Goal: Transaction & Acquisition: Purchase product/service

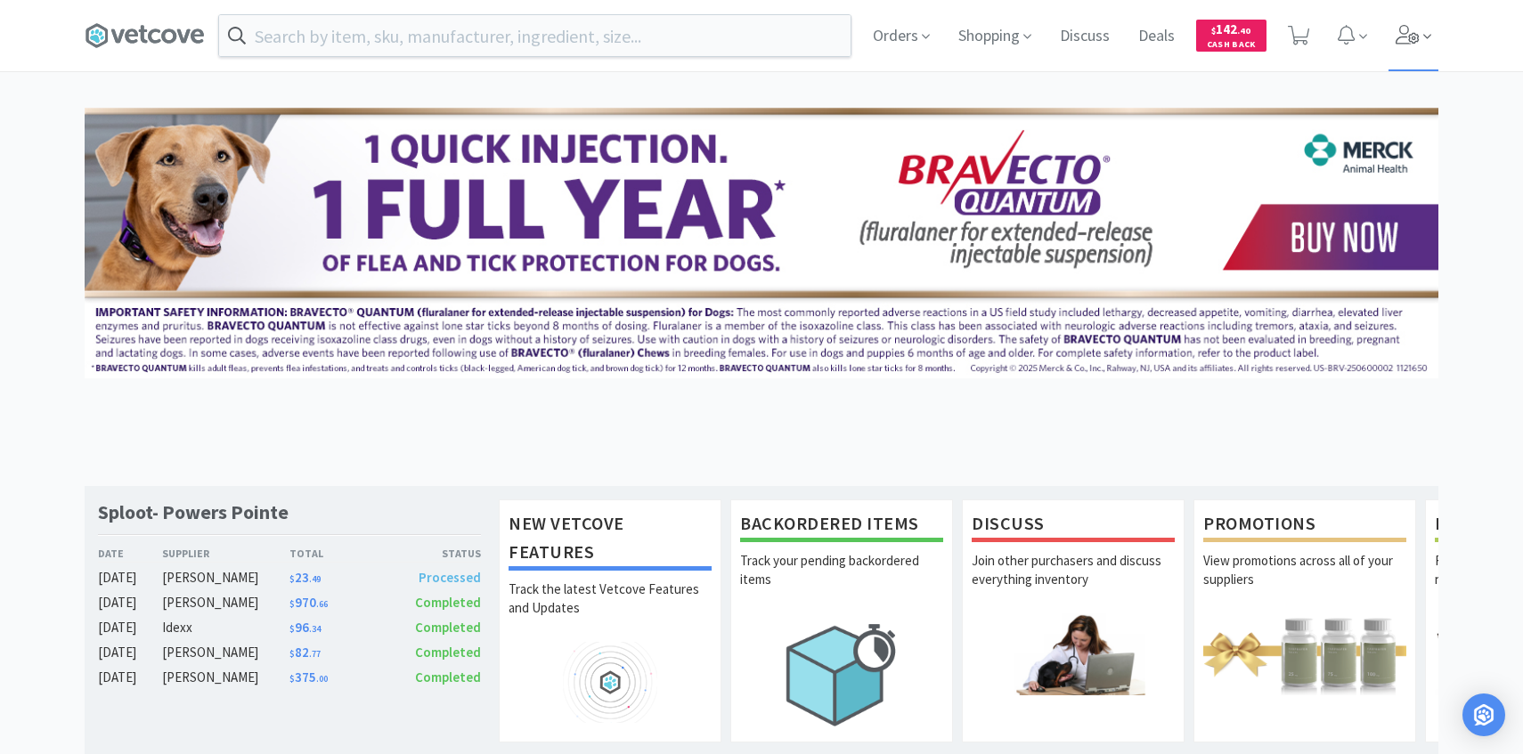
click at [1434, 50] on span at bounding box center [1413, 35] width 51 height 71
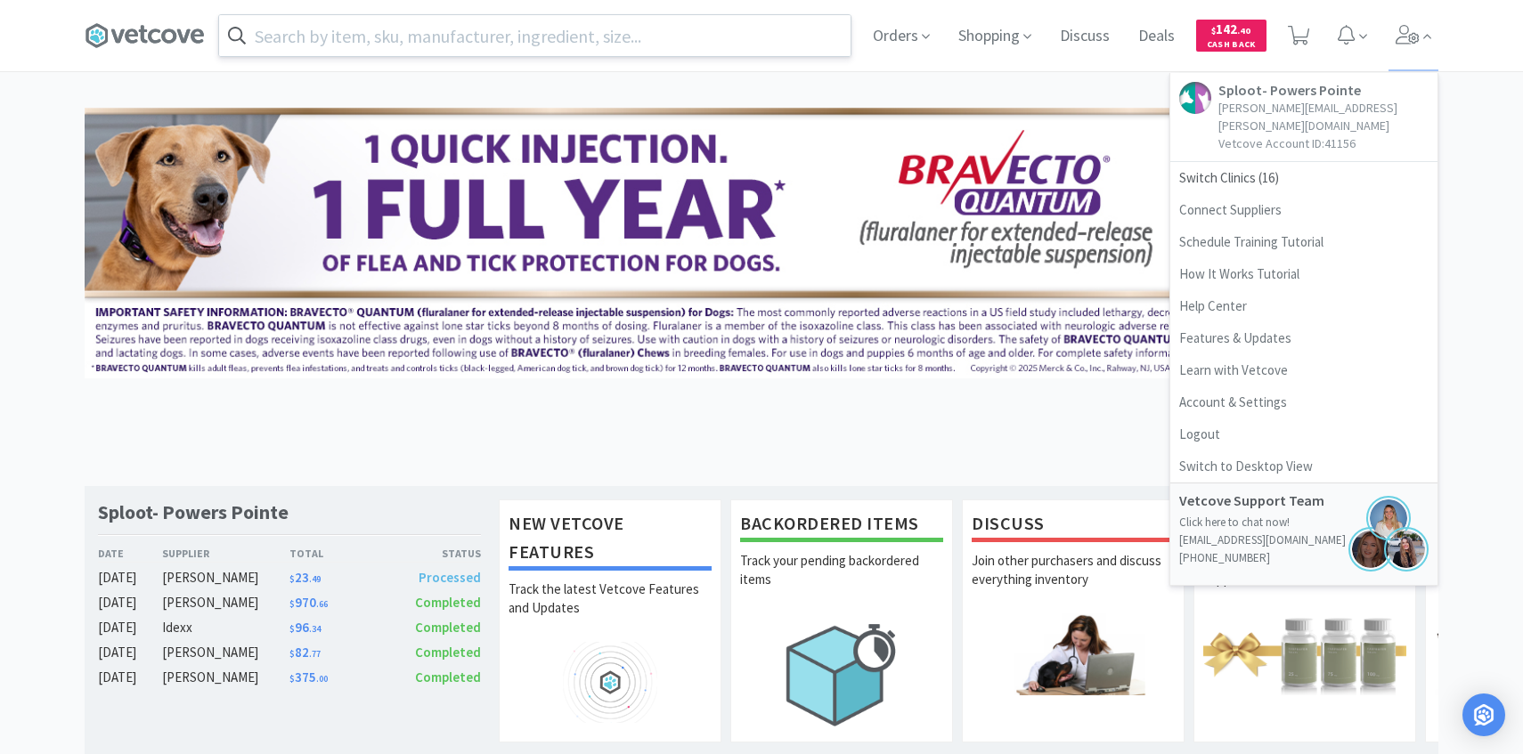
click at [696, 20] on input "text" at bounding box center [534, 35] width 631 height 41
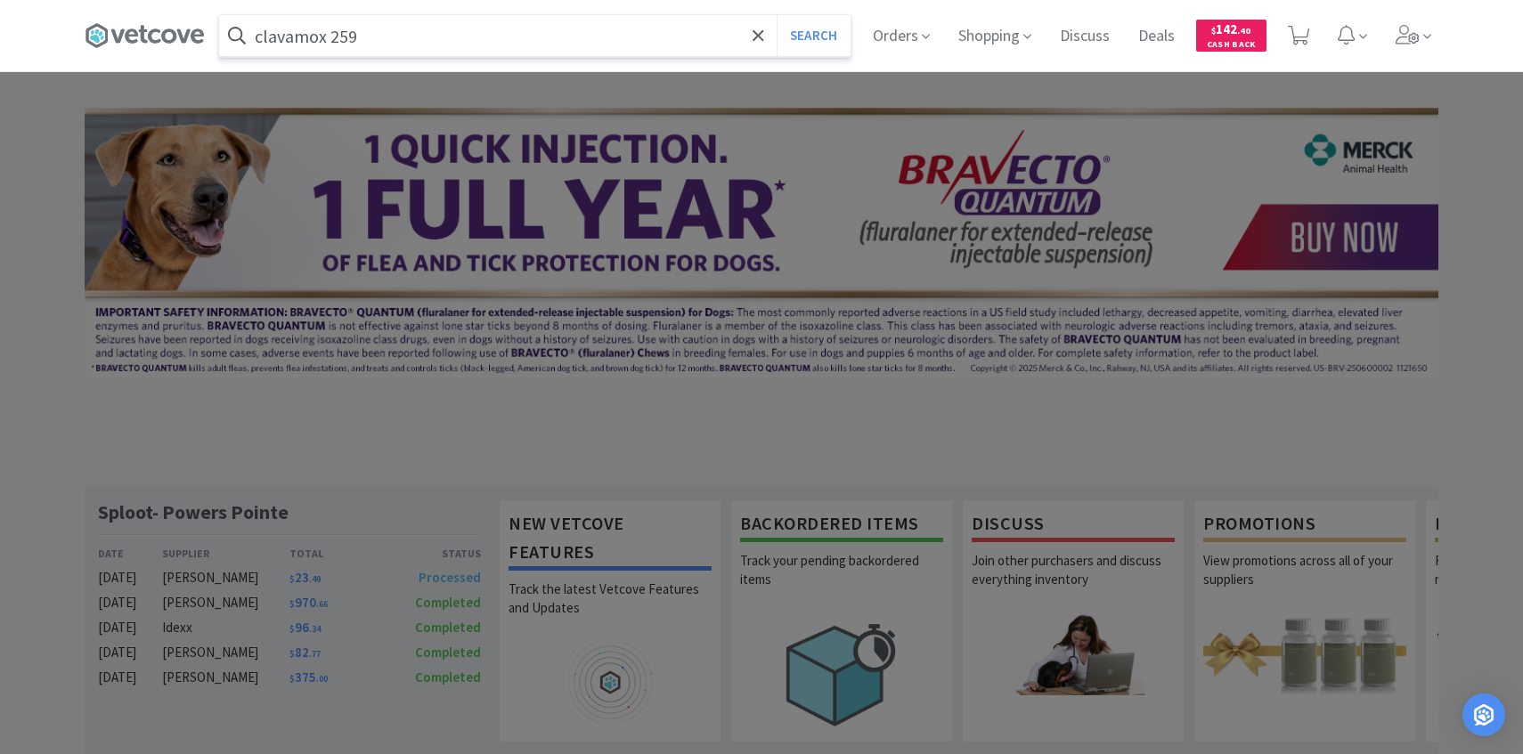
click at [777, 15] on button "Search" at bounding box center [814, 35] width 74 height 41
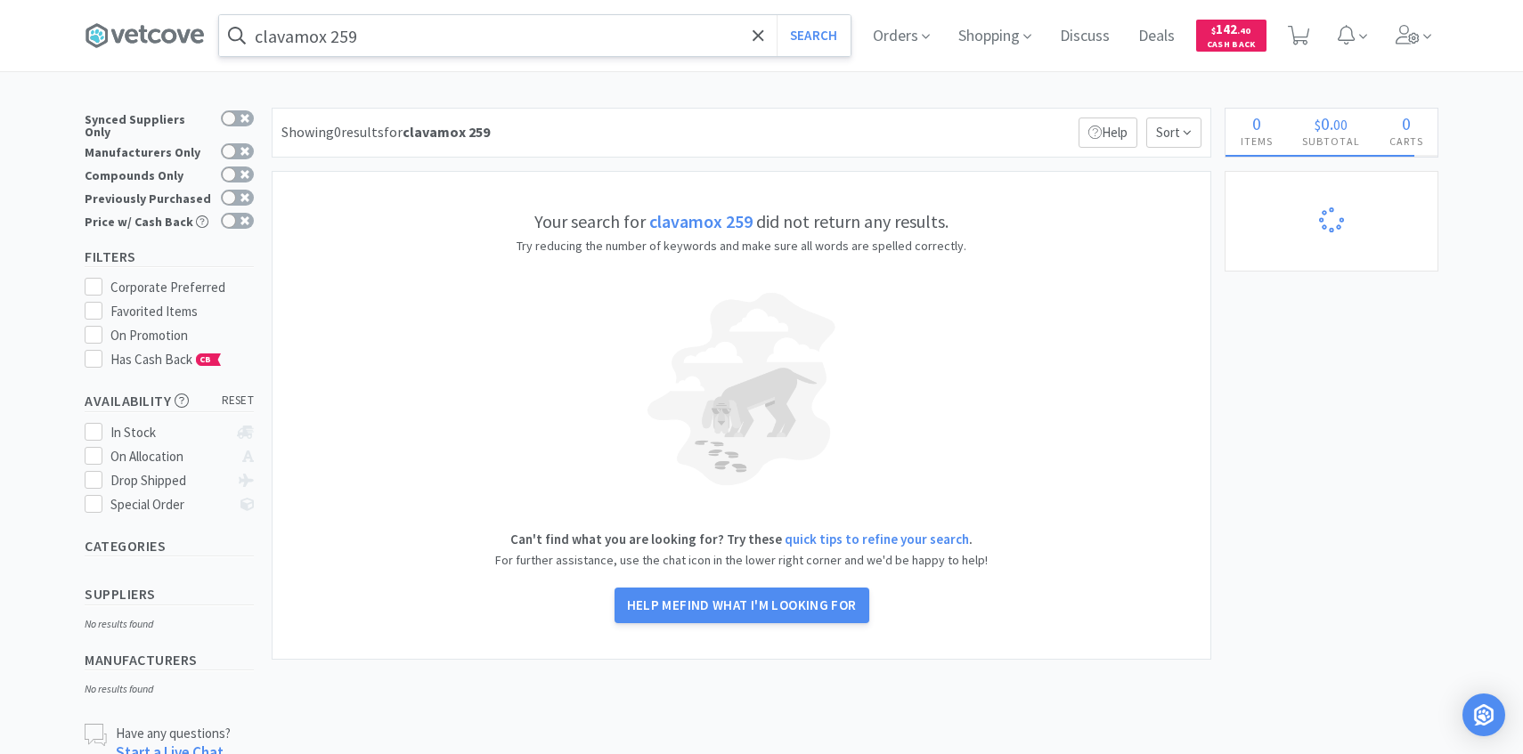
click at [456, 48] on input "clavamox 259" at bounding box center [534, 35] width 631 height 41
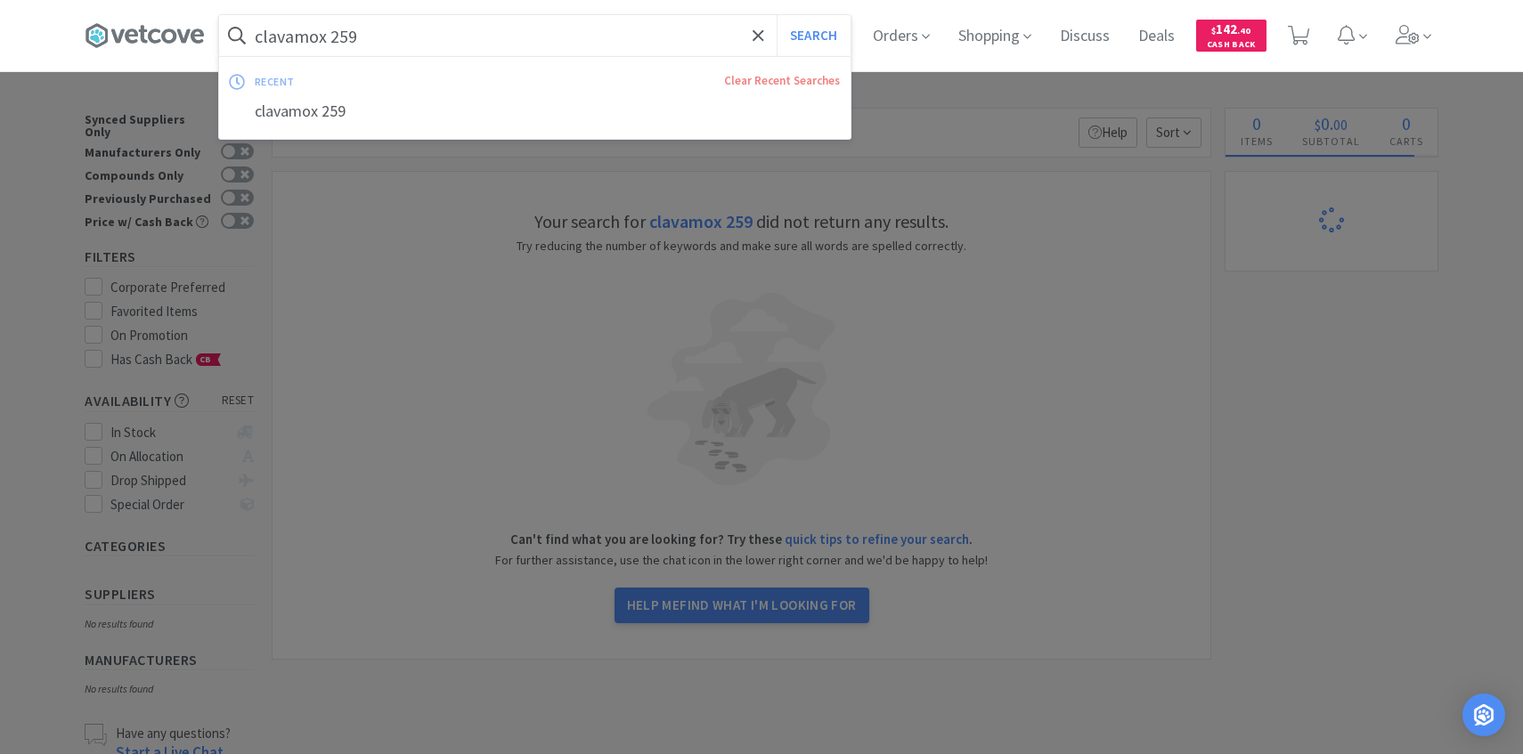
click at [440, 48] on input "clavamox 259" at bounding box center [534, 35] width 631 height 41
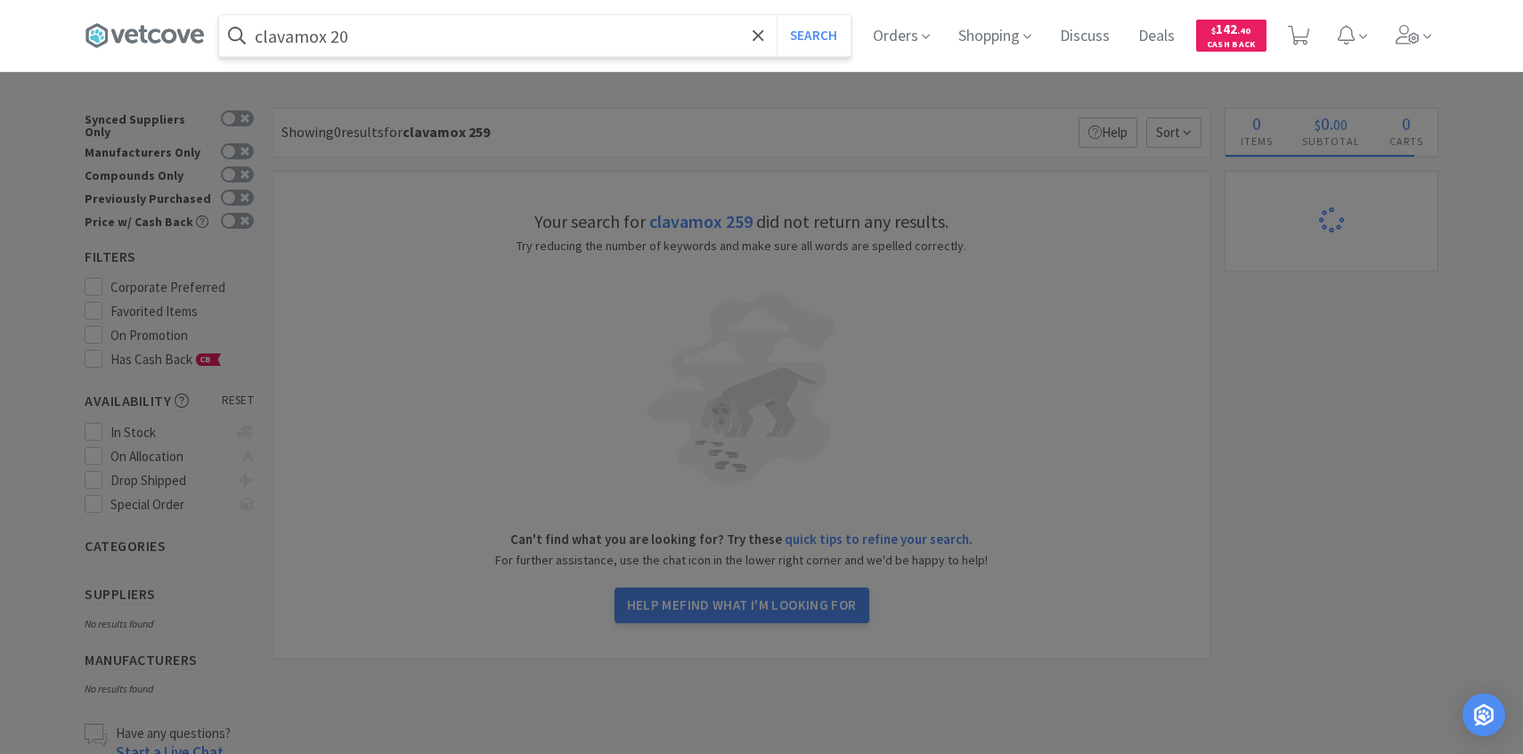
click at [777, 15] on button "Search" at bounding box center [814, 35] width 74 height 41
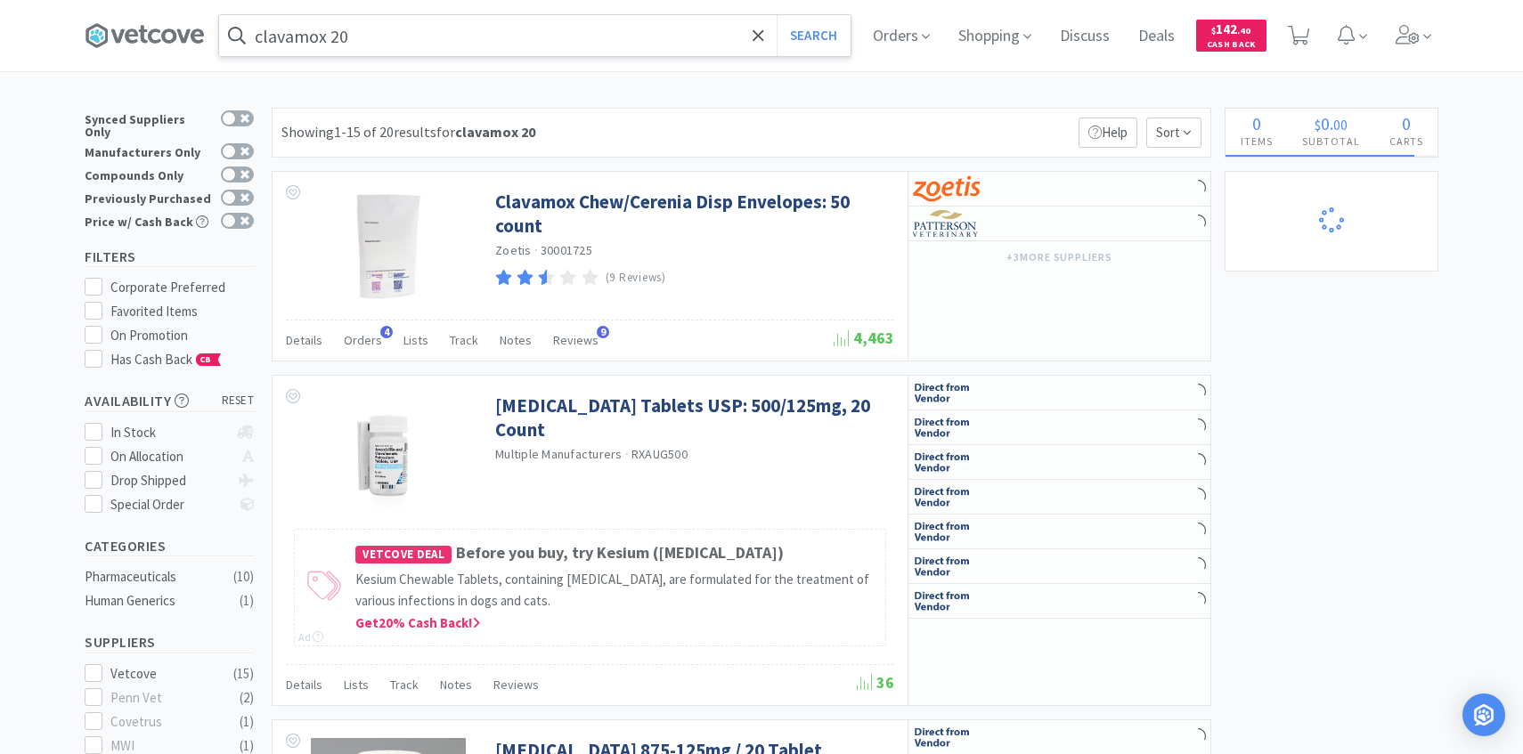
click at [415, 52] on input "clavamox 20" at bounding box center [534, 35] width 631 height 41
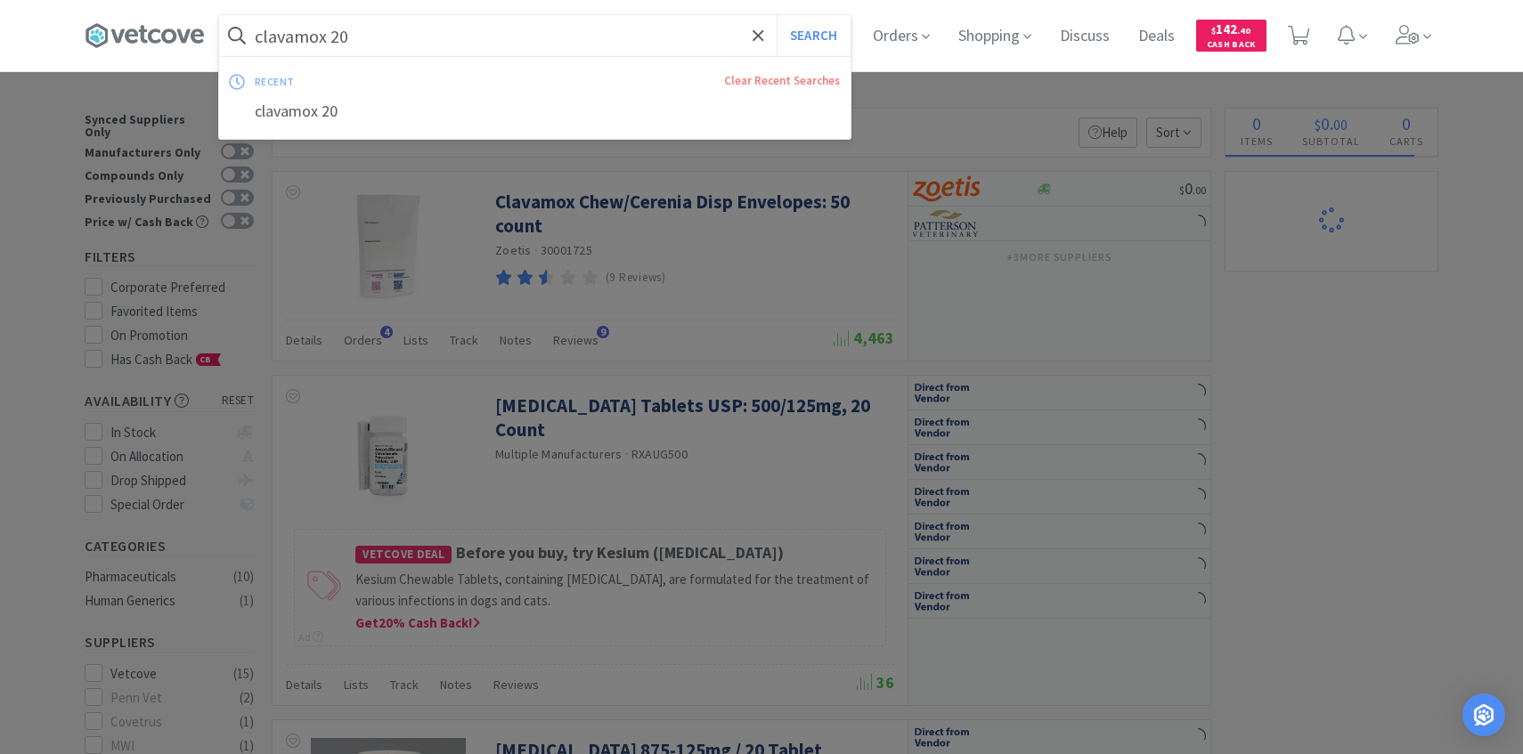
click at [371, 52] on input "clavamox 20" at bounding box center [534, 35] width 631 height 41
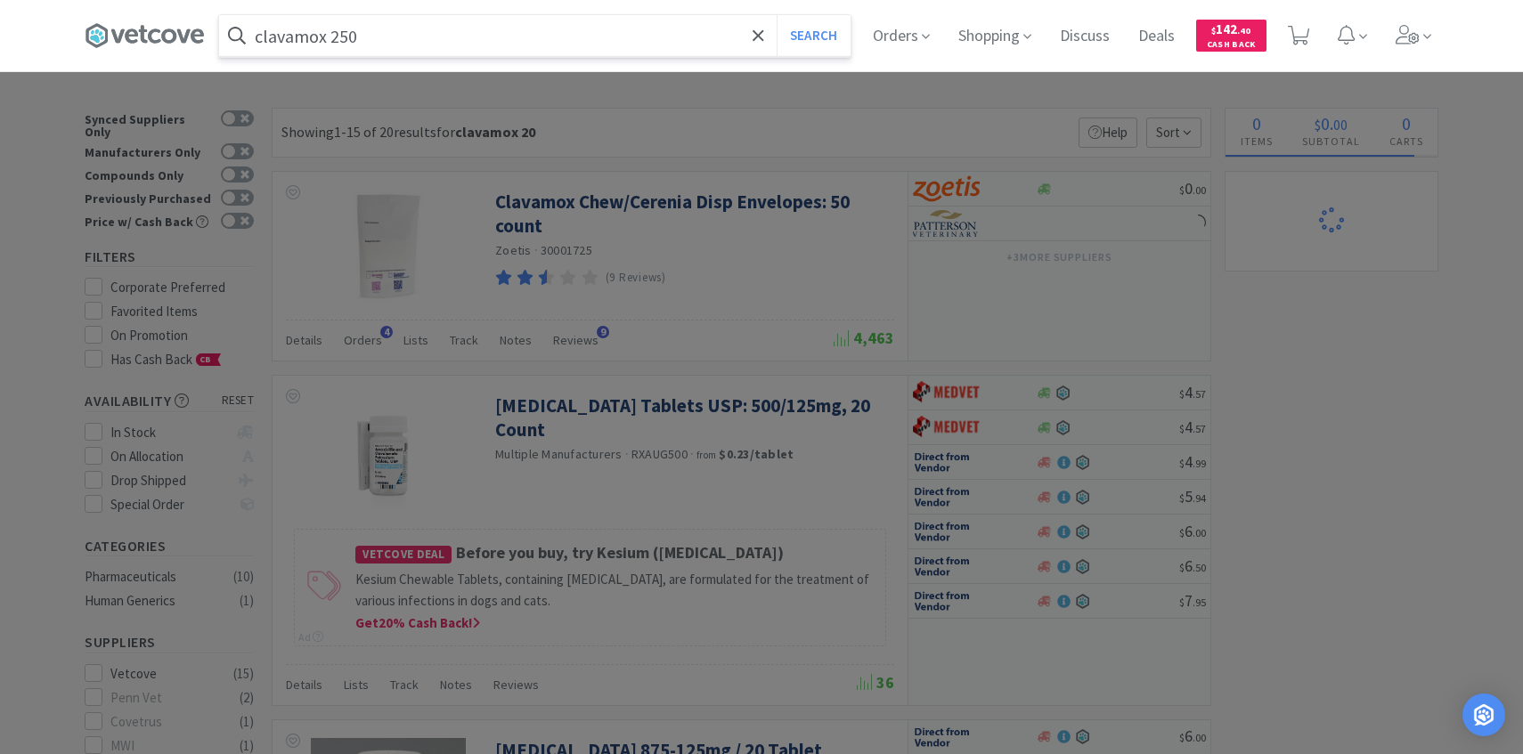
type input "clavamox 250"
click at [777, 15] on button "Search" at bounding box center [814, 35] width 74 height 41
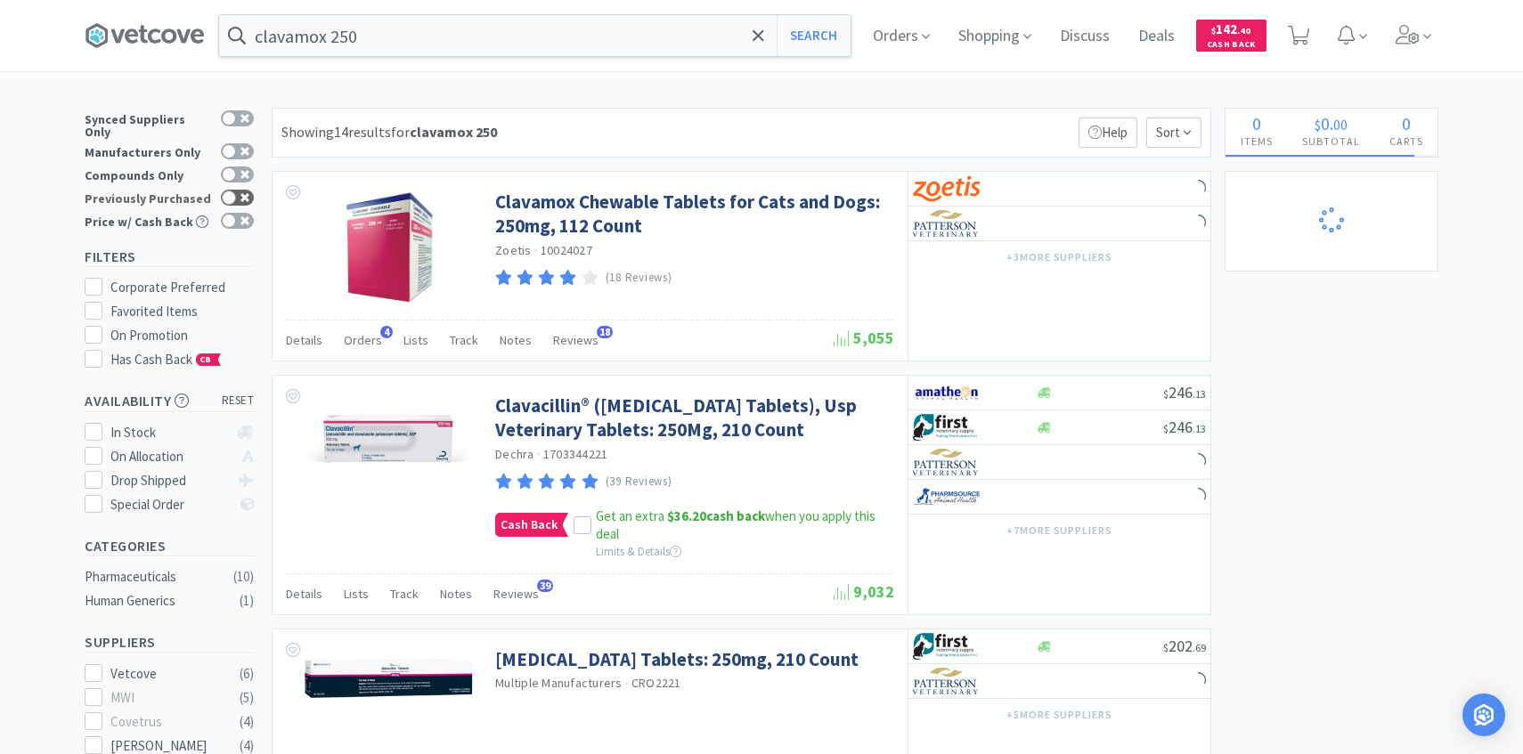
click at [228, 191] on div at bounding box center [229, 198] width 14 height 14
checkbox input "true"
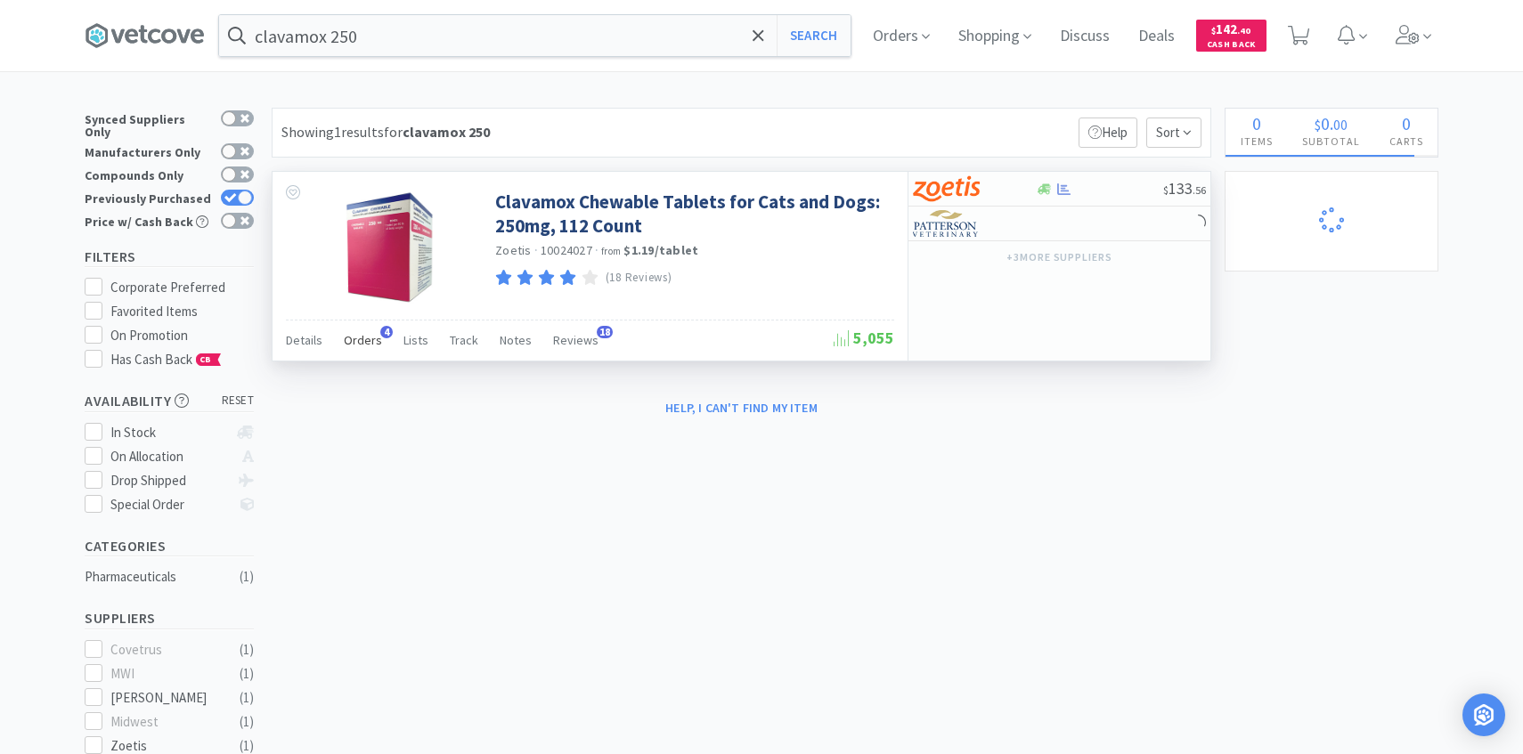
click at [365, 341] on span "Orders" at bounding box center [363, 340] width 38 height 16
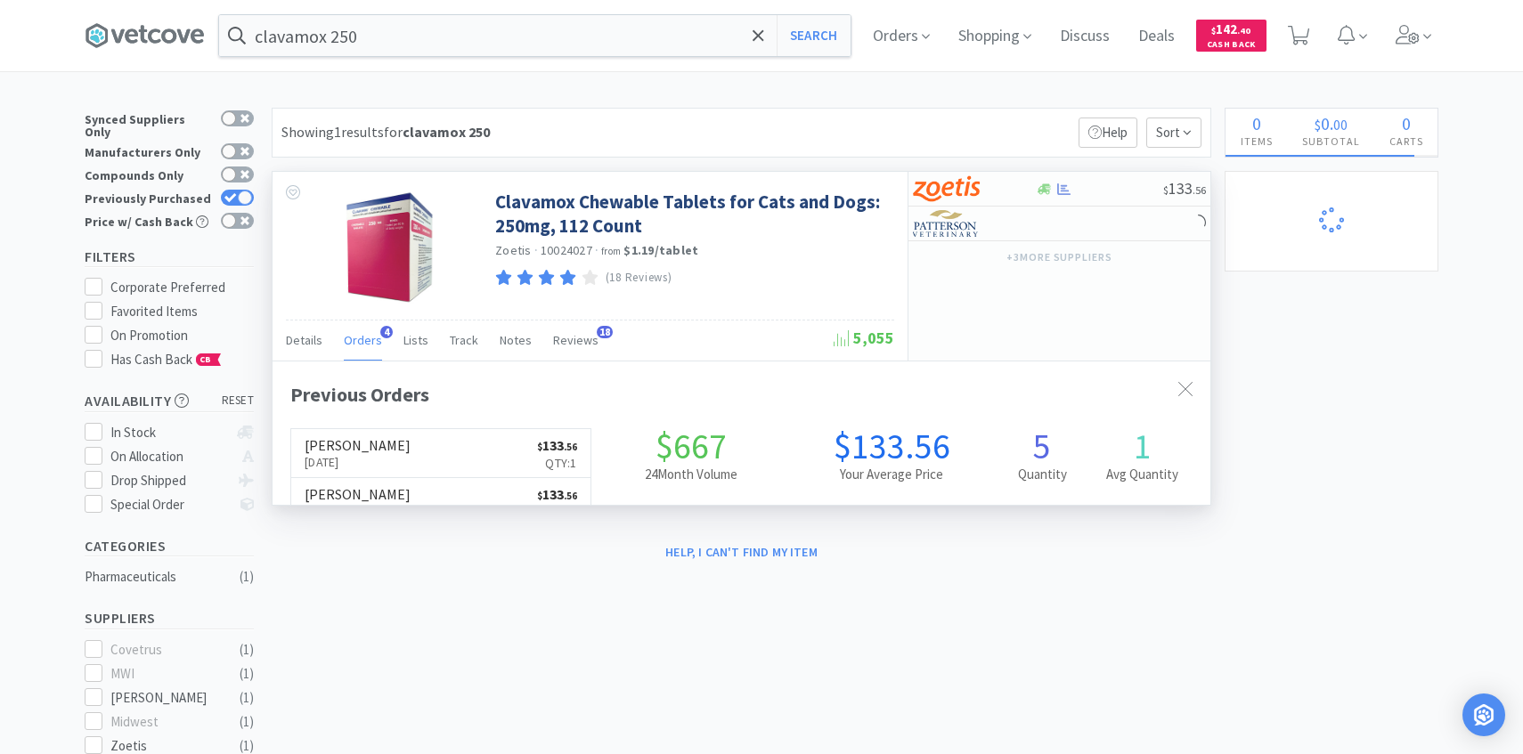
scroll to position [461, 938]
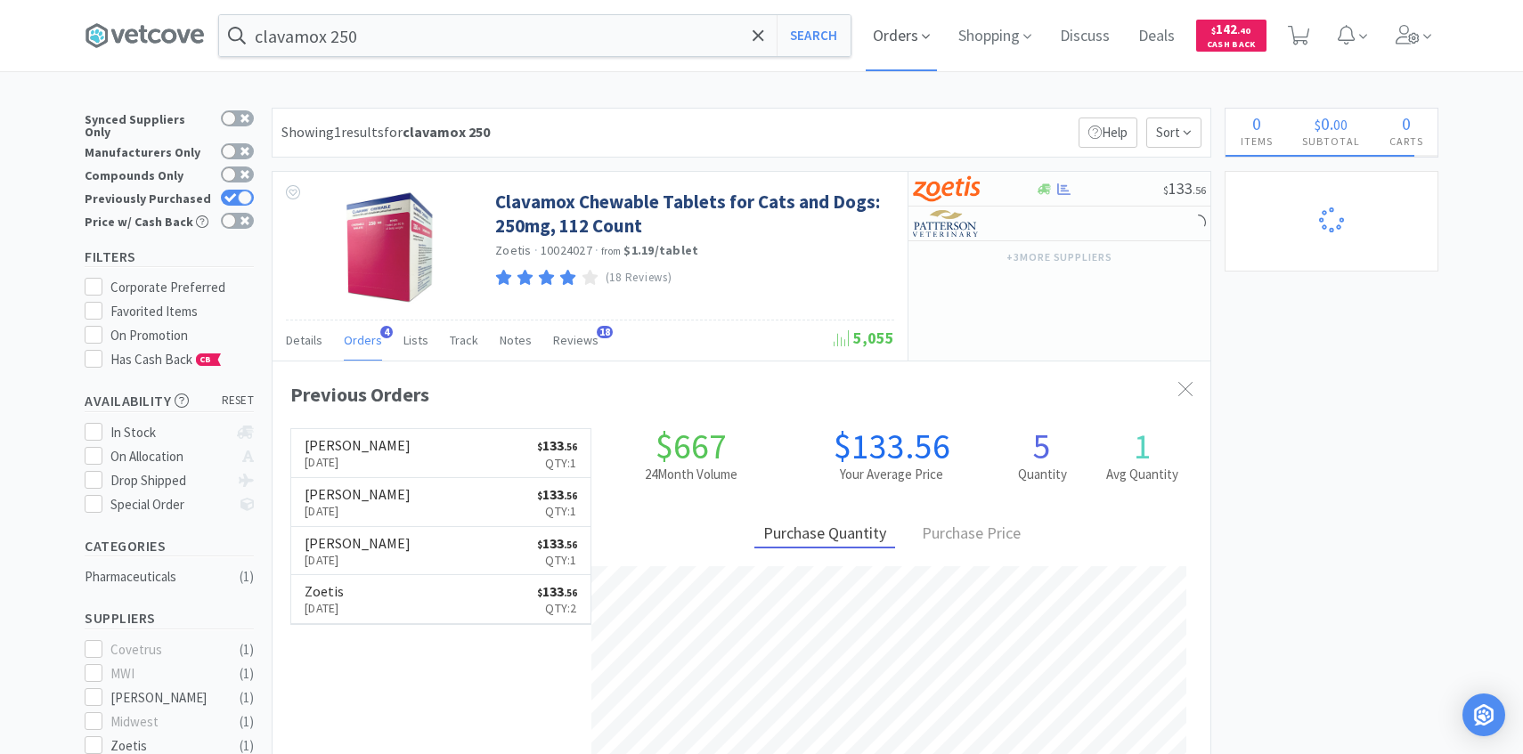
click at [890, 50] on span "Orders" at bounding box center [901, 35] width 71 height 71
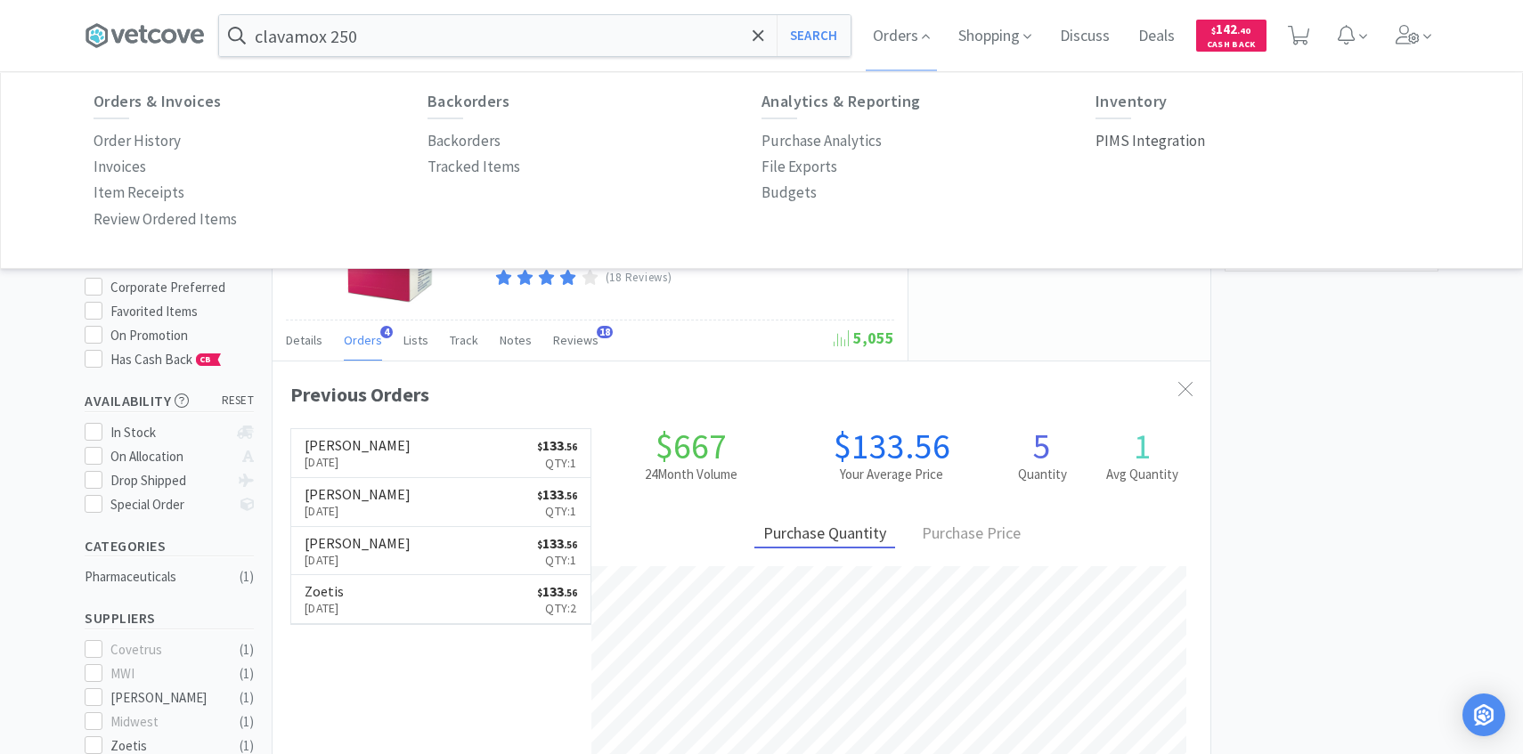
click at [1105, 142] on p "PIMS Integration" at bounding box center [1150, 141] width 110 height 24
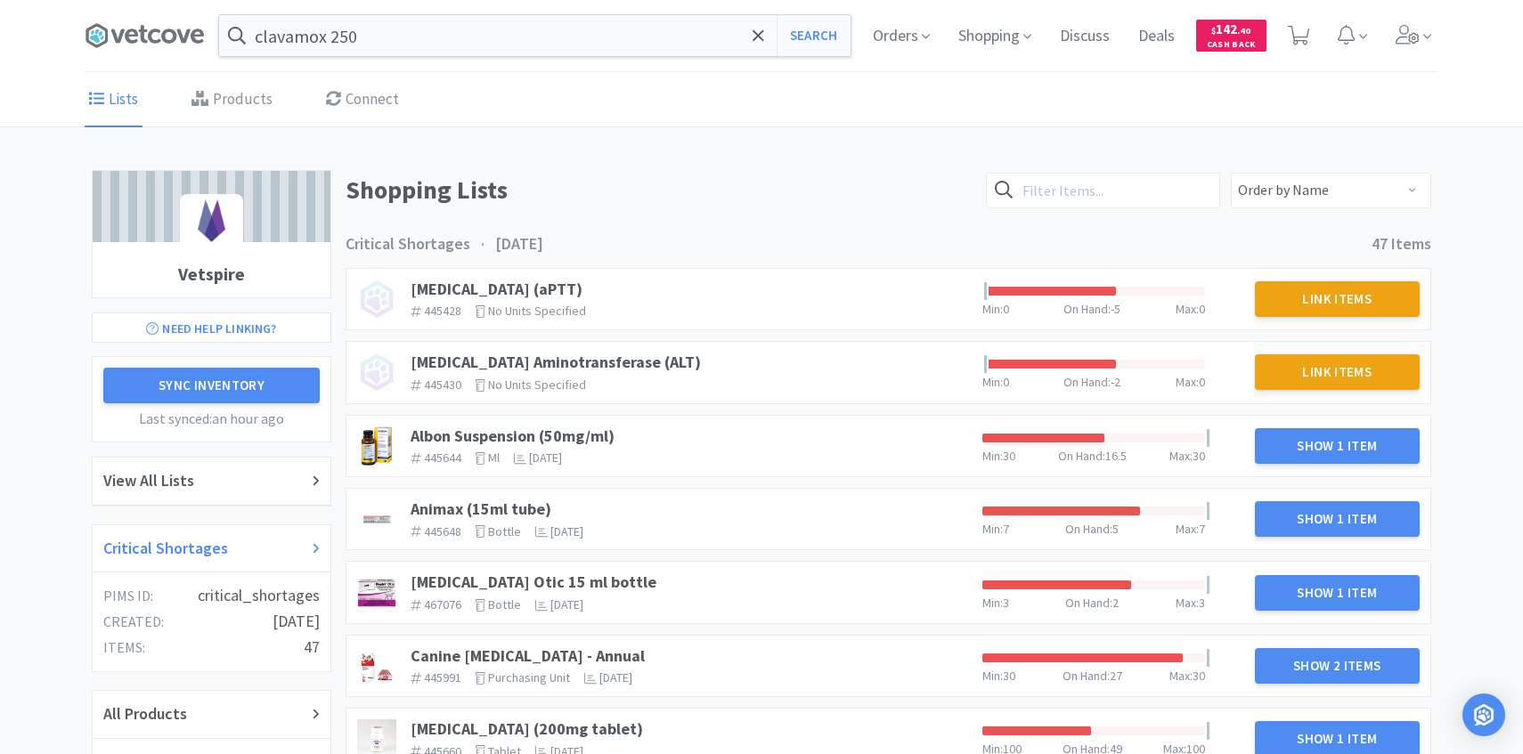
click at [225, 560] on div "Critical Shortages" at bounding box center [211, 549] width 216 height 26
click at [576, 435] on link "Albon Suspension (50mg/ml)" at bounding box center [513, 436] width 204 height 20
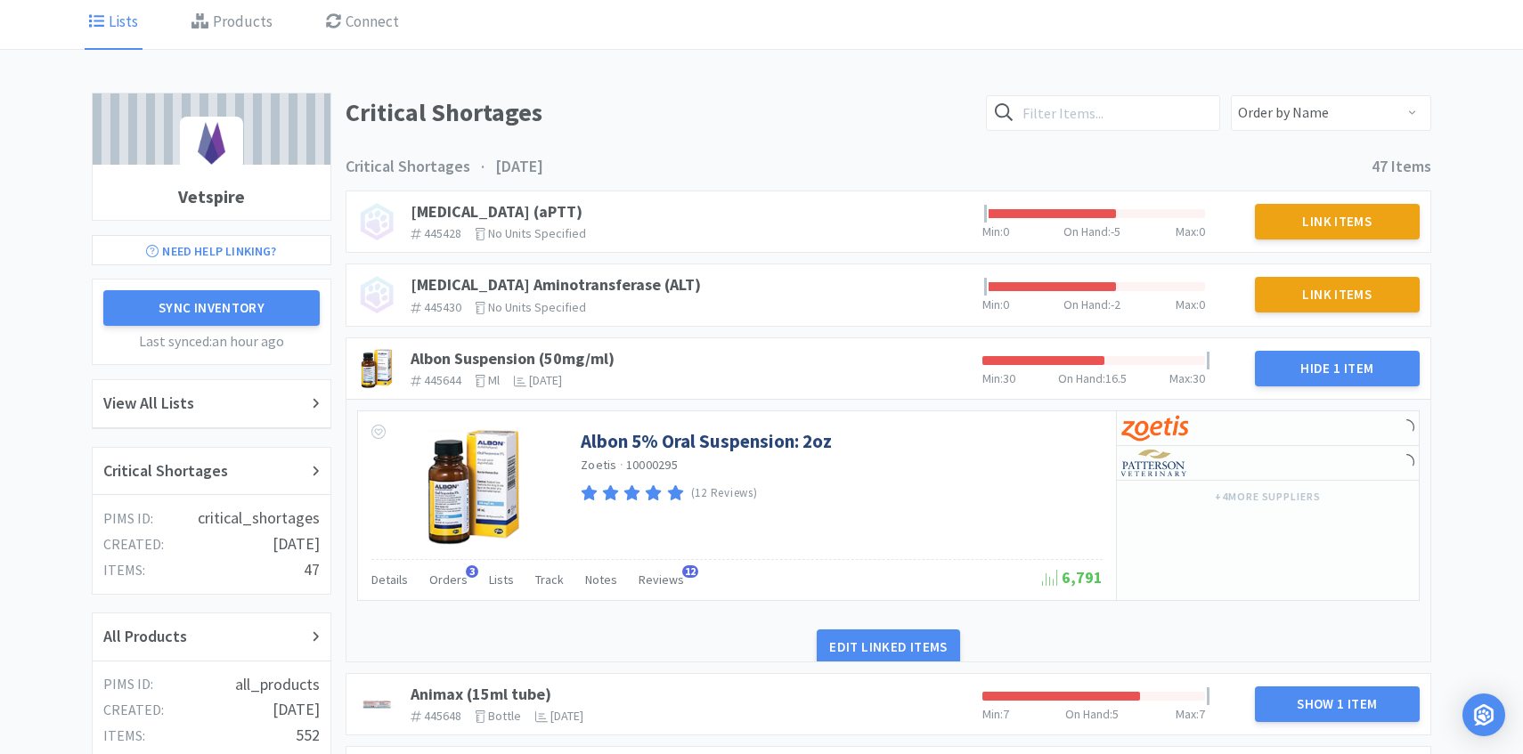
scroll to position [134, 0]
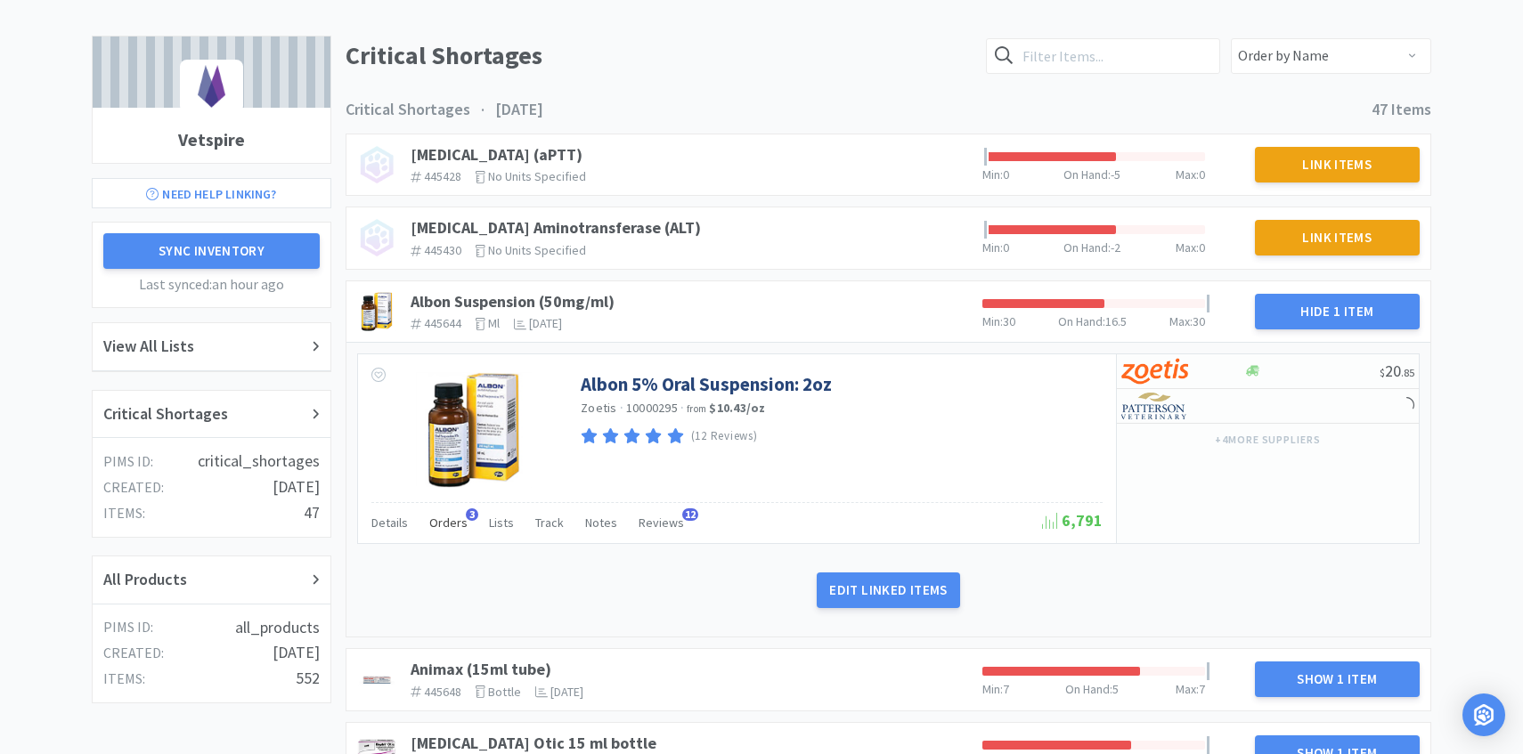
click at [450, 516] on span "Orders" at bounding box center [448, 523] width 38 height 16
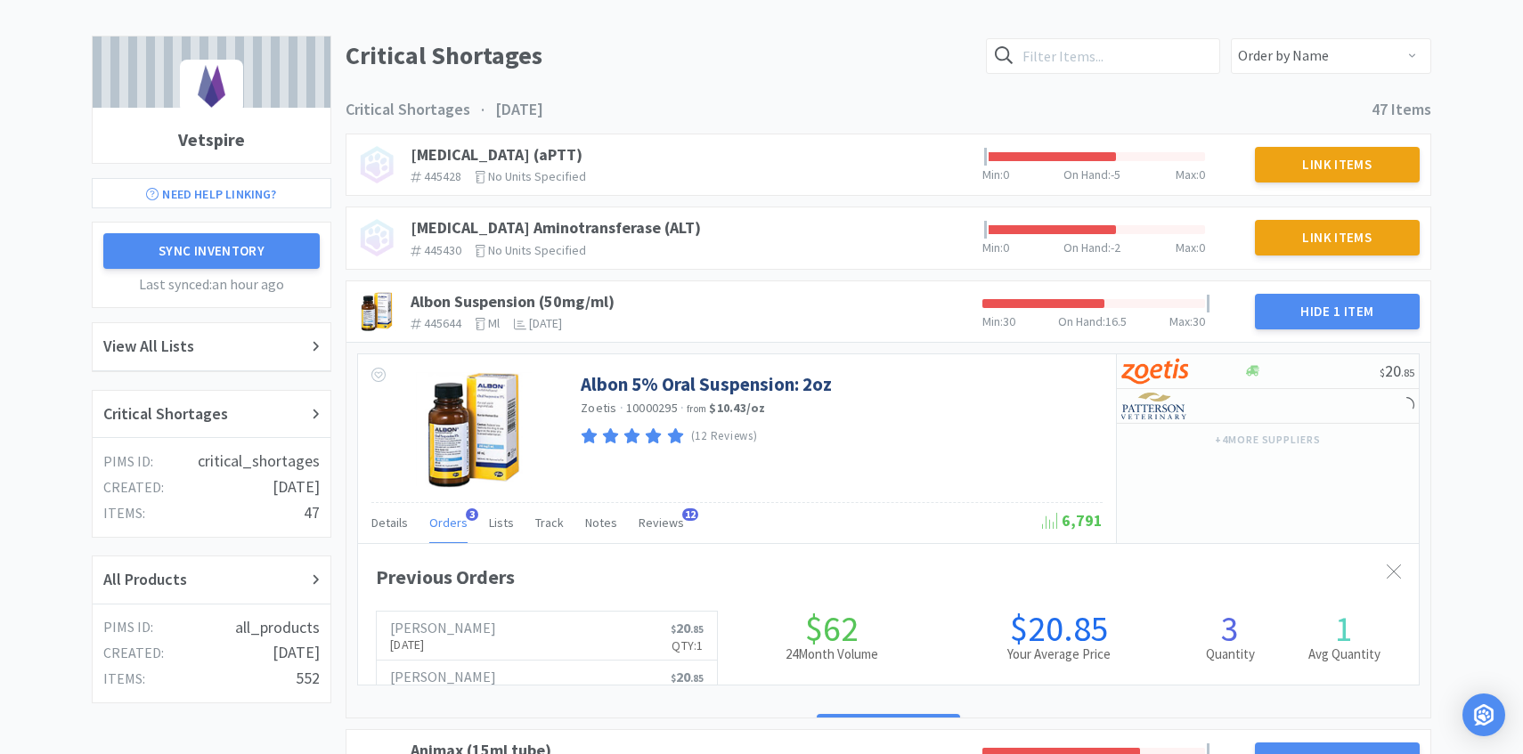
scroll to position [488, 1061]
click at [450, 516] on span "Orders" at bounding box center [448, 523] width 38 height 16
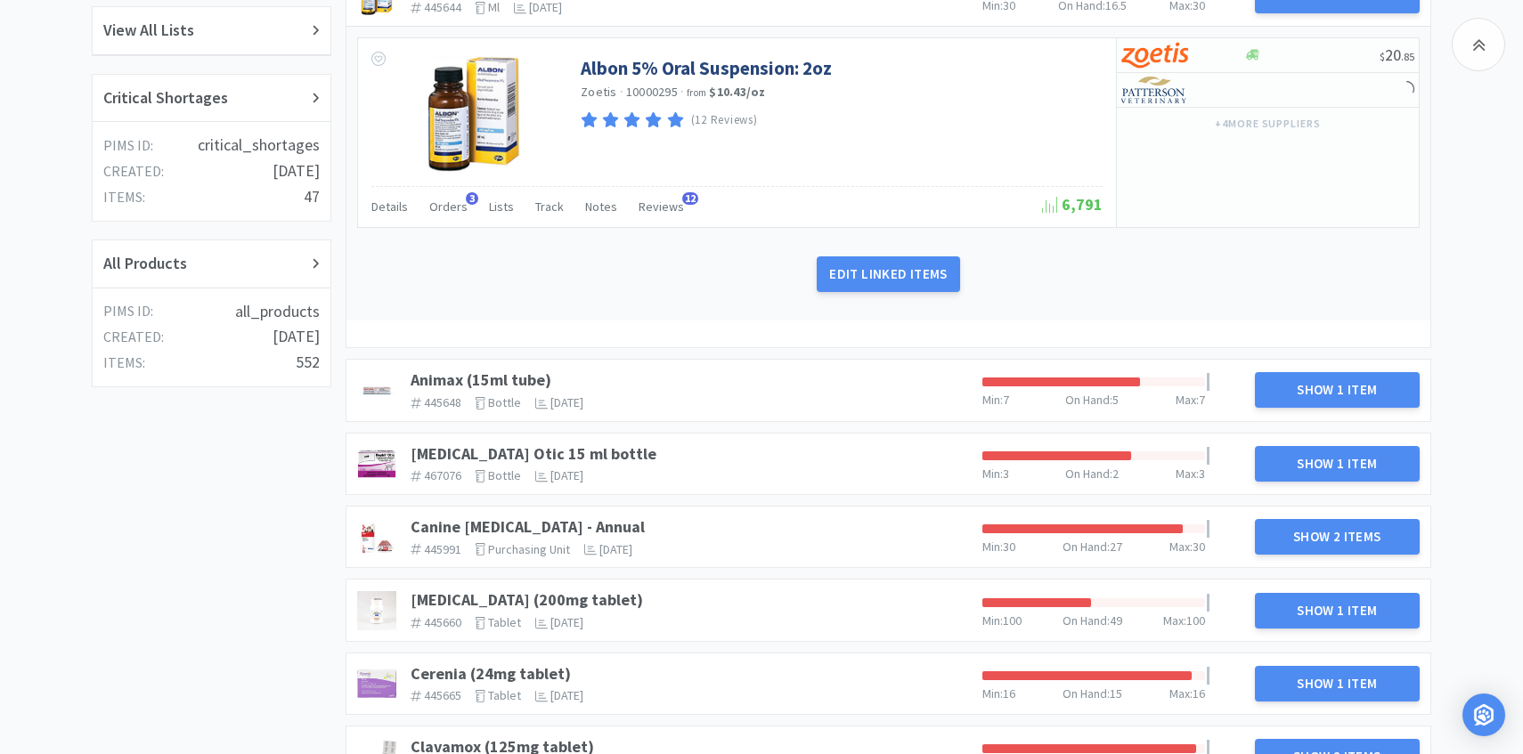
scroll to position [503, 0]
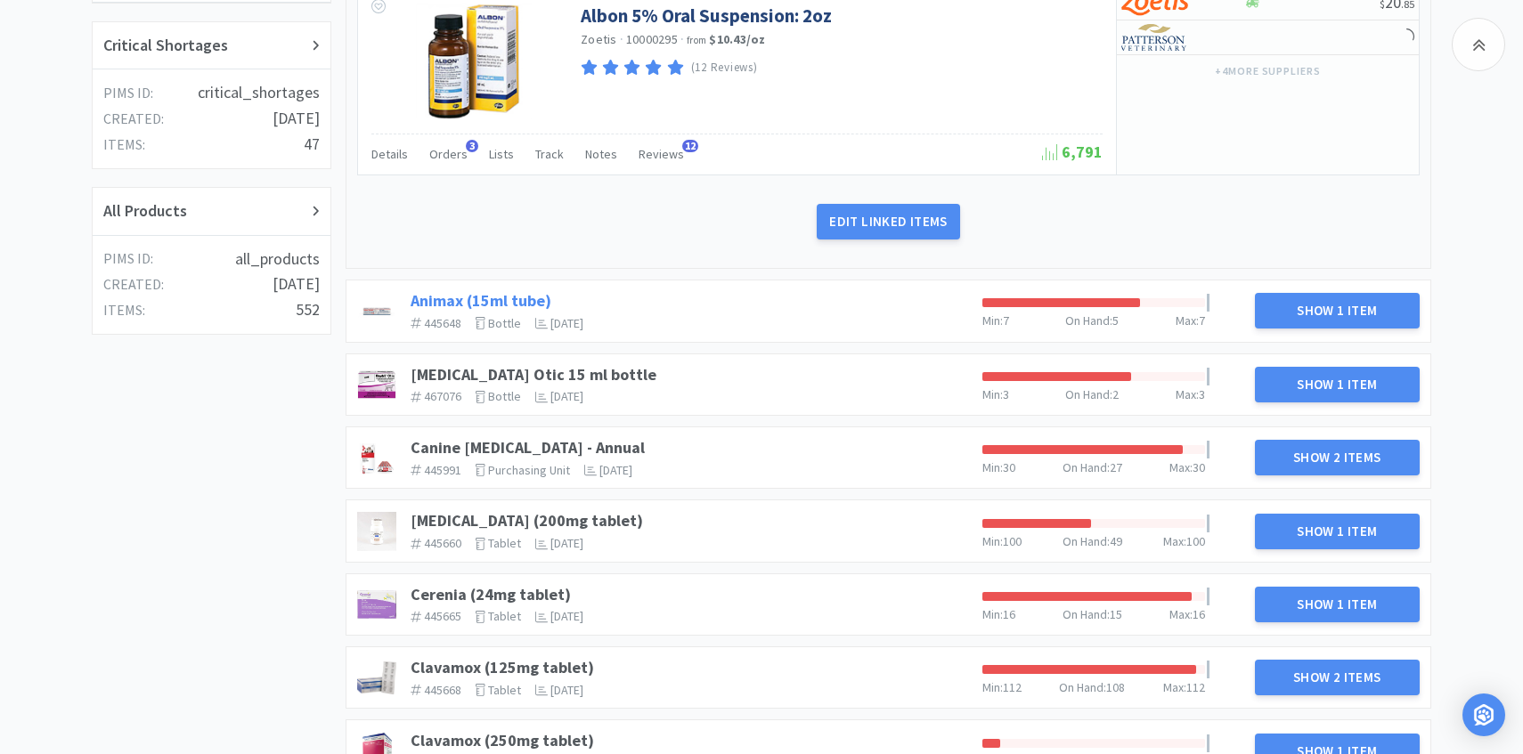
click at [467, 298] on link "Animax (15ml tube)" at bounding box center [481, 300] width 141 height 20
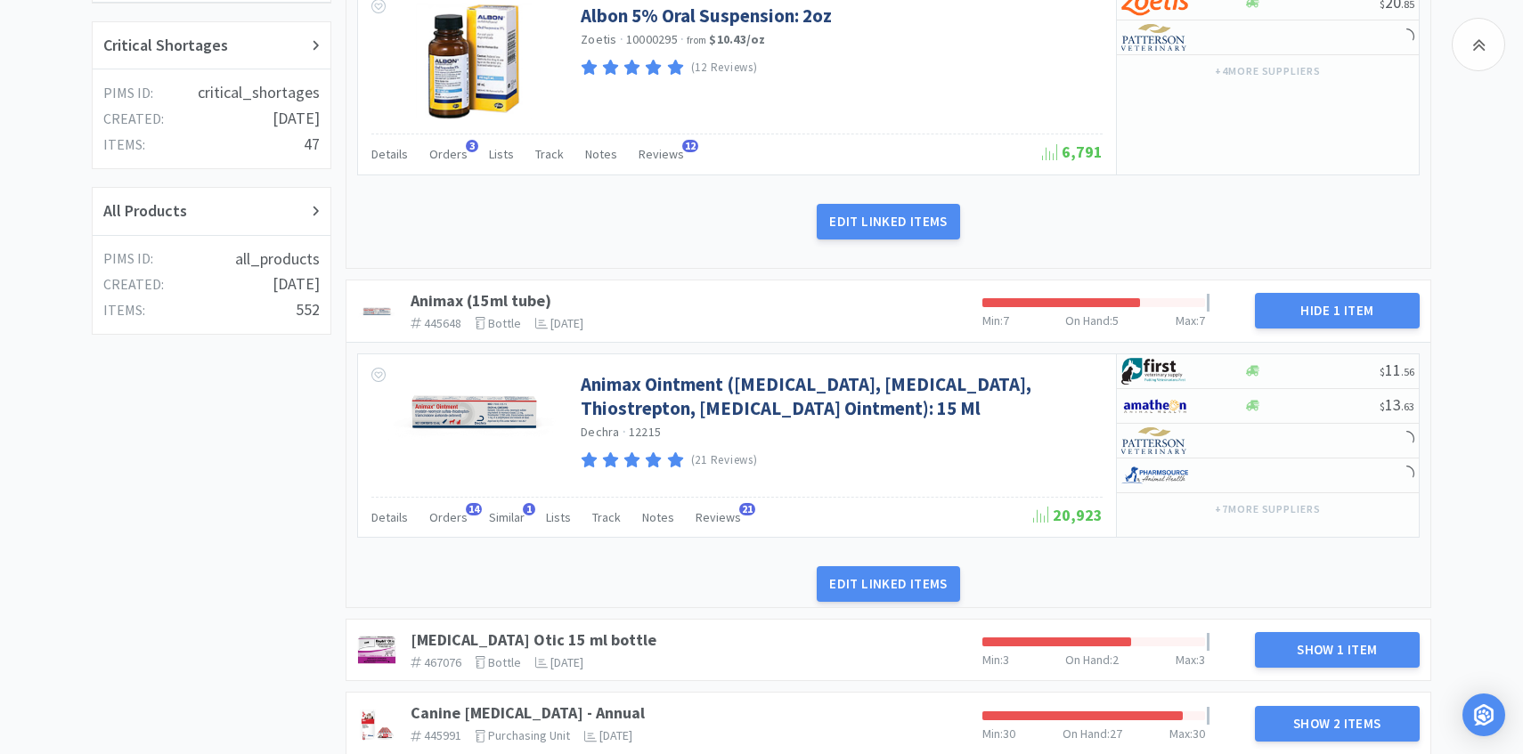
scroll to position [555, 0]
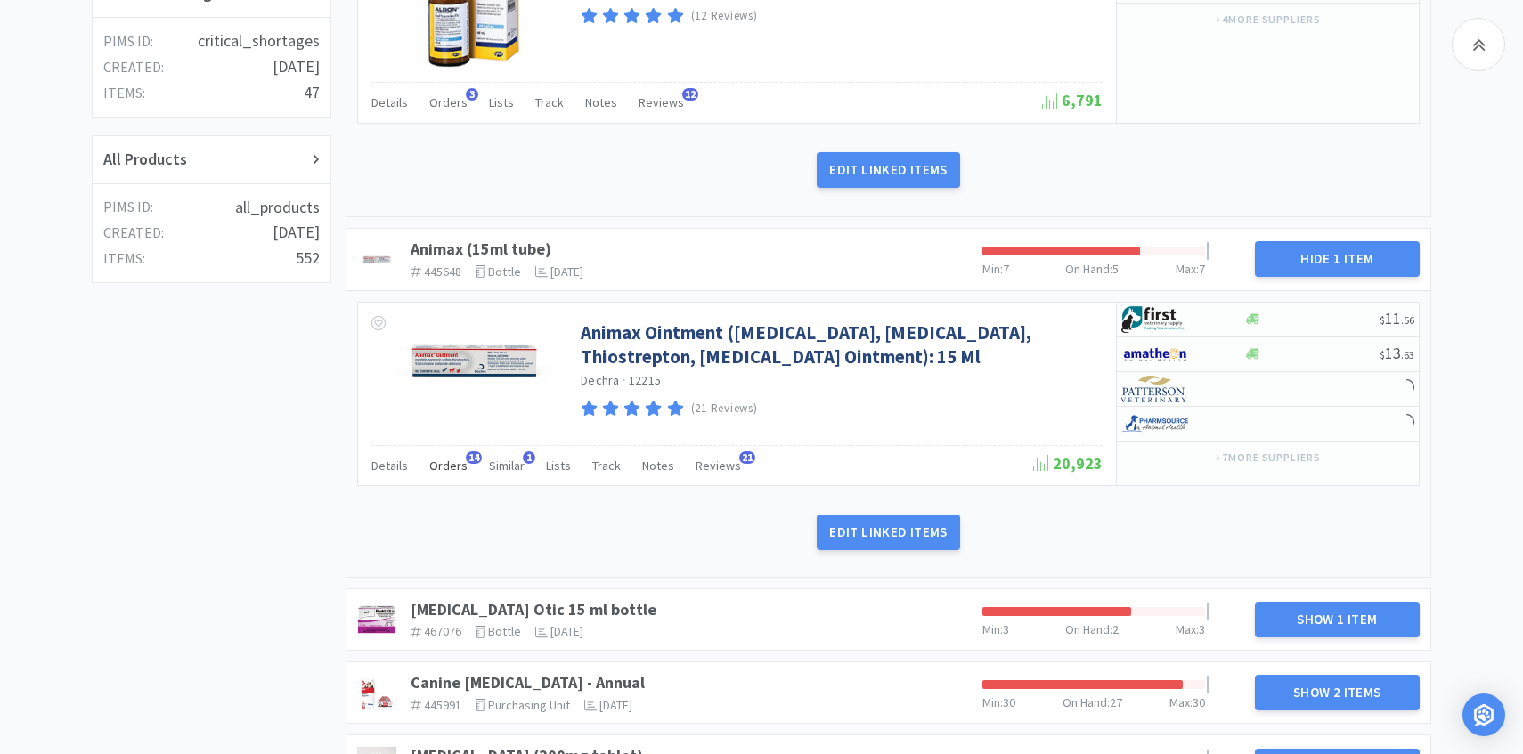
click at [454, 478] on div "Orders 14" at bounding box center [448, 468] width 38 height 34
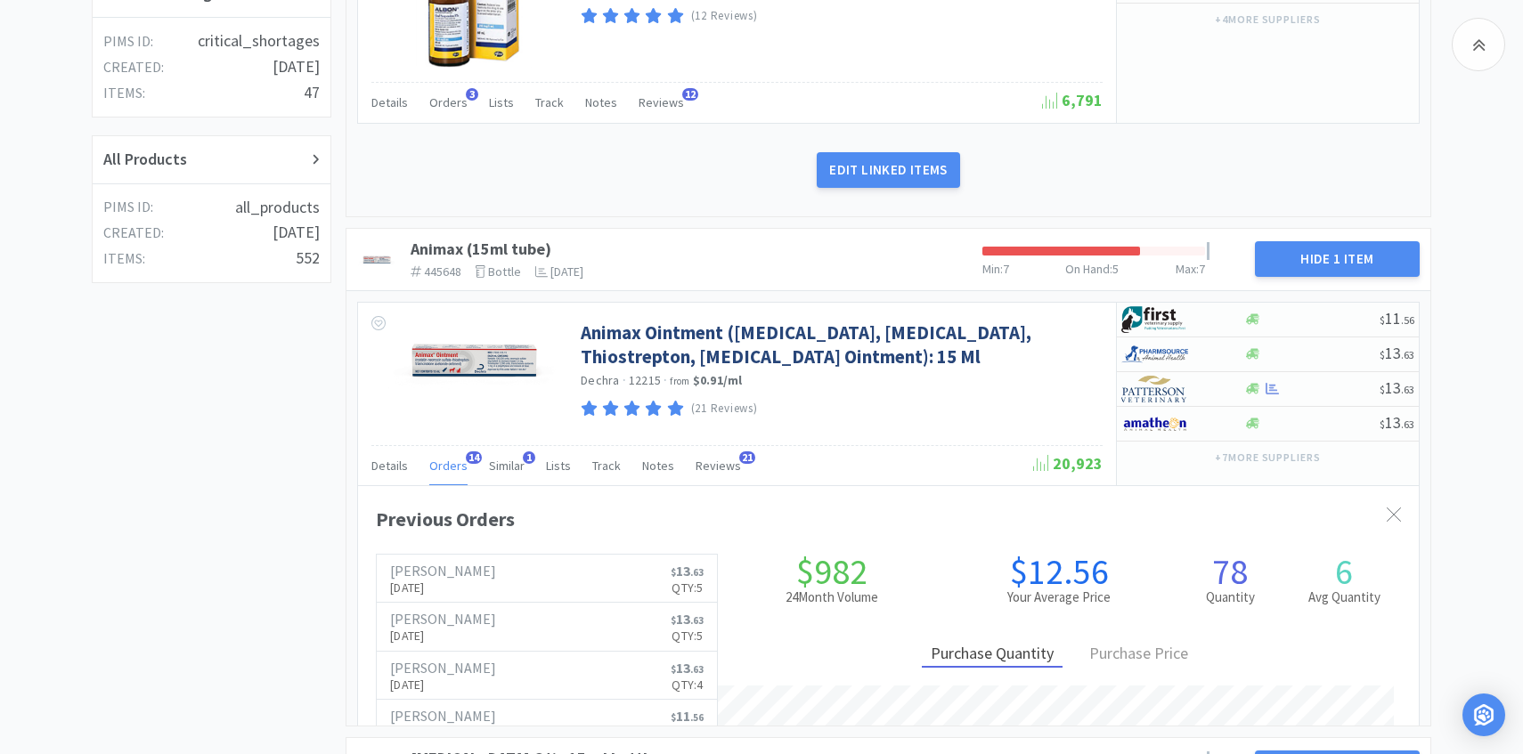
scroll to position [488, 1061]
click at [453, 476] on div "Orders 14" at bounding box center [448, 468] width 38 height 34
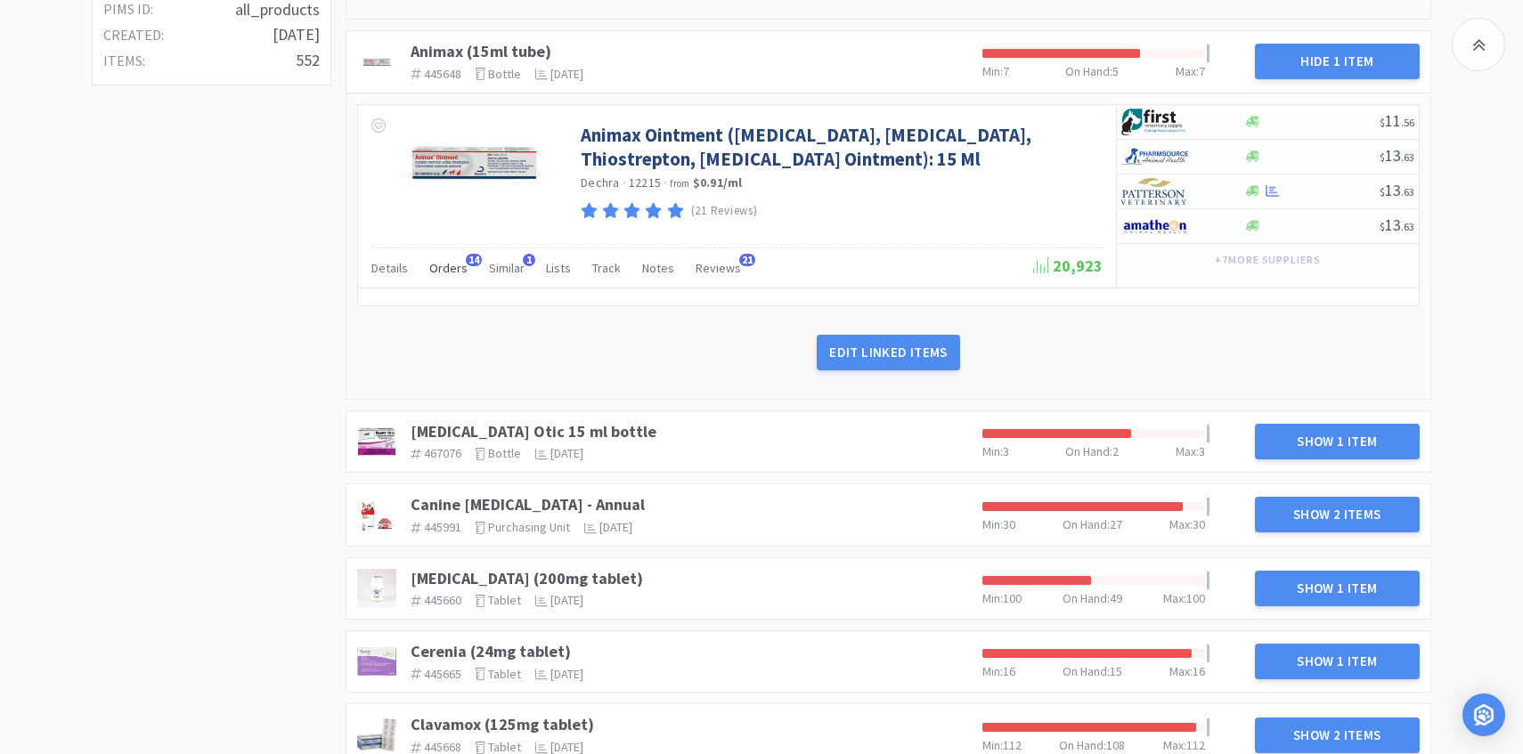
scroll to position [844, 0]
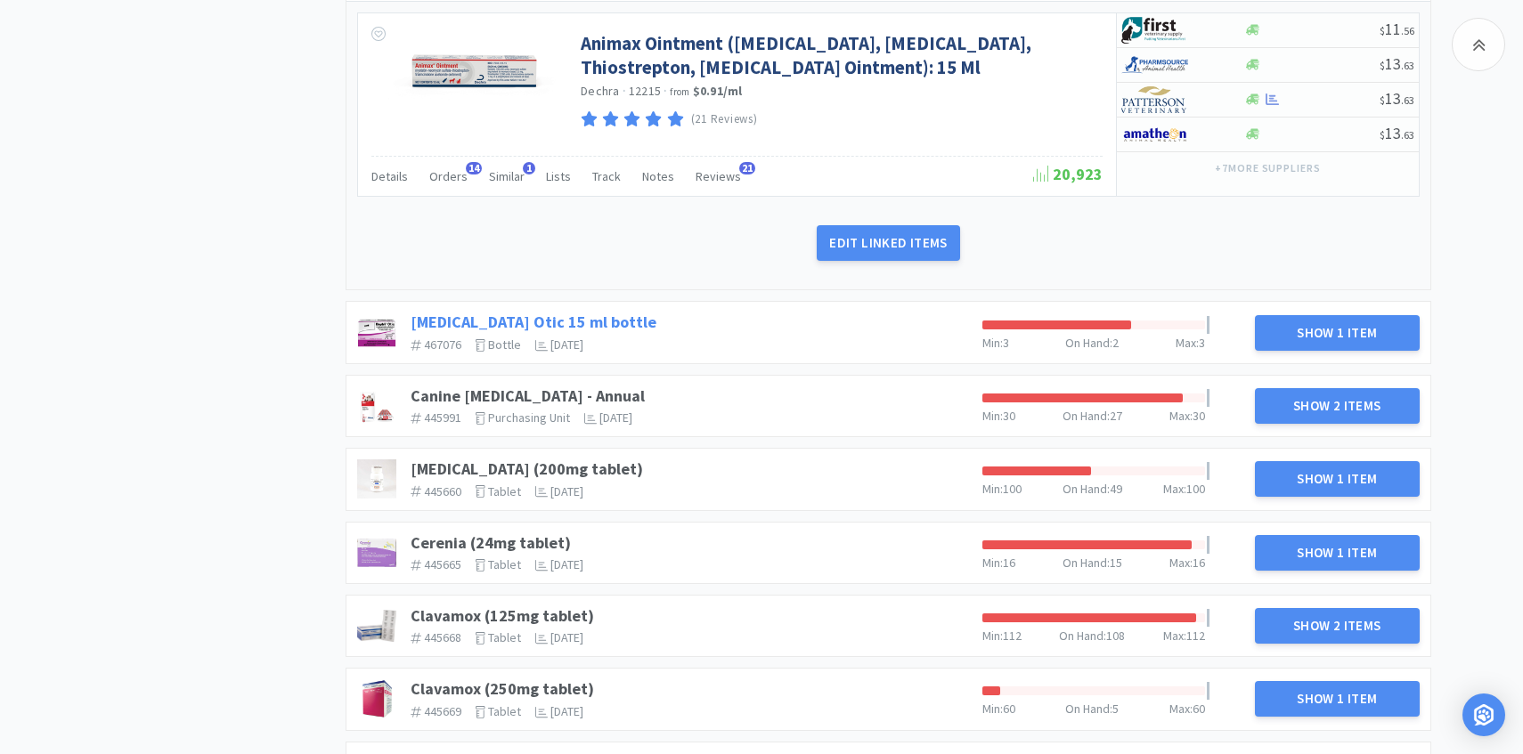
click at [500, 323] on link "Baytril Otic 15 ml bottle" at bounding box center [534, 322] width 246 height 20
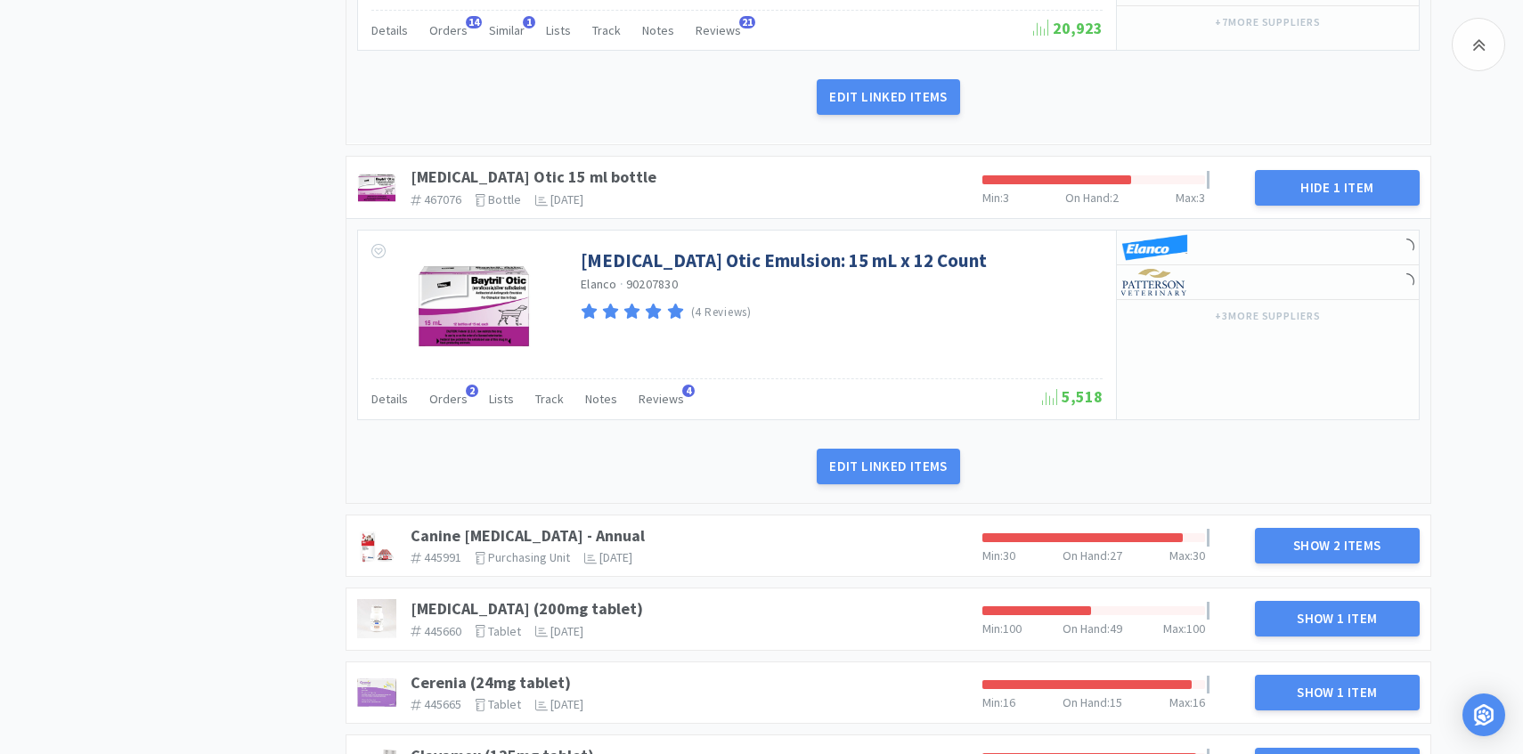
scroll to position [1011, 0]
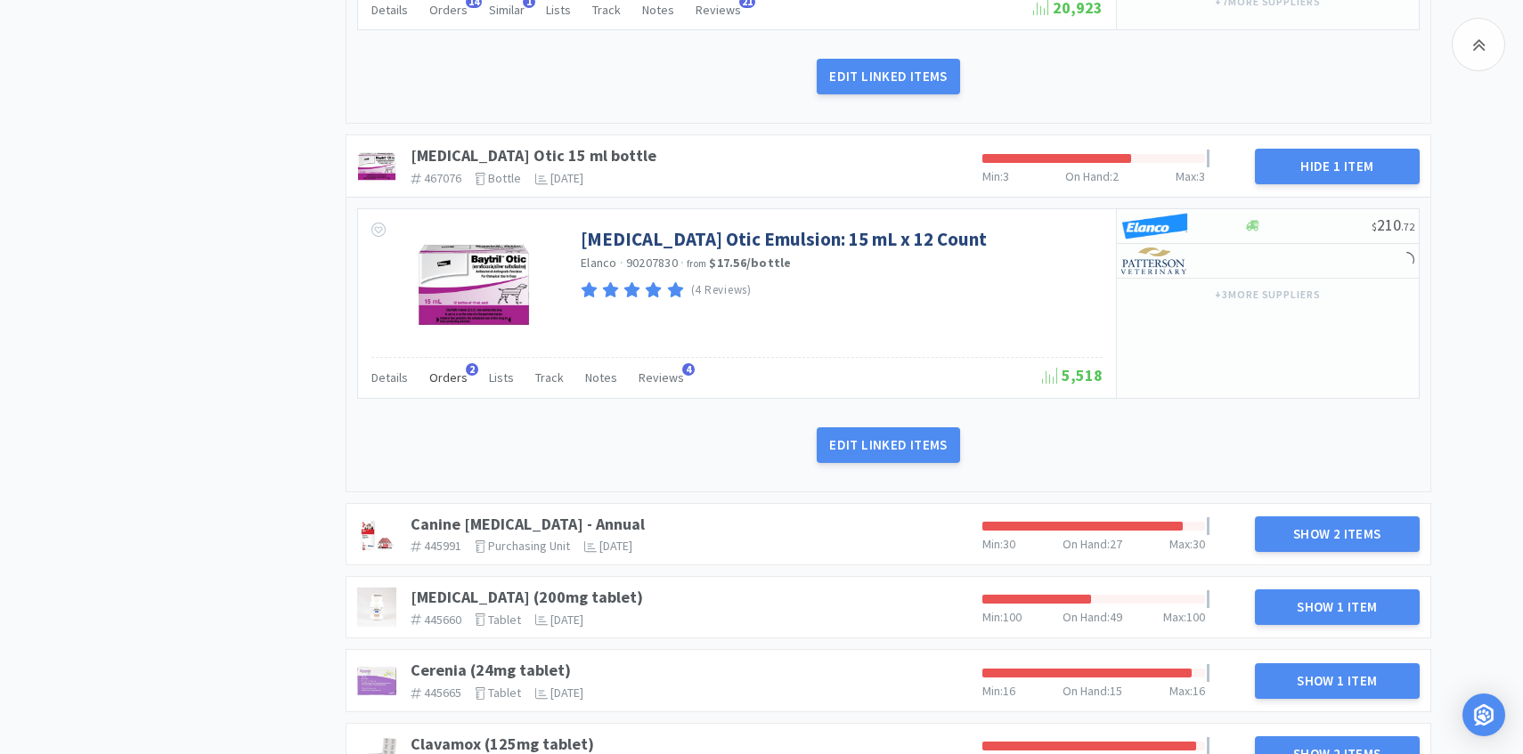
click at [449, 371] on span "Orders" at bounding box center [448, 378] width 38 height 16
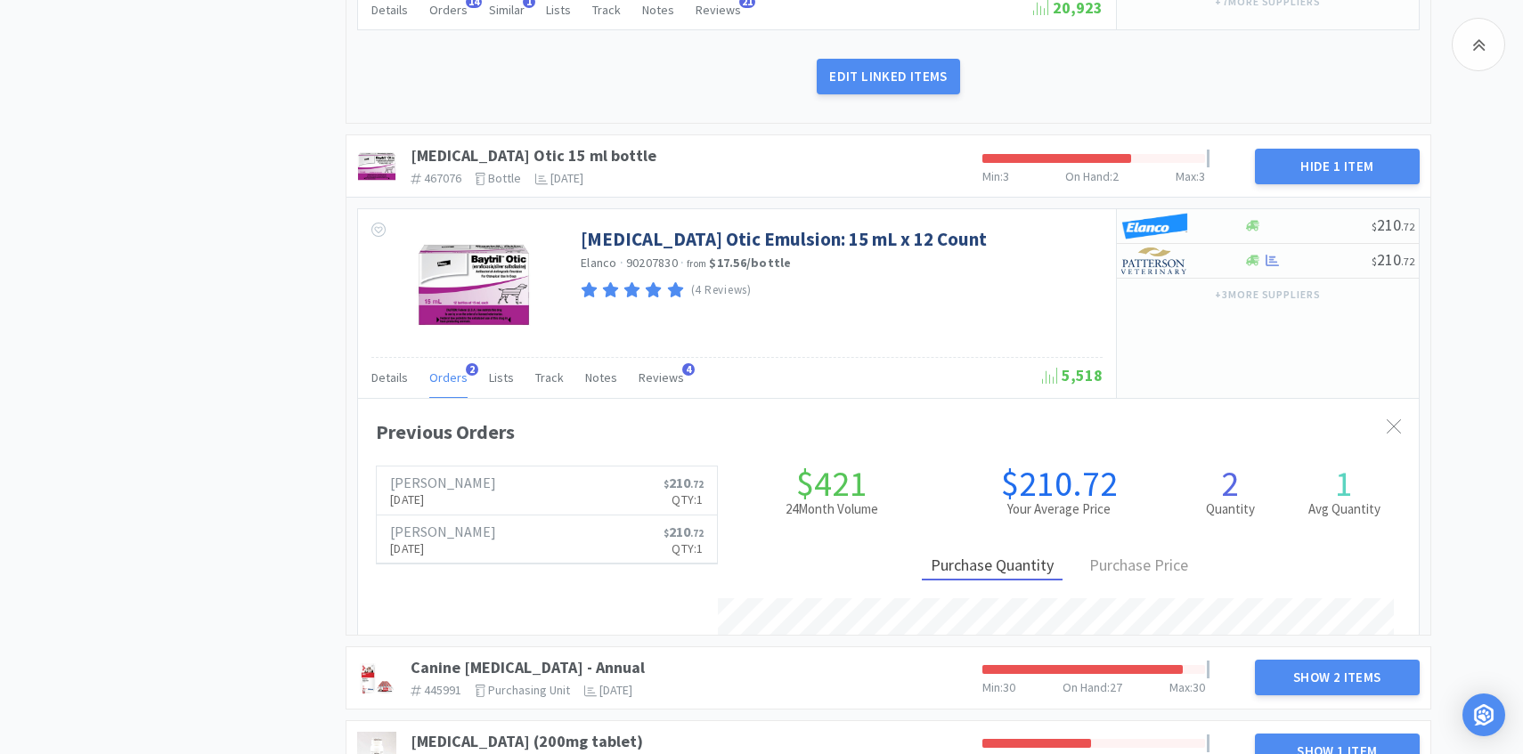
scroll to position [488, 1061]
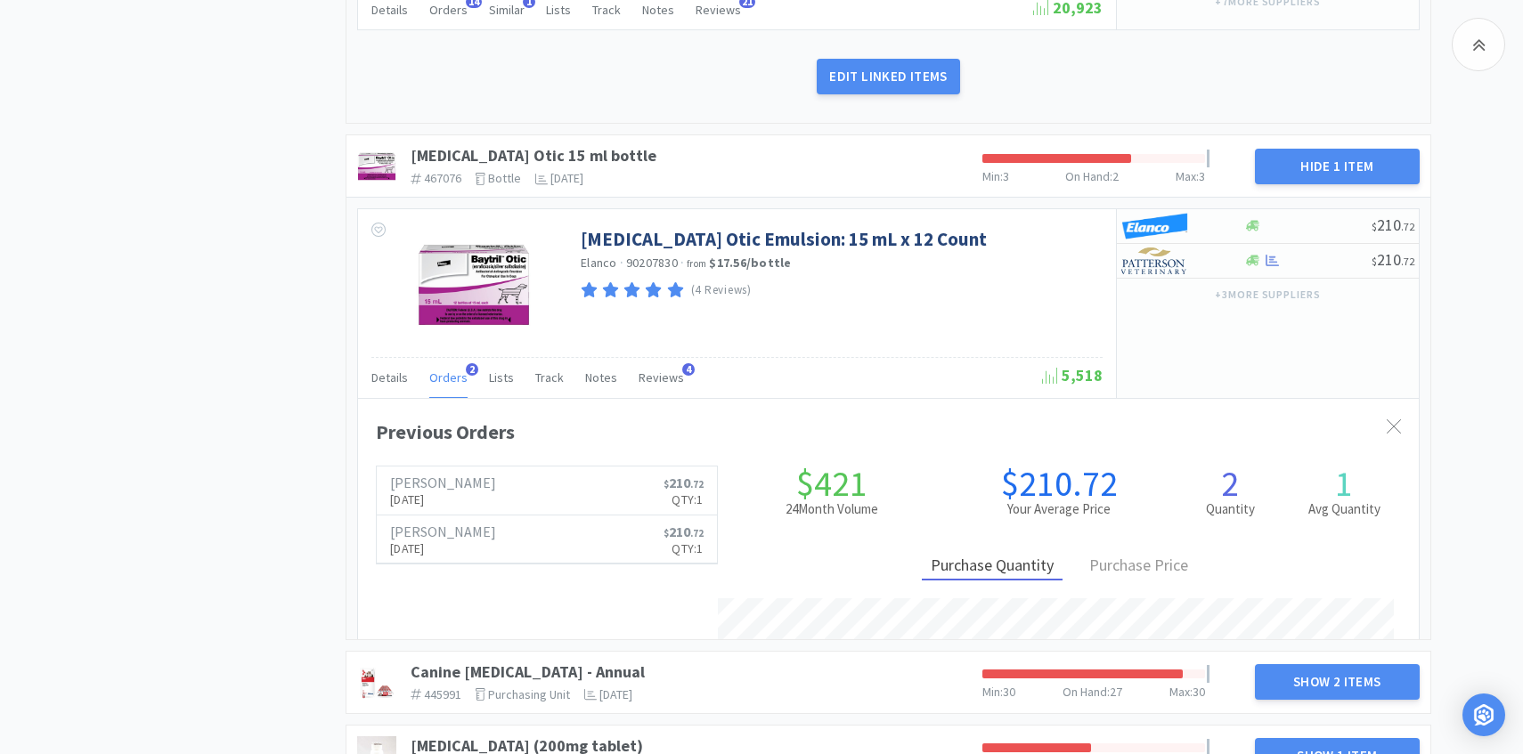
click at [449, 371] on span "Orders" at bounding box center [448, 378] width 38 height 16
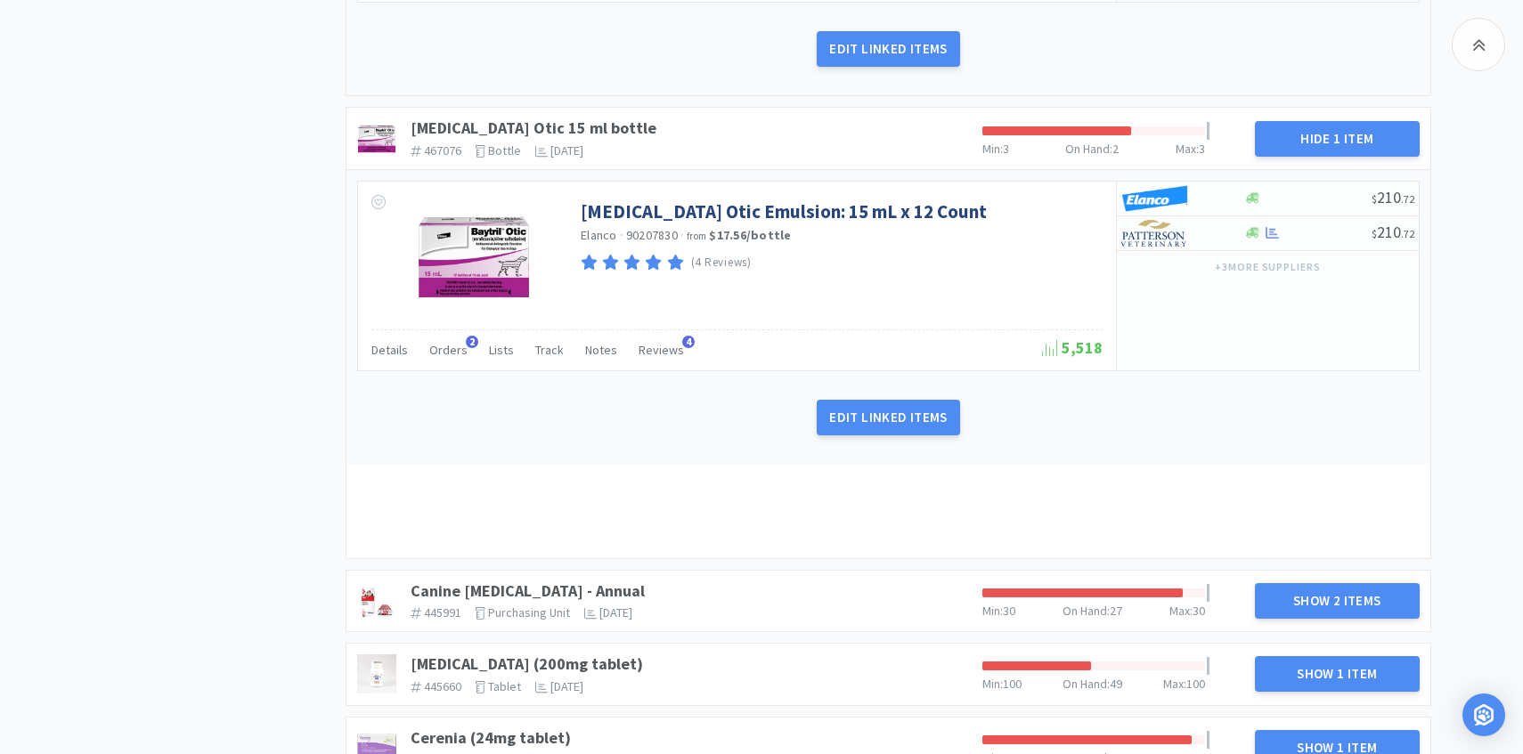
scroll to position [1039, 0]
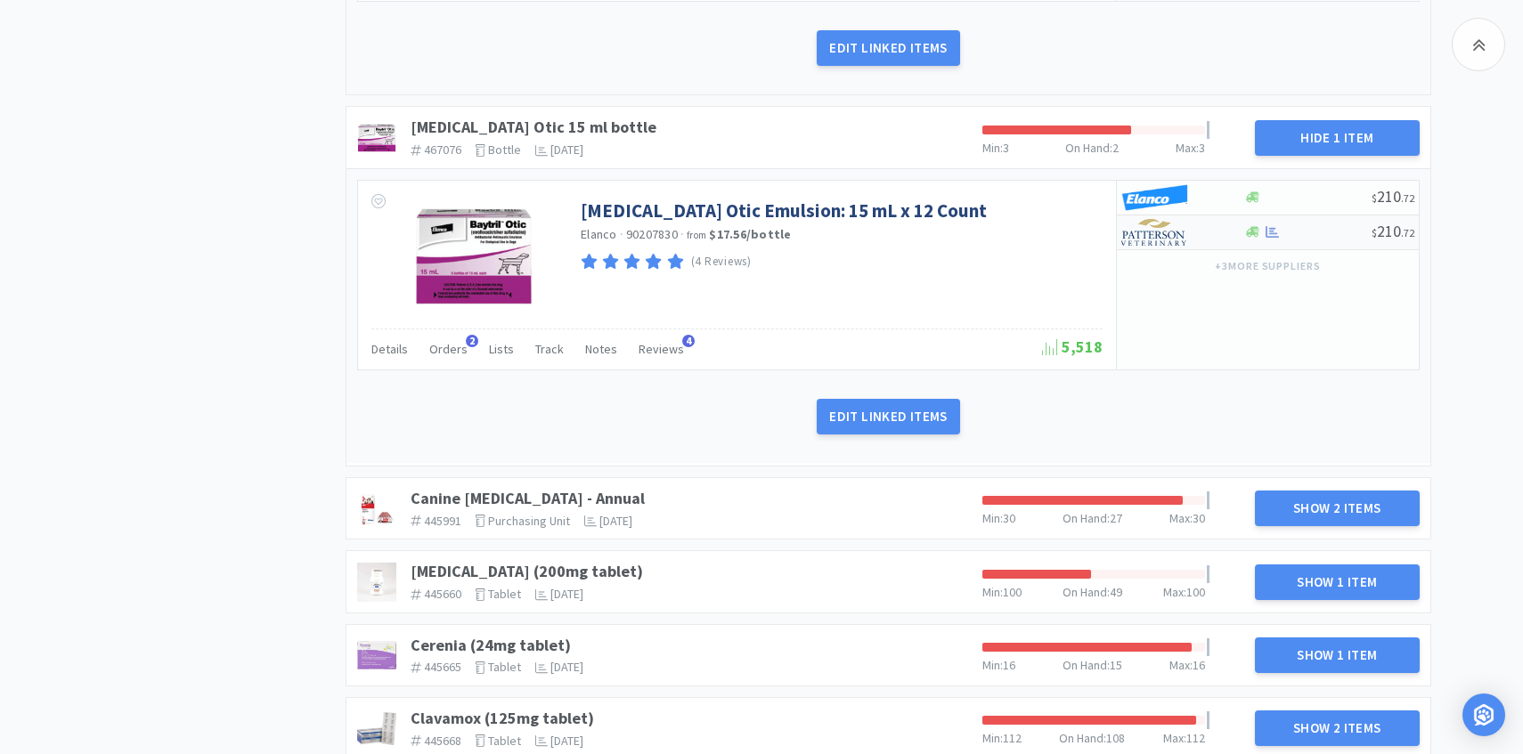
click at [1158, 245] on img at bounding box center [1154, 232] width 67 height 27
select select "1"
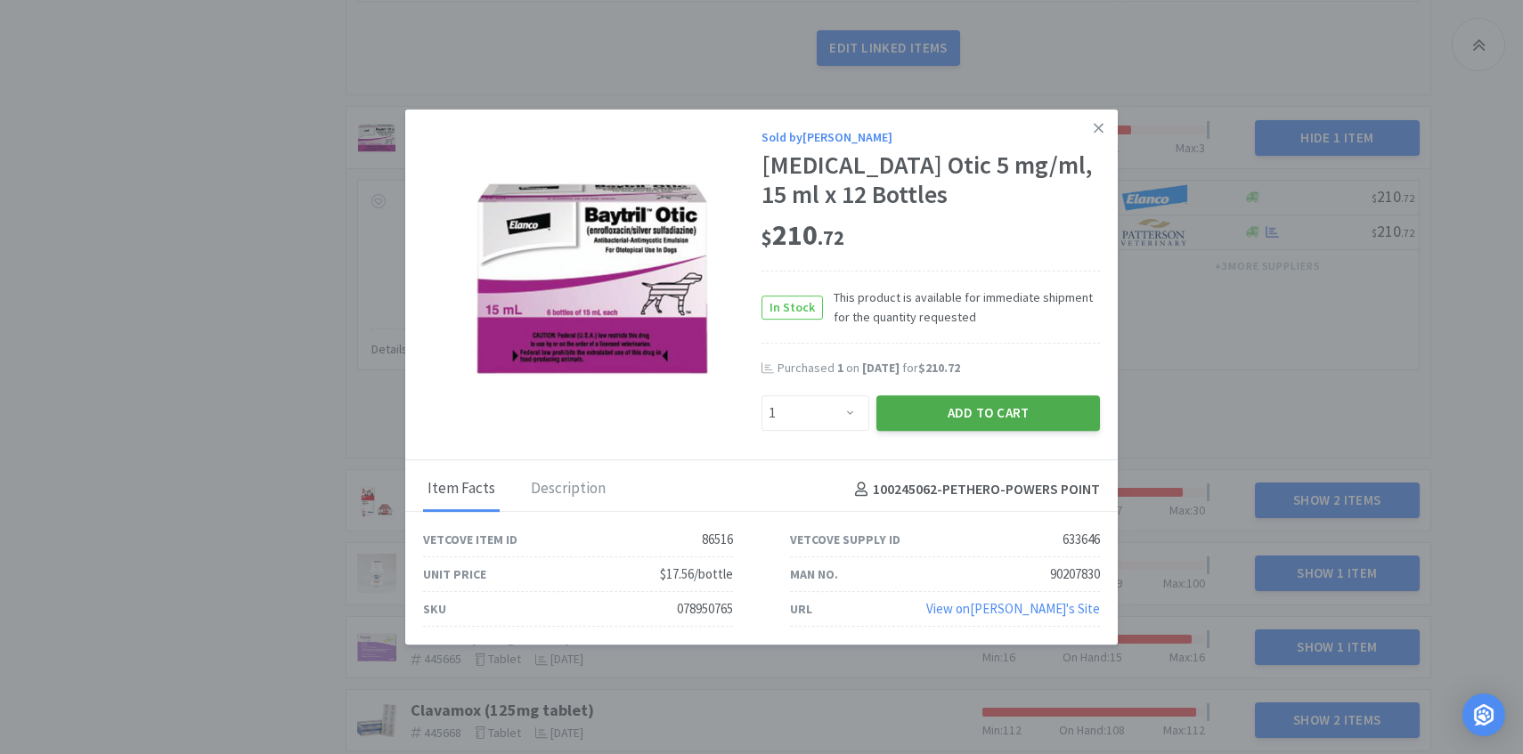
click at [1024, 419] on button "Add to Cart" at bounding box center [988, 413] width 224 height 36
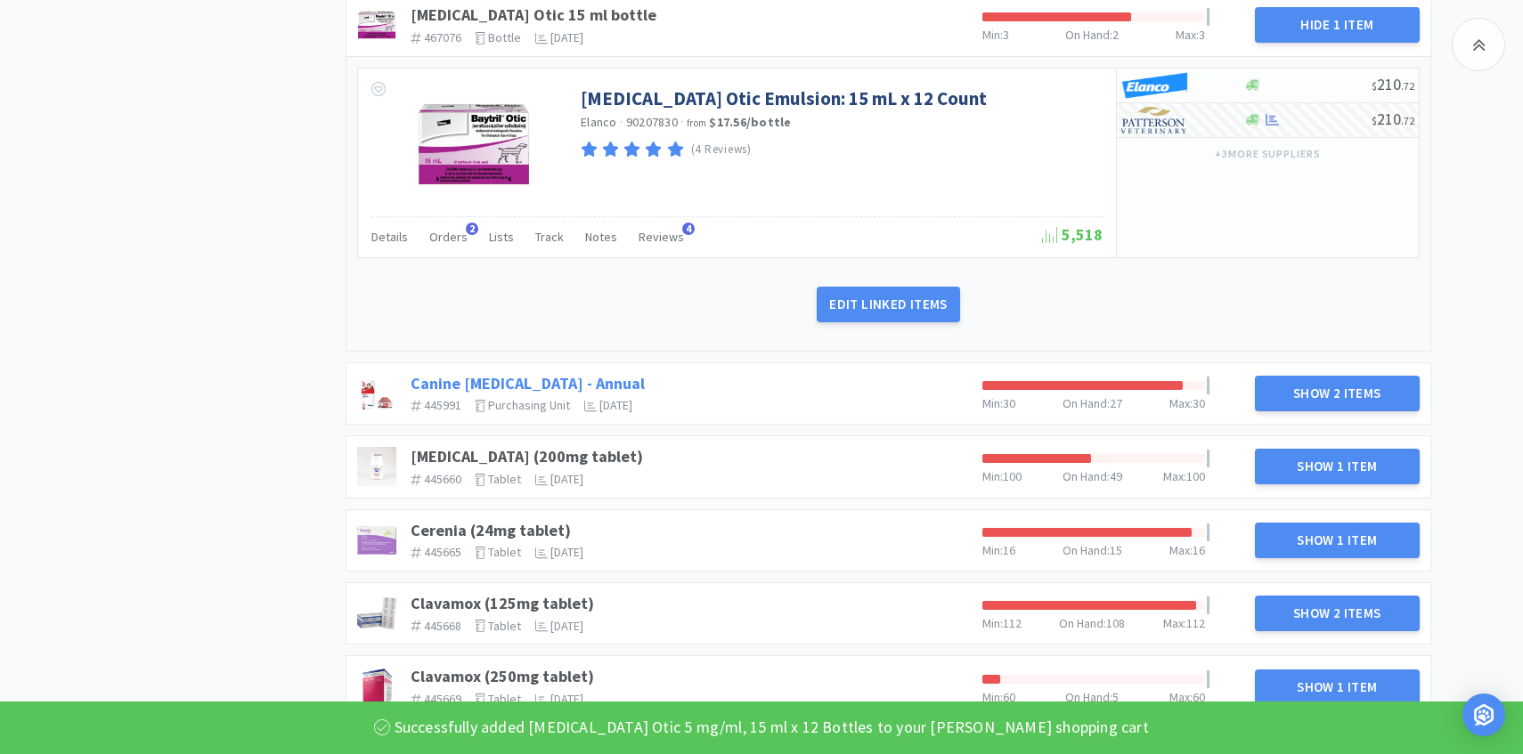
click at [602, 386] on link "Canine Rabies Vaccine - Annual" at bounding box center [528, 383] width 234 height 20
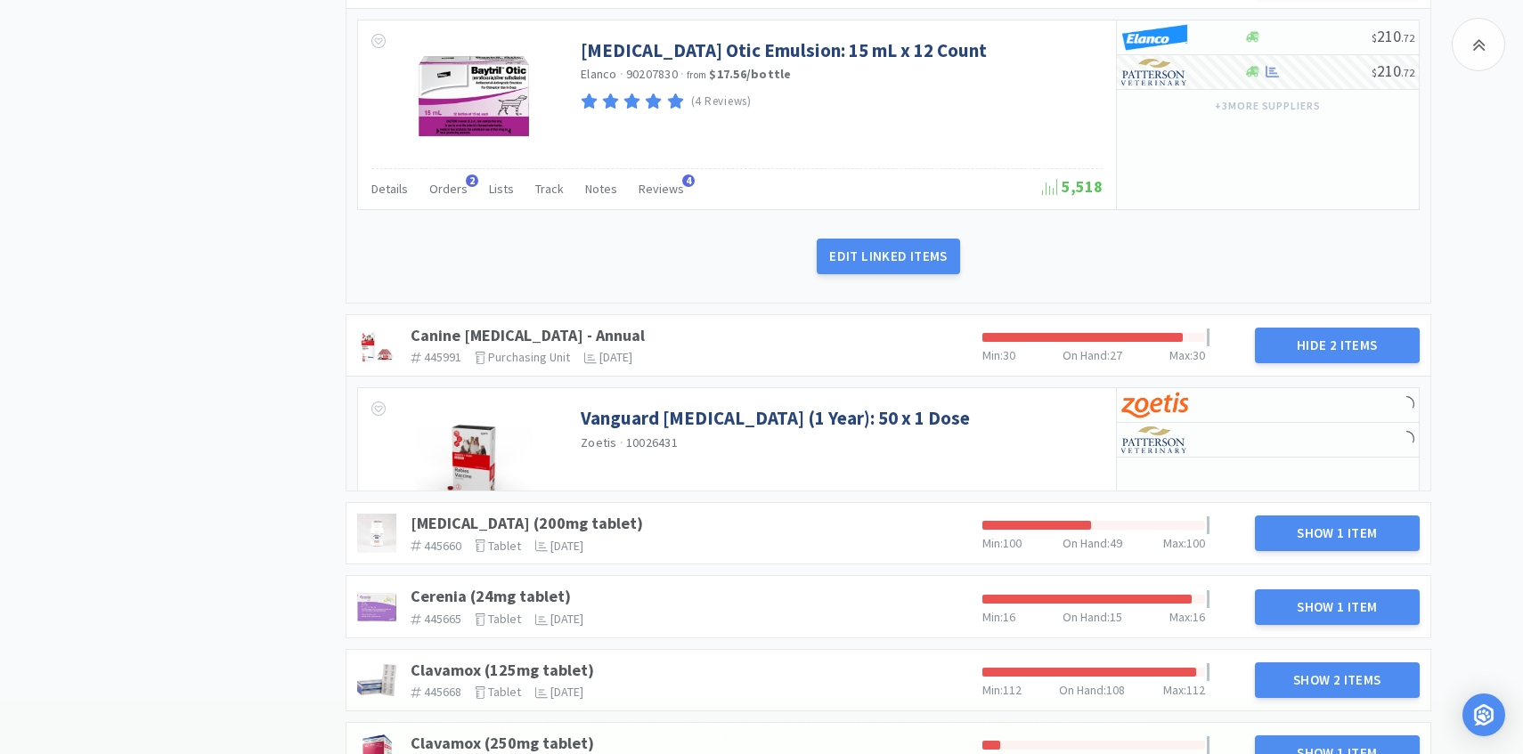
scroll to position [1305, 0]
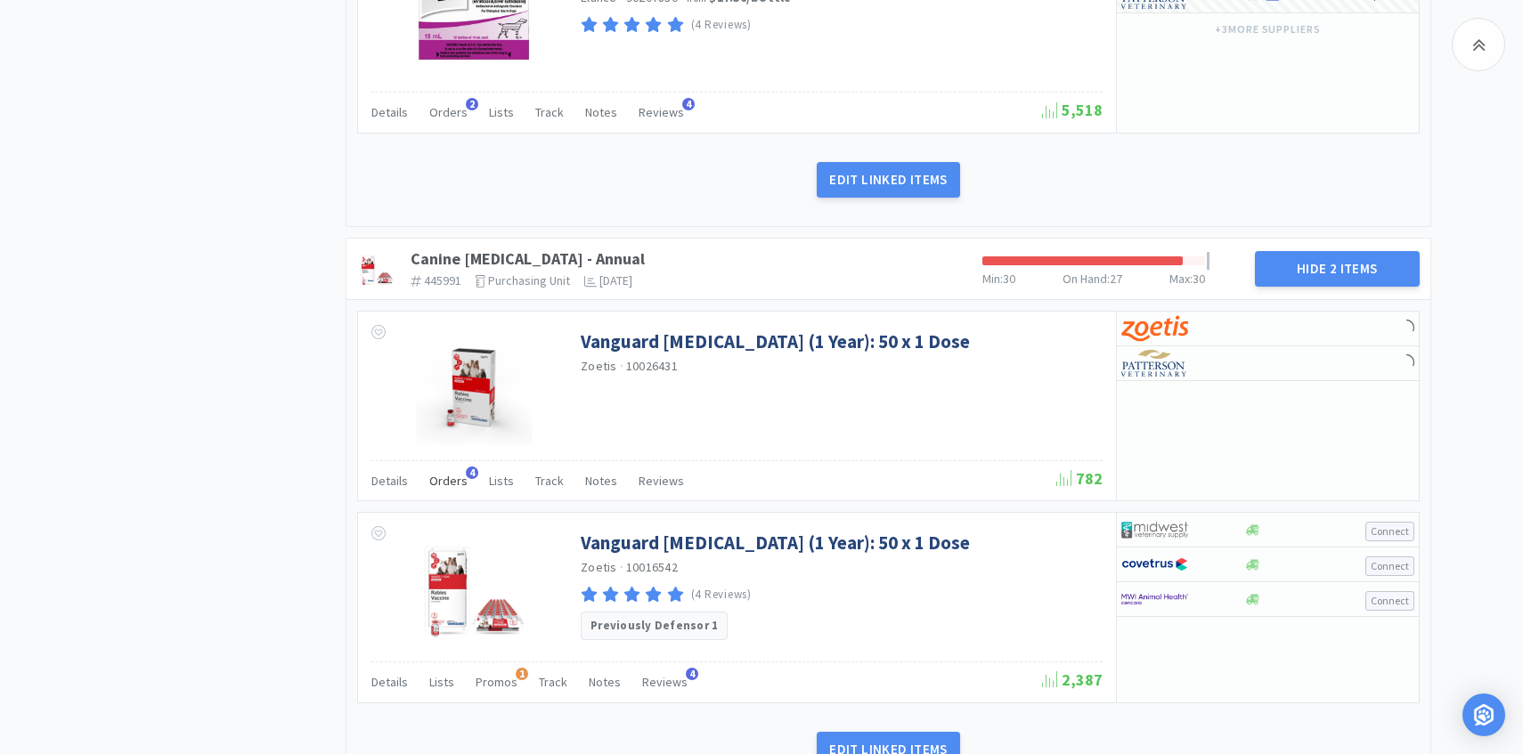
click at [451, 476] on span "Orders" at bounding box center [448, 481] width 38 height 16
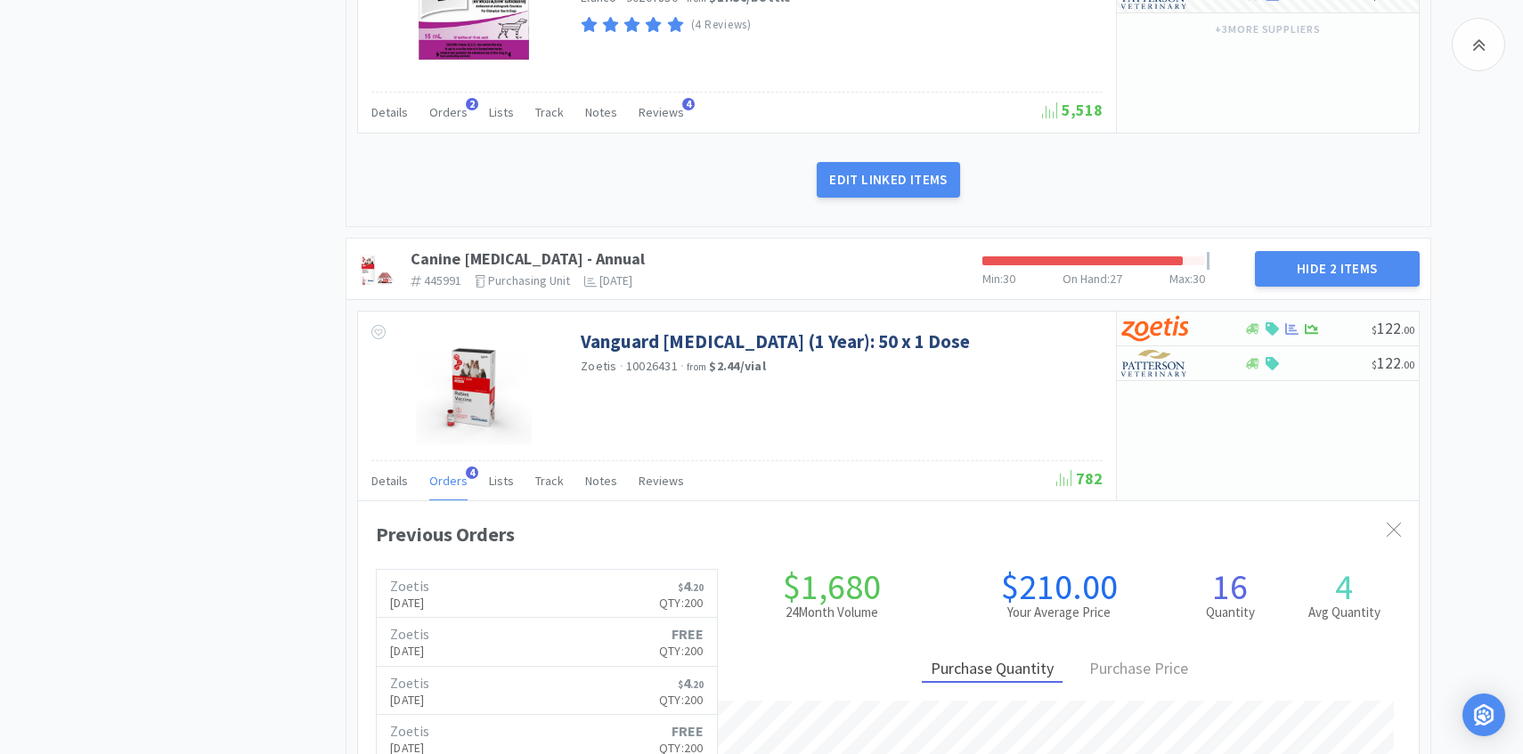
scroll to position [488, 1061]
click at [1171, 369] on img at bounding box center [1154, 363] width 67 height 27
select select "1"
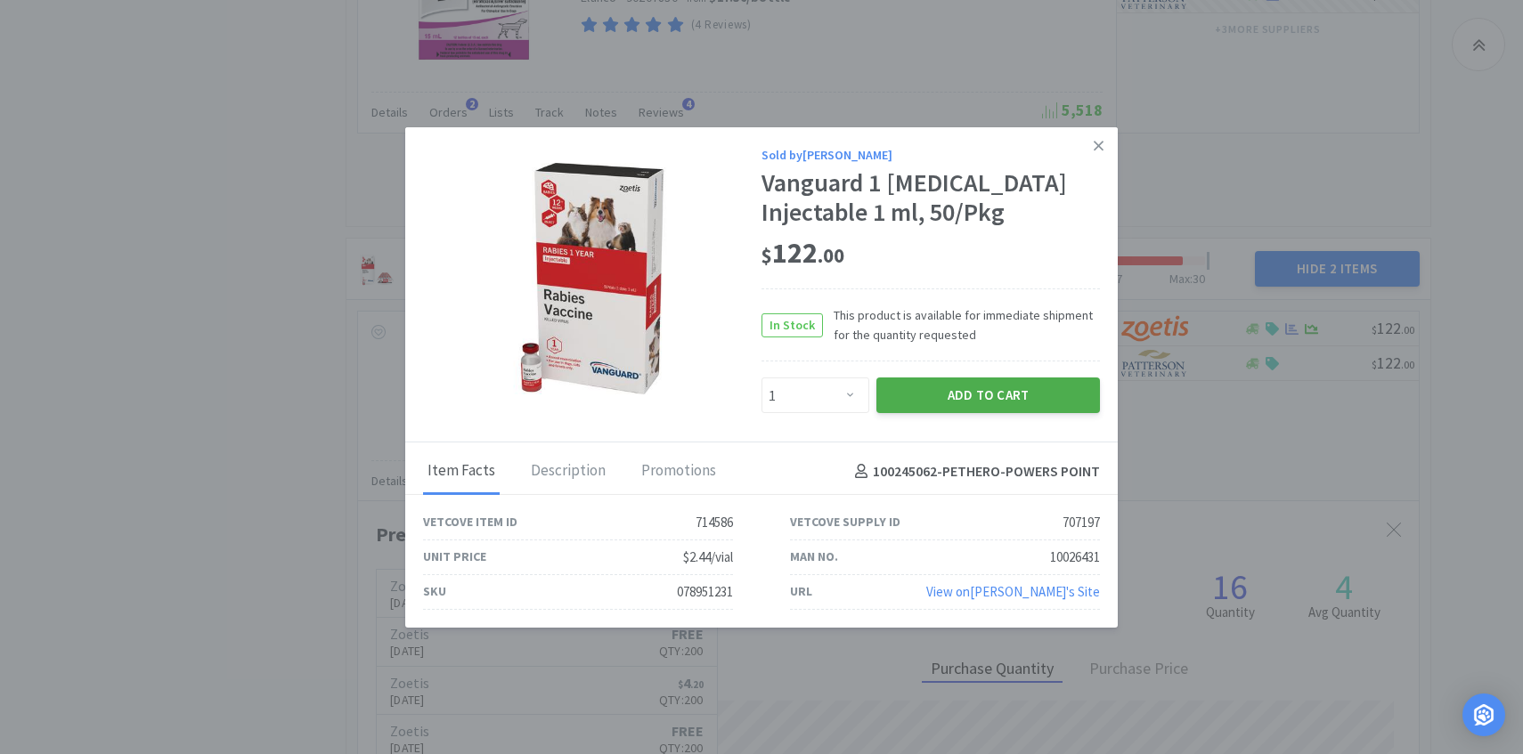
click at [1044, 389] on button "Add to Cart" at bounding box center [988, 396] width 224 height 36
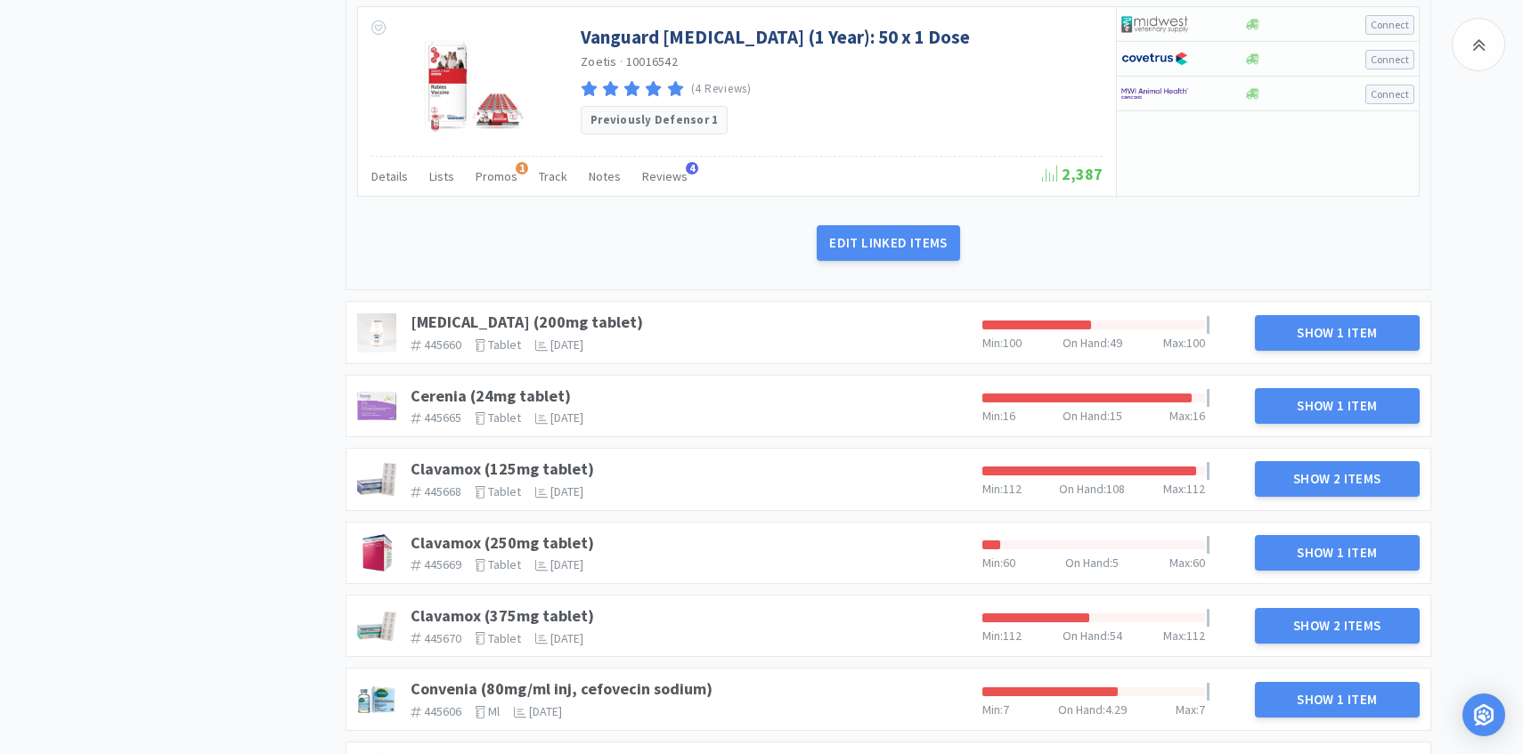
scroll to position [2339, 0]
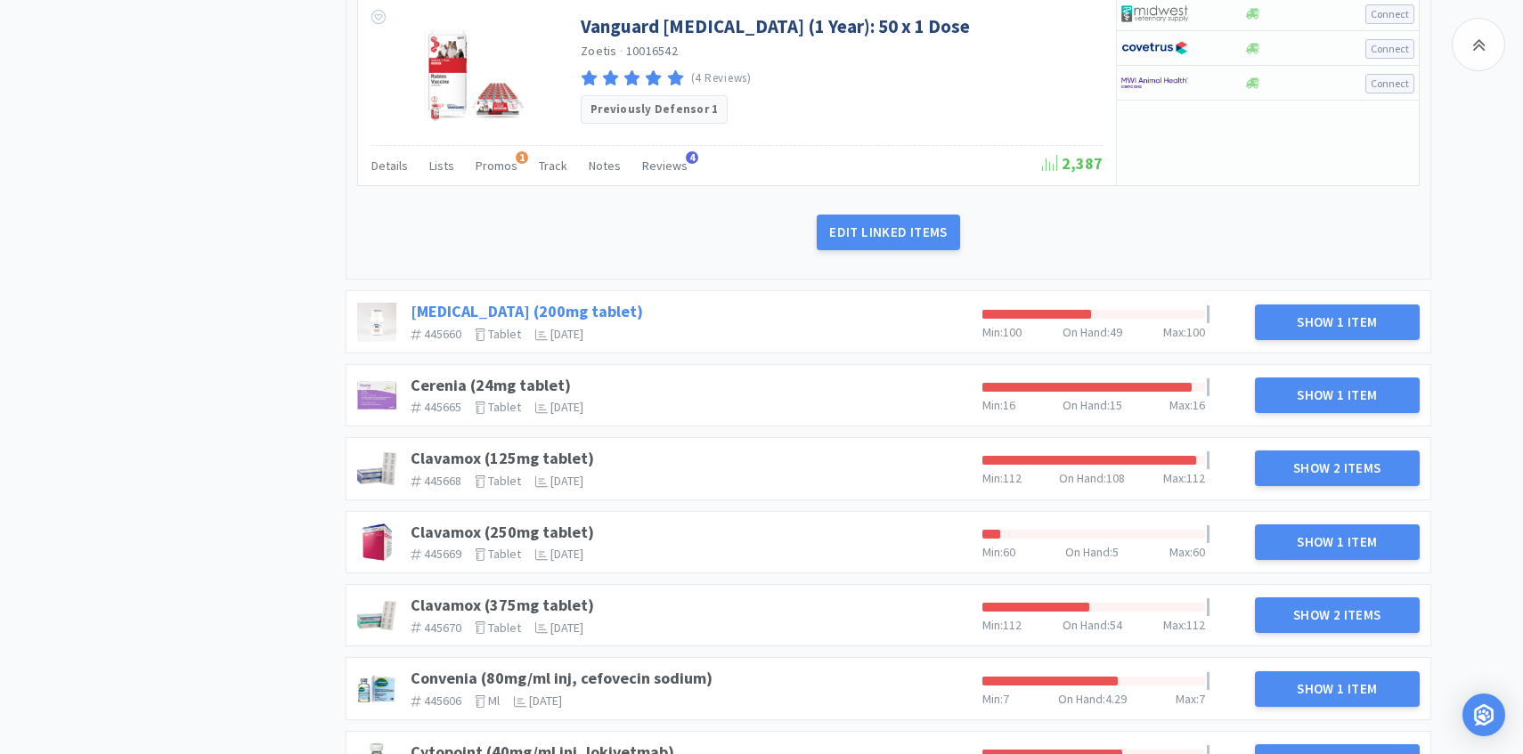
click at [580, 316] on link "Cefpodoxime (200mg tablet)" at bounding box center [527, 311] width 232 height 20
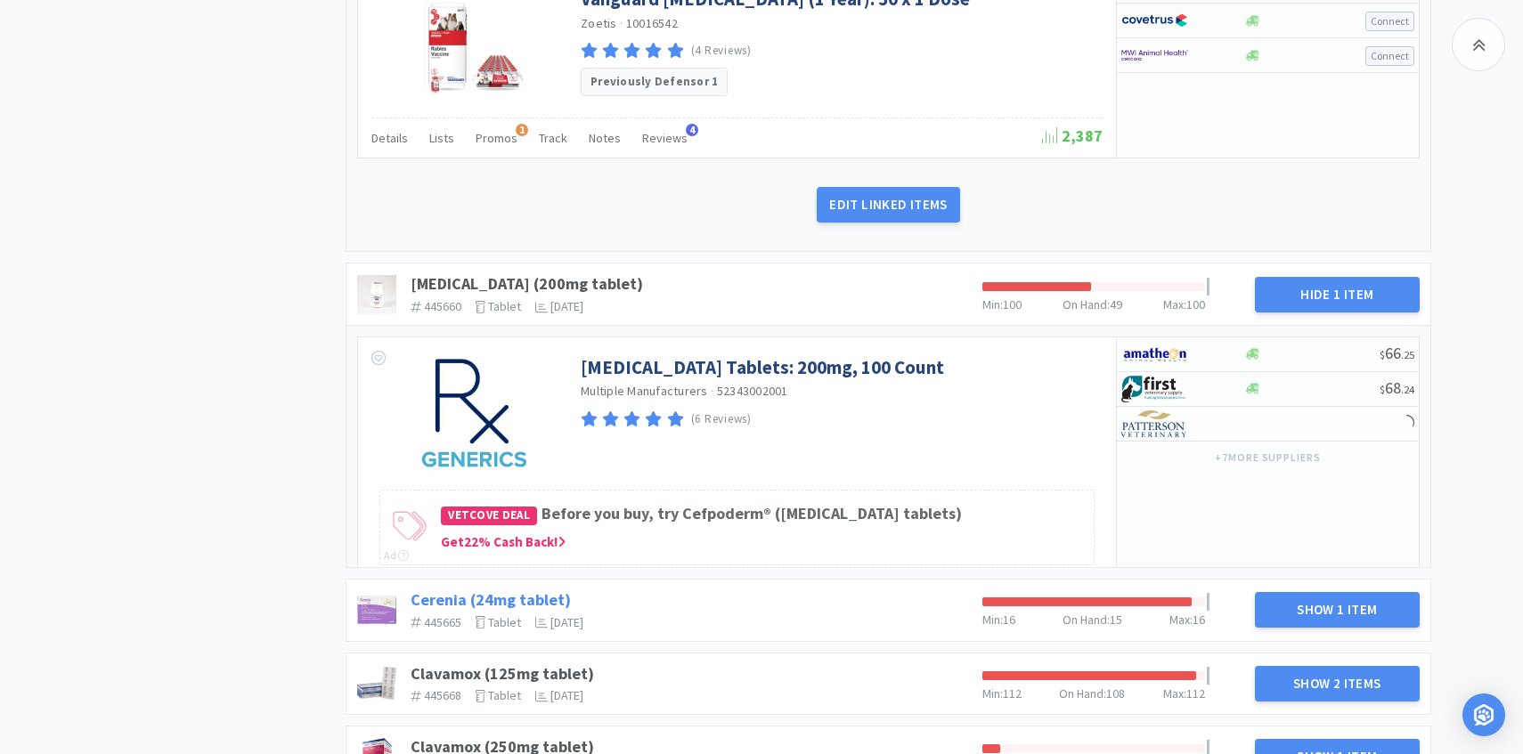
scroll to position [2450, 0]
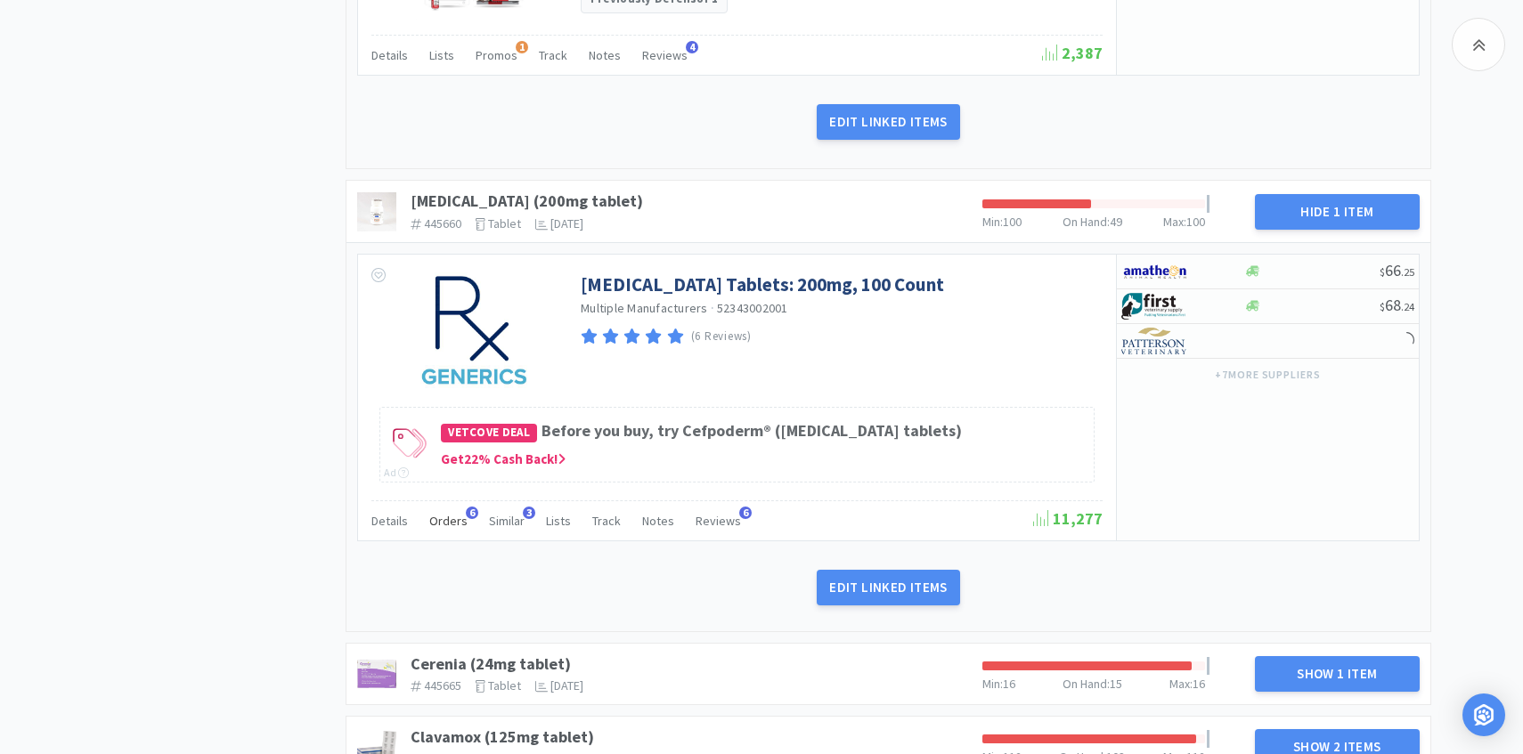
click at [446, 518] on span "Orders" at bounding box center [448, 521] width 38 height 16
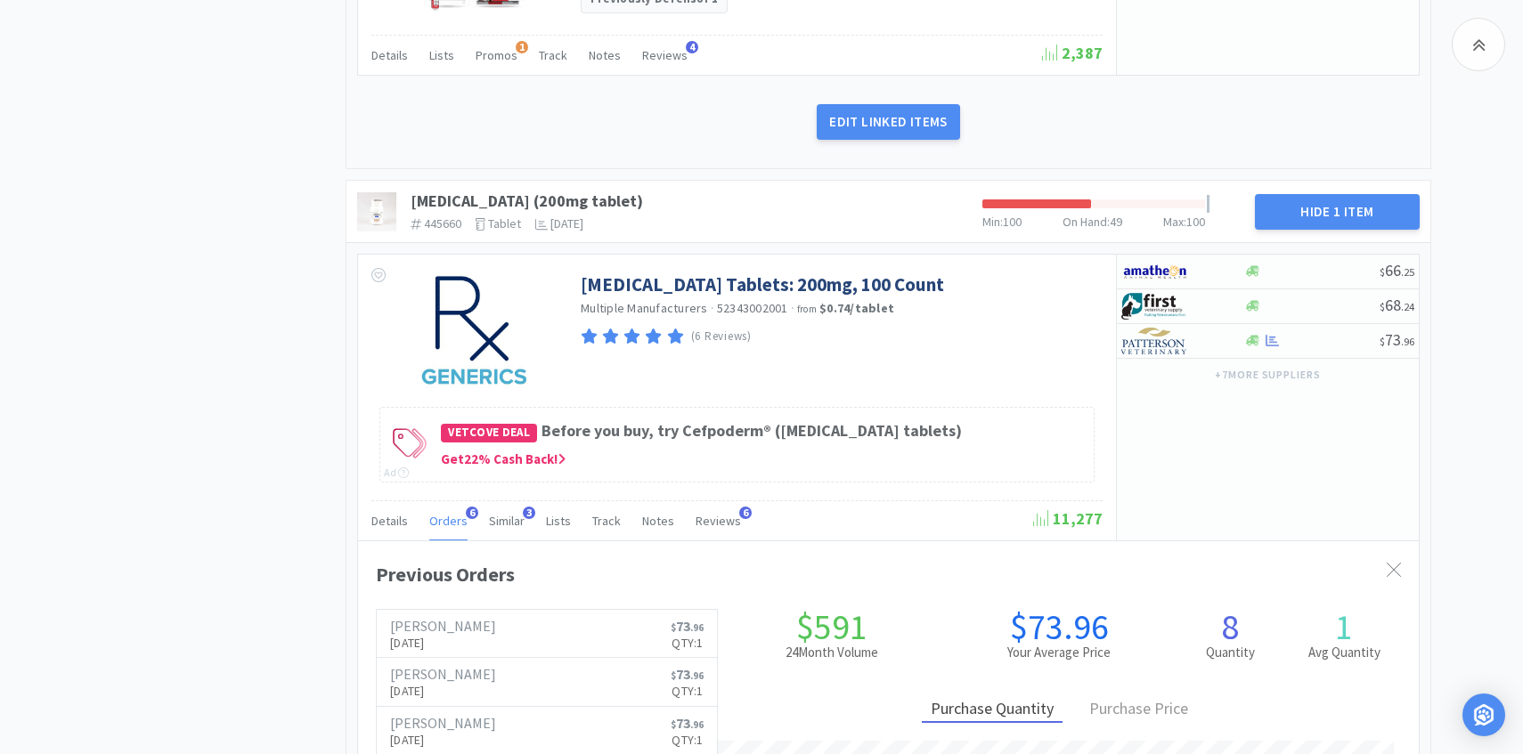
scroll to position [0, 0]
click at [445, 521] on span "Orders" at bounding box center [448, 521] width 38 height 16
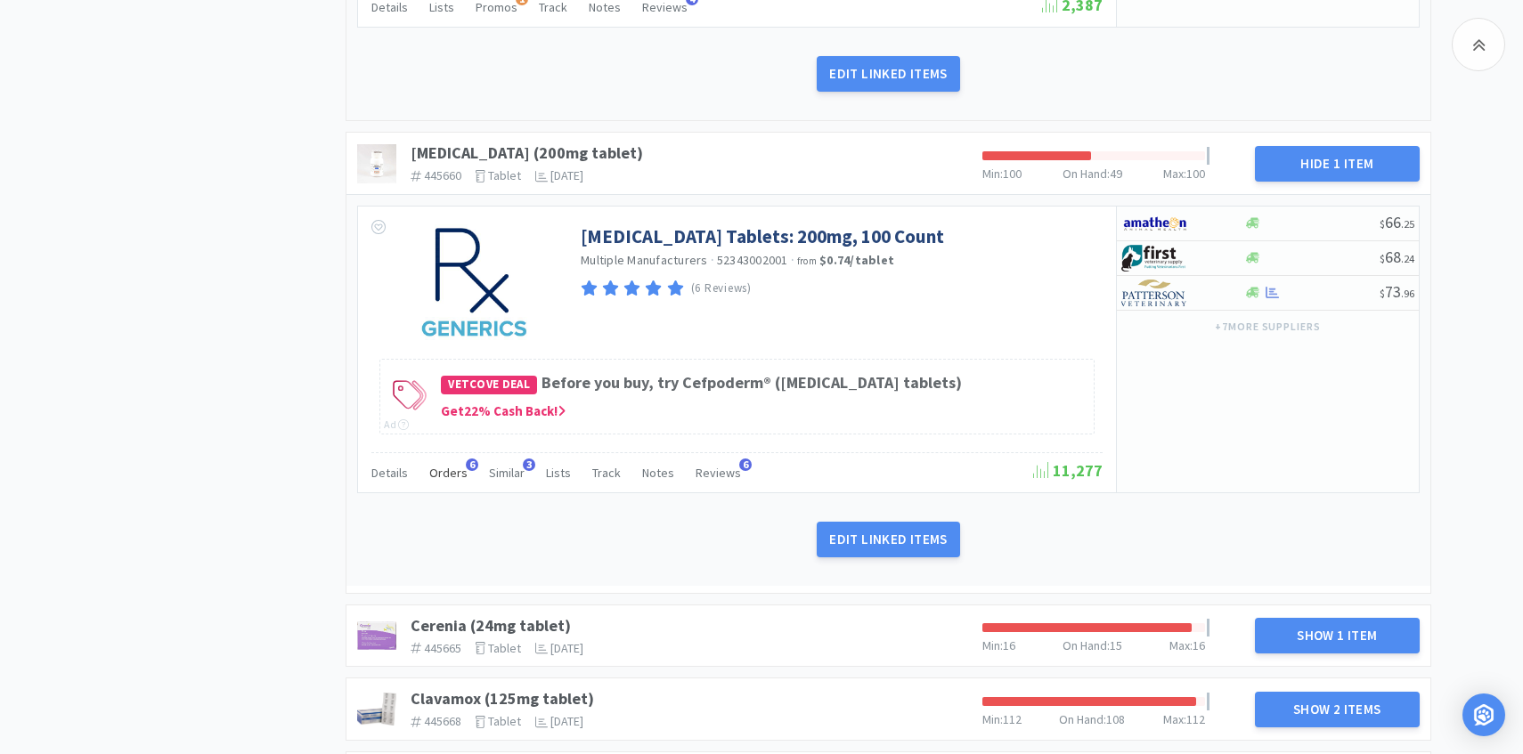
click at [443, 470] on span "Orders" at bounding box center [448, 473] width 38 height 16
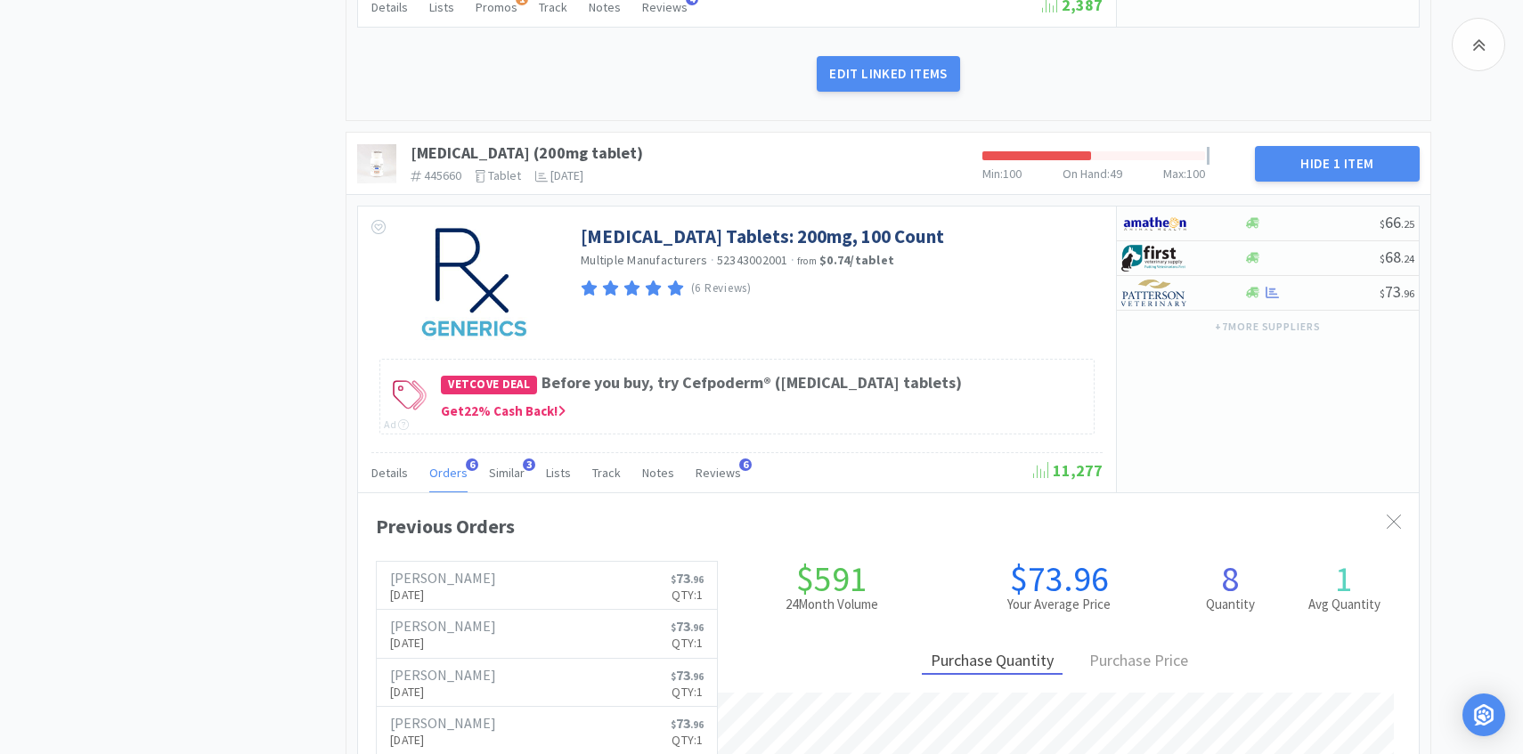
click at [443, 470] on span "Orders" at bounding box center [448, 473] width 38 height 16
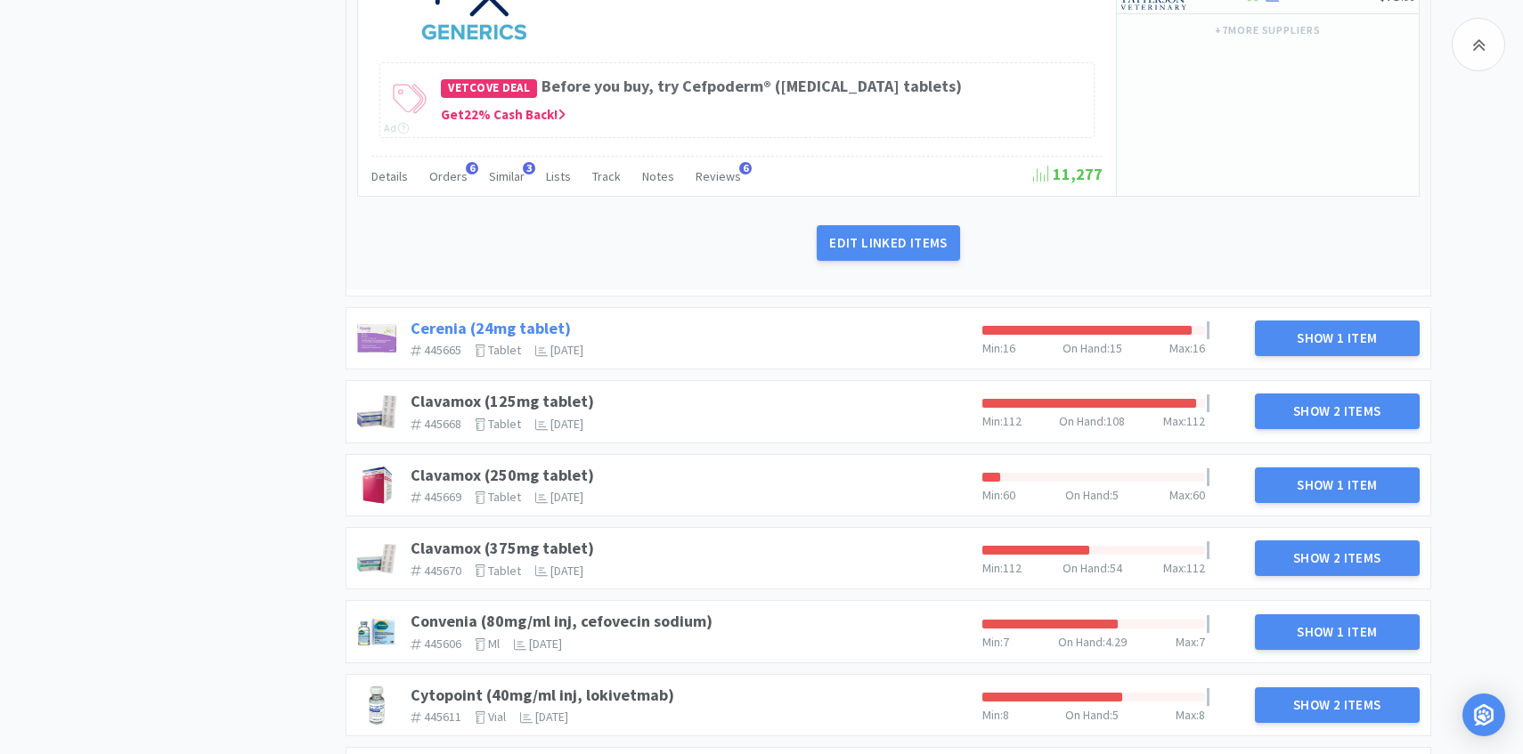
click at [512, 329] on link "Cerenia (24mg tablet)" at bounding box center [491, 328] width 160 height 20
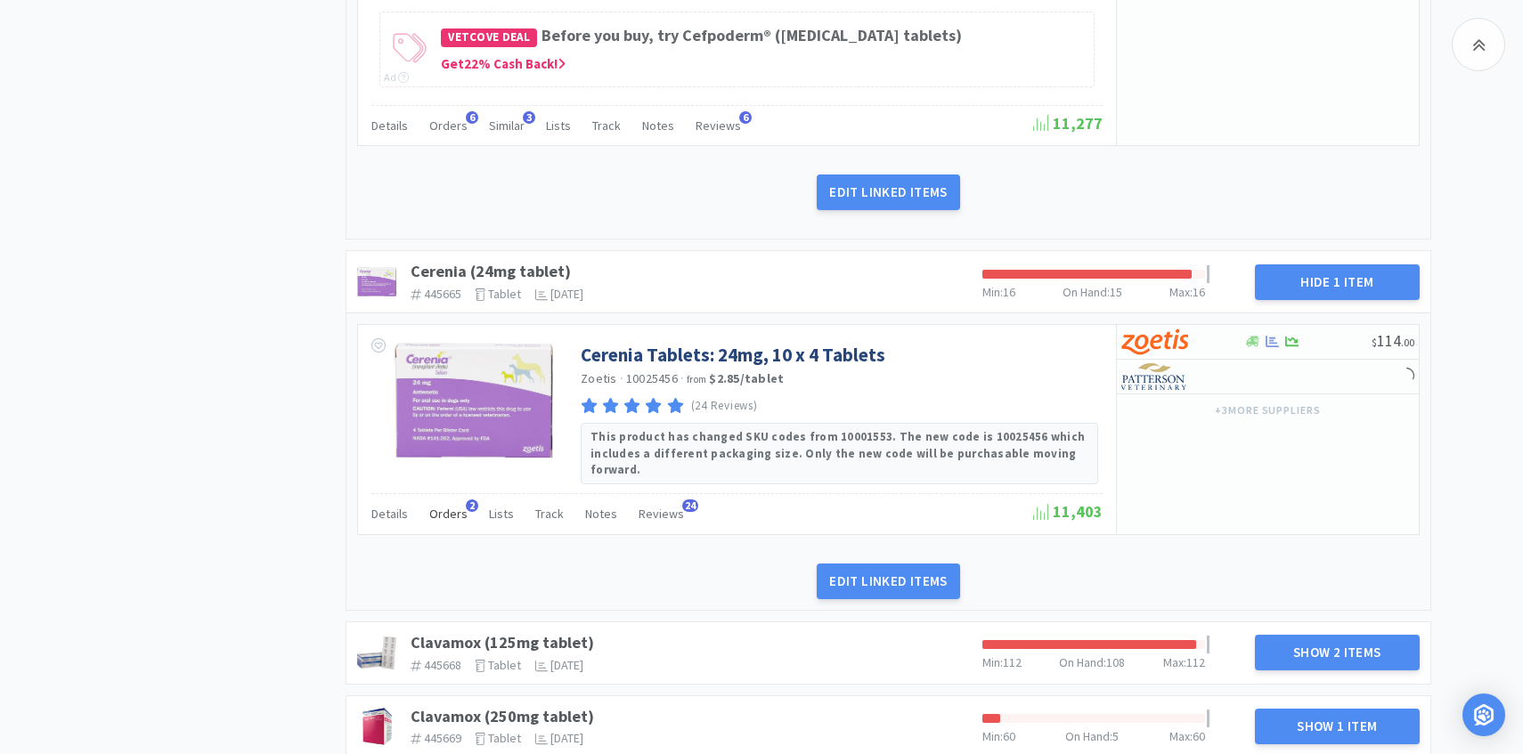
click at [450, 513] on div "Orders 2" at bounding box center [448, 517] width 38 height 34
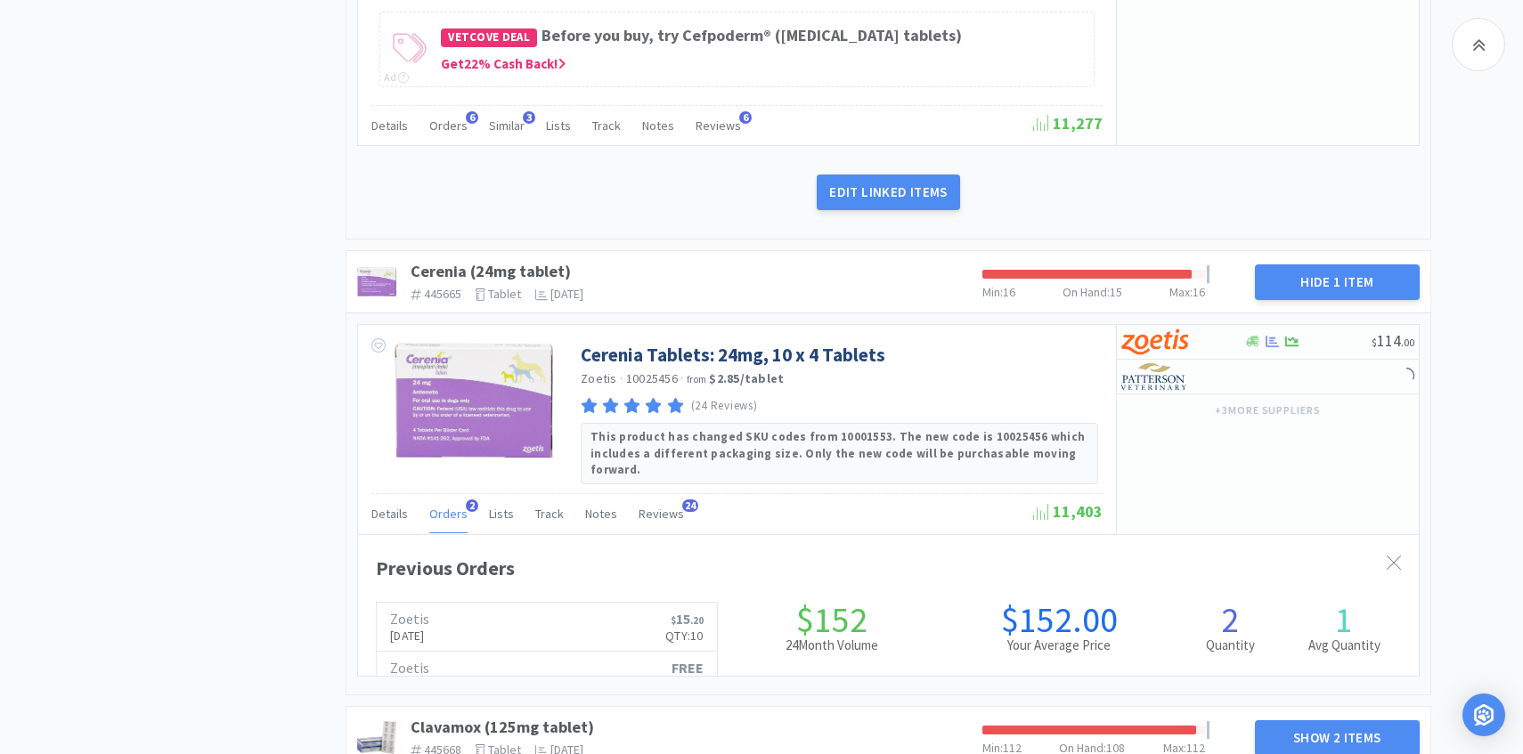
click at [450, 511] on div "Orders 2" at bounding box center [448, 517] width 38 height 34
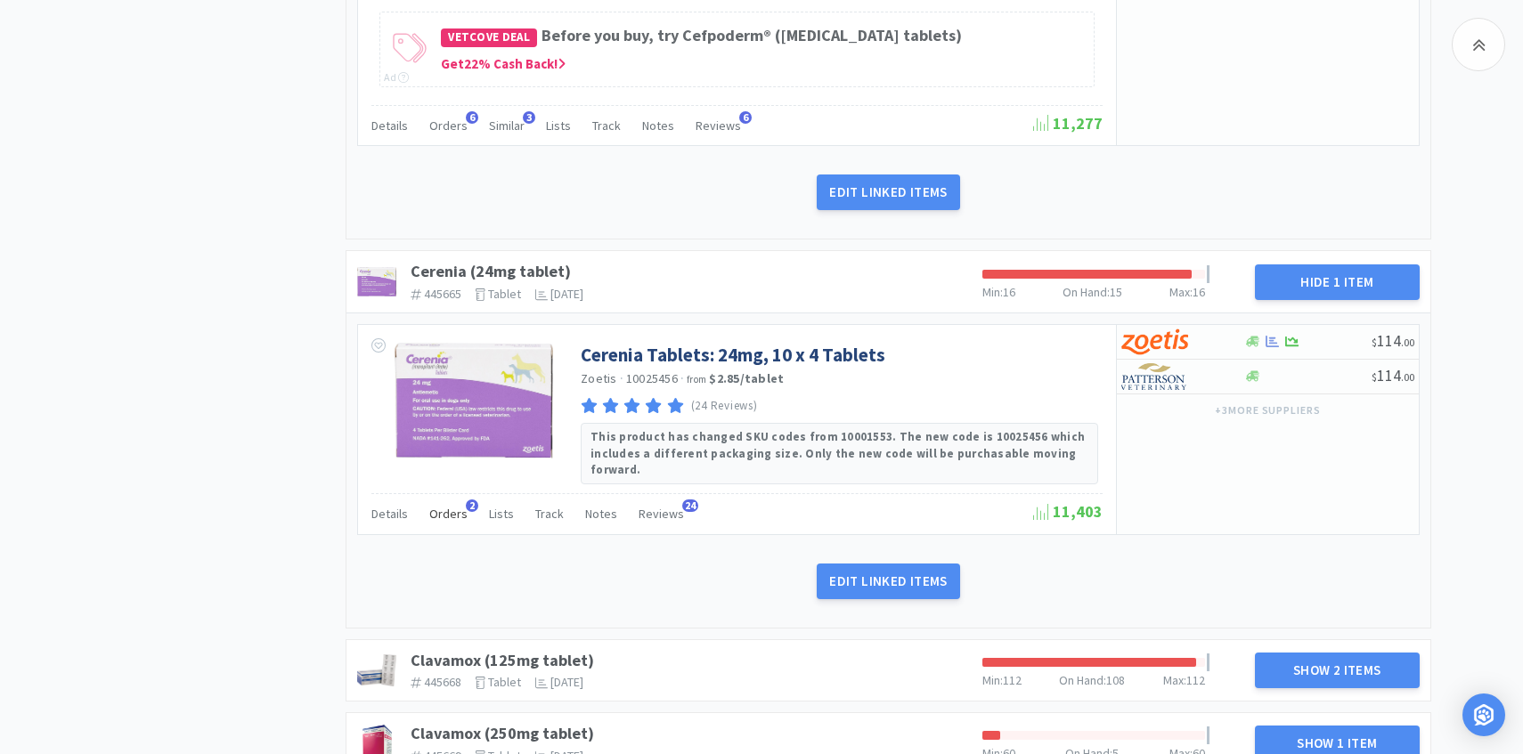
click at [449, 506] on span "Orders" at bounding box center [448, 514] width 38 height 16
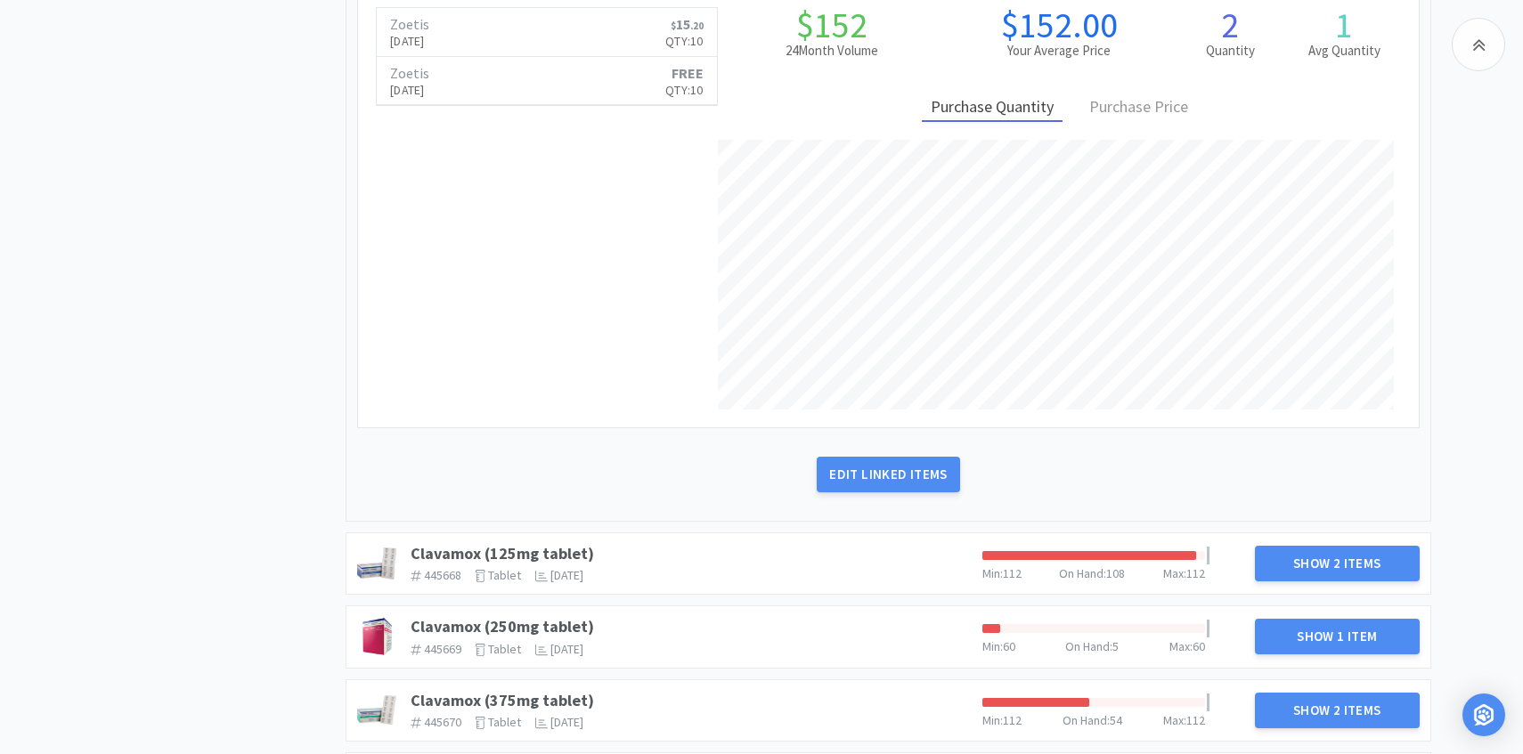
scroll to position [3503, 0]
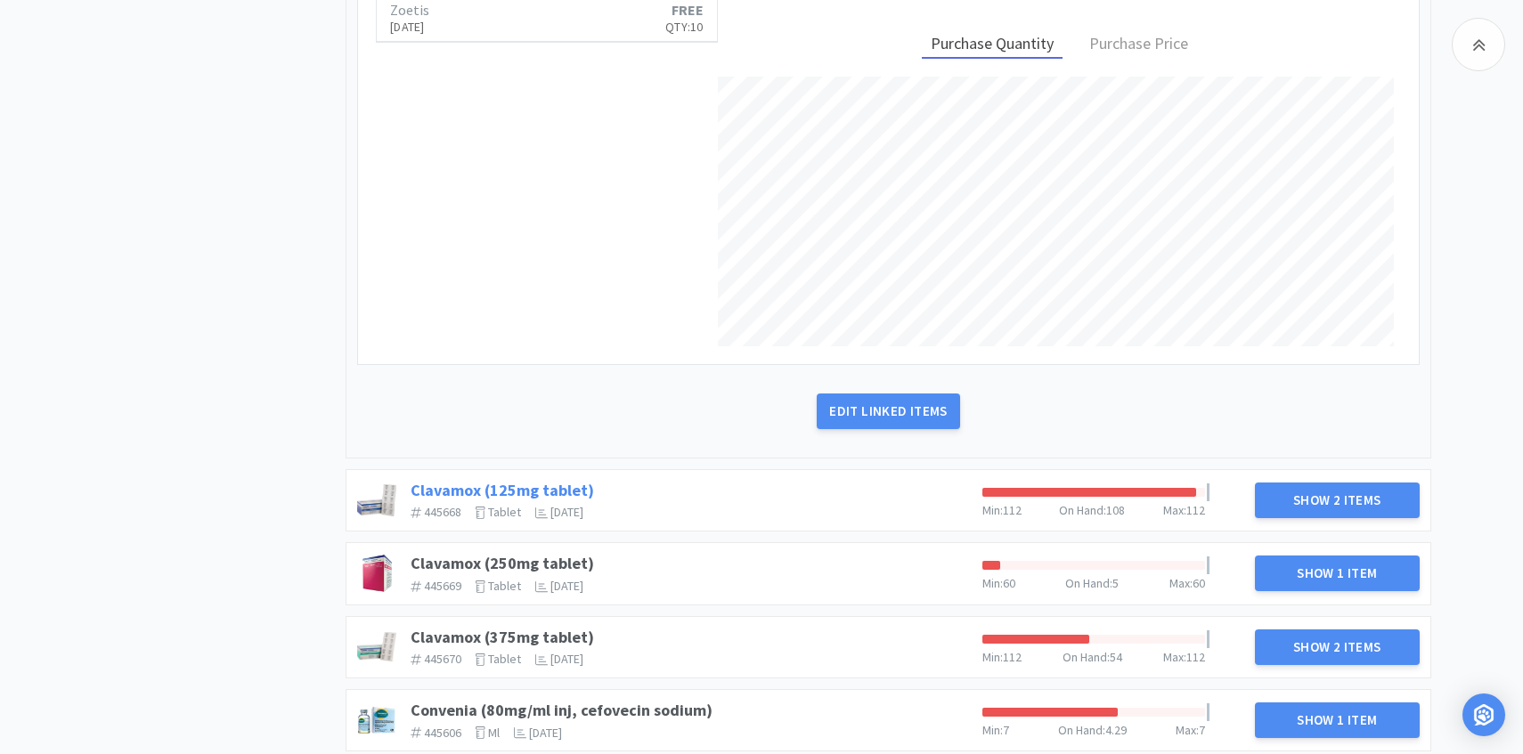
click at [522, 480] on link "Clavamox (125mg tablet)" at bounding box center [502, 490] width 183 height 20
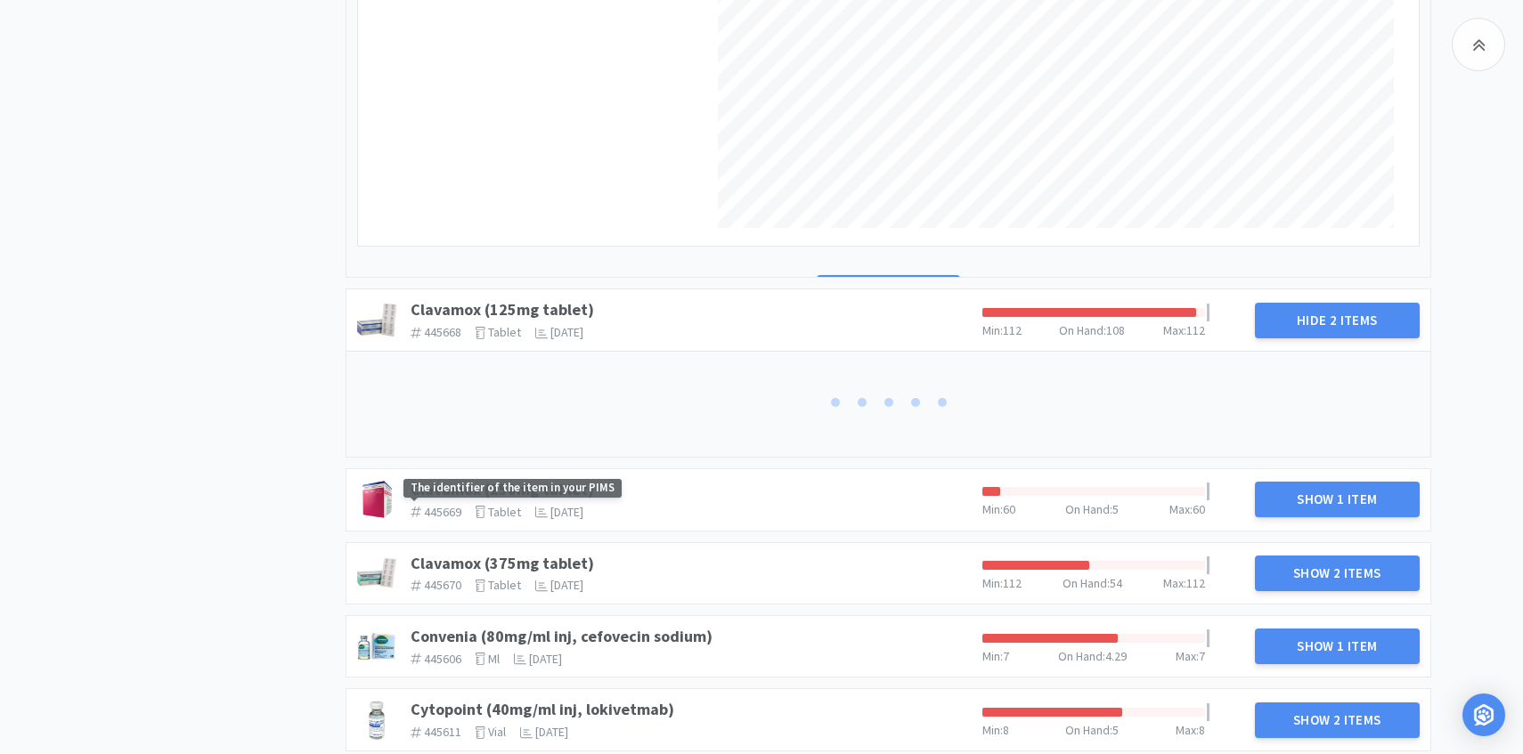
scroll to position [3640, 0]
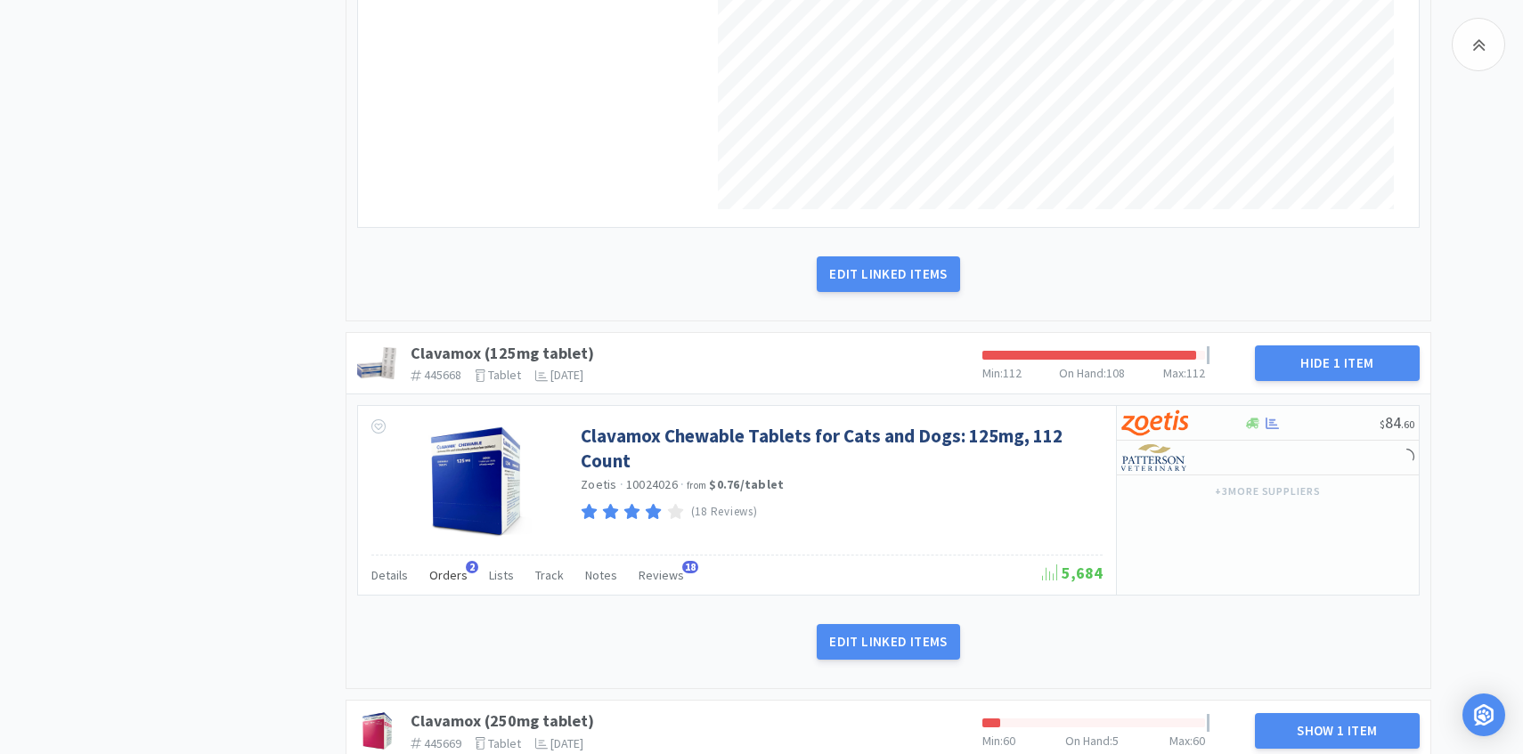
click at [442, 567] on span "Orders" at bounding box center [448, 575] width 38 height 16
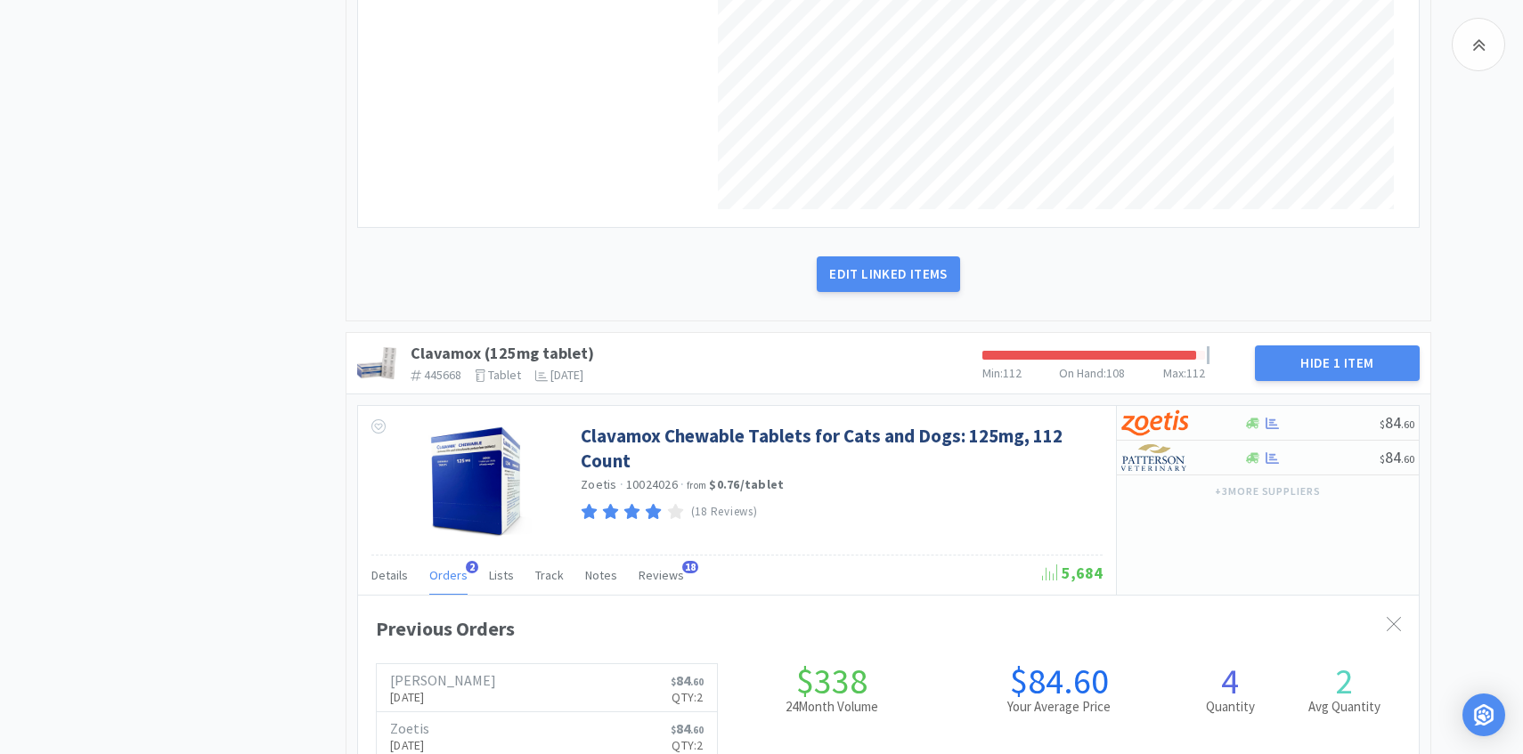
scroll to position [488, 1061]
click at [442, 567] on span "Orders" at bounding box center [448, 575] width 38 height 16
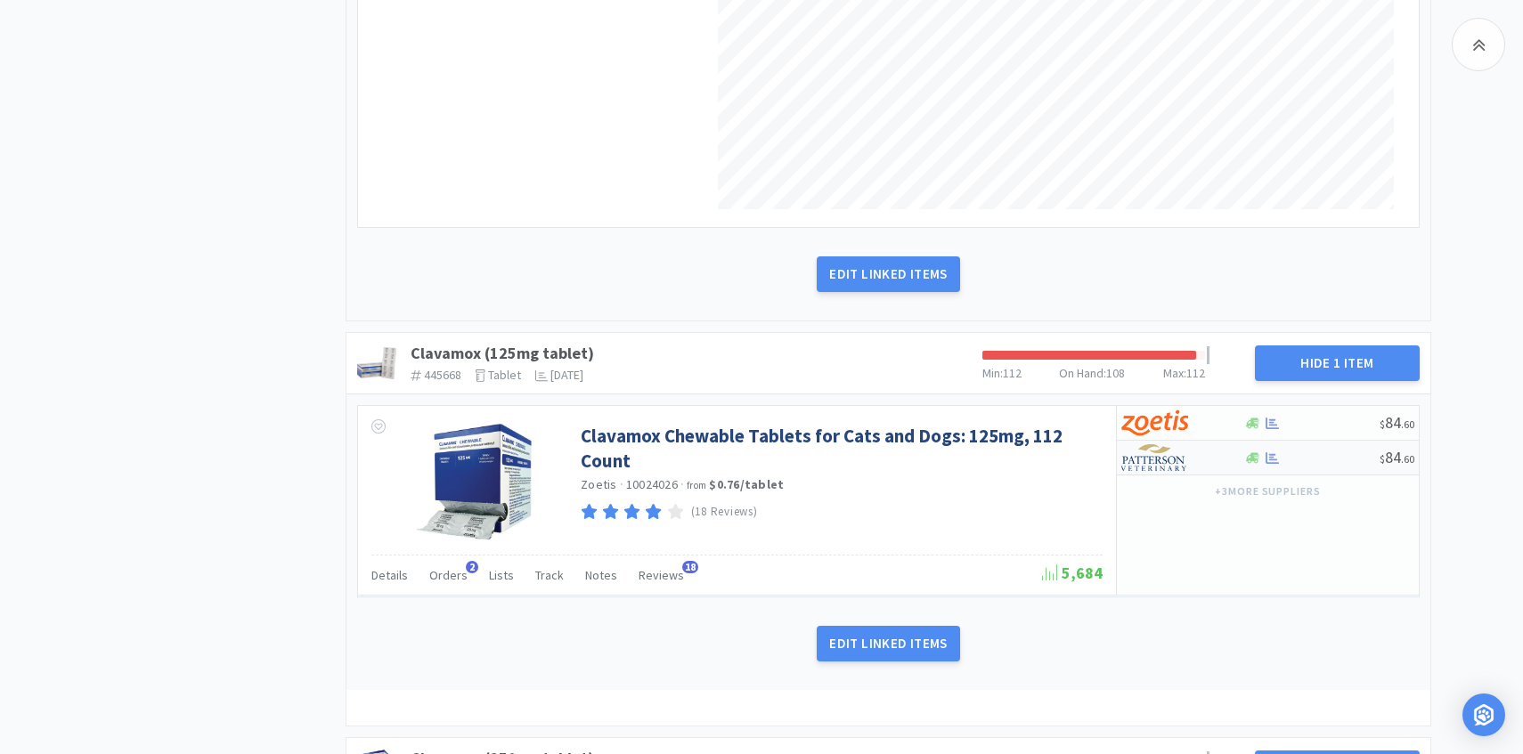
click at [1156, 449] on img at bounding box center [1154, 457] width 67 height 27
select select "1"
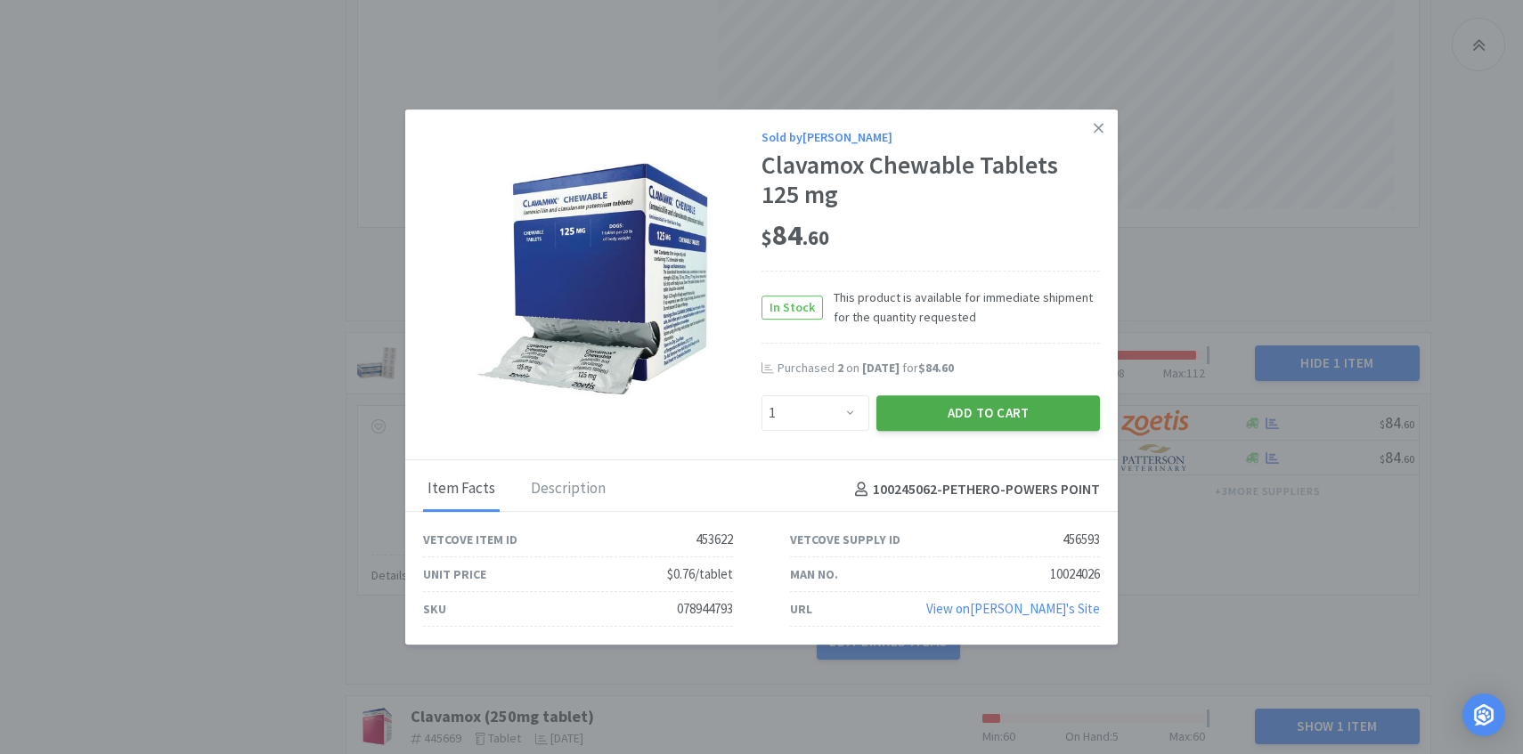
click at [927, 413] on button "Add to Cart" at bounding box center [988, 413] width 224 height 36
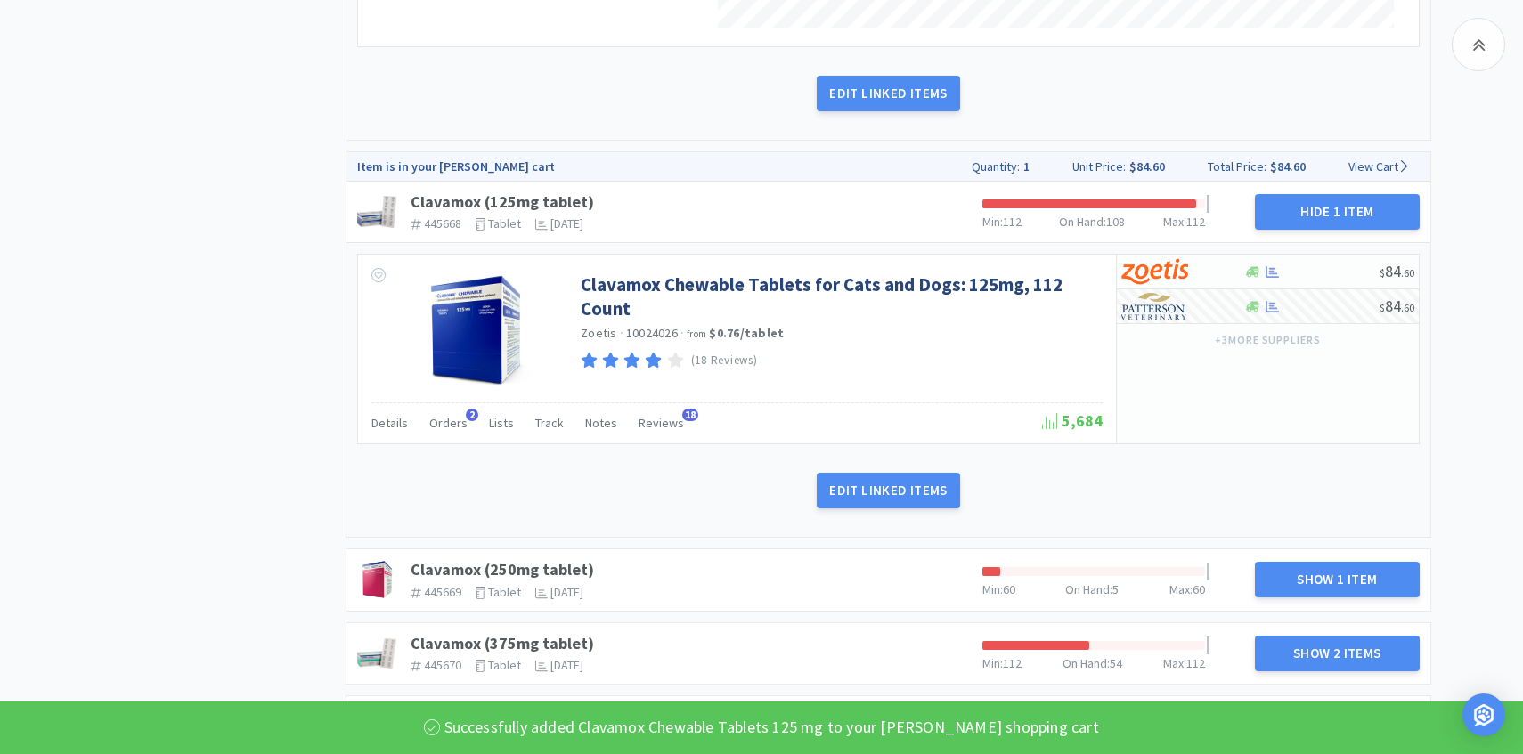
scroll to position [4143, 0]
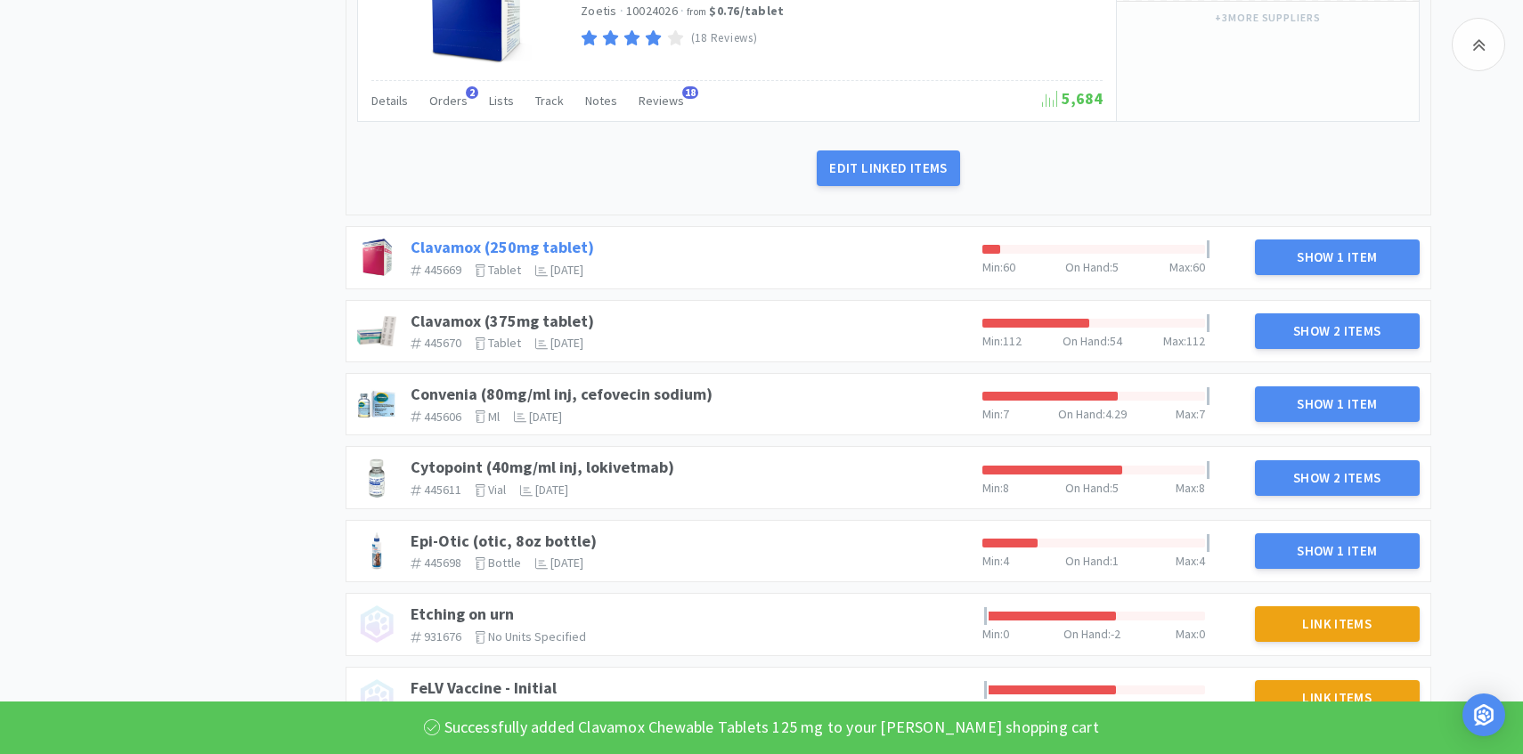
click at [565, 237] on link "Clavamox (250mg tablet)" at bounding box center [502, 247] width 183 height 20
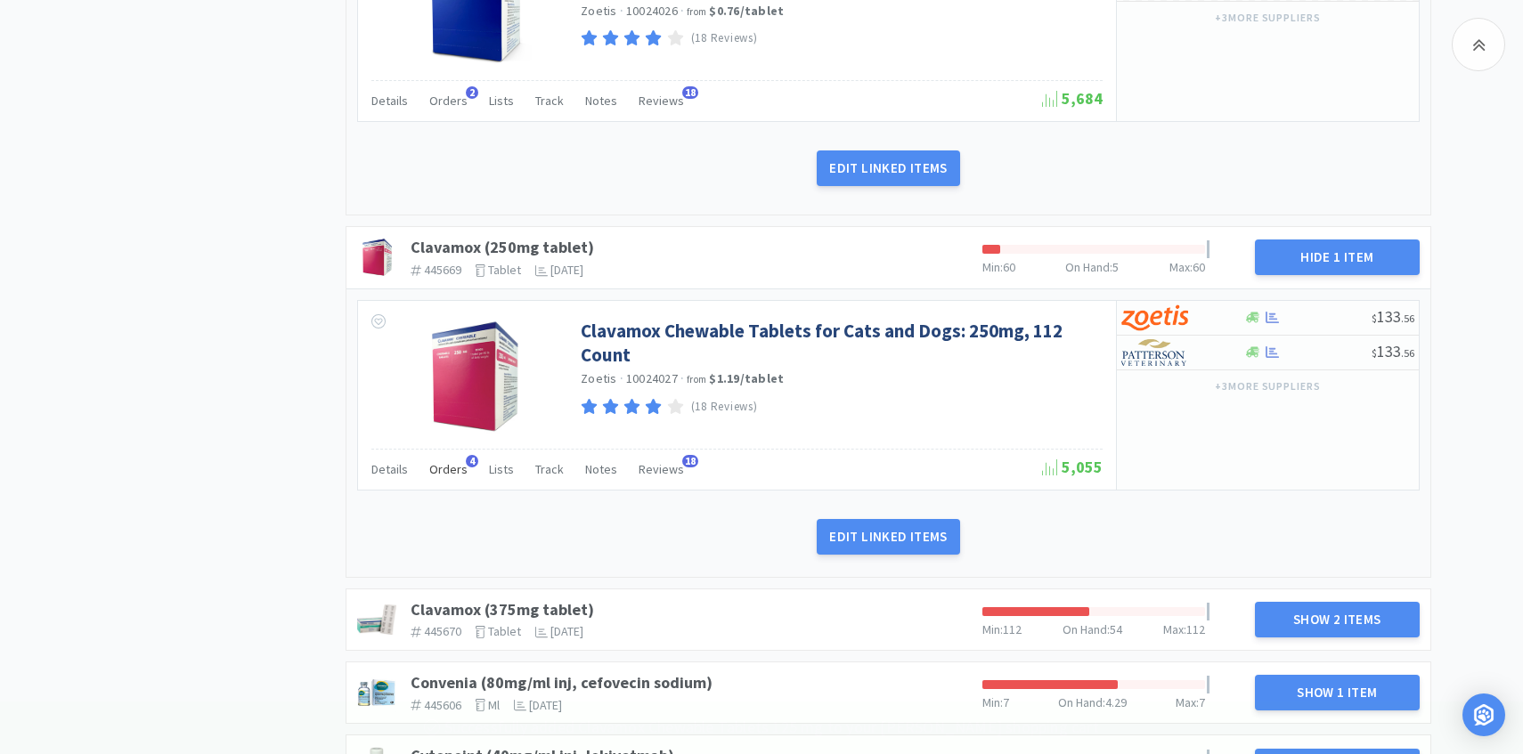
click at [455, 461] on span "Orders" at bounding box center [448, 469] width 38 height 16
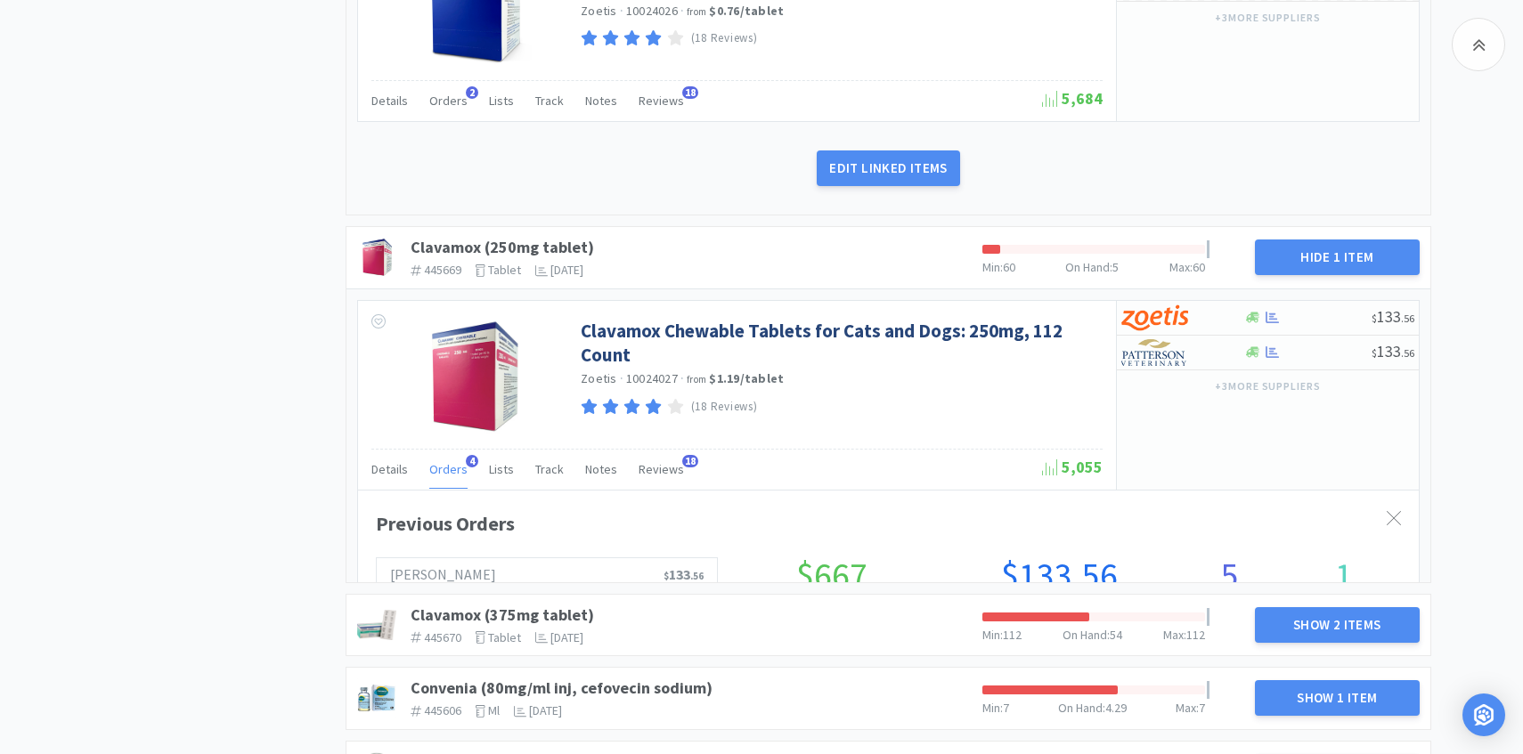
scroll to position [488, 1061]
click at [455, 461] on span "Orders" at bounding box center [448, 469] width 38 height 16
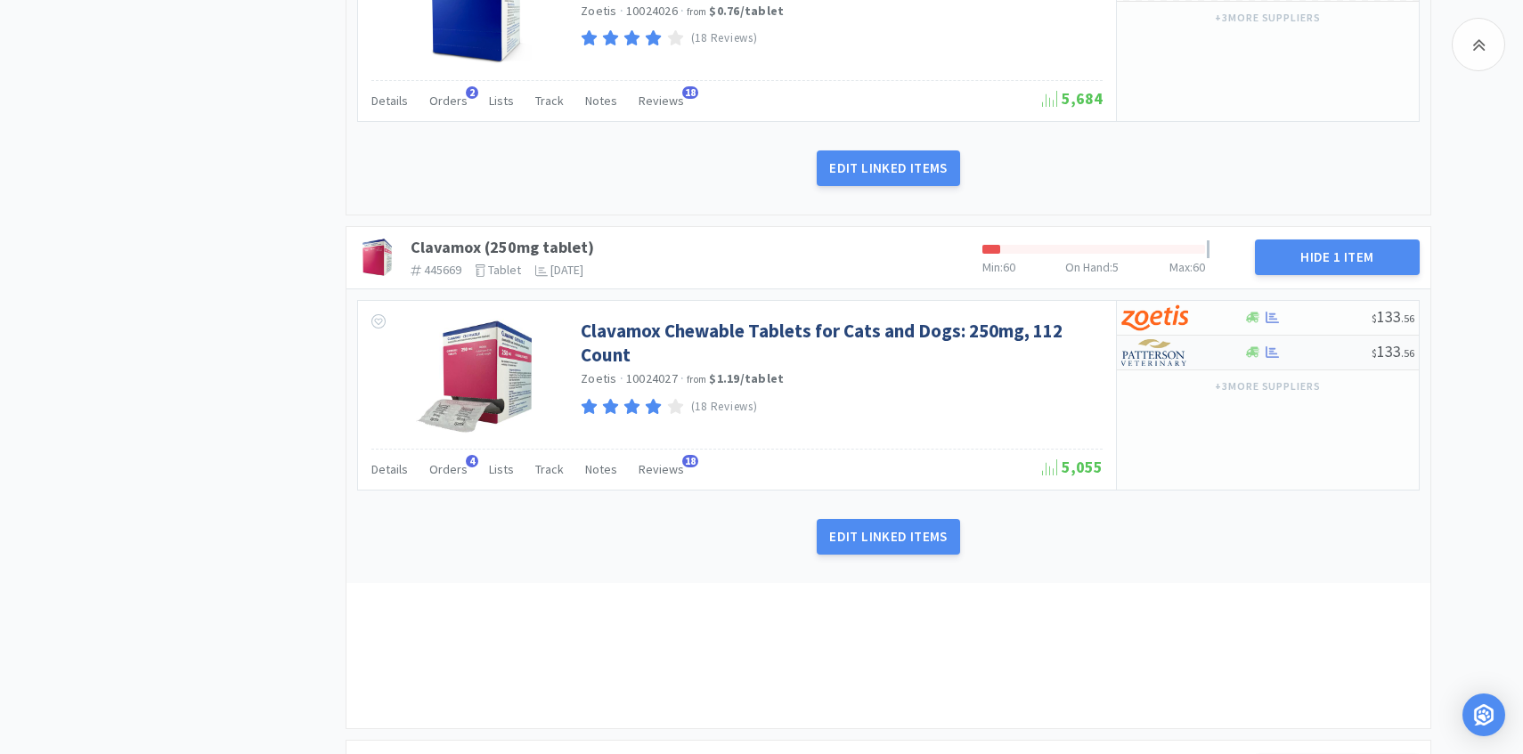
click at [1182, 351] on div "$ 133 . 56" at bounding box center [1268, 353] width 302 height 35
select select "1"
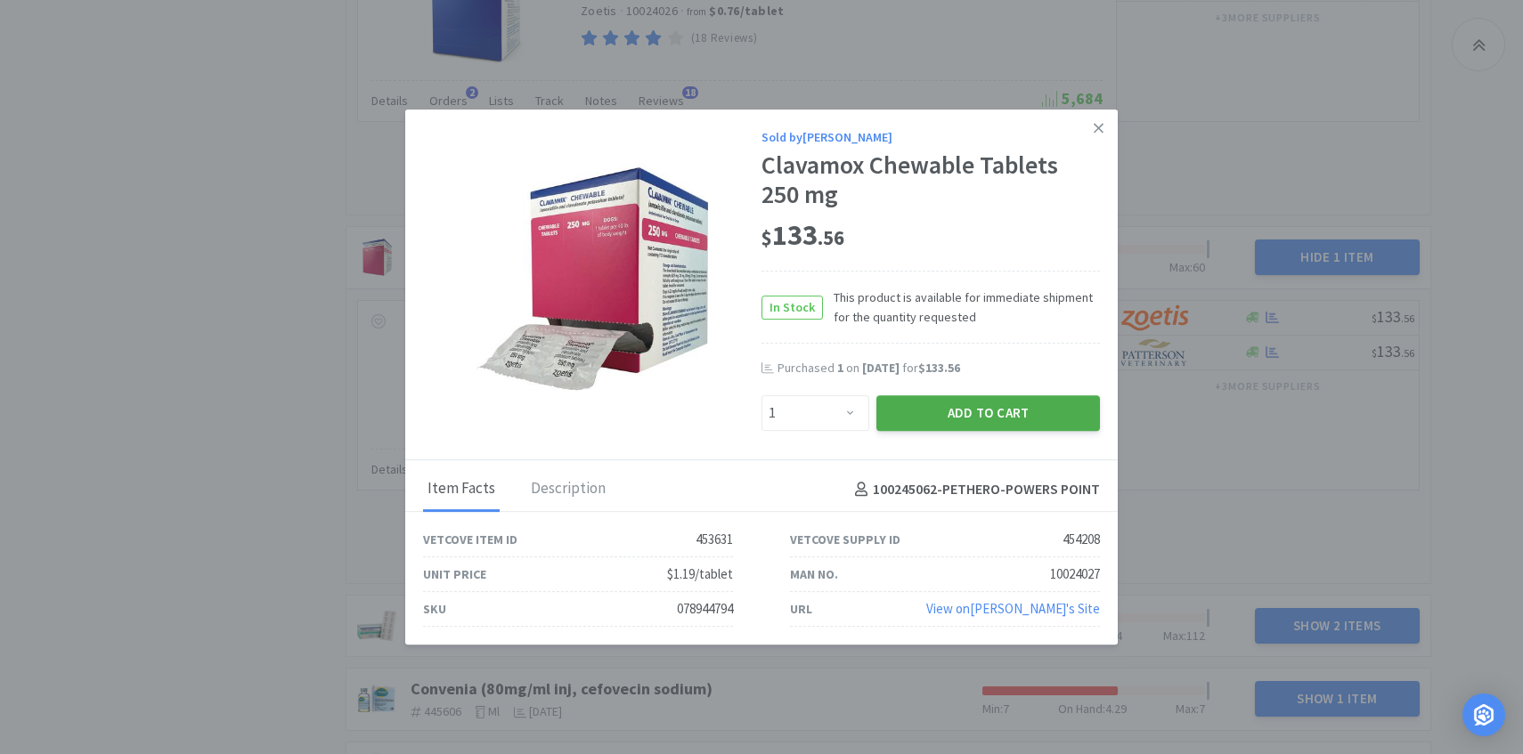
click at [1022, 418] on button "Add to Cart" at bounding box center [988, 413] width 224 height 36
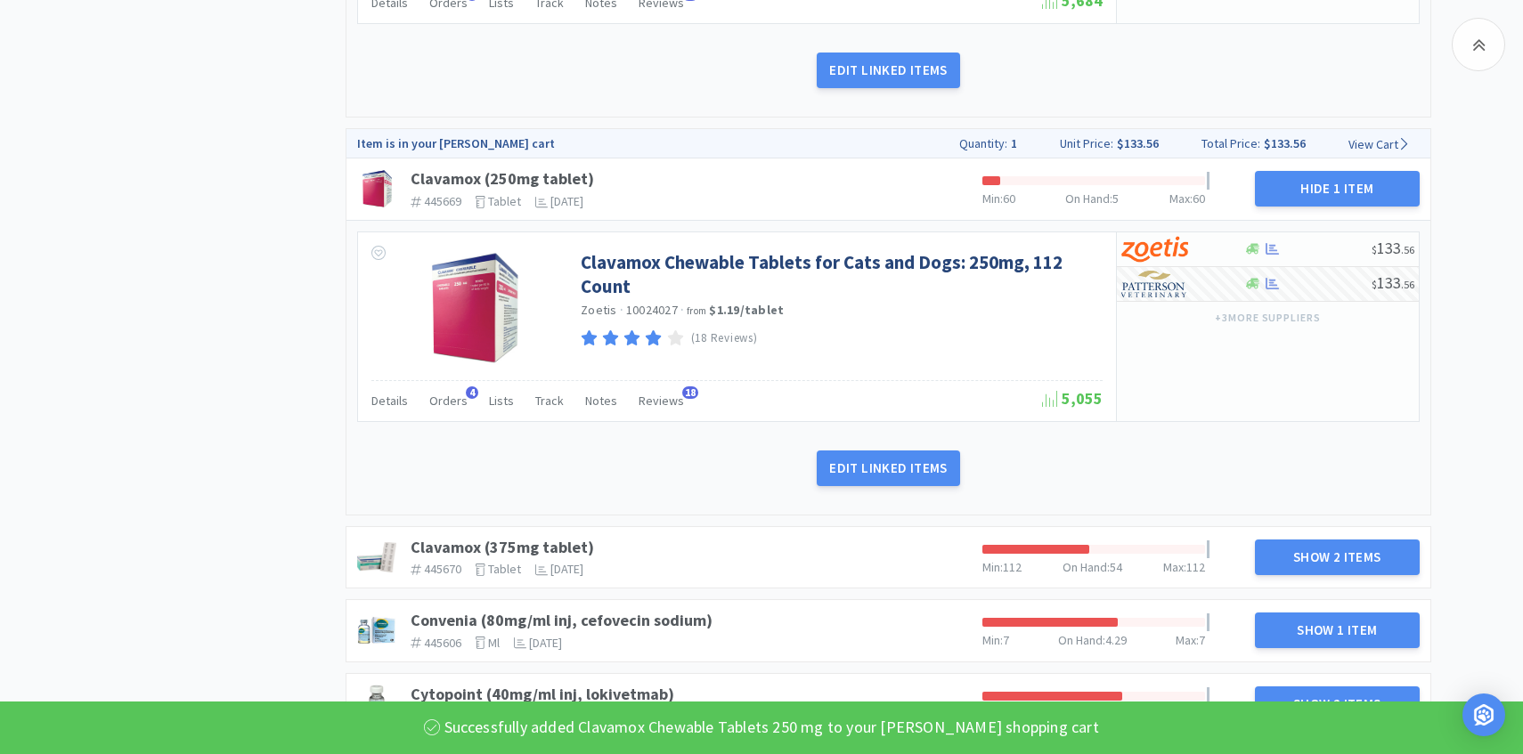
scroll to position [4418, 0]
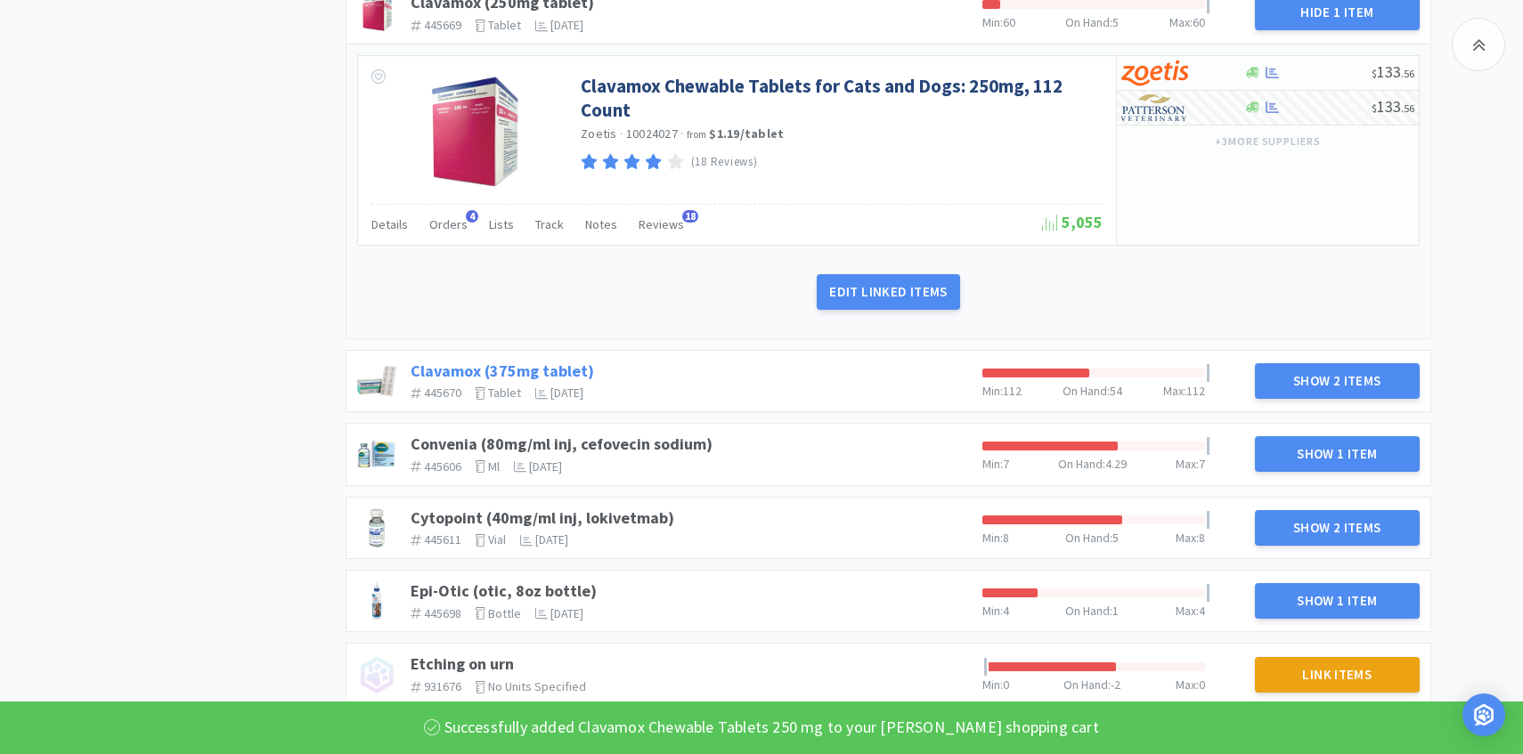
click at [518, 361] on link "Clavamox (375mg tablet)" at bounding box center [502, 371] width 183 height 20
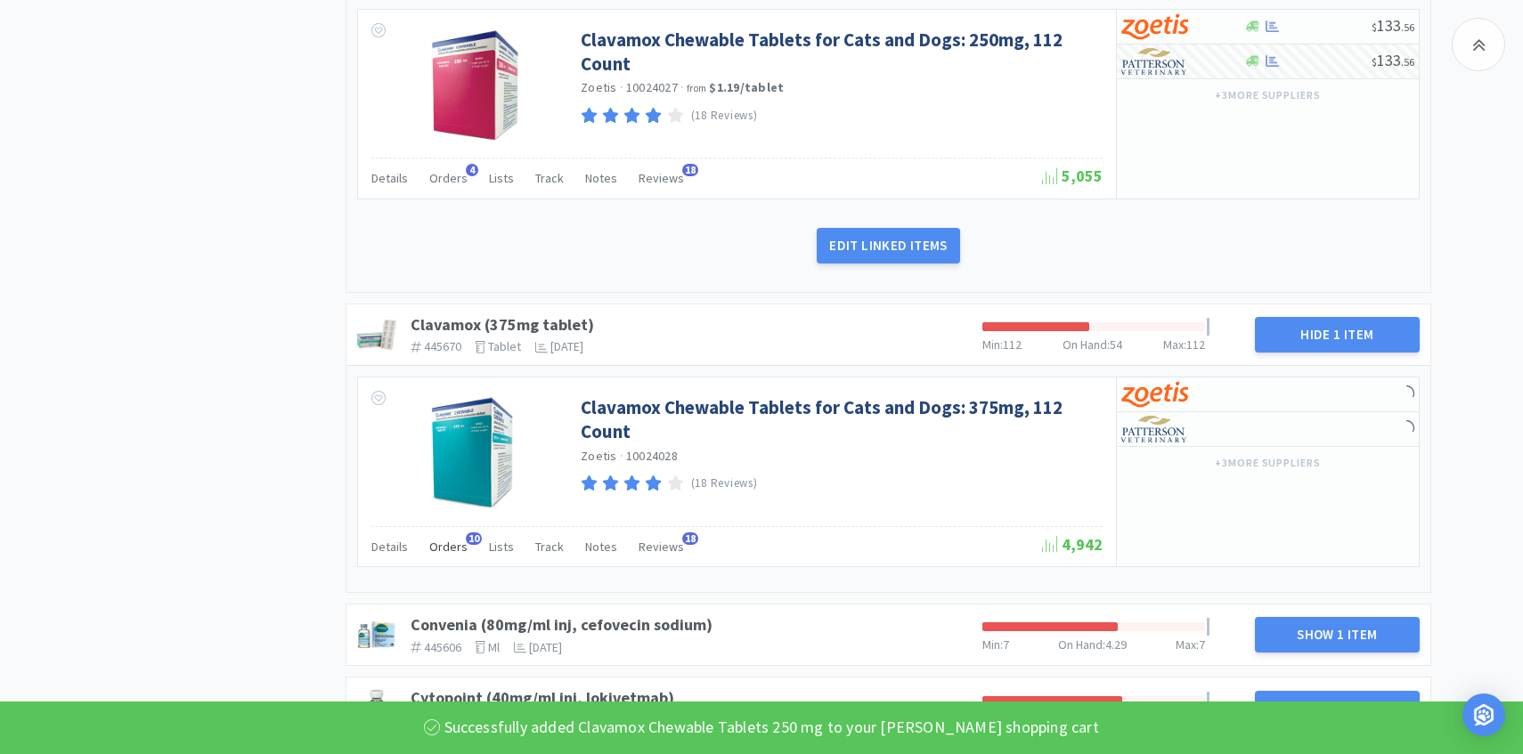
scroll to position [4533, 0]
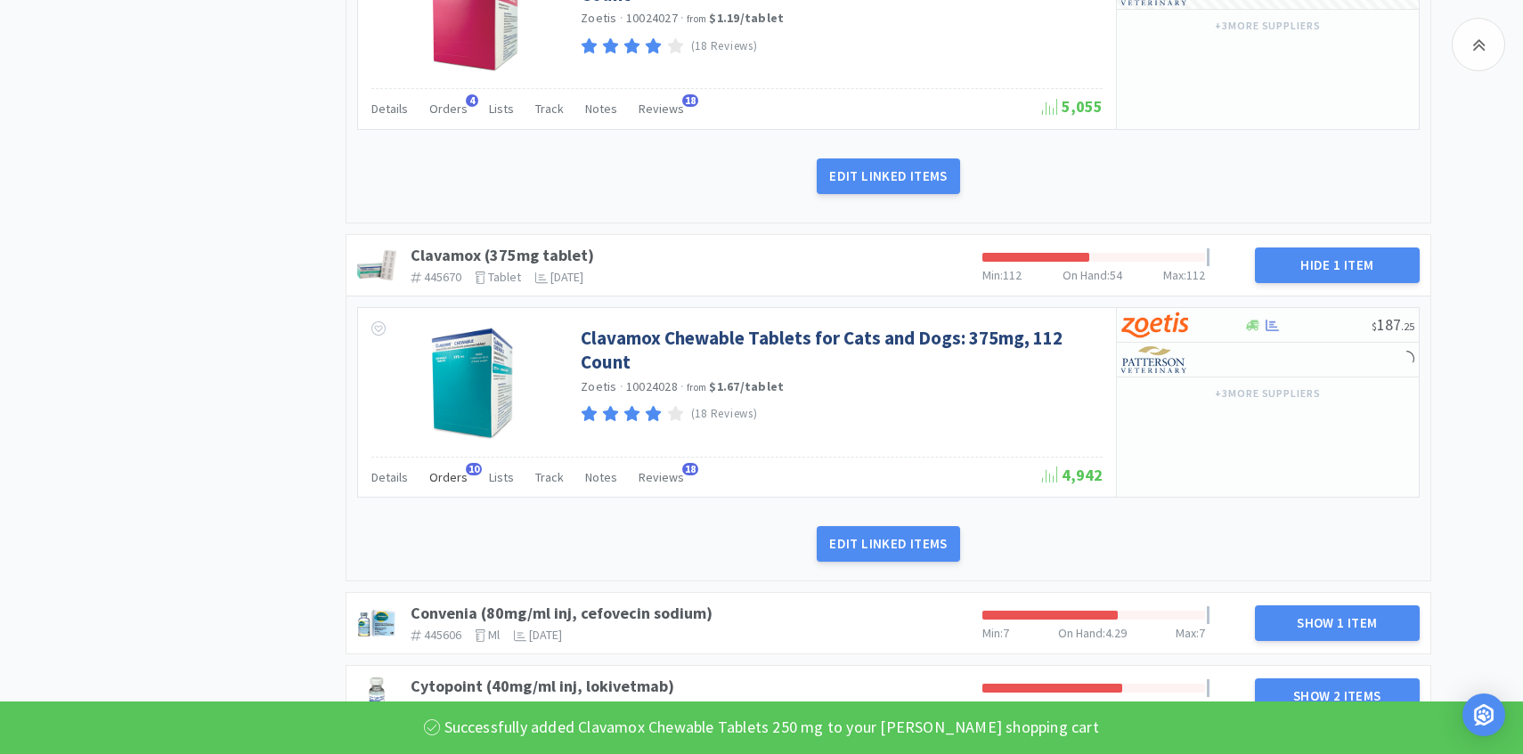
click at [445, 474] on div "Orders 10" at bounding box center [448, 480] width 38 height 34
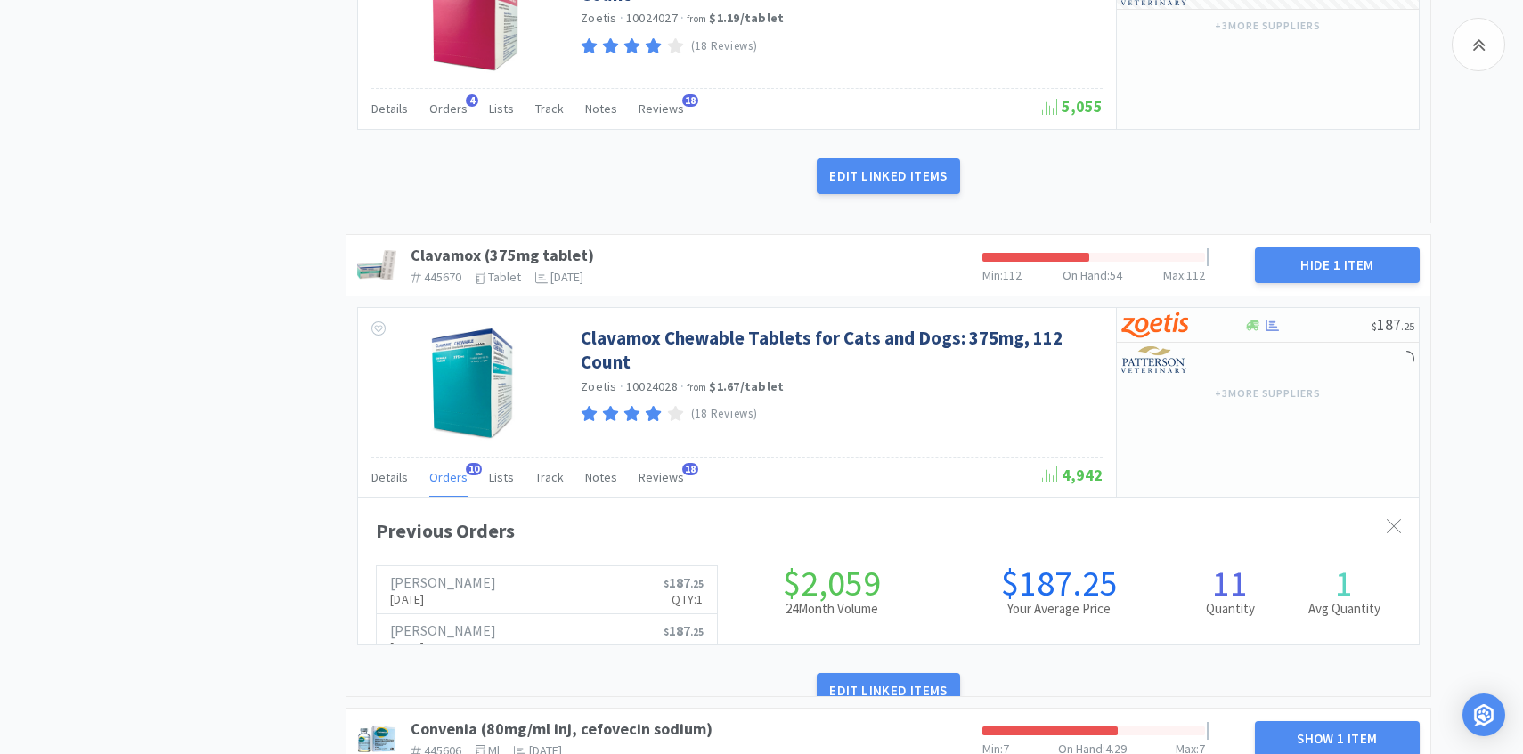
scroll to position [0, 0]
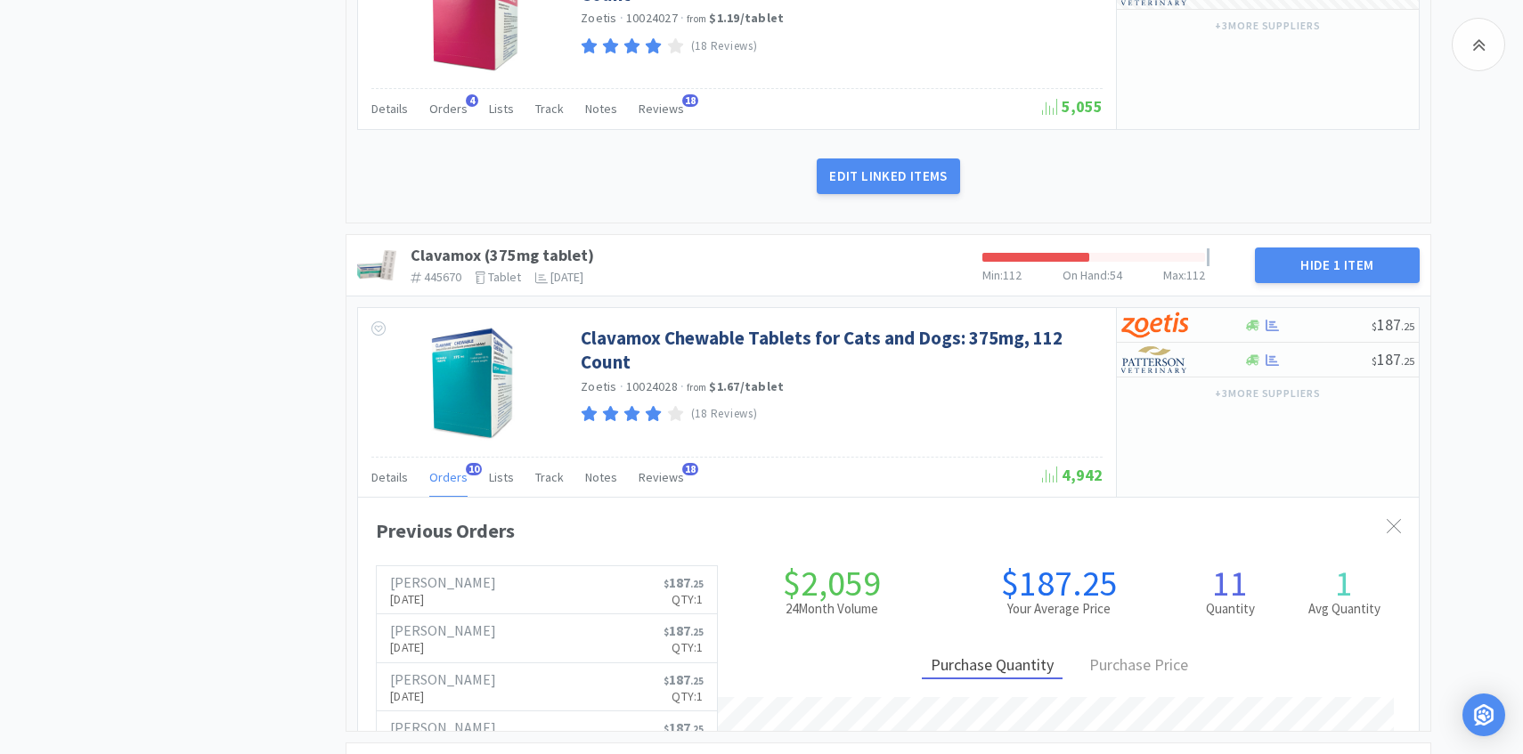
click at [445, 474] on div "Orders 10" at bounding box center [448, 480] width 38 height 34
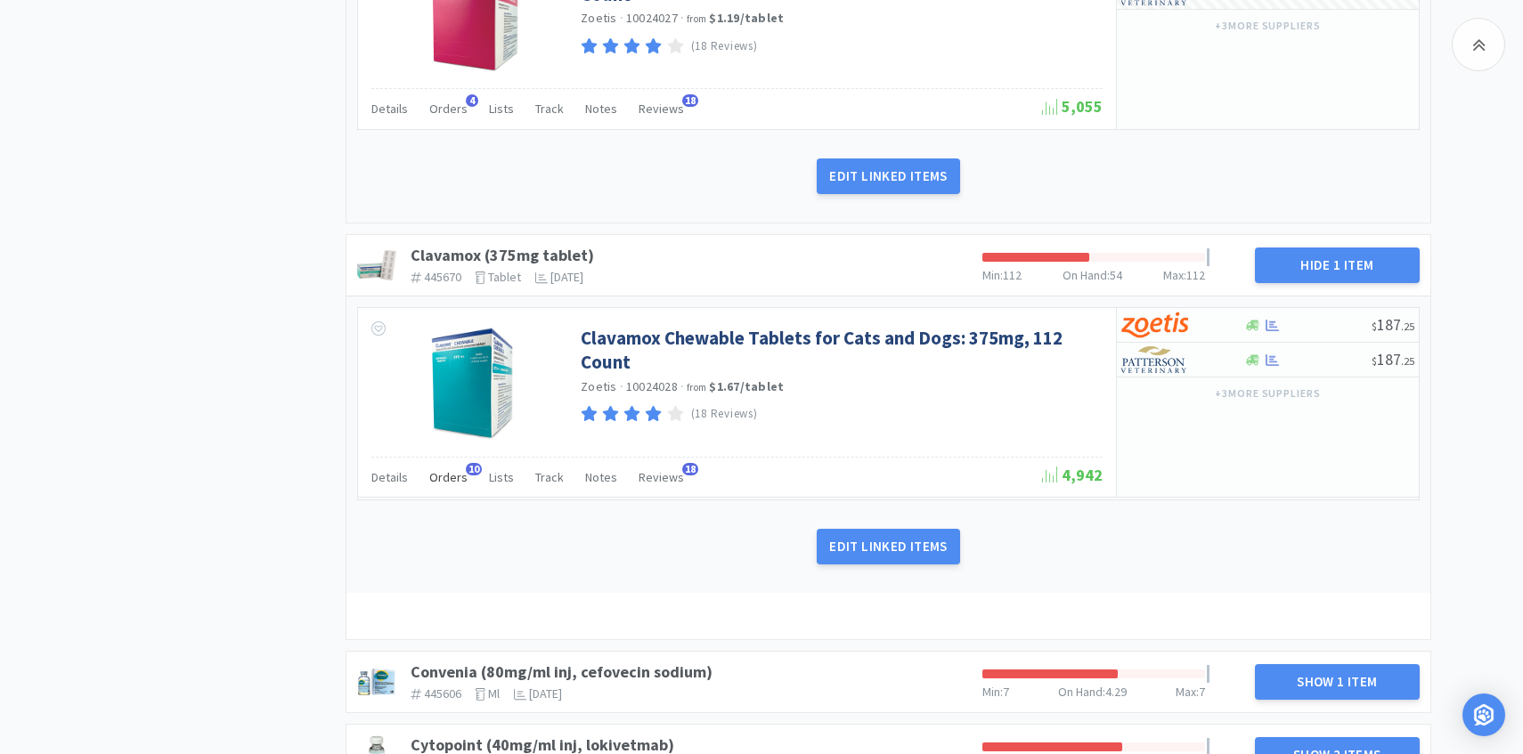
click at [445, 474] on div "Orders 10" at bounding box center [448, 480] width 38 height 34
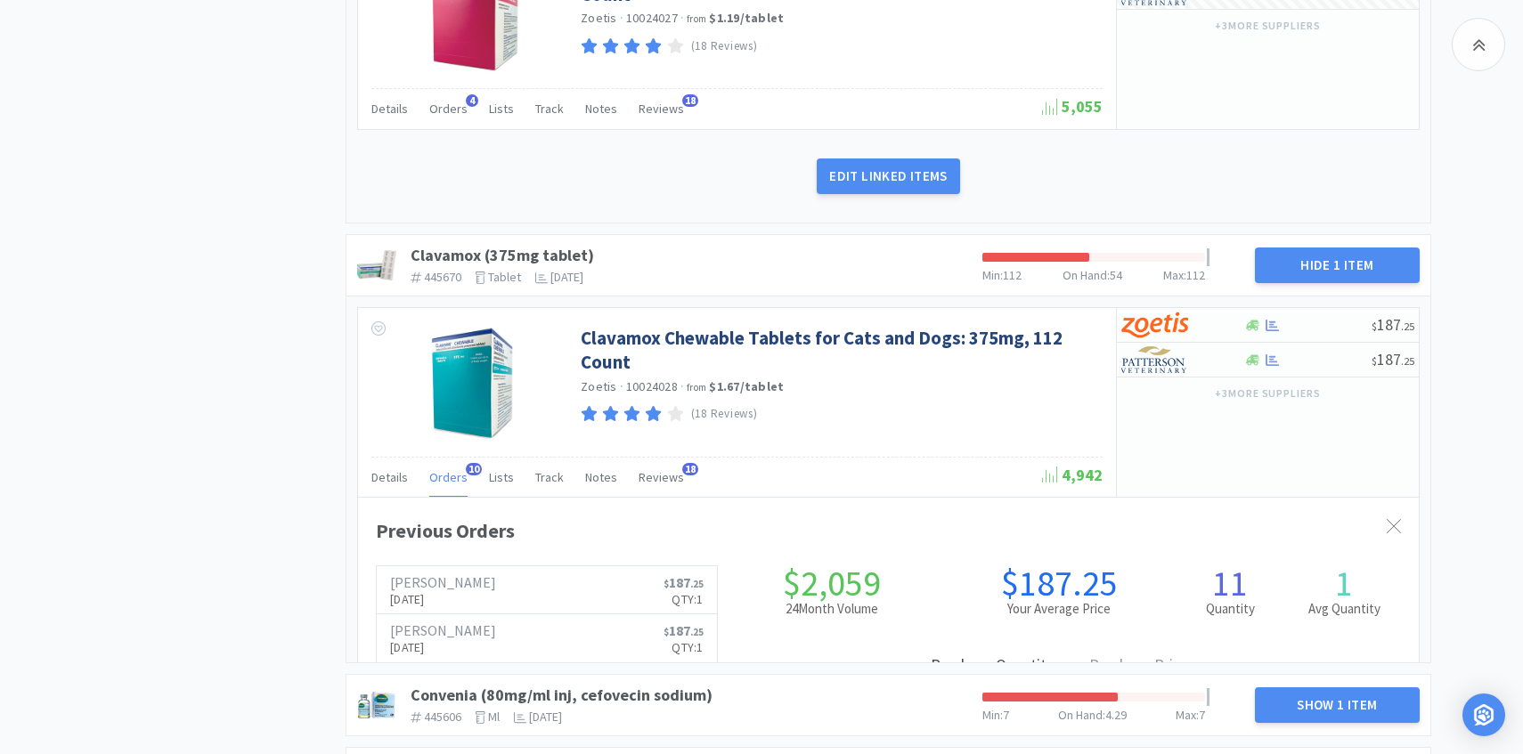
click at [445, 474] on div "Orders 10" at bounding box center [448, 480] width 38 height 34
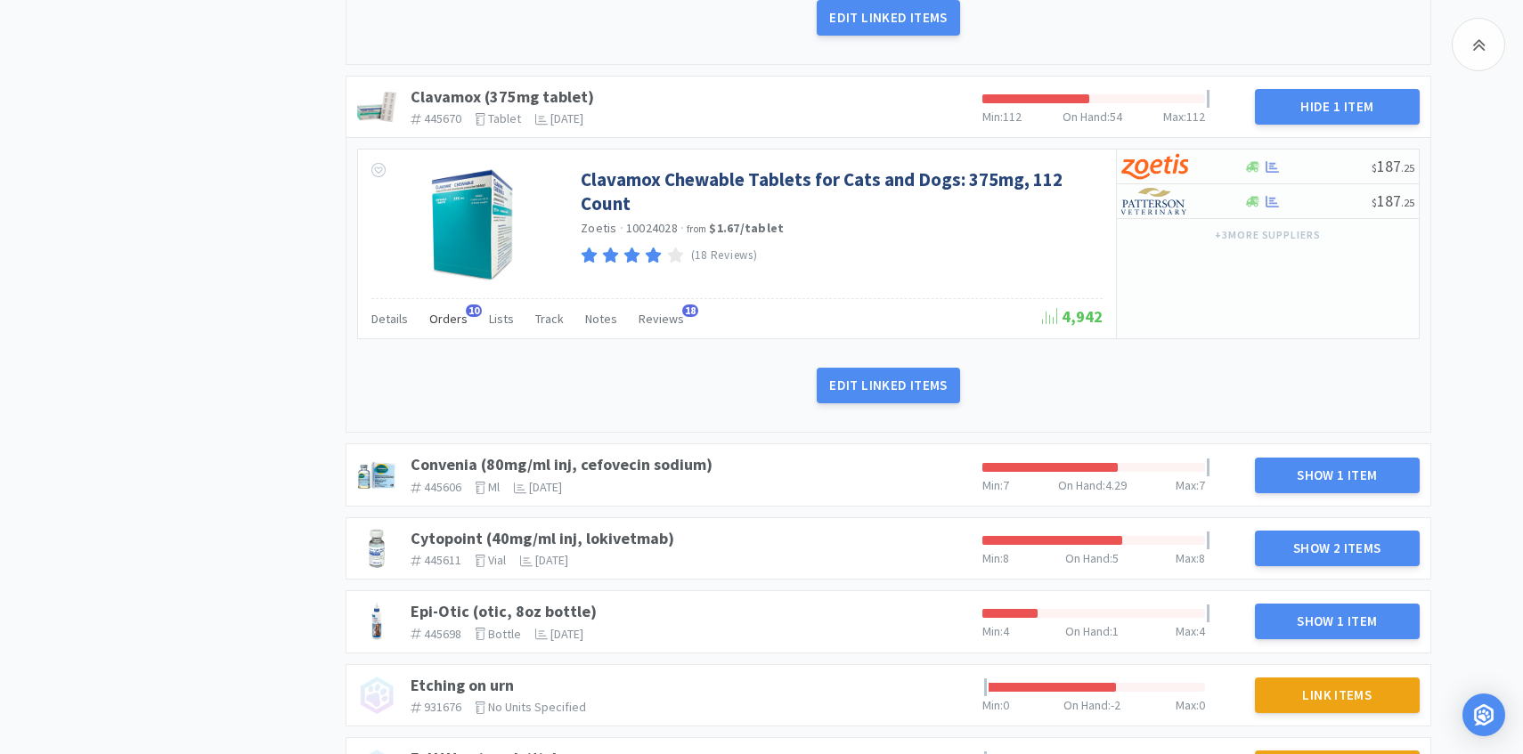
click at [441, 305] on div "Orders 10" at bounding box center [448, 322] width 38 height 34
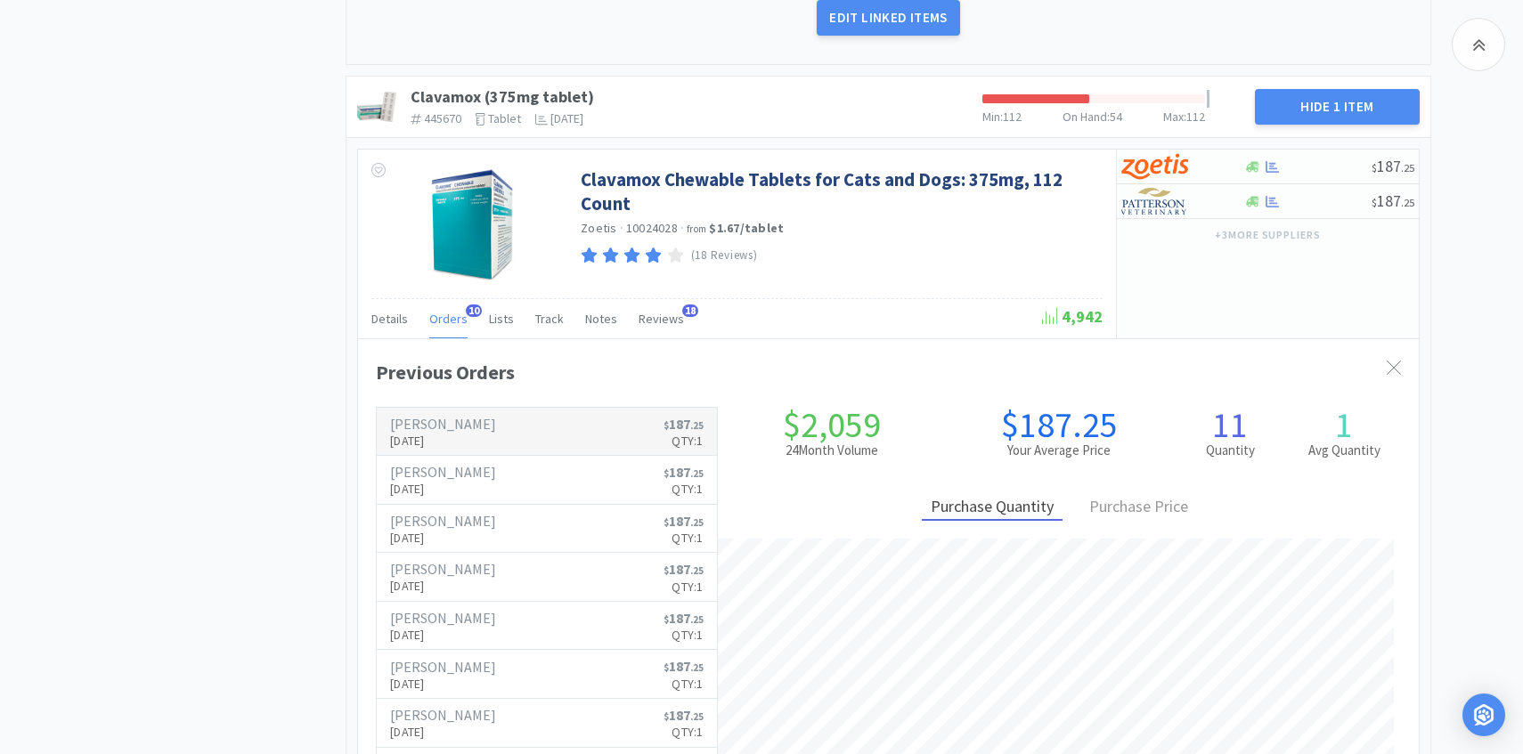
click at [451, 417] on h6 "[PERSON_NAME]" at bounding box center [443, 424] width 106 height 14
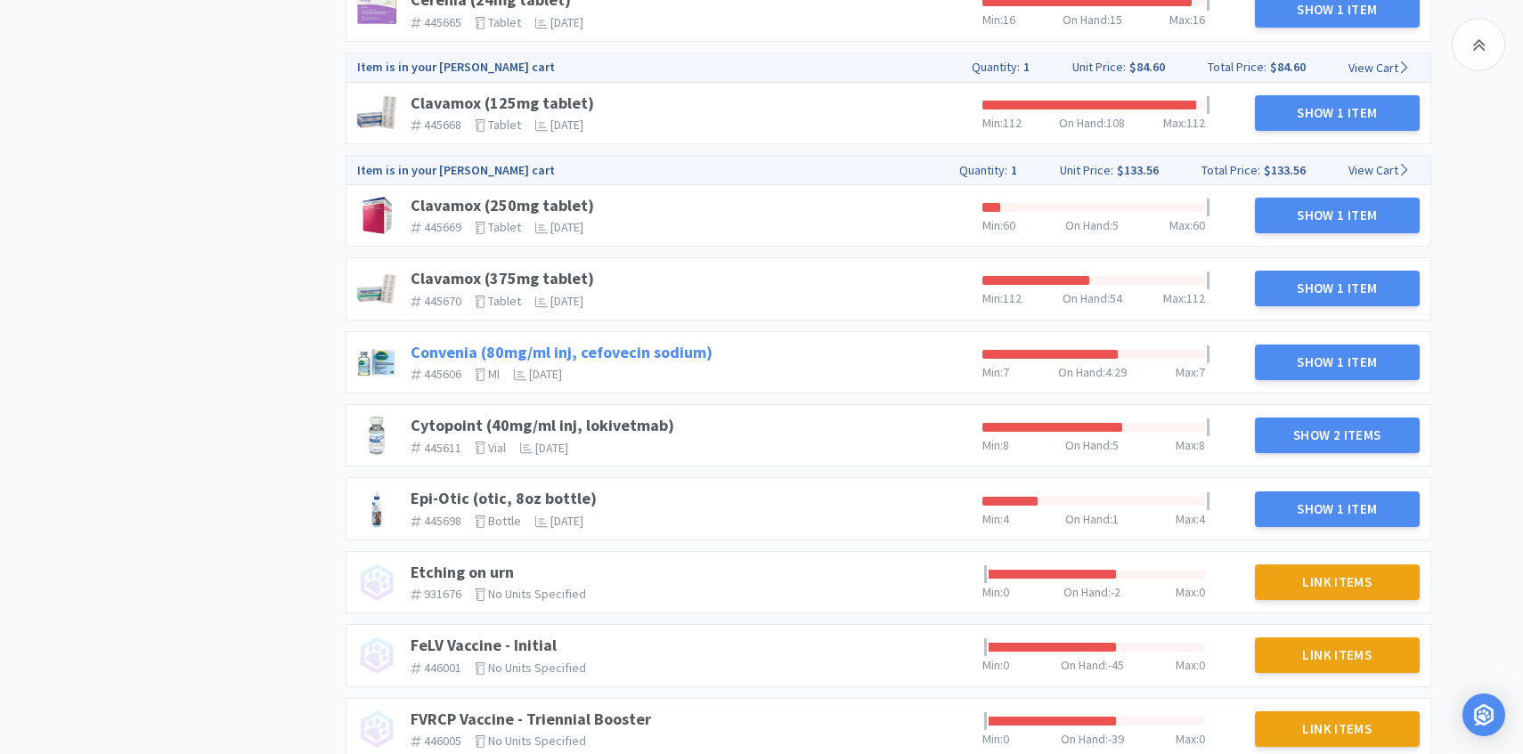
click at [614, 356] on link "Convenia (80mg/ml inj, cefovecin sodium)" at bounding box center [562, 352] width 302 height 20
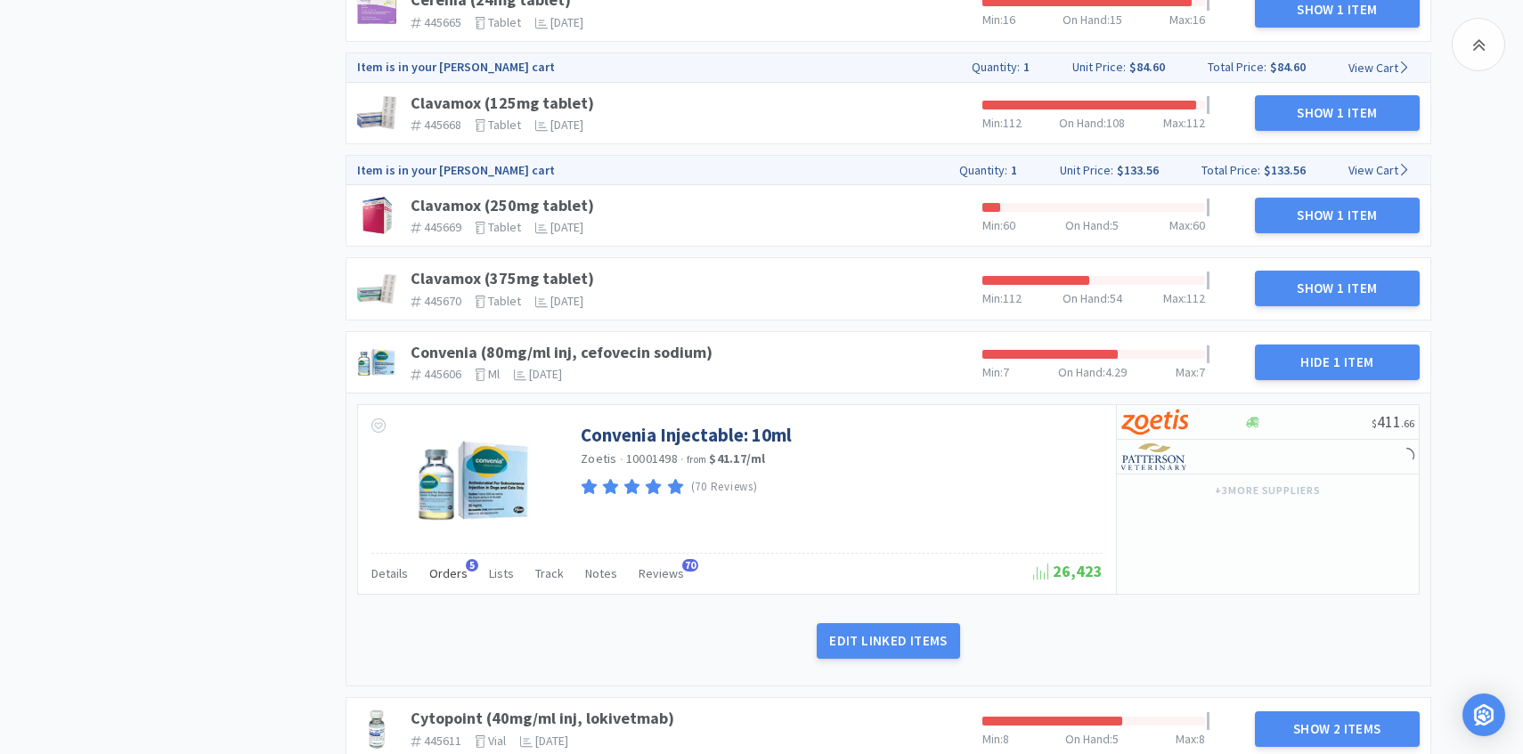
click at [447, 575] on span "Orders" at bounding box center [448, 573] width 38 height 16
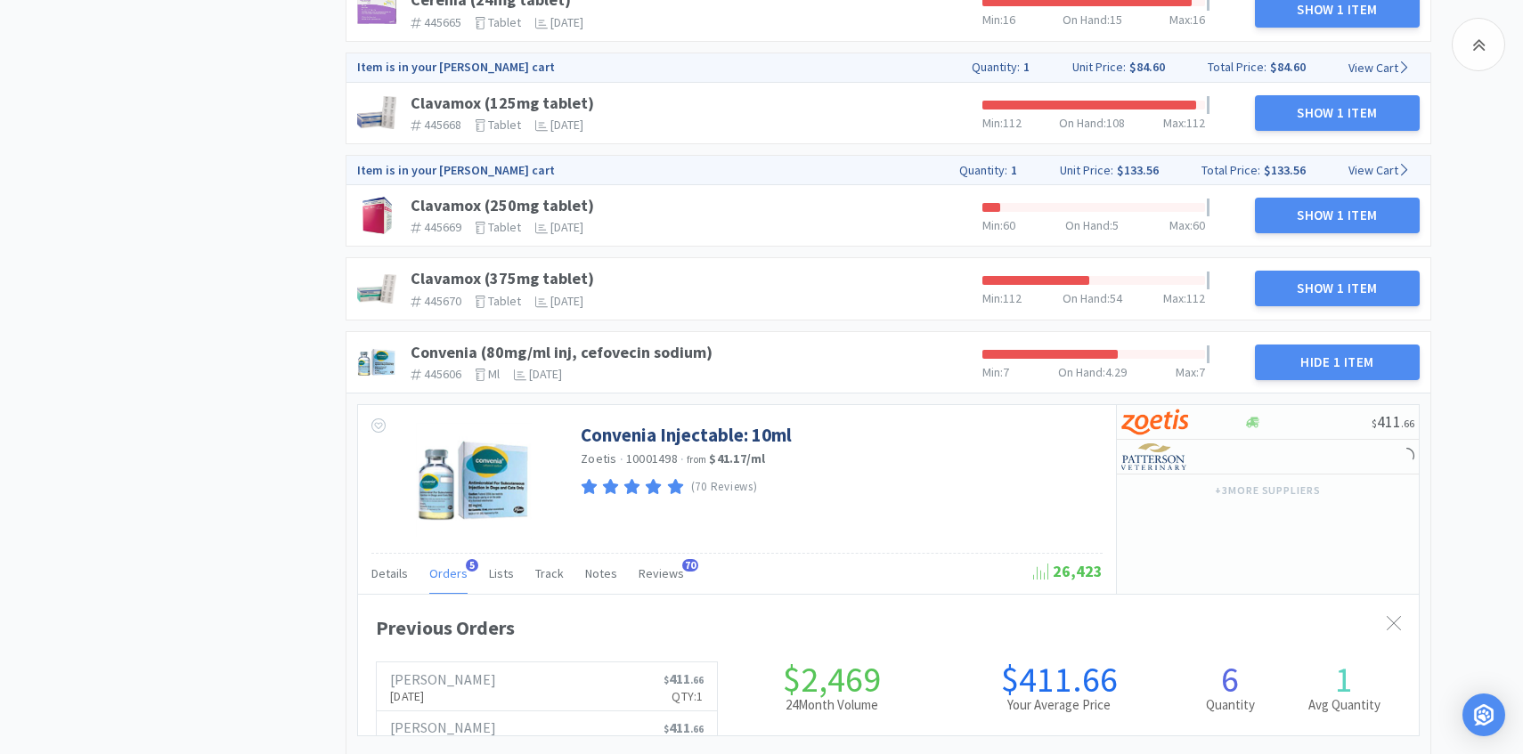
scroll to position [488, 1061]
click at [447, 575] on span "Orders" at bounding box center [448, 573] width 38 height 16
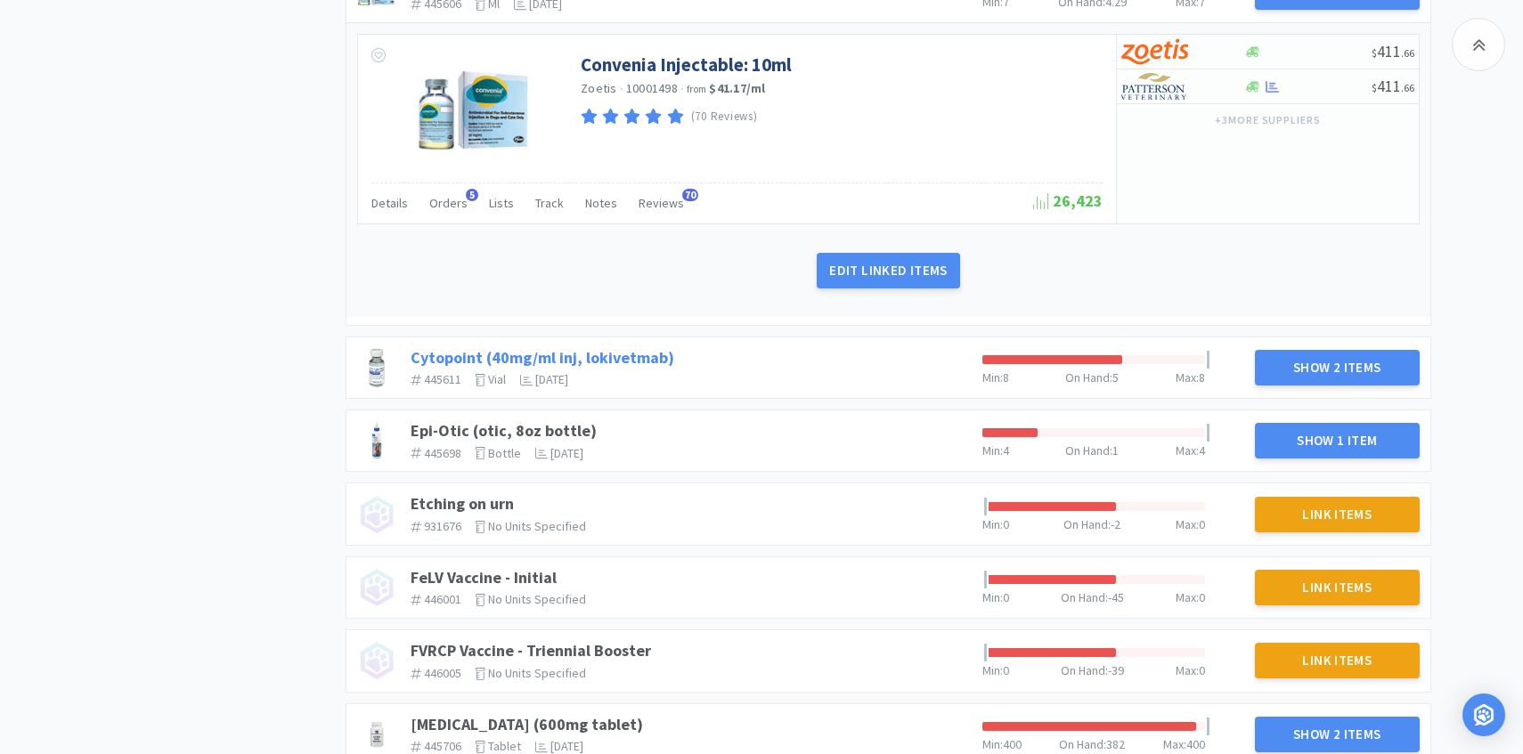
click at [628, 364] on link "Cytopoint (40mg/ml inj, lokivetmab)" at bounding box center [543, 357] width 264 height 20
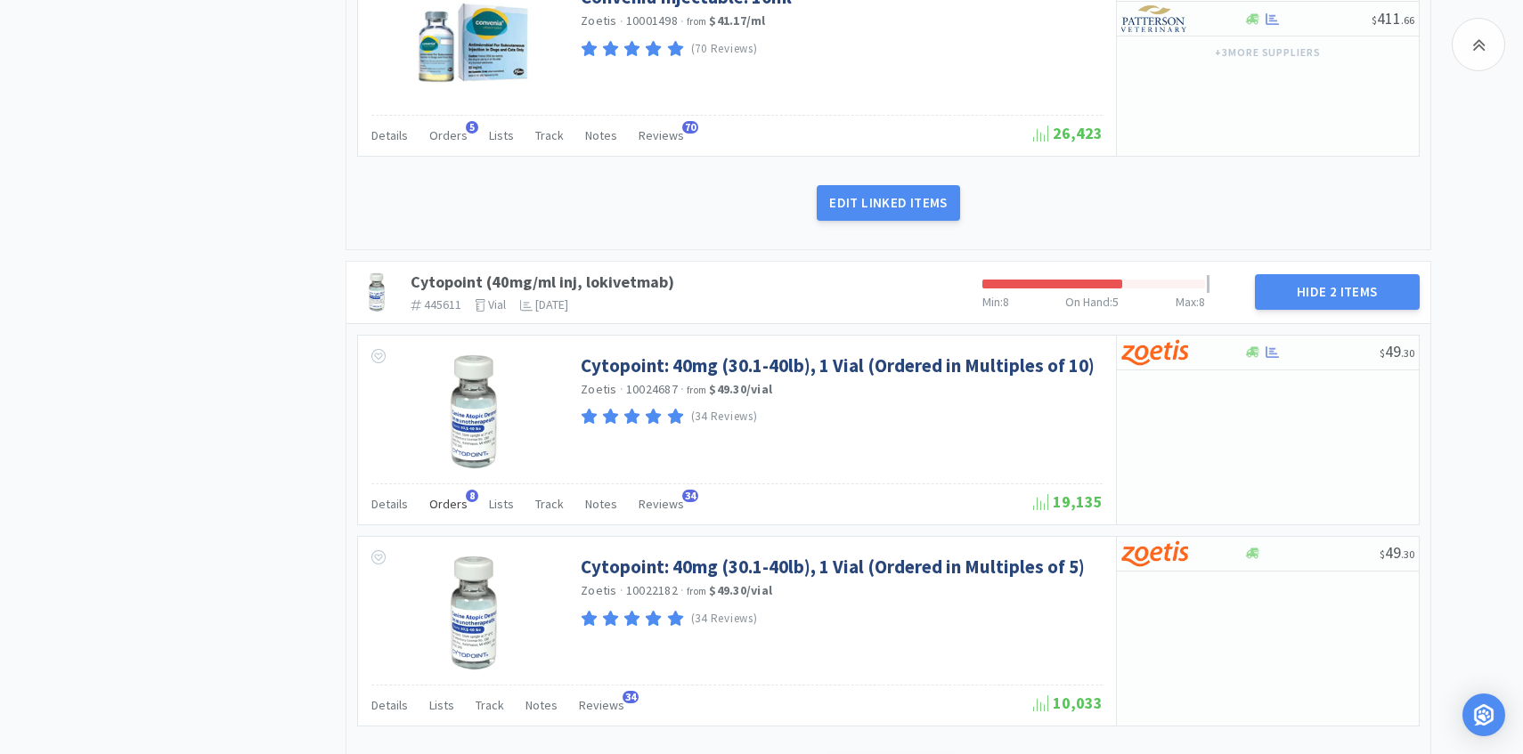
click at [449, 496] on span "Orders" at bounding box center [448, 504] width 38 height 16
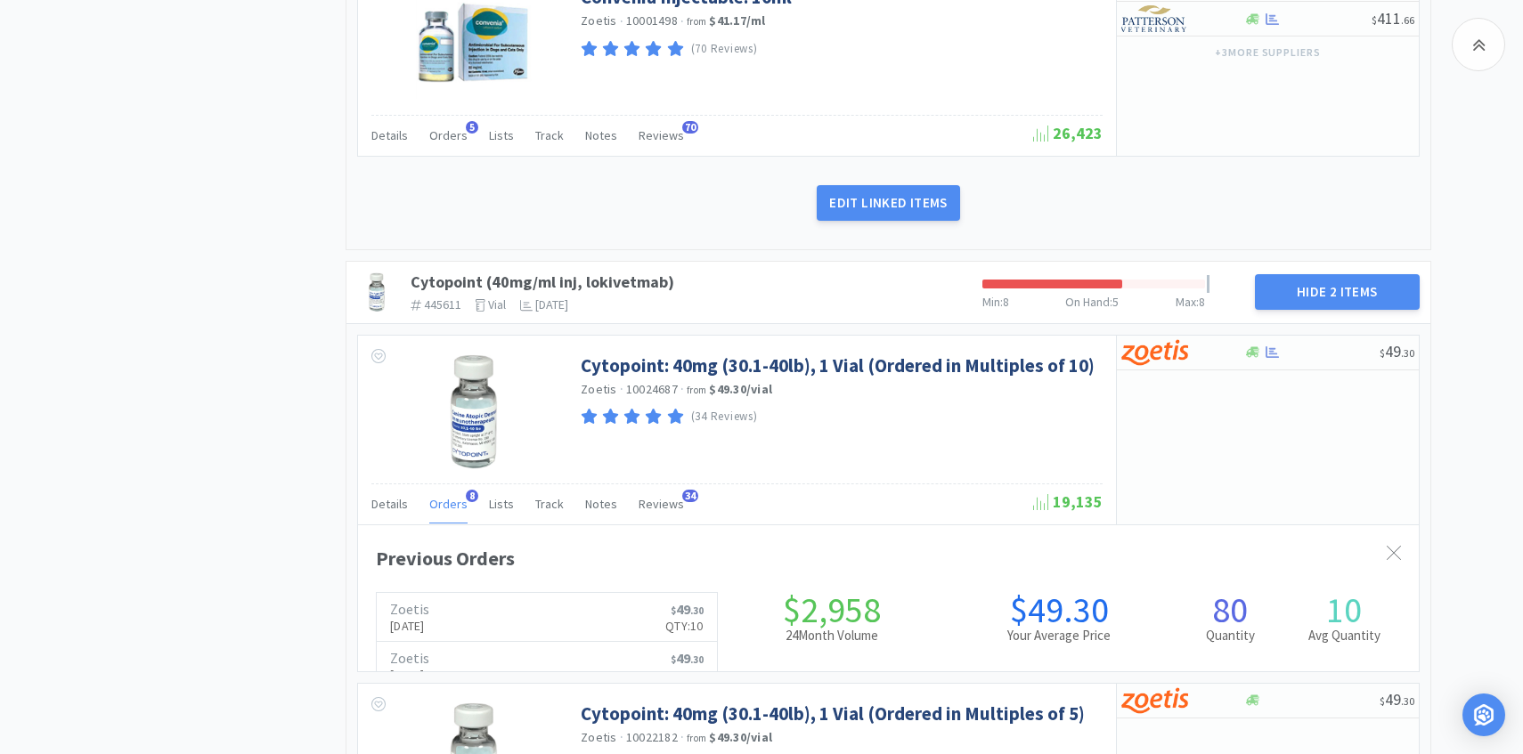
scroll to position [890004, 889431]
click at [449, 496] on span "Orders" at bounding box center [448, 504] width 38 height 16
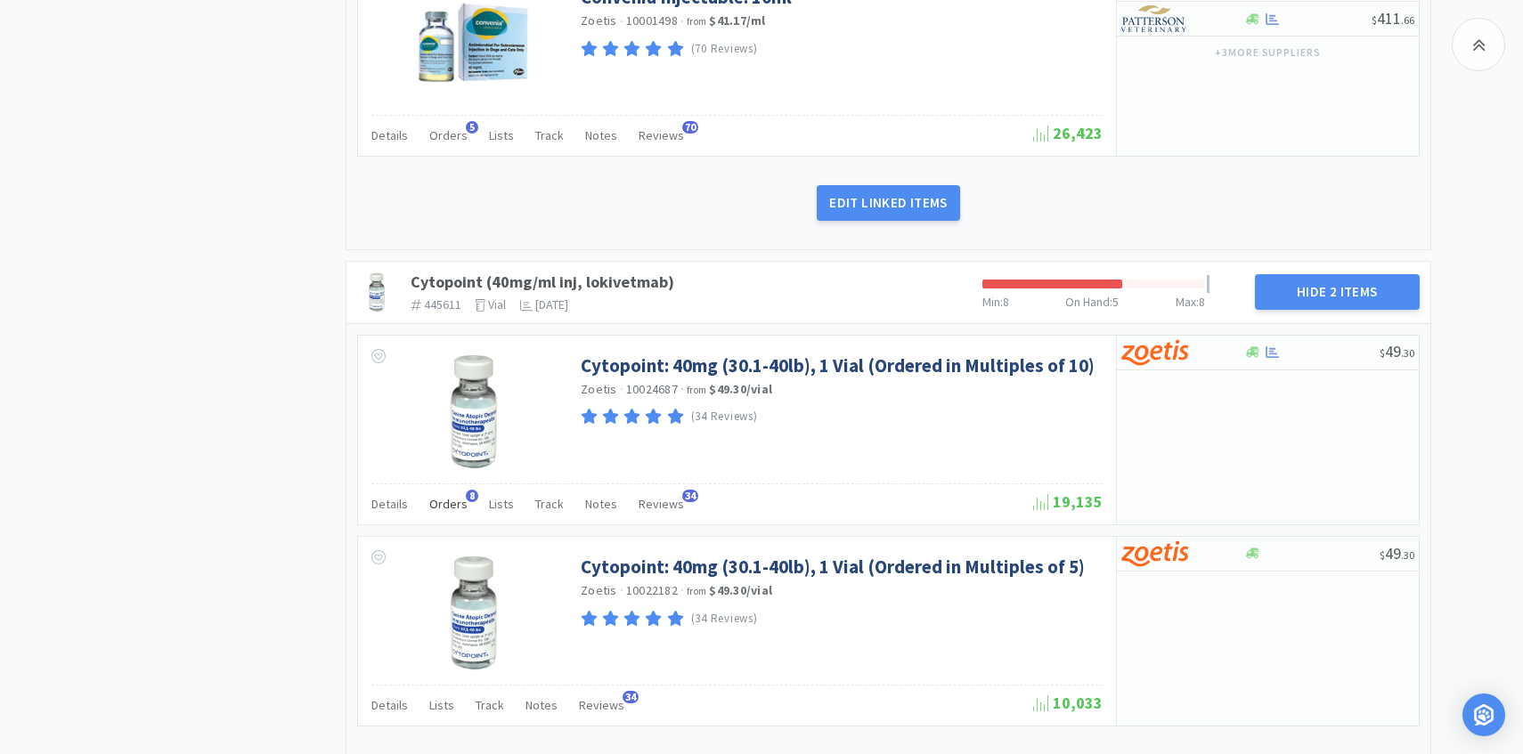
click at [449, 496] on span "Orders" at bounding box center [448, 504] width 38 height 16
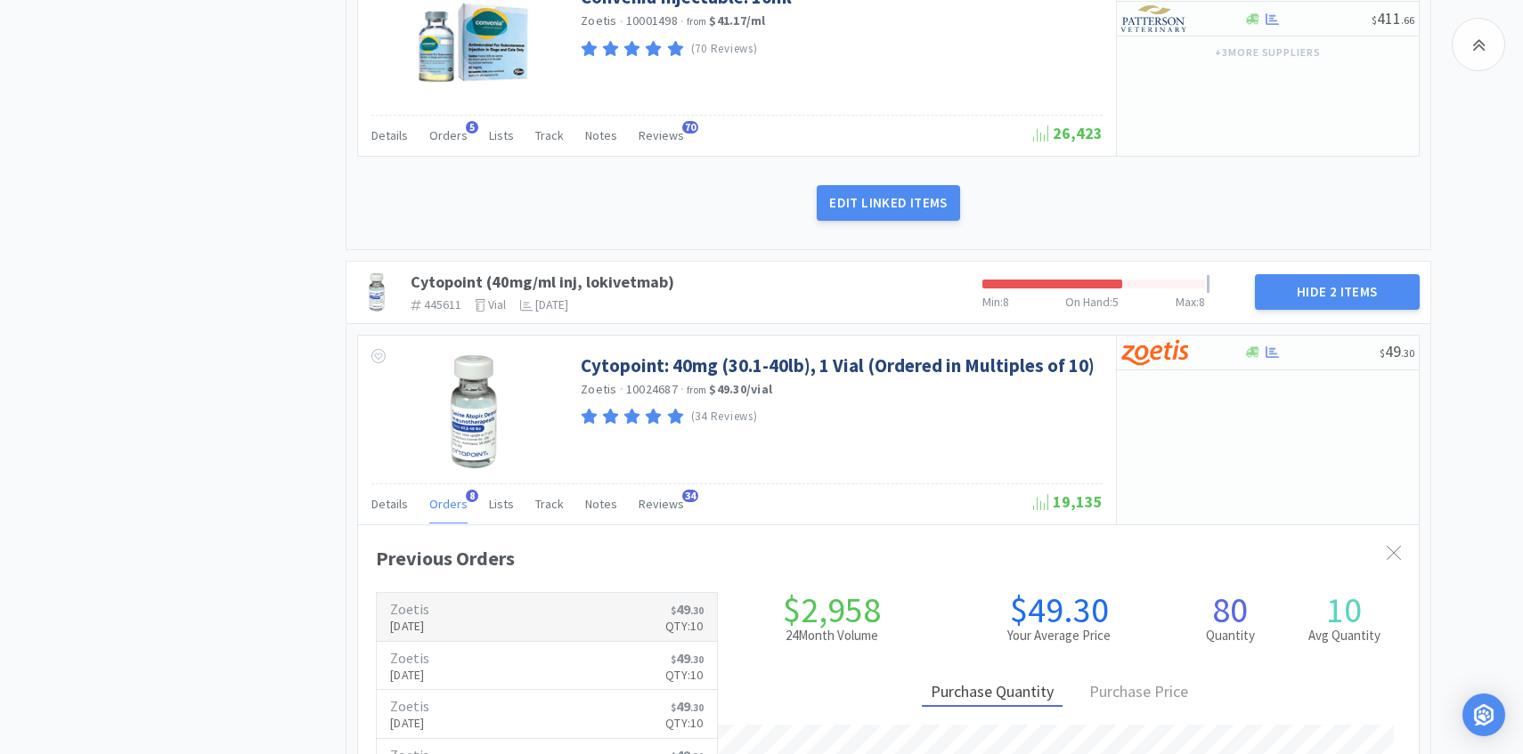
click at [429, 618] on p "[DATE]" at bounding box center [409, 626] width 39 height 20
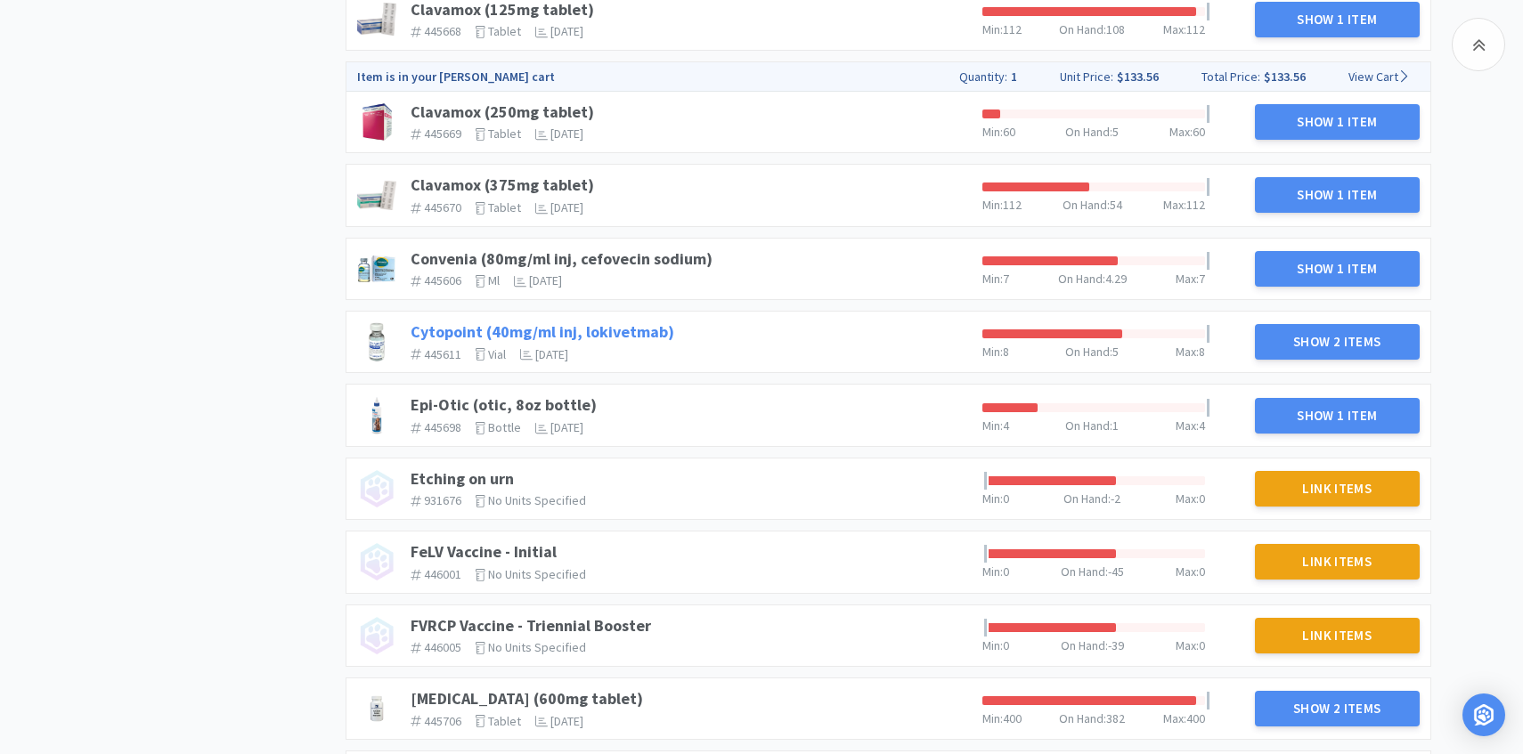
click at [594, 335] on link "Cytopoint (40mg/ml inj, lokivetmab)" at bounding box center [543, 331] width 264 height 20
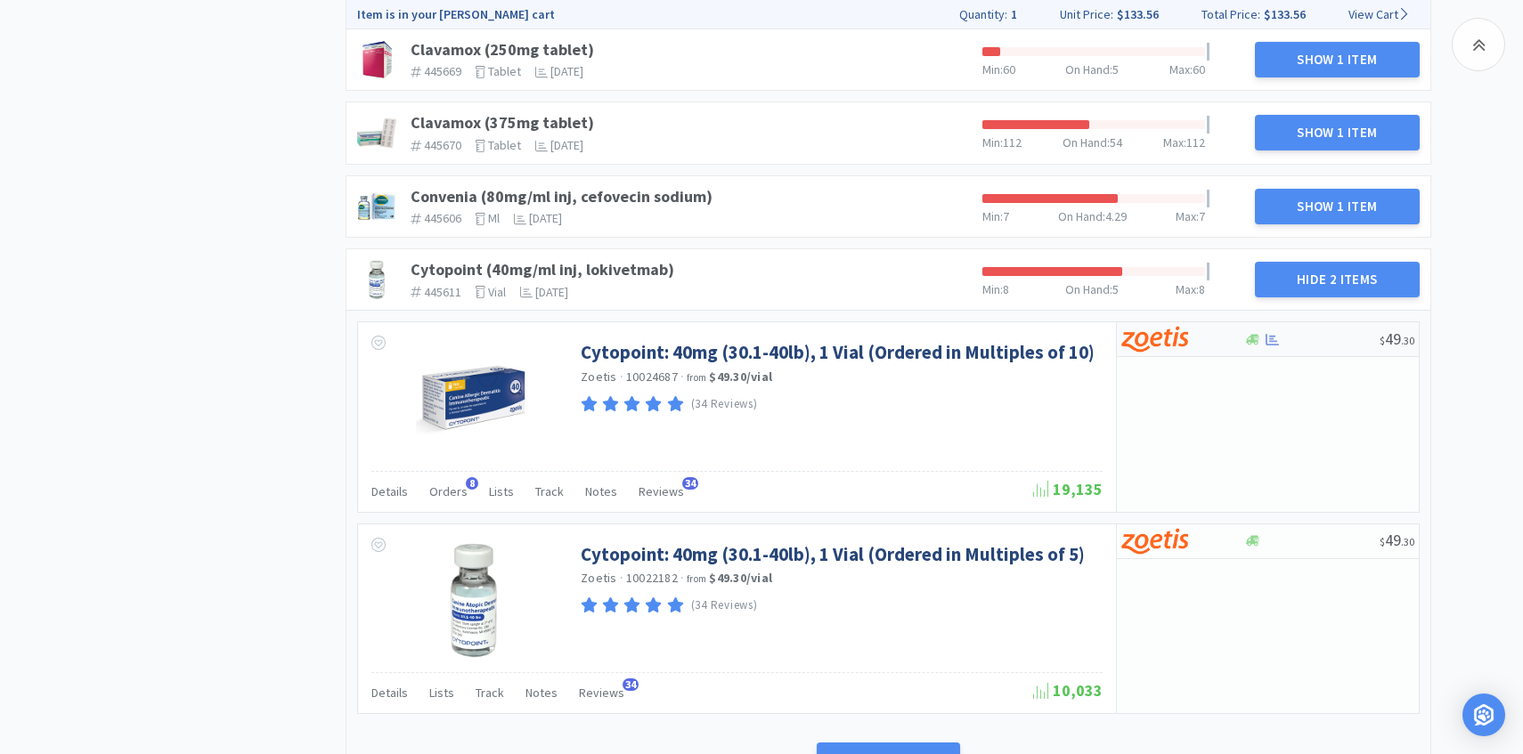
click at [1161, 345] on img at bounding box center [1154, 339] width 67 height 27
select select "10"
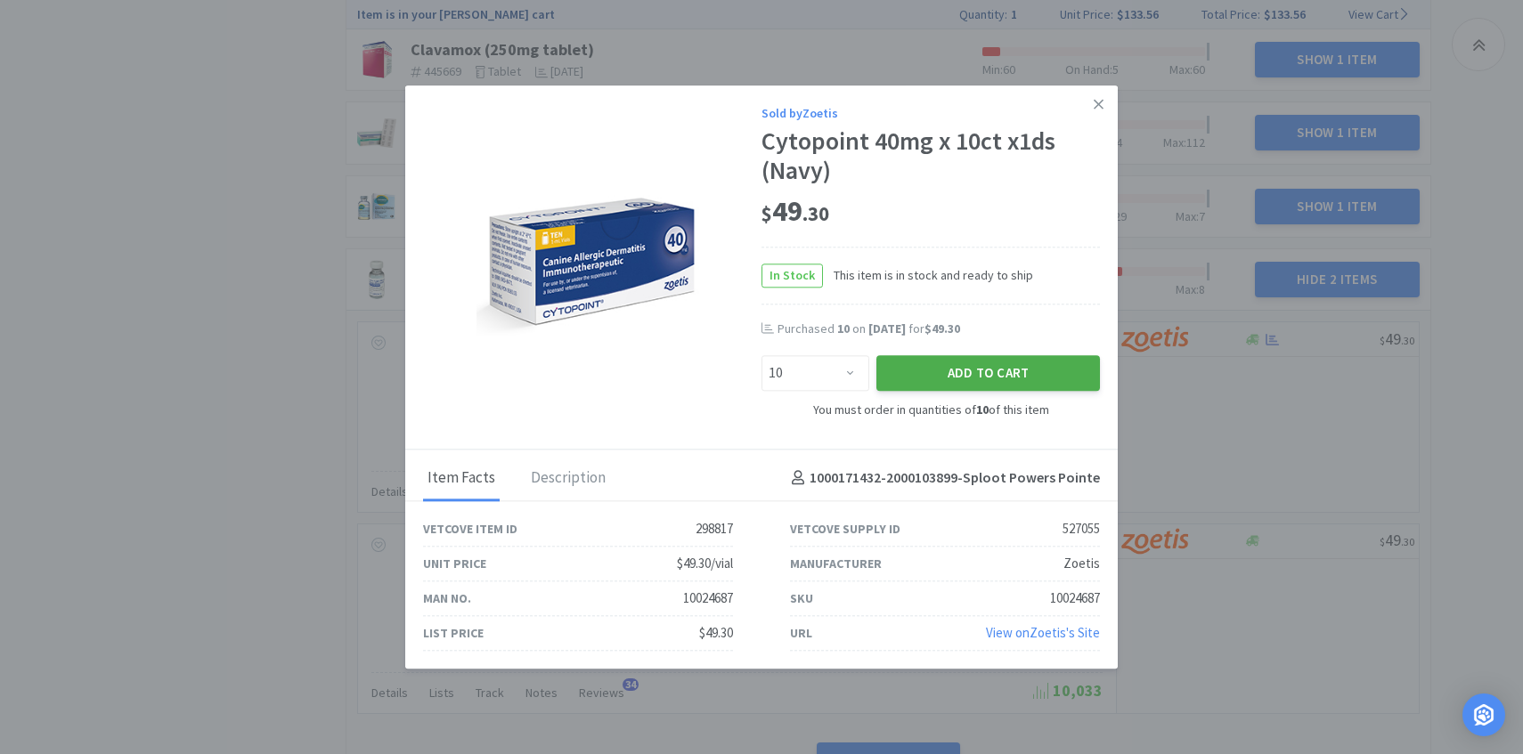
click at [985, 375] on button "Add to Cart" at bounding box center [988, 374] width 224 height 36
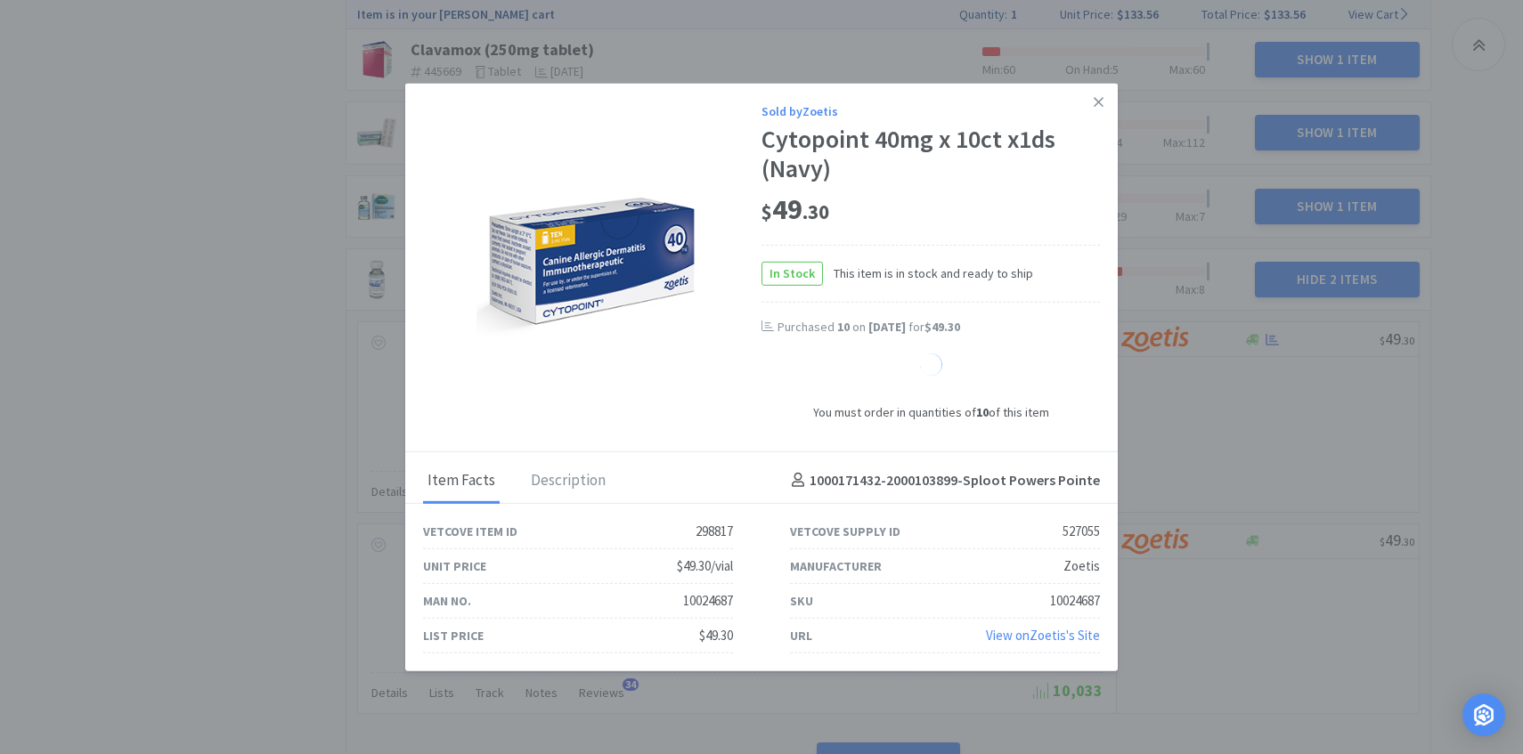
select select "1"
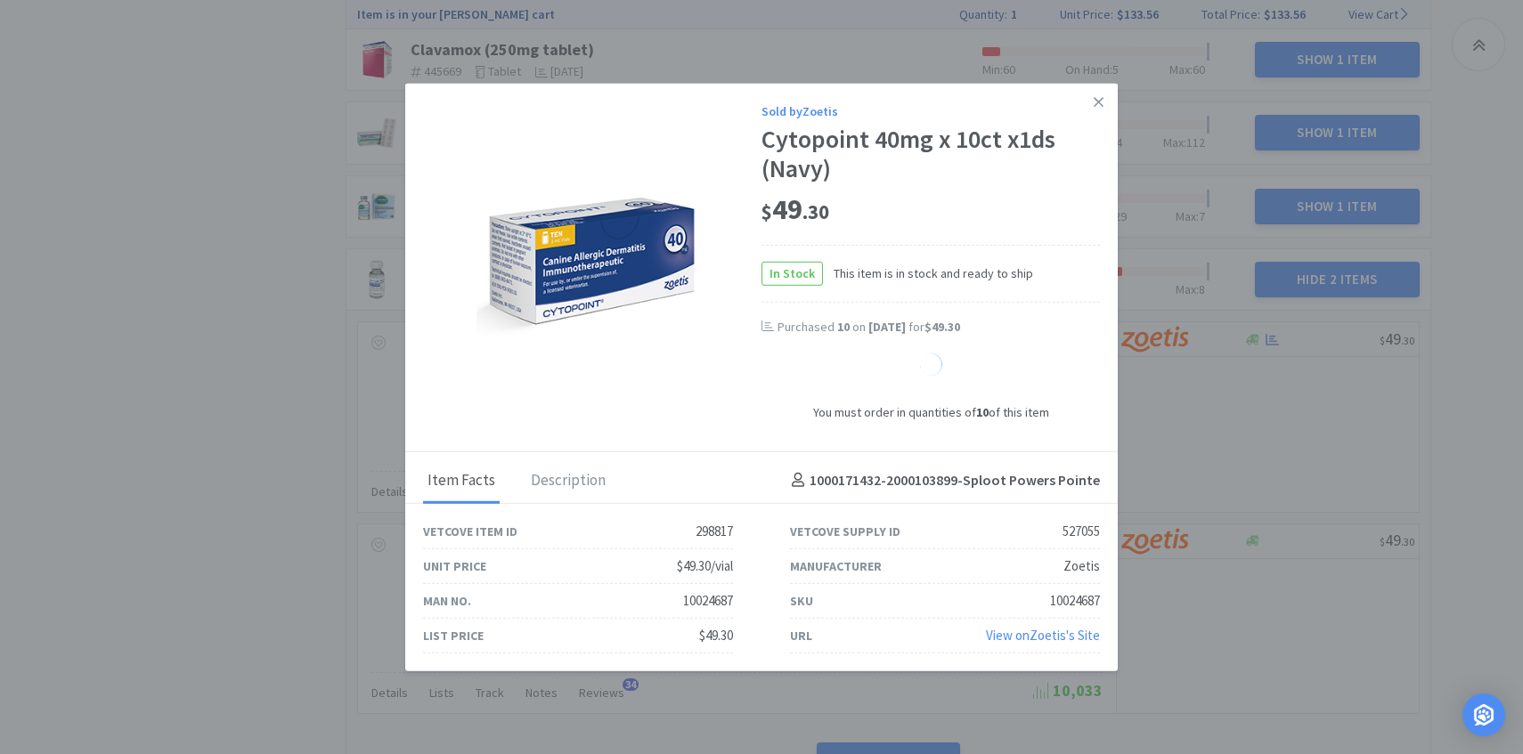
select select "1"
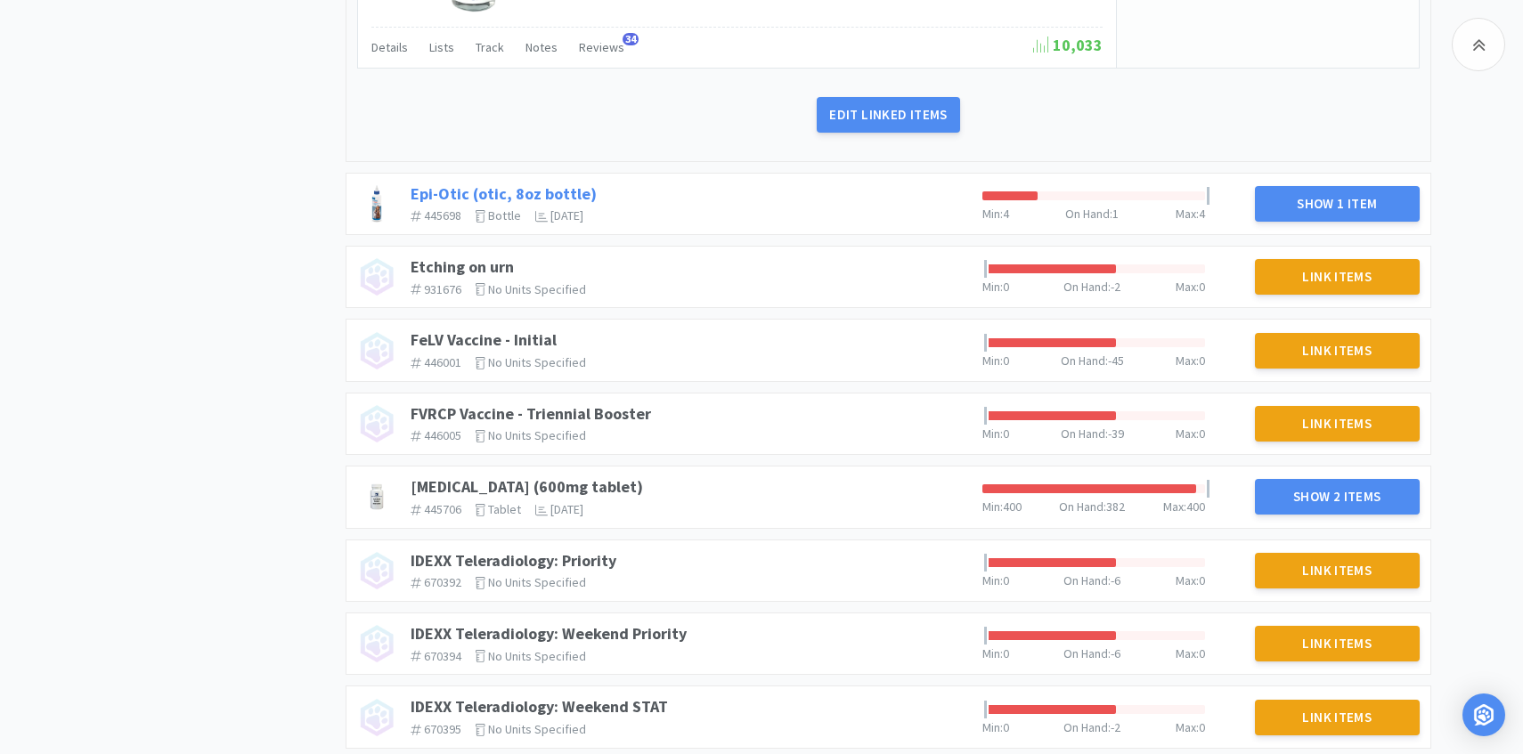
click at [519, 197] on link "Epi-Otic (otic, 8oz bottle)" at bounding box center [504, 193] width 186 height 20
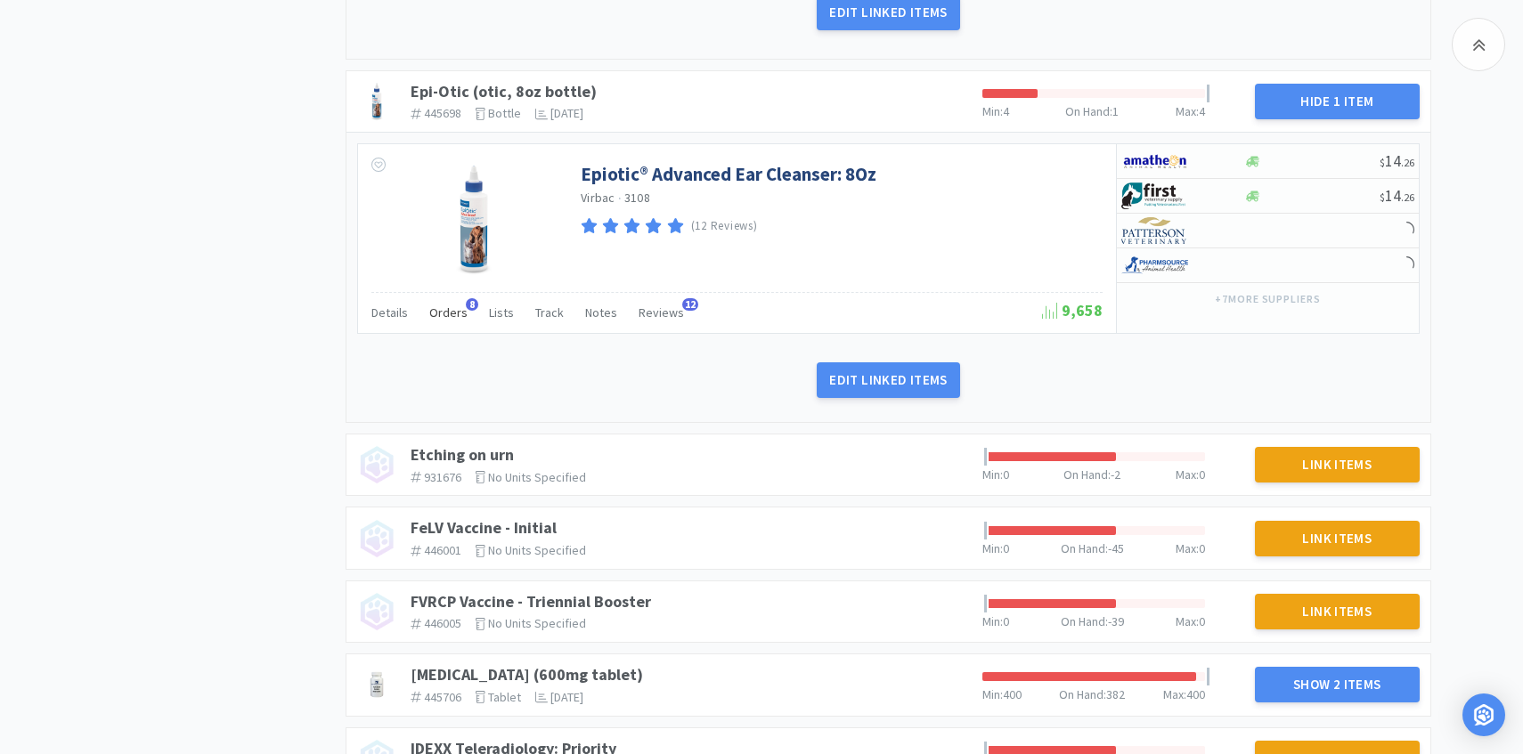
click at [444, 312] on span "Orders" at bounding box center [448, 313] width 38 height 16
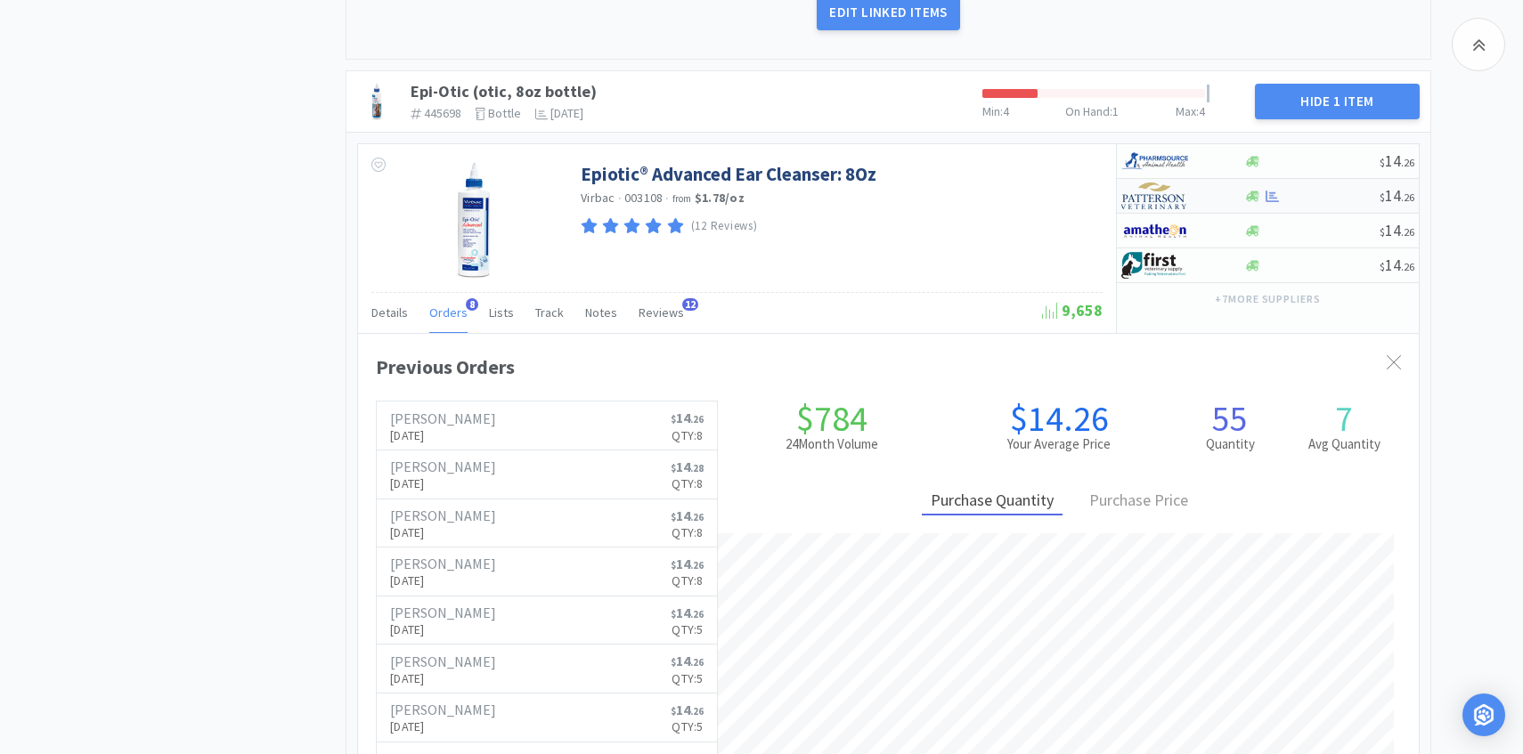
click at [1183, 202] on img at bounding box center [1154, 196] width 67 height 27
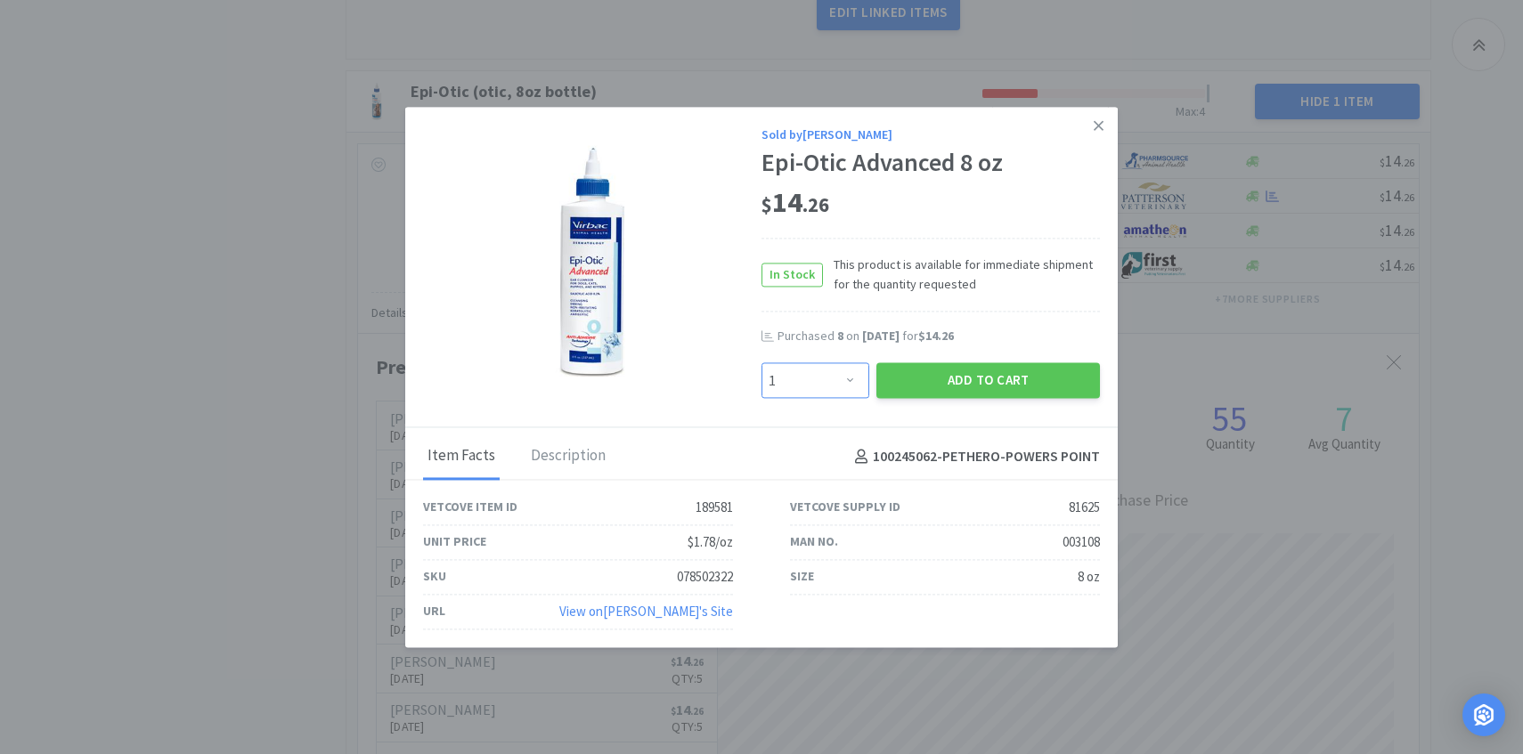
click at [846, 364] on select "Enter Quantity 1 2 3 4 5 6 7 8 9 10 11 12 13 14 15 16 17 18 19 20 Enter Quantity" at bounding box center [815, 381] width 108 height 36
select select "8"
click at [761, 363] on select "Enter Quantity 1 2 3 4 5 6 7 8 9 10 11 12 13 14 15 16 17 18 19 20 Enter Quantity" at bounding box center [815, 381] width 108 height 36
click at [924, 397] on button "Add to Cart" at bounding box center [988, 381] width 224 height 36
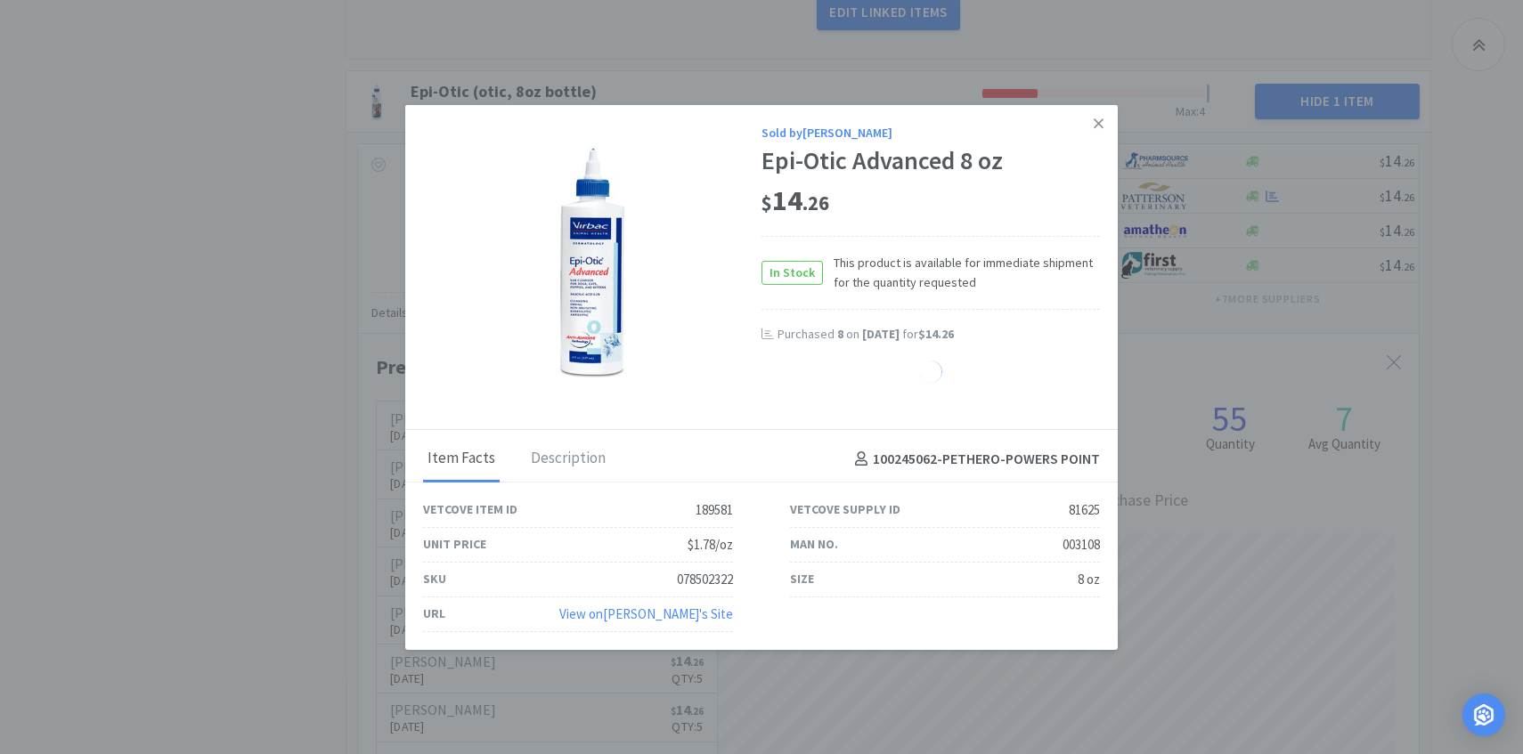
select select "1"
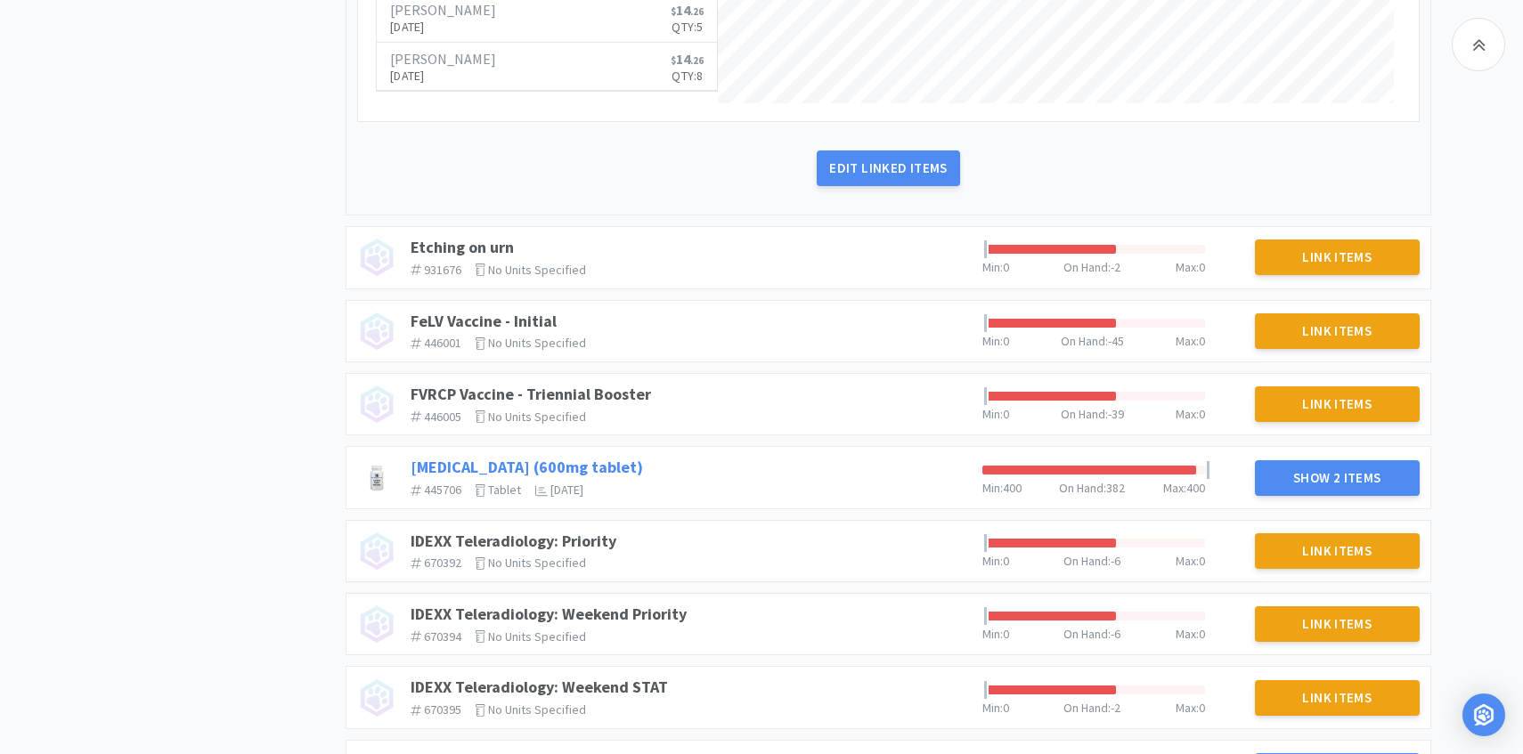
click at [535, 471] on link "Gabapentin (600mg tablet)" at bounding box center [527, 467] width 232 height 20
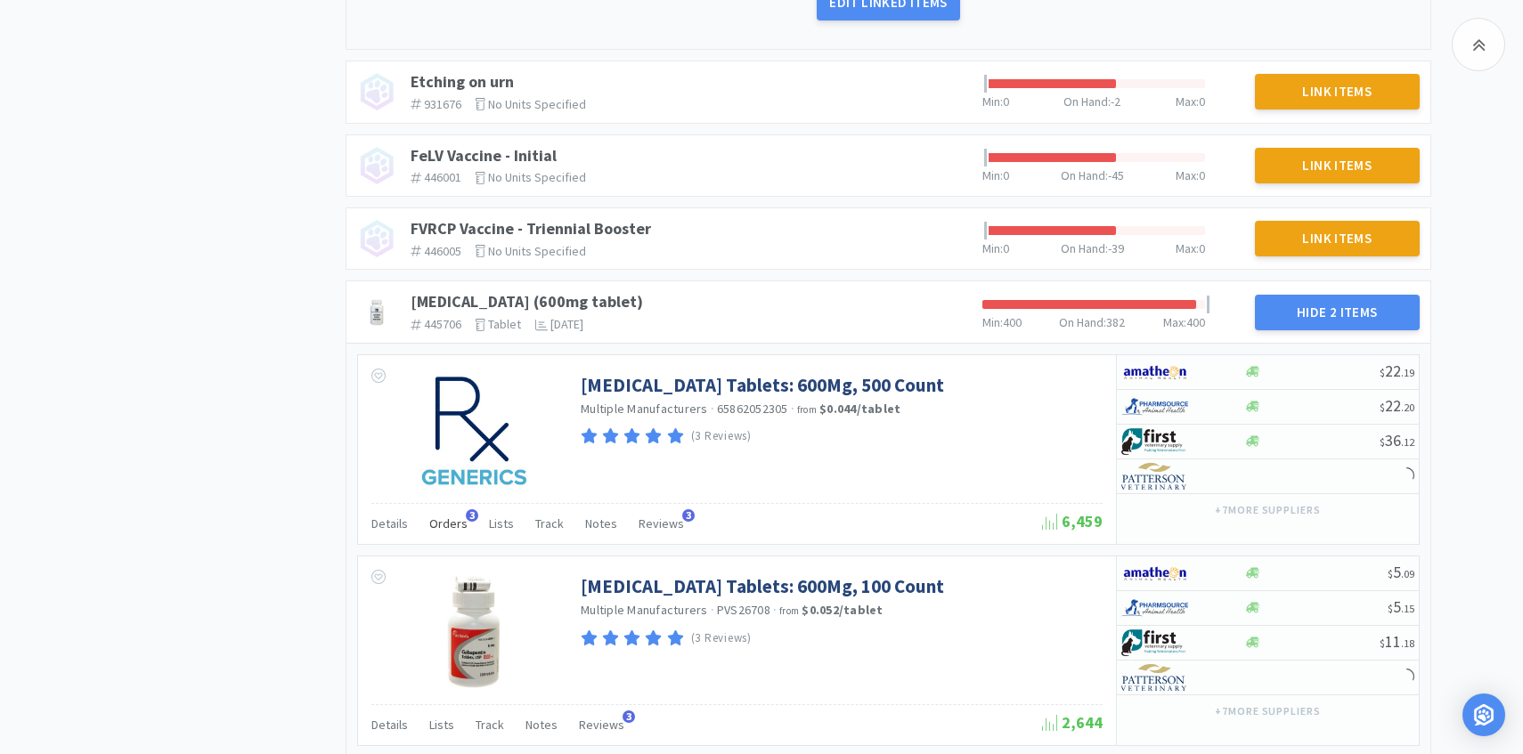
click at [459, 513] on div "Orders 3" at bounding box center [448, 526] width 38 height 34
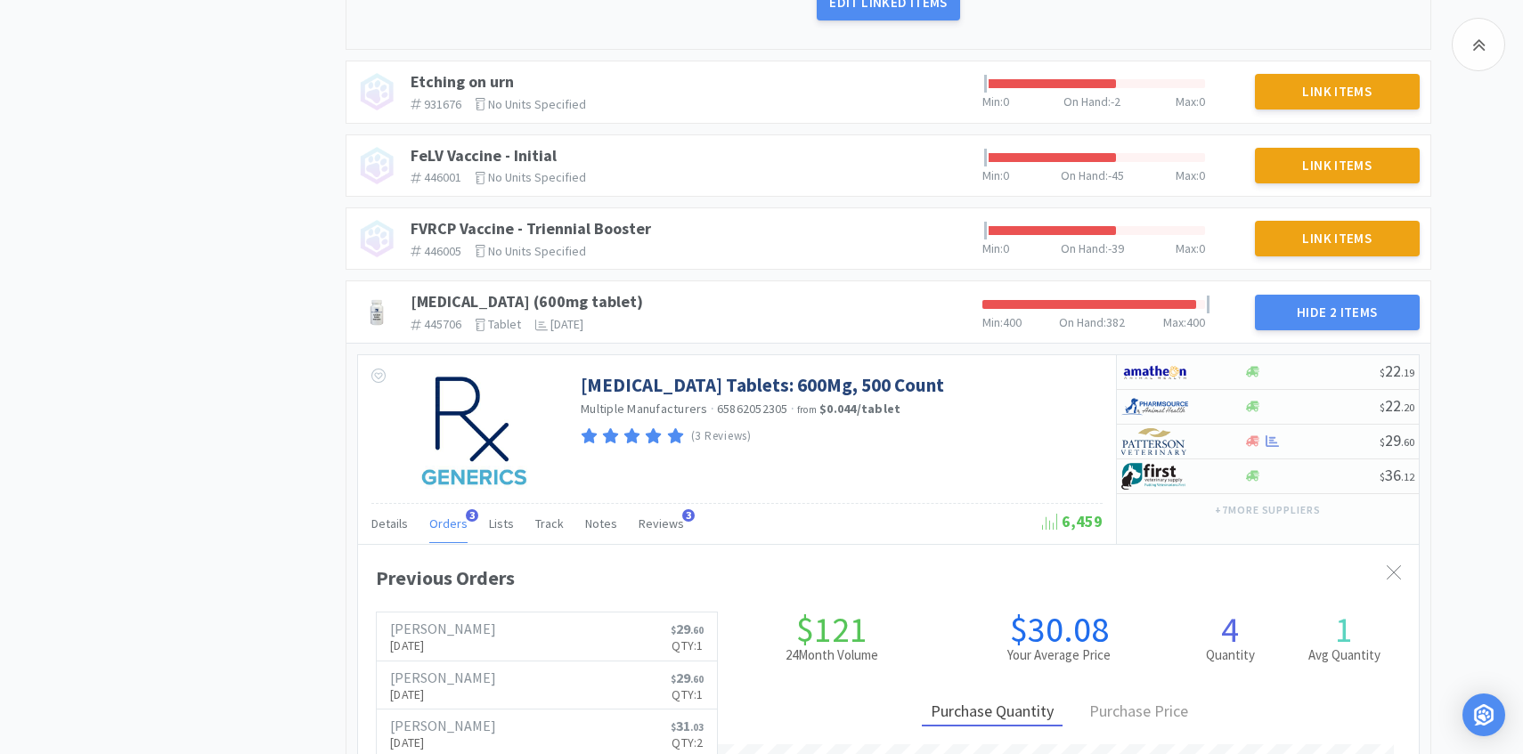
click at [459, 513] on div "Orders 3" at bounding box center [448, 526] width 38 height 34
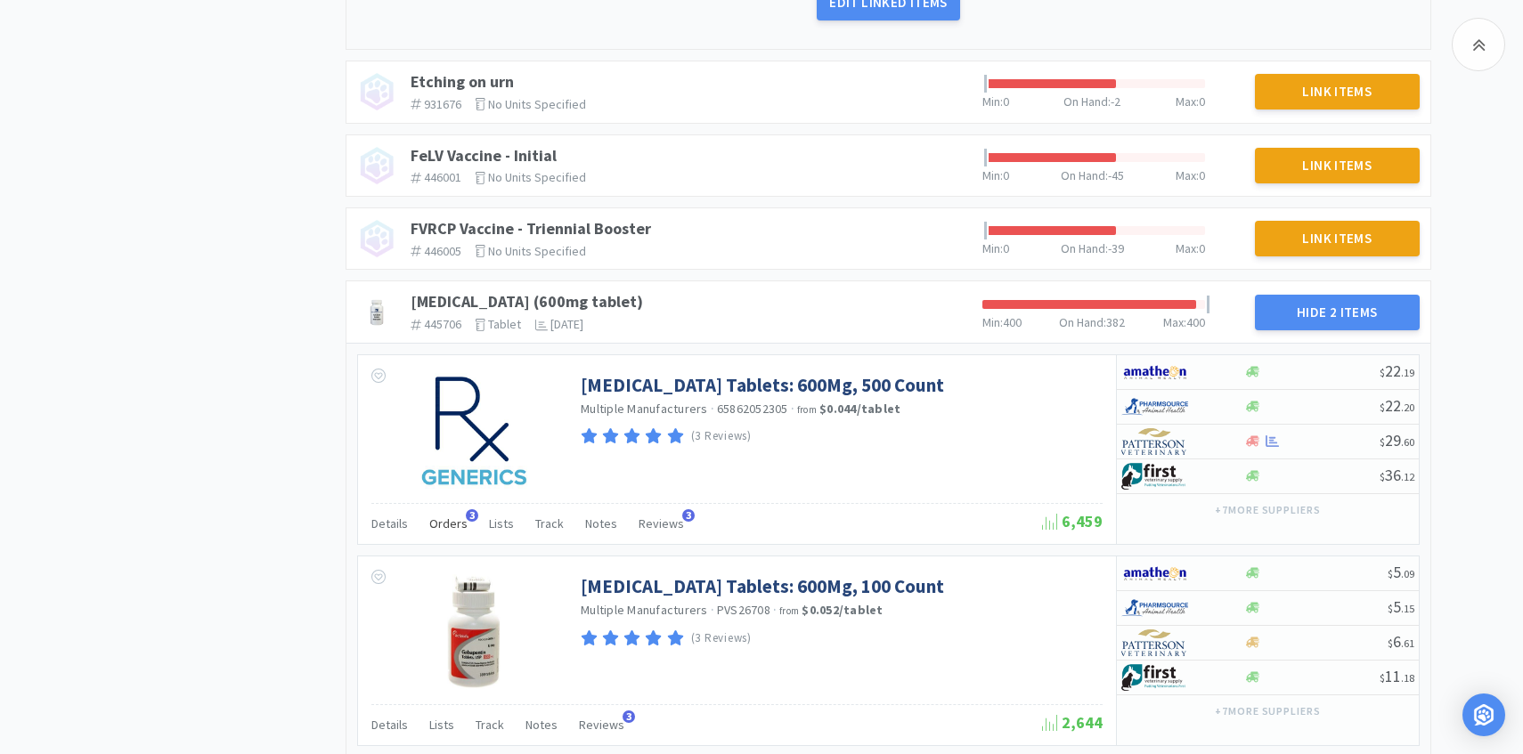
click at [459, 513] on div "Orders 3" at bounding box center [448, 526] width 38 height 34
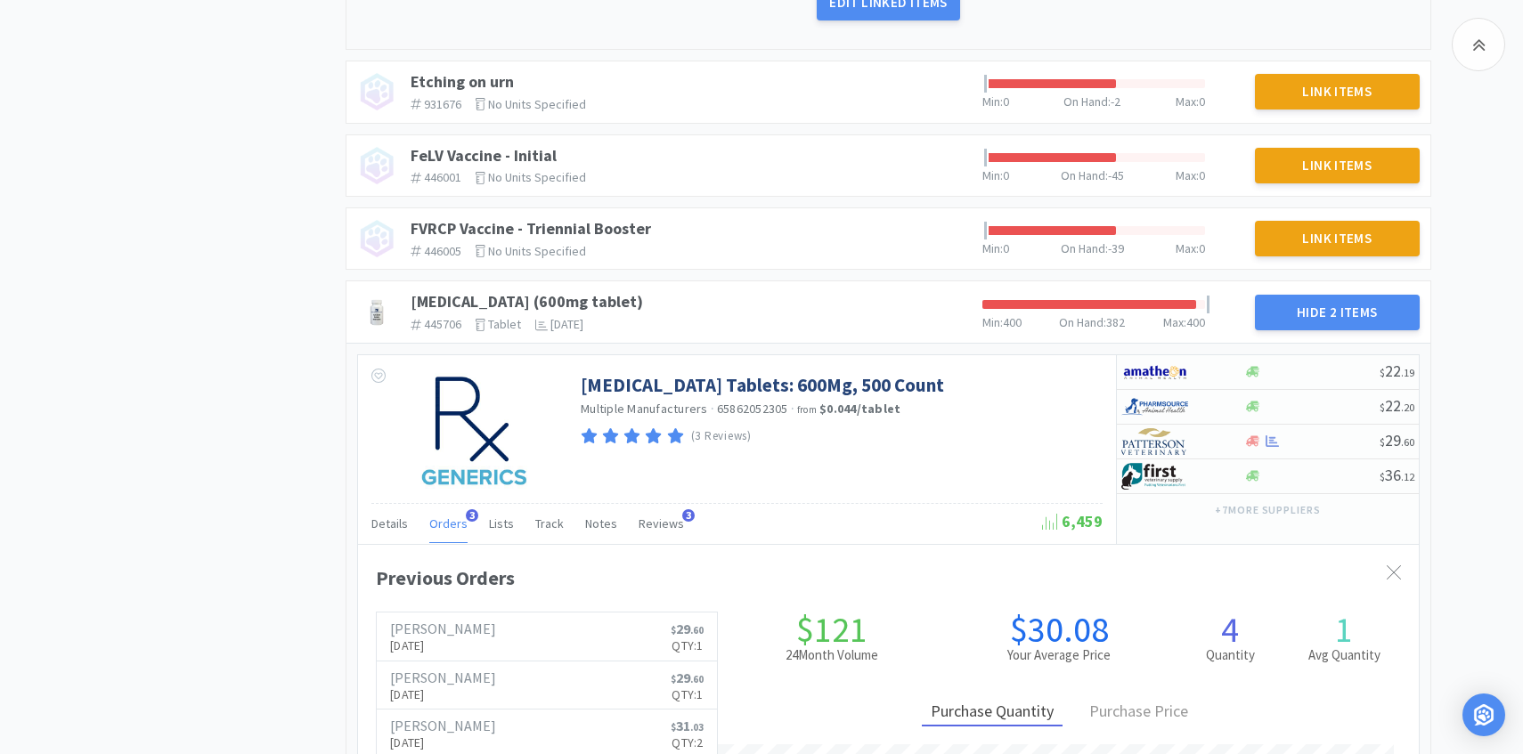
click at [459, 513] on div "Orders 3" at bounding box center [448, 526] width 38 height 34
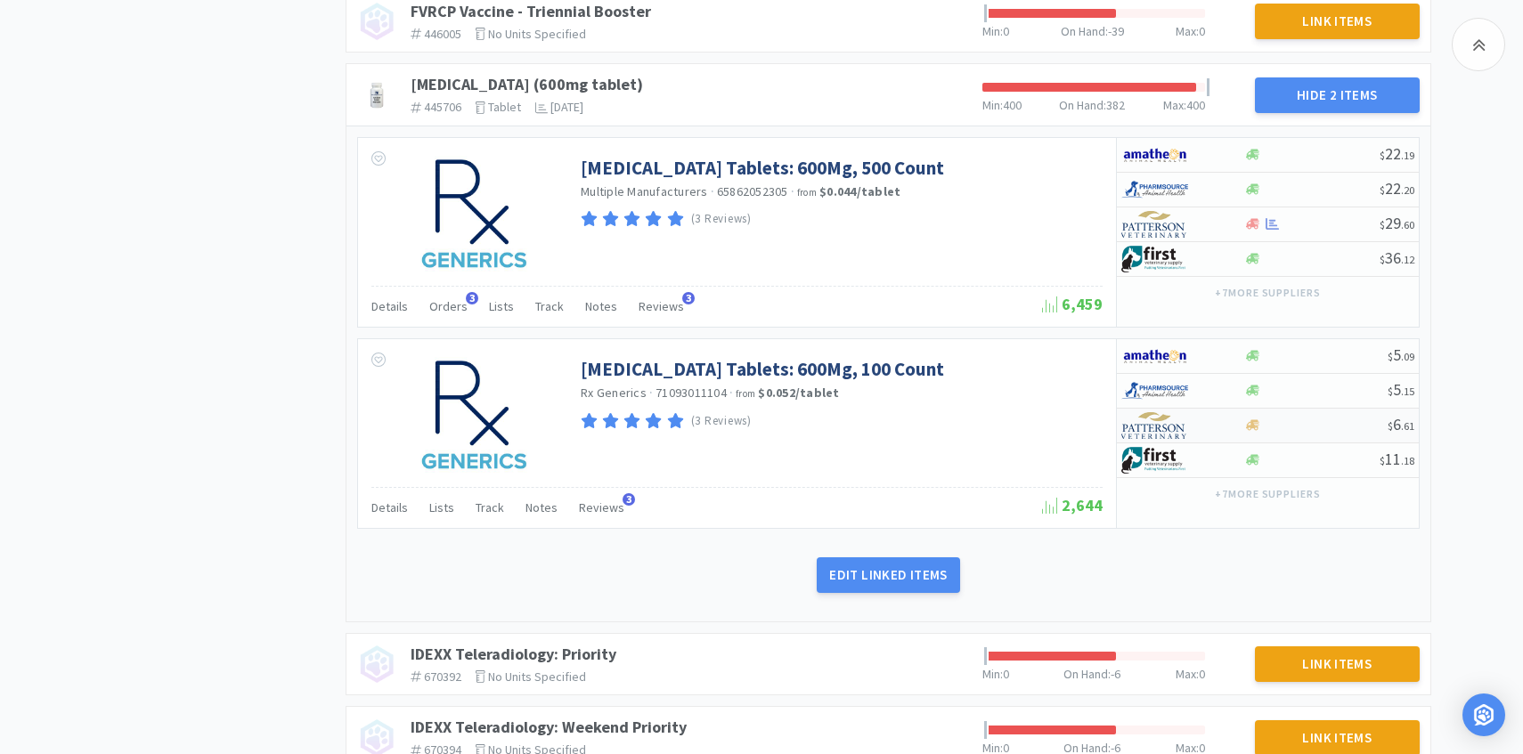
click at [1163, 422] on img at bounding box center [1154, 425] width 67 height 27
select select "1"
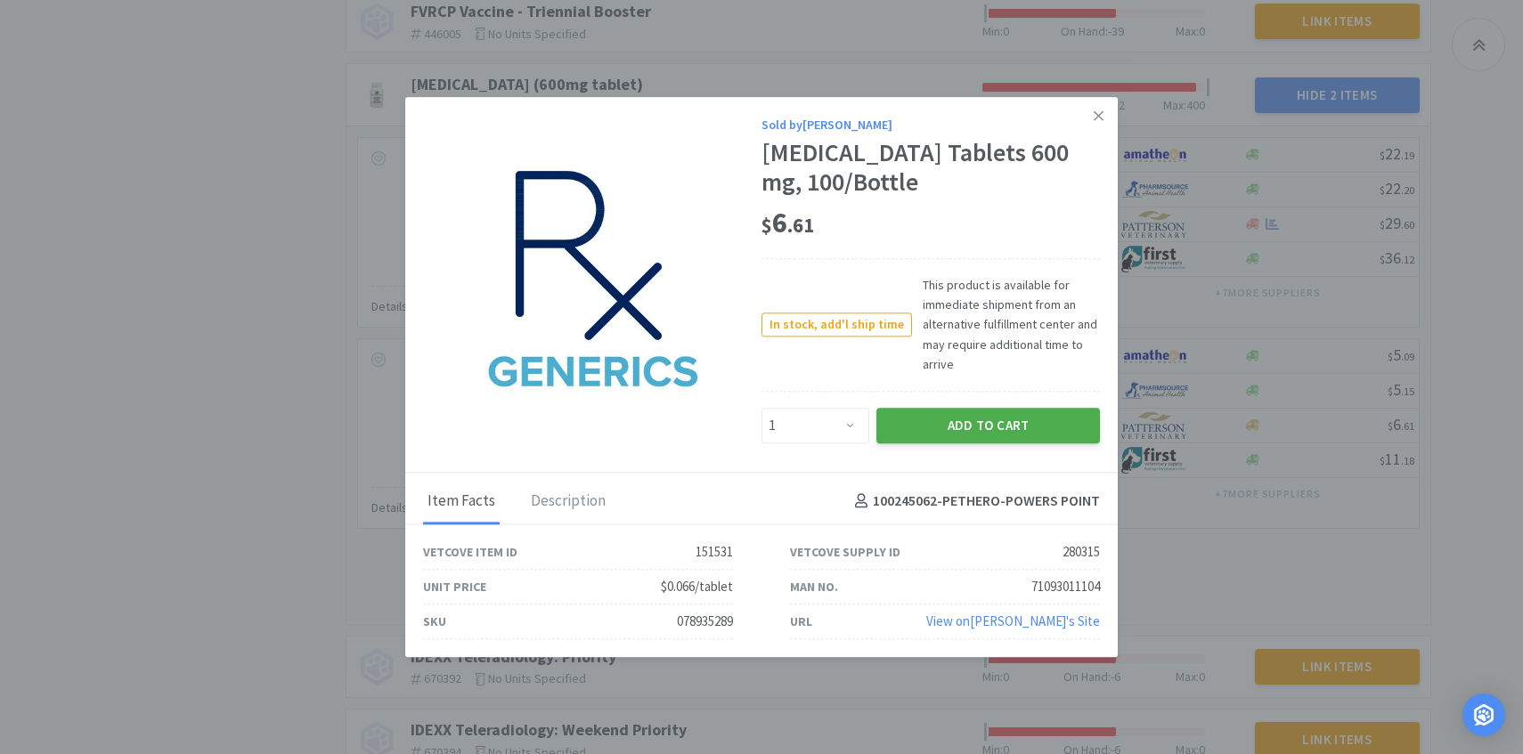
click at [983, 434] on button "Add to Cart" at bounding box center [988, 426] width 224 height 36
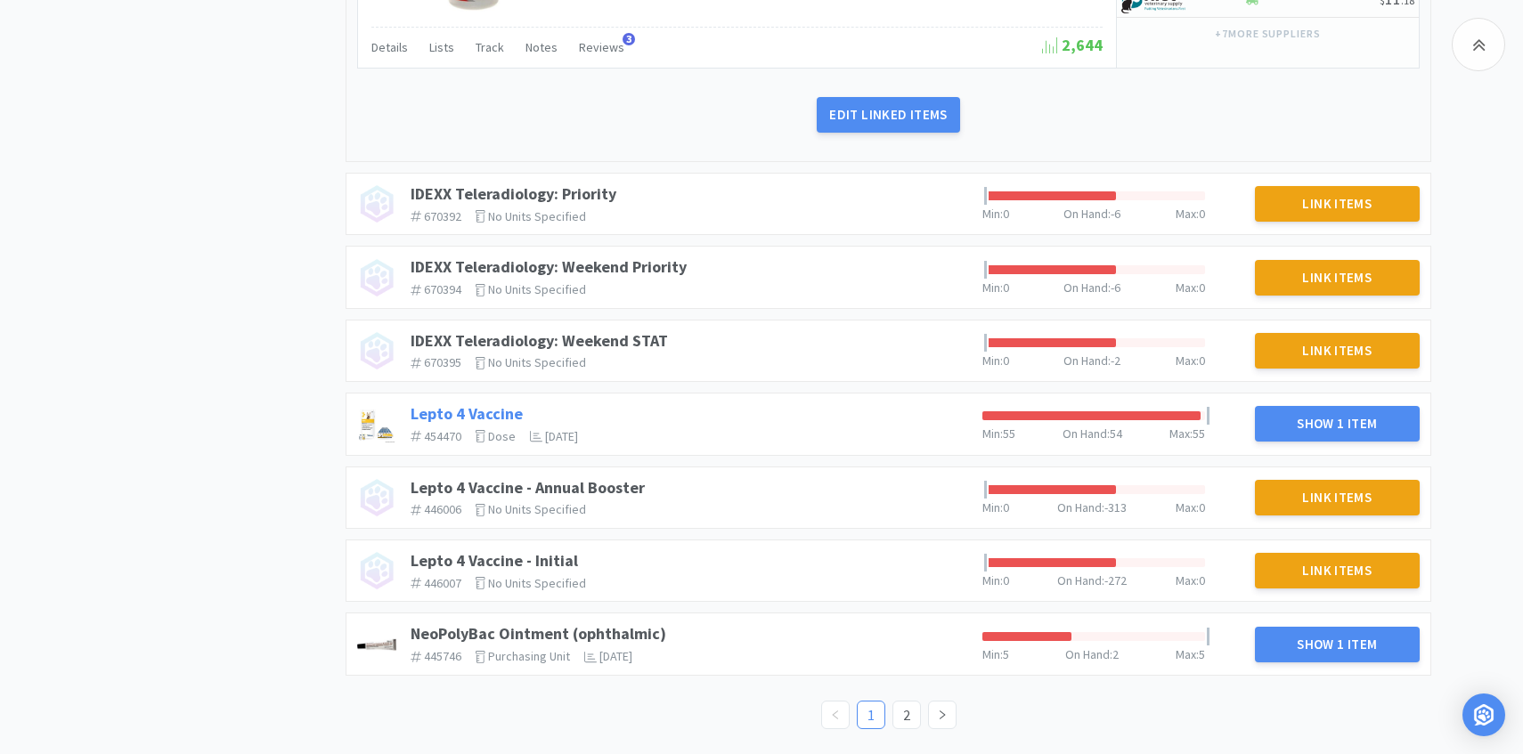
click at [510, 414] on link "Lepto 4 Vaccine" at bounding box center [467, 413] width 112 height 20
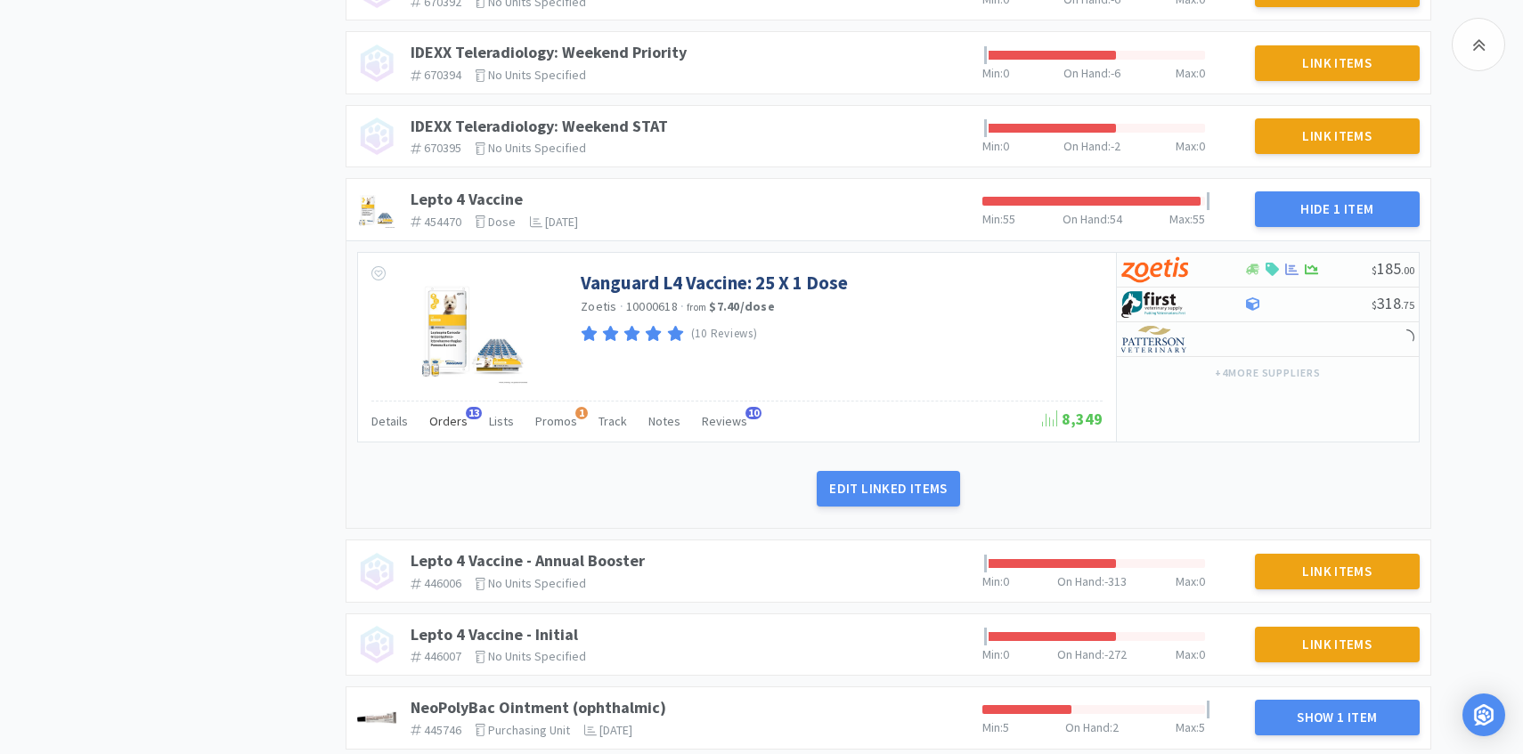
click at [449, 416] on span "Orders" at bounding box center [448, 421] width 38 height 16
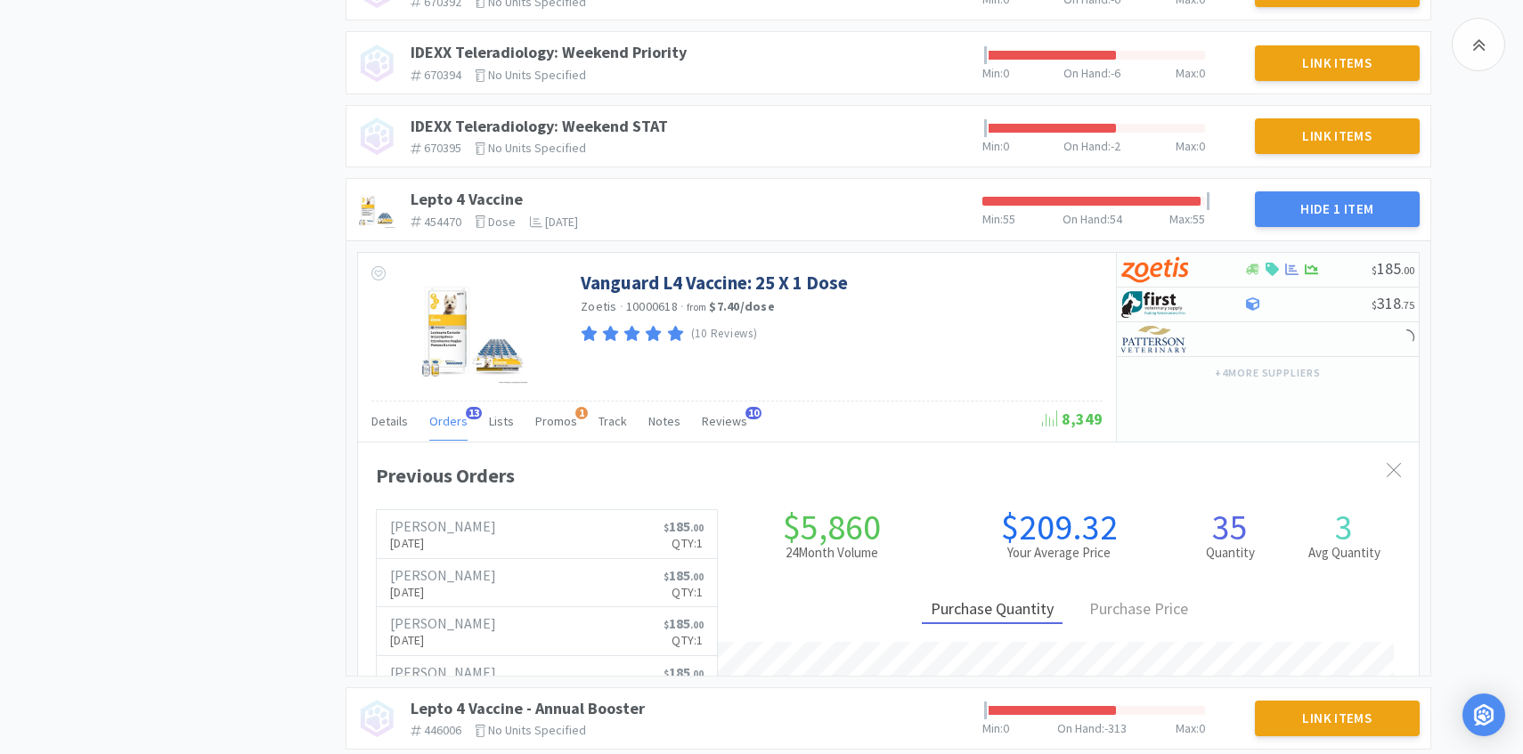
click at [449, 416] on span "Orders" at bounding box center [448, 421] width 38 height 16
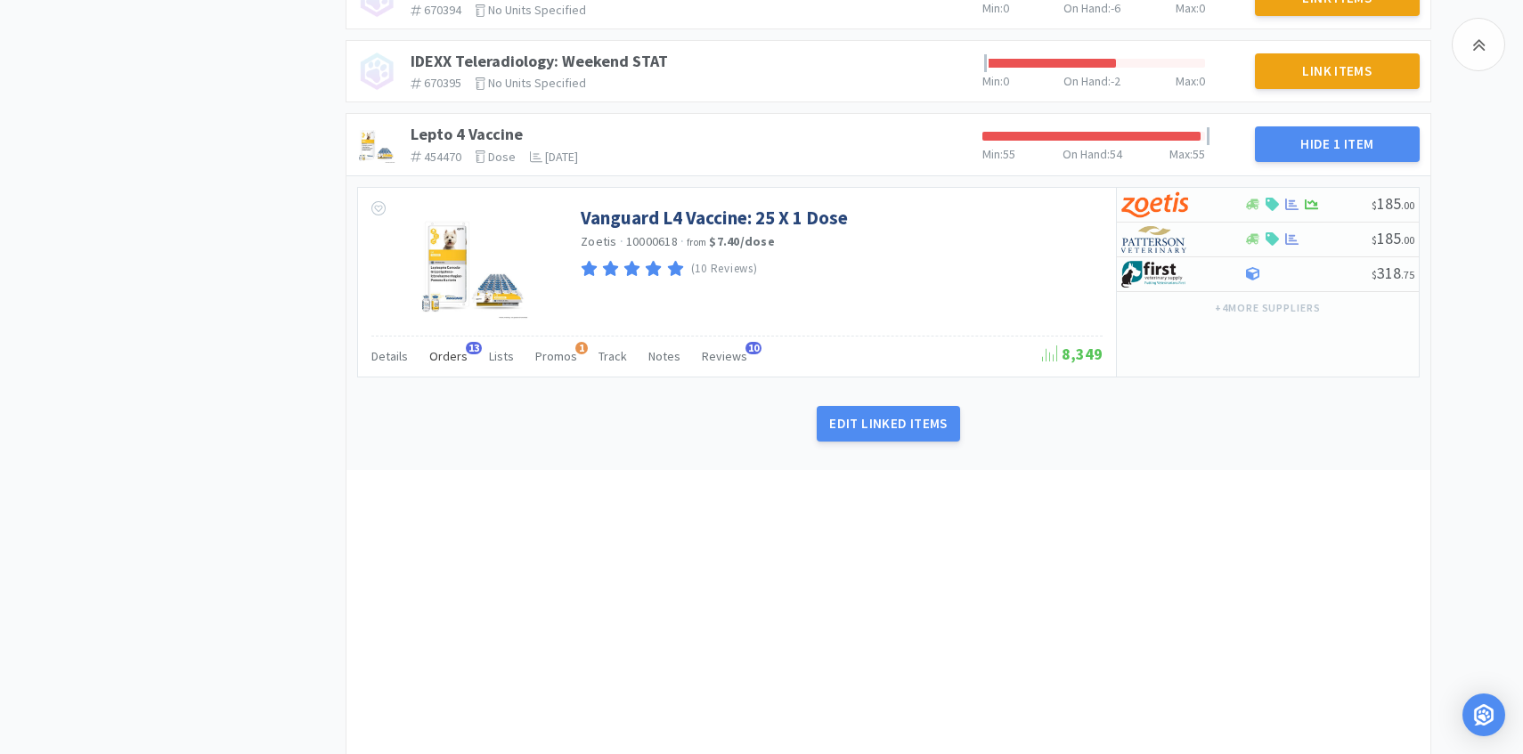
click at [451, 361] on span "Orders" at bounding box center [448, 356] width 38 height 16
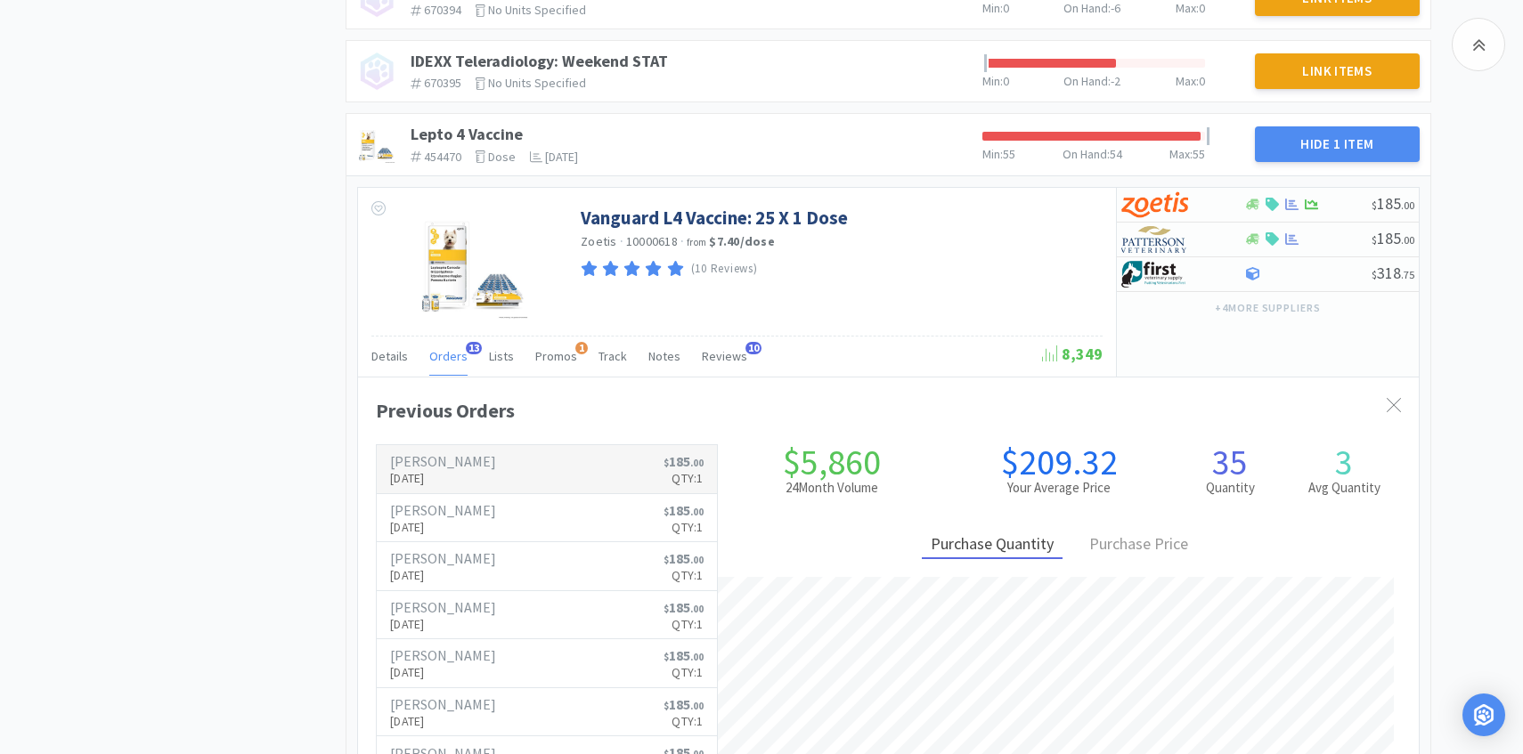
click at [457, 468] on h6 "[PERSON_NAME]" at bounding box center [443, 461] width 106 height 14
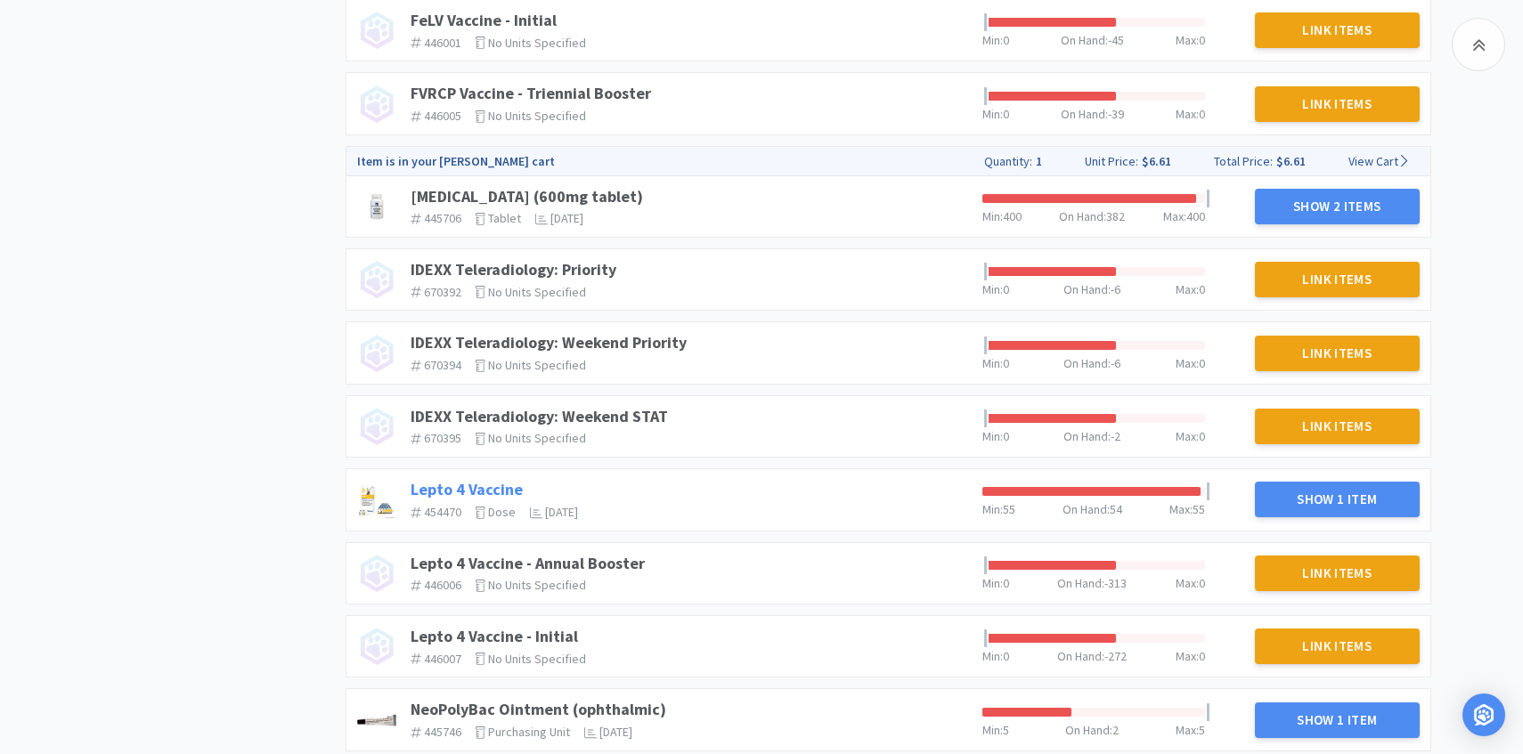
click at [466, 486] on link "Lepto 4 Vaccine" at bounding box center [467, 489] width 112 height 20
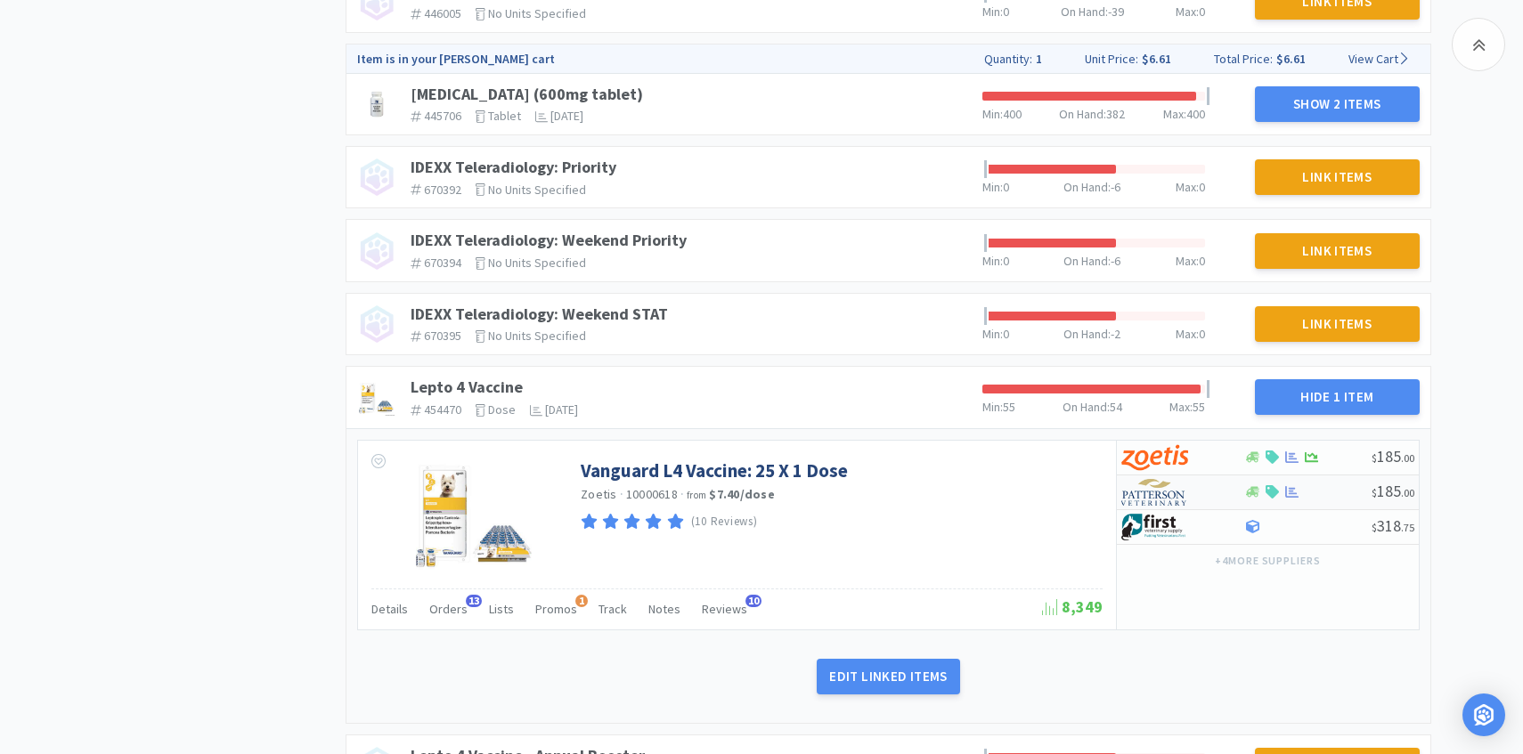
click at [1175, 500] on img at bounding box center [1154, 492] width 67 height 27
select select "1"
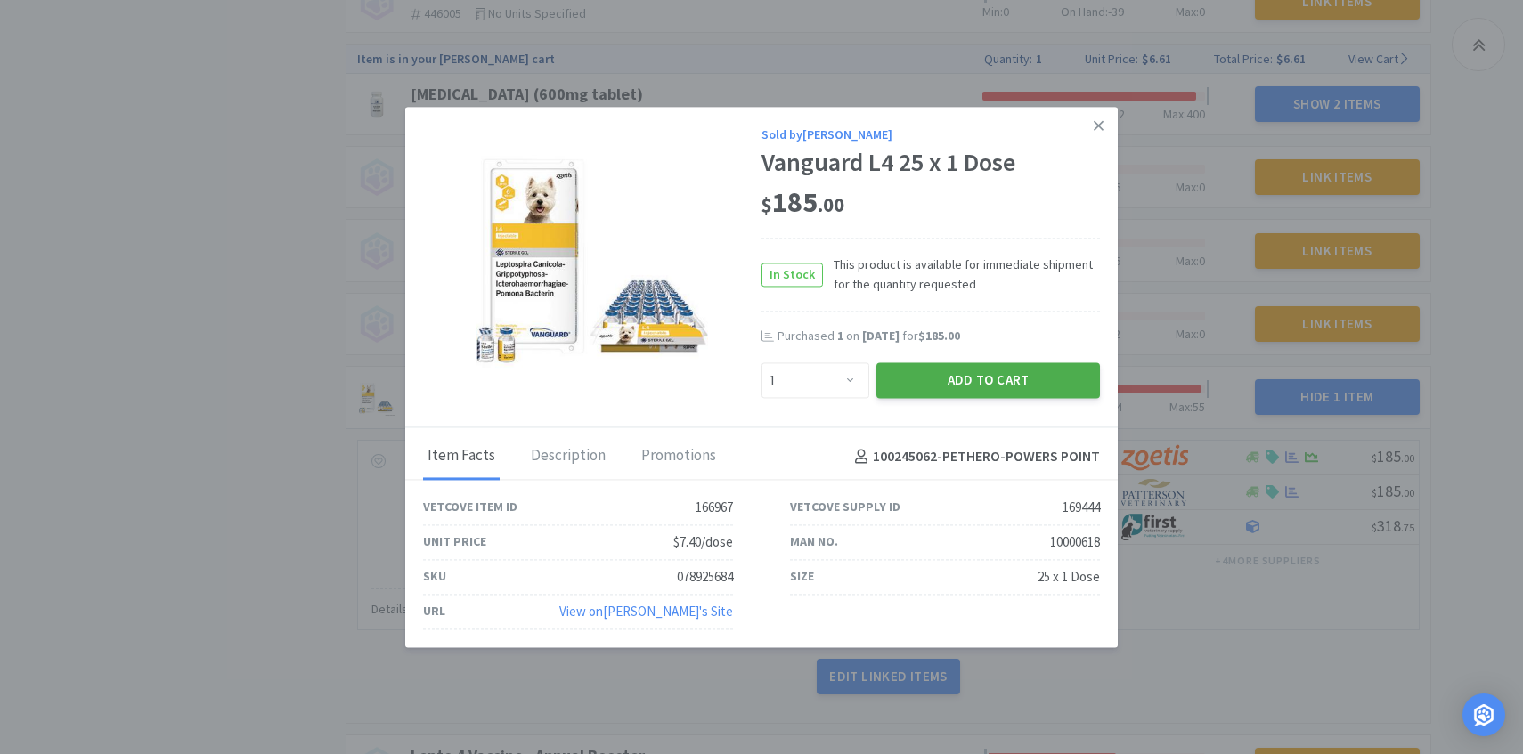
click at [991, 394] on button "Add to Cart" at bounding box center [988, 381] width 224 height 36
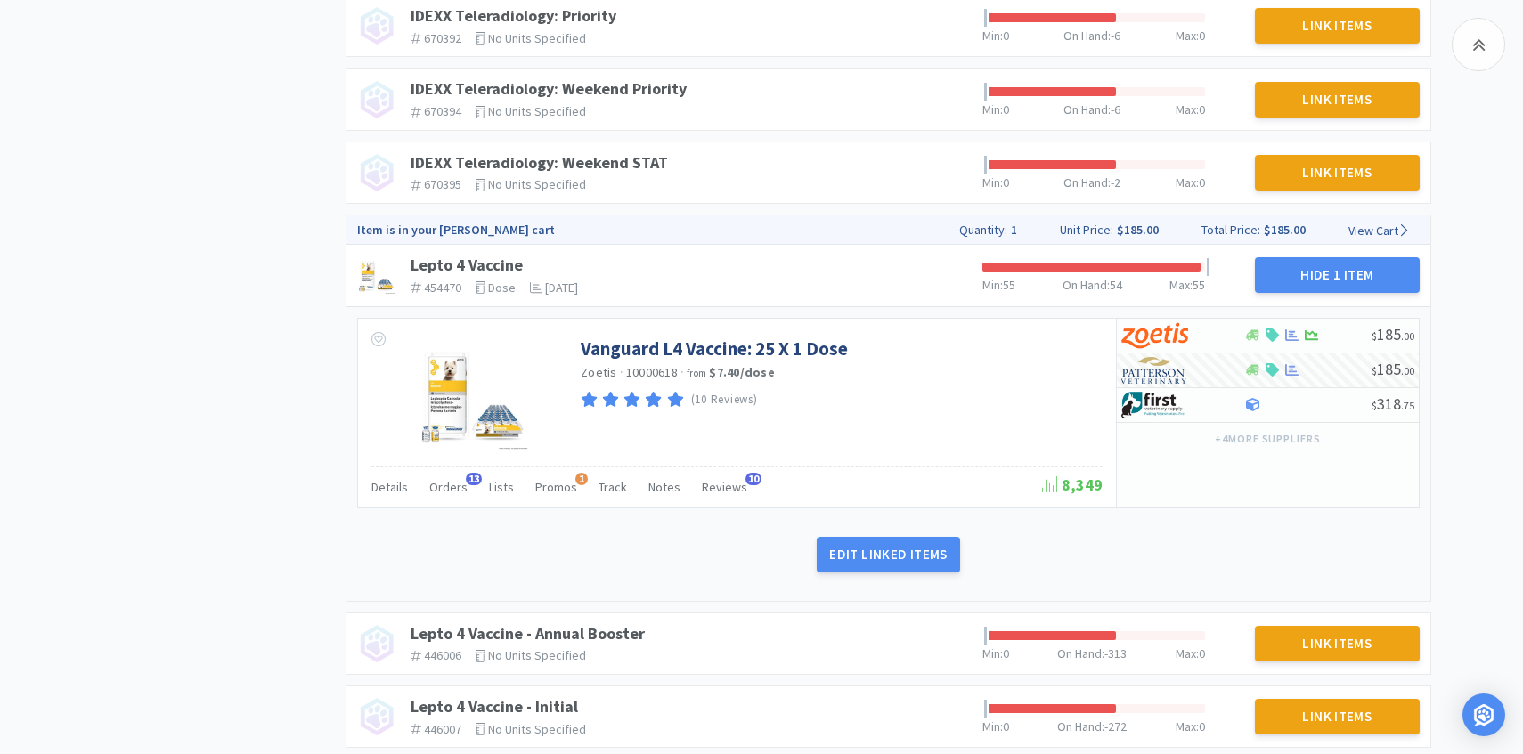
scroll to position [1945, 0]
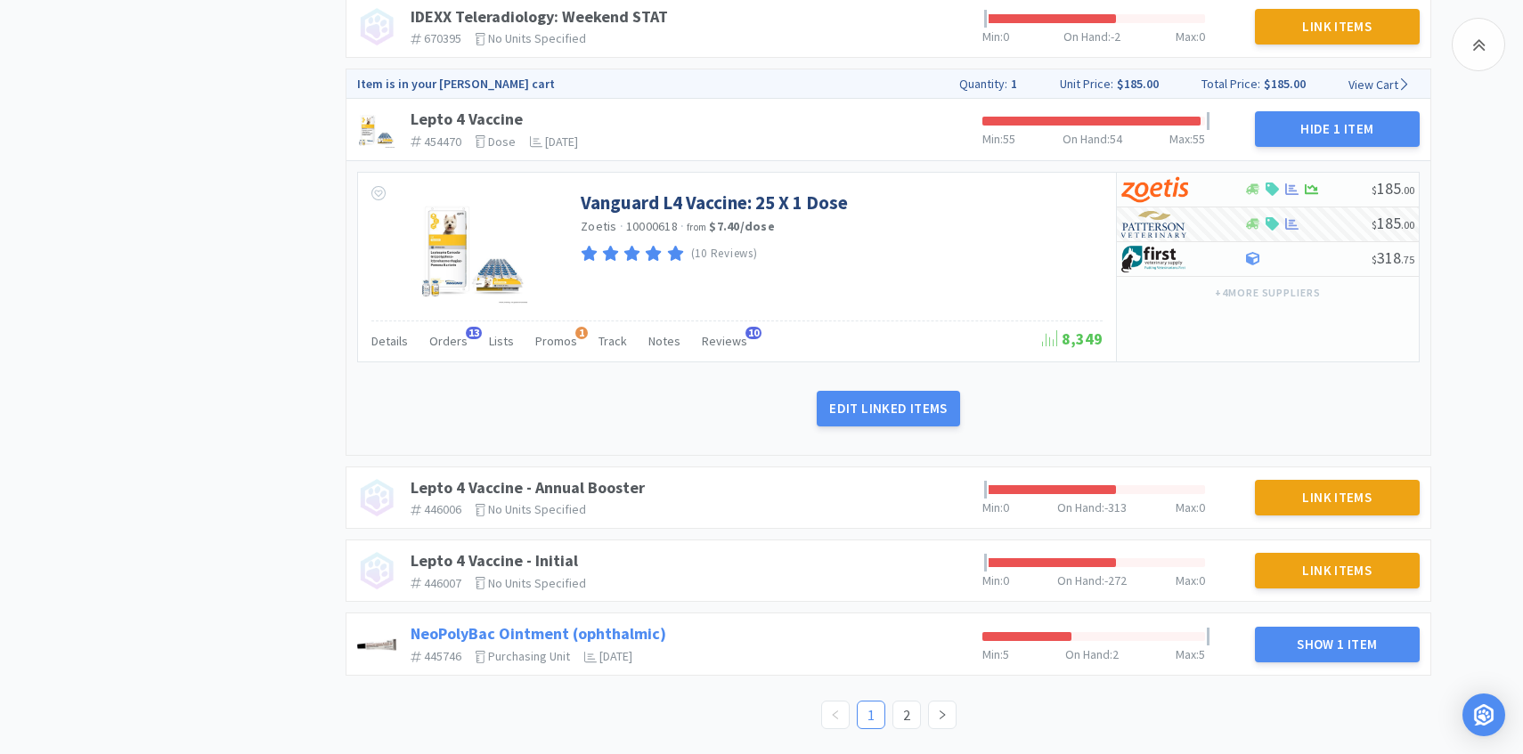
click at [626, 629] on link "NeoPolyBac Ointment (ophthalmic)" at bounding box center [539, 633] width 256 height 20
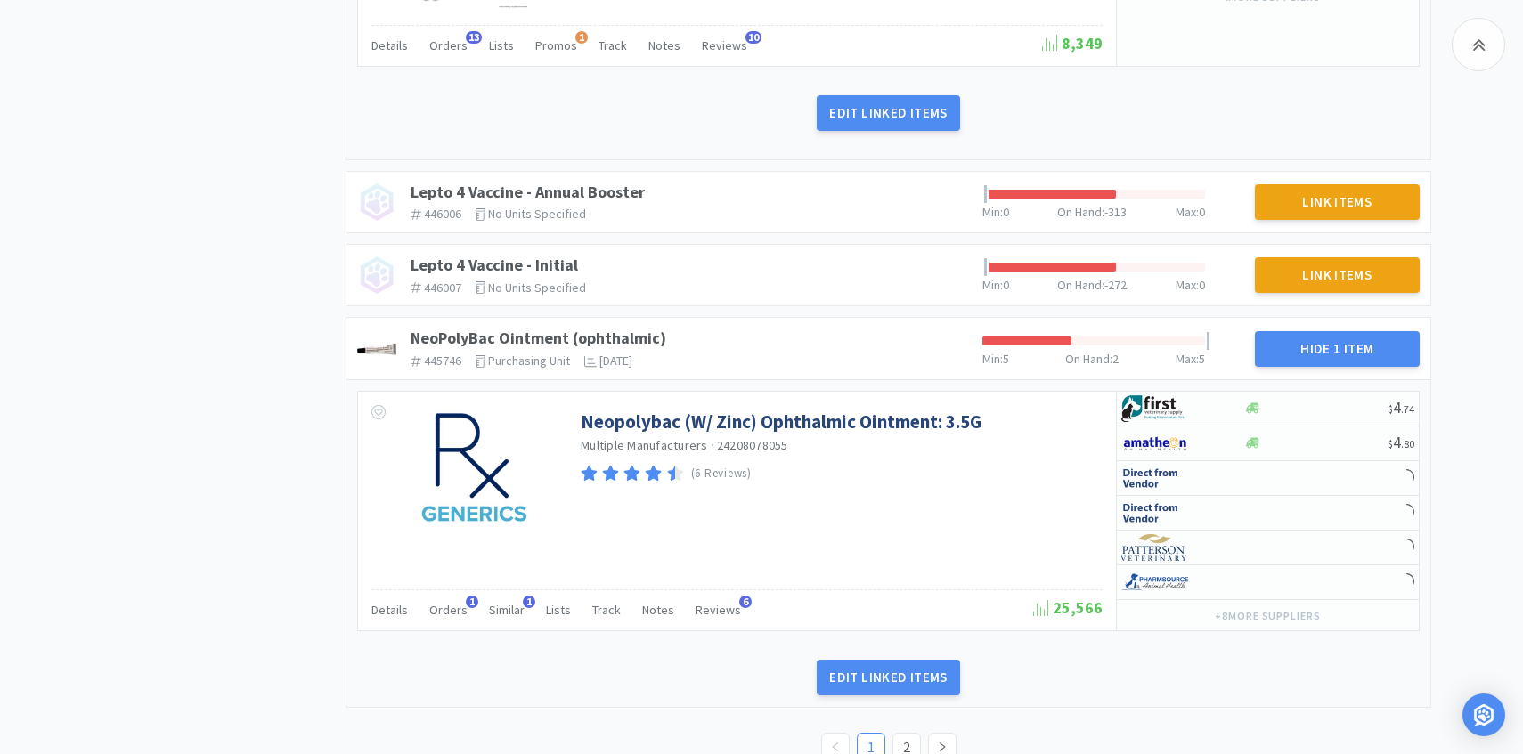
scroll to position [2279, 0]
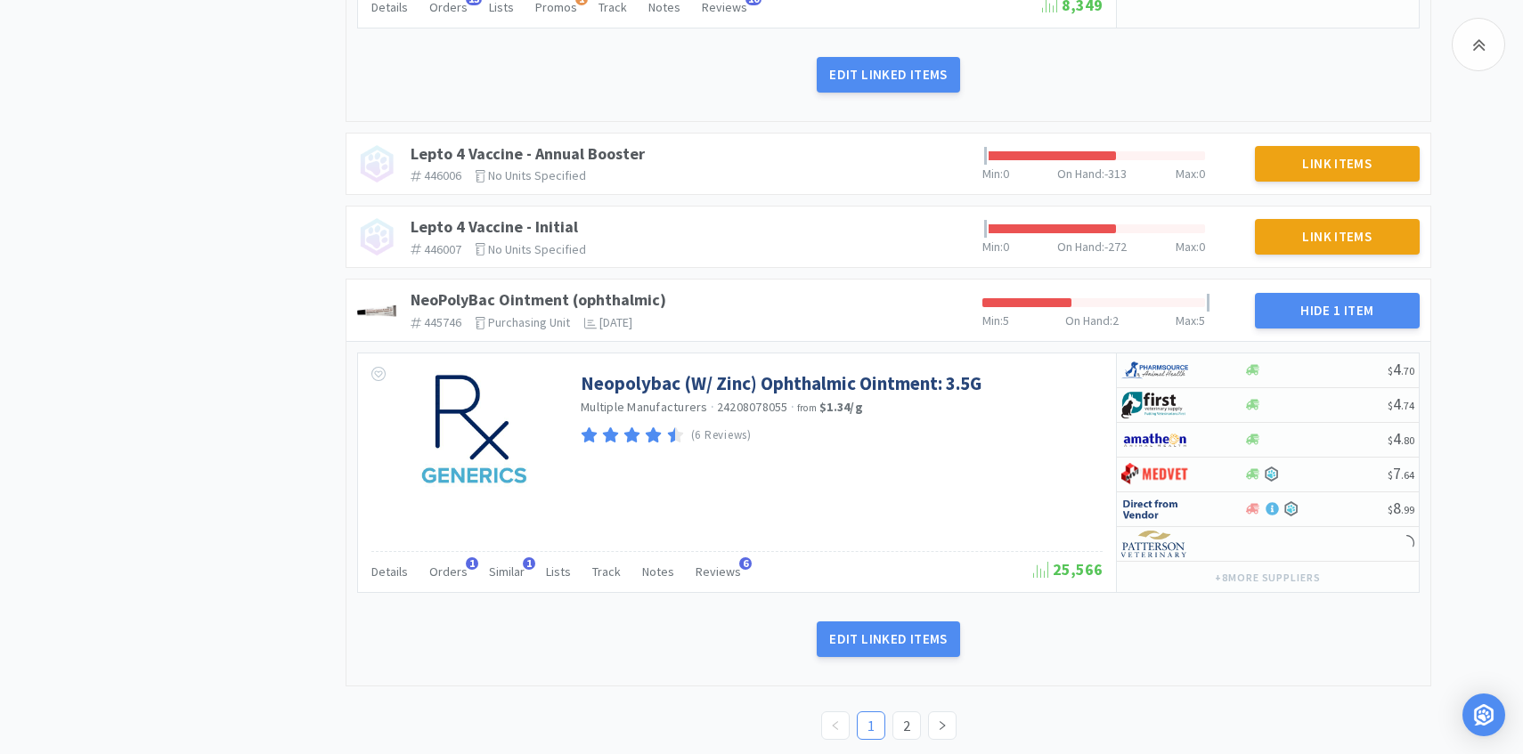
click at [438, 591] on div "Details Orders 1 Similar 1 Lists Track Notes Reviews 6 25,566" at bounding box center [736, 571] width 731 height 41
click at [442, 584] on div "Orders 1" at bounding box center [448, 574] width 38 height 34
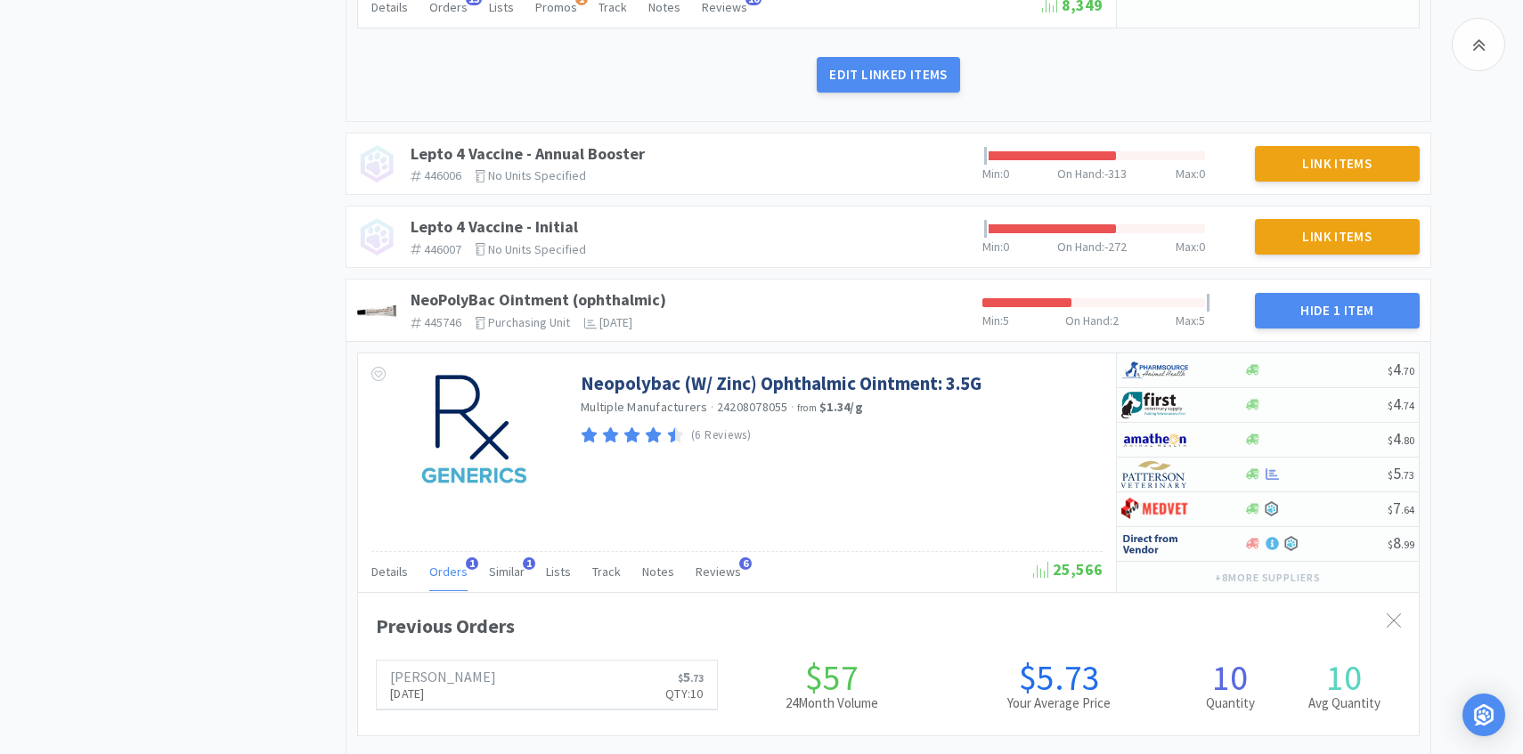
scroll to position [488, 1061]
click at [1212, 474] on div at bounding box center [1170, 474] width 98 height 30
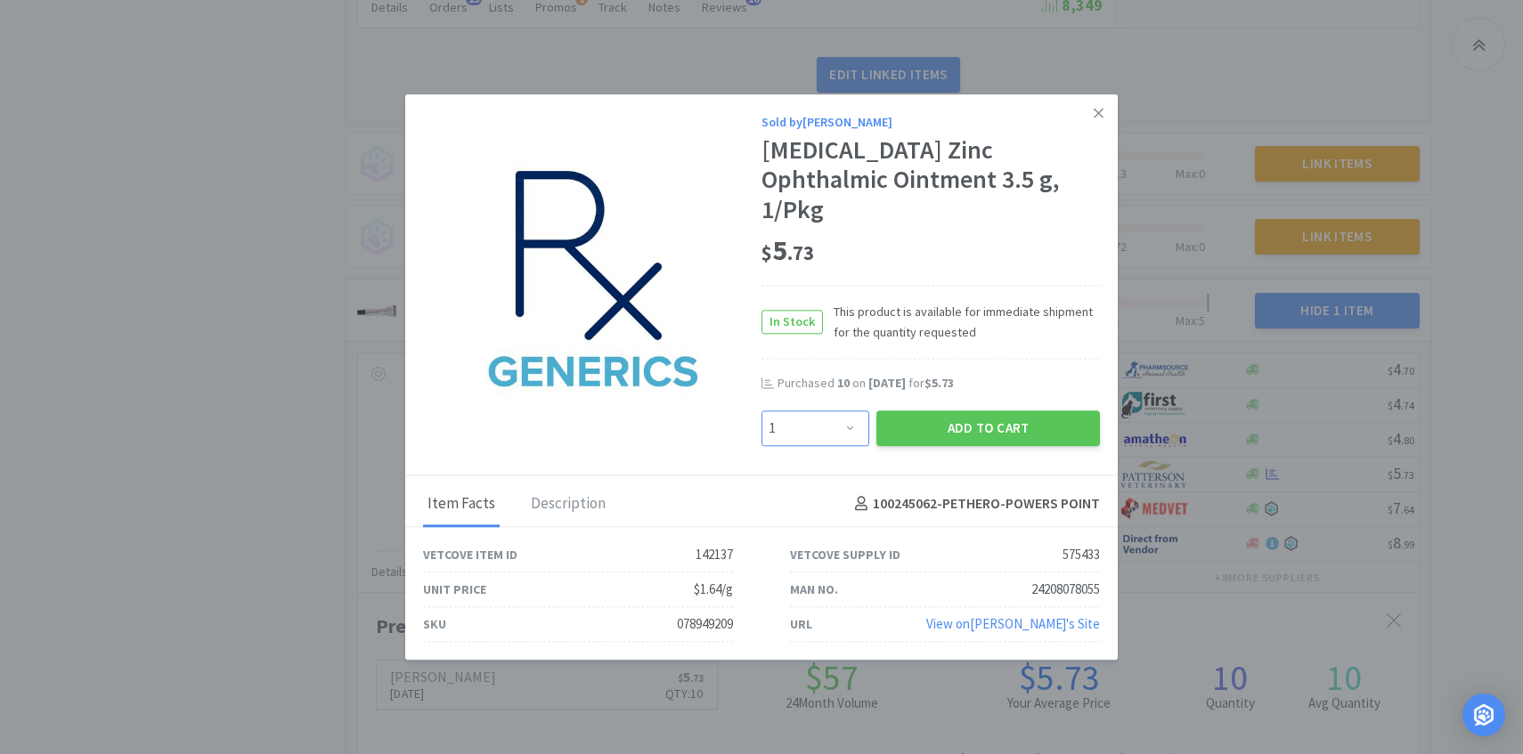
click at [831, 422] on select "Enter Quantity 1 2 3 4 5 6 7 8 9 10 11 12 13 14 15 16 17 18 19 20 Enter Quantity" at bounding box center [815, 429] width 108 height 36
select select "4"
click at [761, 411] on select "Enter Quantity 1 2 3 4 5 6 7 8 9 10 11 12 13 14 15 16 17 18 19 20 Enter Quantity" at bounding box center [815, 429] width 108 height 36
click at [926, 420] on button "Add to Cart" at bounding box center [988, 429] width 224 height 36
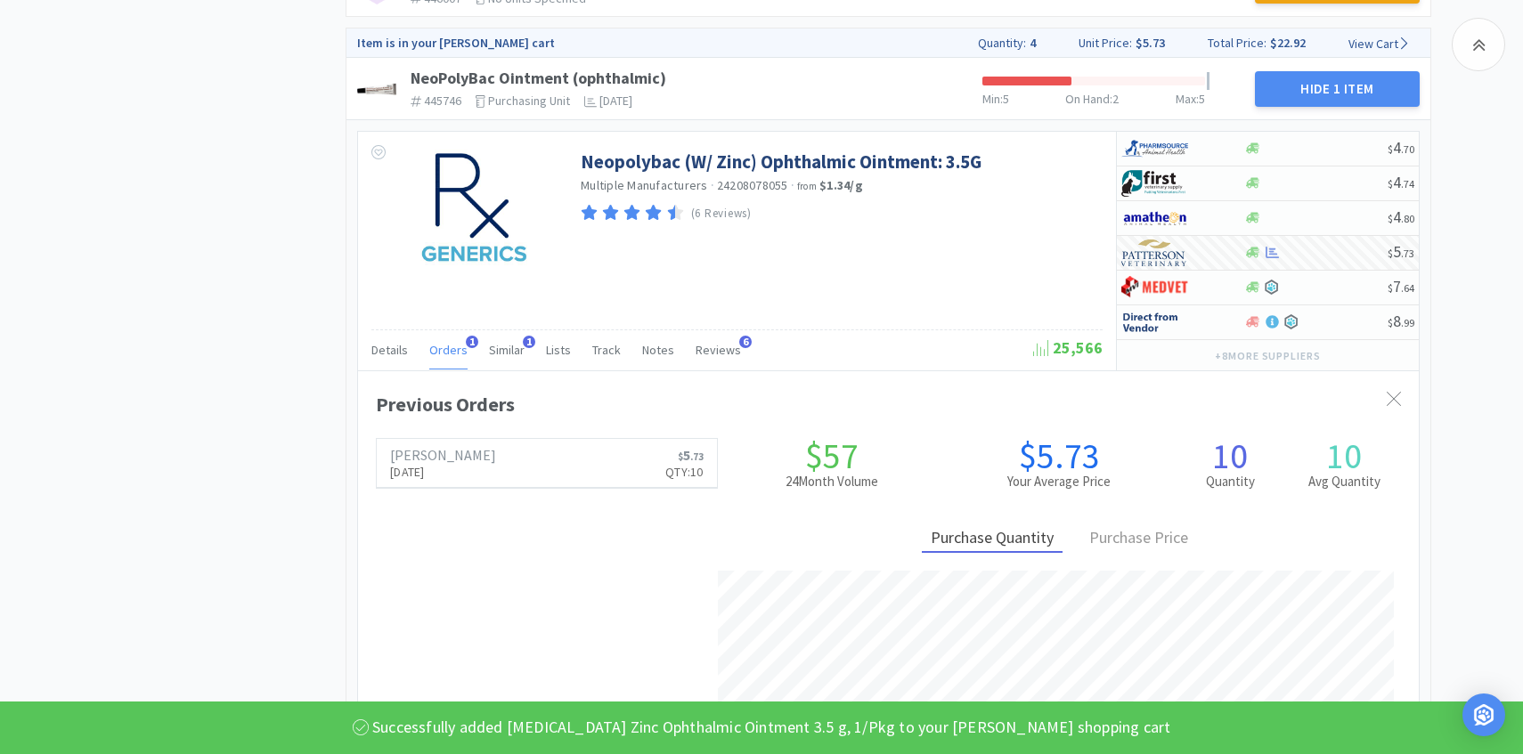
scroll to position [2807, 0]
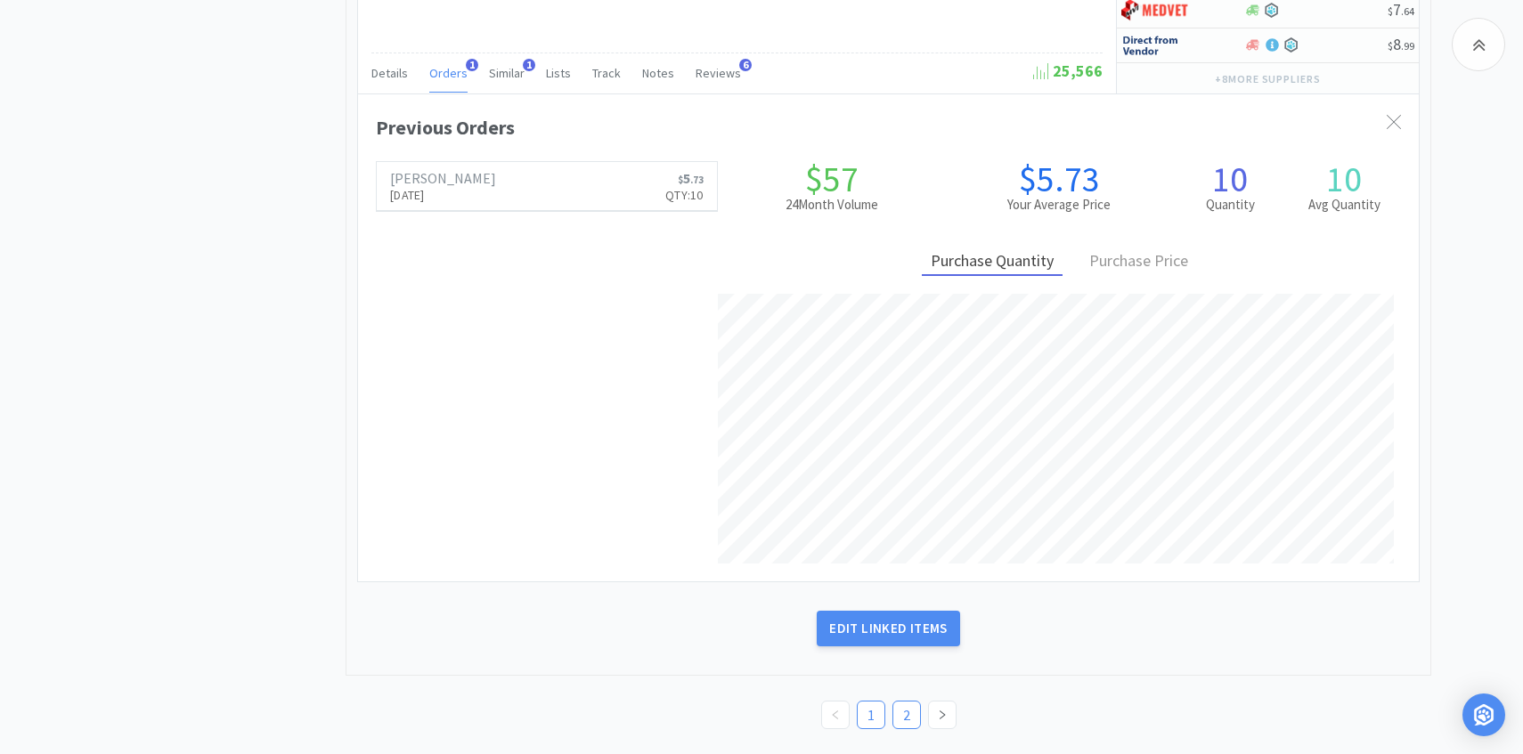
click at [910, 712] on link "2" at bounding box center [906, 715] width 27 height 27
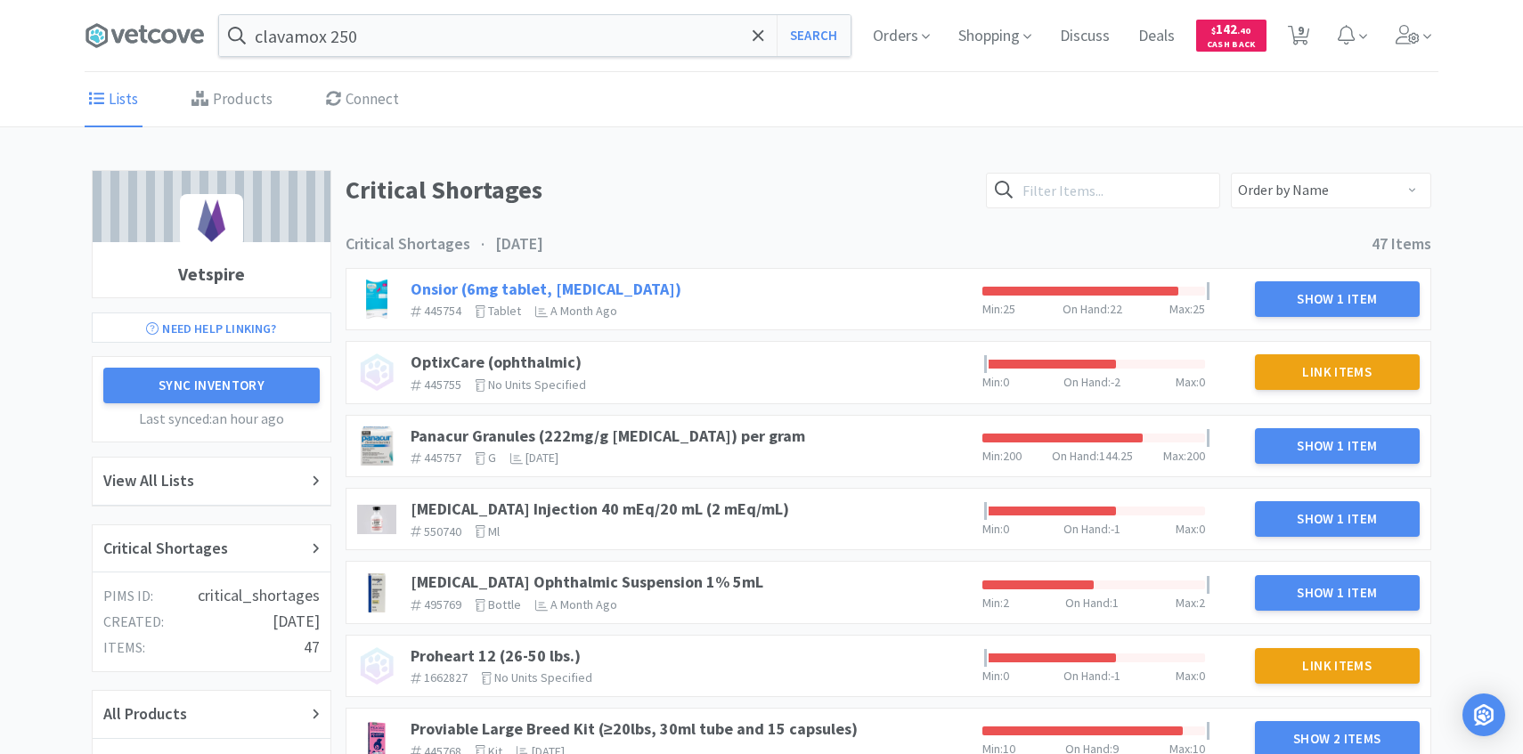
click at [527, 280] on link "Onsior (6mg tablet, robenacoxib)" at bounding box center [546, 289] width 271 height 20
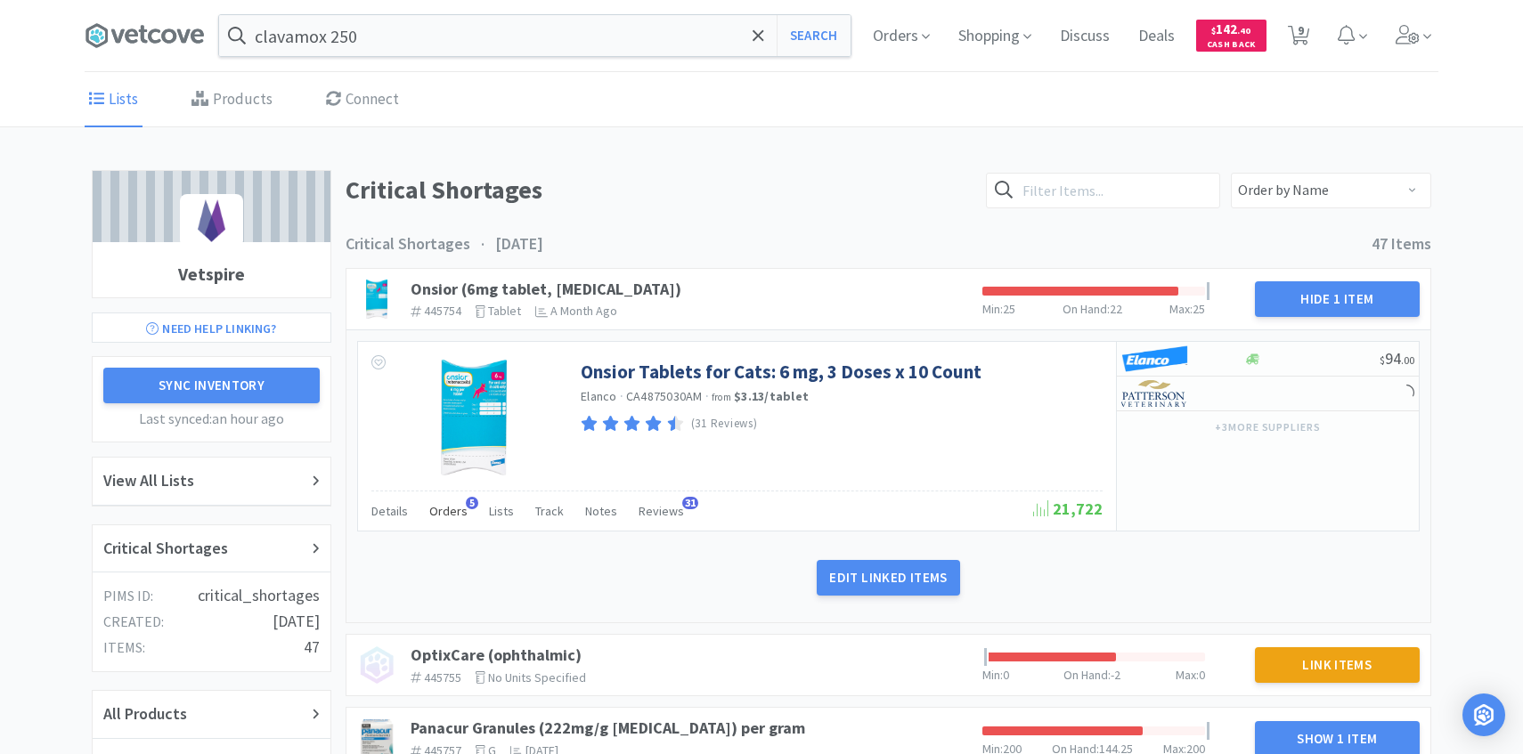
click at [453, 508] on span "Orders" at bounding box center [448, 511] width 38 height 16
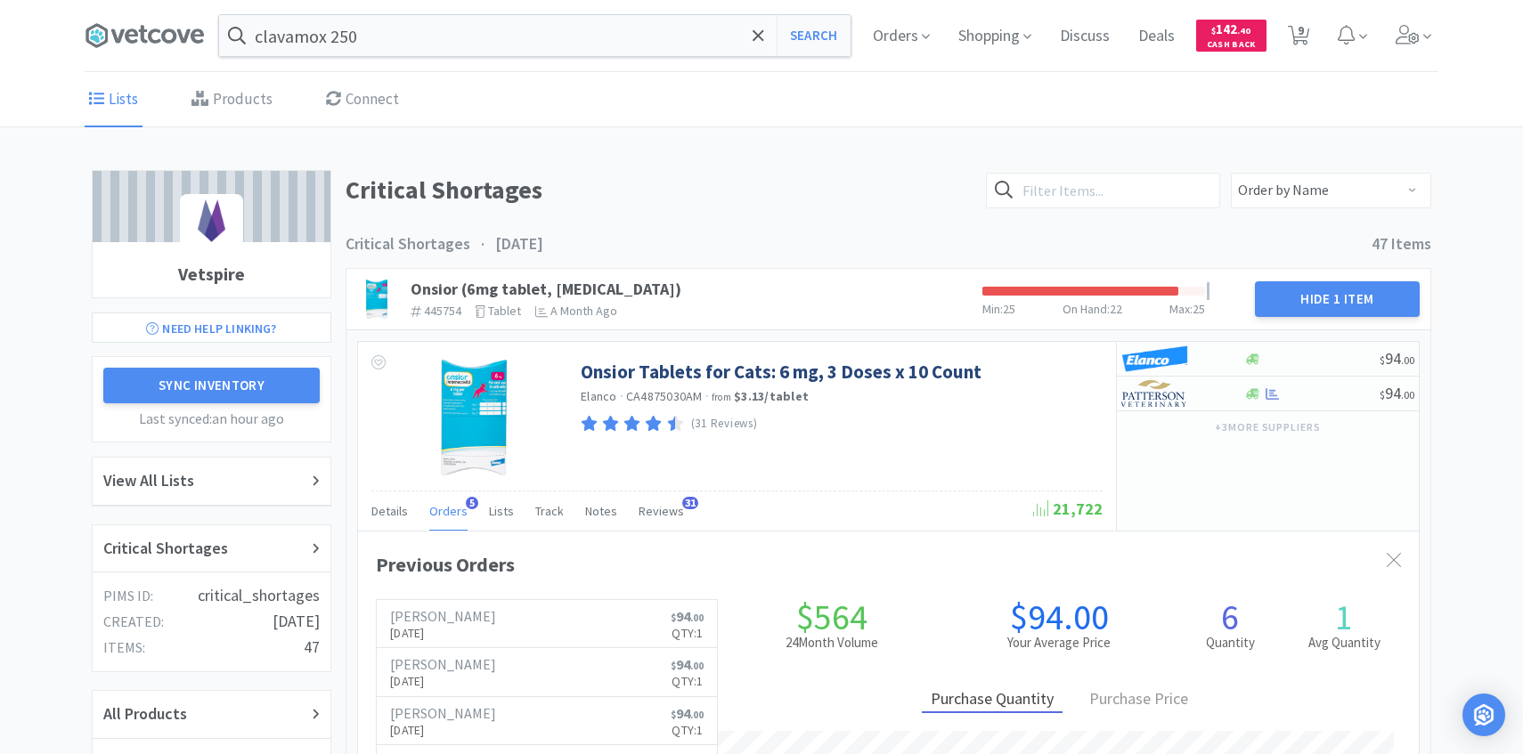
scroll to position [488, 1061]
click at [452, 508] on span "Orders" at bounding box center [448, 511] width 38 height 16
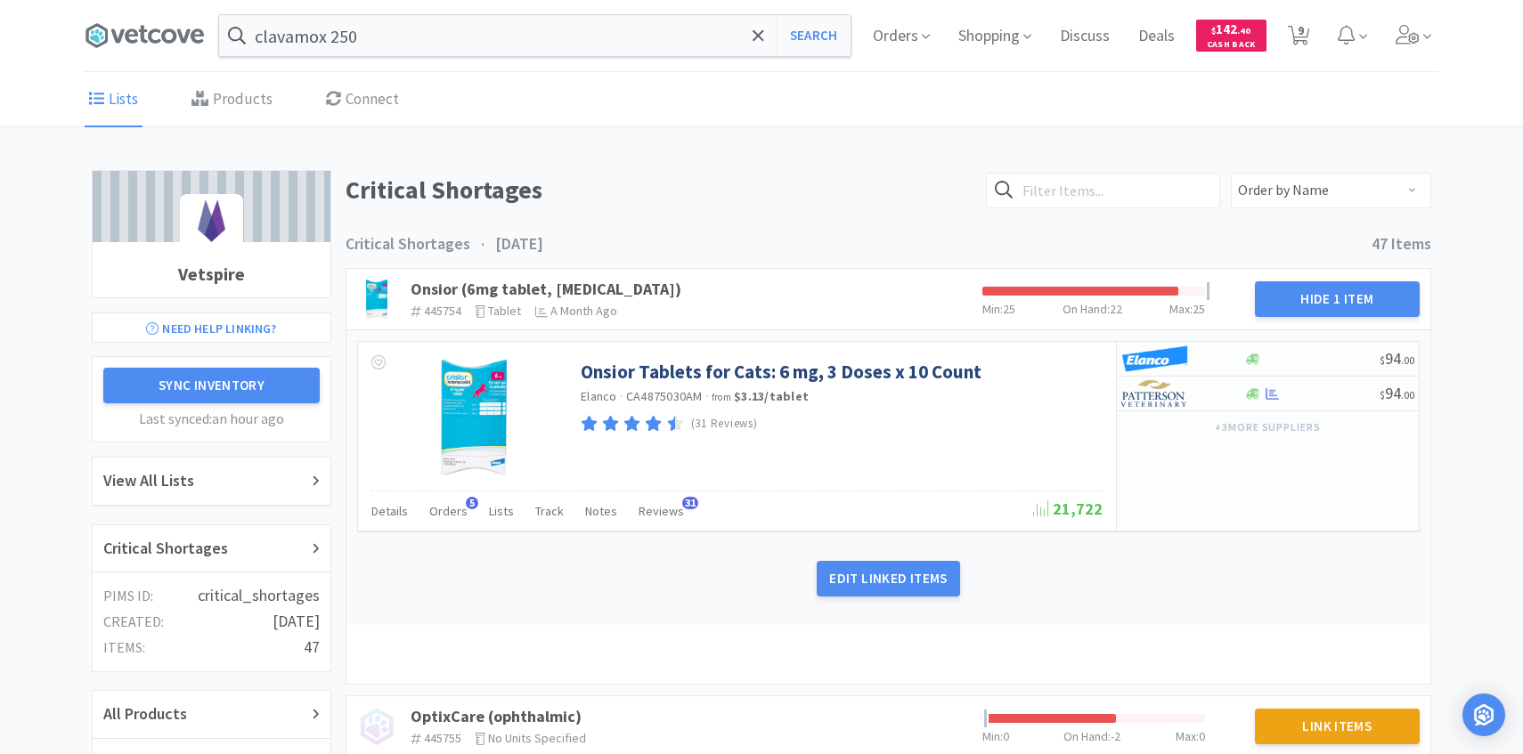
click at [1151, 413] on div "+ 3 more supplier s" at bounding box center [1268, 426] width 302 height 30
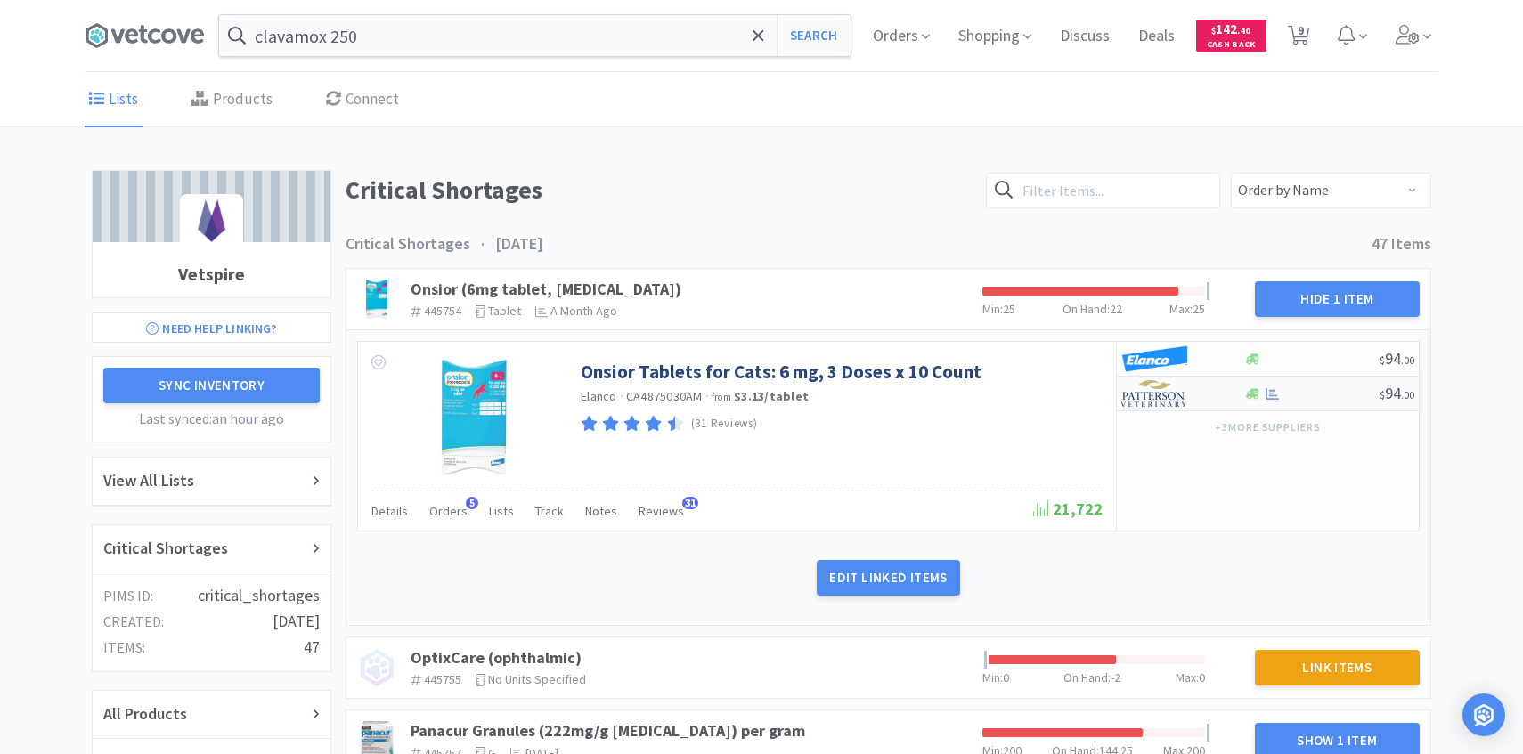
click at [1175, 386] on img at bounding box center [1154, 393] width 67 height 27
select select "1"
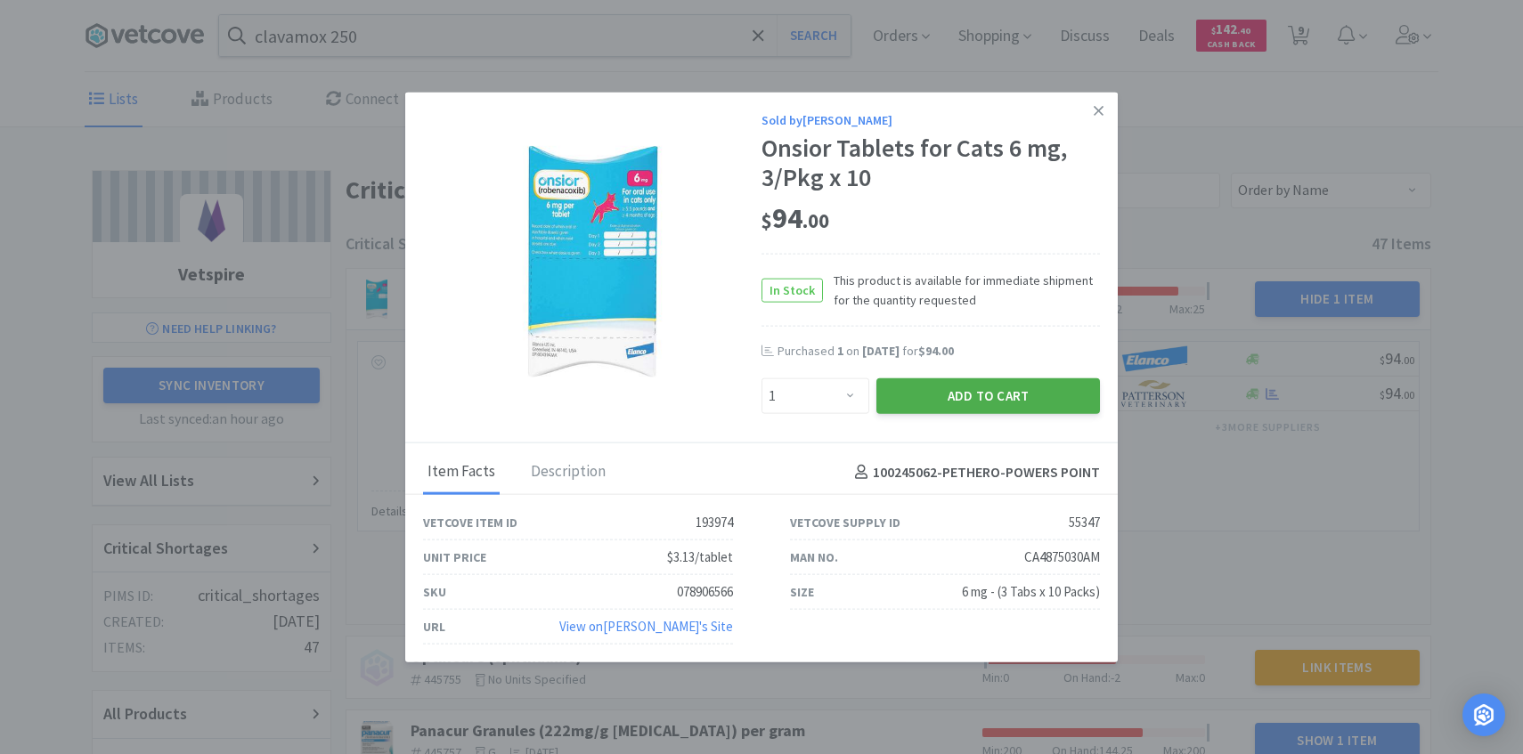
click at [998, 386] on button "Add to Cart" at bounding box center [988, 396] width 224 height 36
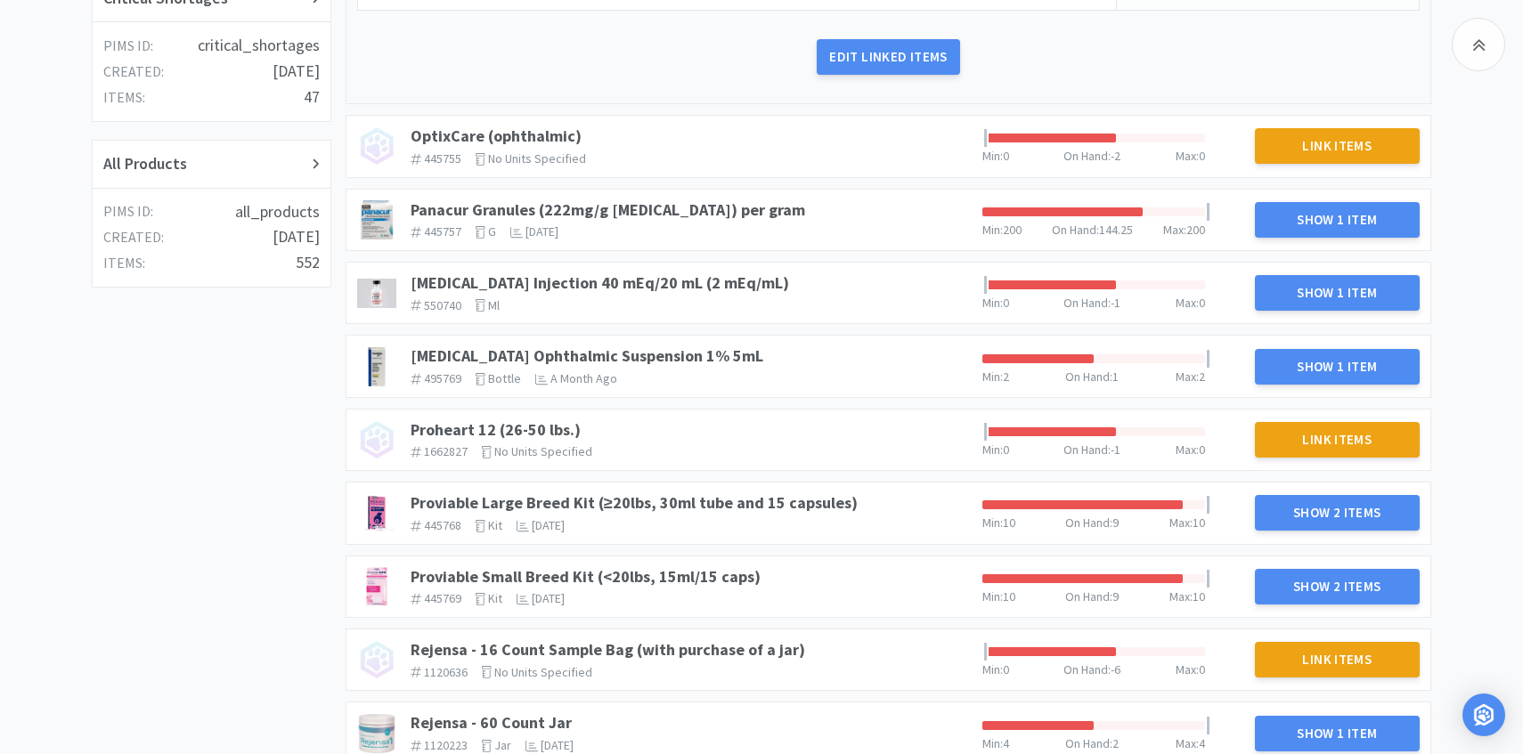
scroll to position [557, 0]
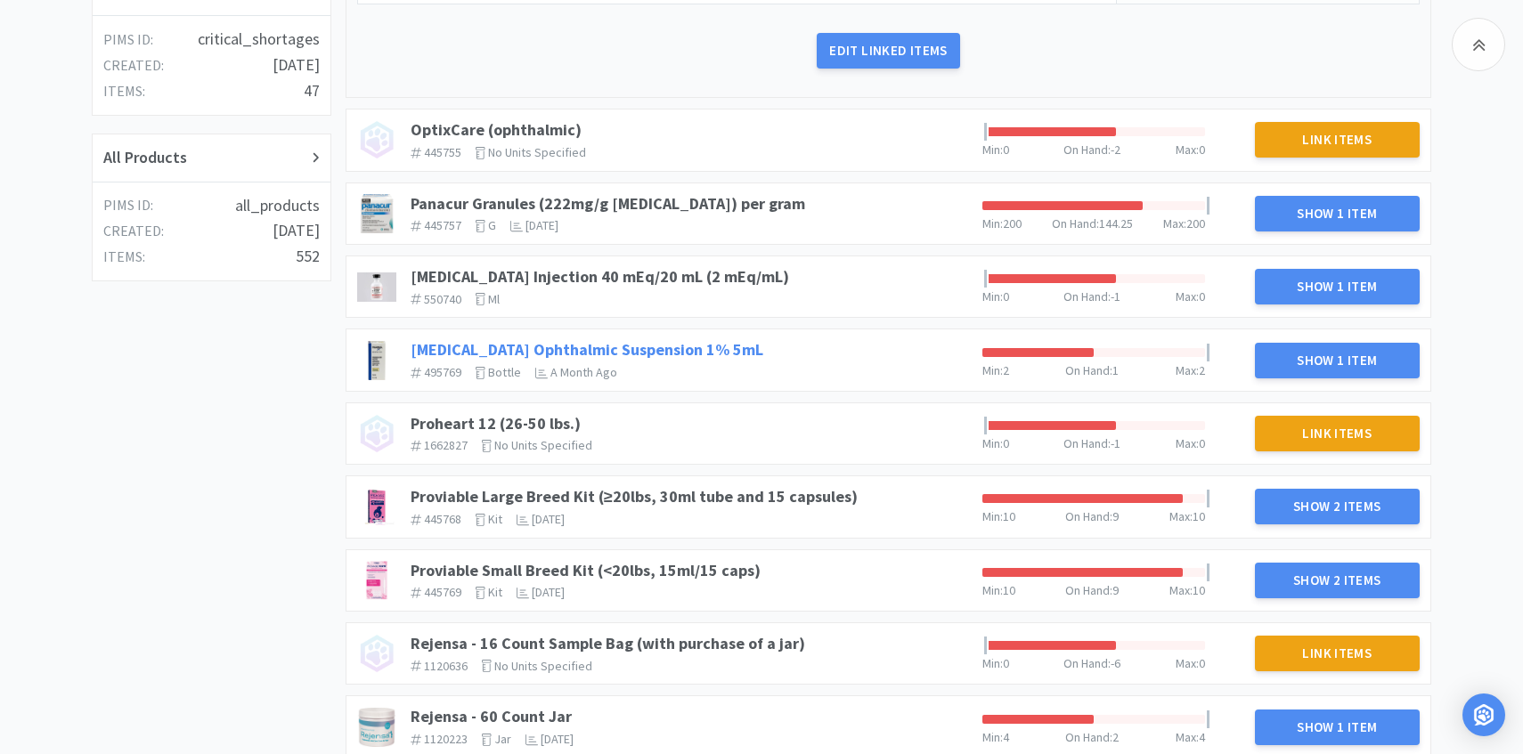
click at [724, 346] on link "Prednisolone Acetate Ophthalmic Suspension 1% 5mL" at bounding box center [587, 349] width 353 height 20
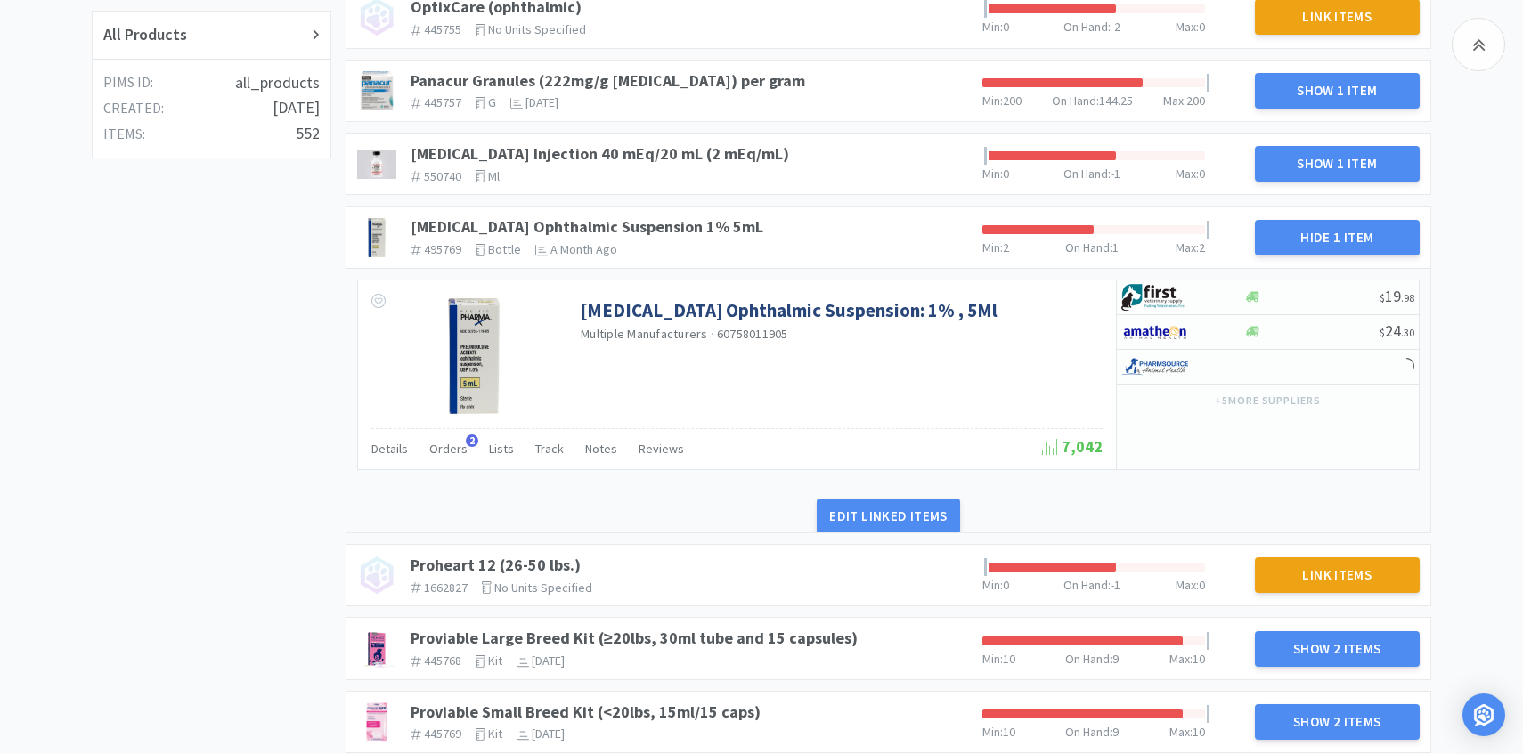
scroll to position [698, 0]
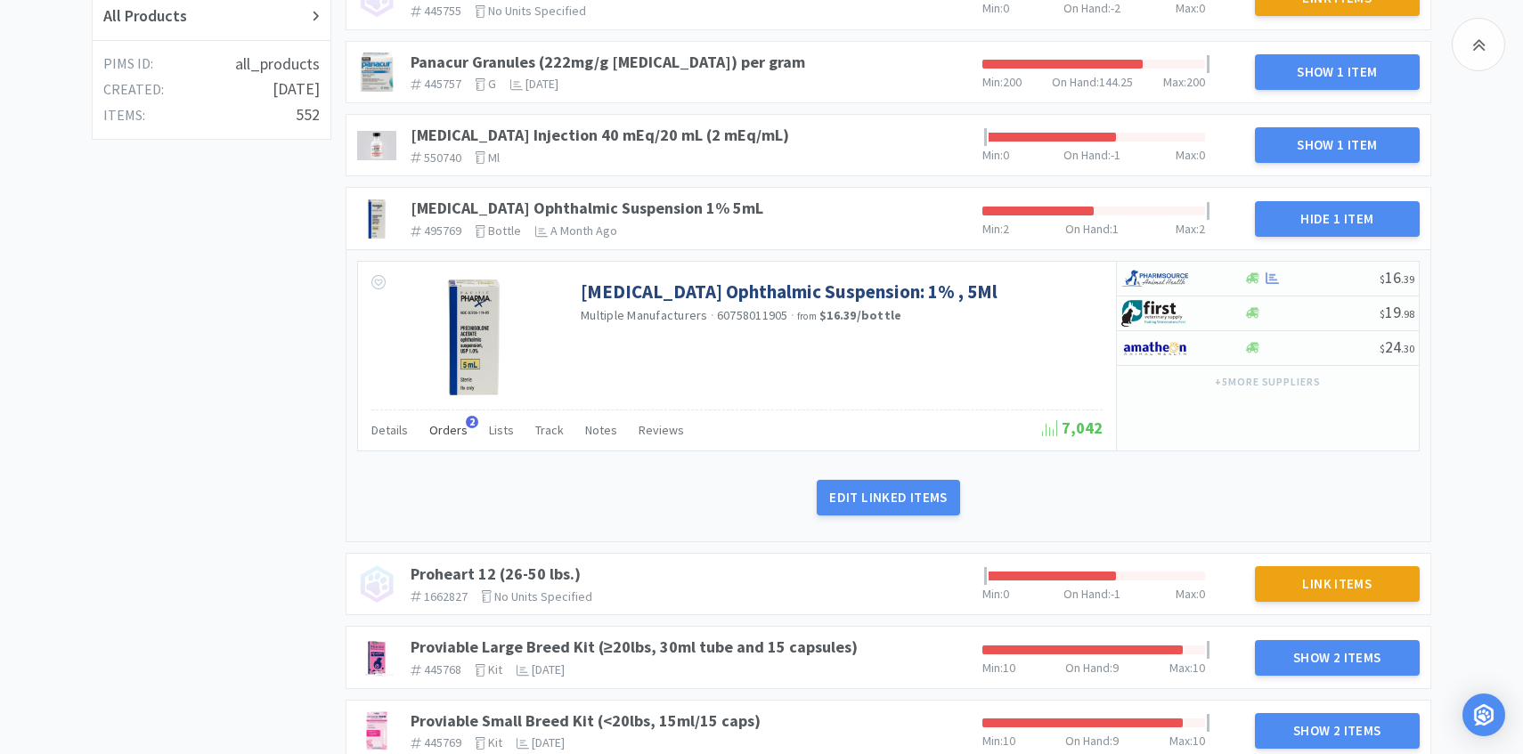
click at [443, 438] on div "Orders 2" at bounding box center [448, 433] width 38 height 34
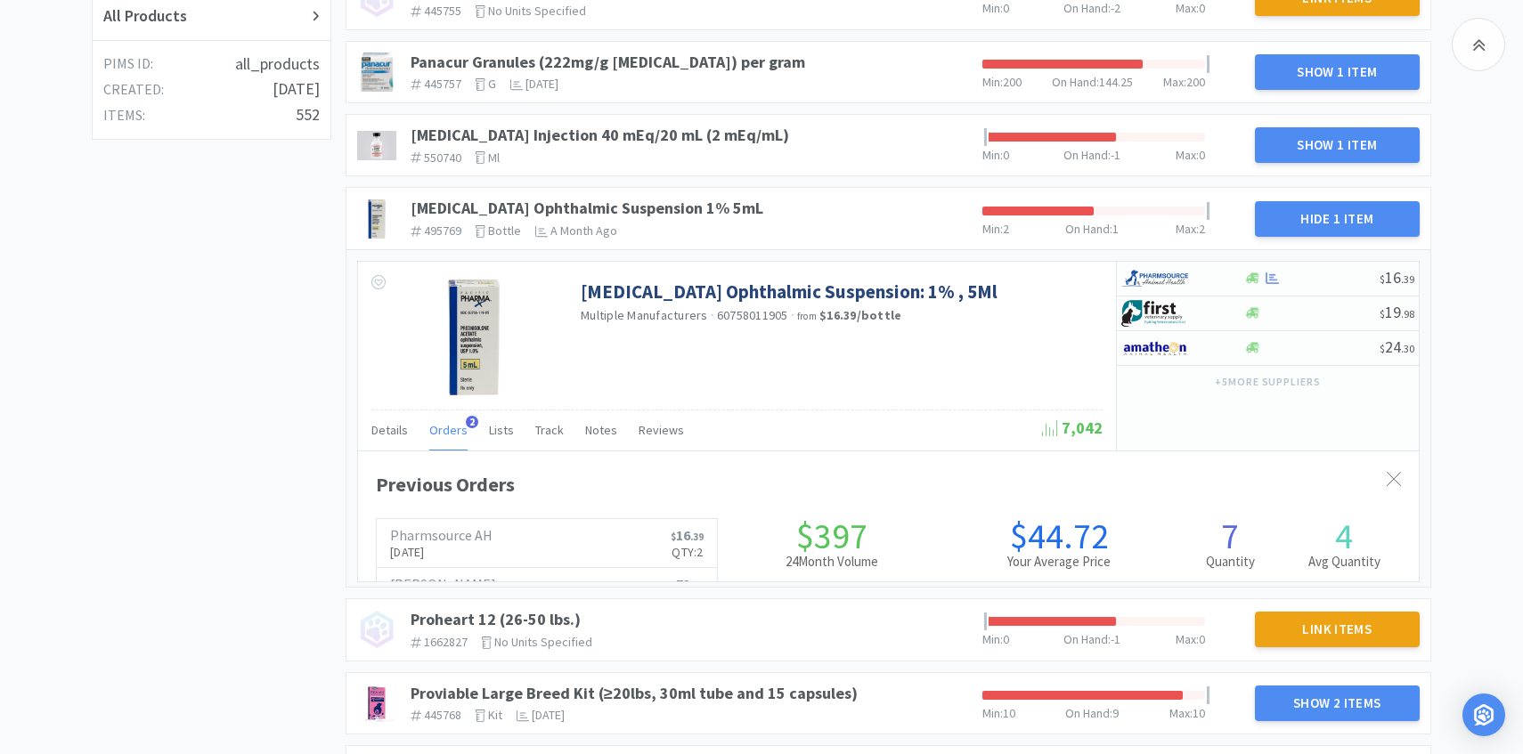
scroll to position [488, 1061]
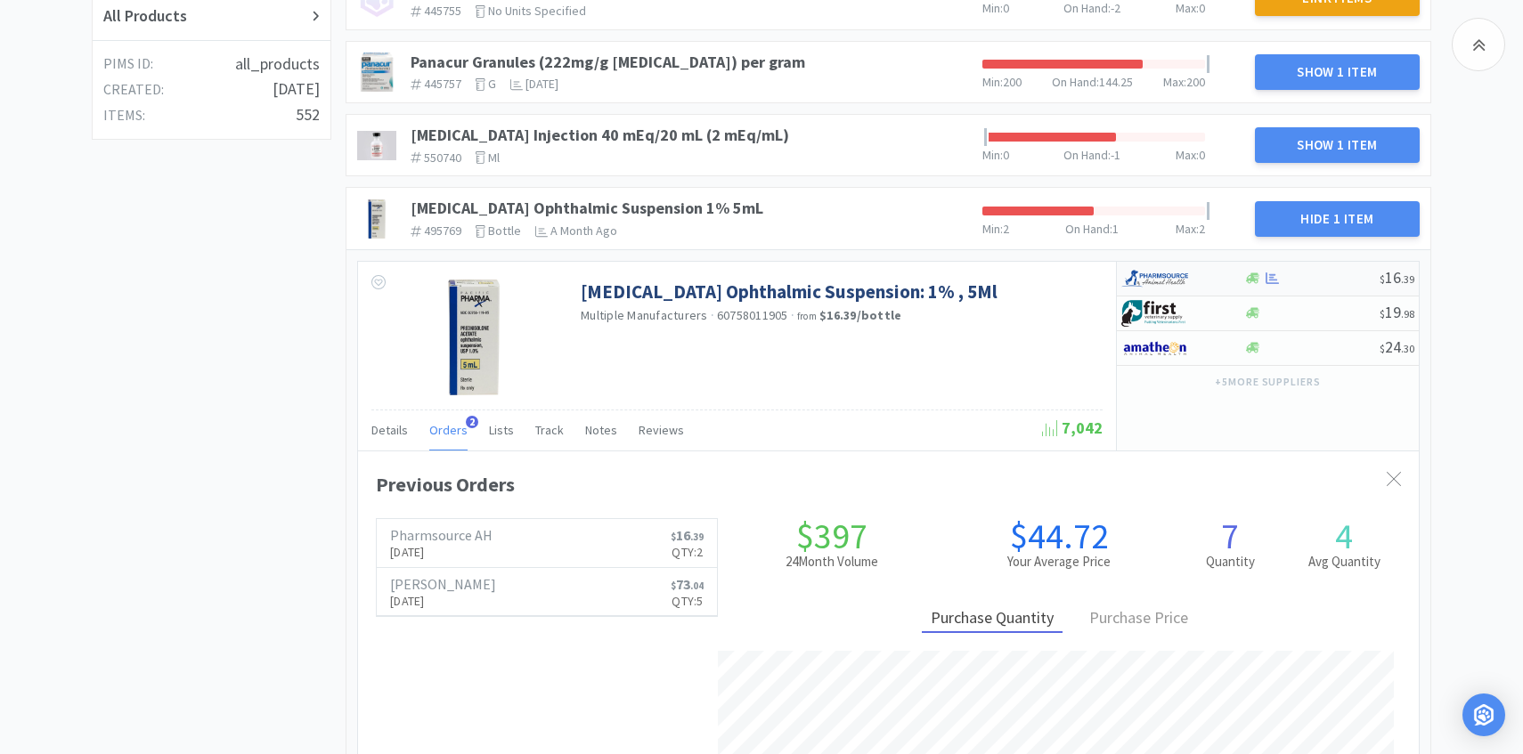
click at [1212, 281] on div at bounding box center [1170, 279] width 98 height 30
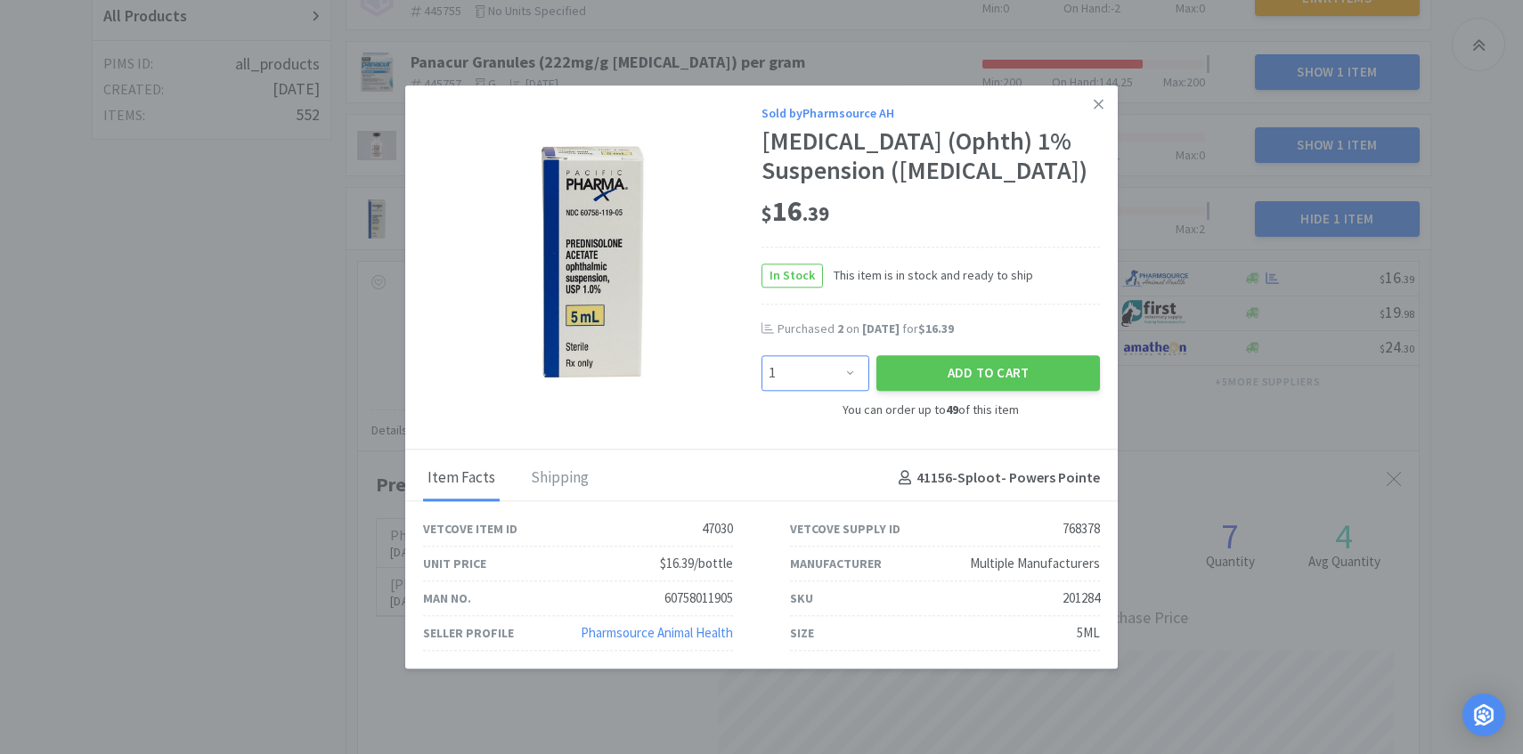
click at [848, 378] on select "Enter Quantity 1 2 3 4 5 6 7 8 9 10 11 12 13 14 15 16 17 18 19 20 Enter Quantity" at bounding box center [815, 374] width 108 height 36
select select "2"
click at [761, 356] on select "Enter Quantity 1 2 3 4 5 6 7 8 9 10 11 12 13 14 15 16 17 18 19 20 Enter Quantity" at bounding box center [815, 374] width 108 height 36
click at [947, 385] on button "Add to Cart" at bounding box center [988, 374] width 224 height 36
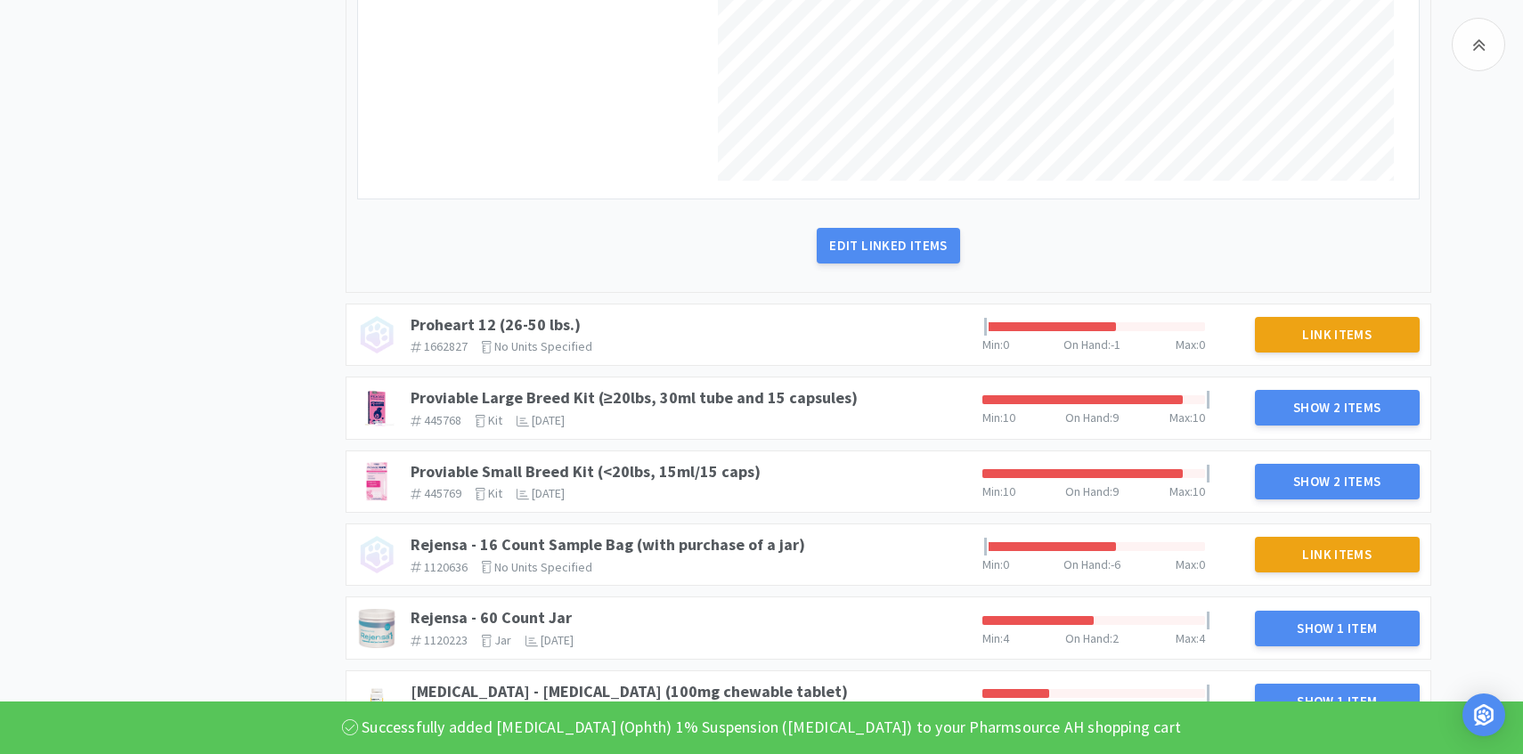
scroll to position [1518, 0]
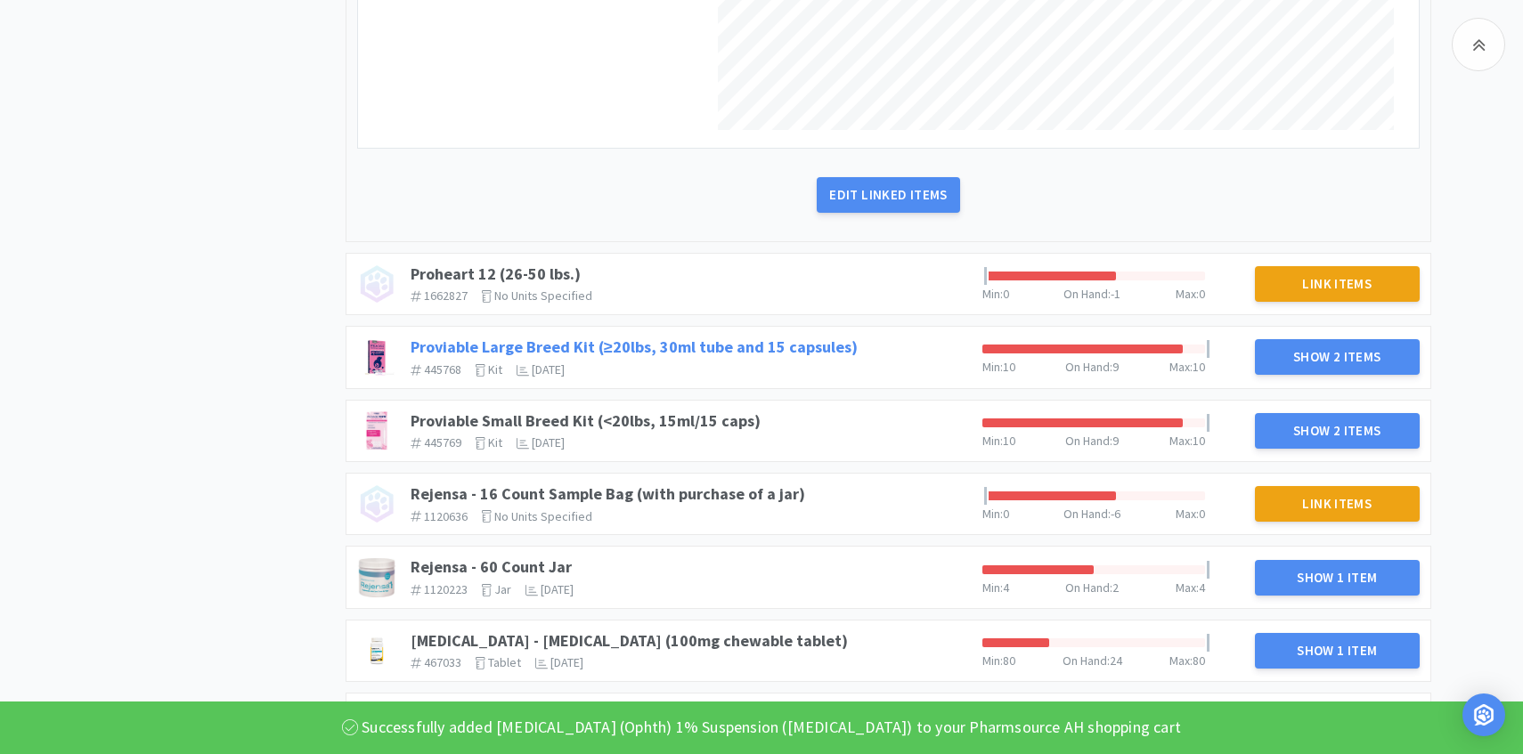
click at [770, 354] on link "Proviable Large Breed Kit (≥20lbs, 30ml tube and 15 capsules)" at bounding box center [634, 347] width 447 height 20
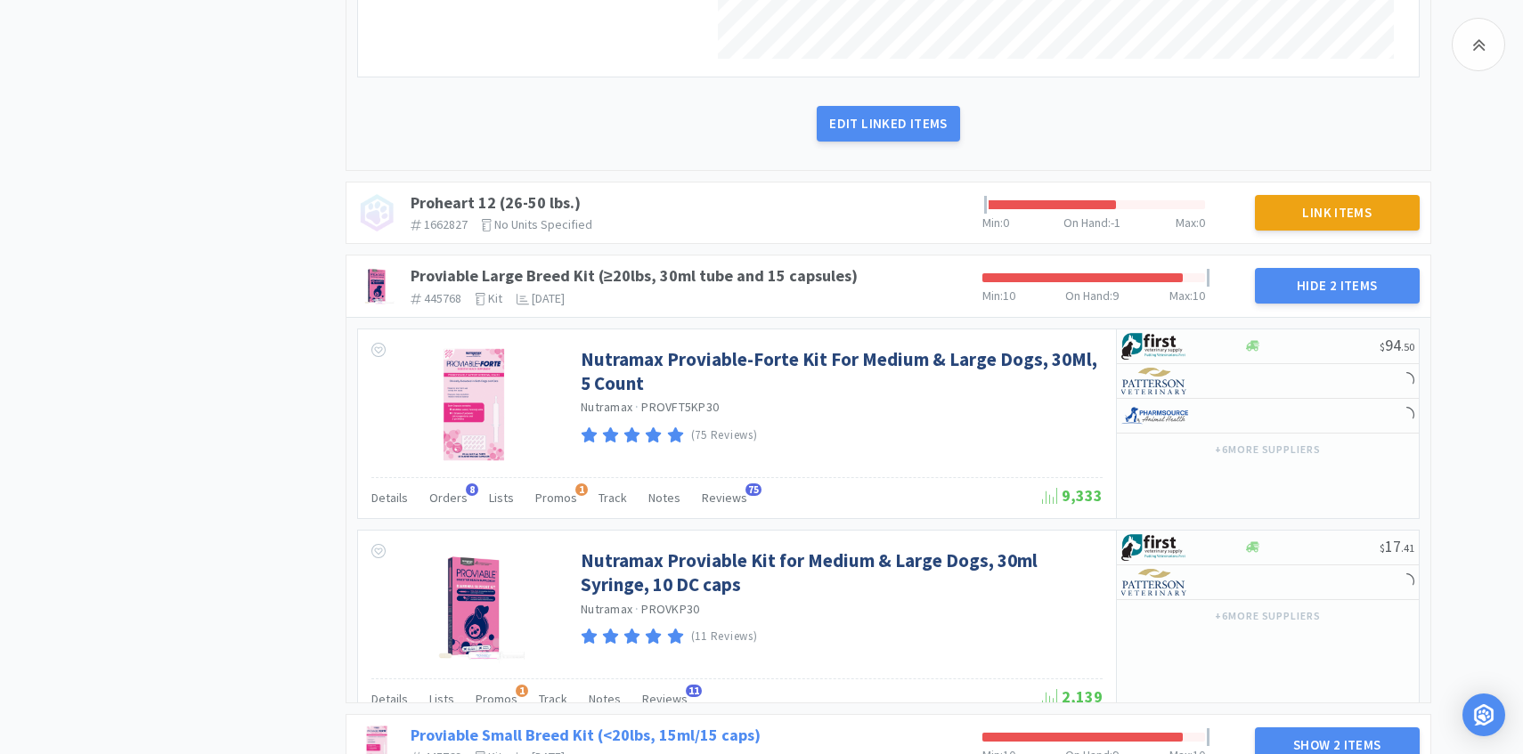
scroll to position [1609, 0]
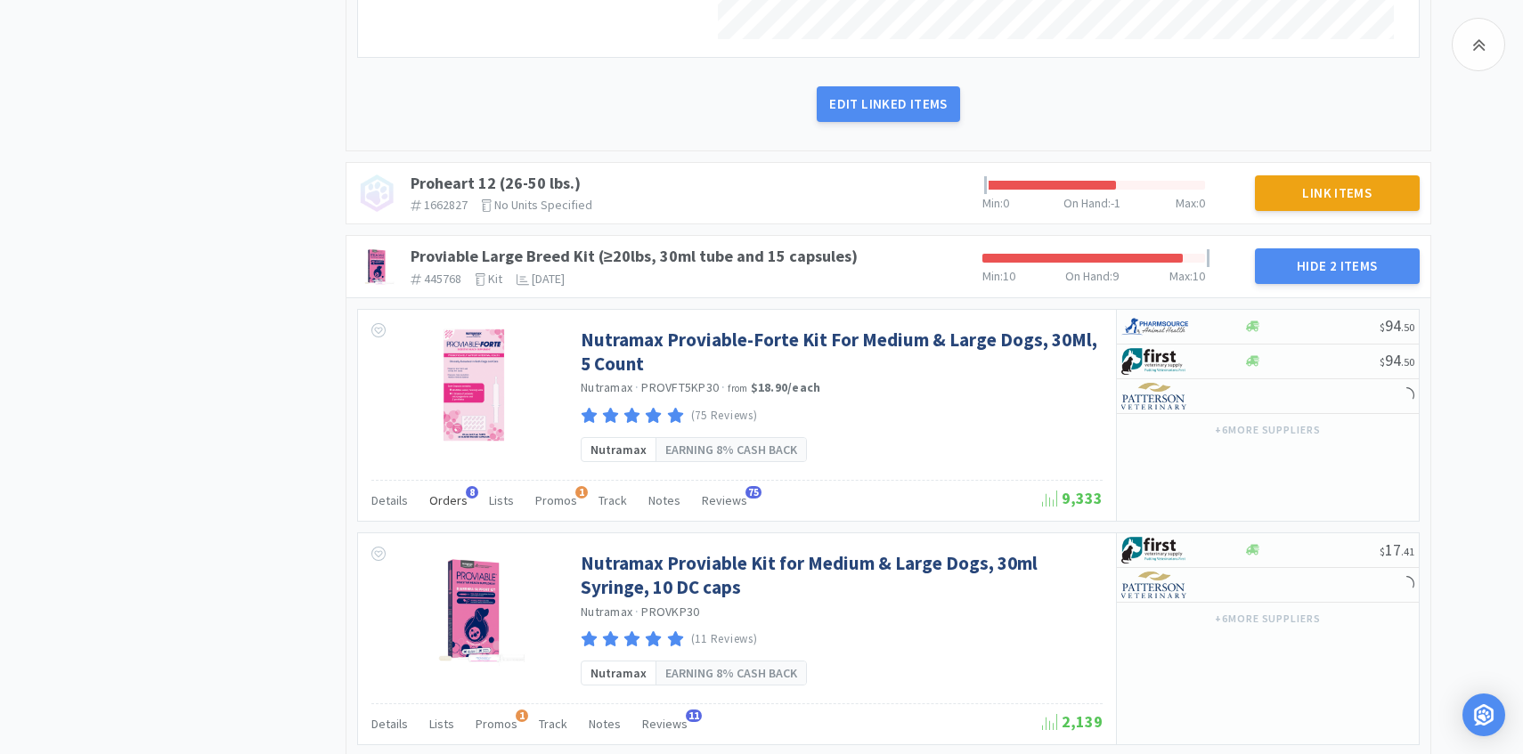
click at [451, 487] on div "Orders 8" at bounding box center [448, 503] width 38 height 34
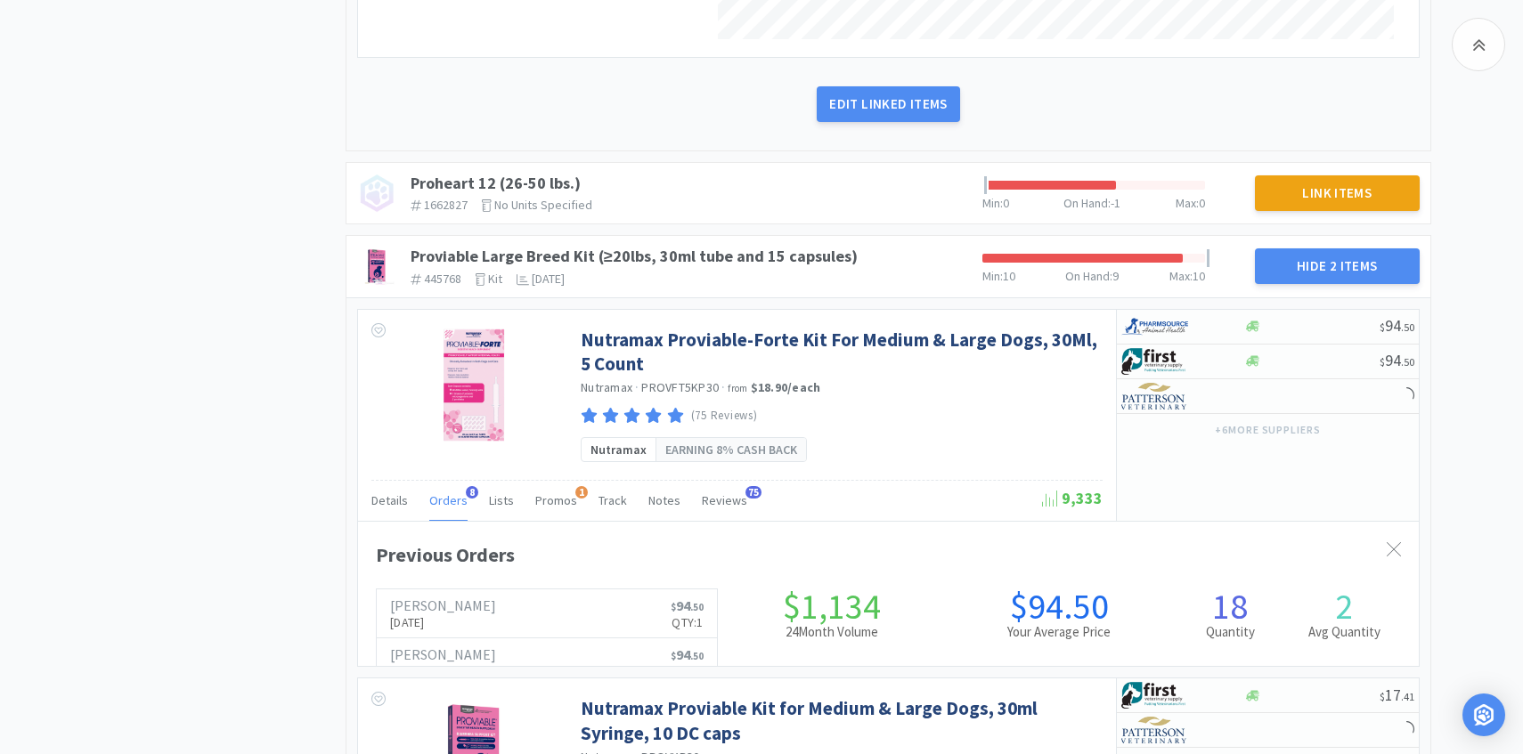
scroll to position [488, 1061]
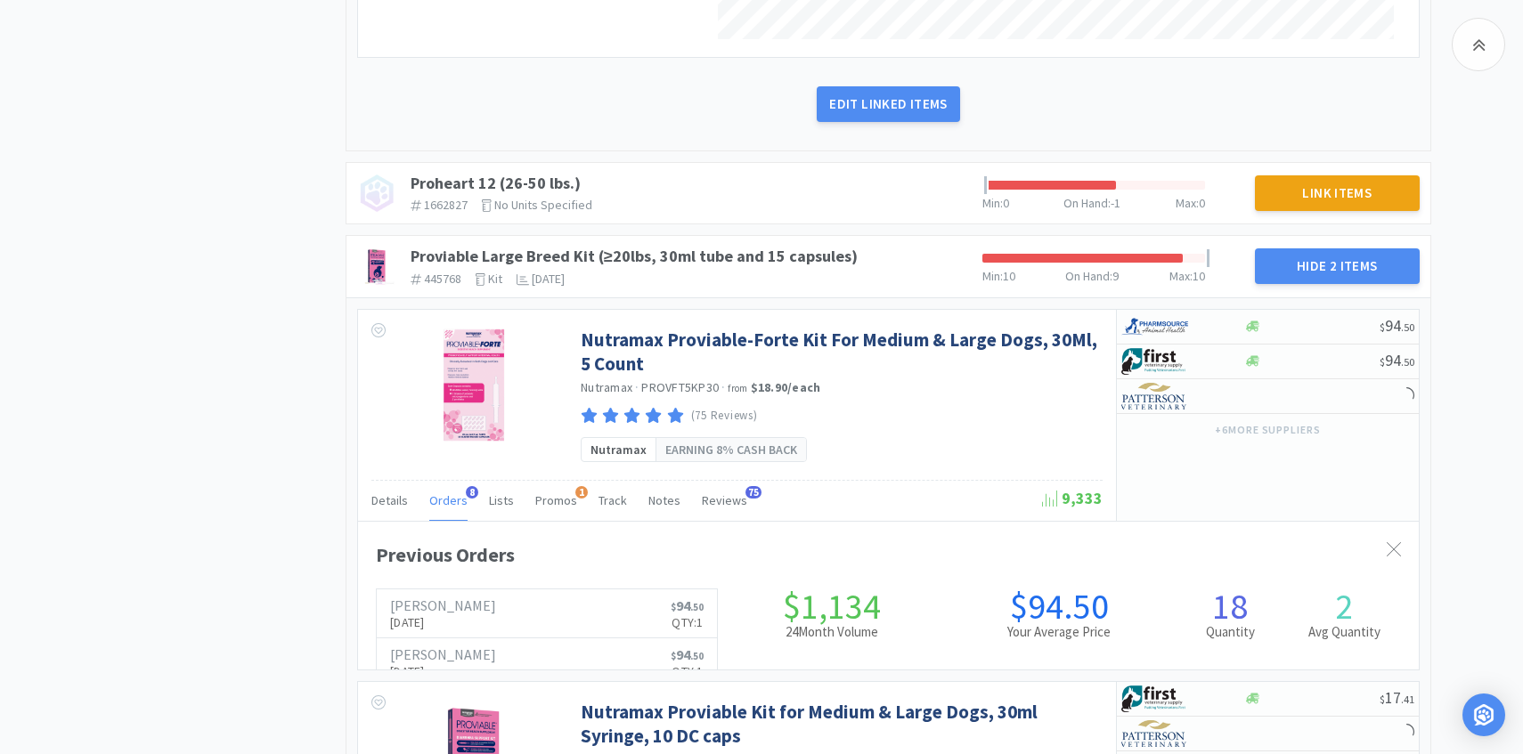
click at [447, 495] on span "Orders" at bounding box center [448, 500] width 38 height 16
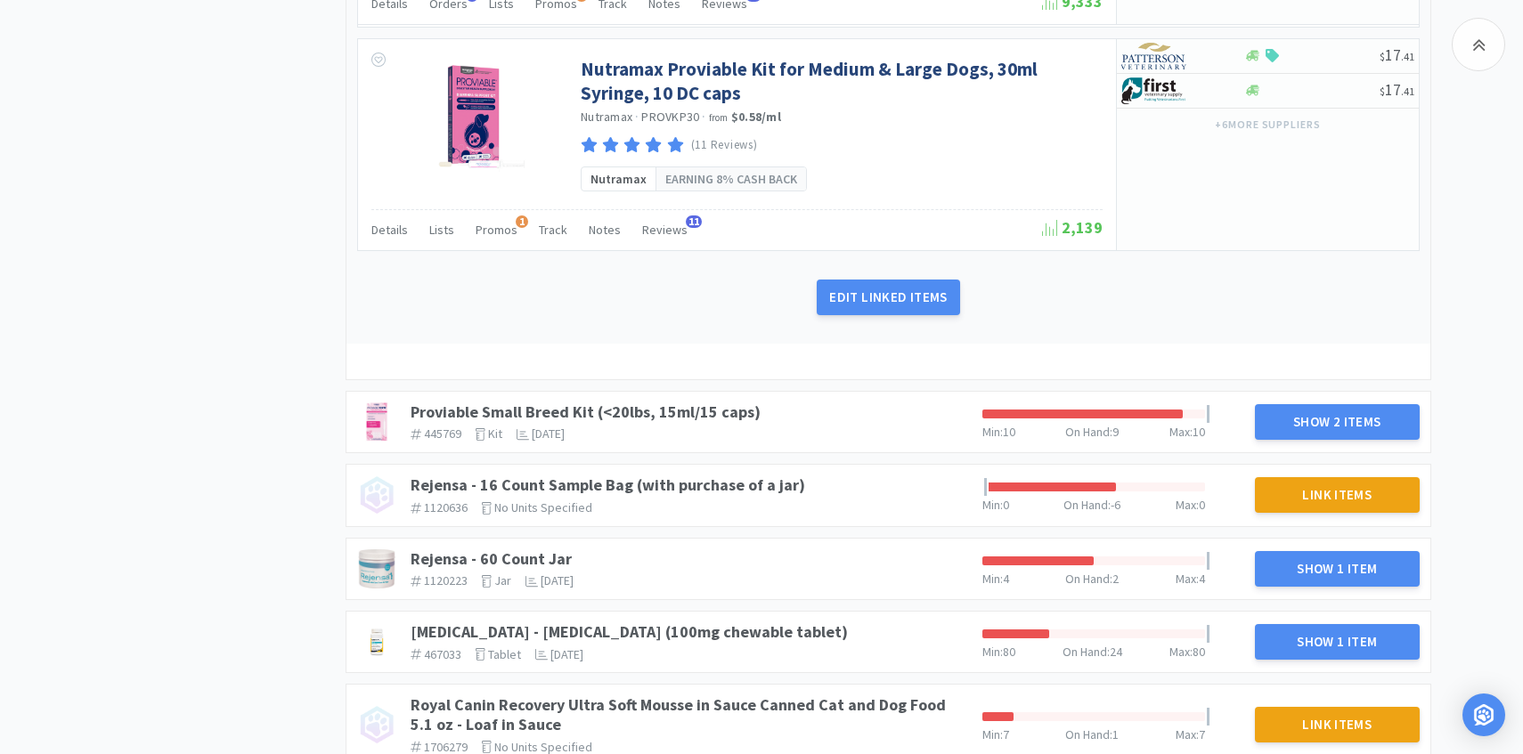
scroll to position [2258, 0]
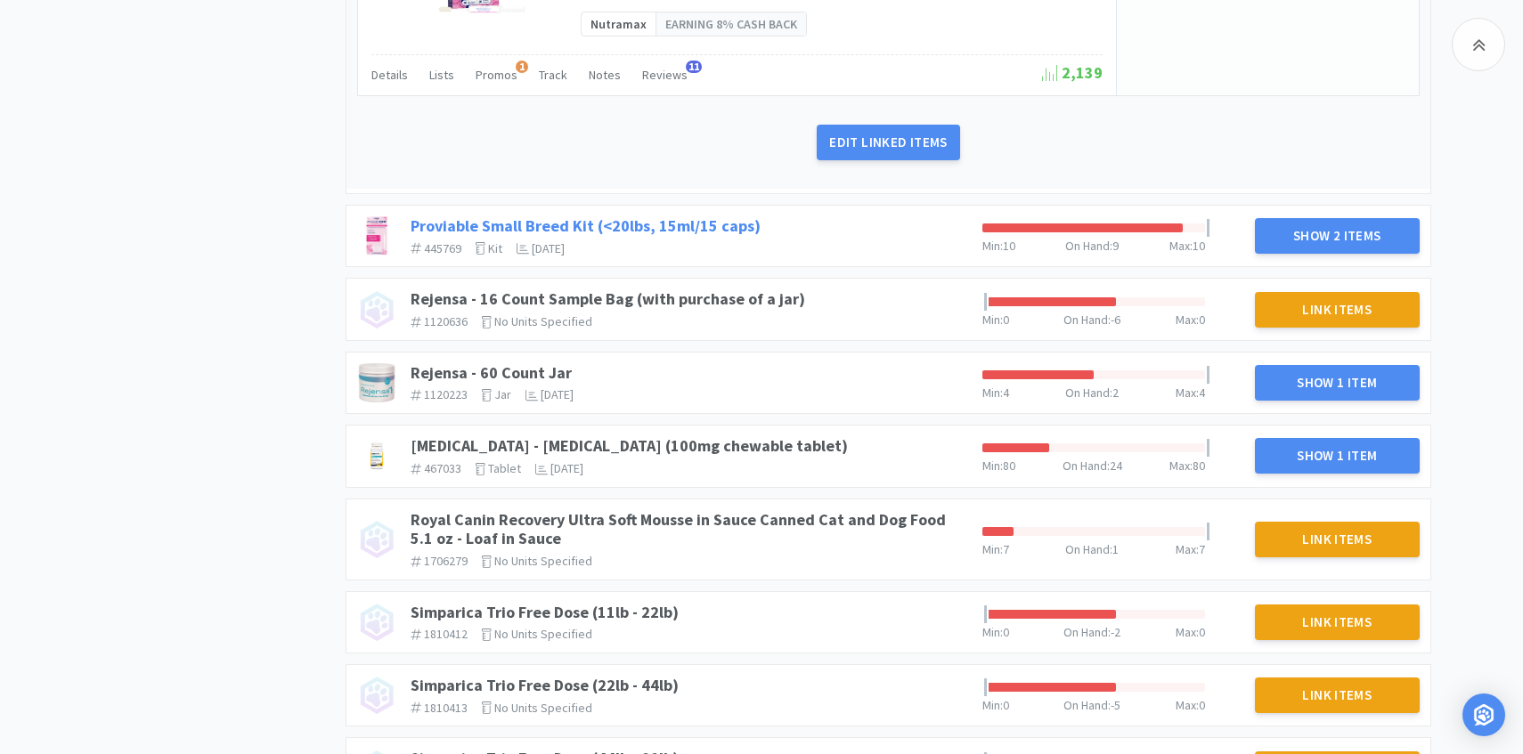
click at [724, 217] on link "Proviable Small Breed Kit (<20lbs, 15ml/15 caps)" at bounding box center [586, 225] width 350 height 20
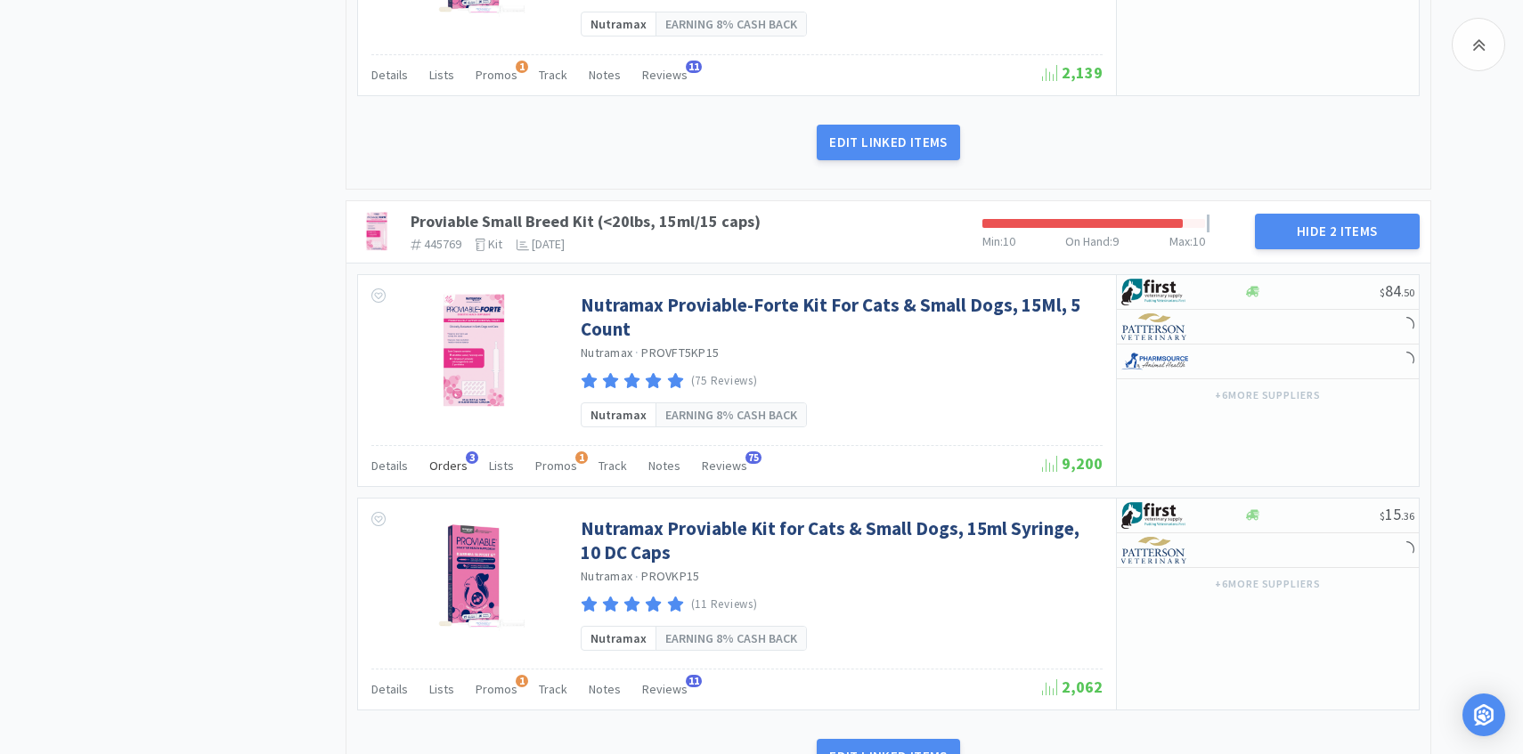
click at [449, 462] on span "Orders" at bounding box center [448, 466] width 38 height 16
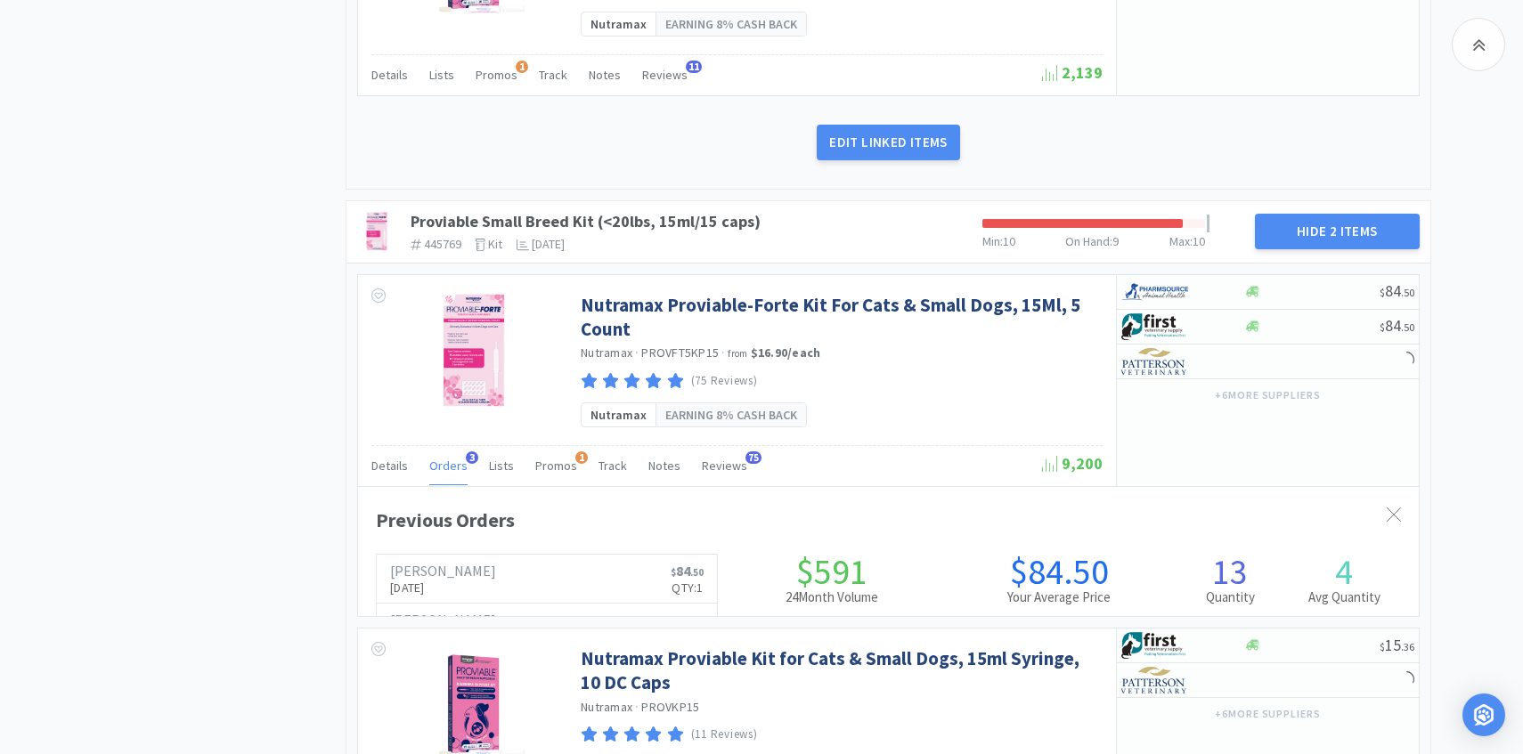
scroll to position [488, 1061]
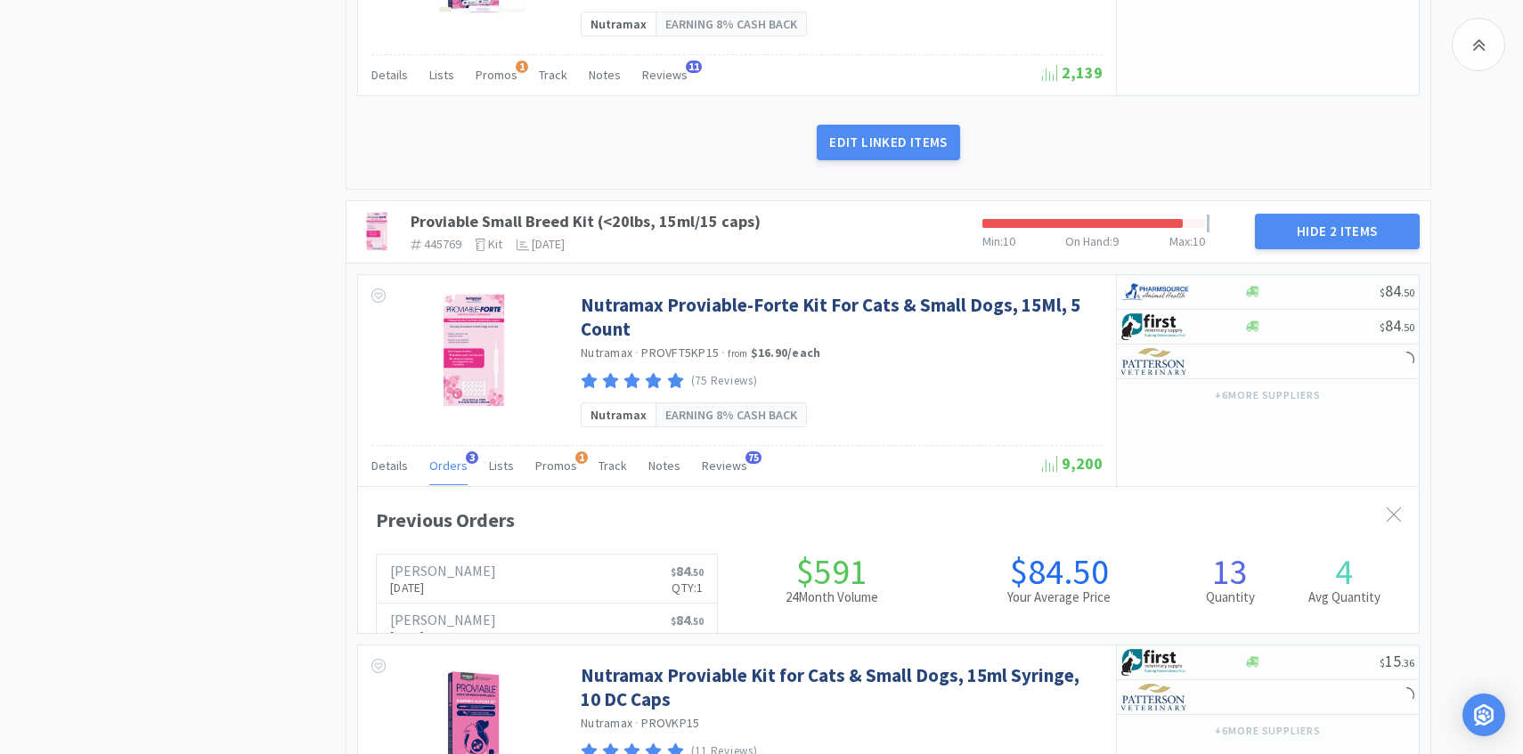
click at [449, 462] on span "Orders" at bounding box center [448, 466] width 38 height 16
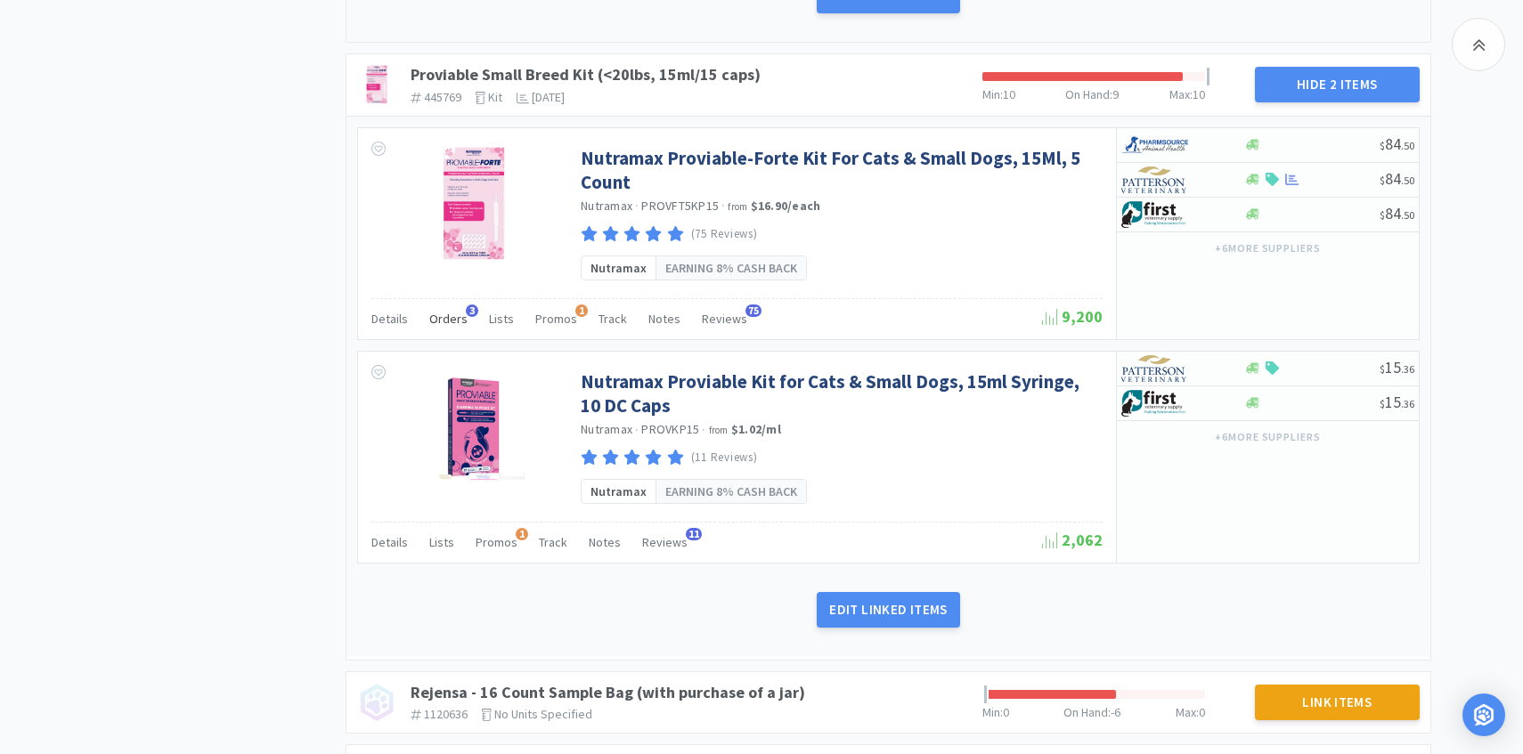
scroll to position [2315, 0]
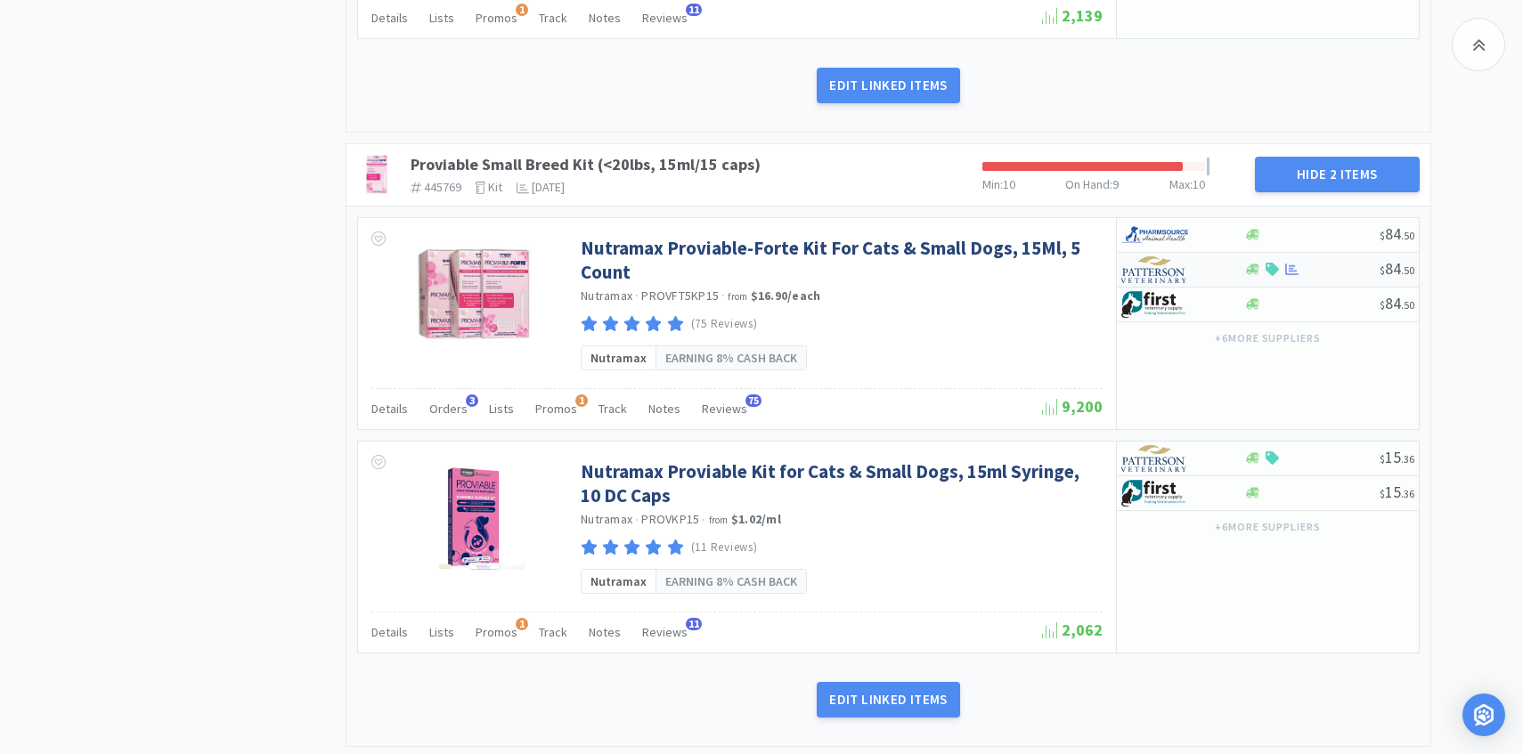
click at [1200, 268] on div at bounding box center [1170, 270] width 98 height 30
select select "1"
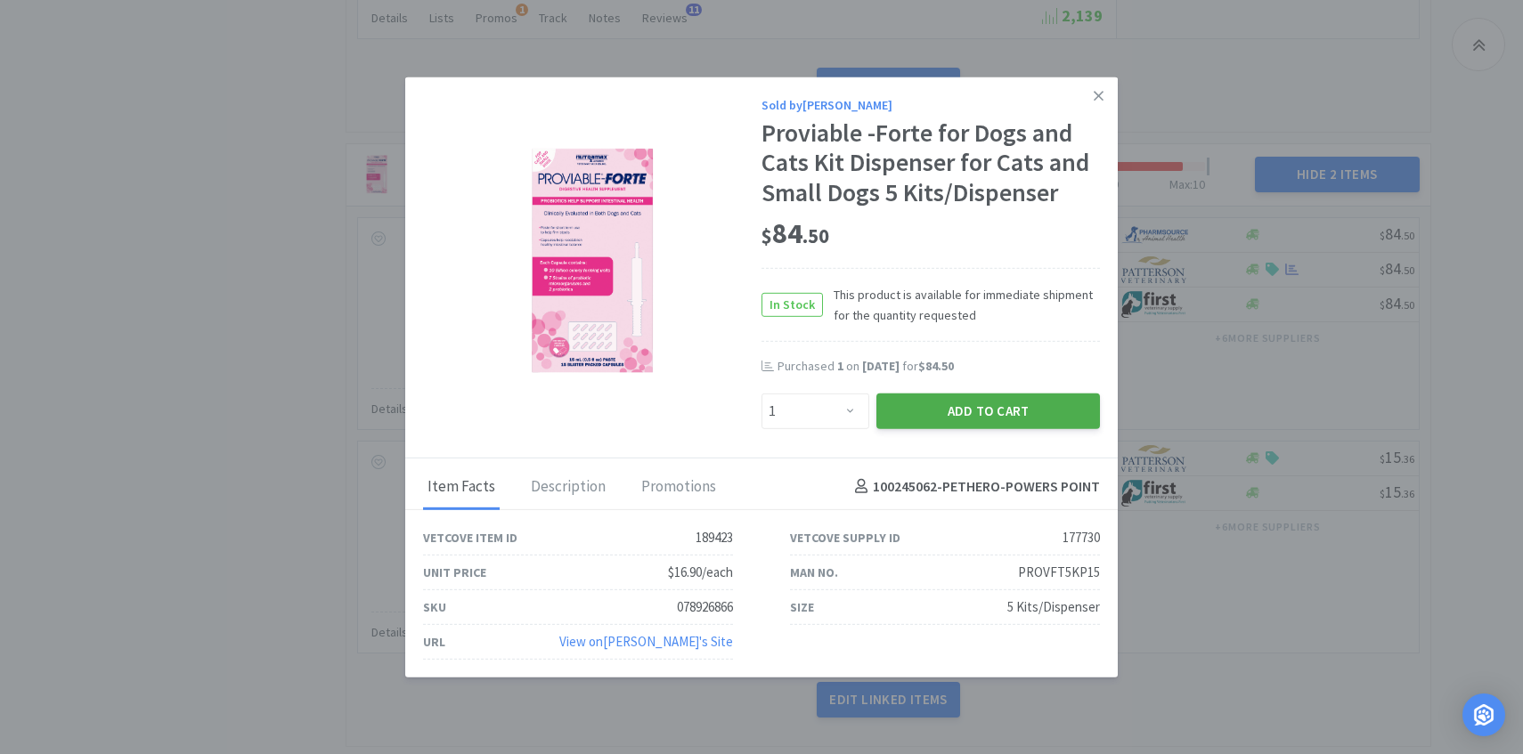
click at [980, 423] on button "Add to Cart" at bounding box center [988, 411] width 224 height 36
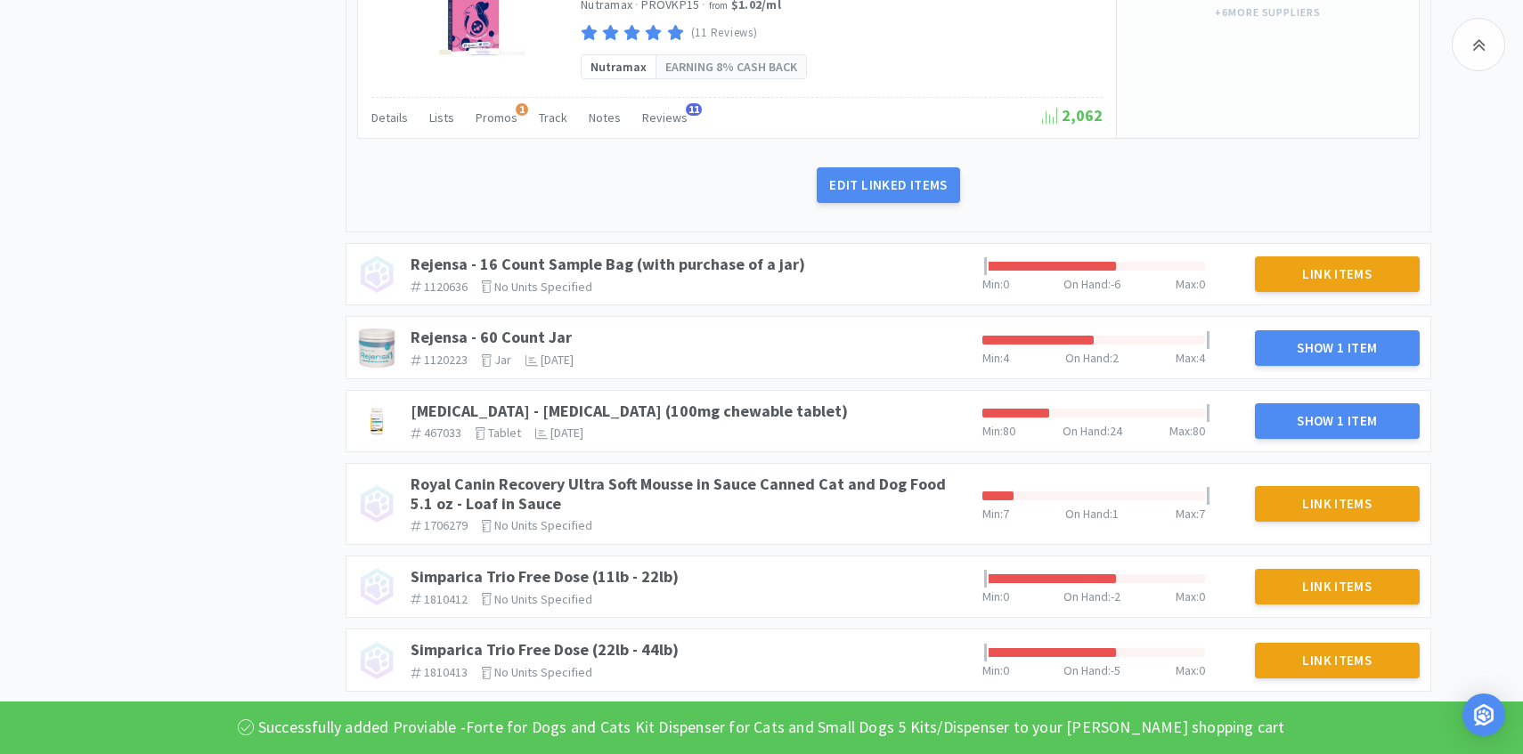
scroll to position [2860, 0]
click at [549, 339] on link "Rejensa - 60 Count Jar" at bounding box center [491, 336] width 161 height 20
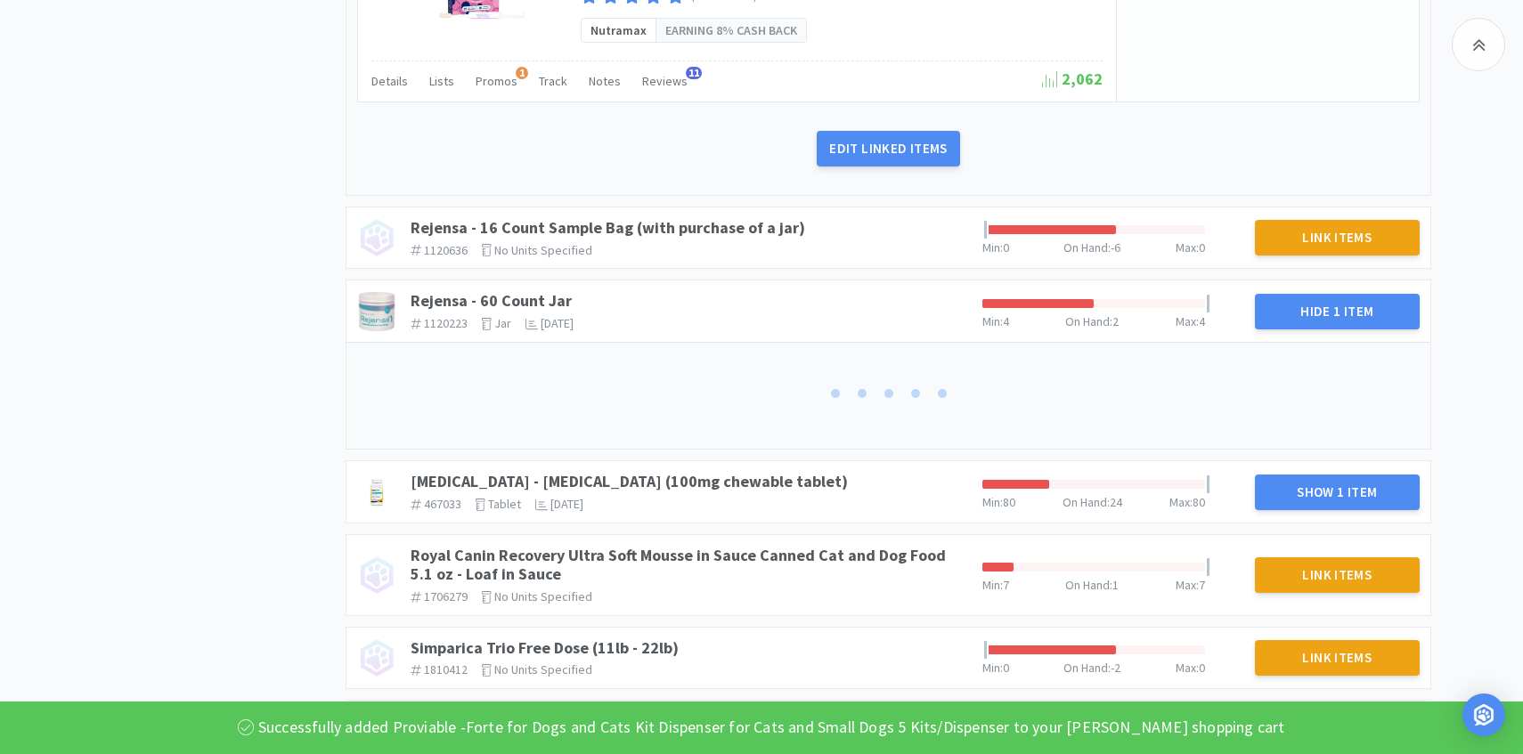
scroll to position [2962, 0]
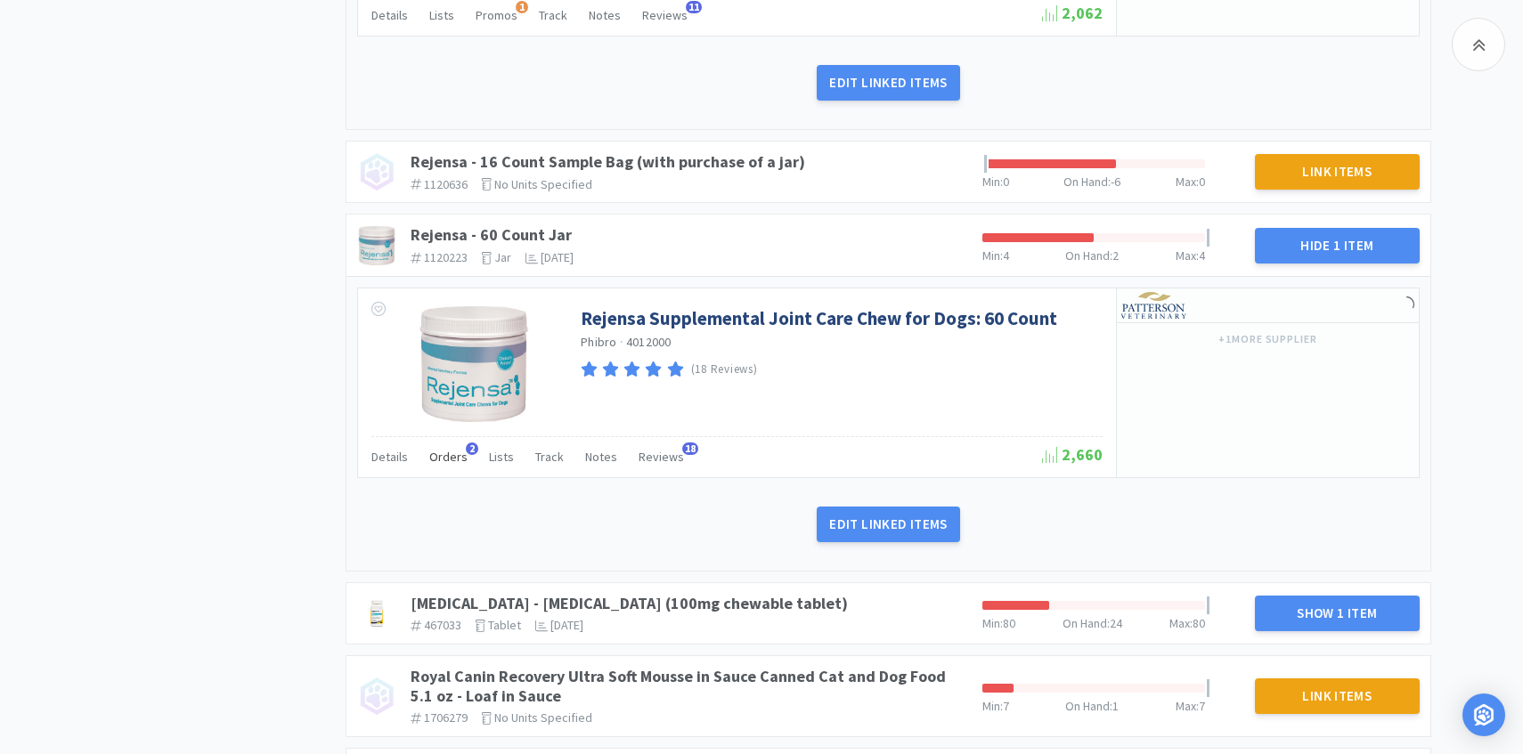
click at [458, 462] on span "Orders" at bounding box center [448, 457] width 38 height 16
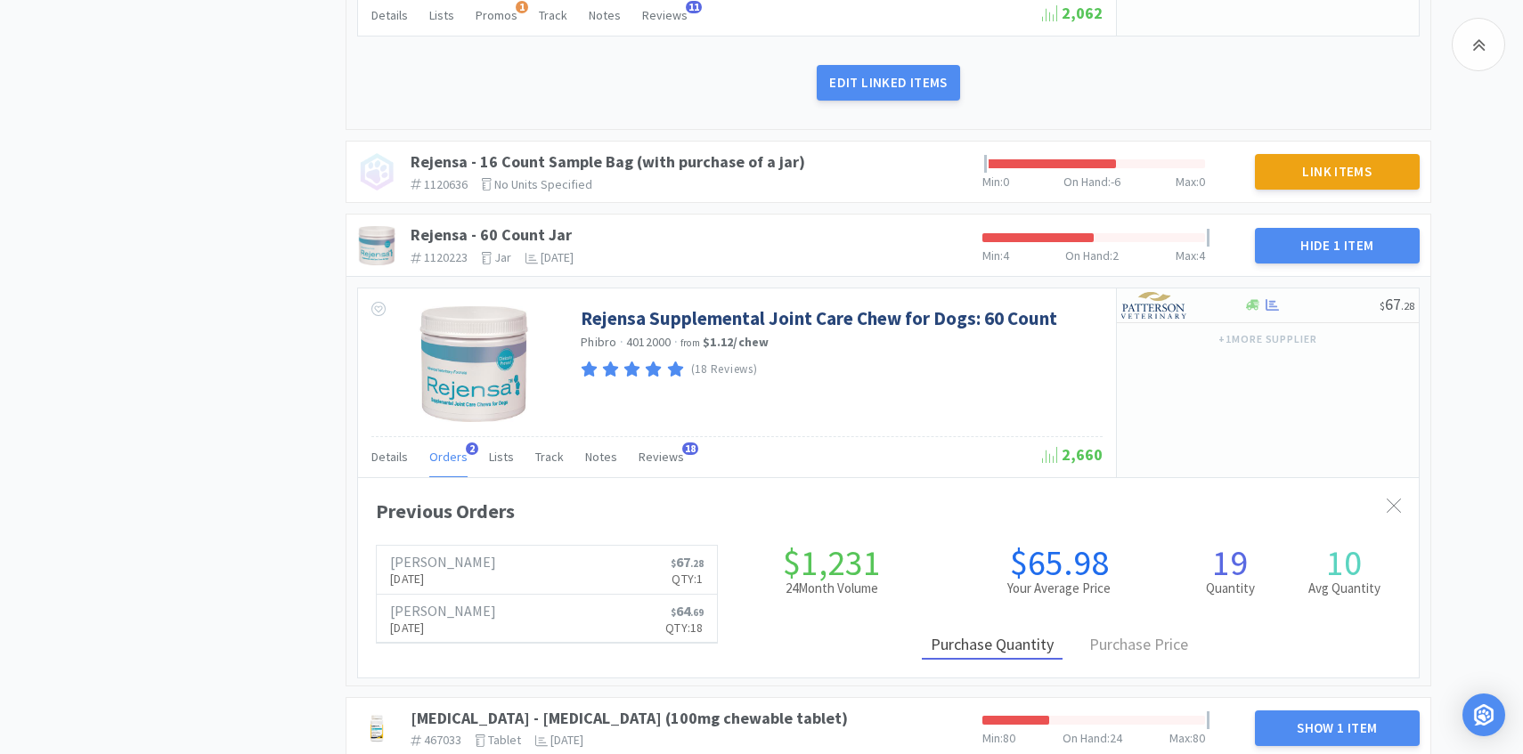
scroll to position [488, 1061]
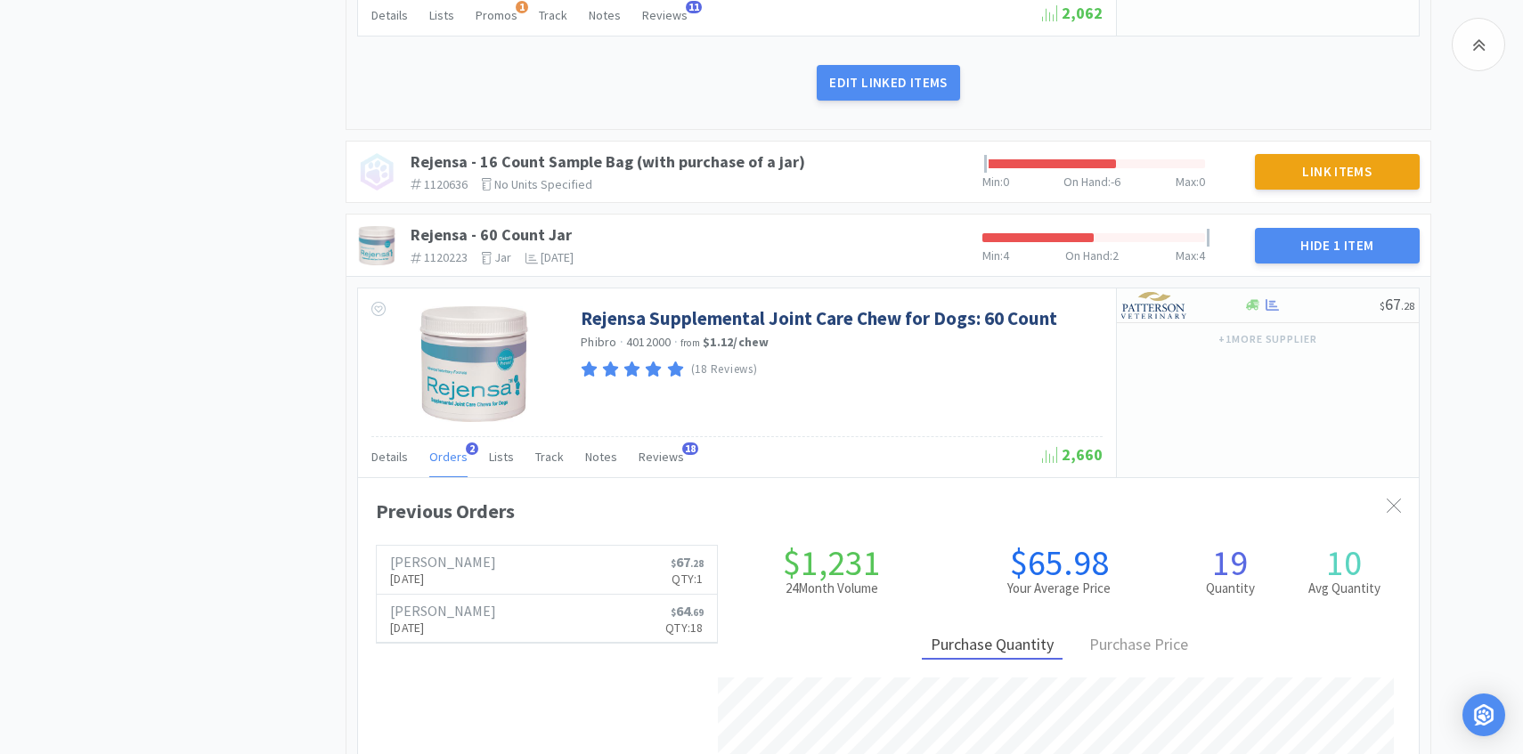
click at [453, 462] on span "Orders" at bounding box center [448, 457] width 38 height 16
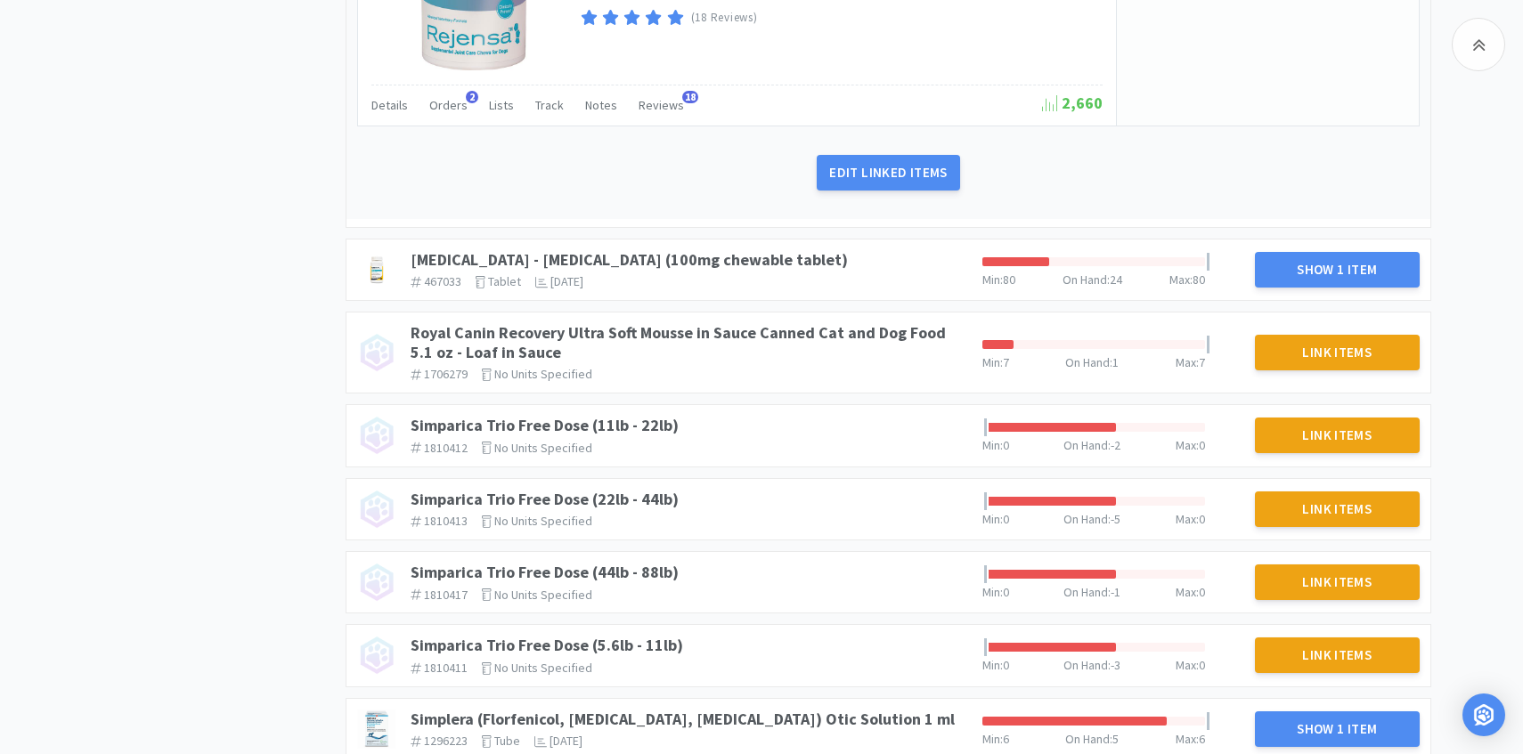
scroll to position [3324, 0]
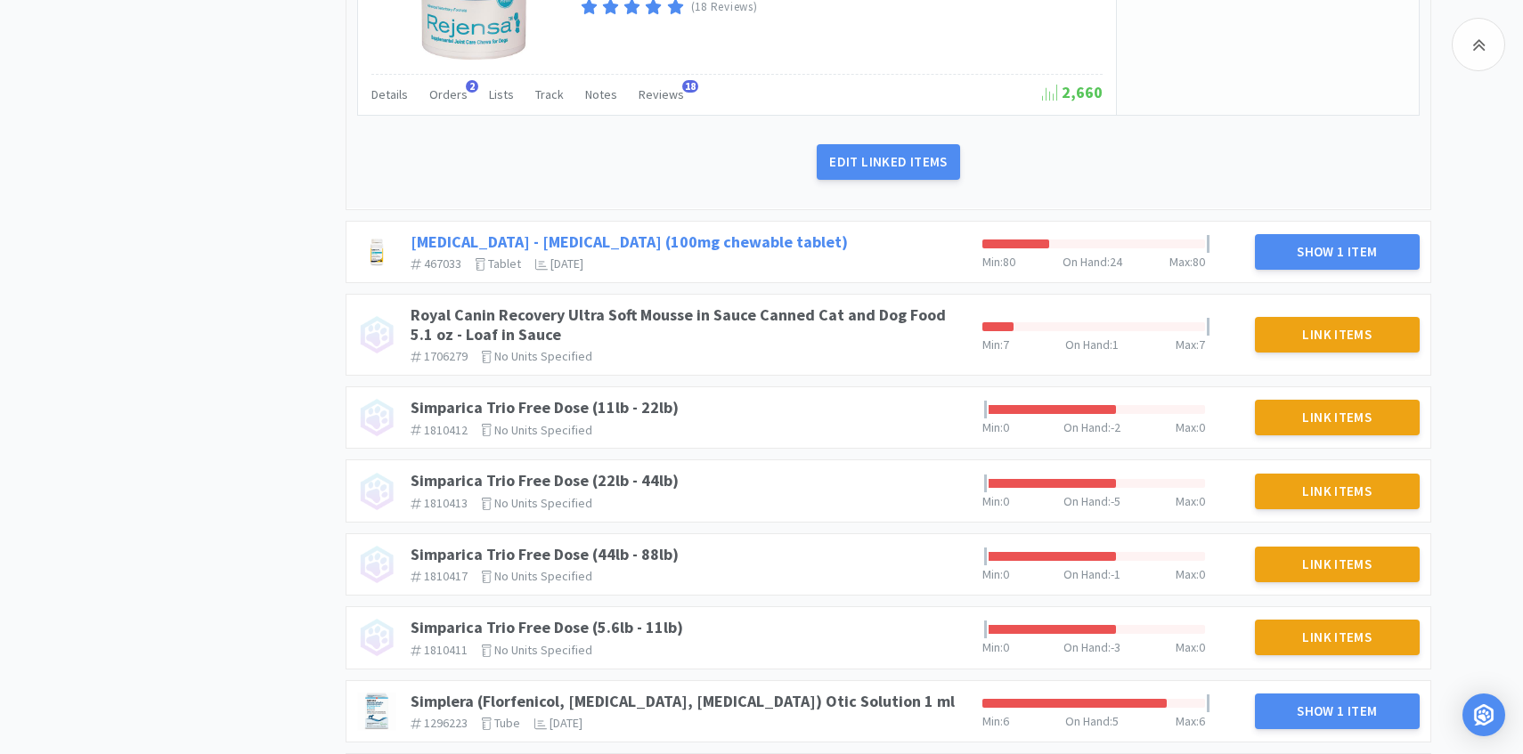
click at [703, 237] on link "Rimadyl - Carprofen (100mg chewable tablet)" at bounding box center [629, 242] width 437 height 20
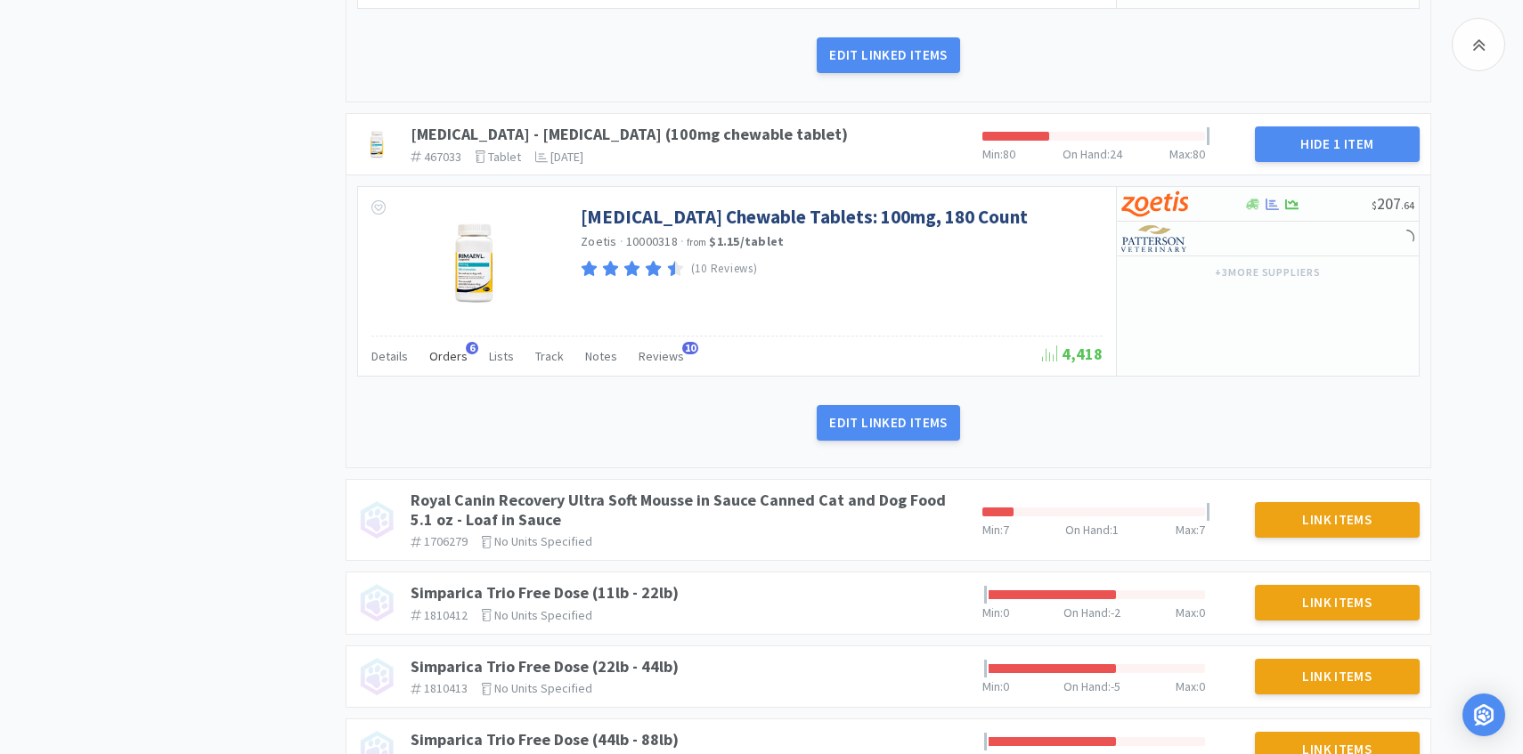
click at [454, 370] on div "Orders 6" at bounding box center [448, 359] width 38 height 34
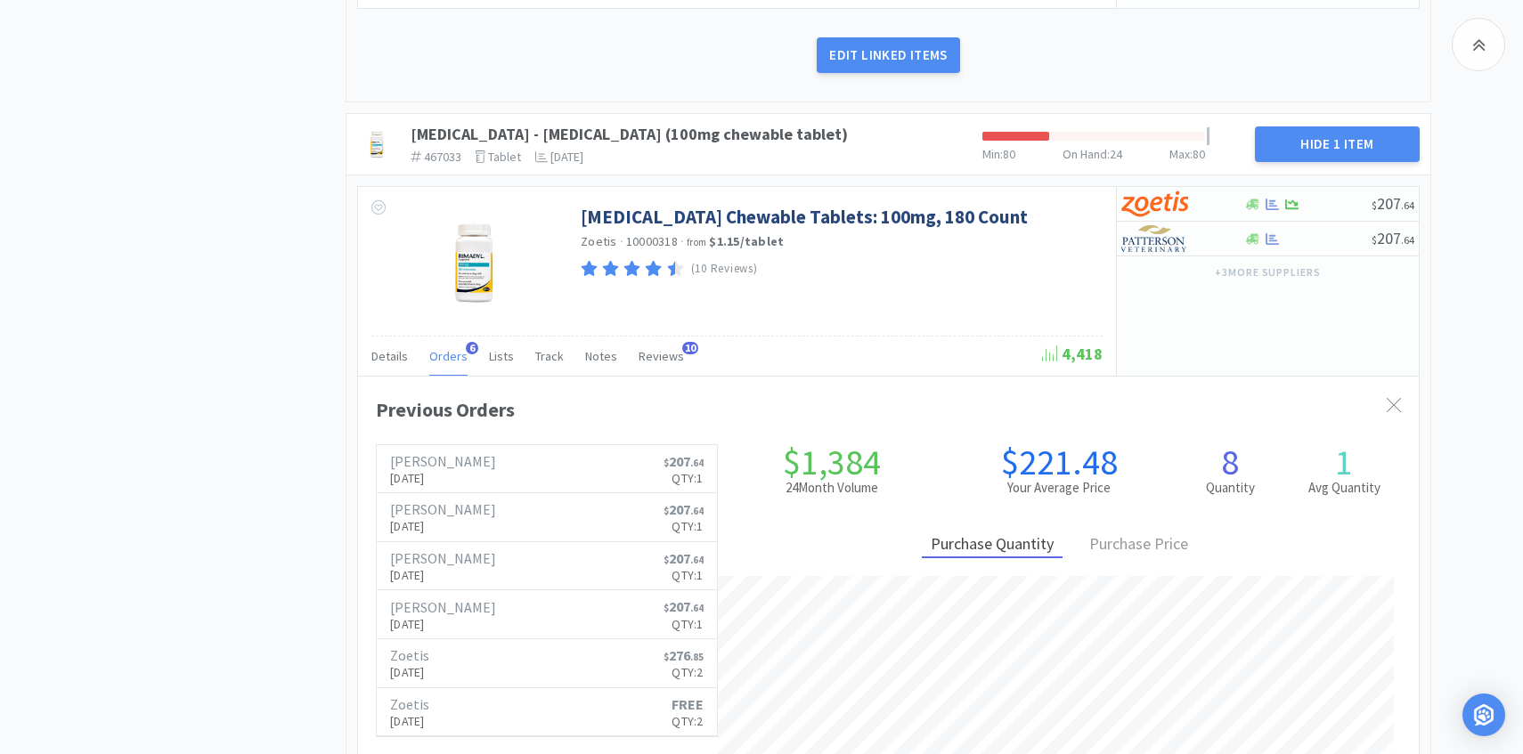
click at [453, 370] on div "Orders 6" at bounding box center [448, 359] width 38 height 34
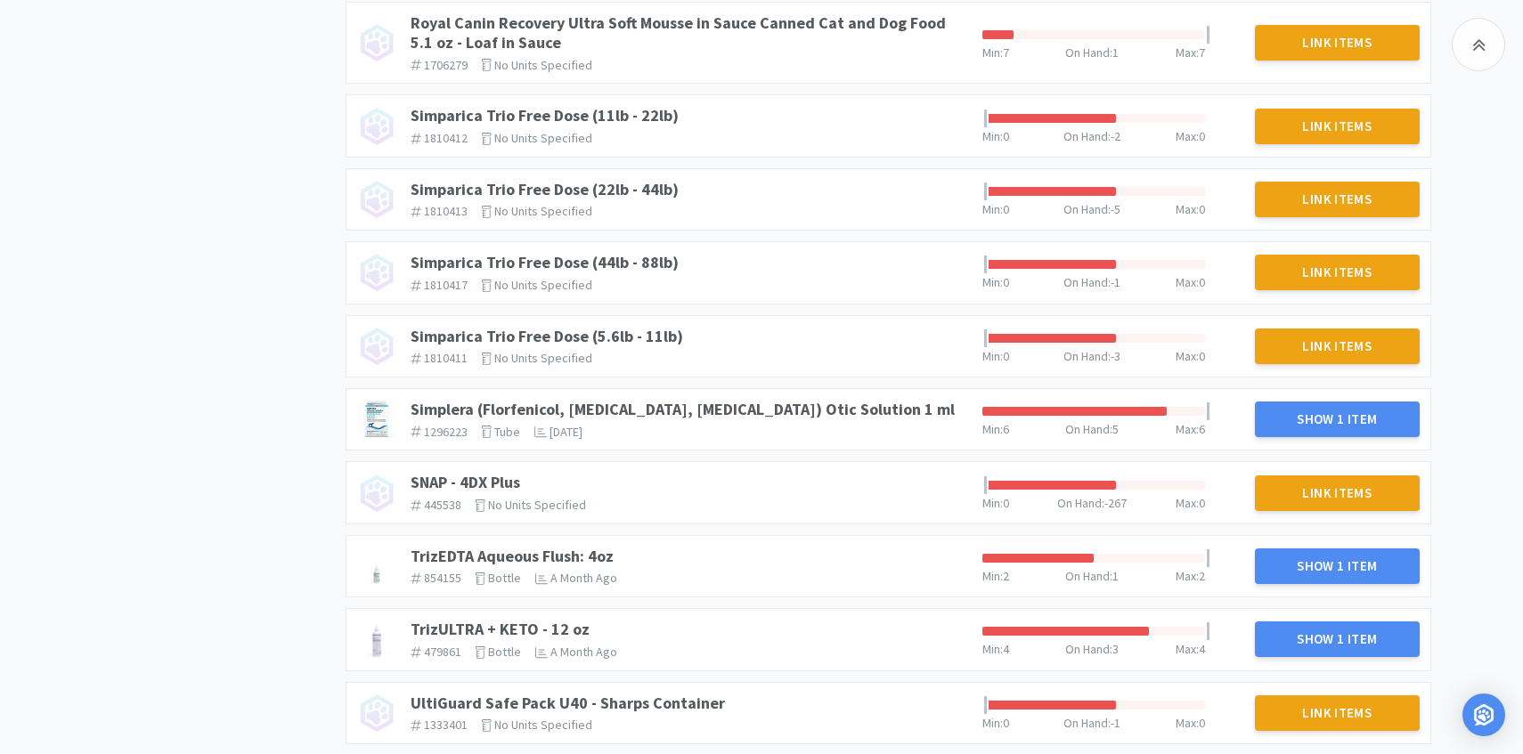
scroll to position [3954, 0]
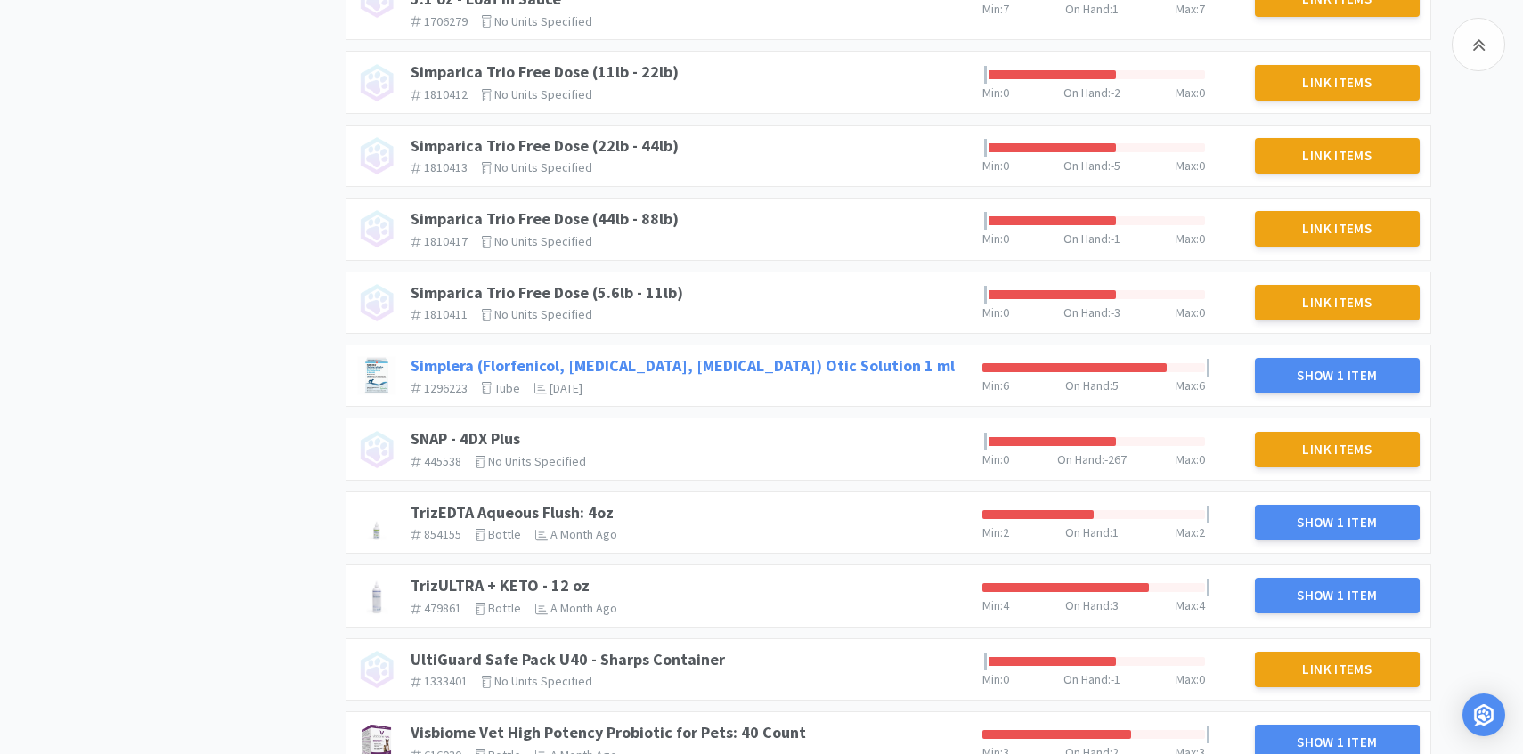
click at [768, 363] on link "Simplera (Florfenicol, Terbinafine, Mometasone Furoate) Otic Solution 1 ml" at bounding box center [683, 365] width 544 height 20
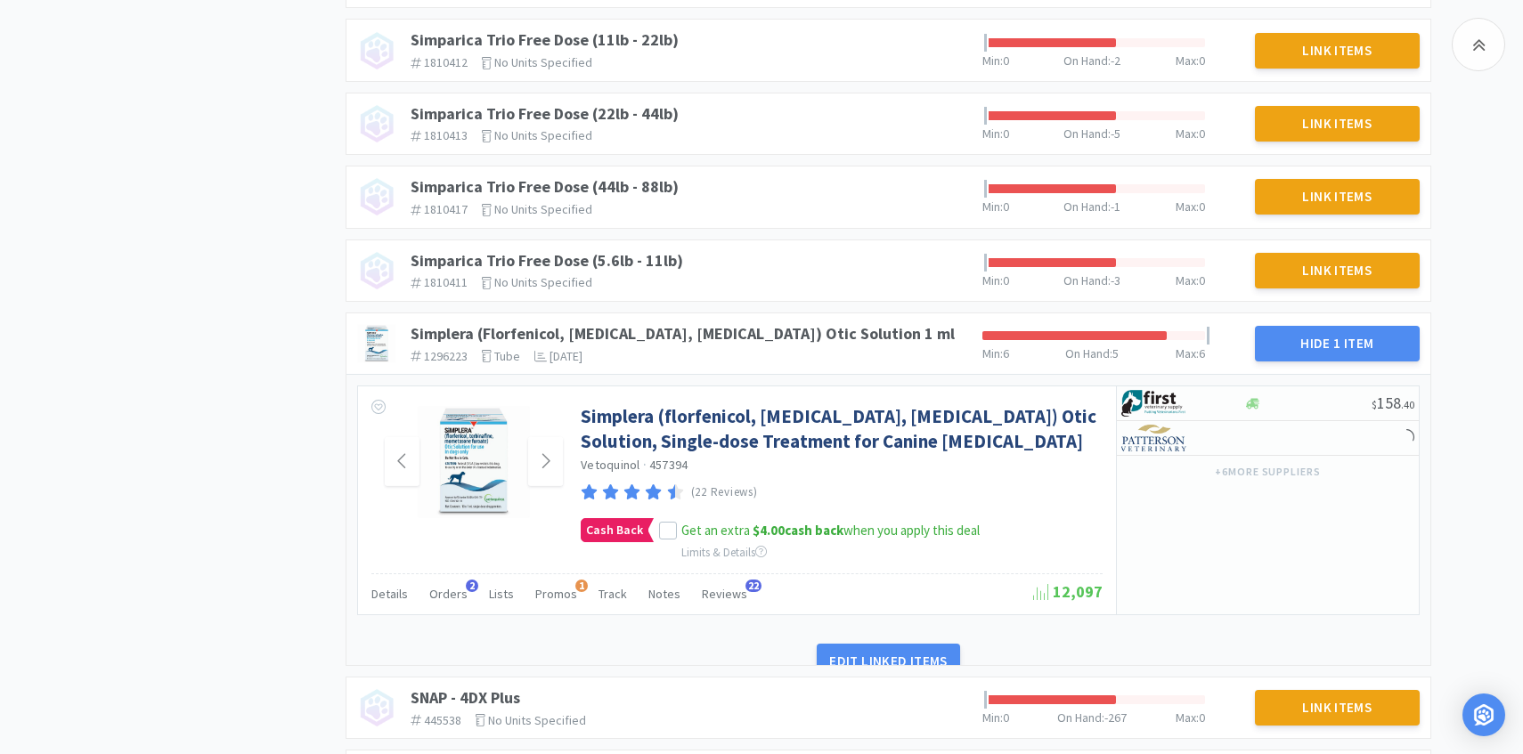
scroll to position [4062, 0]
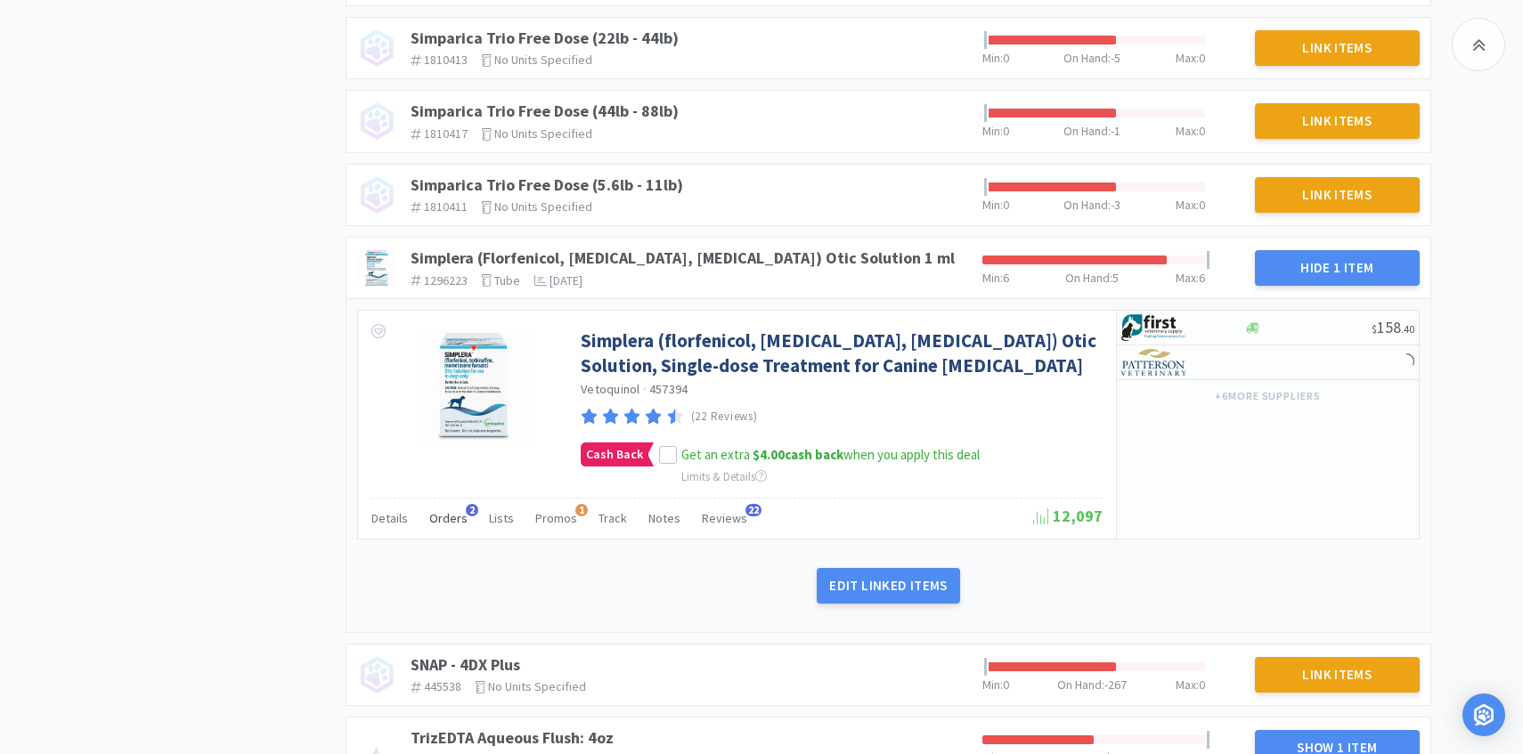
click at [443, 506] on div "Orders 2" at bounding box center [448, 521] width 38 height 34
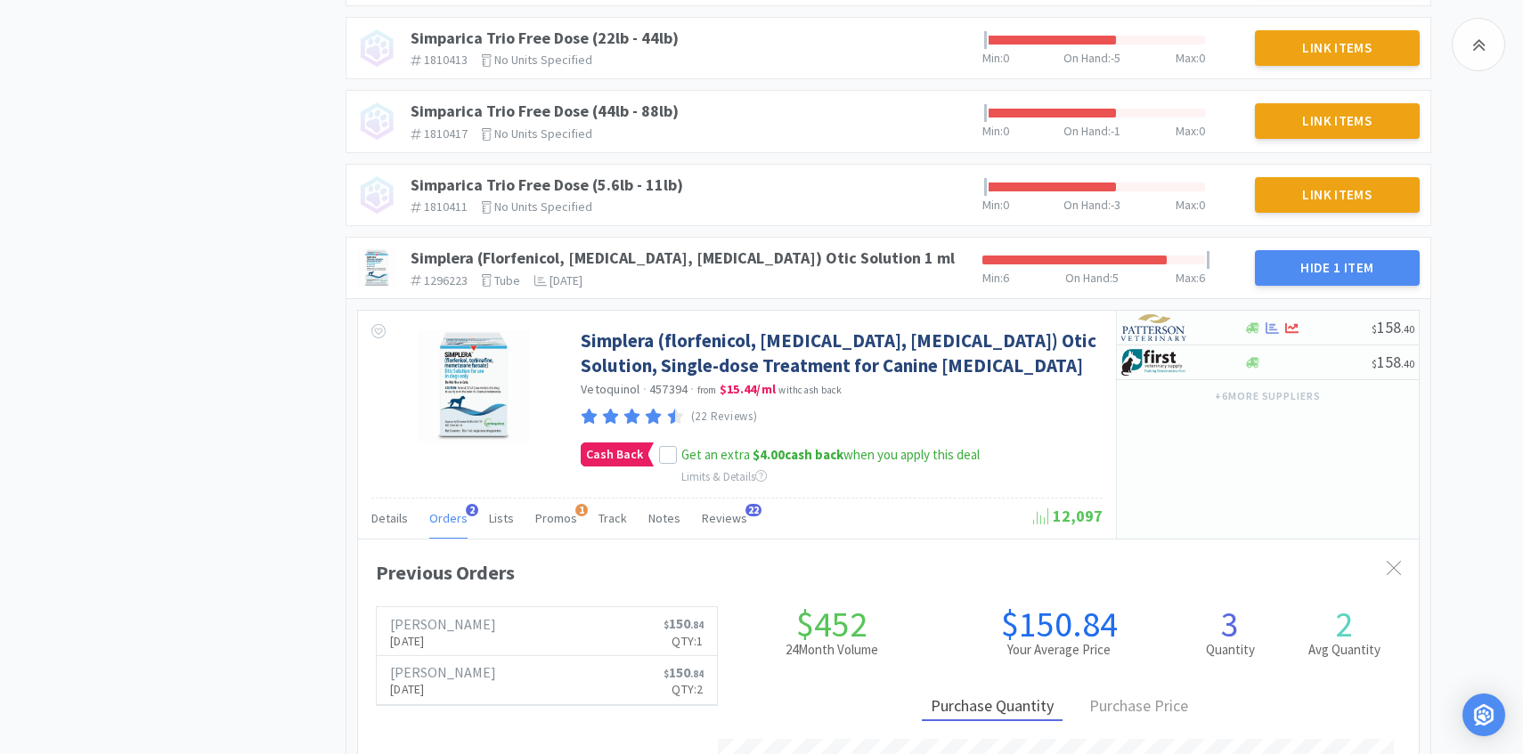
scroll to position [488, 1061]
click at [443, 506] on div "Orders 2" at bounding box center [448, 521] width 38 height 34
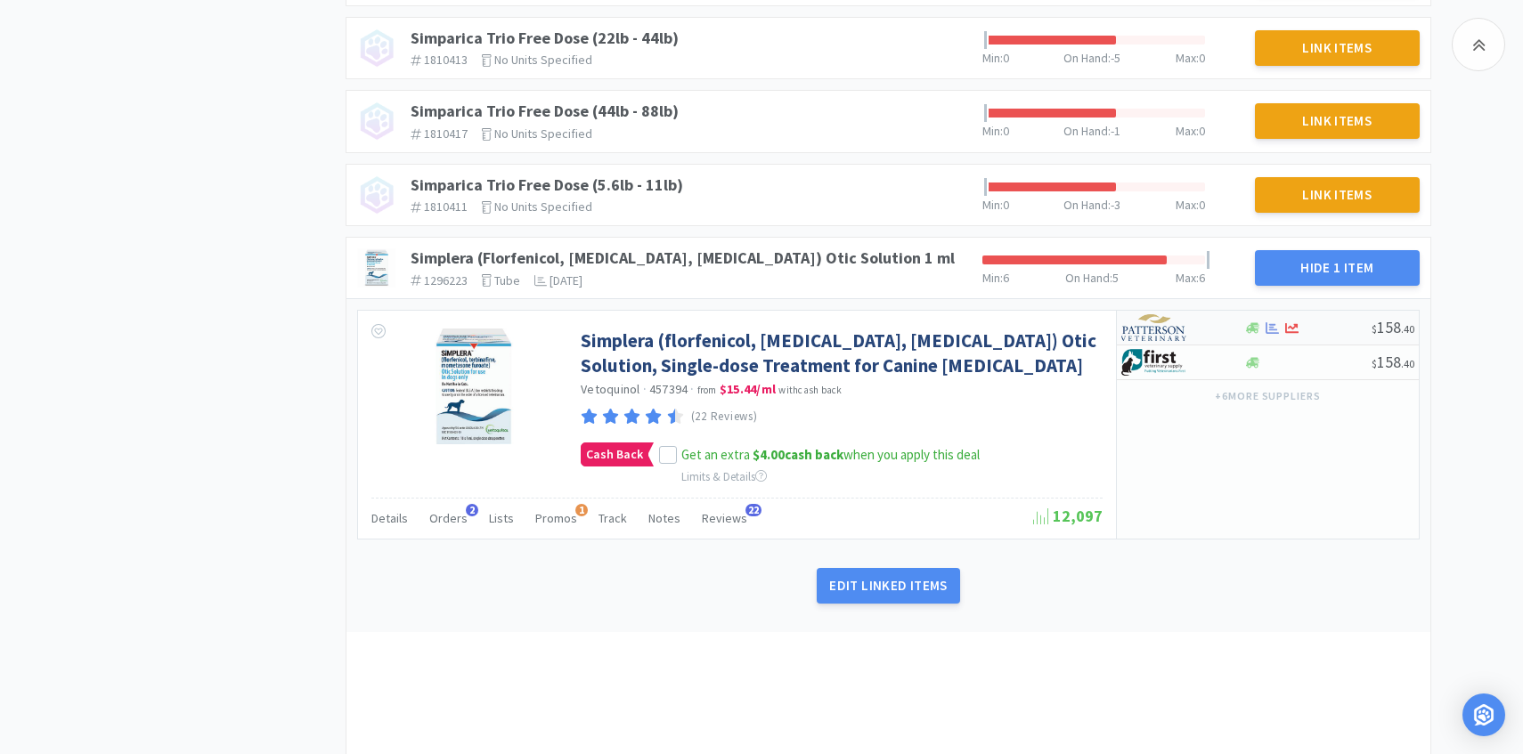
click at [1143, 323] on img at bounding box center [1154, 327] width 67 height 27
select select "1"
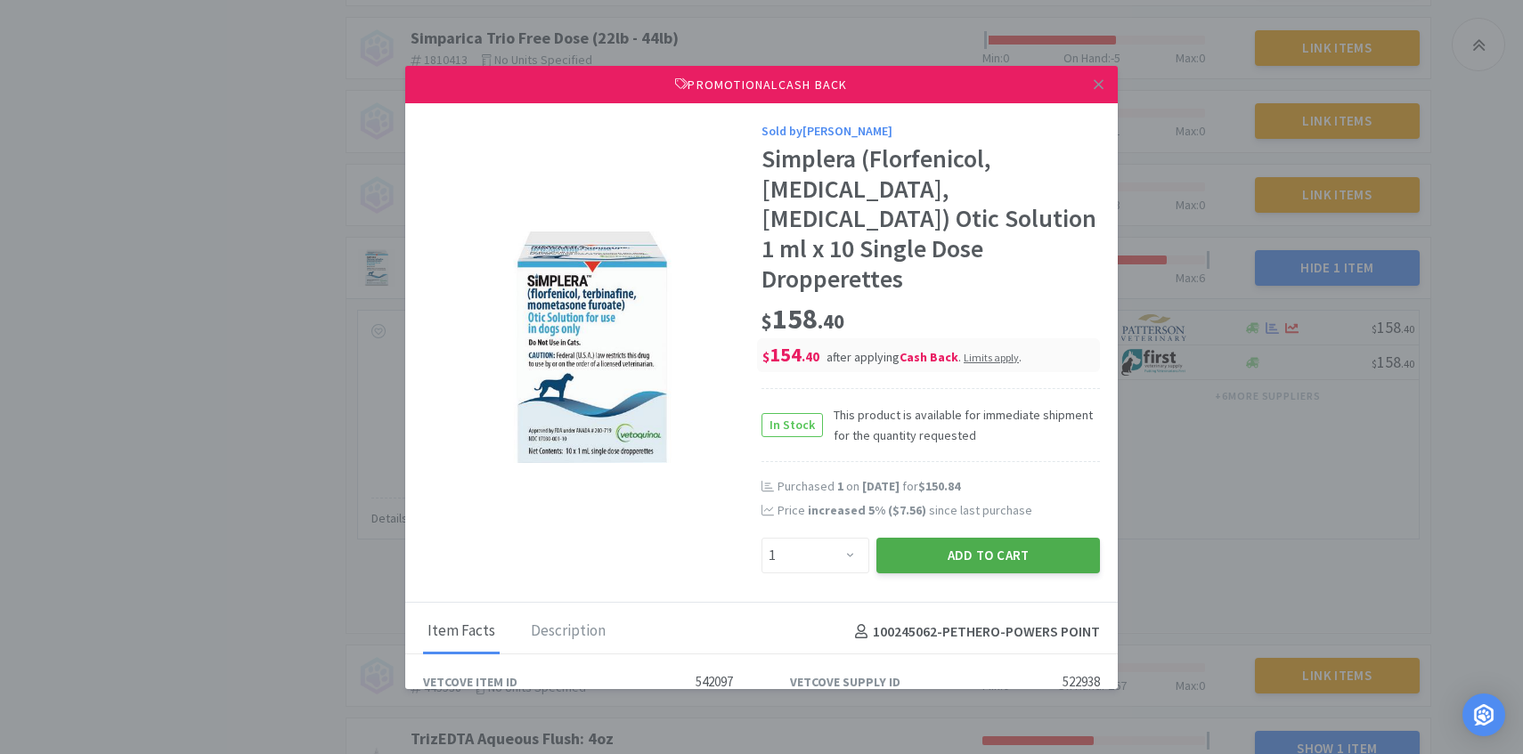
click at [901, 538] on button "Add to Cart" at bounding box center [988, 556] width 224 height 36
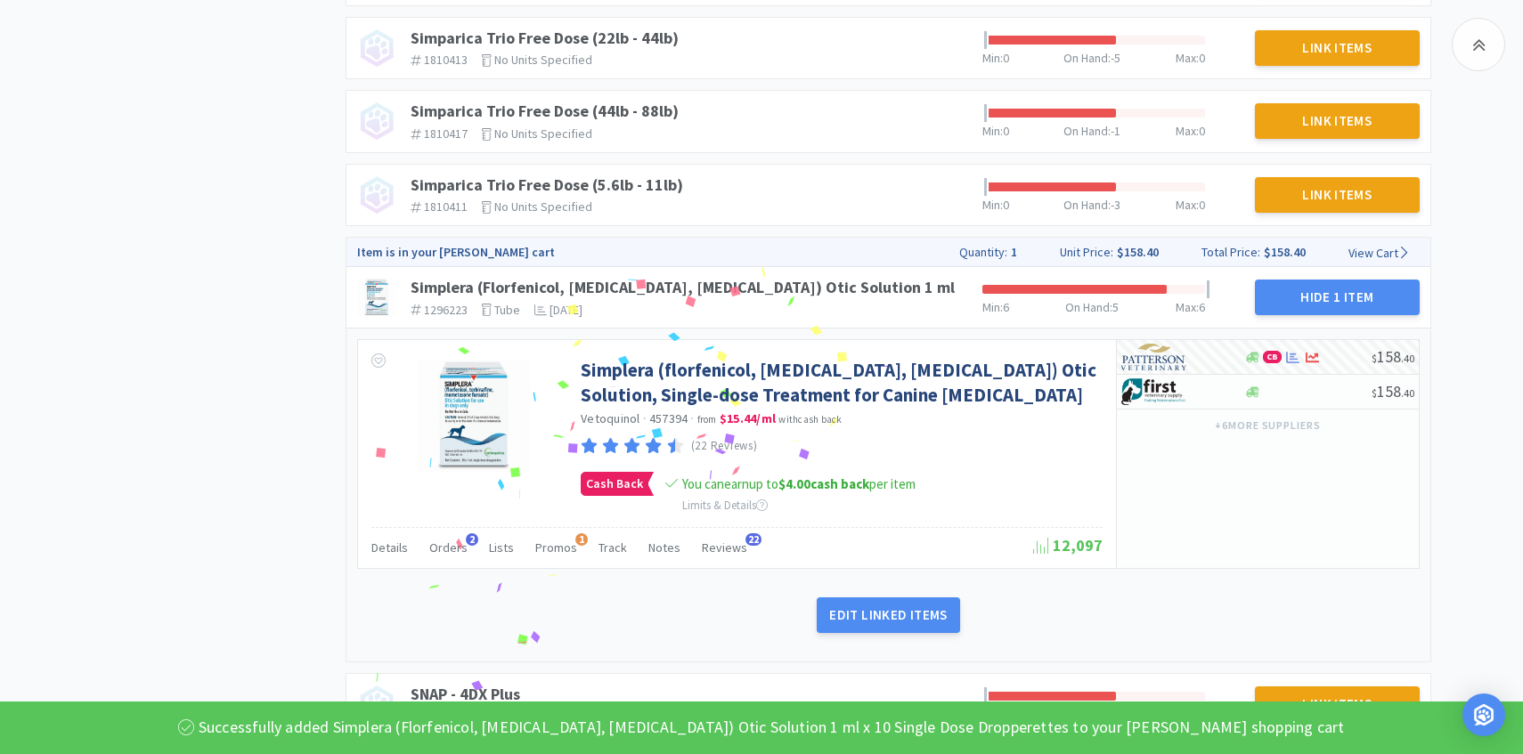
scroll to position [4415, 0]
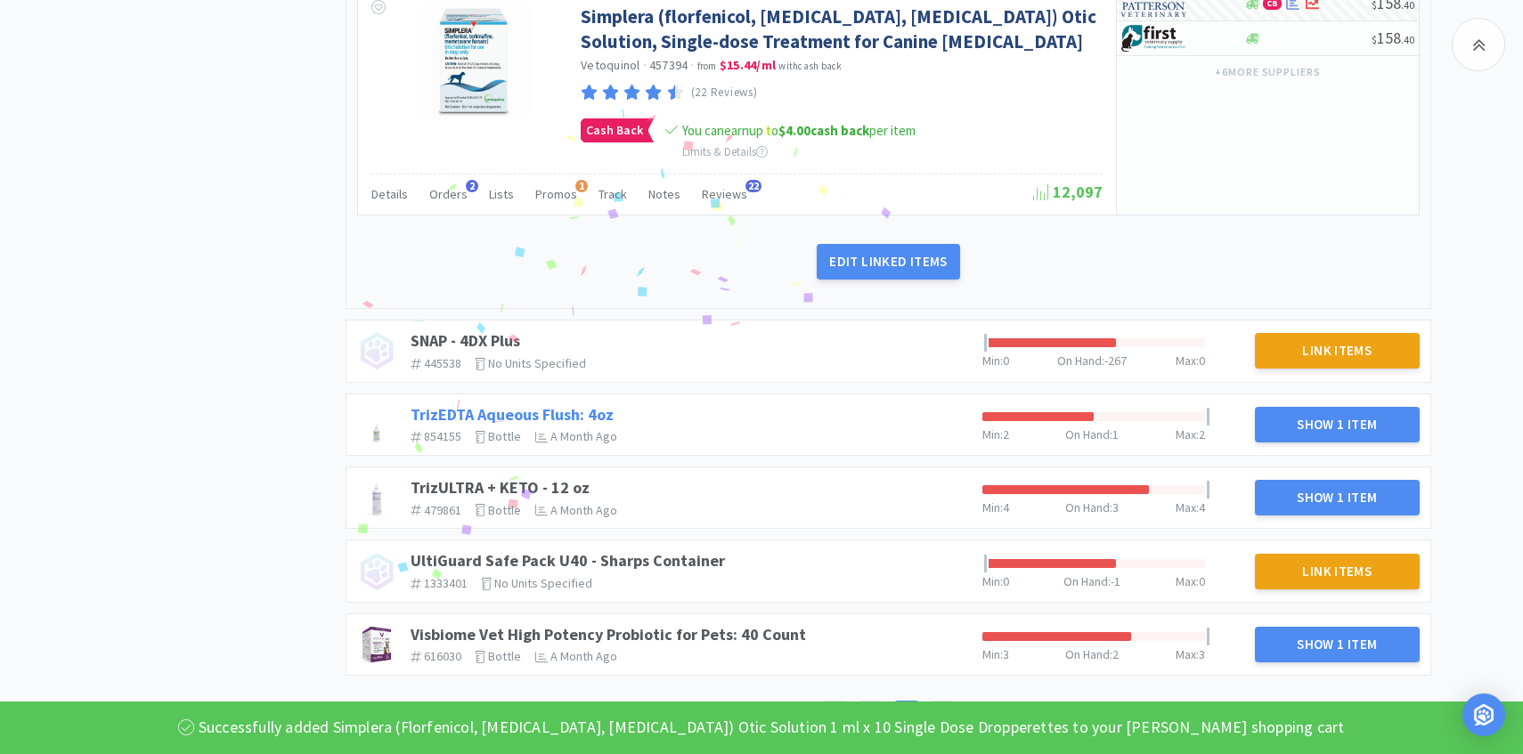
click at [593, 420] on link "TrizEDTA Aqueous Flush: 4oz" at bounding box center [512, 414] width 203 height 20
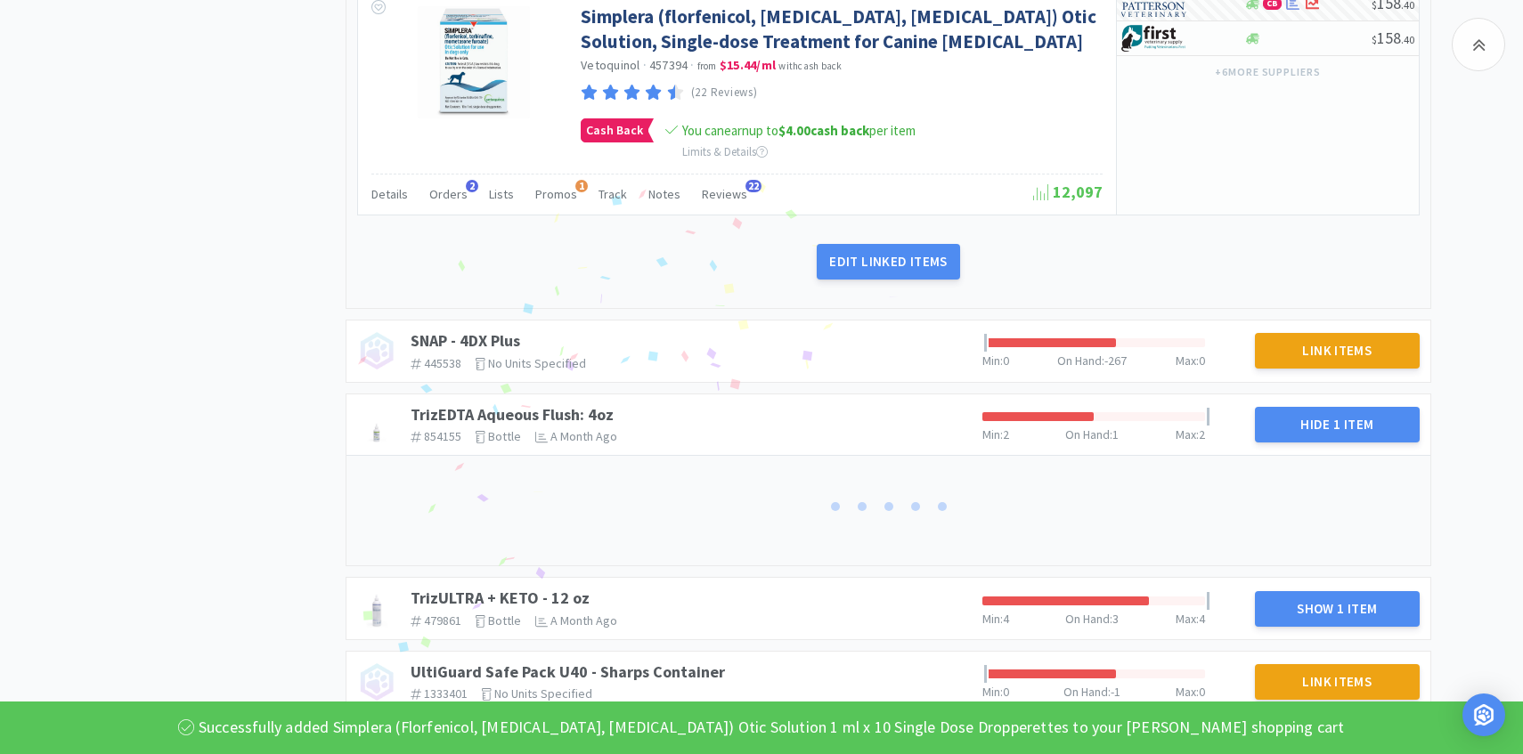
scroll to position [4590, 0]
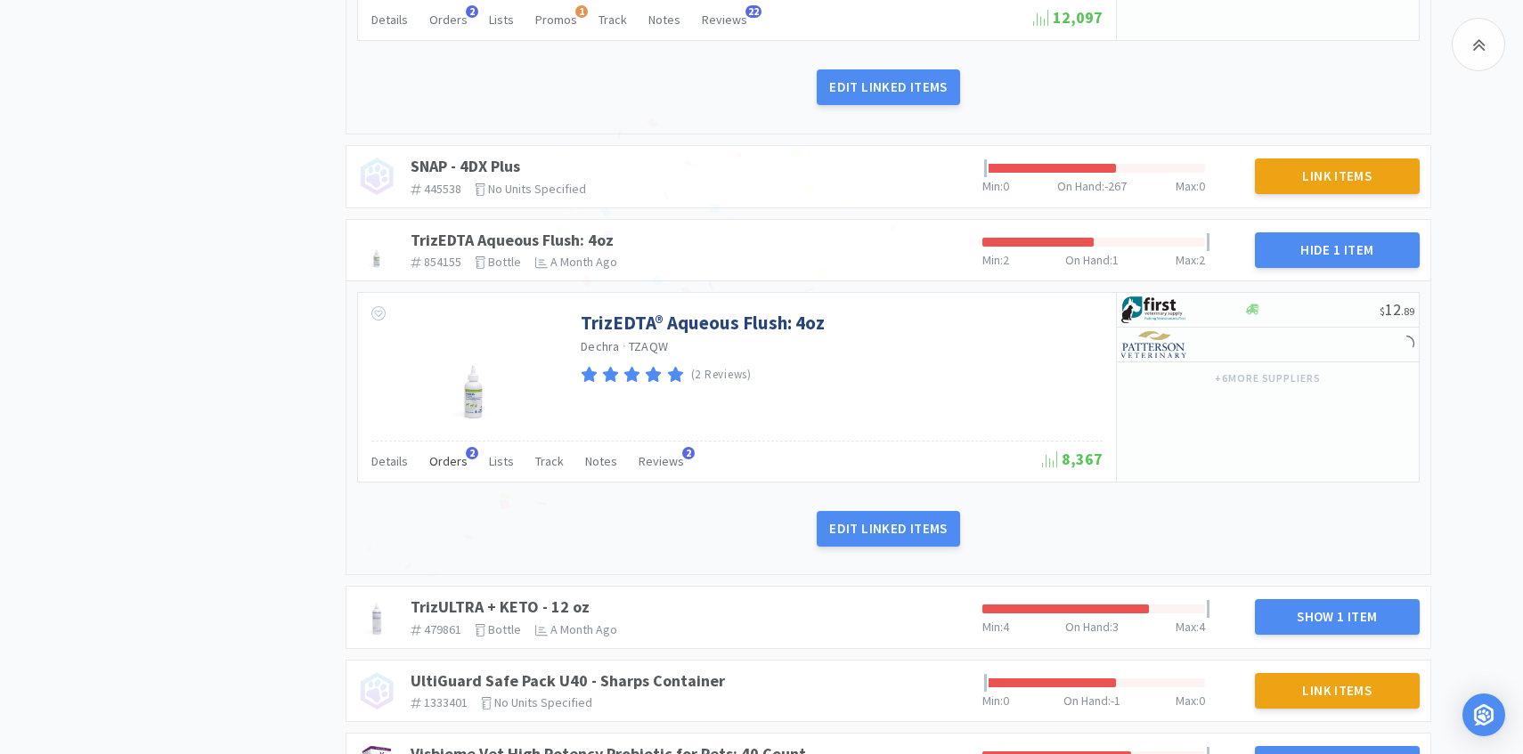
click at [443, 462] on span "Orders" at bounding box center [448, 461] width 38 height 16
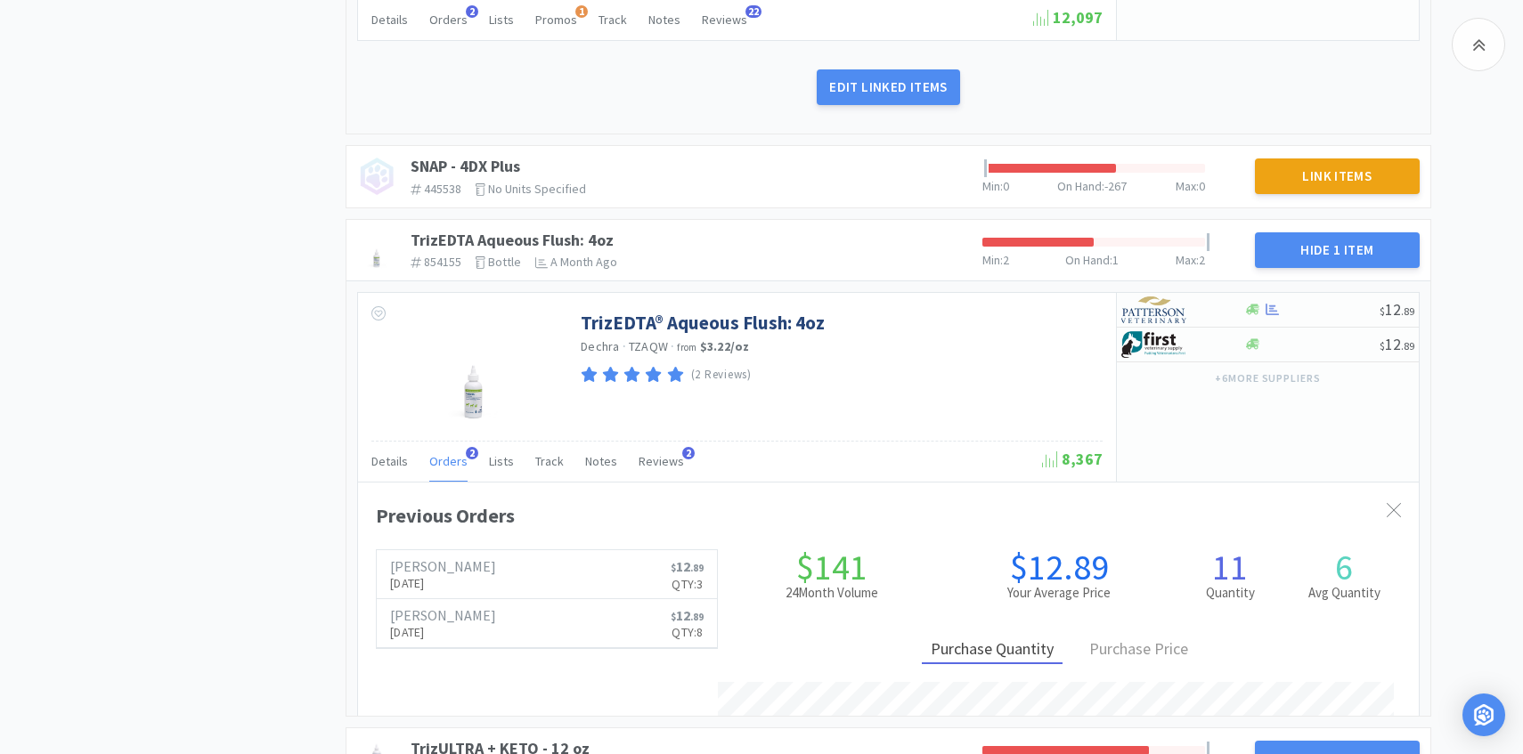
scroll to position [488, 1061]
click at [1156, 300] on img at bounding box center [1154, 310] width 67 height 27
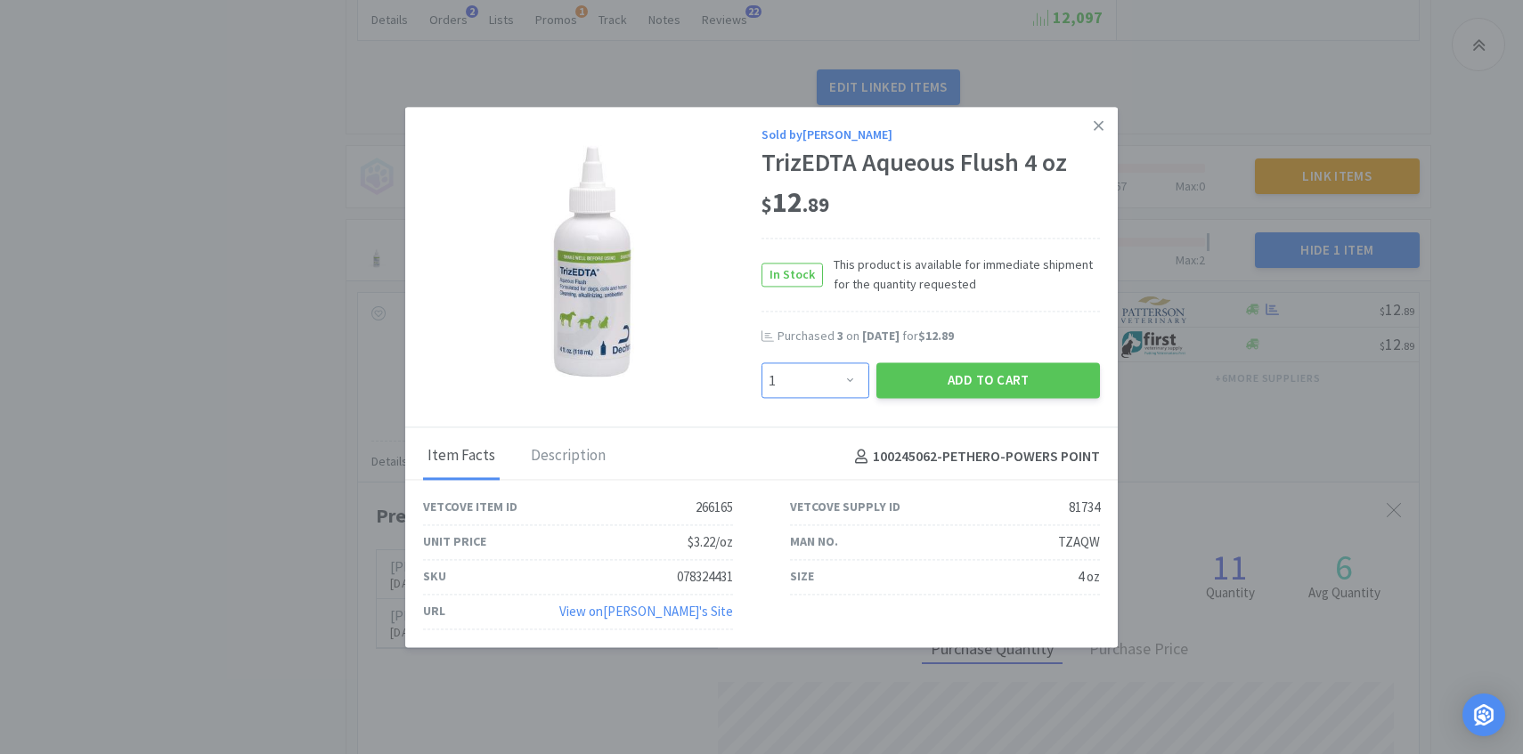
click at [843, 375] on select "Enter Quantity 1 2 3 4 5 6 7 8 9 10 11 12 13 14 15 16 17 18 19 20 Enter Quantity" at bounding box center [815, 381] width 108 height 36
select select "3"
click at [761, 363] on select "Enter Quantity 1 2 3 4 5 6 7 8 9 10 11 12 13 14 15 16 17 18 19 20 Enter Quantity" at bounding box center [815, 381] width 108 height 36
click at [961, 388] on button "Add to Cart" at bounding box center [988, 381] width 224 height 36
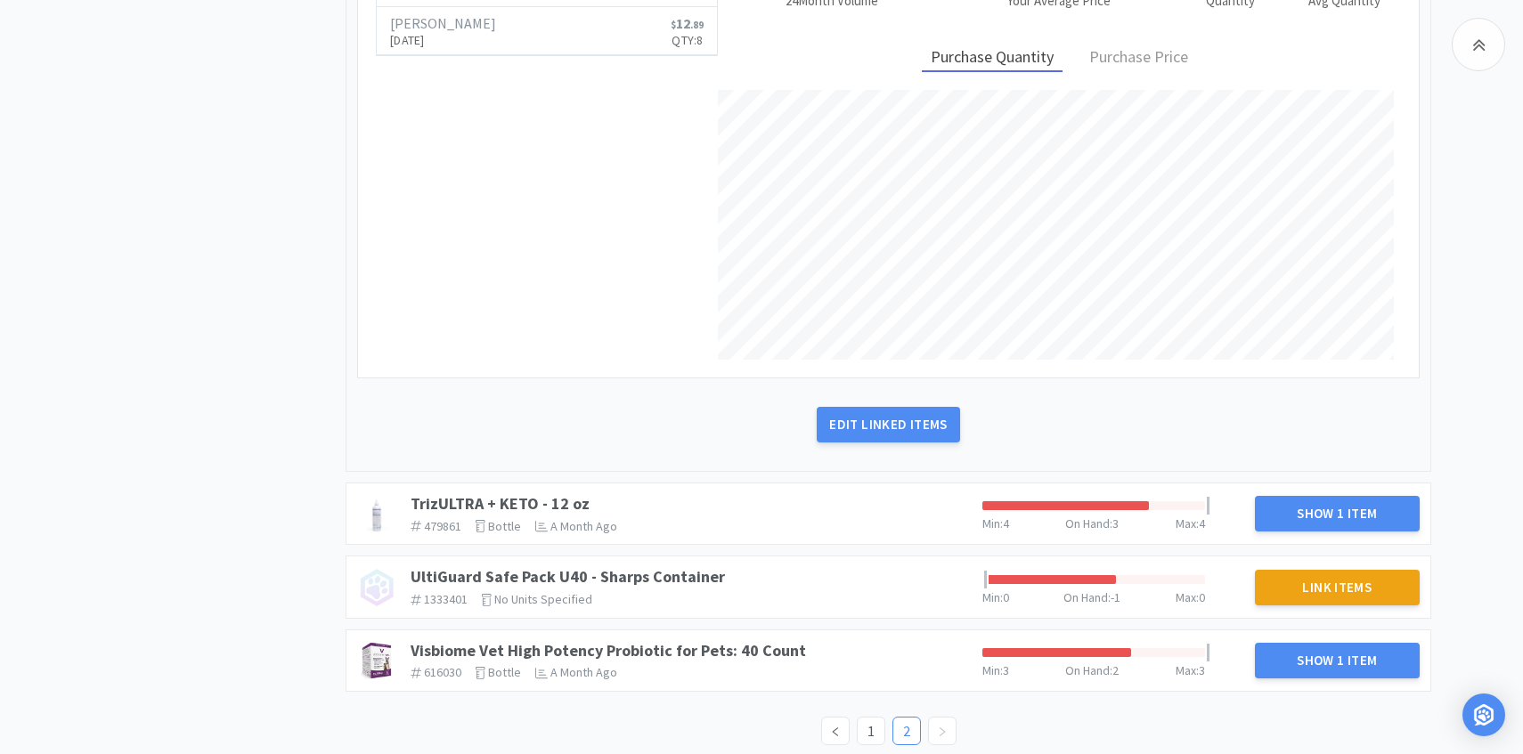
scroll to position [5227, 0]
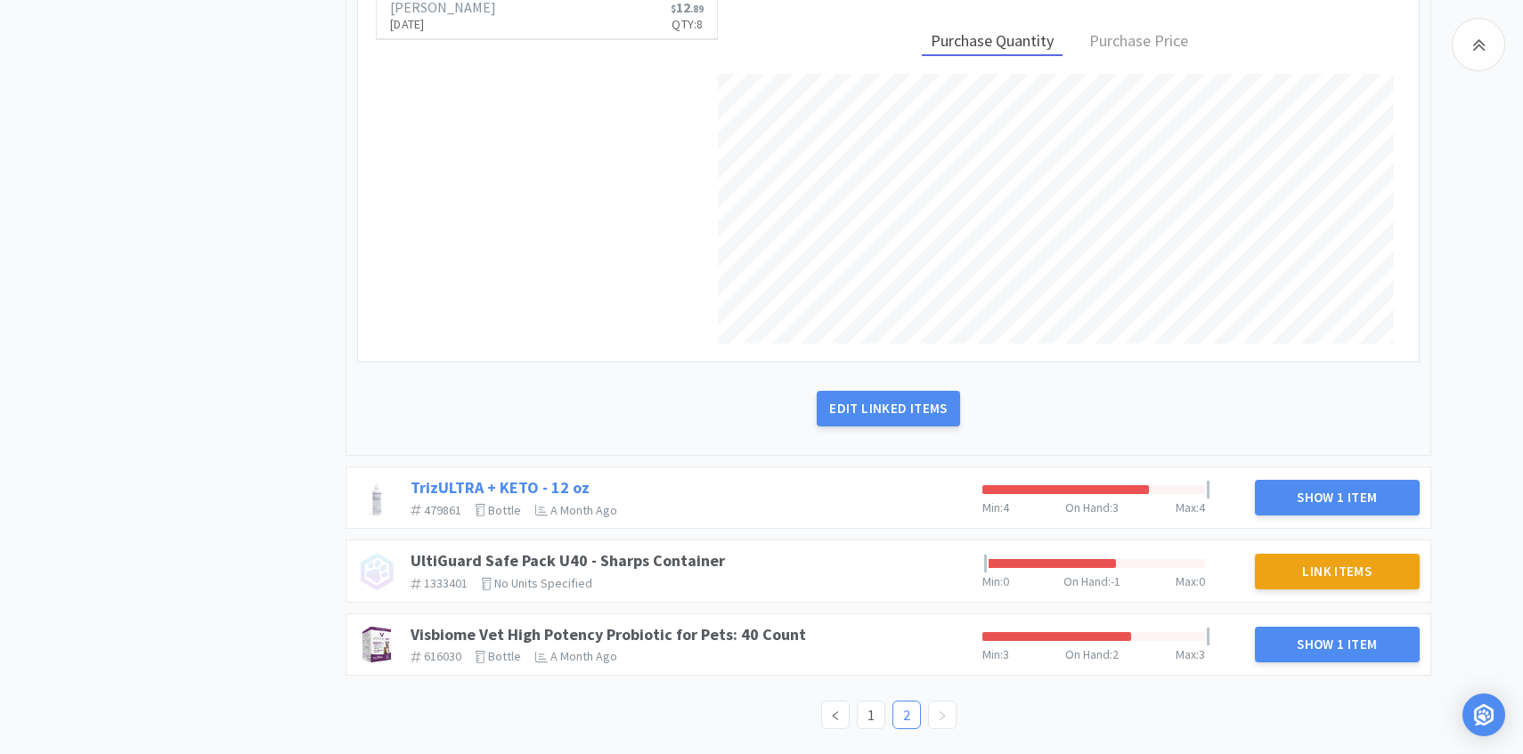
click at [544, 484] on link "TrizULTRA + KETO - 12 oz" at bounding box center [500, 487] width 179 height 20
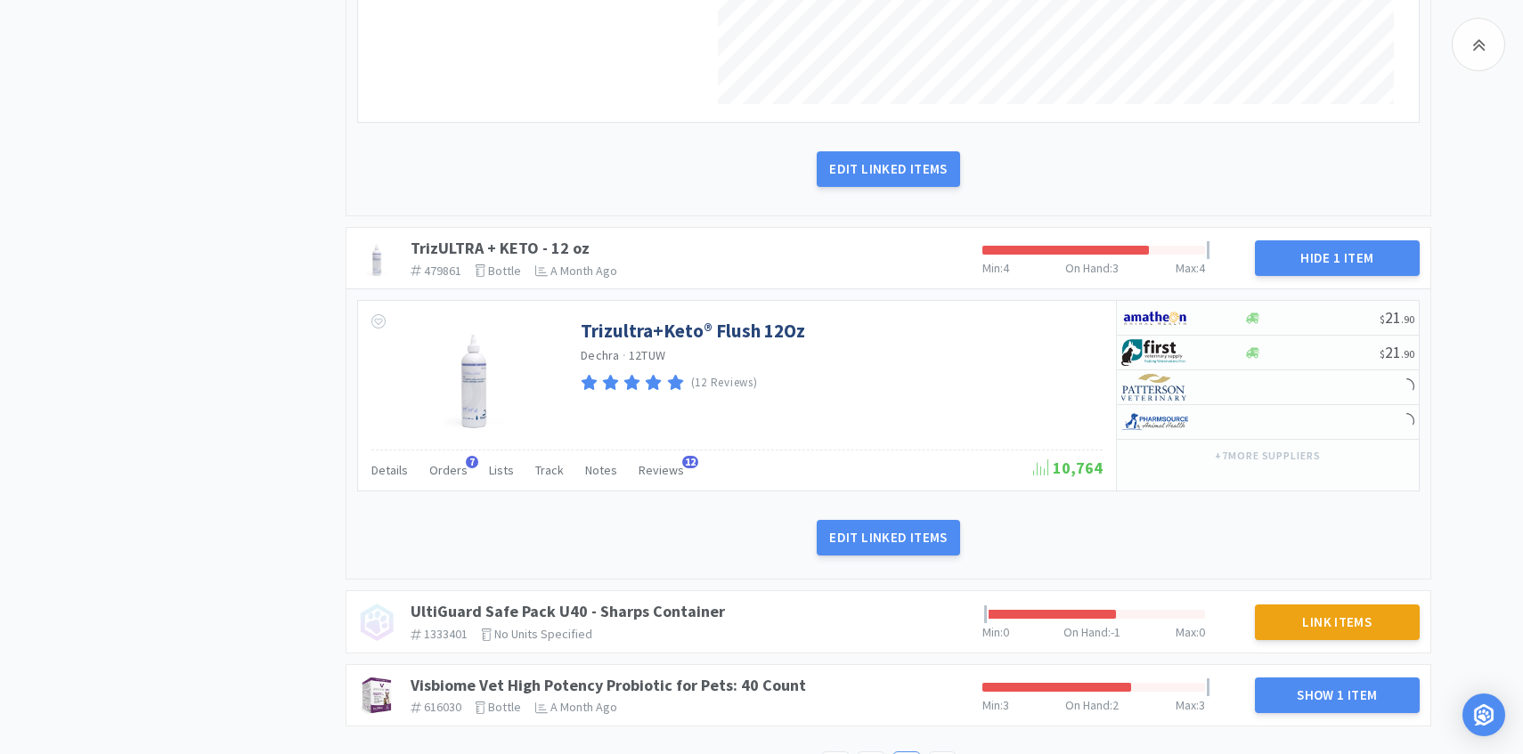
scroll to position [5514, 0]
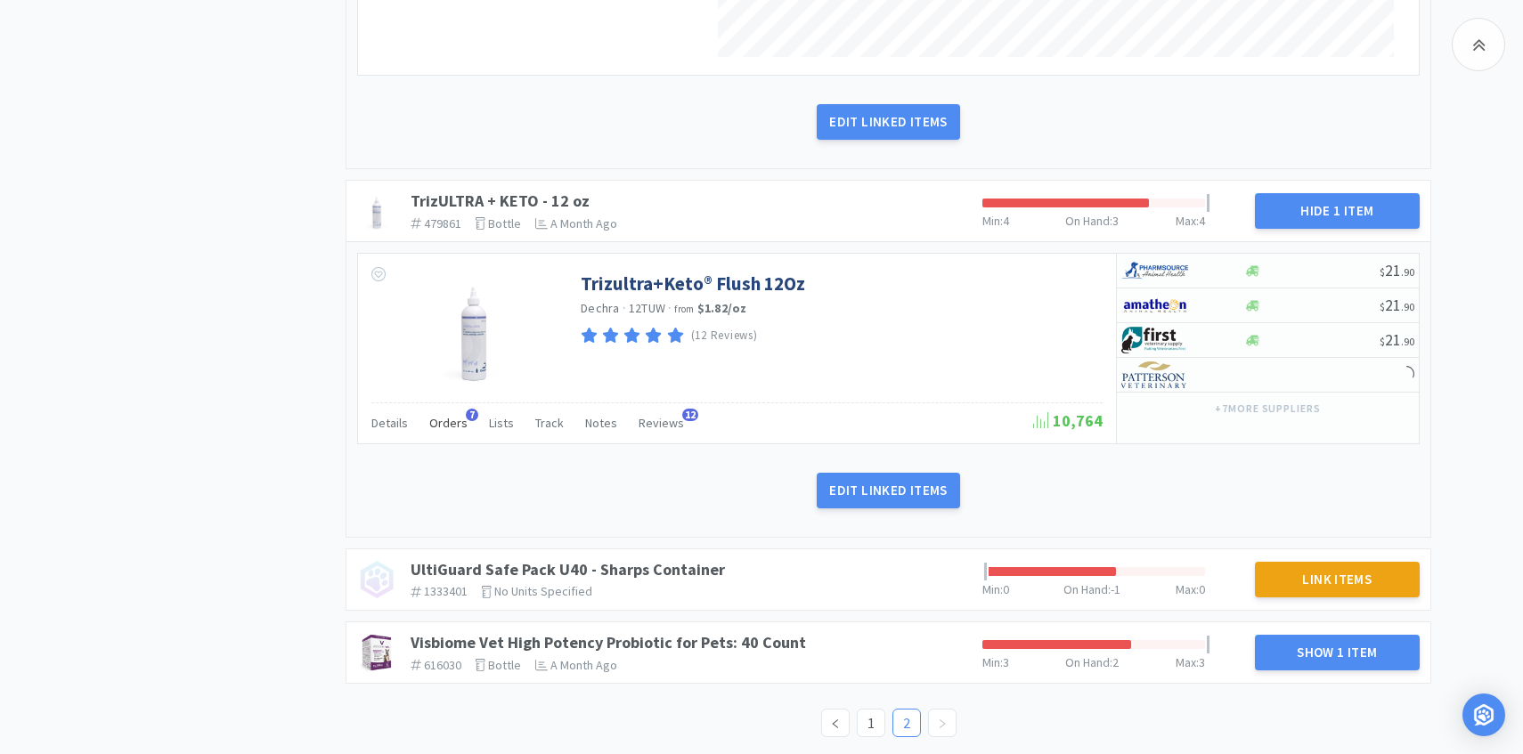
click at [460, 421] on span "Orders" at bounding box center [448, 423] width 38 height 16
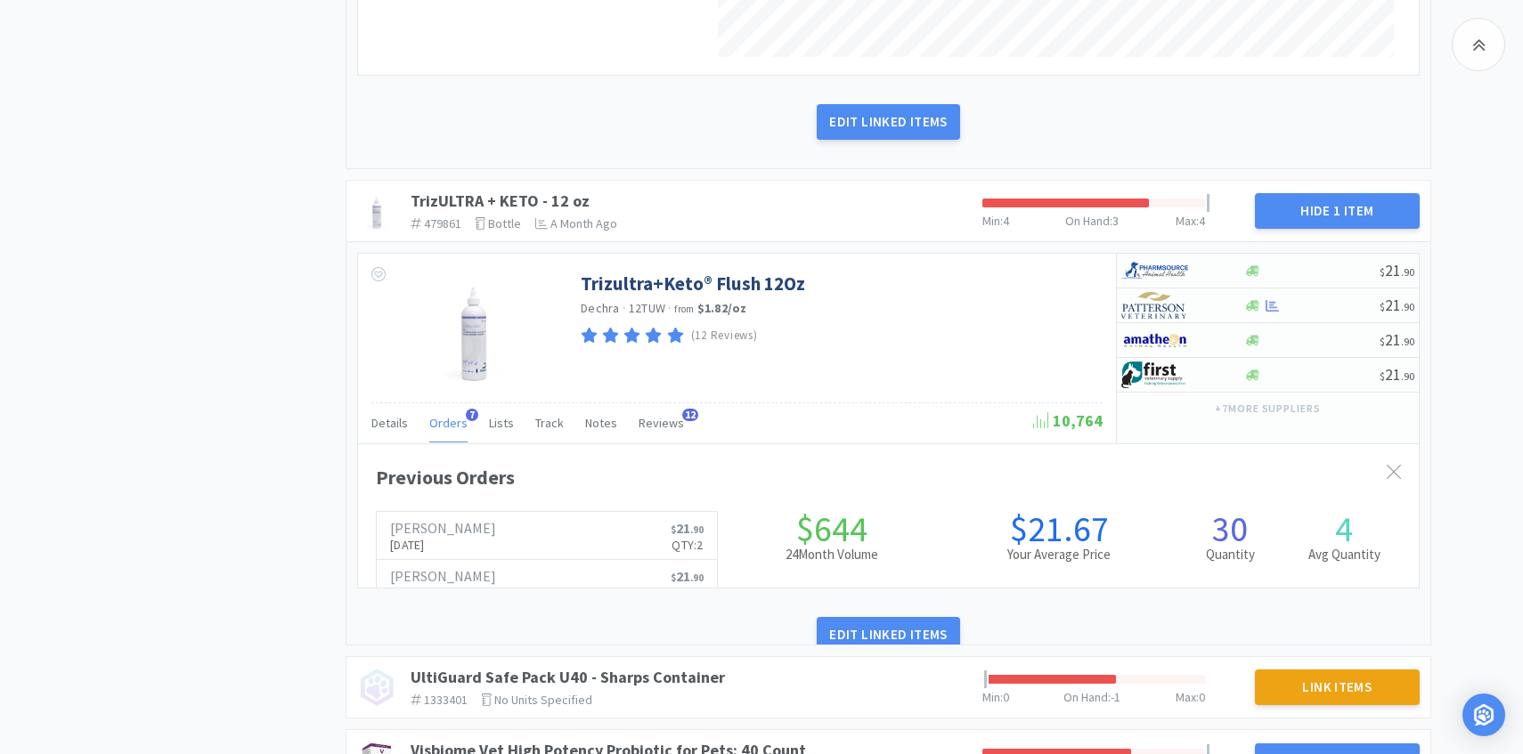
scroll to position [488, 1061]
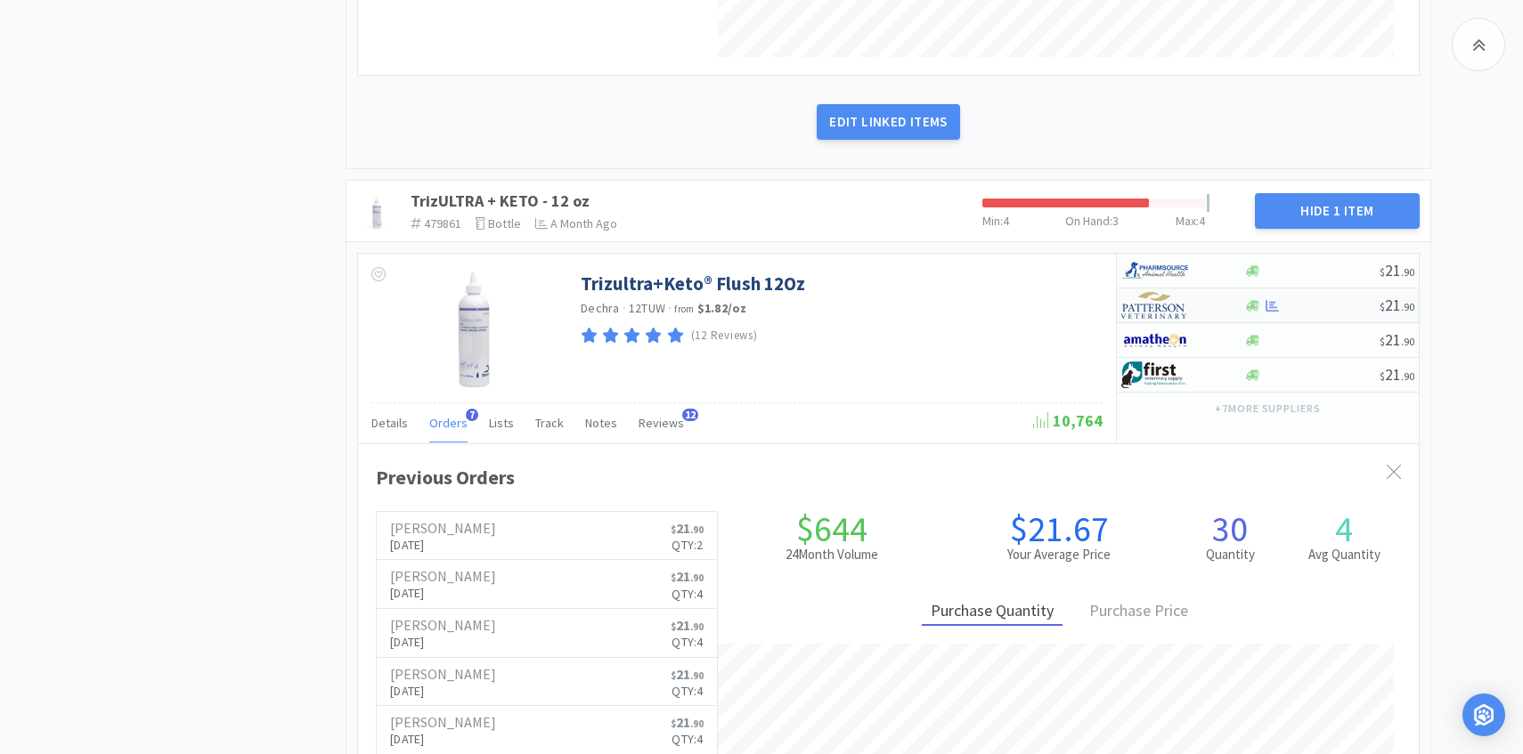
click at [1157, 312] on img at bounding box center [1154, 305] width 67 height 27
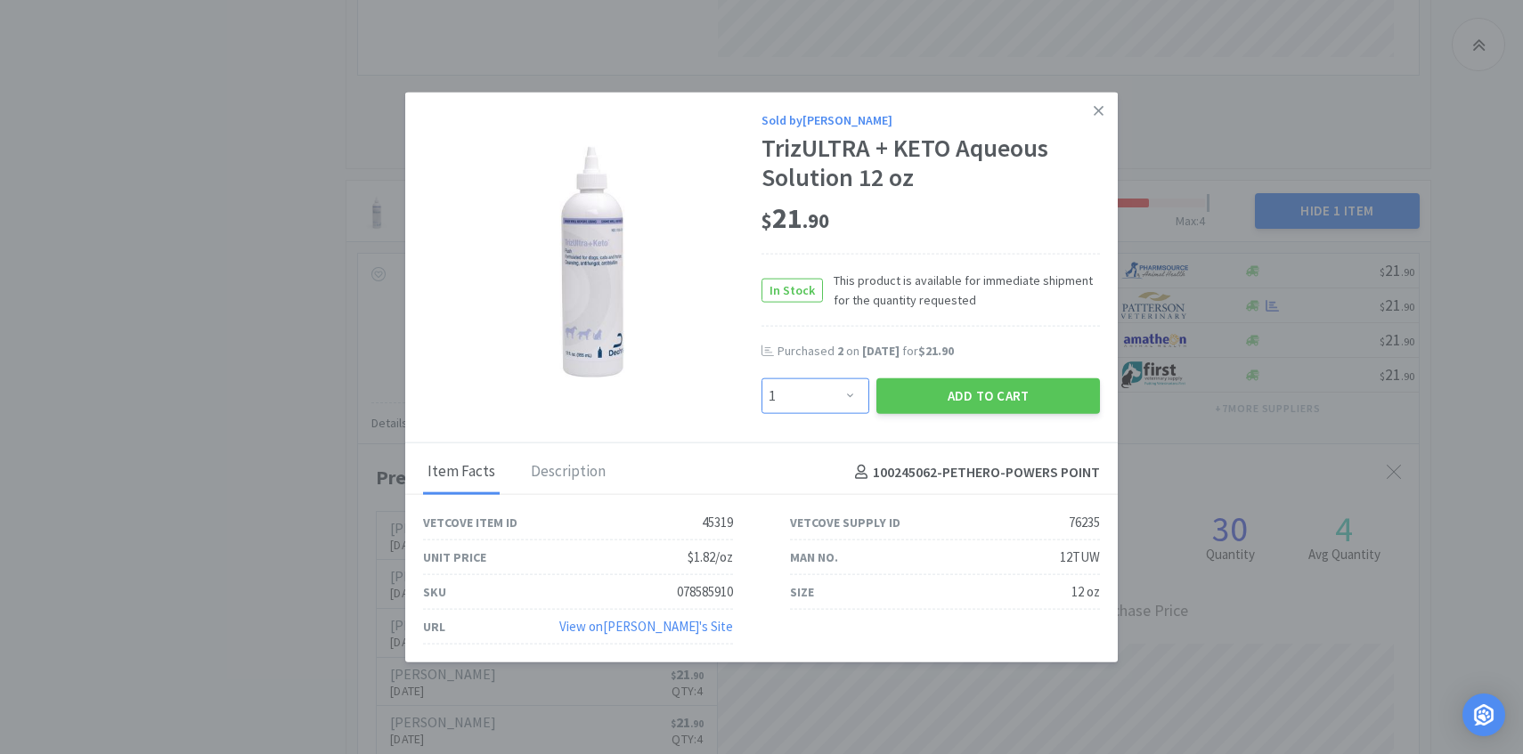
click at [812, 402] on select "Enter Quantity 1 2 3 4 5 6 7 8 9 10 11 12 13 14 15 16 17 18 19 20 Enter Quantity" at bounding box center [815, 396] width 108 height 36
select select "3"
click at [761, 378] on select "Enter Quantity 1 2 3 4 5 6 7 8 9 10 11 12 13 14 15 16 17 18 19 20 Enter Quantity" at bounding box center [815, 396] width 108 height 36
click at [917, 388] on button "Add to Cart" at bounding box center [988, 396] width 224 height 36
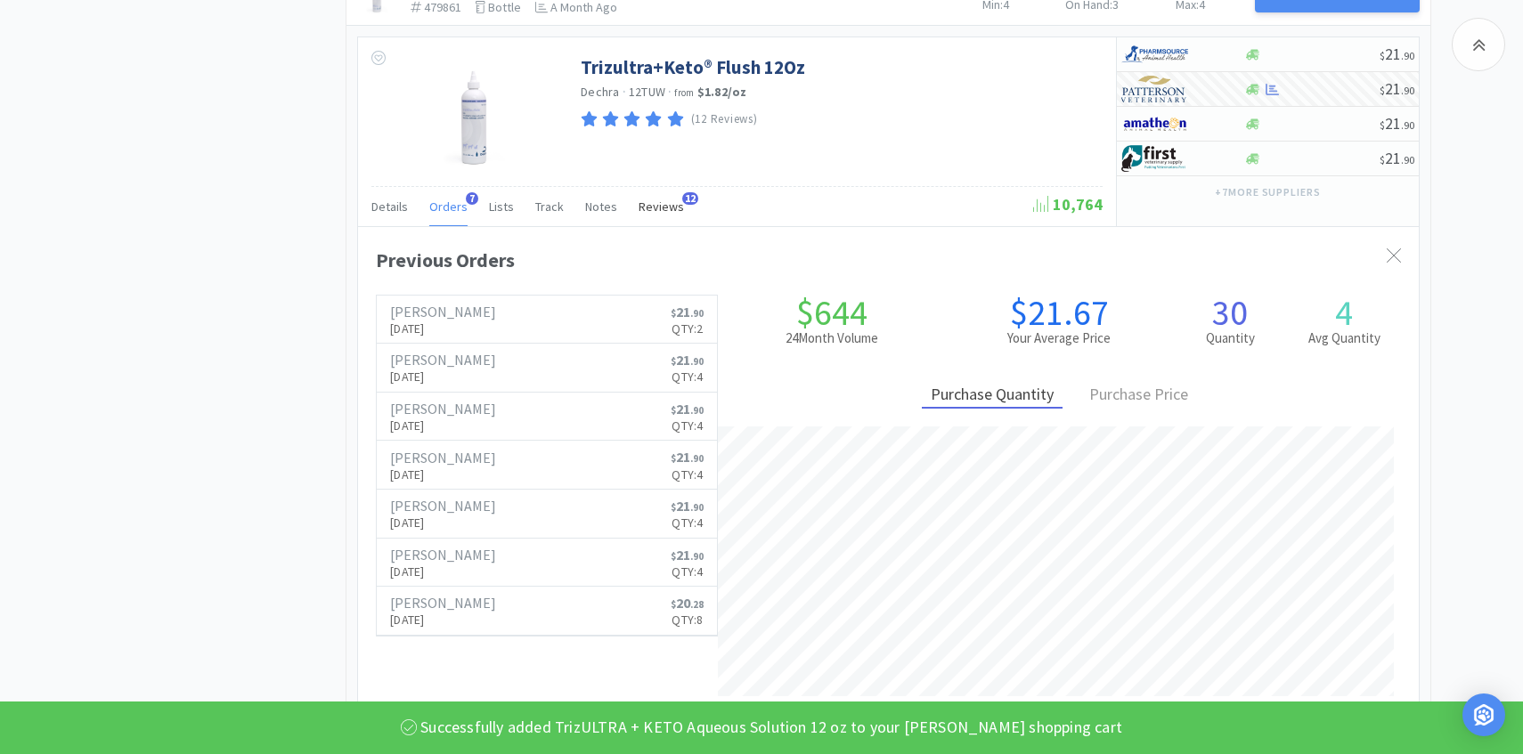
scroll to position [6039, 0]
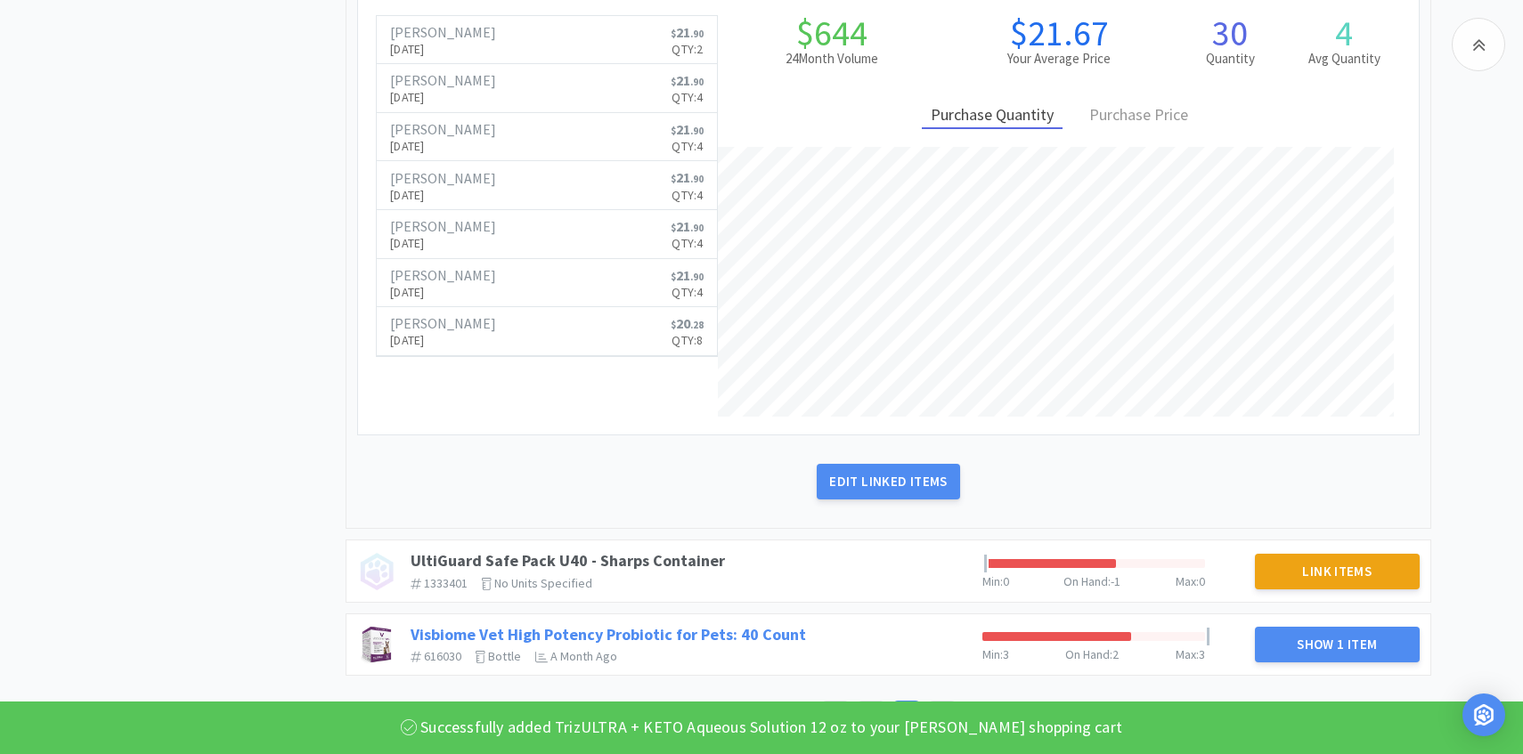
click at [695, 643] on link "Visbiome Vet High Potency Probiotic for Pets: 40 Count" at bounding box center [608, 634] width 395 height 20
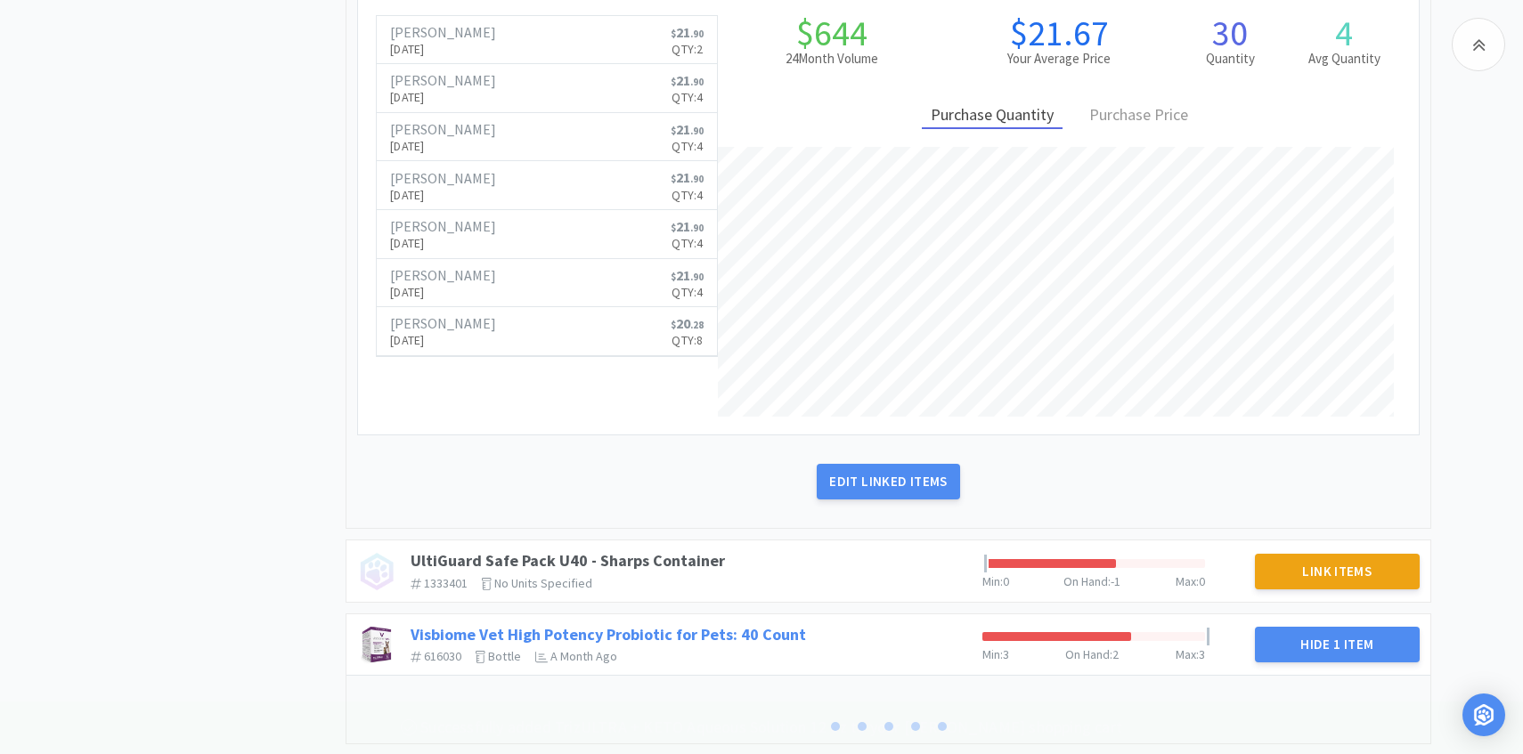
click at [695, 632] on link "Visbiome Vet High Potency Probiotic for Pets: 40 Count" at bounding box center [608, 634] width 395 height 20
click at [670, 637] on link "Visbiome Vet High Potency Probiotic for Pets: 40 Count" at bounding box center [608, 634] width 395 height 20
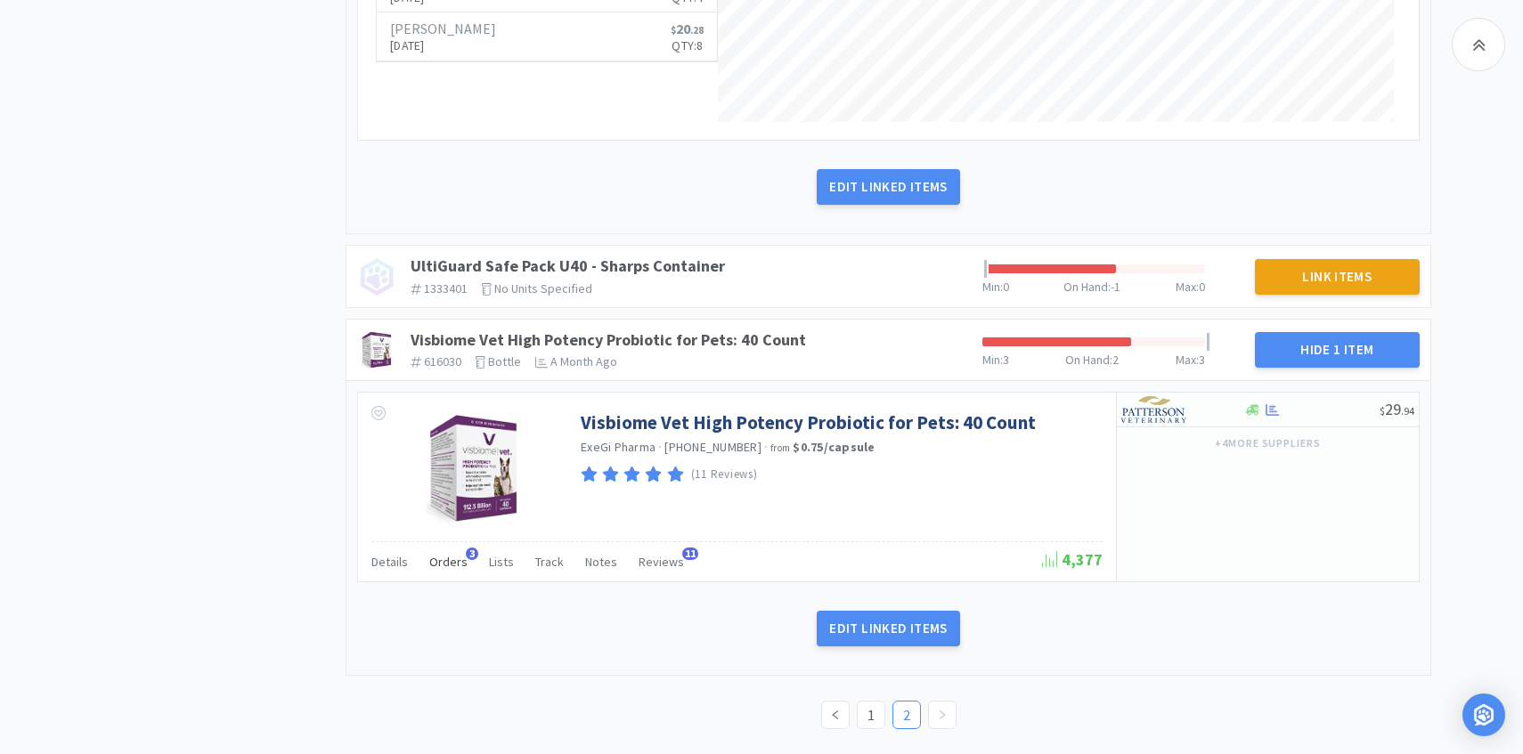
scroll to position [6334, 0]
click at [439, 566] on span "Orders" at bounding box center [448, 562] width 38 height 16
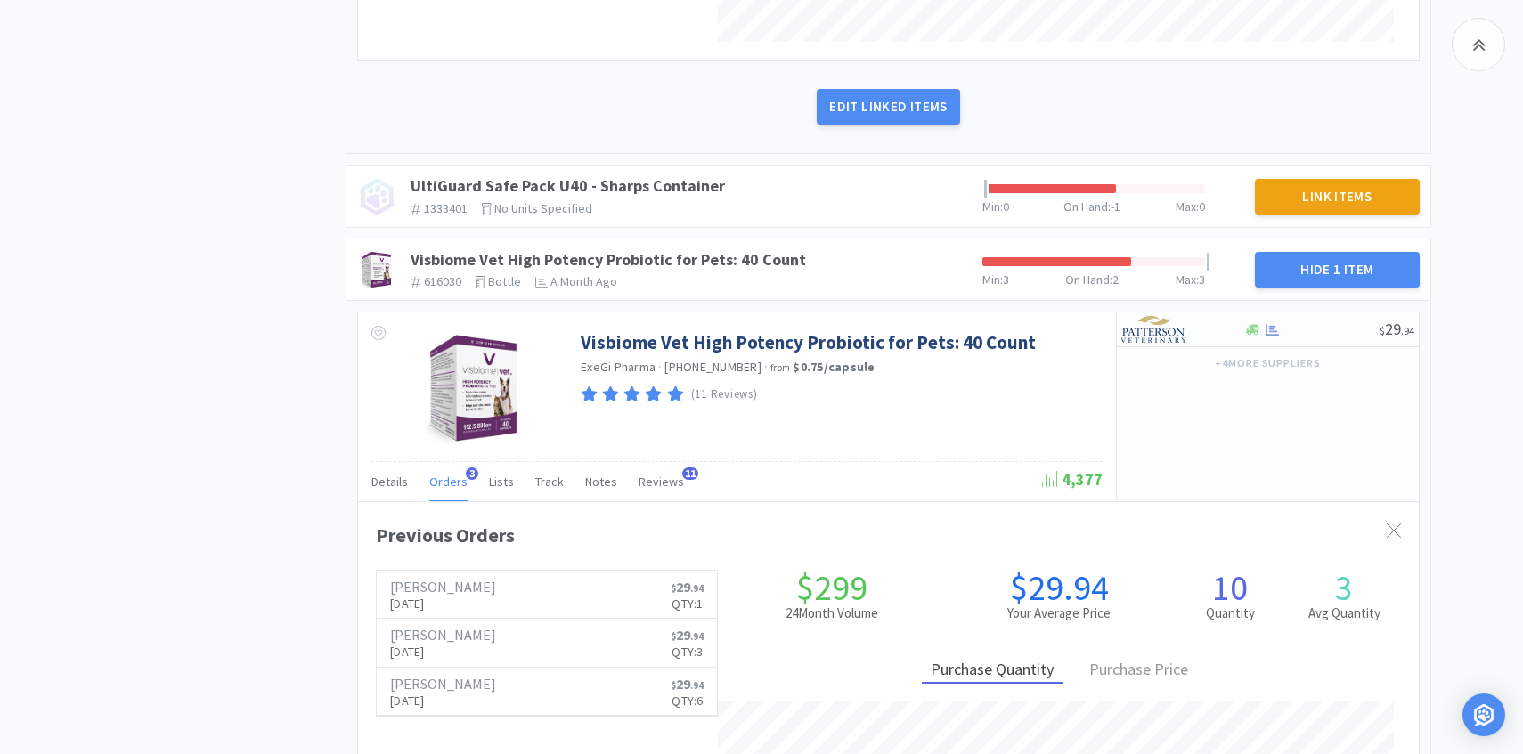
scroll to position [6432, 0]
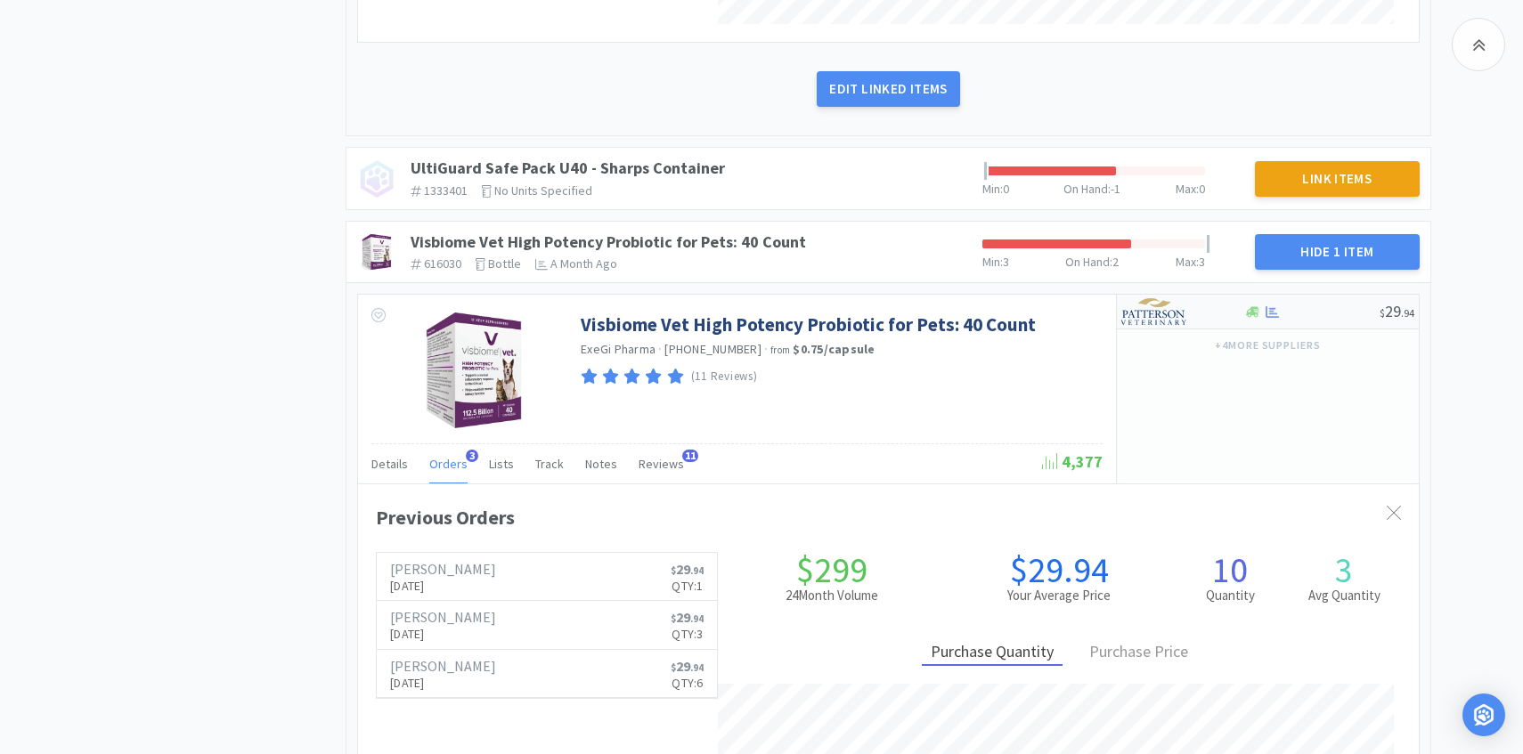
click at [1207, 325] on div at bounding box center [1170, 312] width 98 height 30
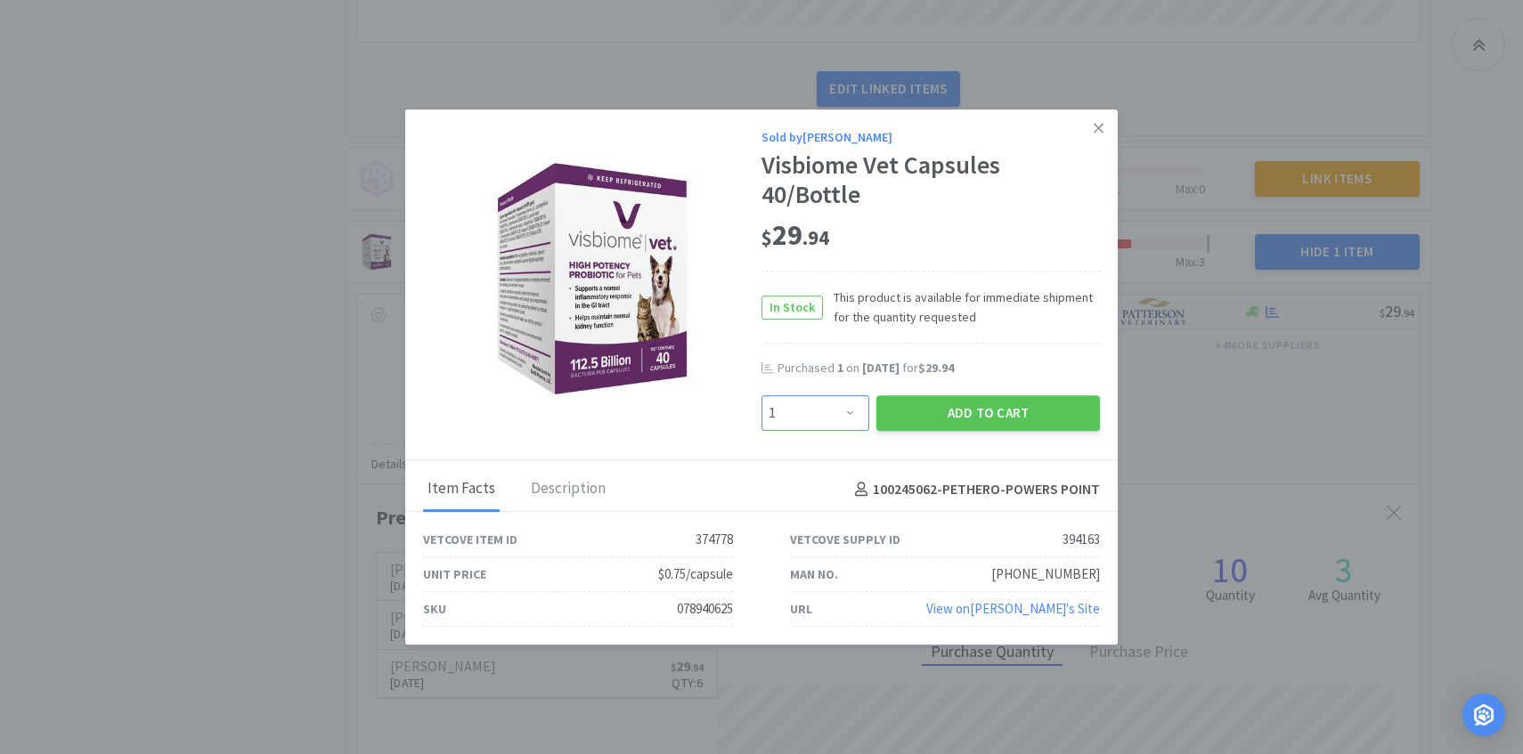
click at [816, 410] on select "Enter Quantity 1 2 3 4 5 6 7 8 9 10 11 12 13 14 15 16 17 18 19 20 Enter Quantity" at bounding box center [815, 413] width 108 height 36
select select "2"
click at [761, 395] on select "Enter Quantity 1 2 3 4 5 6 7 8 9 10 11 12 13 14 15 16 17 18 19 20 Enter Quantity" at bounding box center [815, 413] width 108 height 36
click at [972, 411] on button "Add to Cart" at bounding box center [988, 413] width 224 height 36
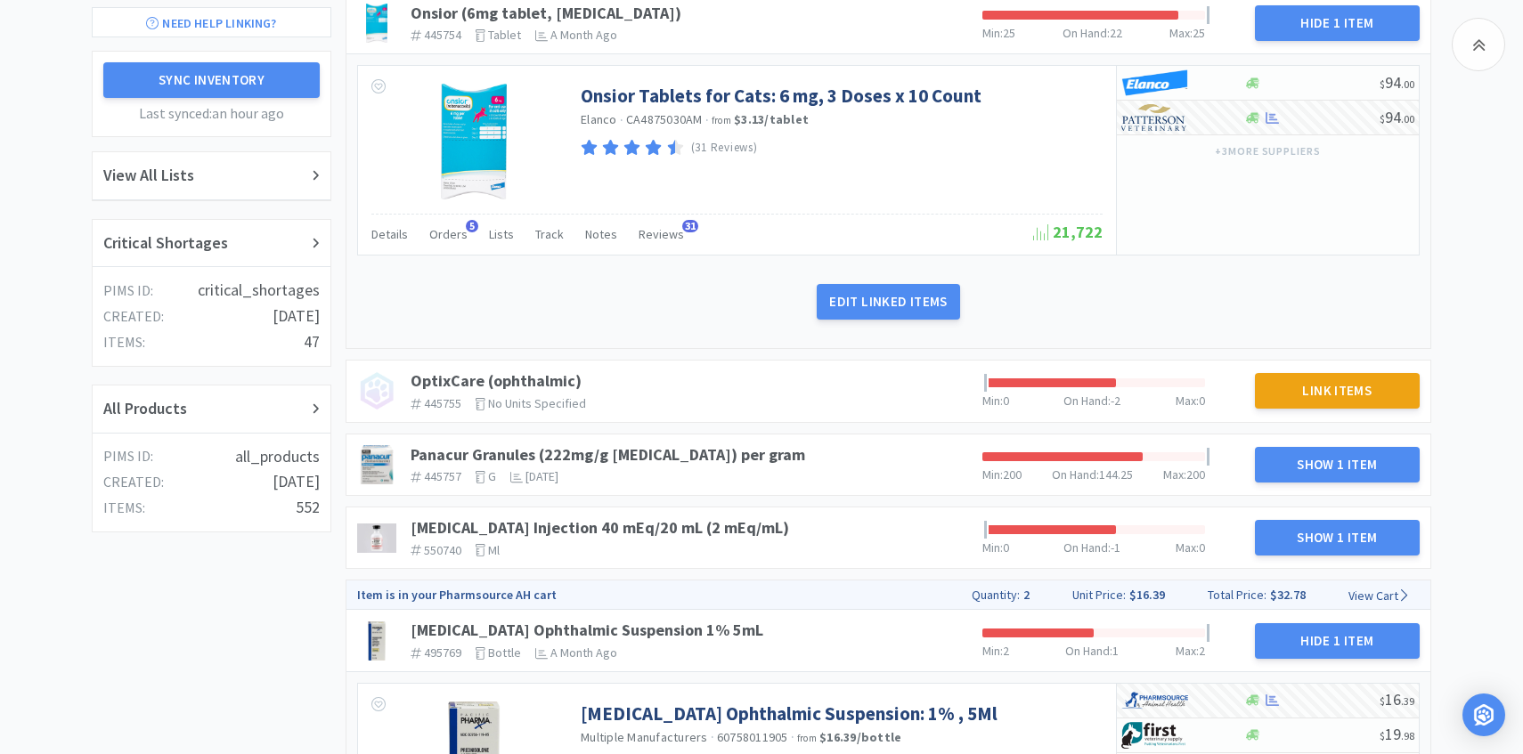
scroll to position [0, 0]
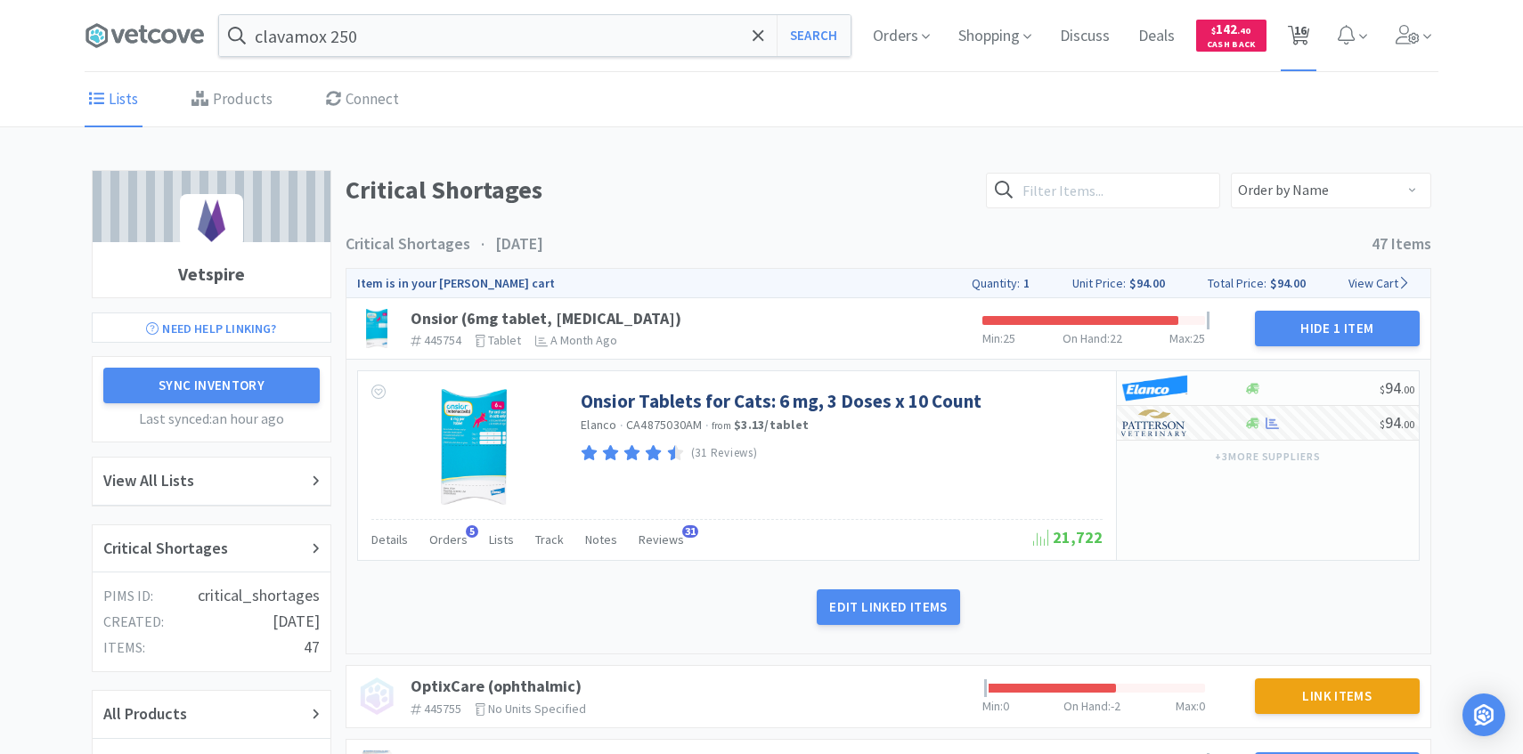
click at [1302, 35] on span "16" at bounding box center [1300, 30] width 12 height 71
select select "10"
select select "1"
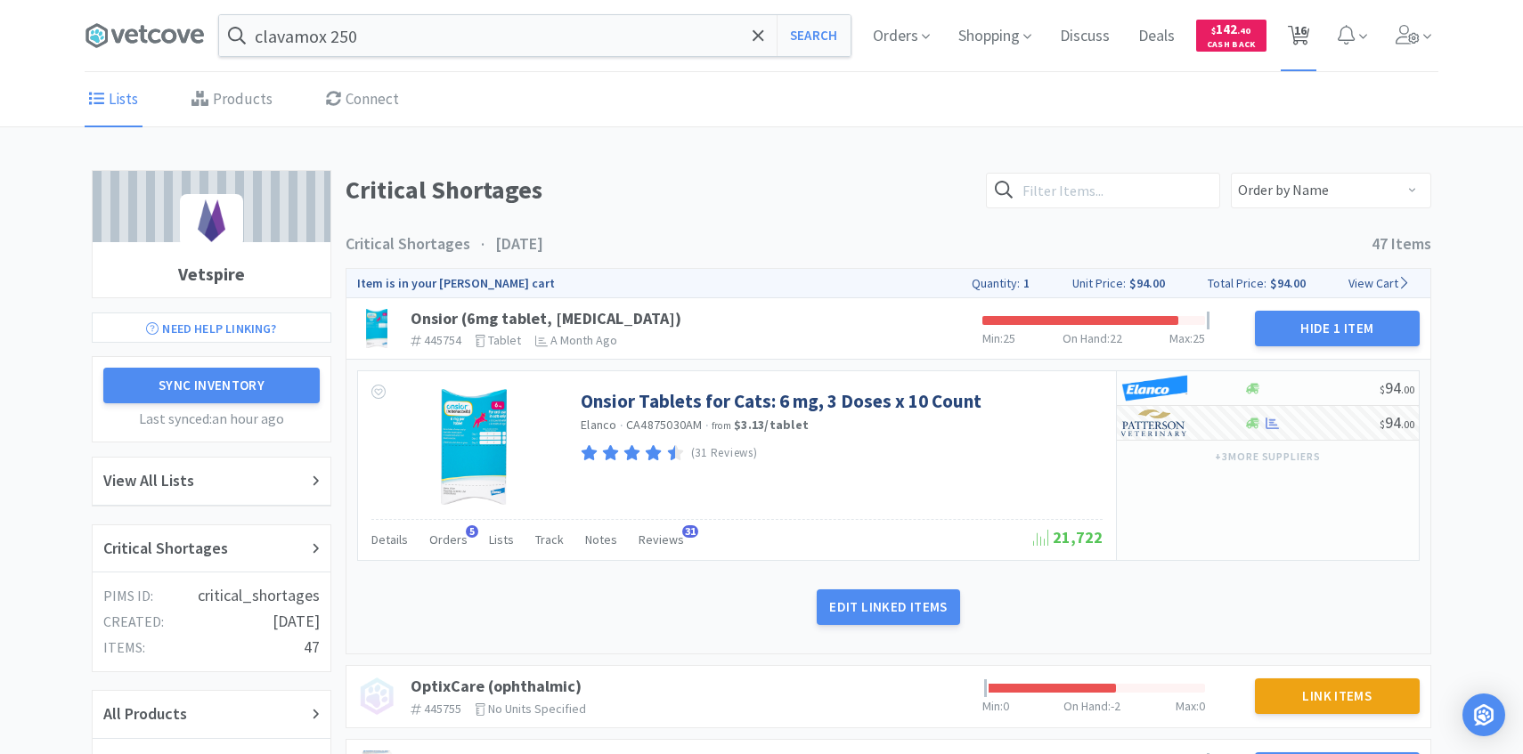
select select "8"
select select "1"
select select "4"
select select "1"
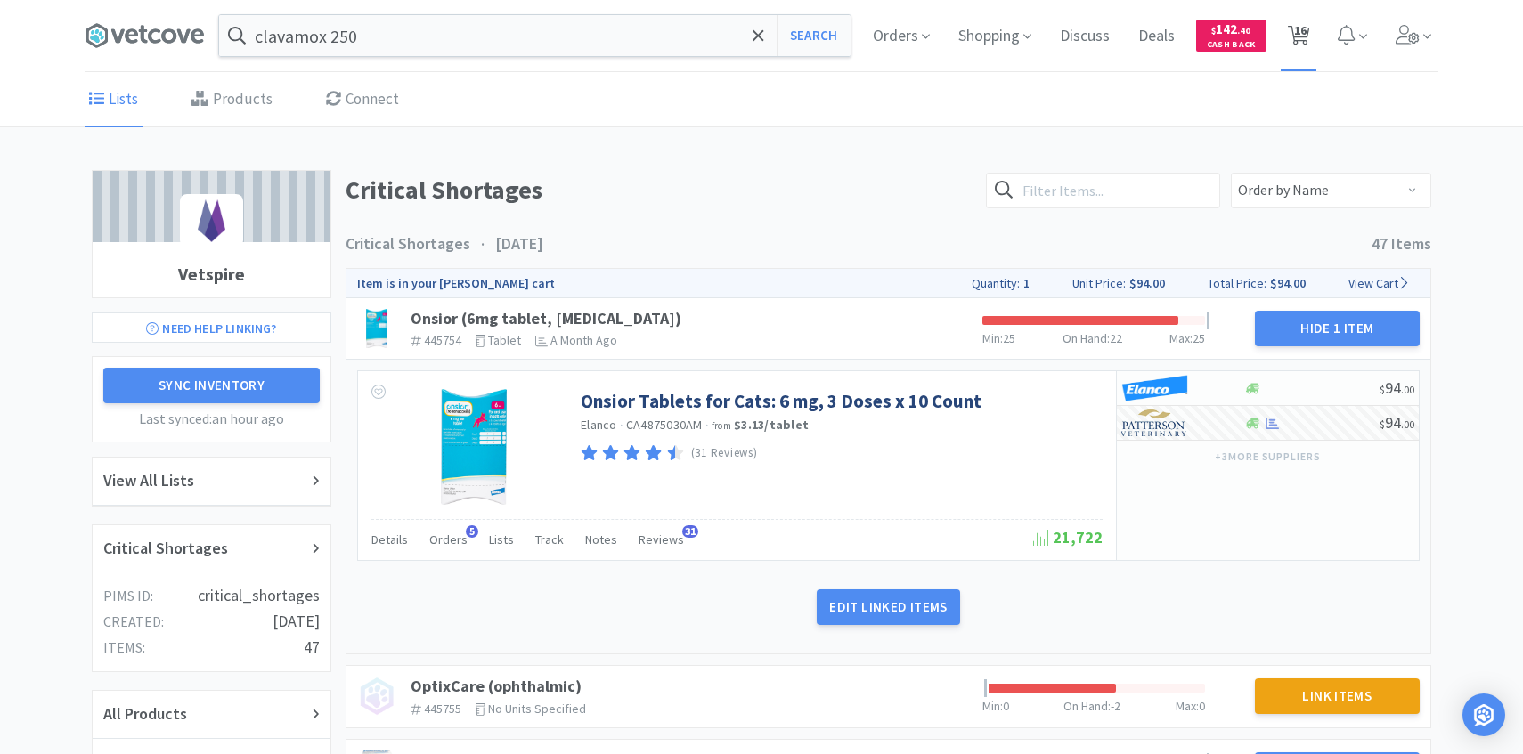
select select "1"
select select "3"
select select "1"
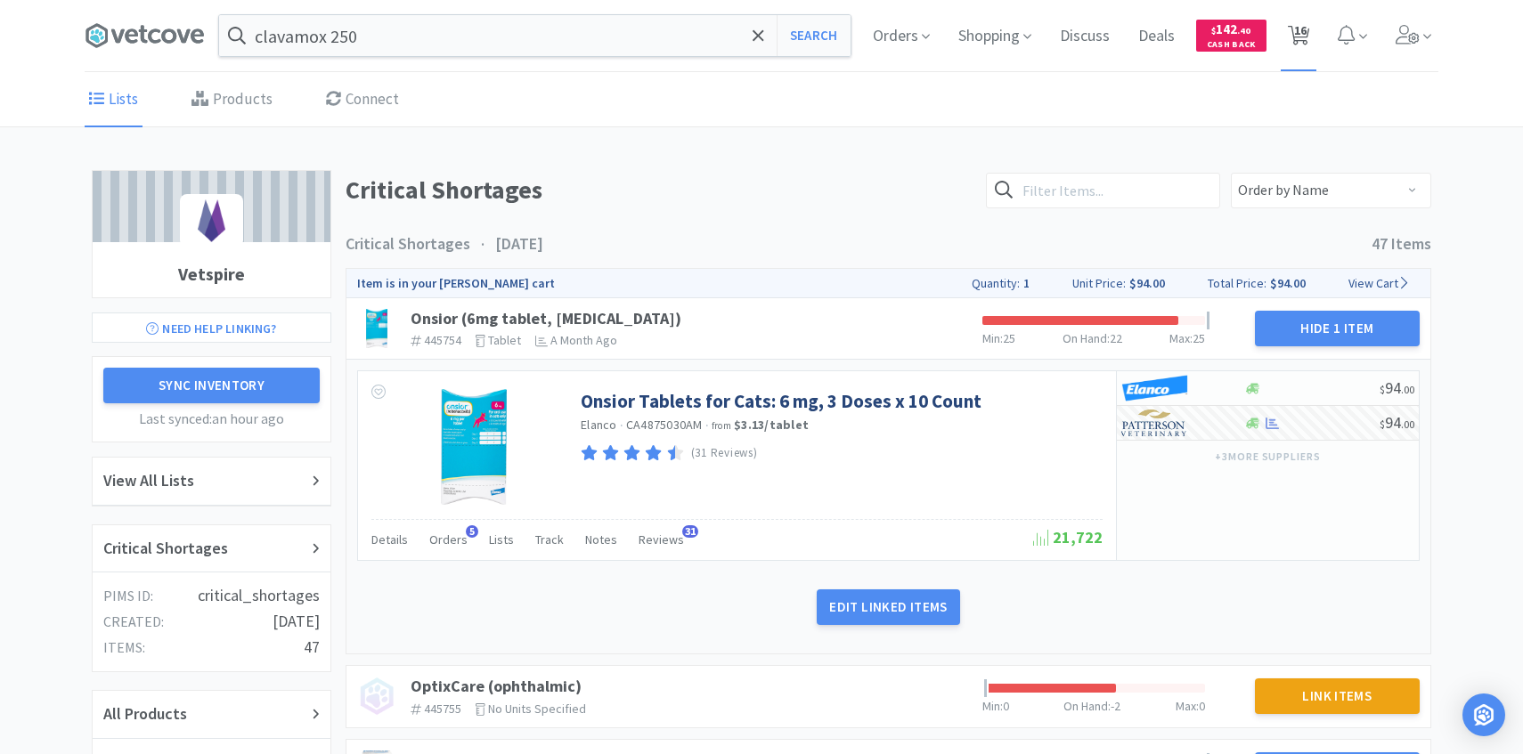
select select "2"
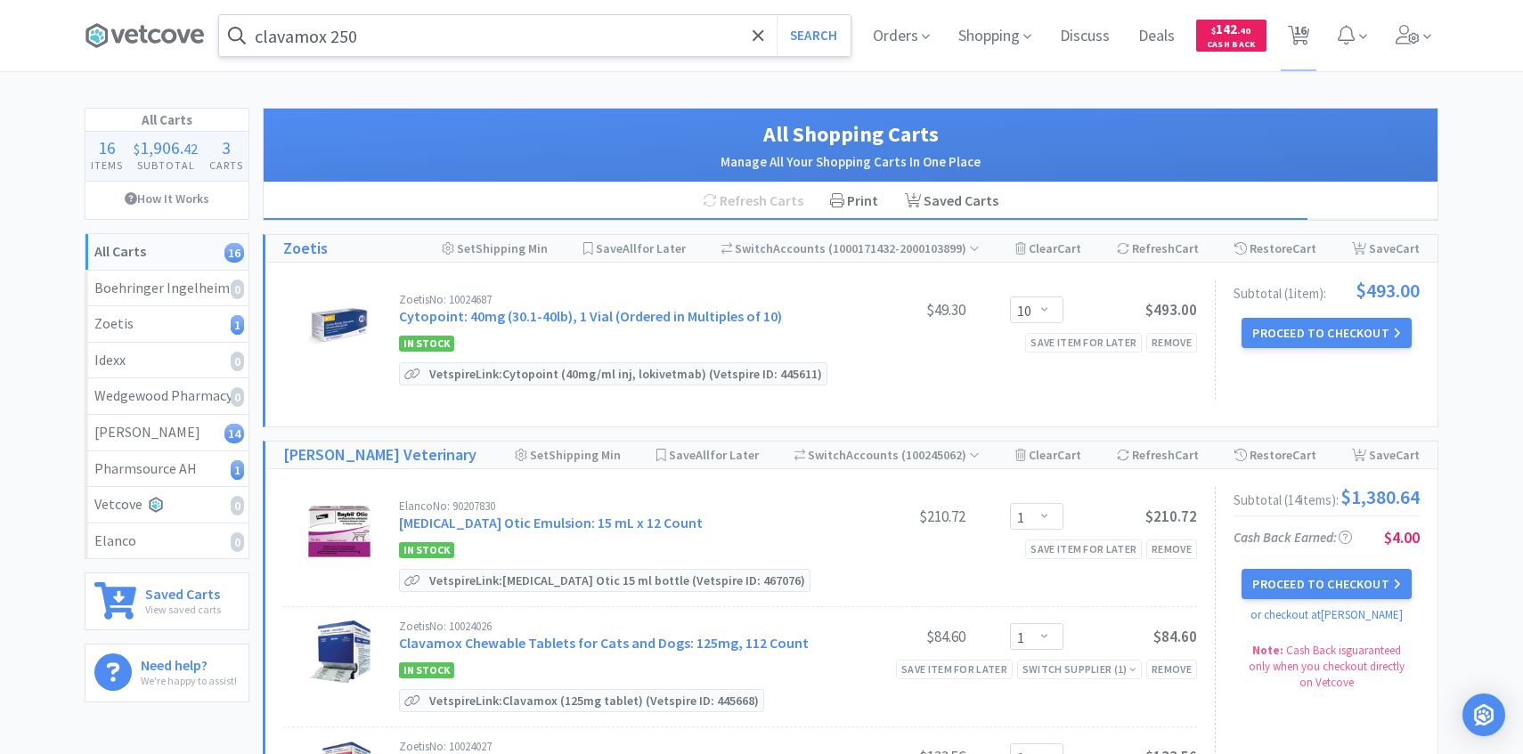
click at [456, 47] on input "clavamox 250" at bounding box center [534, 35] width 631 height 41
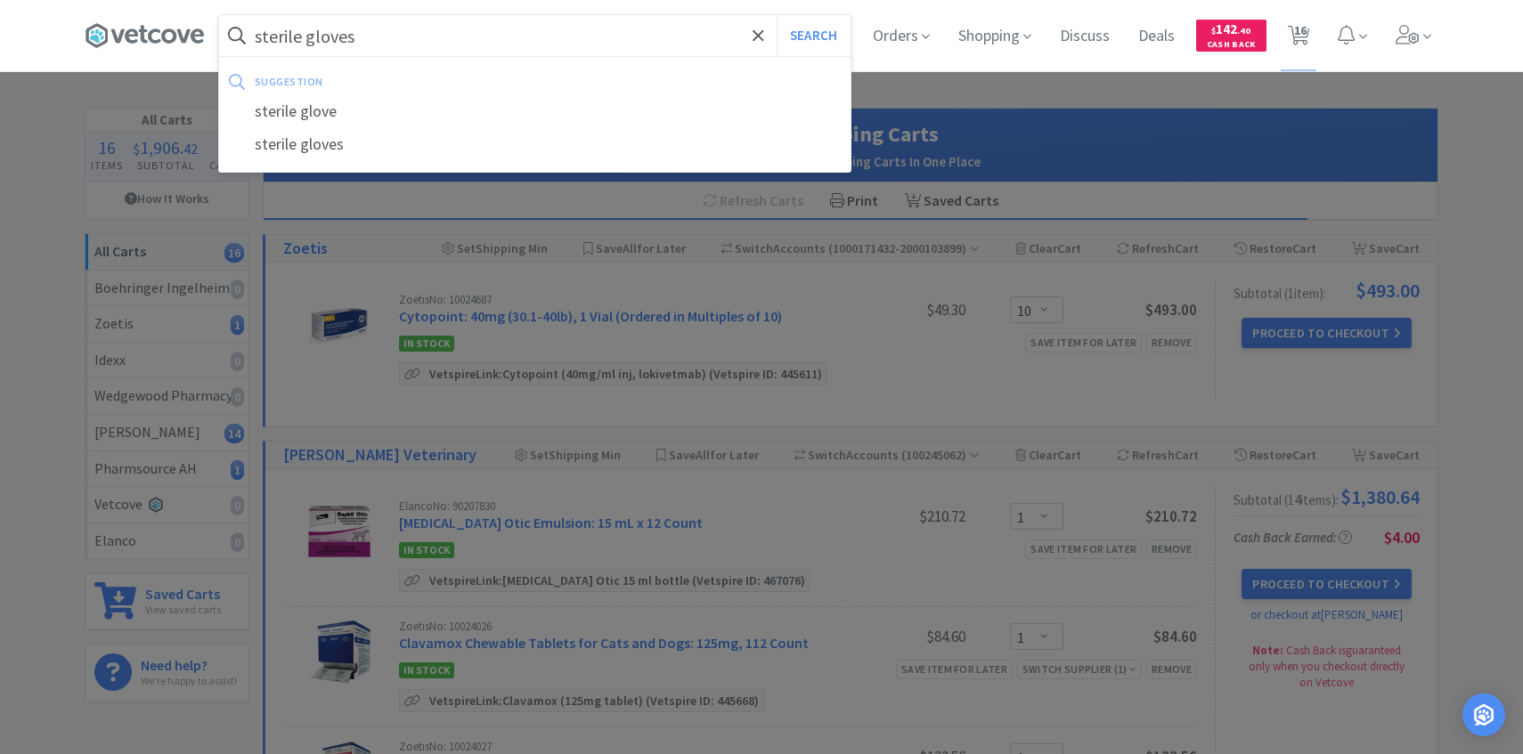
type input "sterile gloves"
click at [777, 15] on button "Search" at bounding box center [814, 35] width 74 height 41
select select "1"
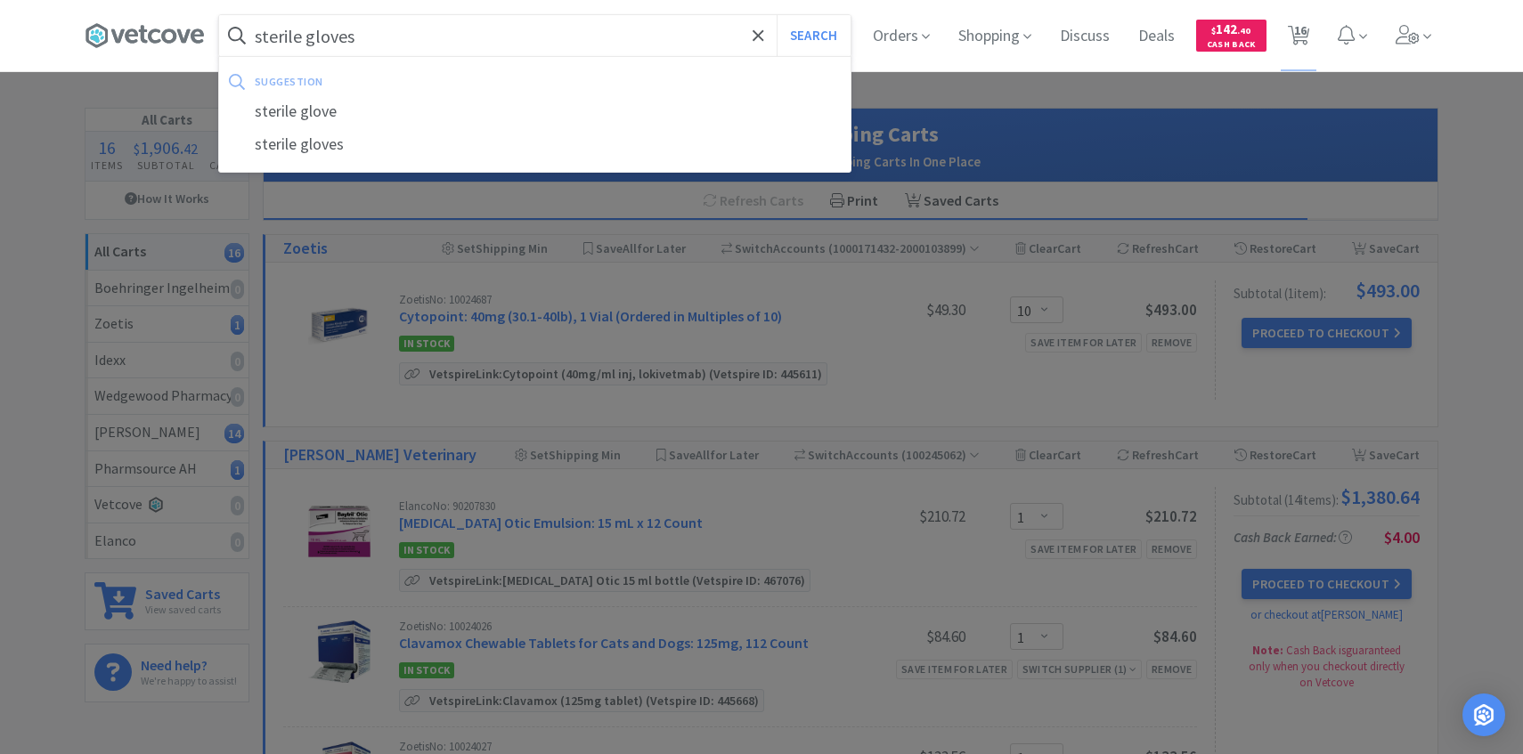
select select "8"
select select "1"
select select "4"
select select "1"
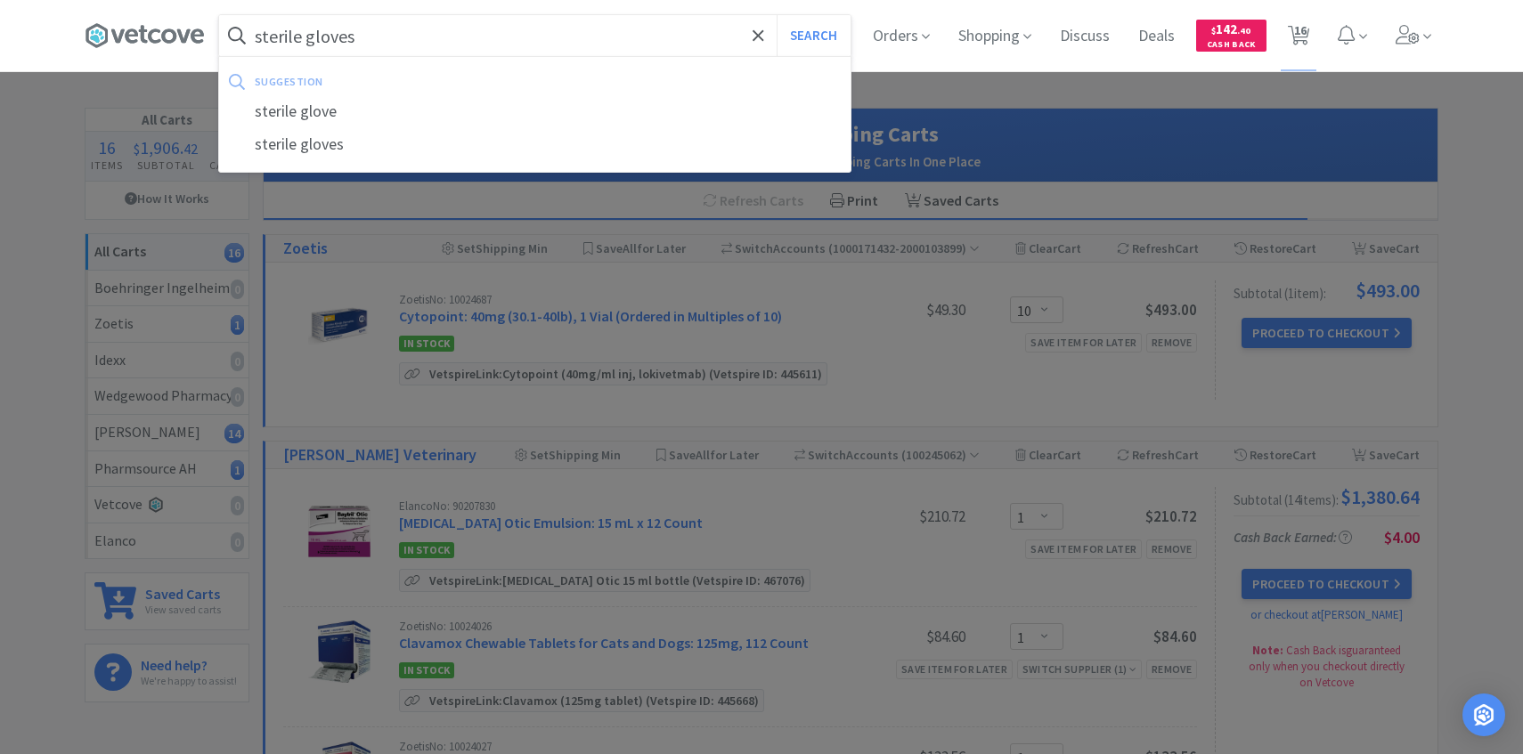
select select "1"
select select "3"
select select "1"
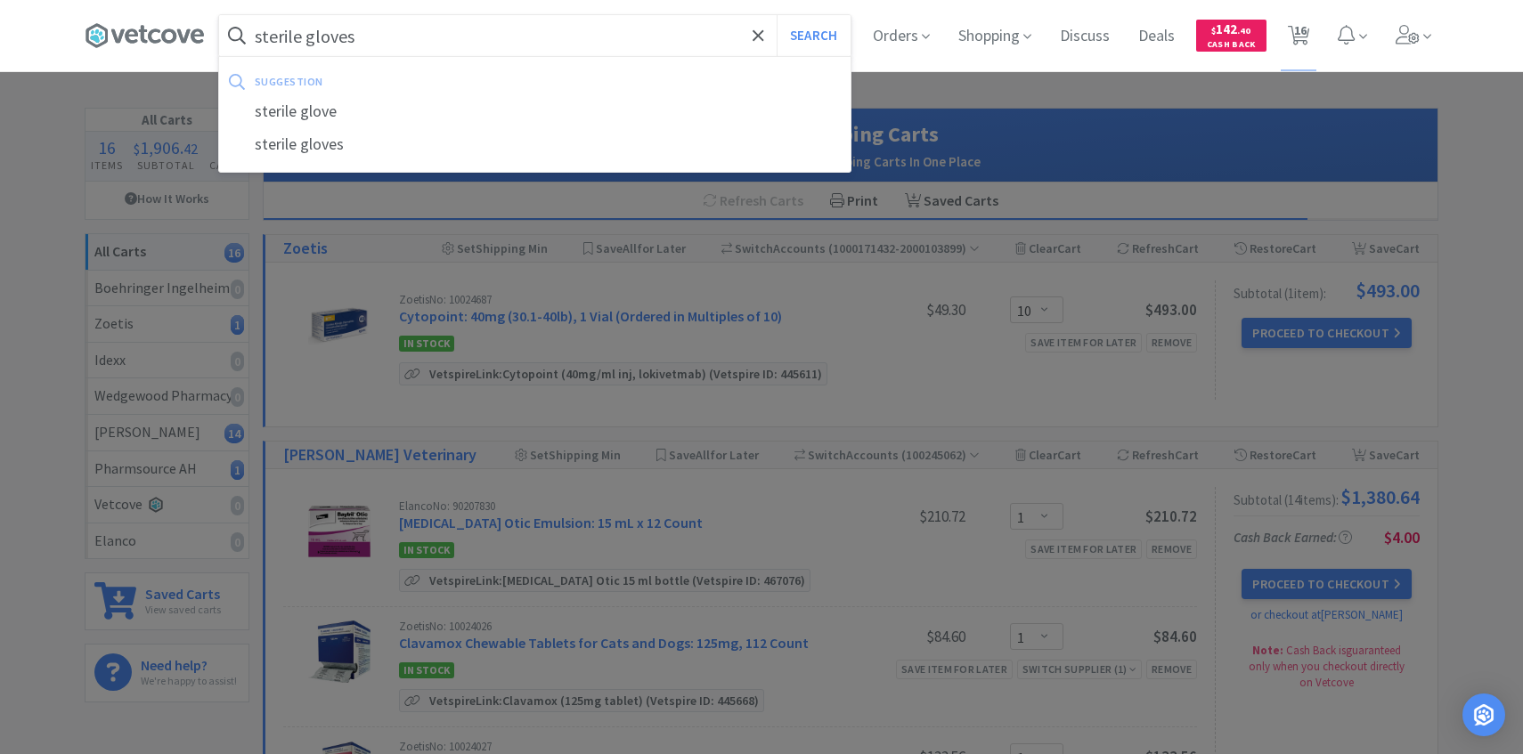
select select "2"
select select "10"
select select "2"
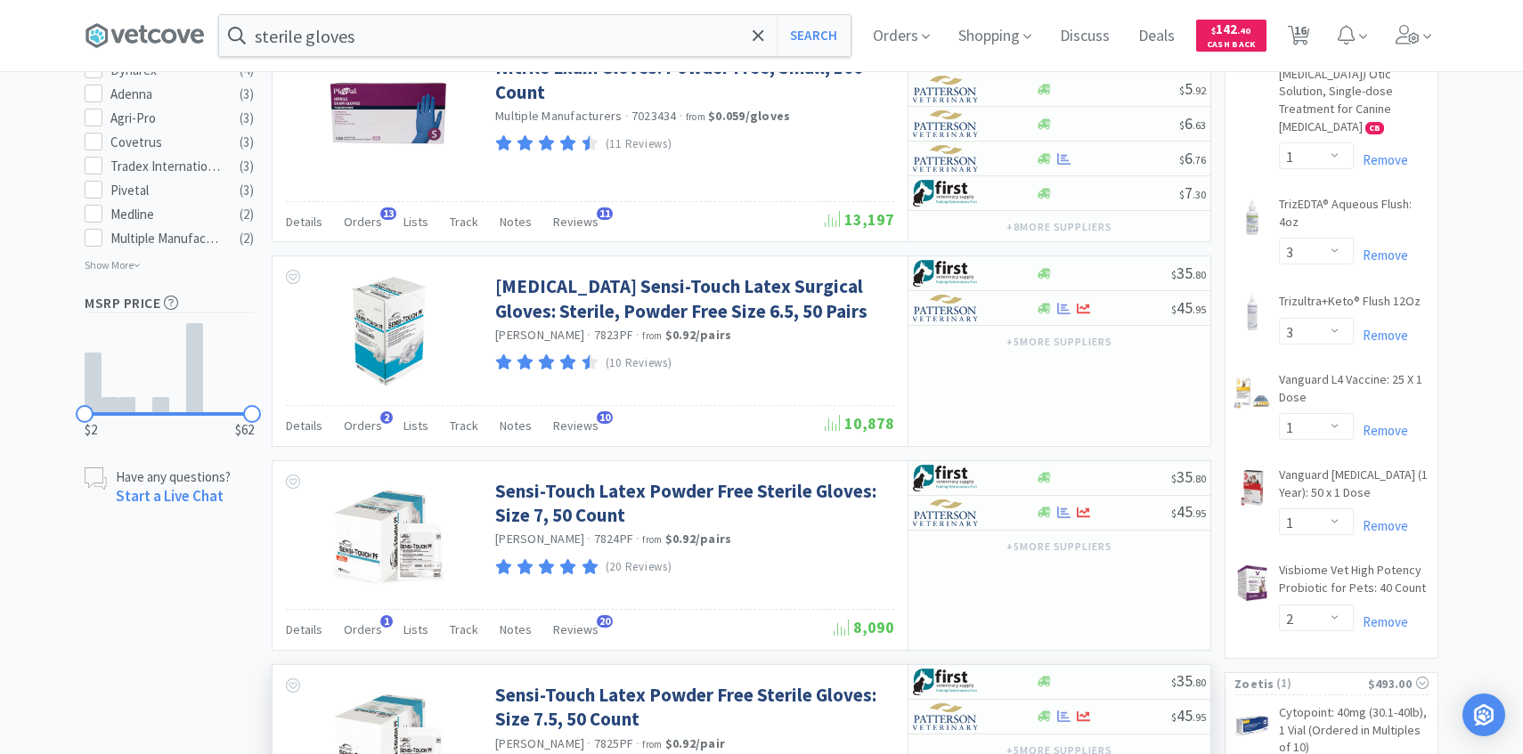
scroll to position [1010, 0]
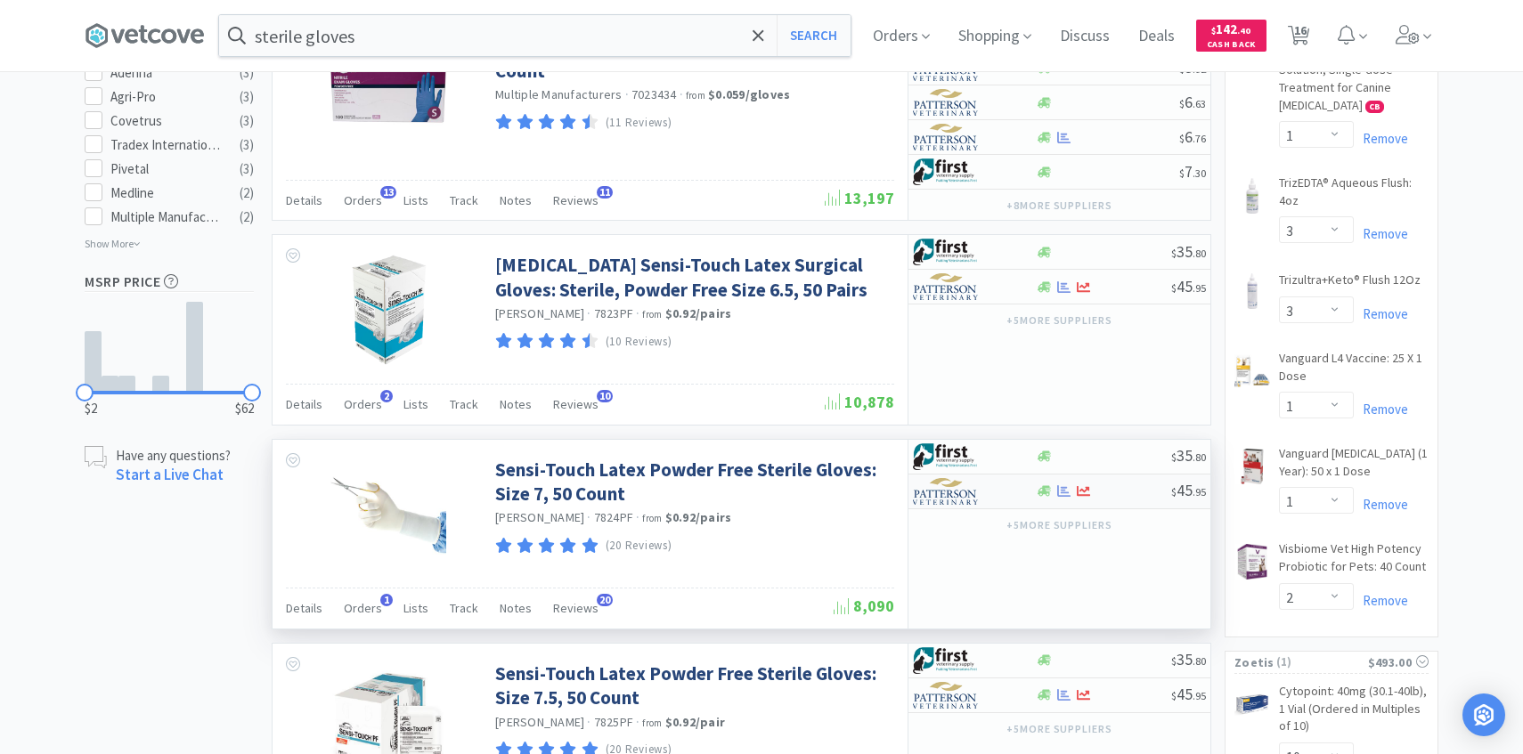
click at [959, 493] on img at bounding box center [946, 491] width 67 height 27
select select "1"
click at [403, 513] on img at bounding box center [388, 516] width 116 height 116
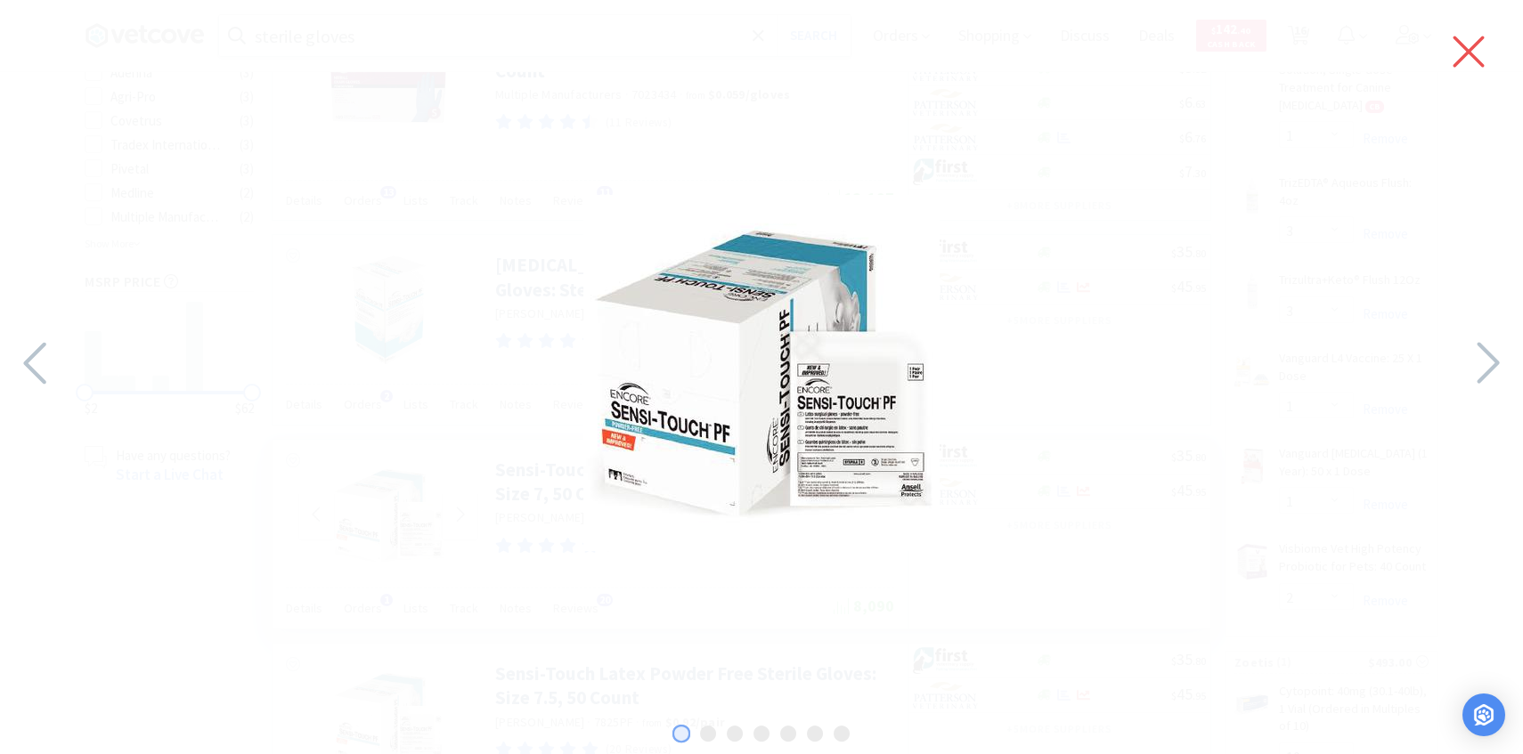
click at [1478, 41] on icon at bounding box center [1468, 52] width 31 height 31
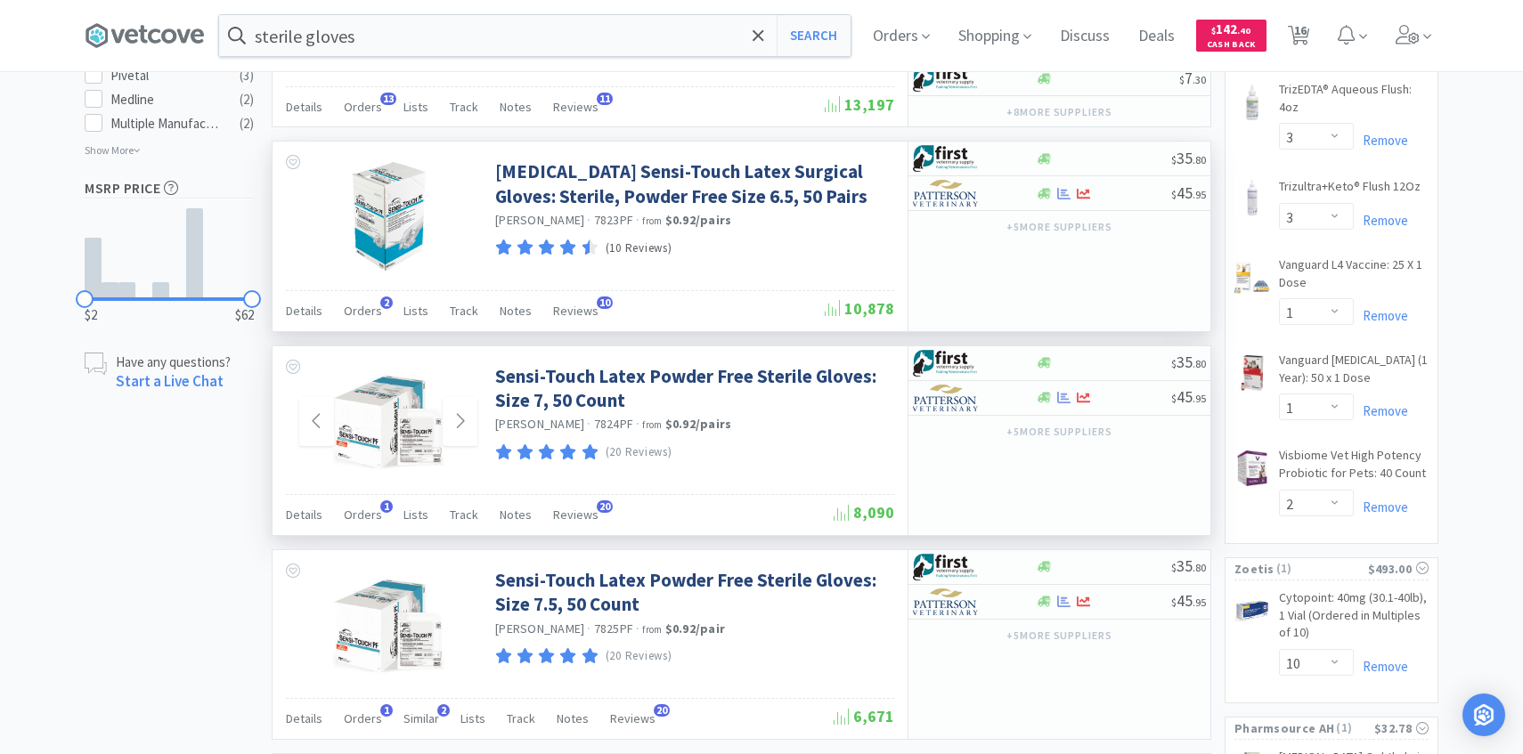
scroll to position [1112, 0]
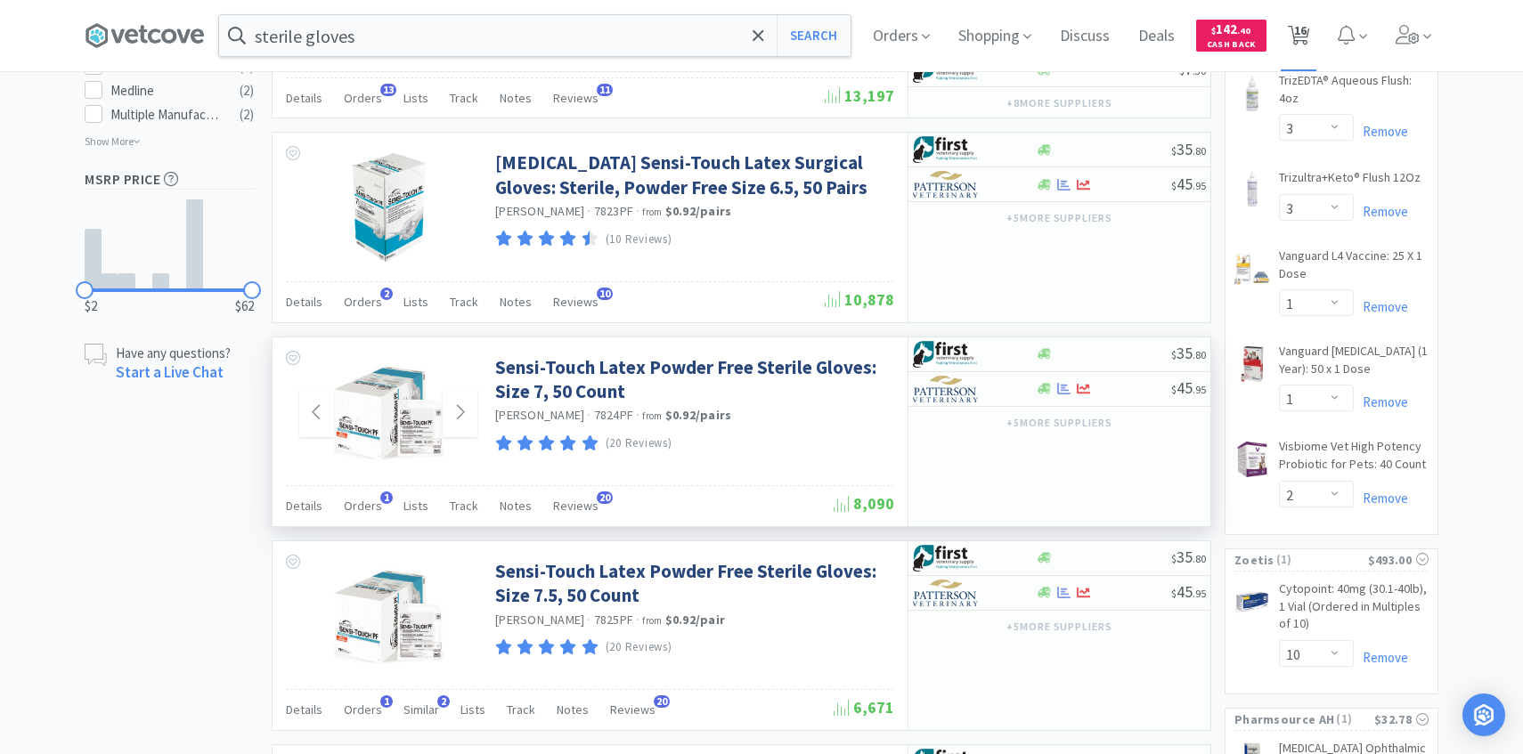
click at [1310, 18] on span "16" at bounding box center [1299, 35] width 37 height 71
select select "10"
select select "1"
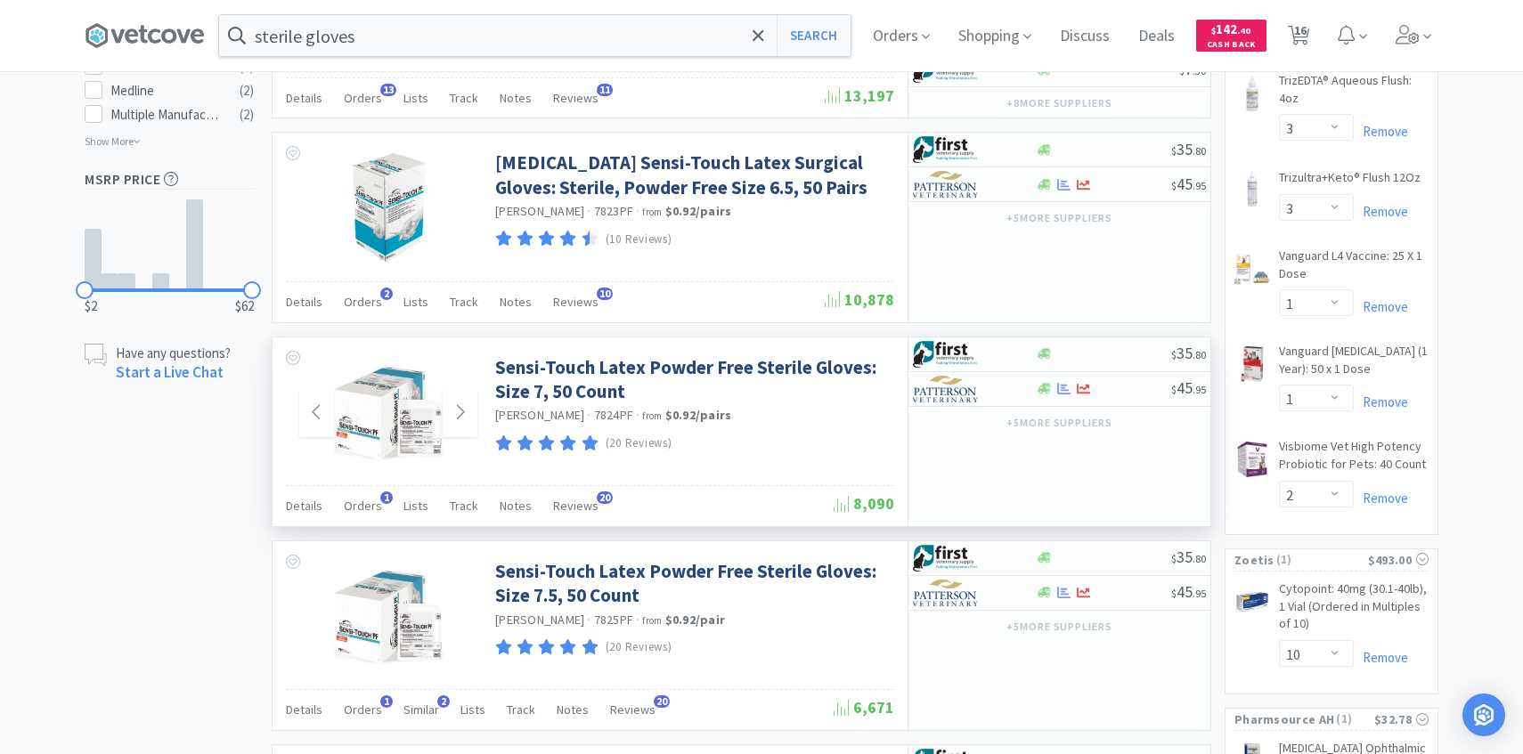
select select "8"
select select "1"
select select "4"
select select "1"
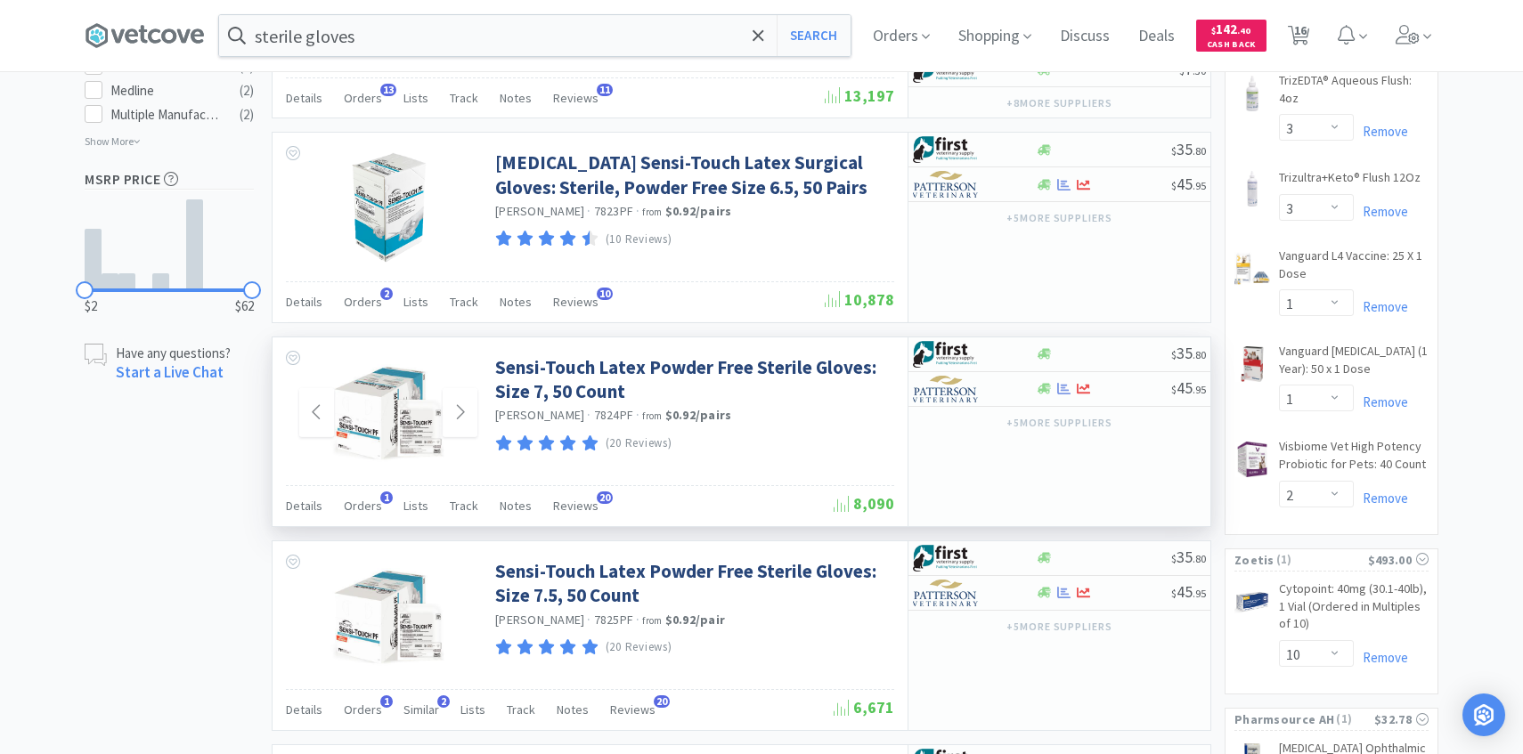
select select "1"
select select "3"
select select "1"
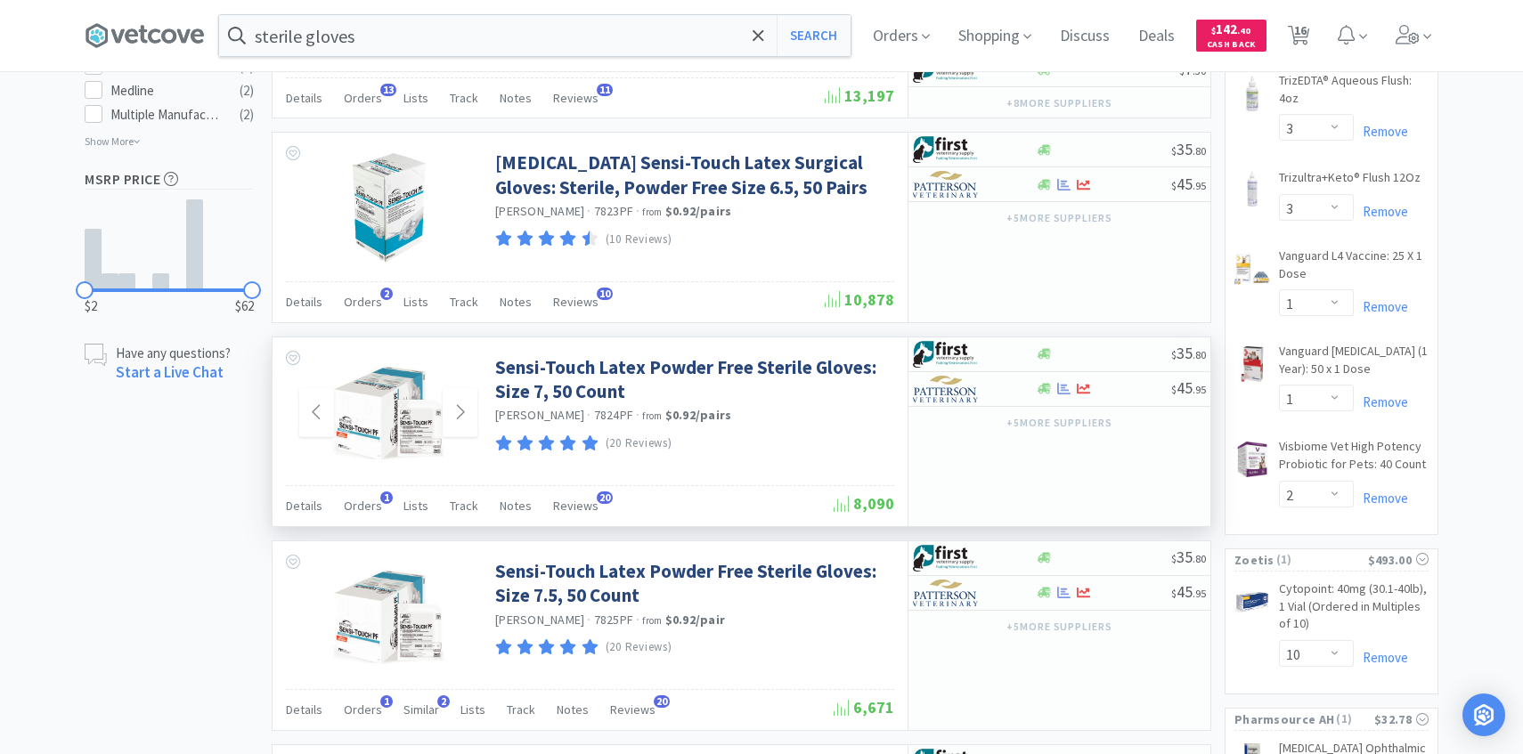
select select "2"
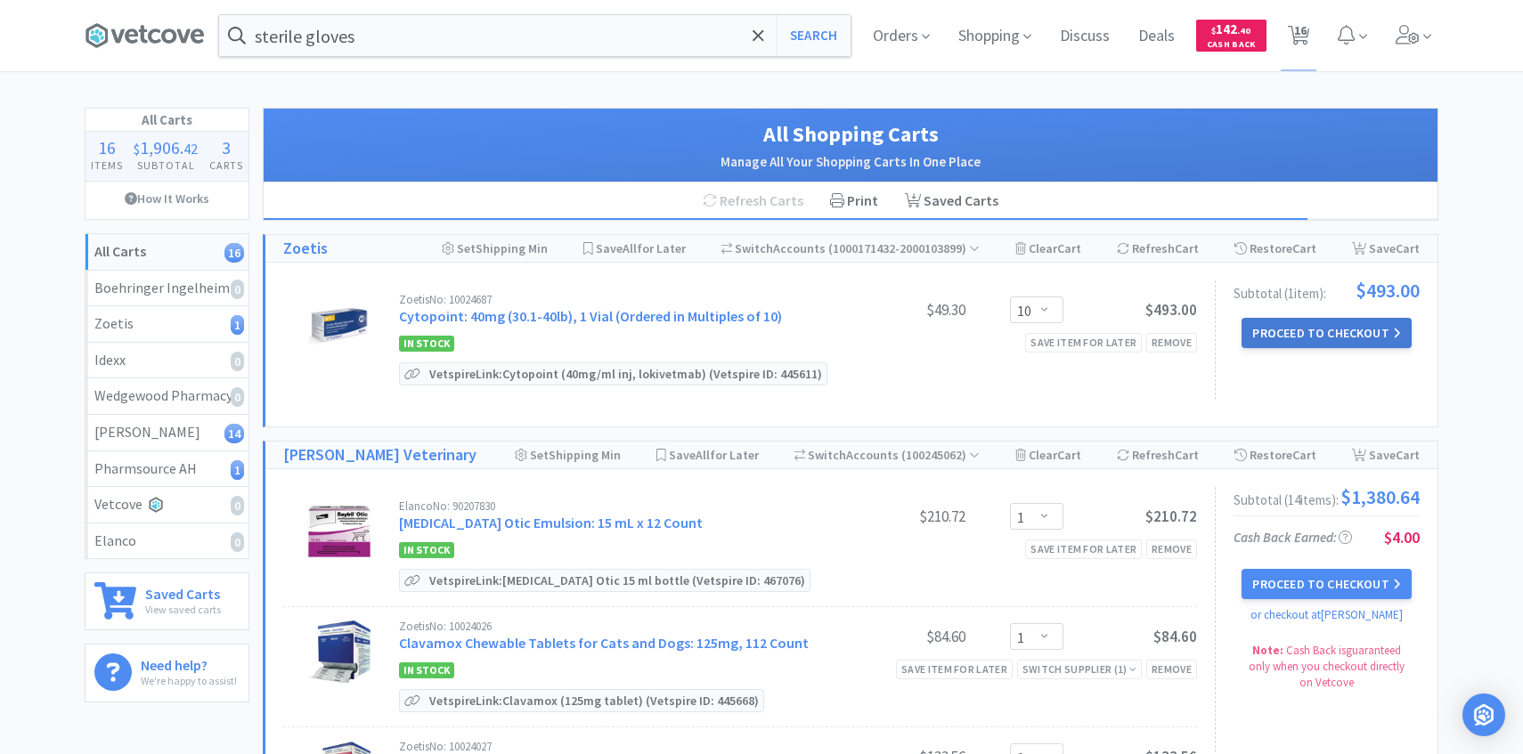
click at [1262, 325] on button "Proceed to Checkout" at bounding box center [1325, 333] width 169 height 30
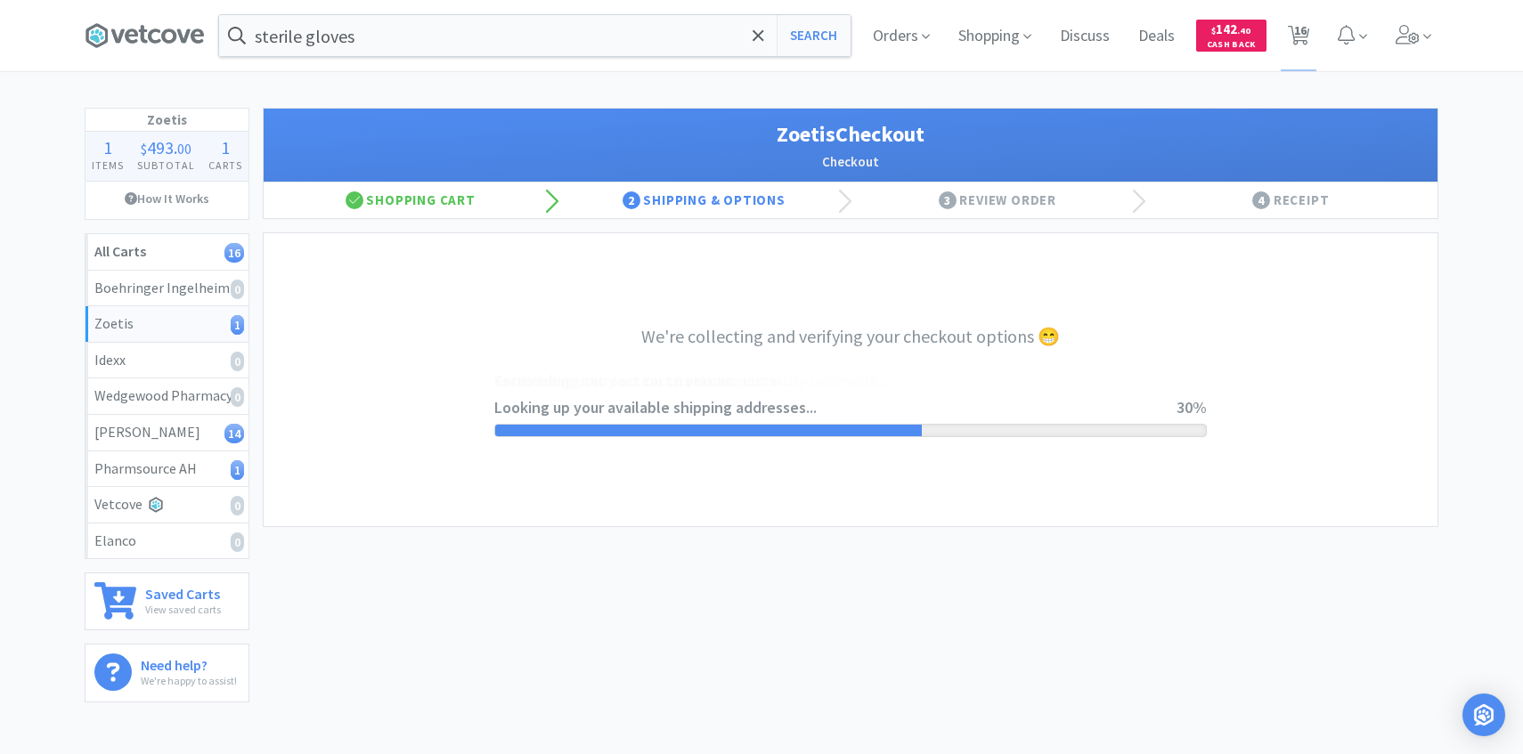
select select "invoice"
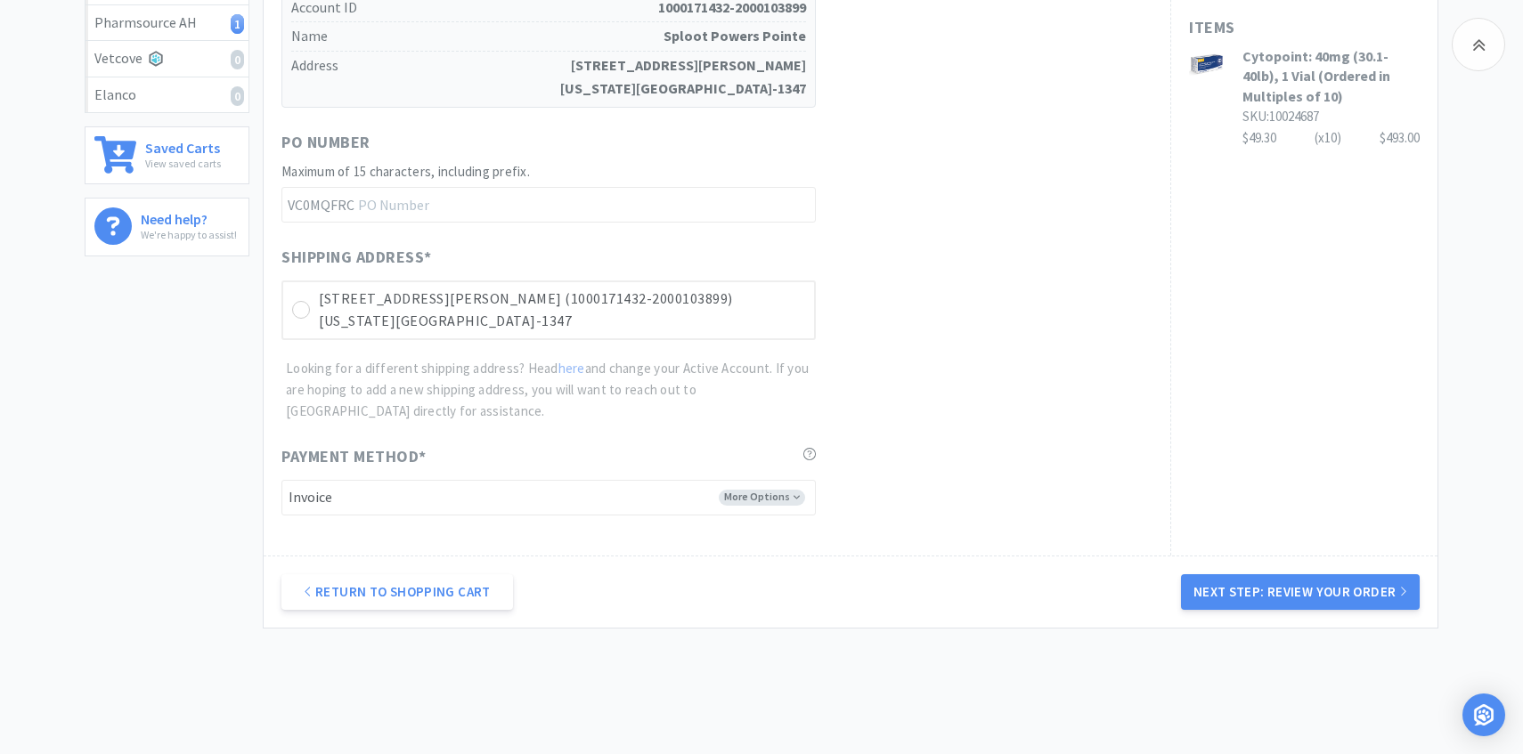
scroll to position [502, 0]
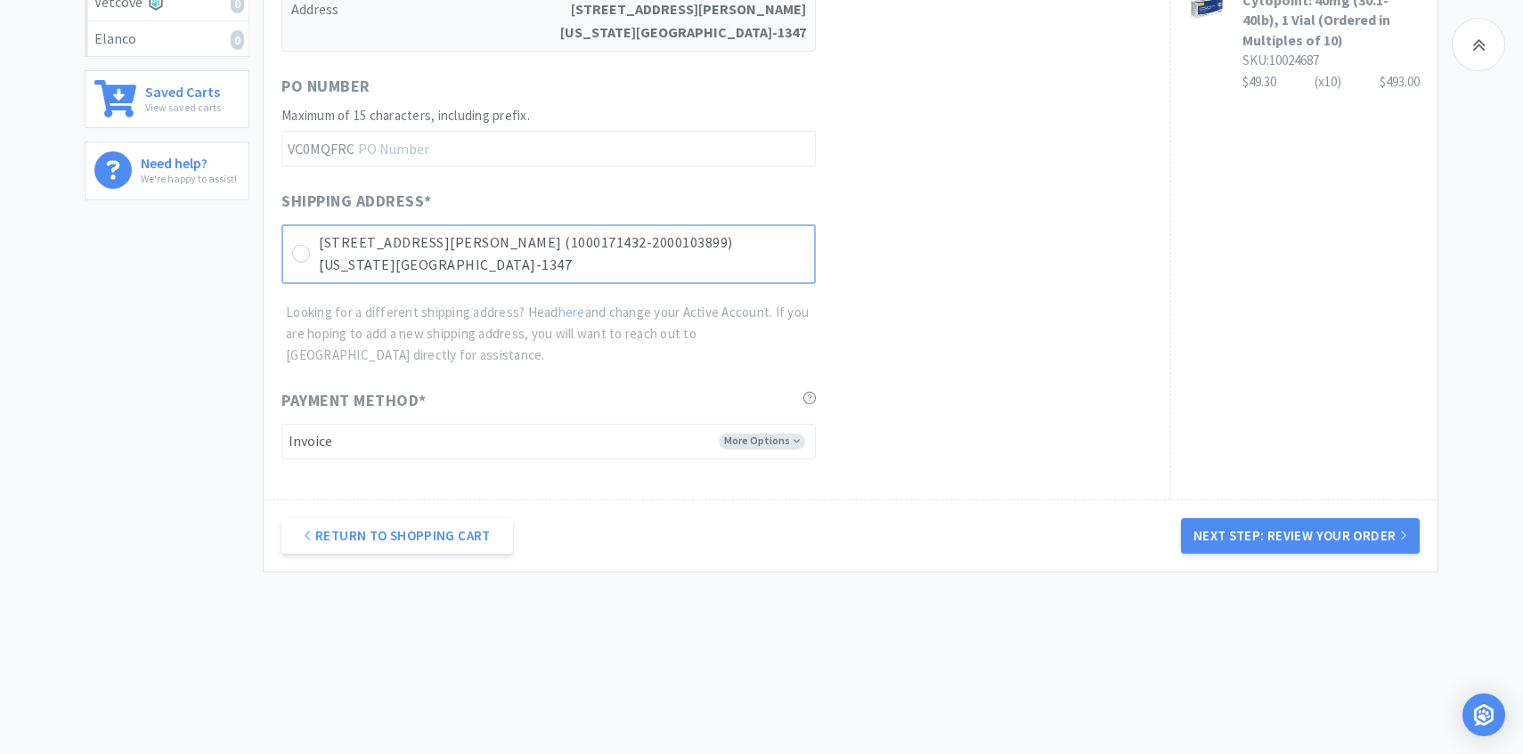
click at [759, 260] on p "Colorado Springs, CO 80917-1347" at bounding box center [562, 265] width 486 height 23
click at [1265, 550] on button "Next Step: Review Your Order" at bounding box center [1300, 536] width 239 height 36
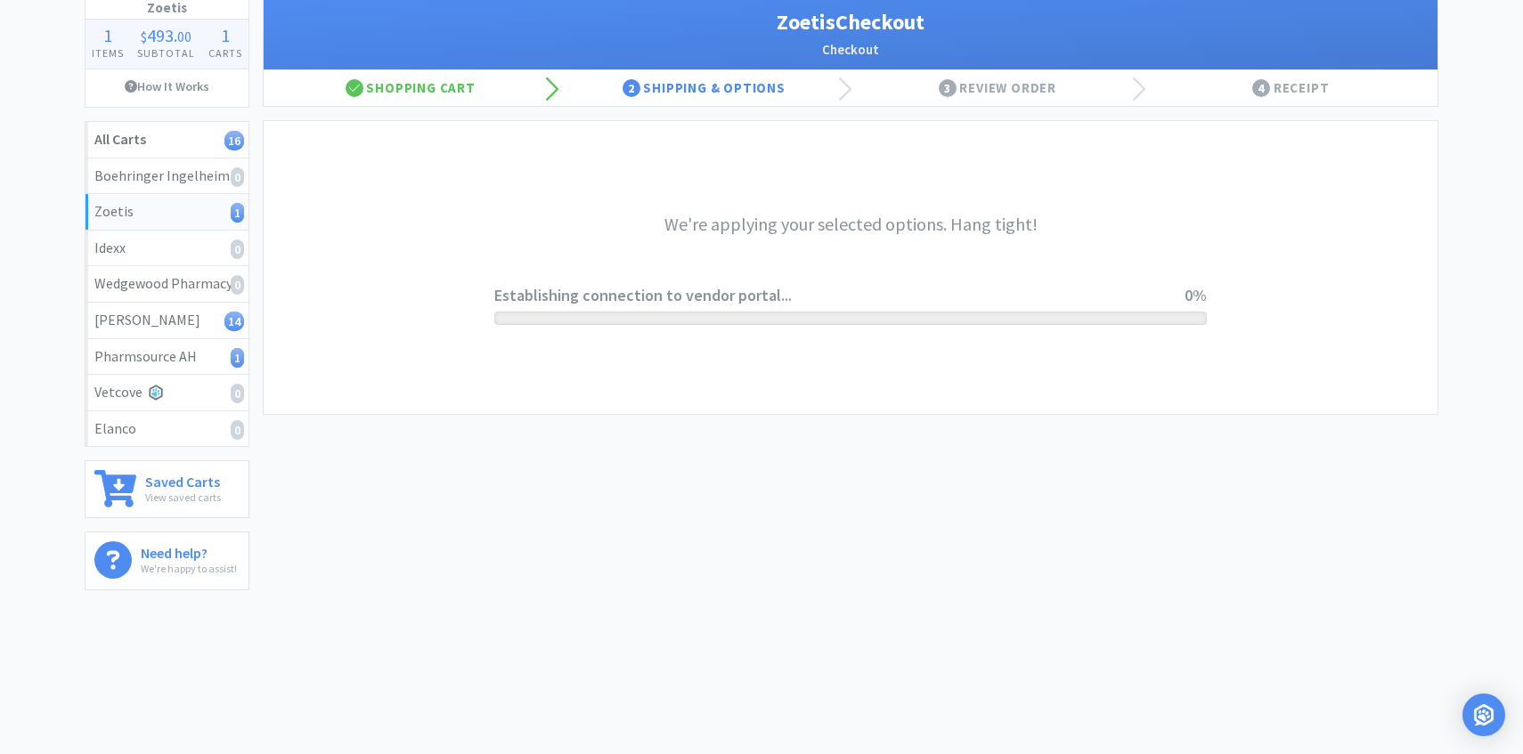
scroll to position [0, 0]
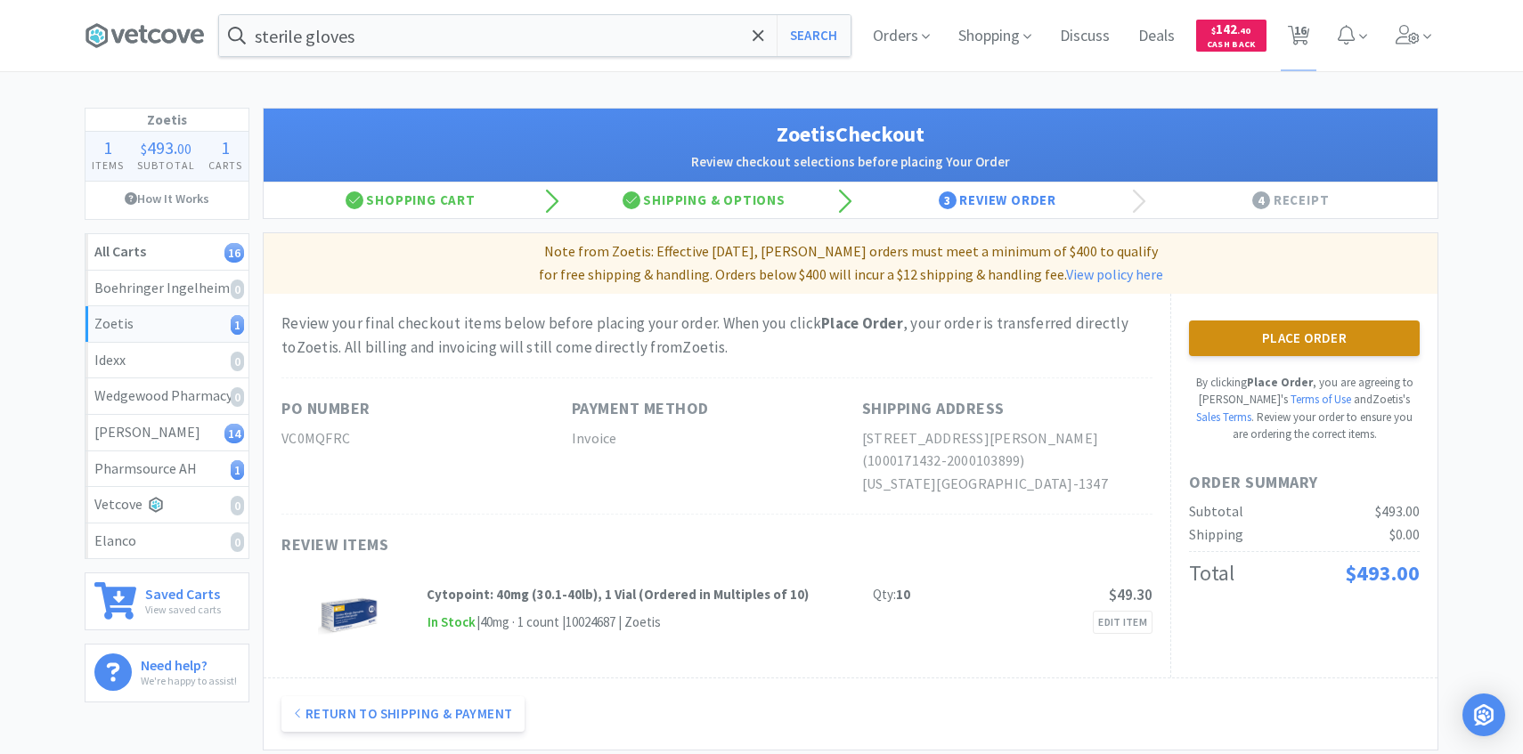
click at [1274, 333] on button "Place Order" at bounding box center [1304, 339] width 231 height 36
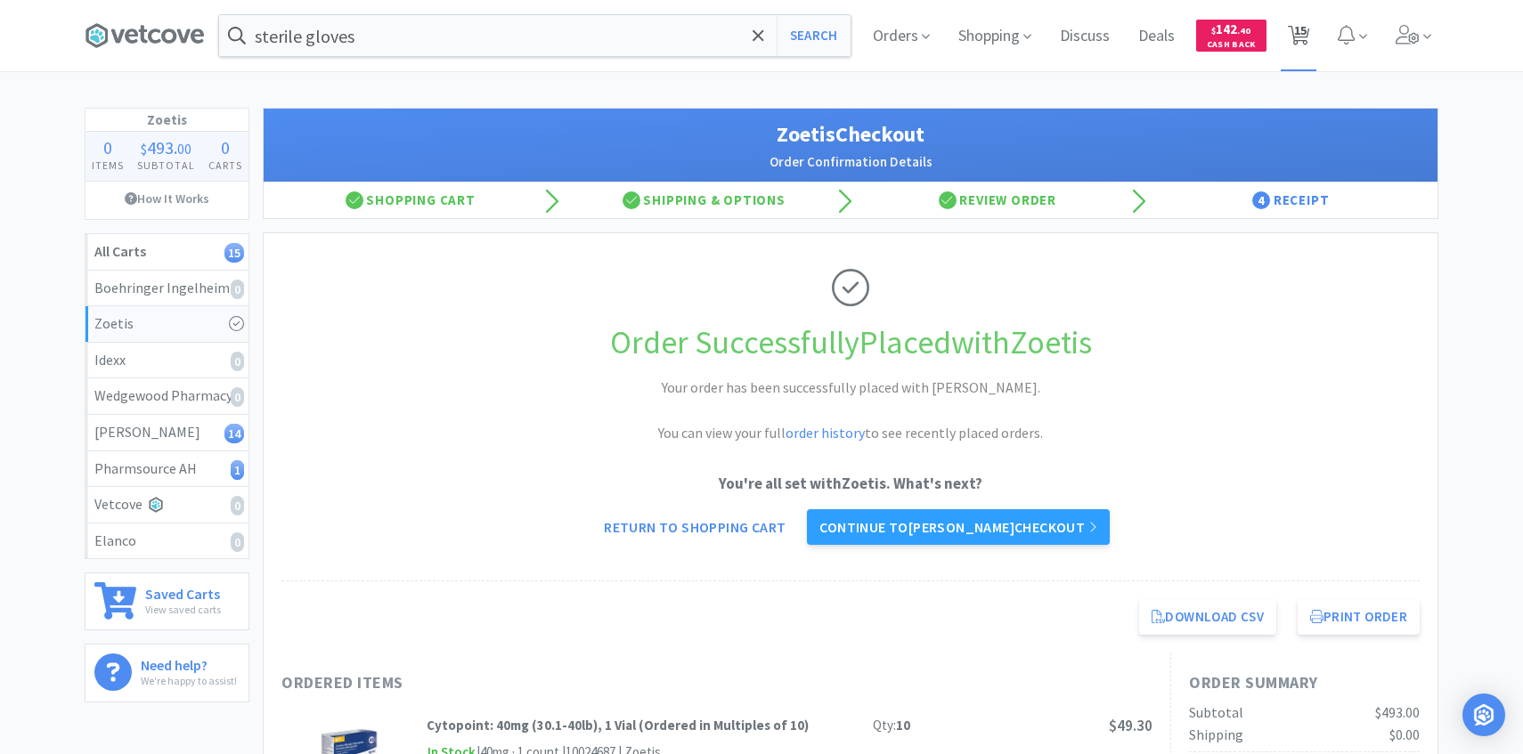
click at [1294, 44] on span "15" at bounding box center [1300, 30] width 12 height 71
select select "1"
select select "8"
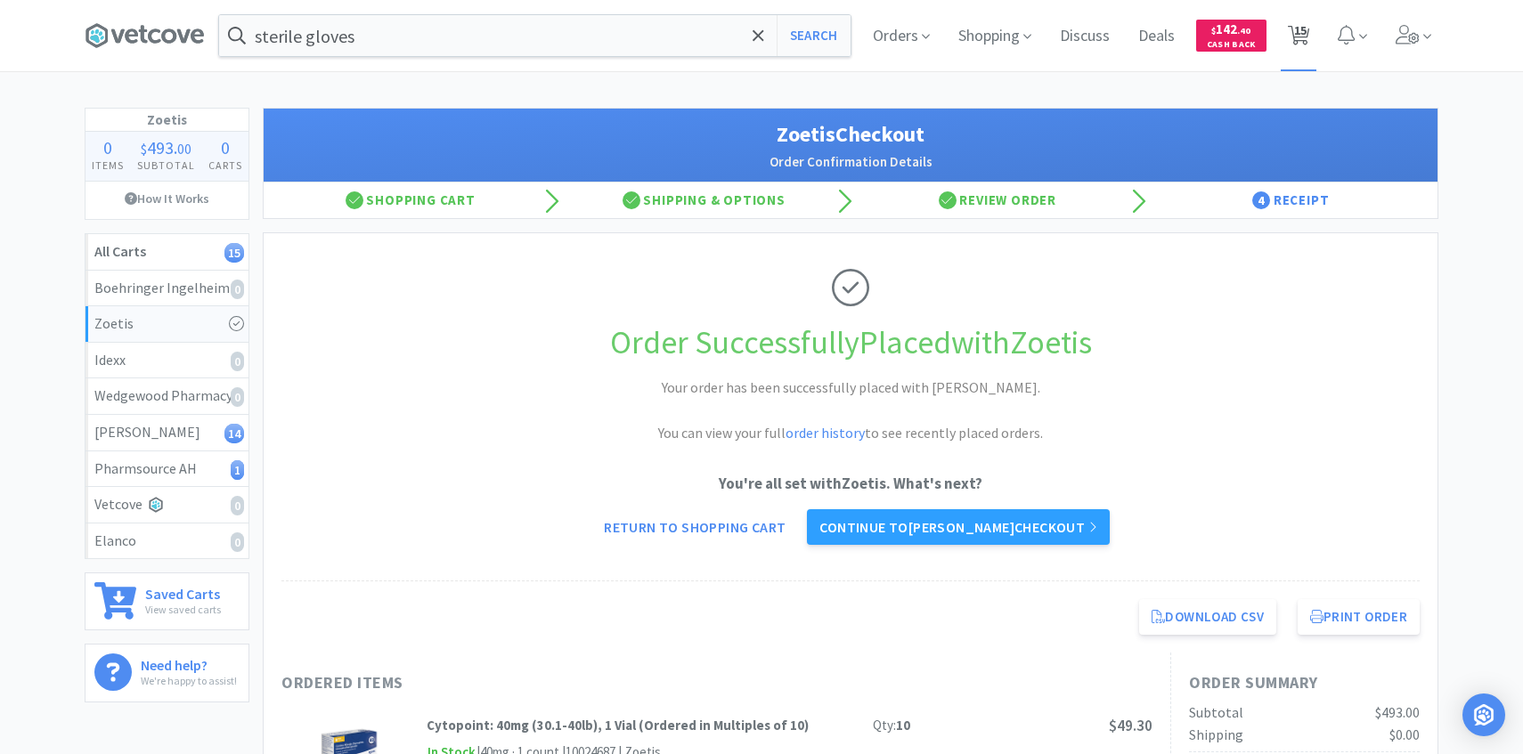
select select "1"
select select "4"
select select "1"
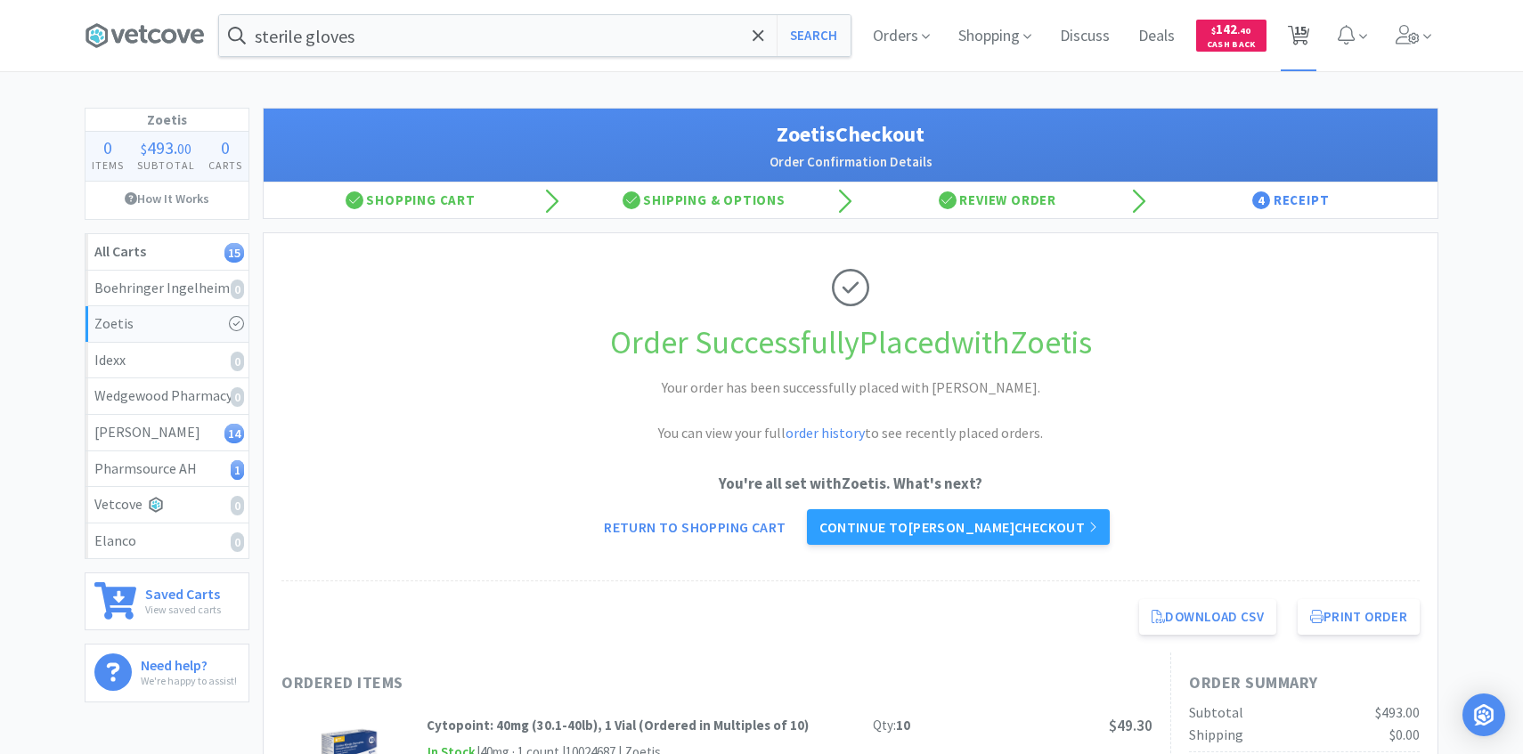
select select "3"
select select "1"
select select "2"
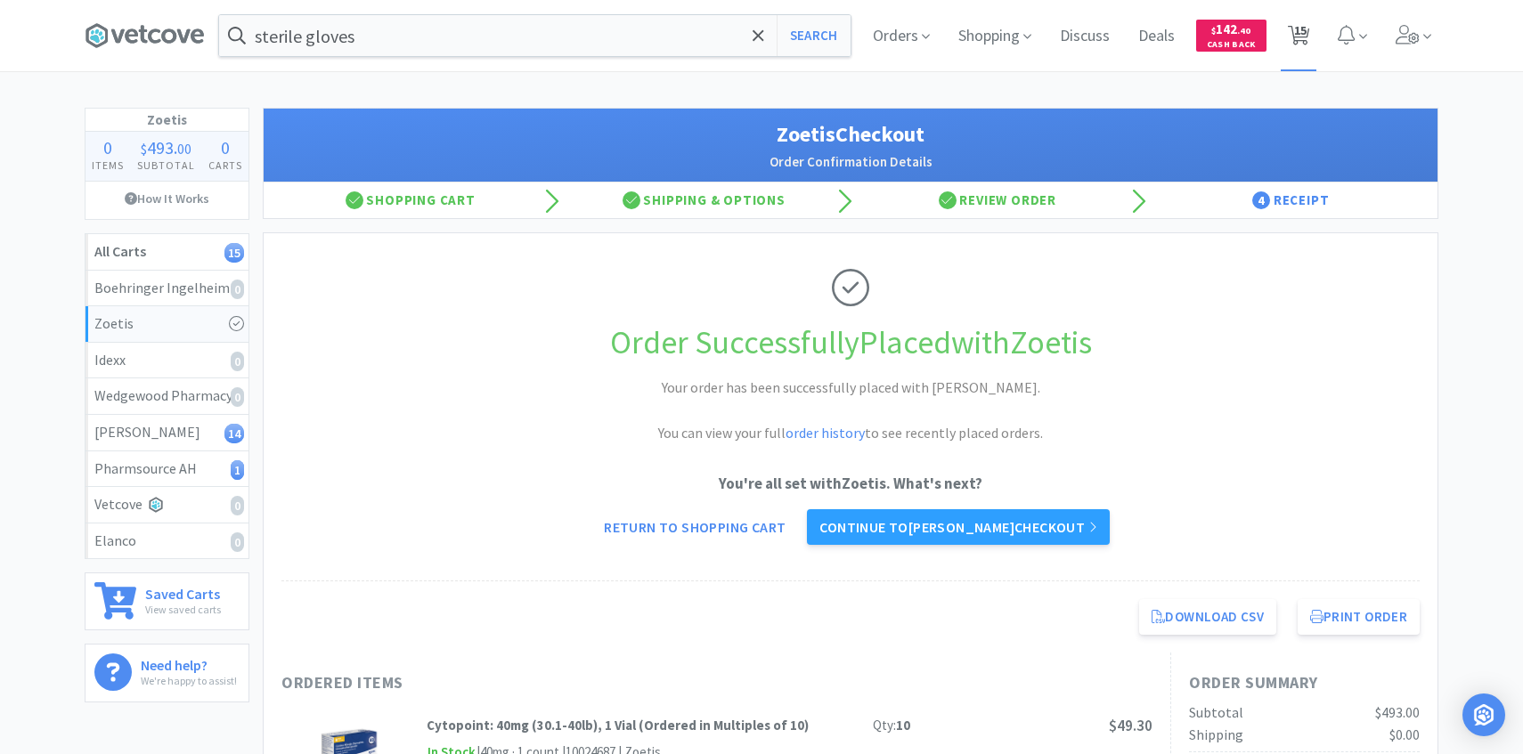
select select "2"
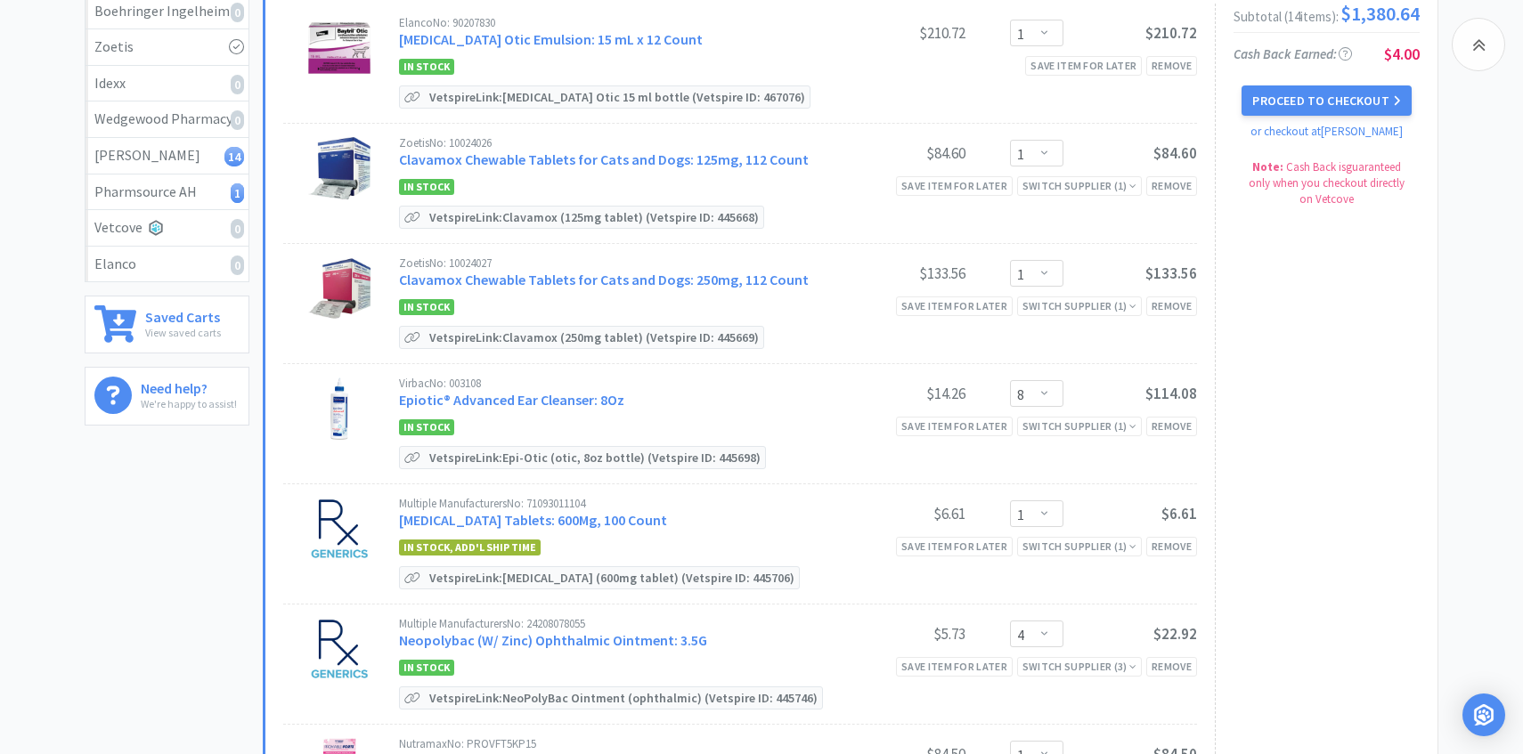
scroll to position [298, 0]
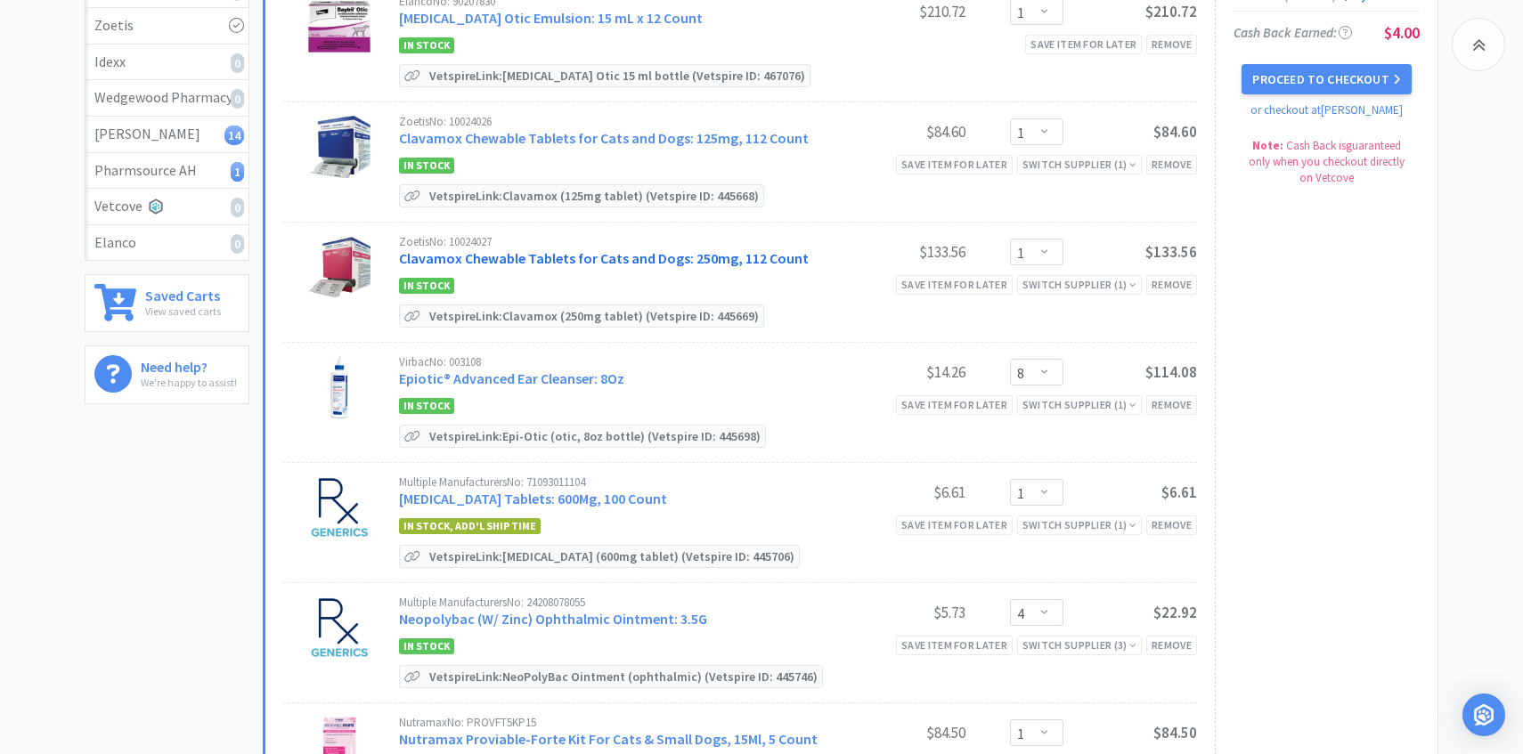
click at [777, 261] on link "Clavamox Chewable Tablets for Cats and Dogs: 250mg, 112 Count" at bounding box center [604, 258] width 410 height 18
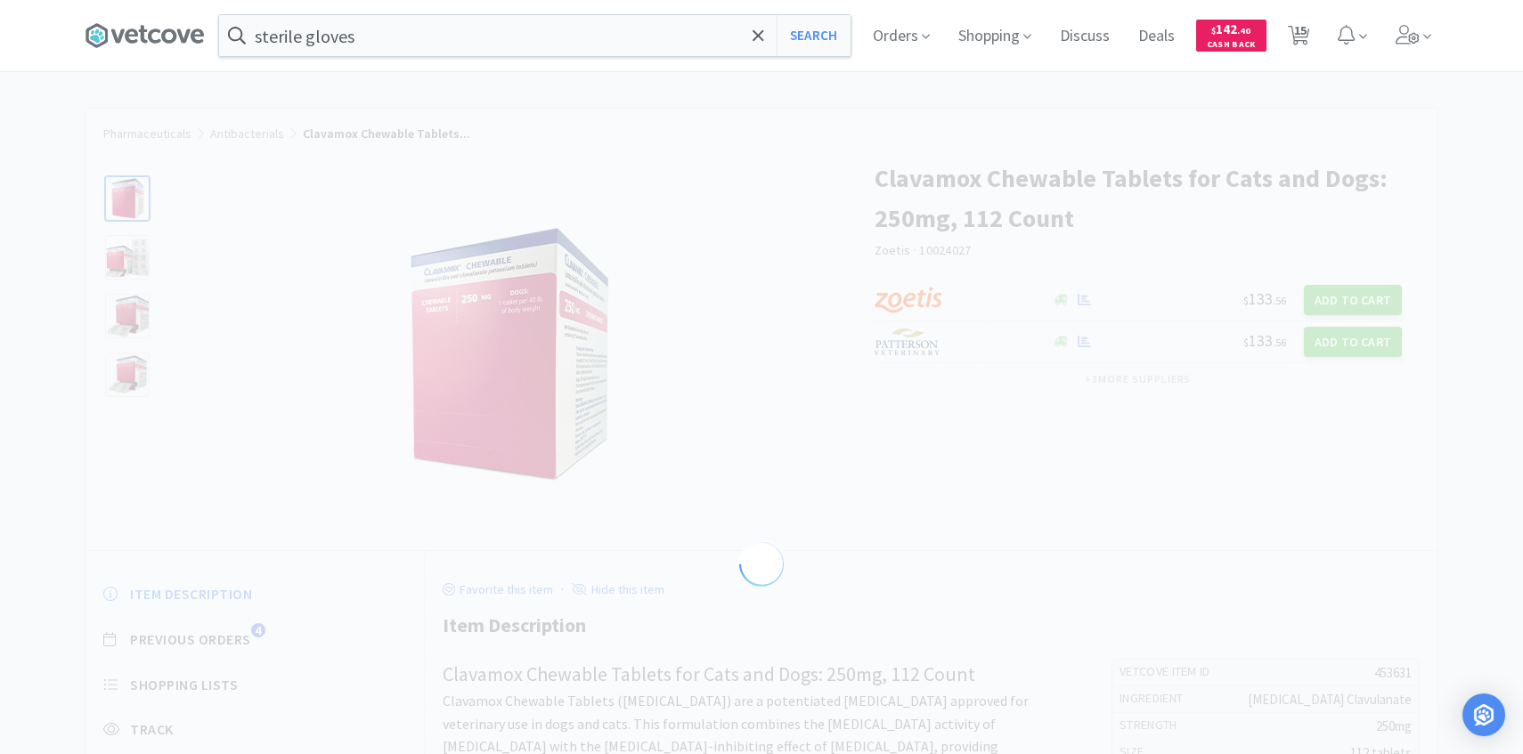
select select "453631"
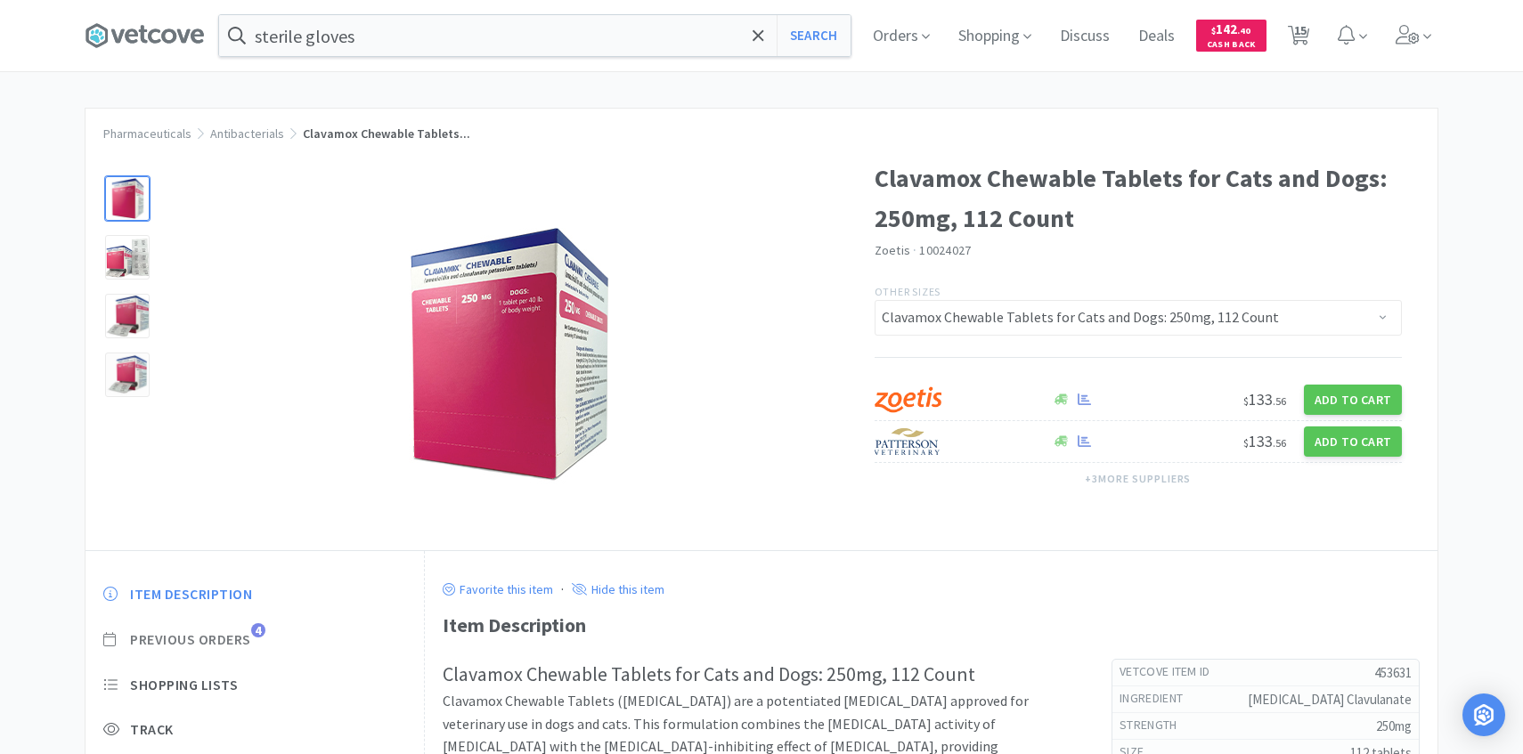
click at [248, 633] on span "Previous Orders" at bounding box center [190, 639] width 121 height 19
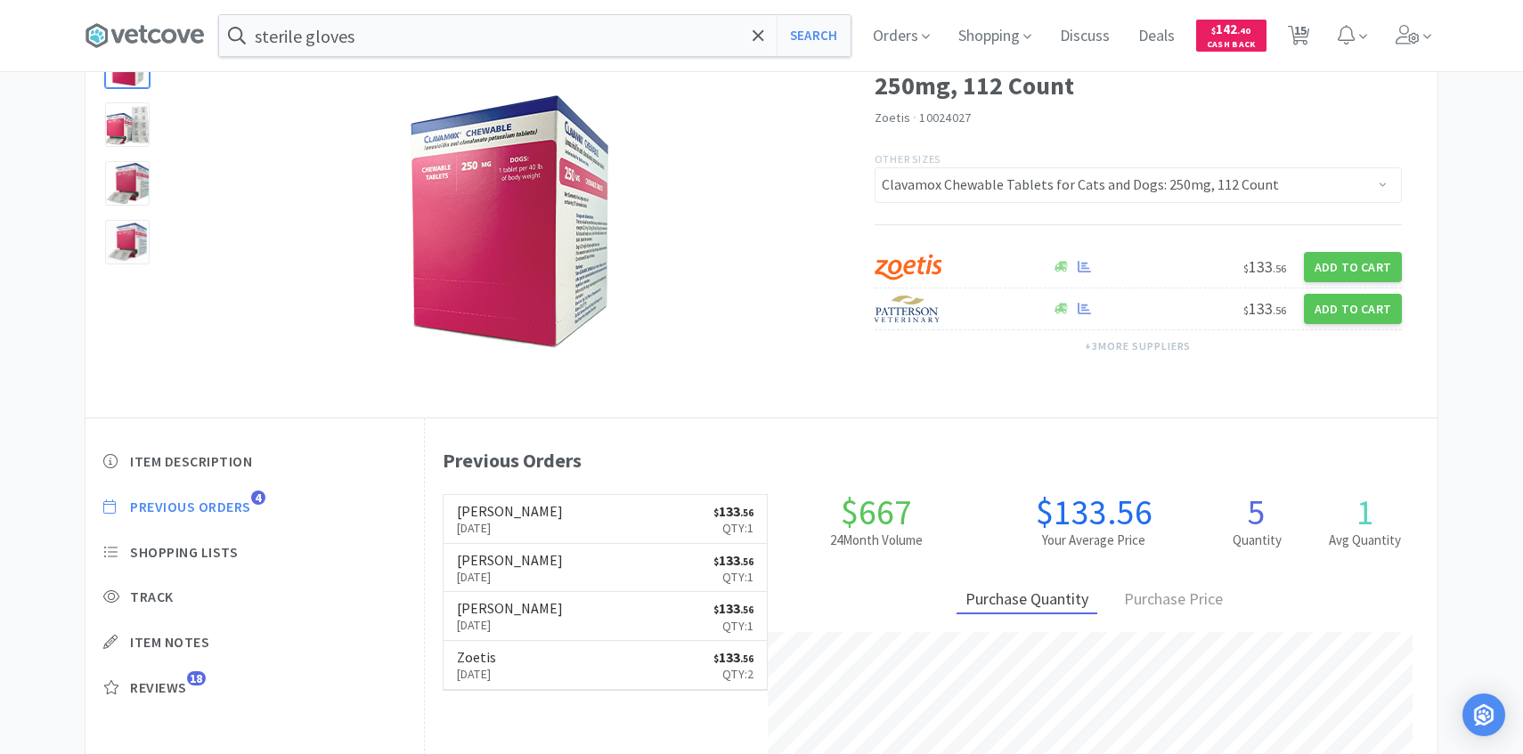
scroll to position [138, 0]
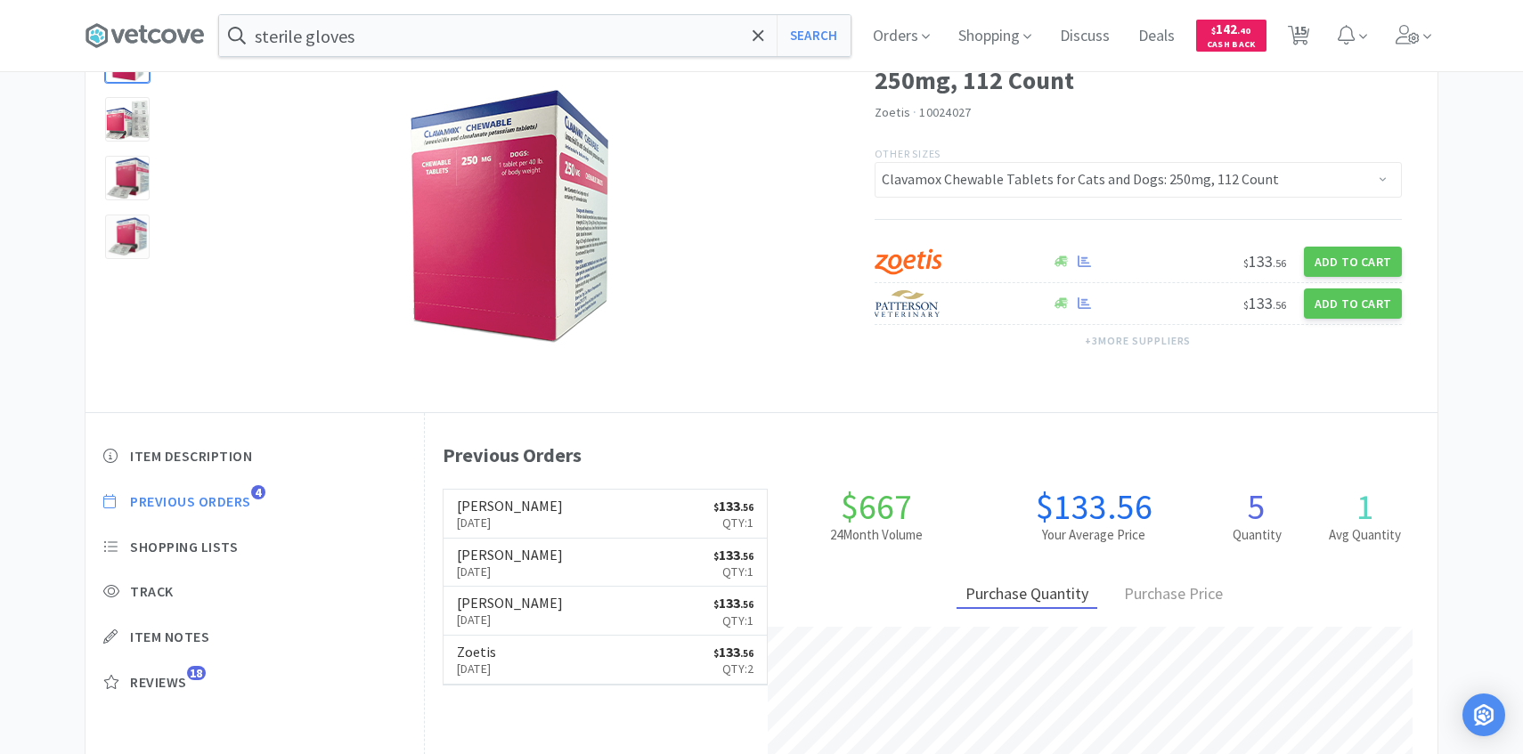
scroll to position [298, 0]
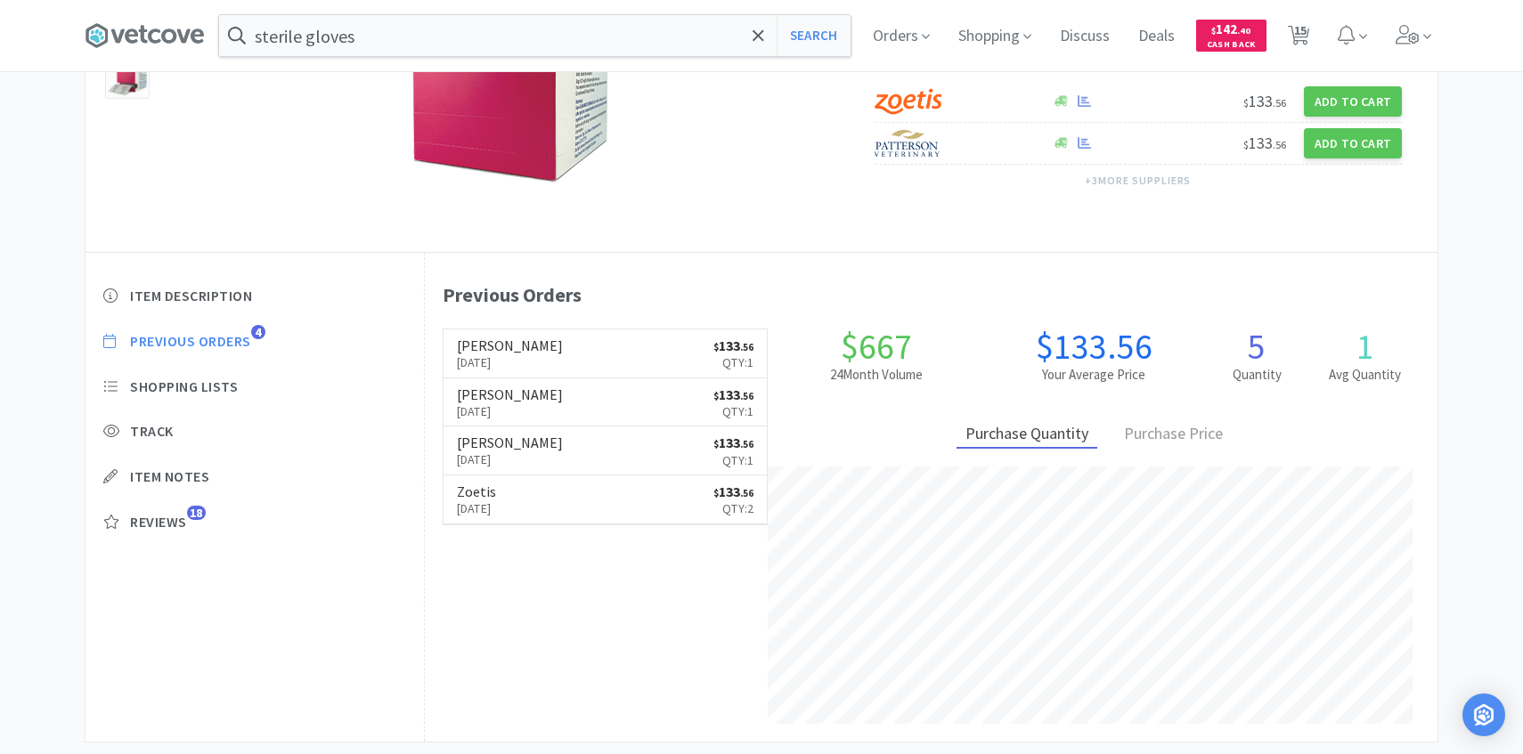
select select "1"
select select "8"
select select "1"
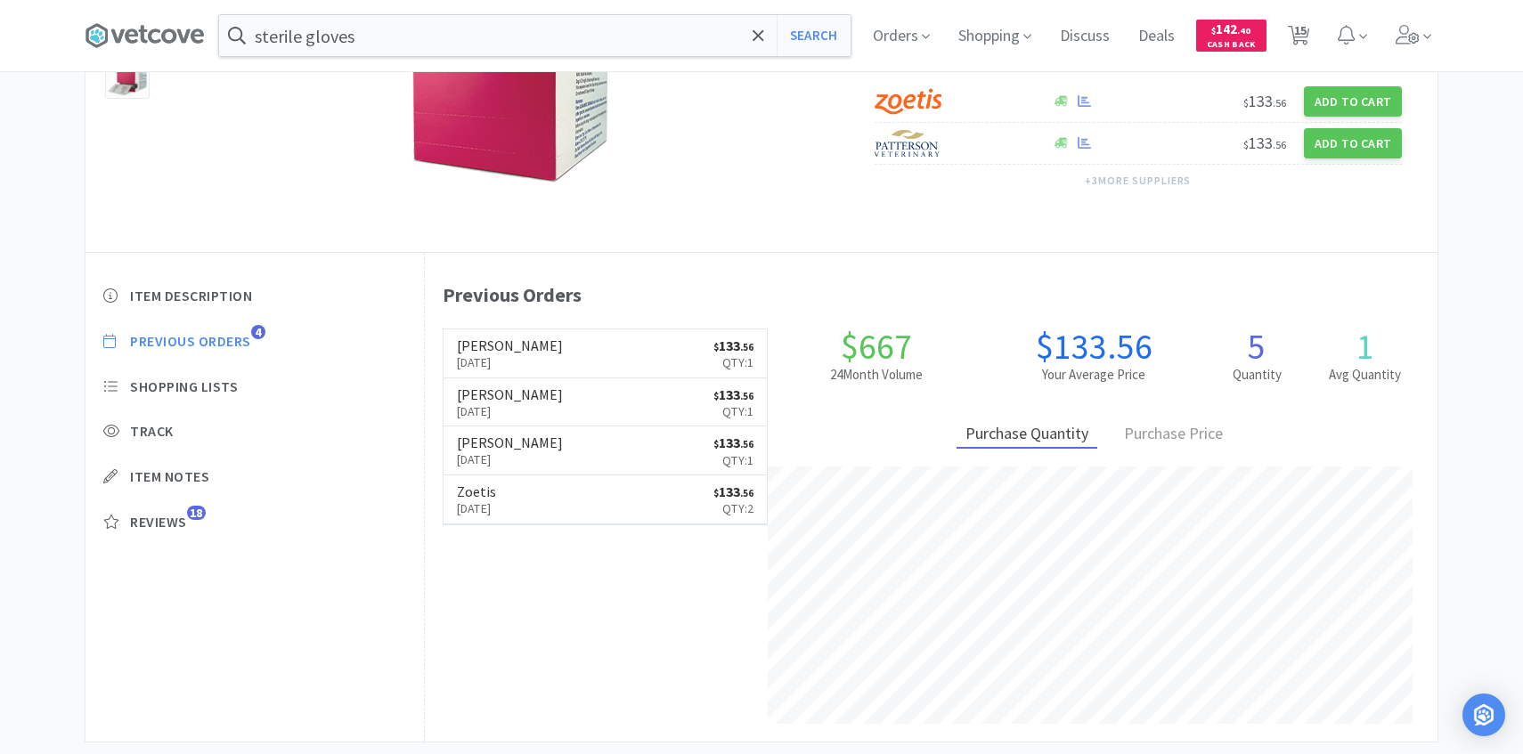
select select "4"
select select "1"
select select "3"
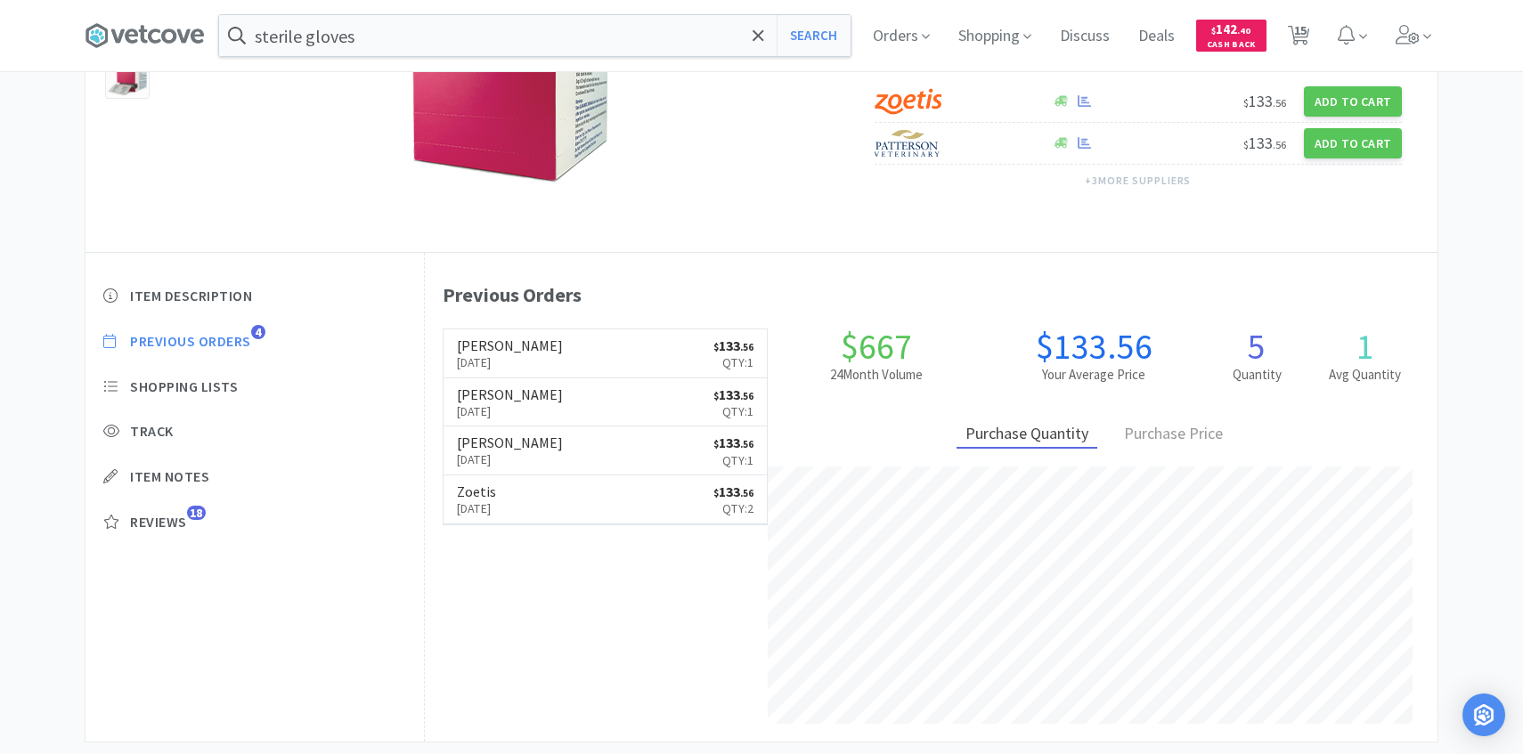
select select "3"
select select "1"
select select "2"
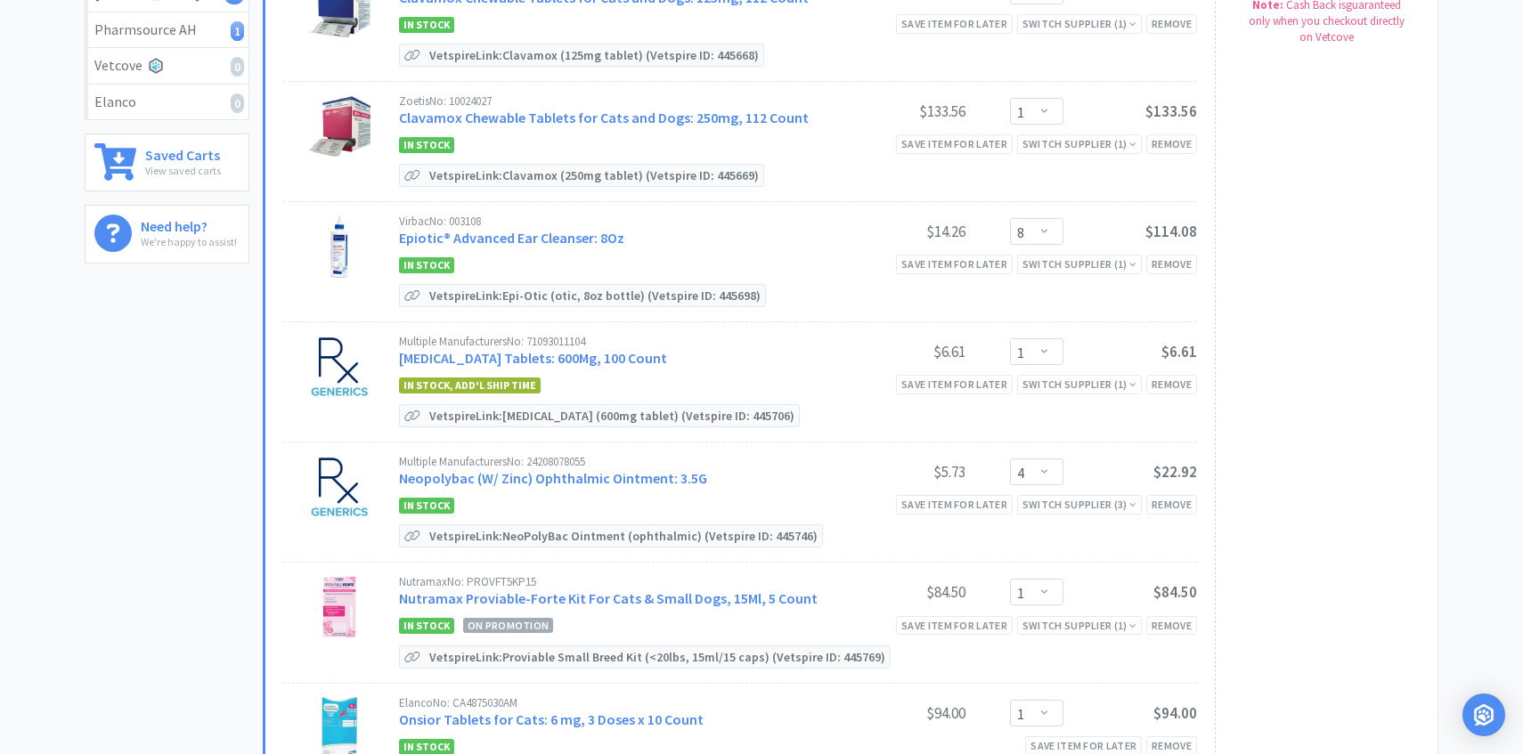
scroll to position [13, 0]
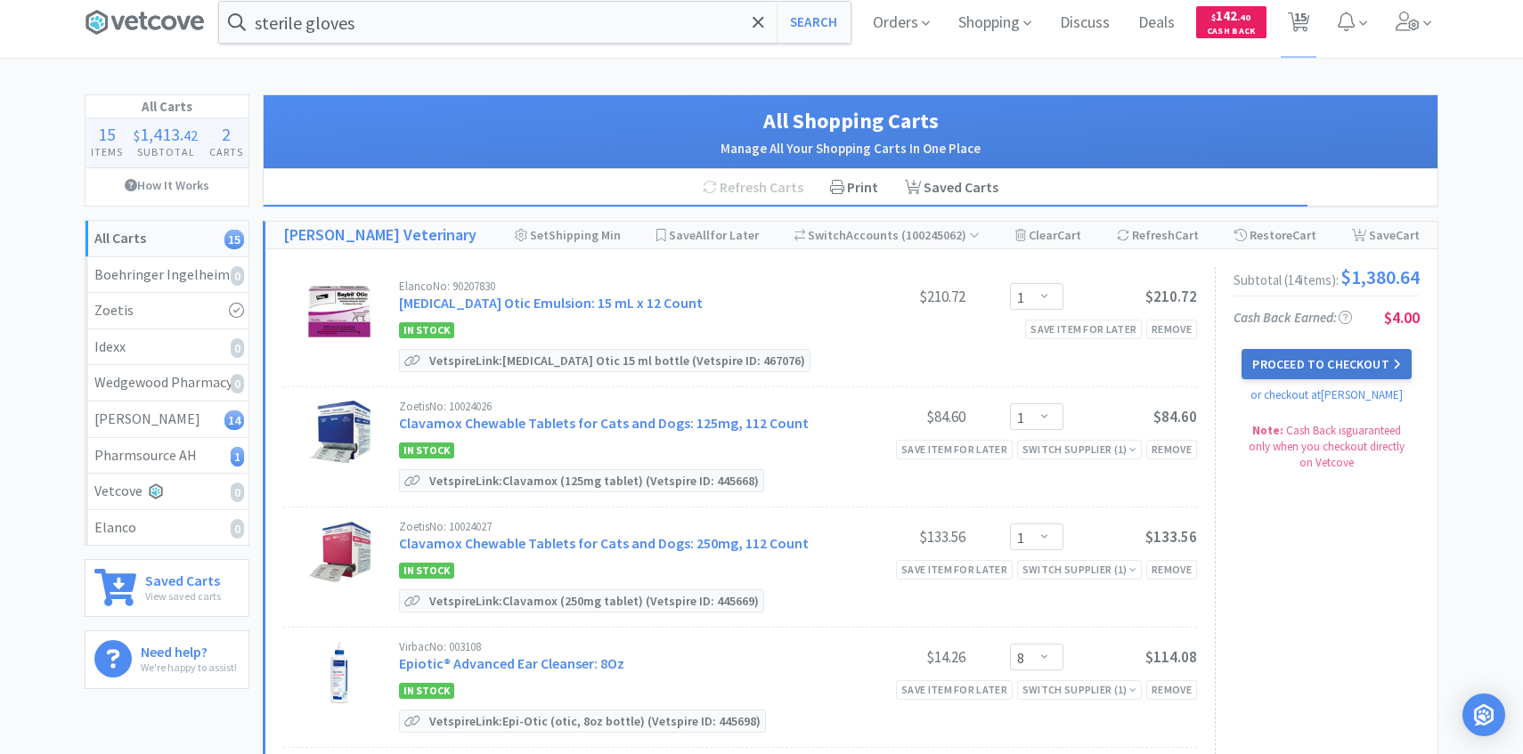
click at [1350, 364] on button "Proceed to Checkout" at bounding box center [1325, 364] width 169 height 30
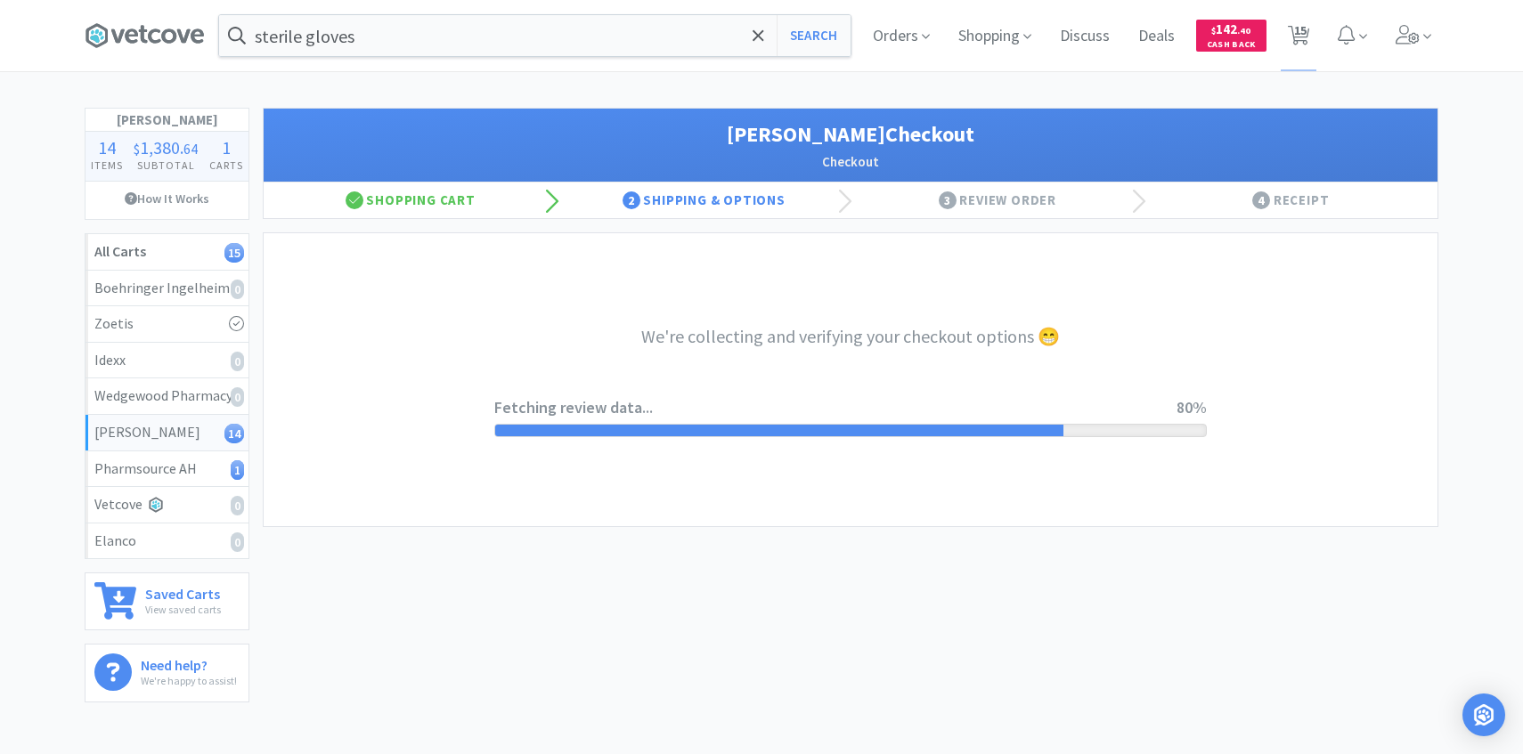
select select "1"
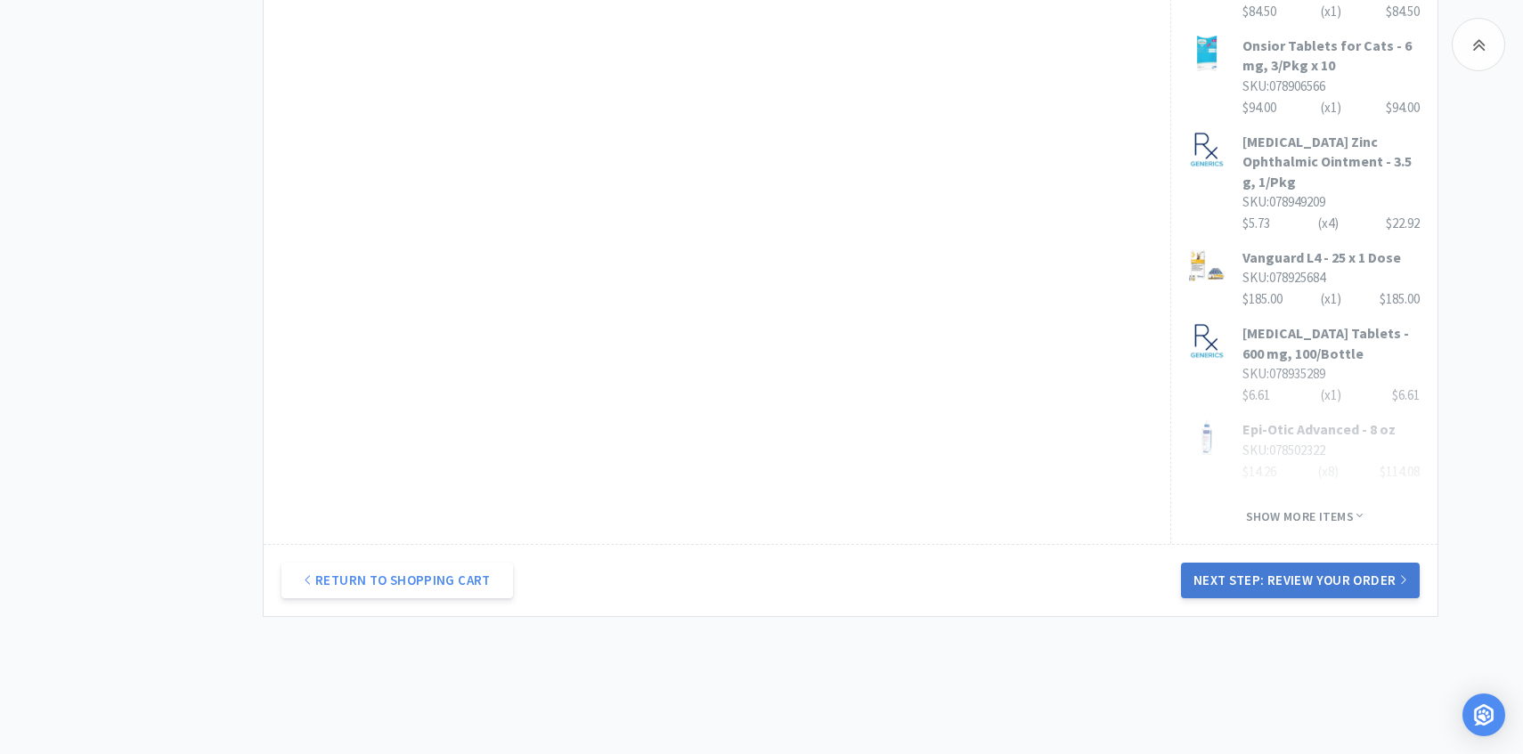
click at [1229, 563] on button "Next Step: Review Your Order" at bounding box center [1300, 581] width 239 height 36
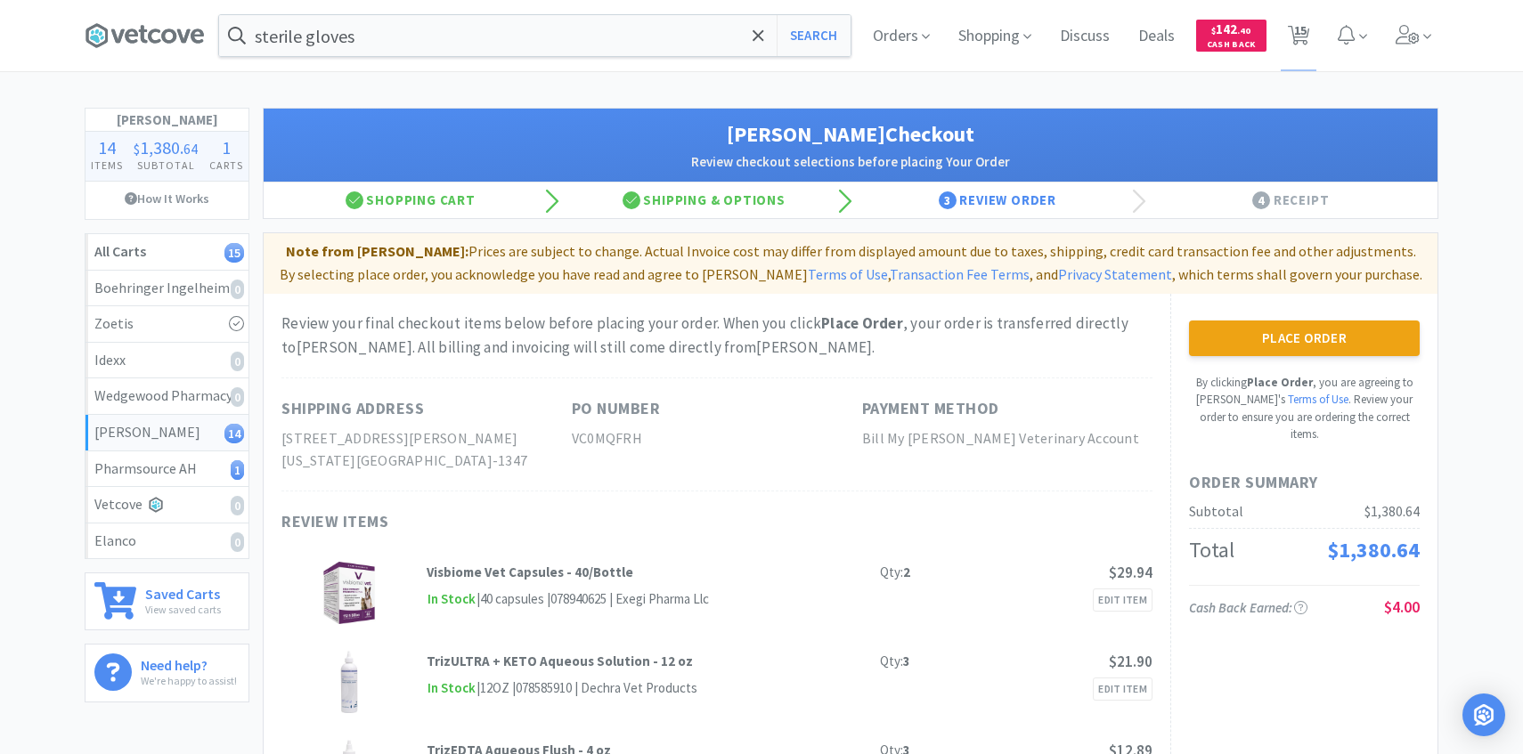
click at [1245, 336] on button "Place Order" at bounding box center [1304, 339] width 231 height 36
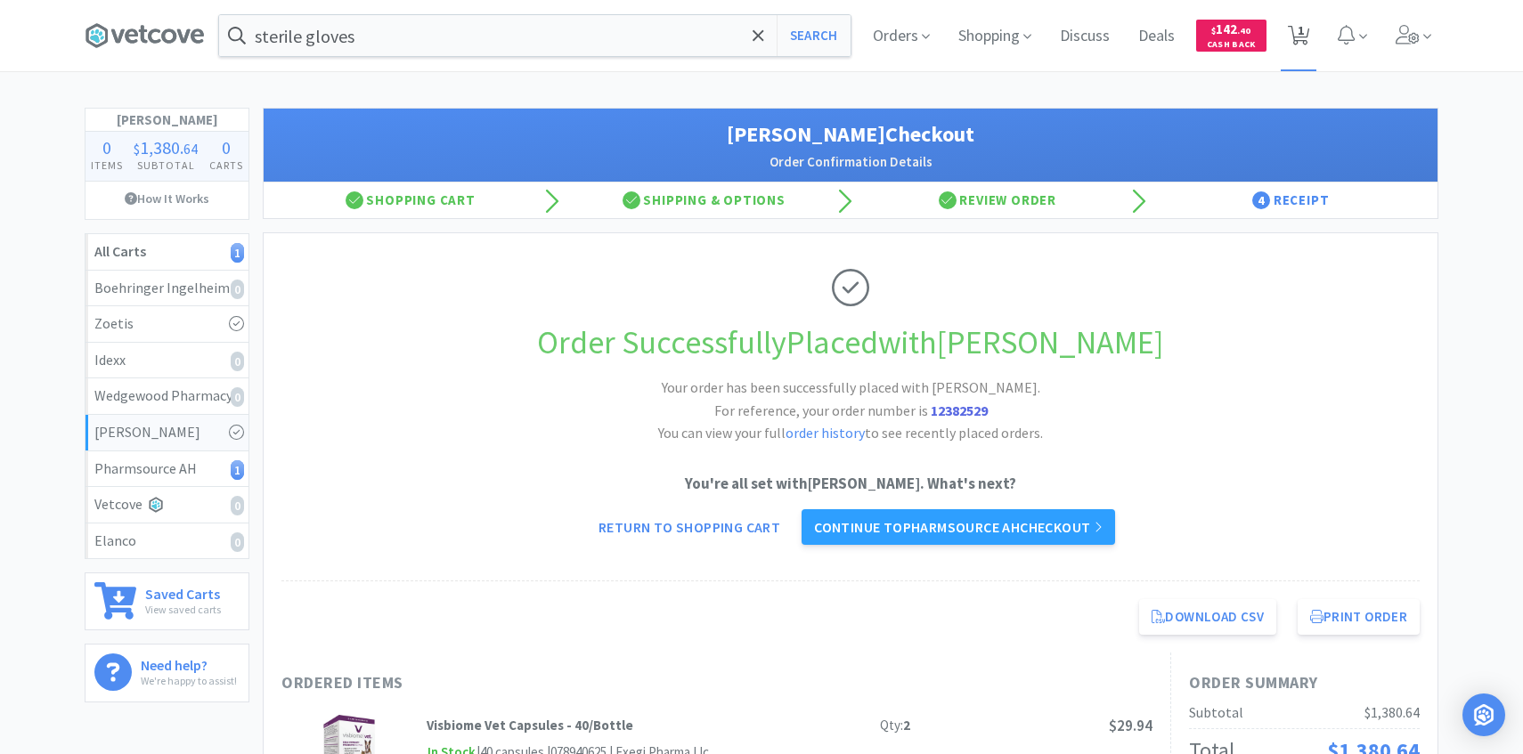
click at [1302, 39] on span "1" at bounding box center [1300, 30] width 6 height 71
select select "2"
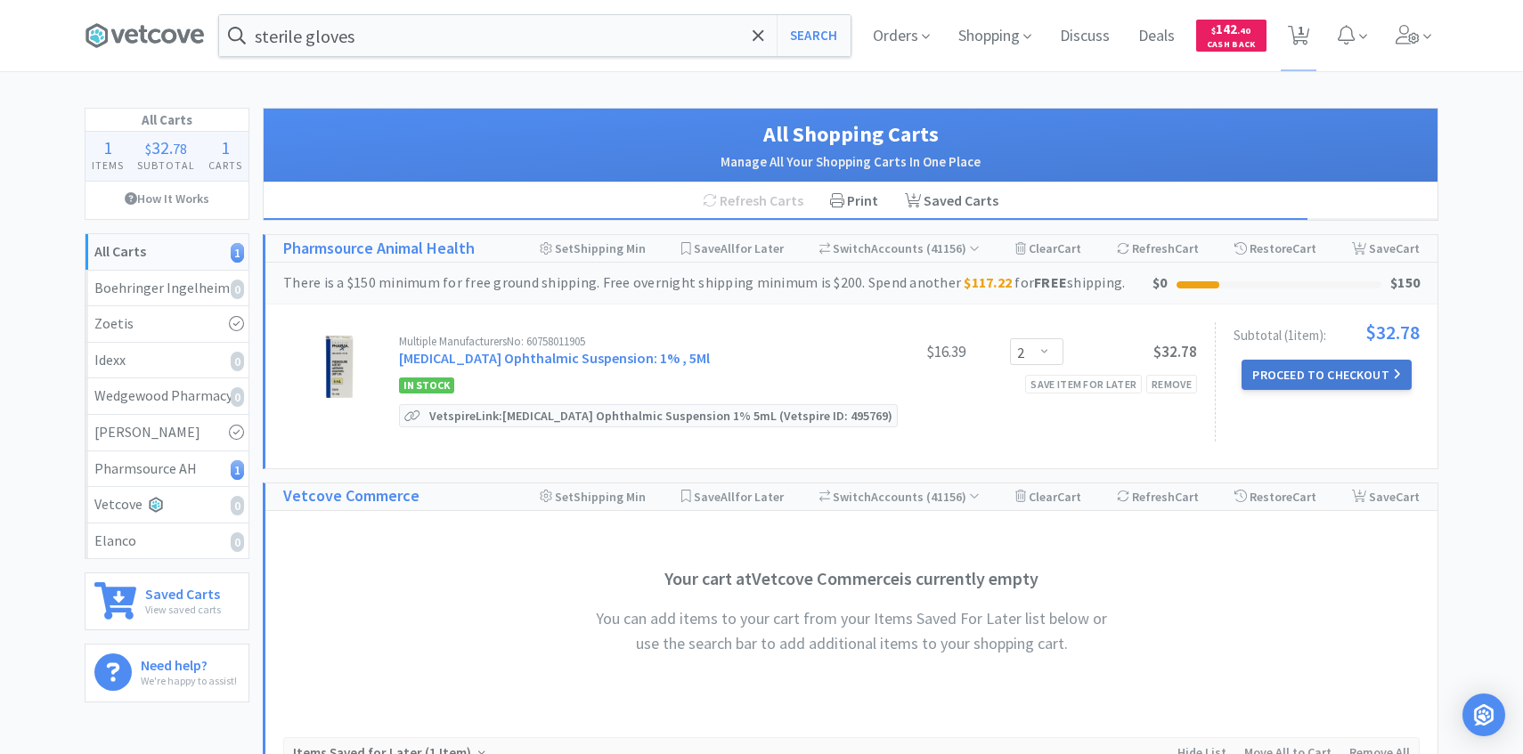
click at [1302, 369] on button "Proceed to Checkout" at bounding box center [1325, 375] width 169 height 30
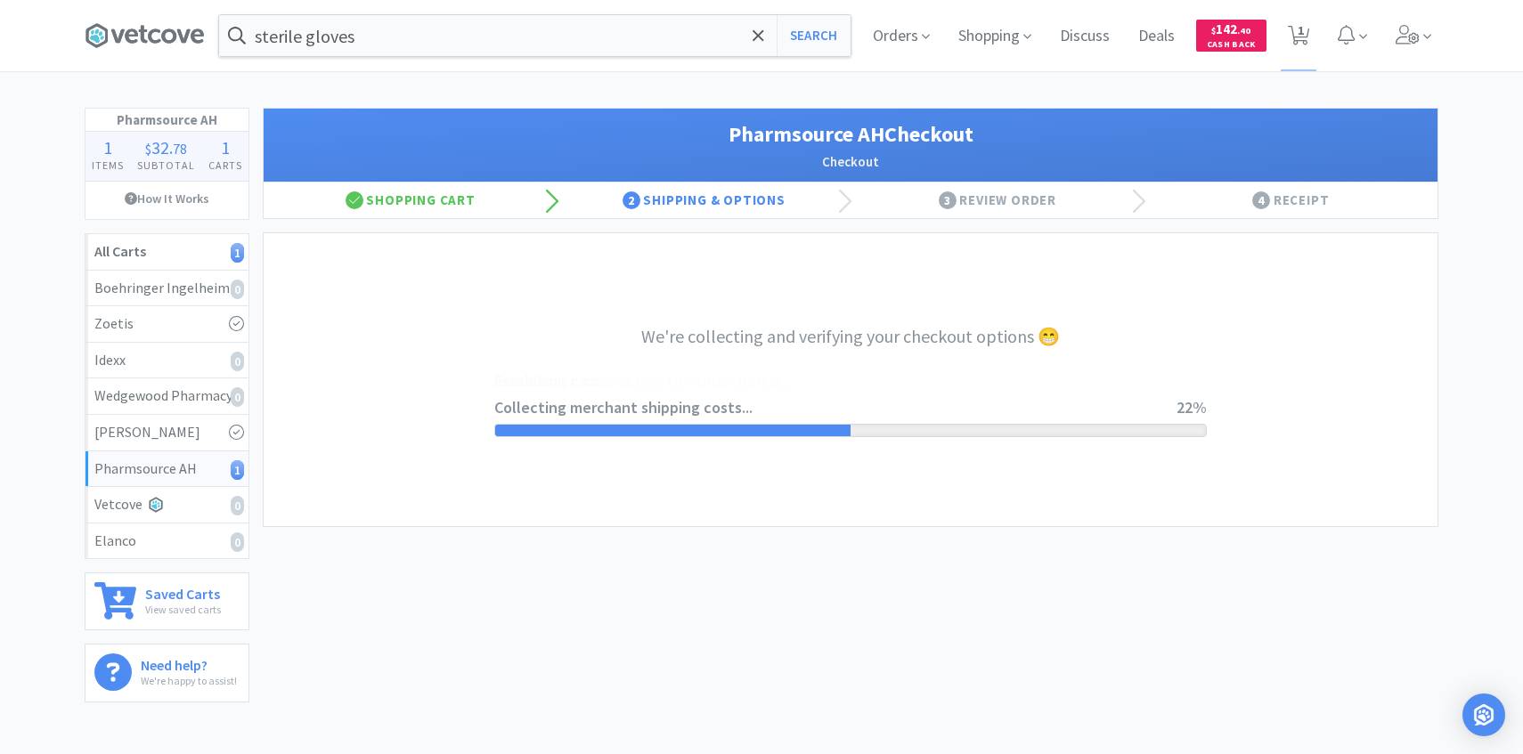
select select "1001"
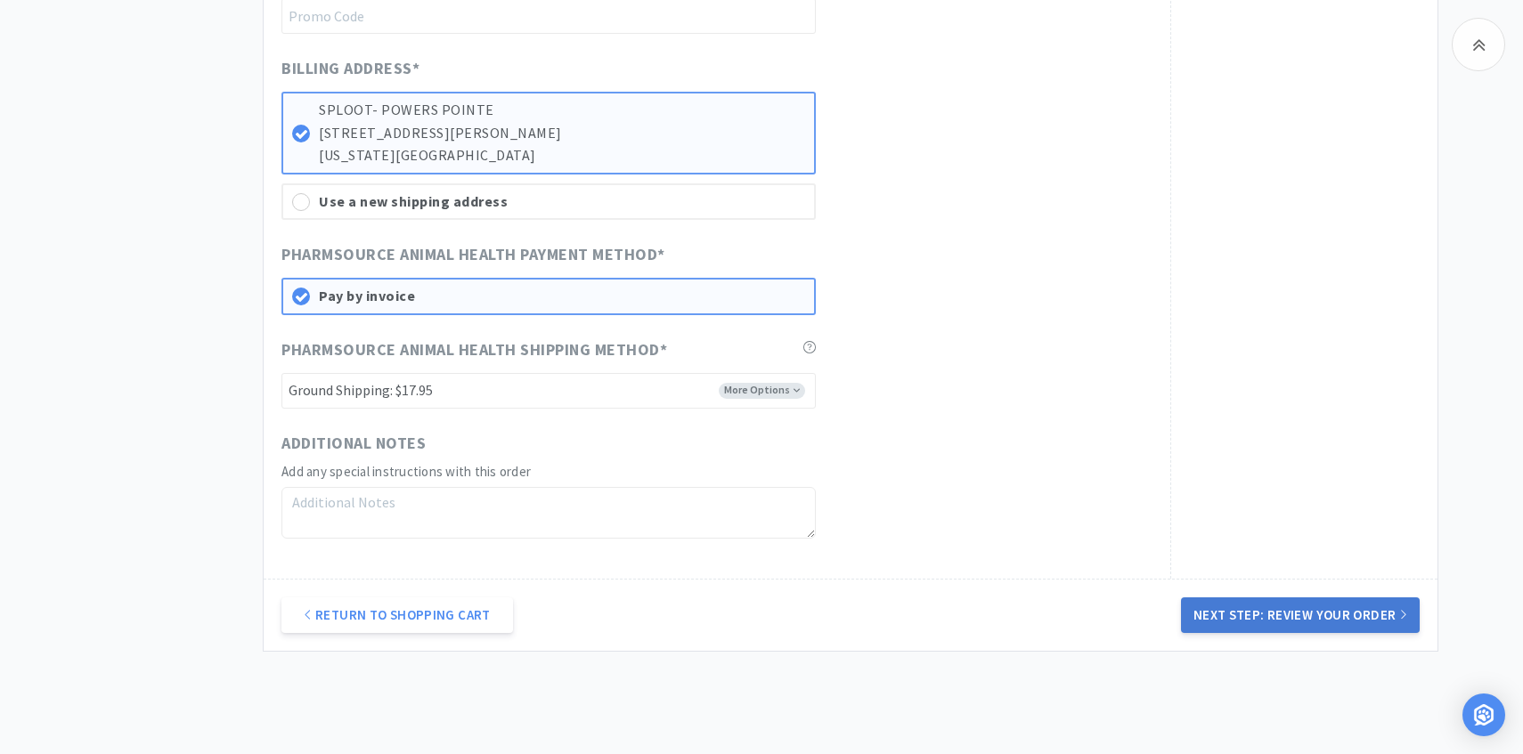
click at [1232, 606] on button "Next Step: Review Your Order" at bounding box center [1300, 616] width 239 height 36
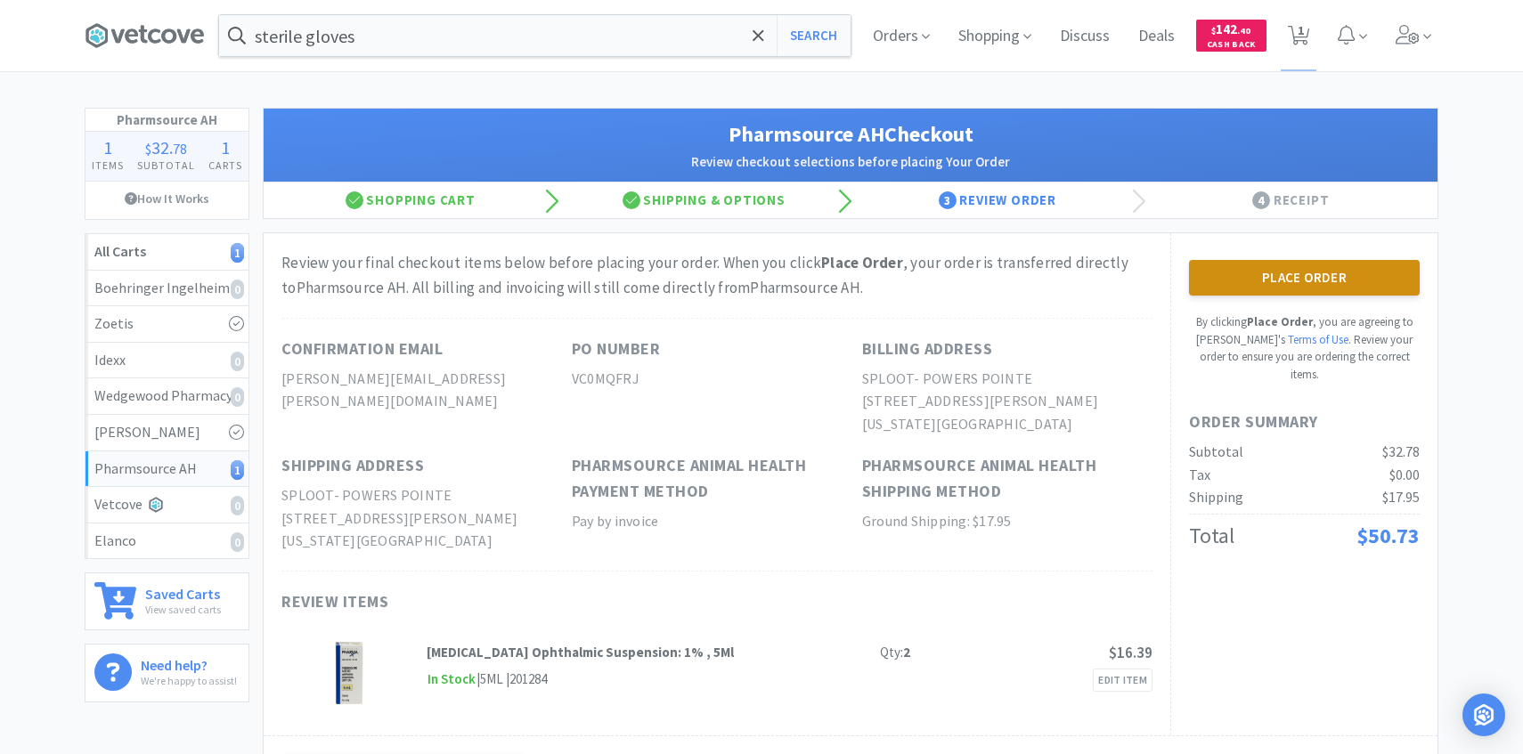
click at [1245, 289] on button "Place Order" at bounding box center [1304, 278] width 231 height 36
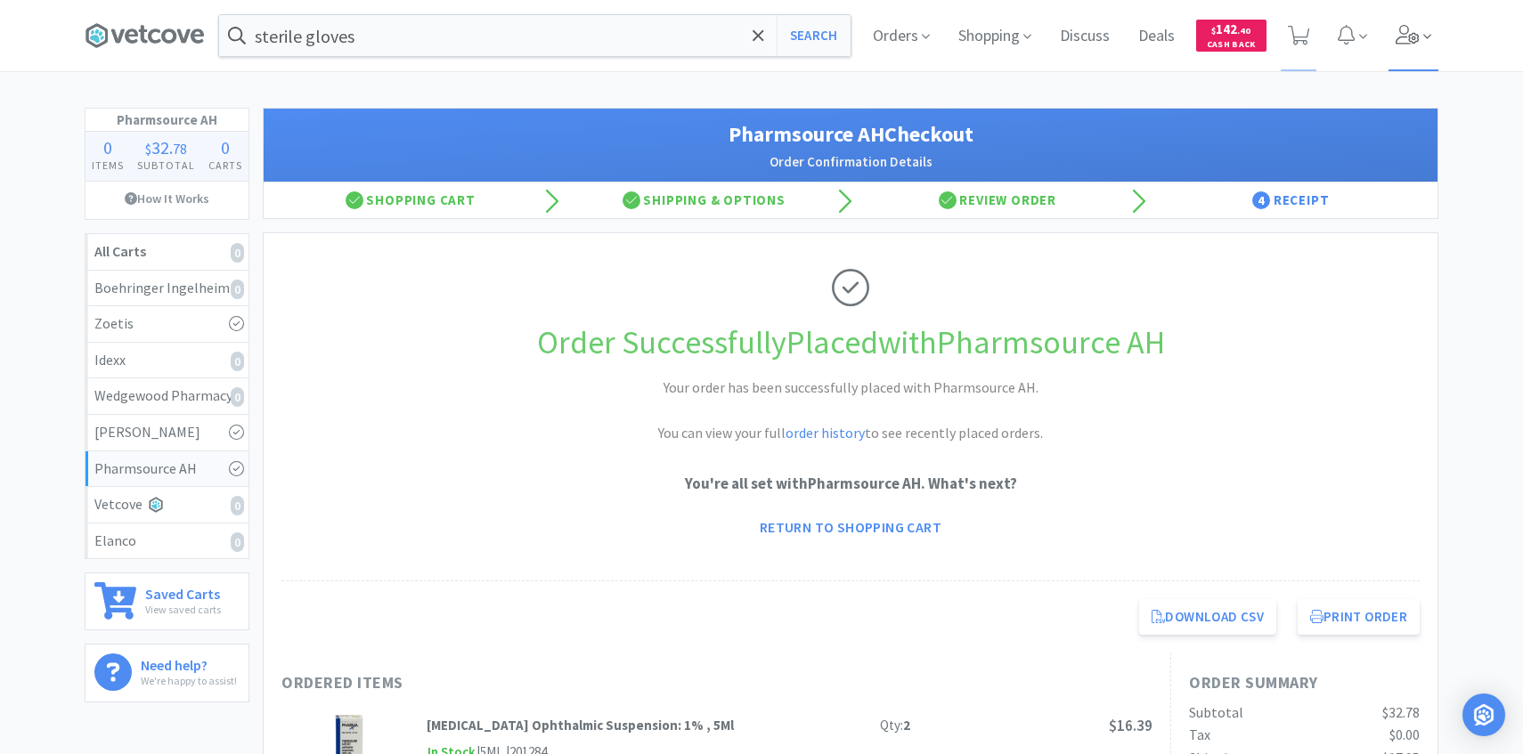
click at [1419, 59] on span at bounding box center [1413, 35] width 51 height 71
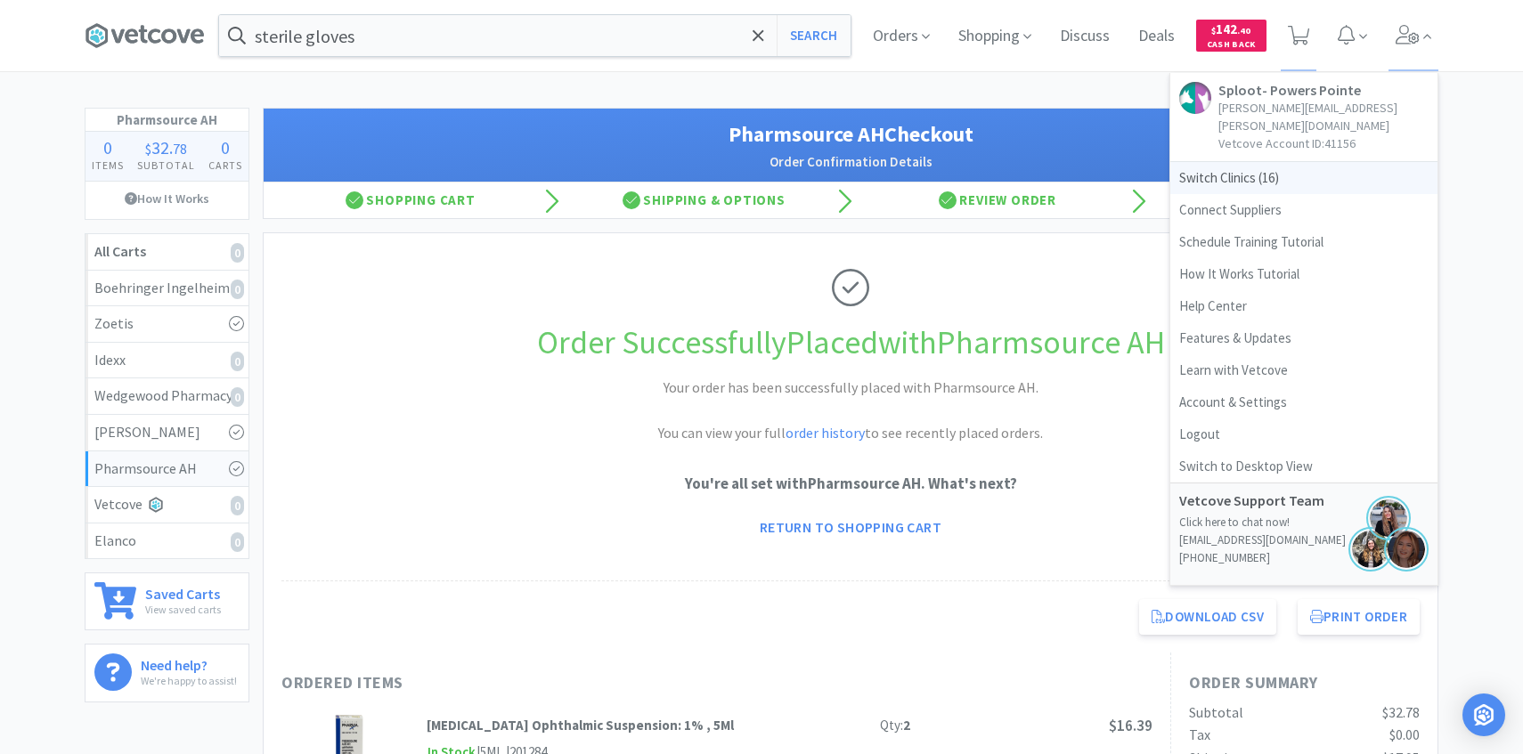
click at [1306, 162] on span "Switch Clinics ( 16 )" at bounding box center [1303, 178] width 267 height 32
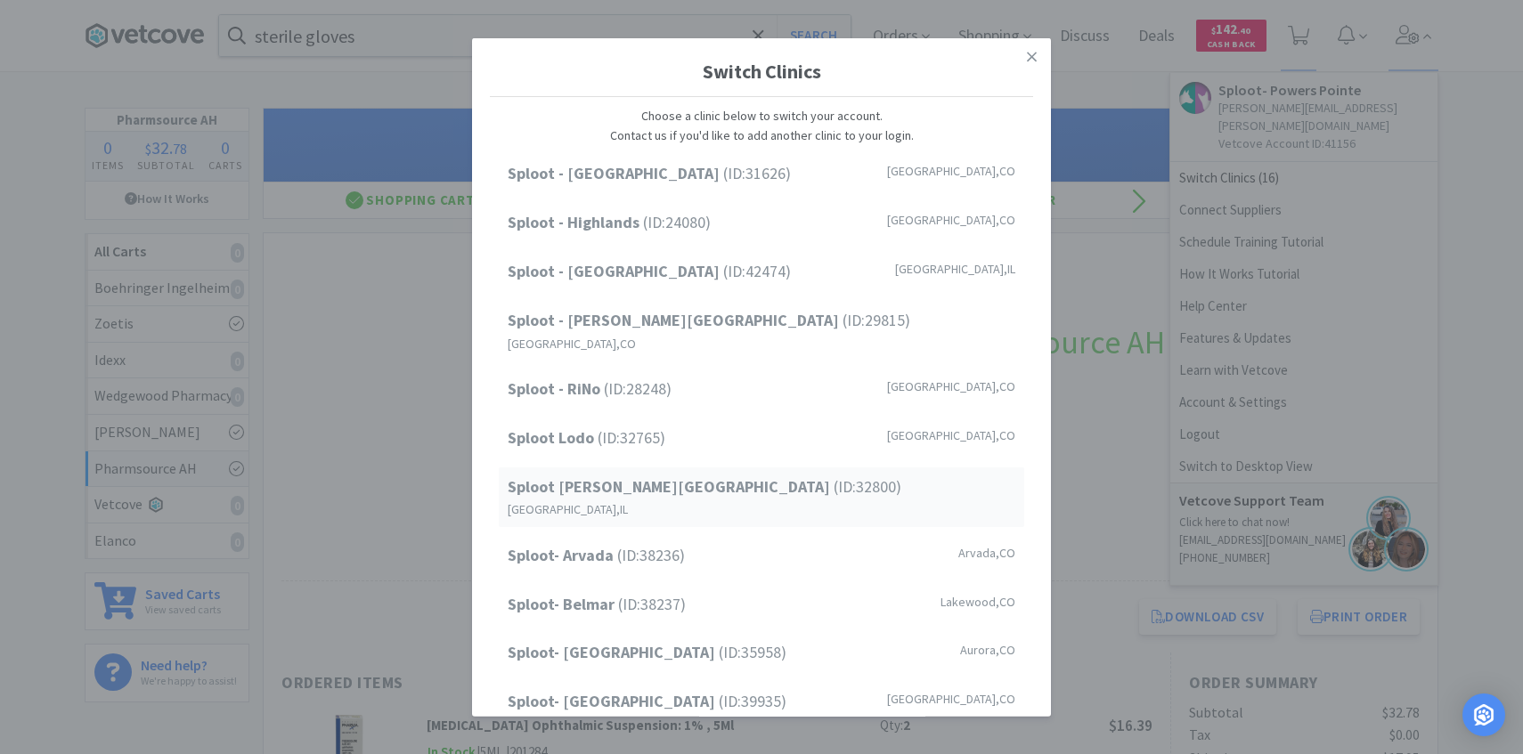
scroll to position [227, 0]
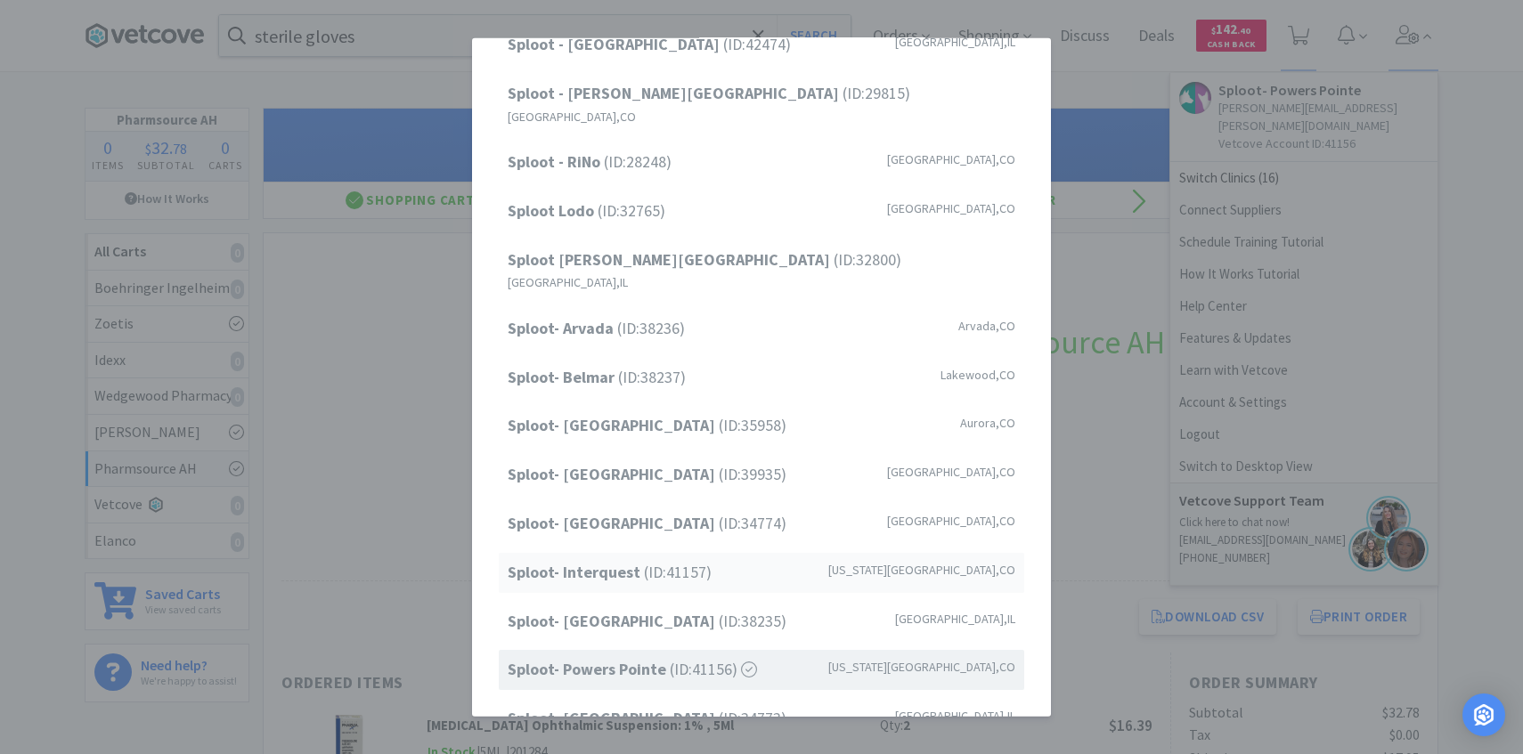
click at [685, 560] on span "Sploot- Interquest (ID: 41157 )" at bounding box center [610, 573] width 204 height 26
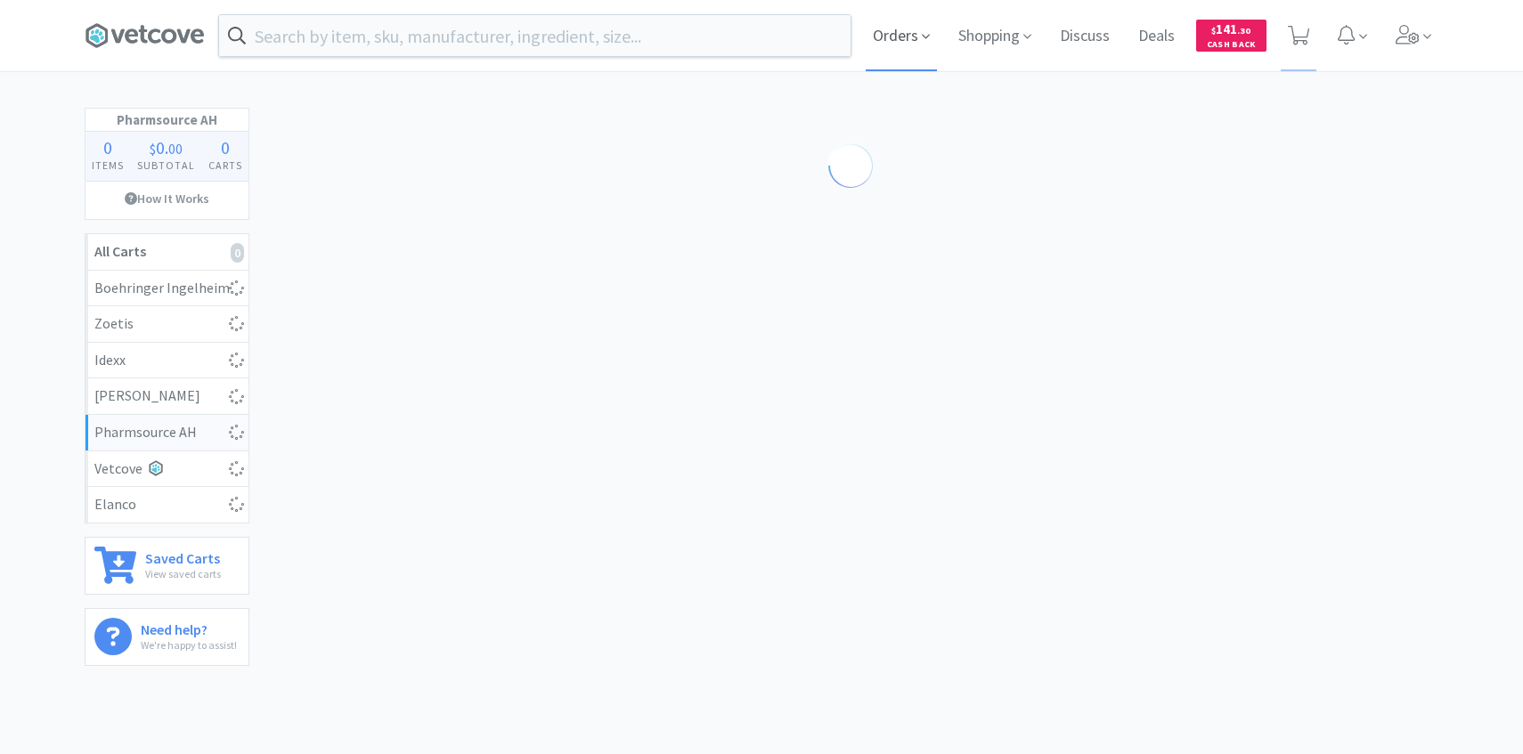
click at [915, 31] on span "Orders" at bounding box center [901, 35] width 71 height 71
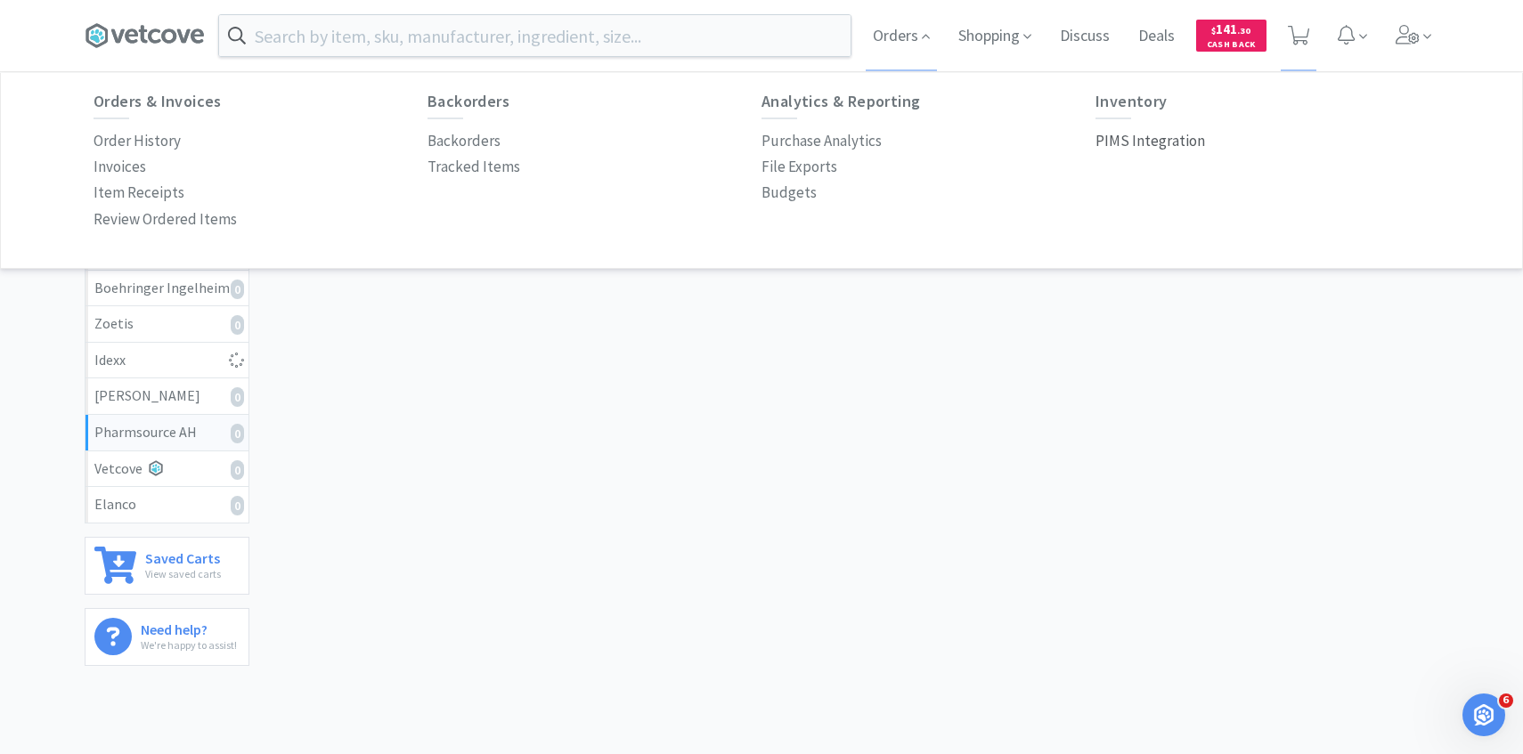
click at [1151, 141] on p "PIMS Integration" at bounding box center [1150, 141] width 110 height 24
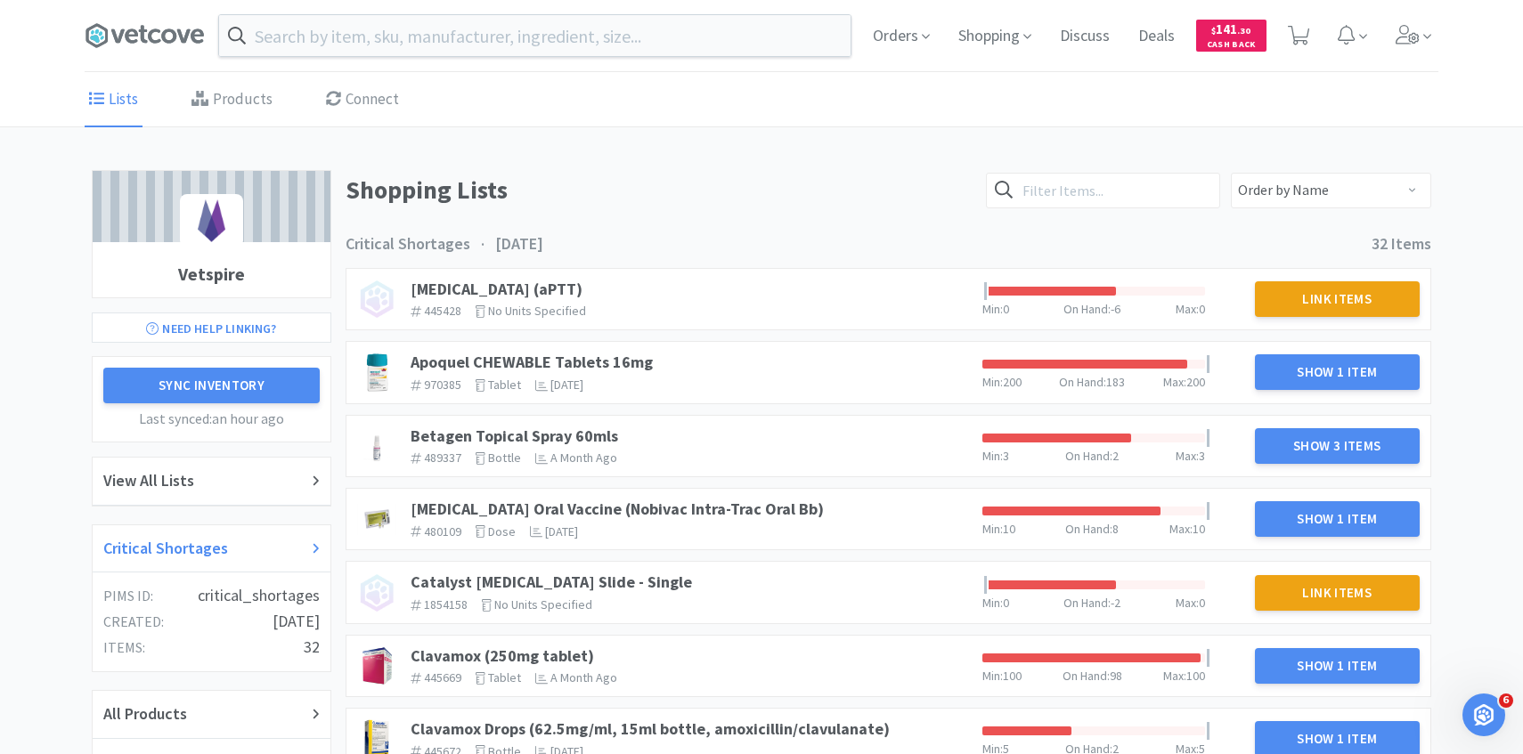
click at [201, 542] on h2 "Critical Shortages" at bounding box center [165, 549] width 125 height 26
click at [620, 361] on link "Apoquel CHEWABLE Tablets 16mg" at bounding box center [532, 362] width 242 height 20
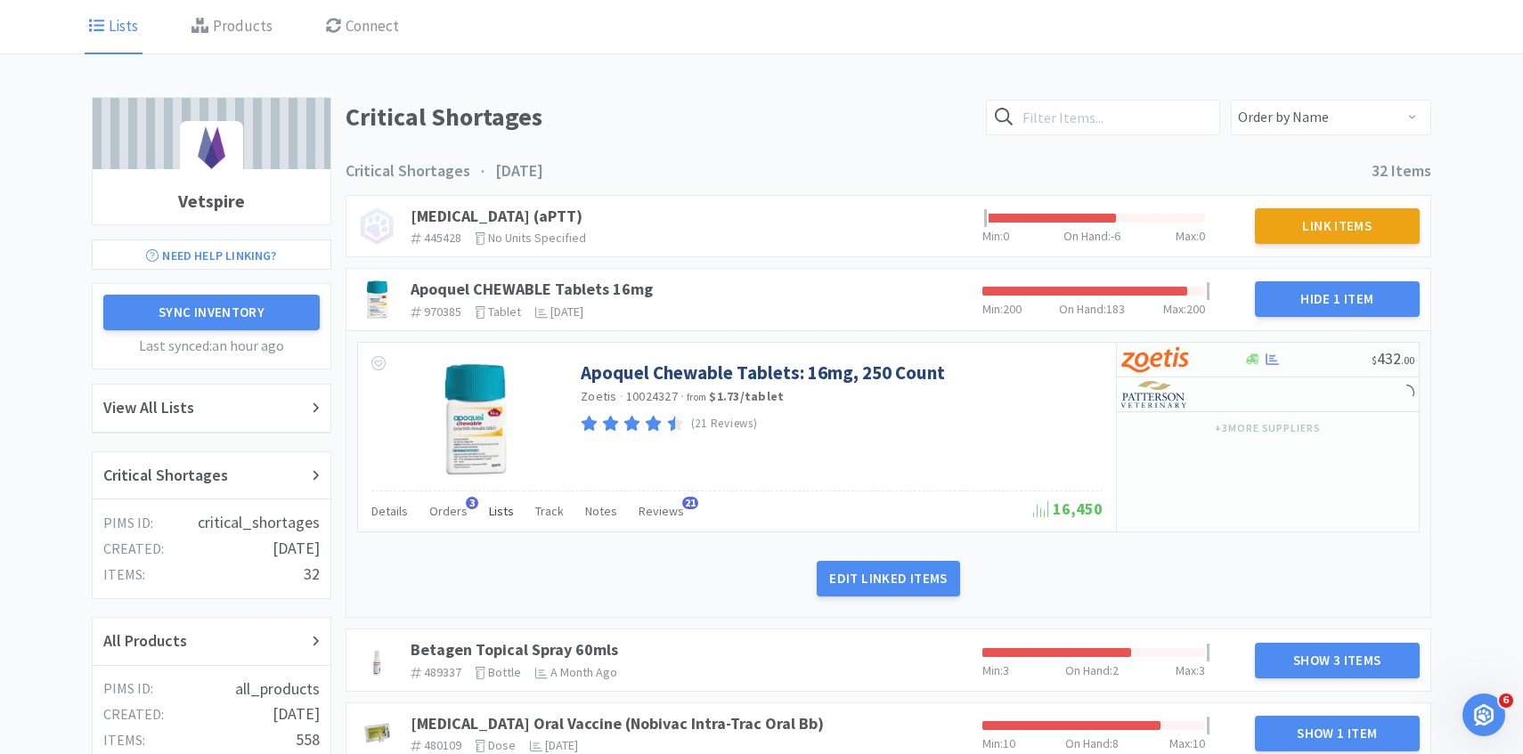
scroll to position [81, 0]
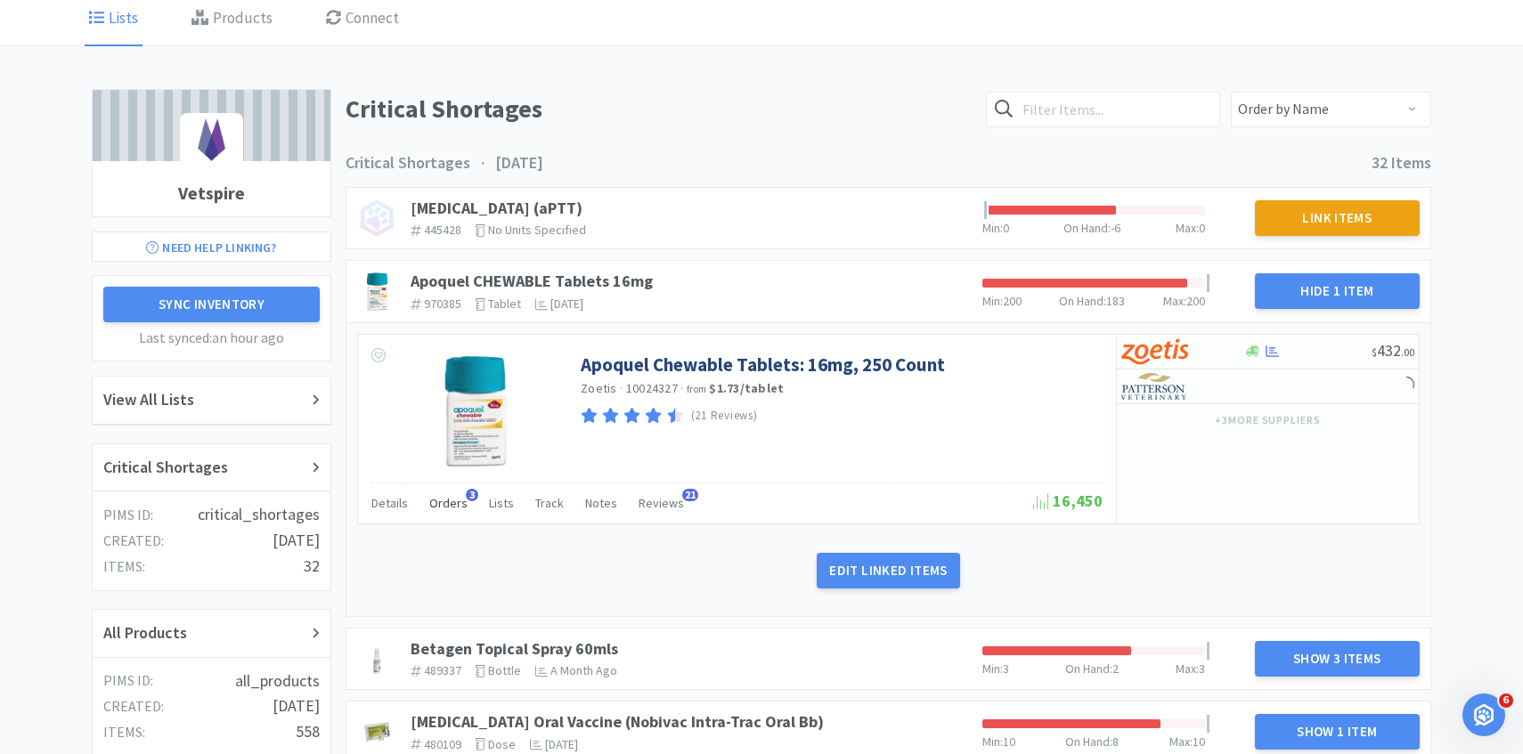
click at [455, 519] on div "Orders 3" at bounding box center [448, 506] width 38 height 34
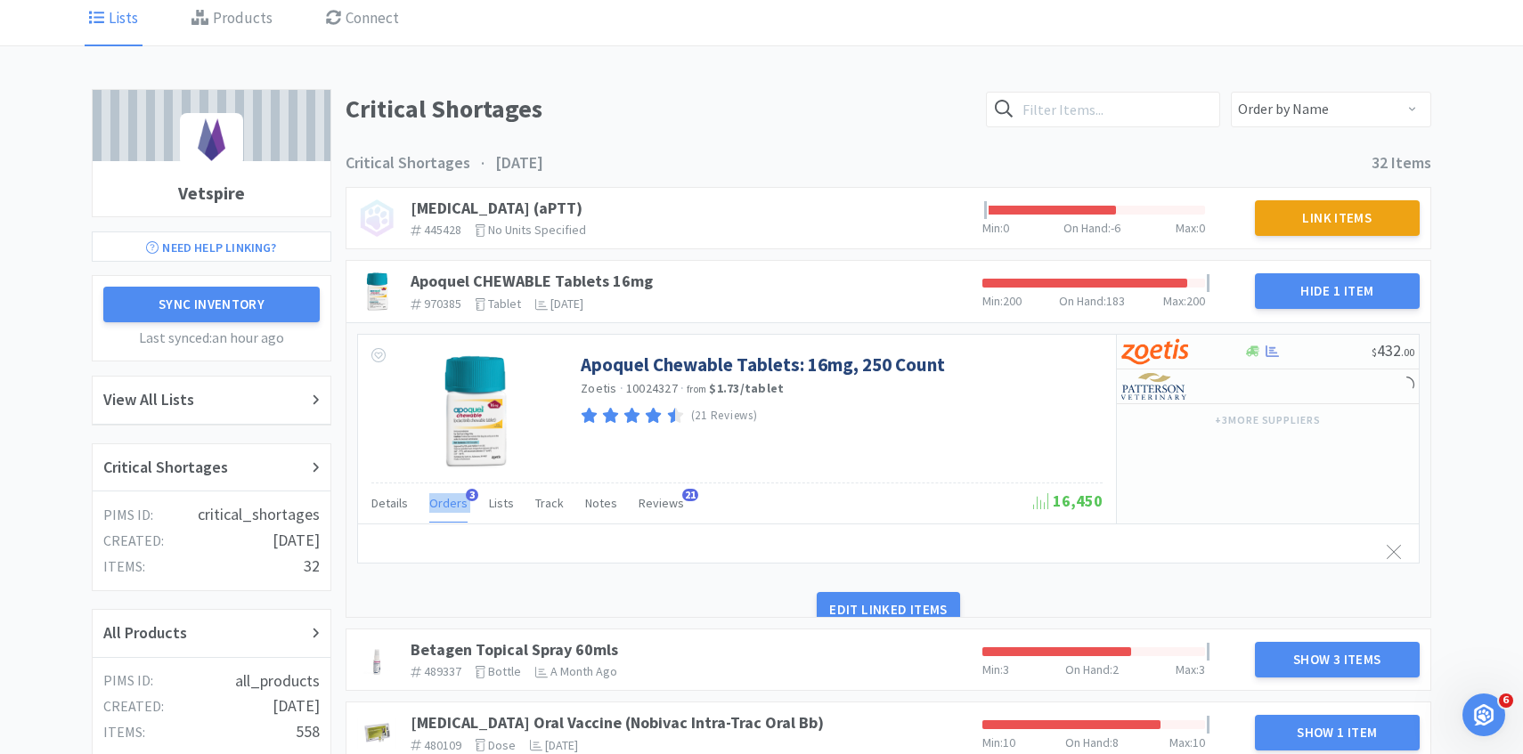
click at [455, 519] on div "Orders 3" at bounding box center [448, 506] width 38 height 34
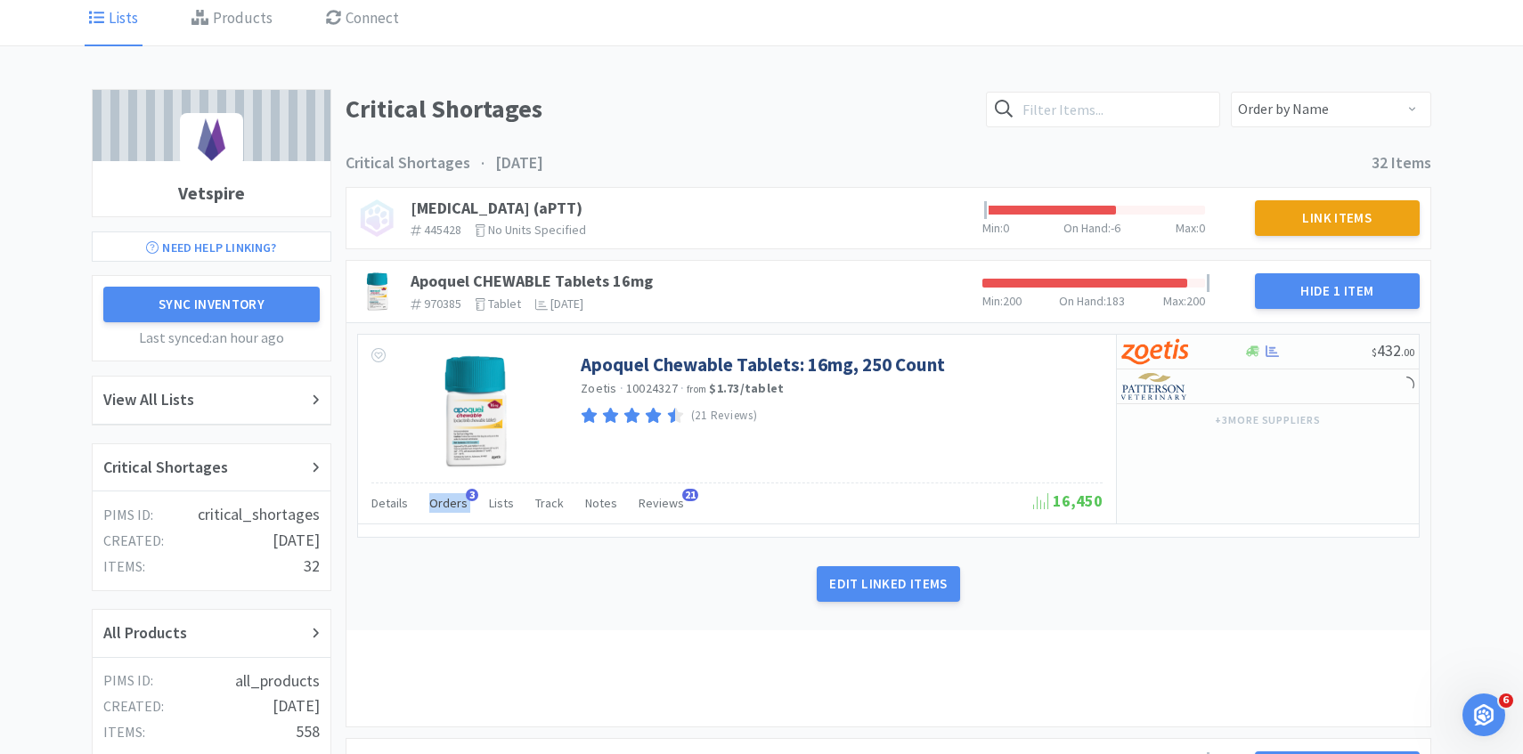
click at [455, 519] on div "Orders 3" at bounding box center [448, 506] width 38 height 34
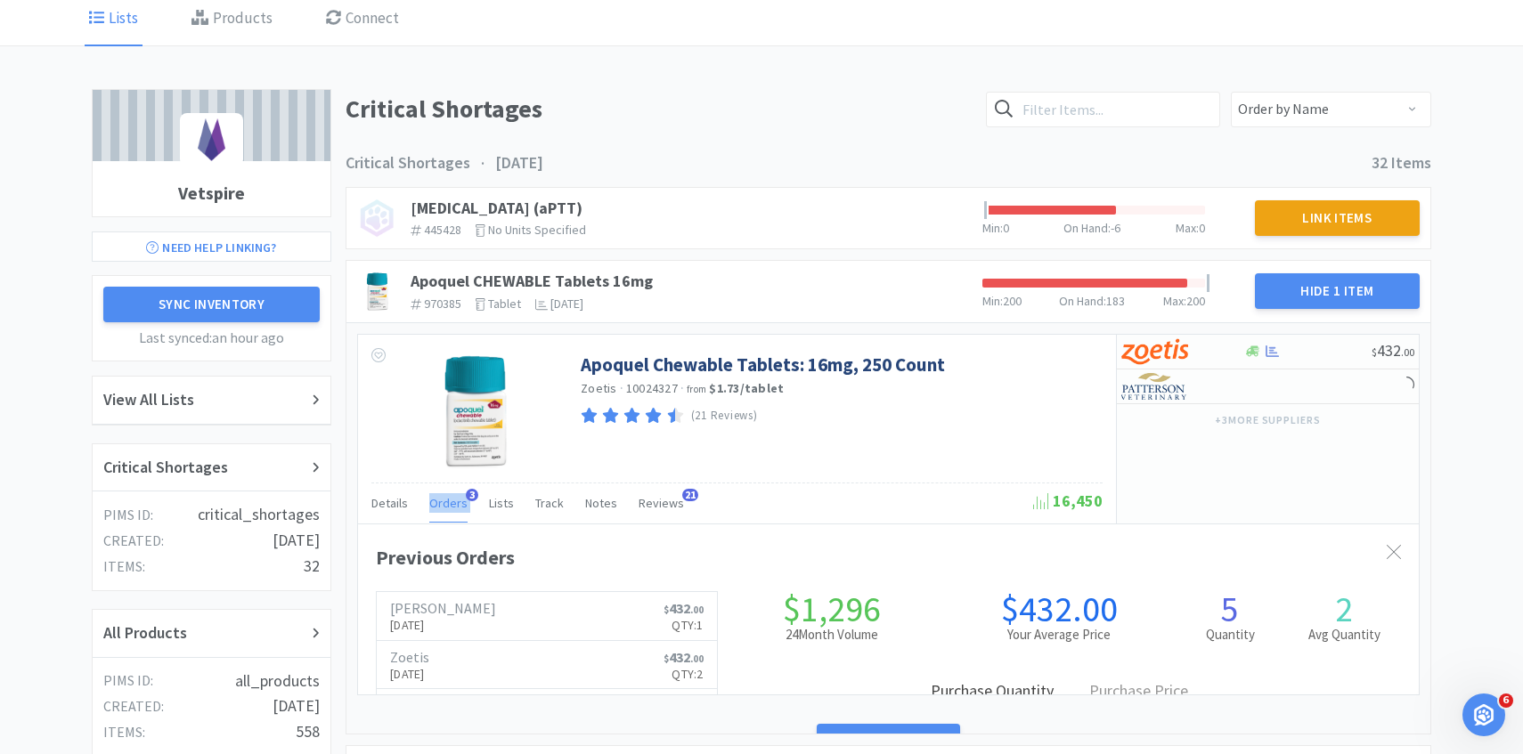
scroll to position [488, 1061]
click at [451, 509] on span "Orders" at bounding box center [448, 503] width 38 height 16
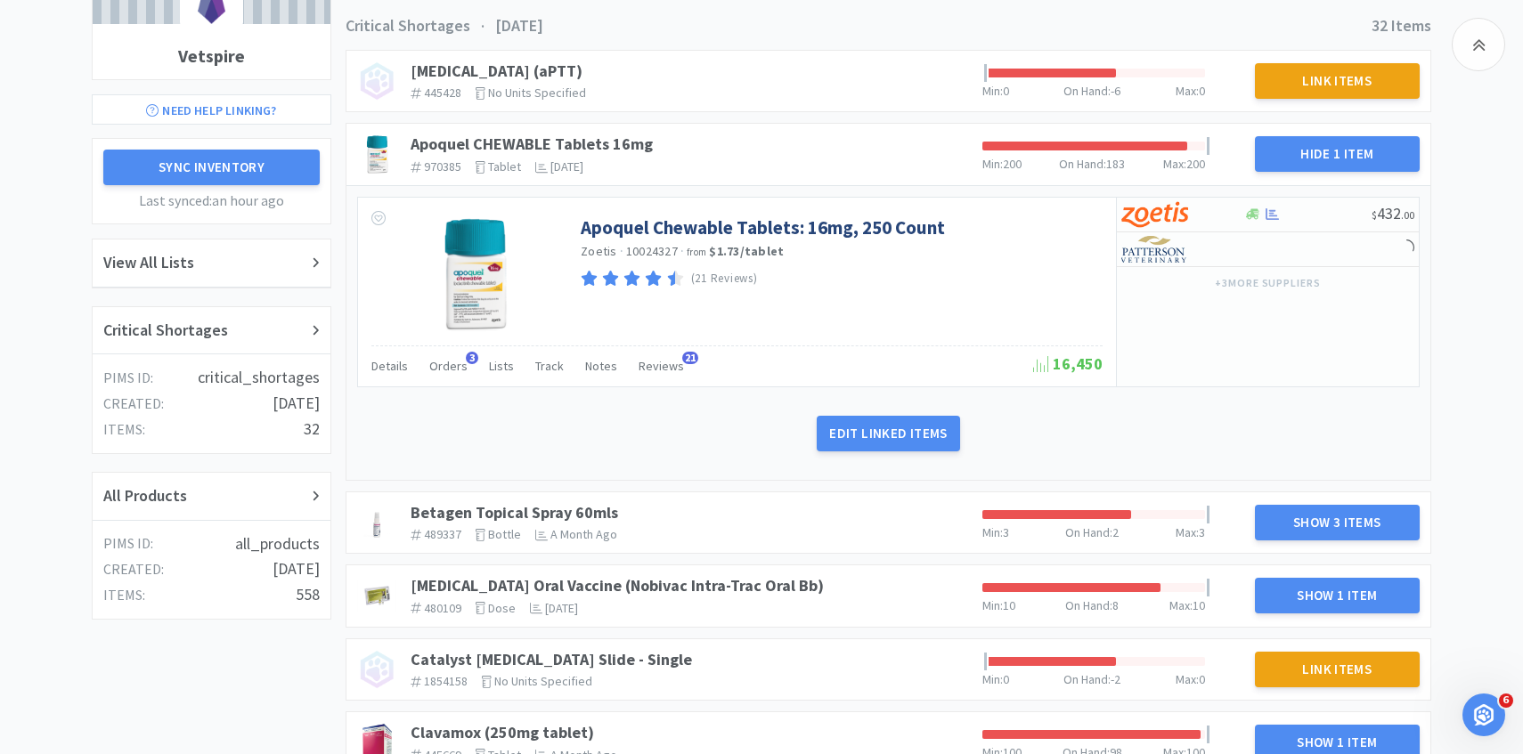
scroll to position [249, 0]
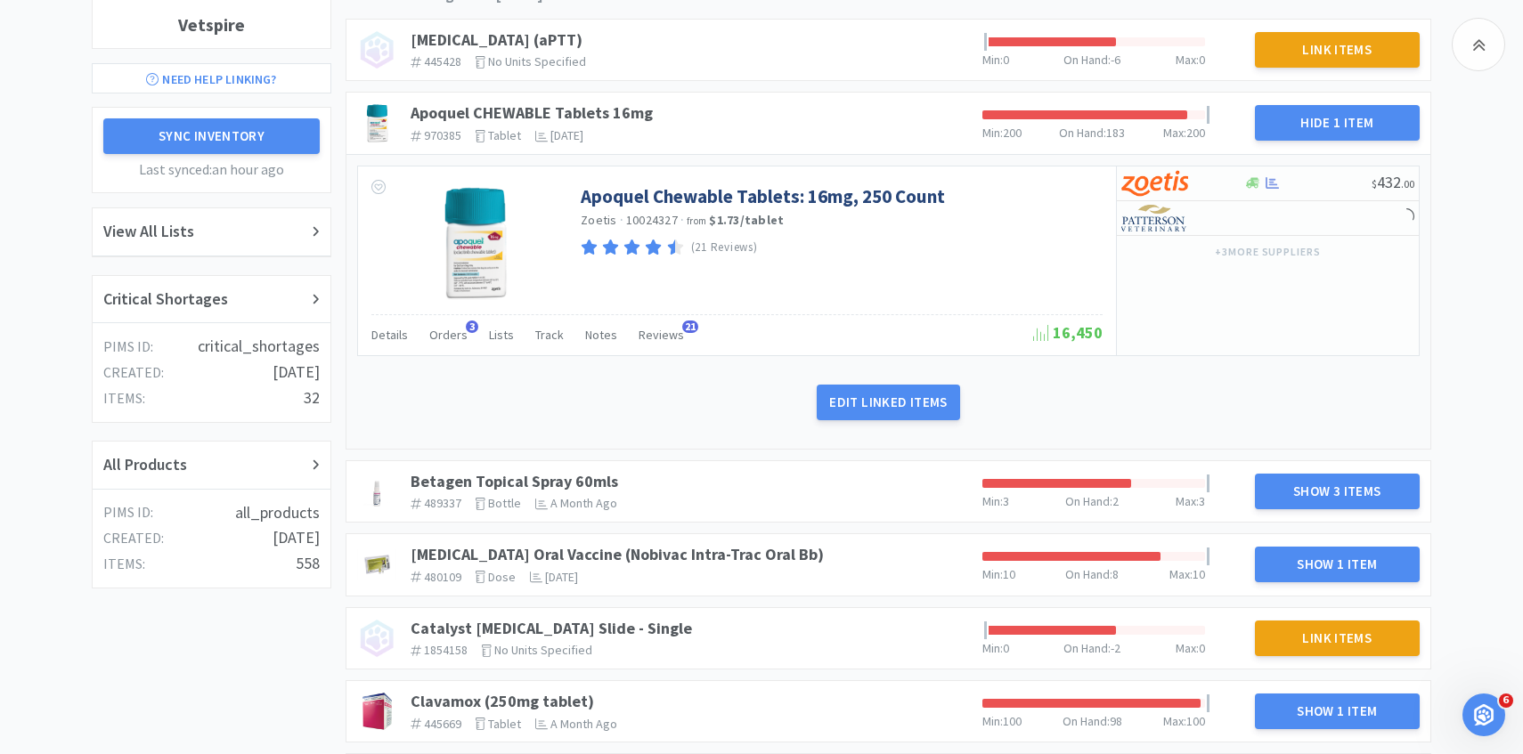
click at [563, 470] on div "Betagen Topical Spray 60mls 489337 The identifier of the item in your PIMS bott…" at bounding box center [689, 491] width 572 height 53
click at [563, 472] on link "Betagen Topical Spray 60mls" at bounding box center [514, 481] width 207 height 20
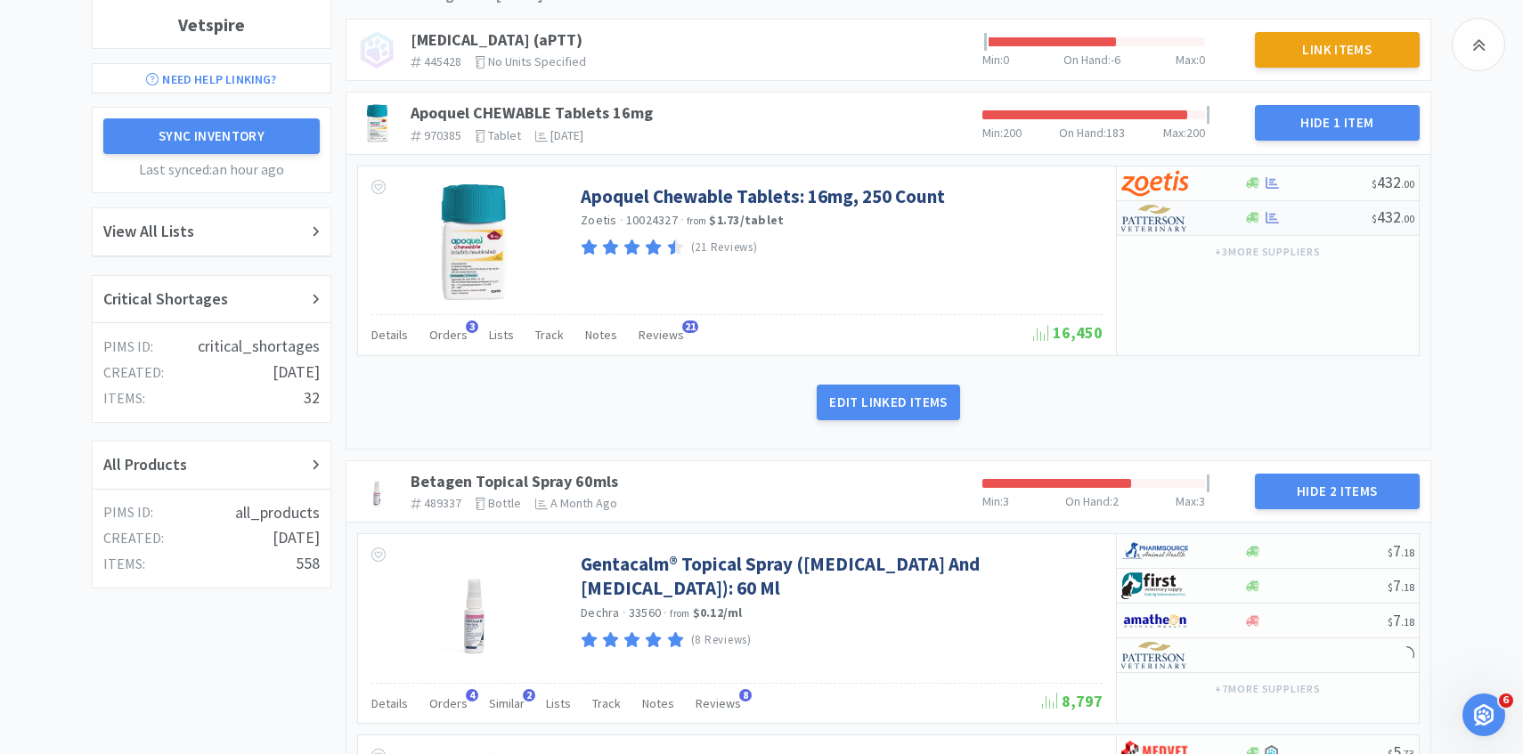
click at [1147, 212] on img at bounding box center [1154, 218] width 67 height 27
select select "1"
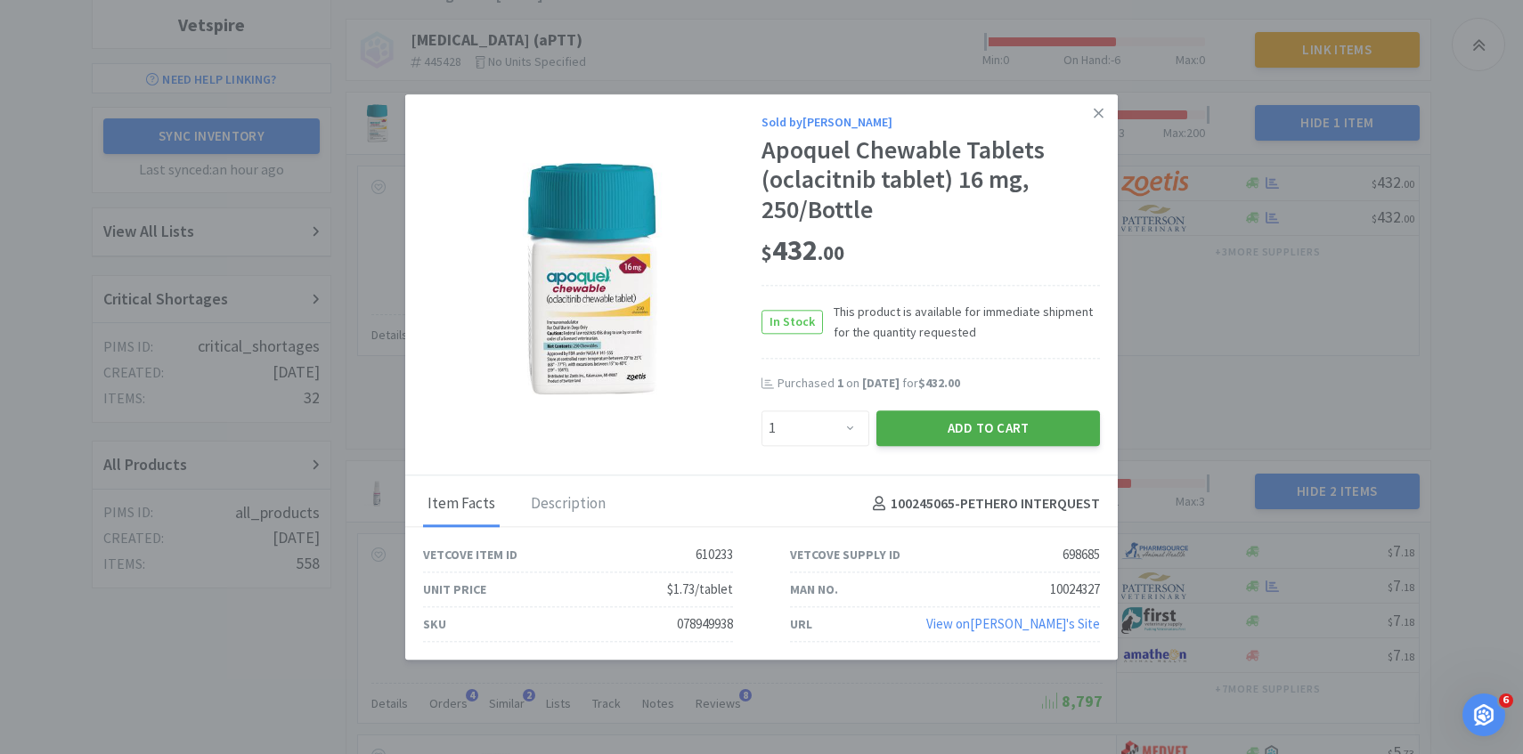
click at [996, 419] on button "Add to Cart" at bounding box center [988, 429] width 224 height 36
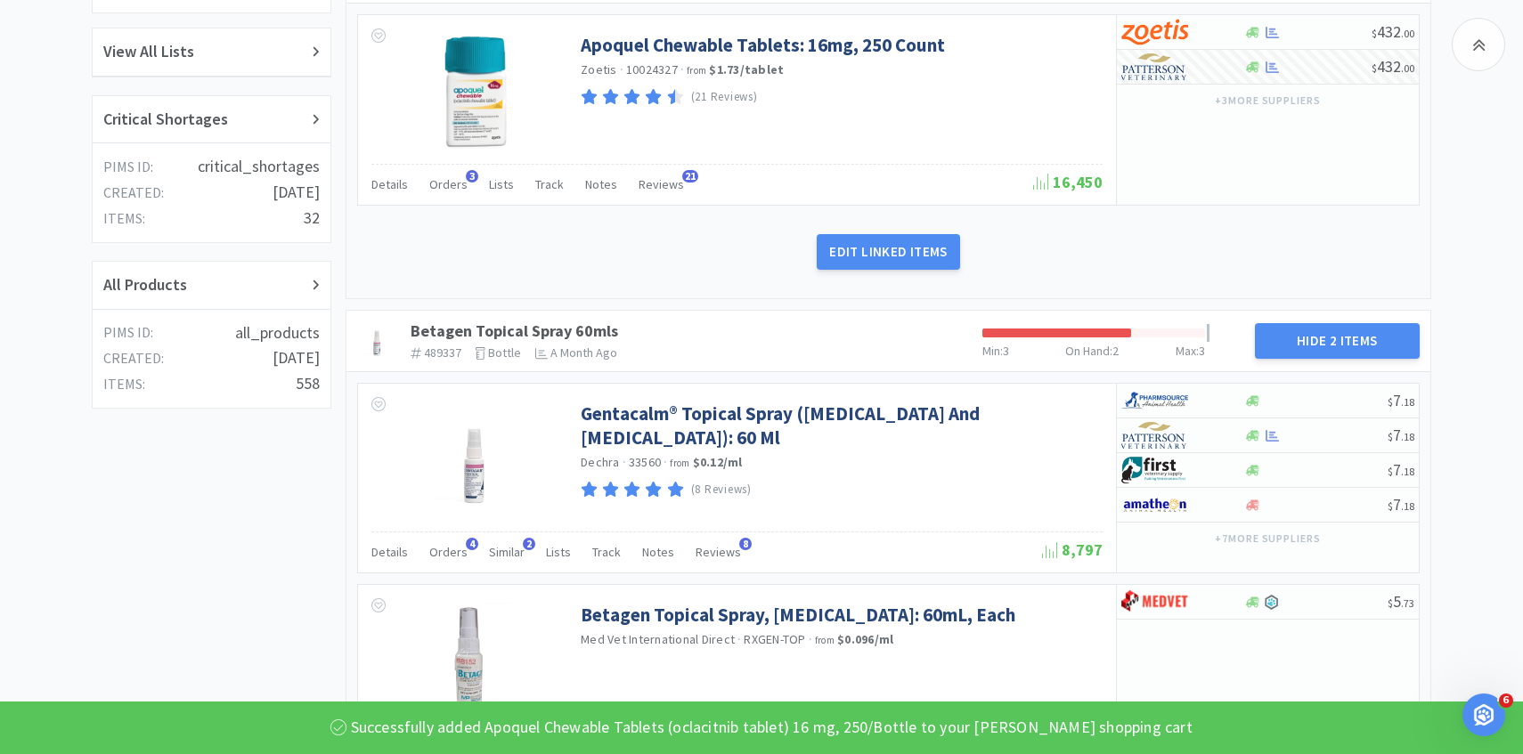
scroll to position [513, 0]
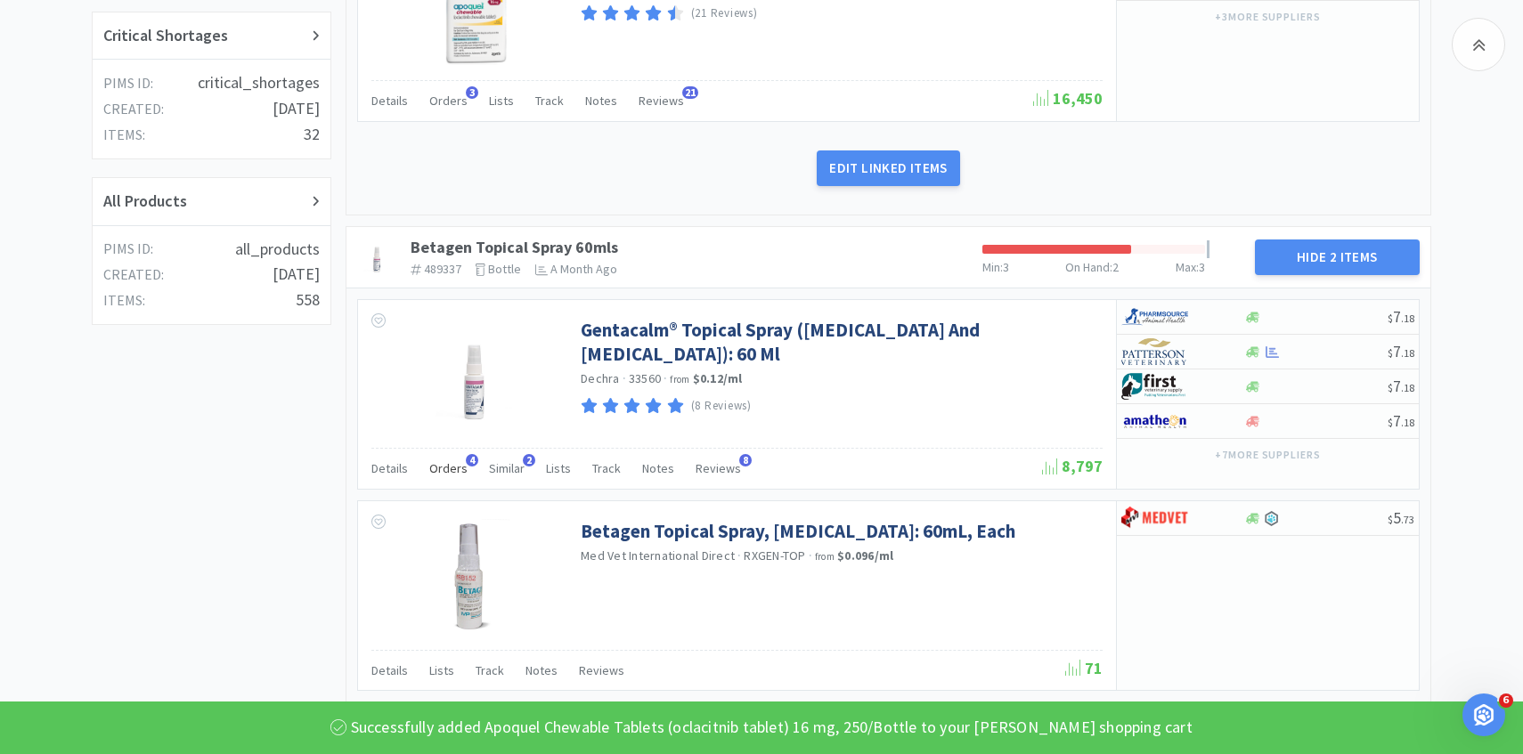
click at [454, 475] on span "Orders" at bounding box center [448, 468] width 38 height 16
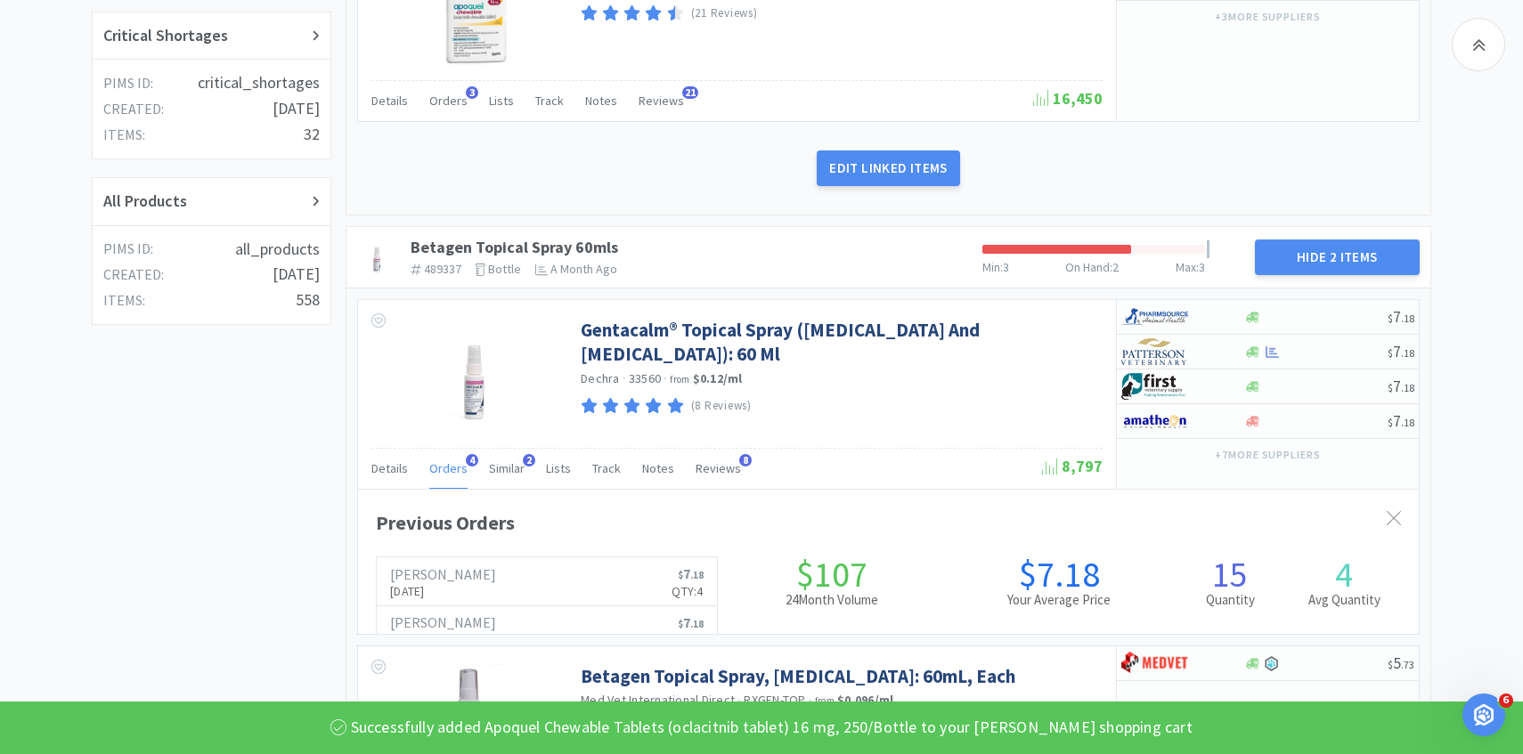
scroll to position [488, 1061]
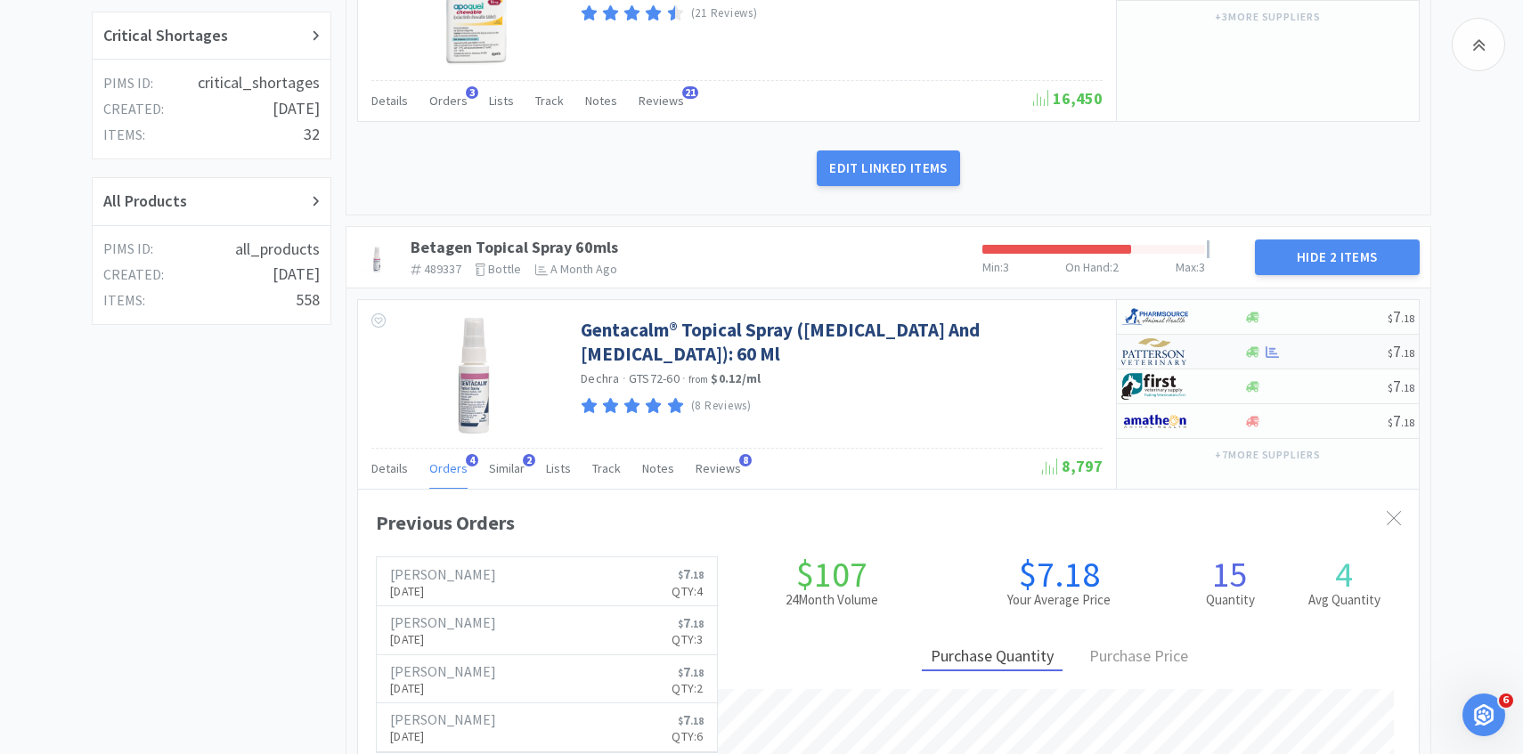
click at [1162, 342] on img at bounding box center [1154, 351] width 67 height 27
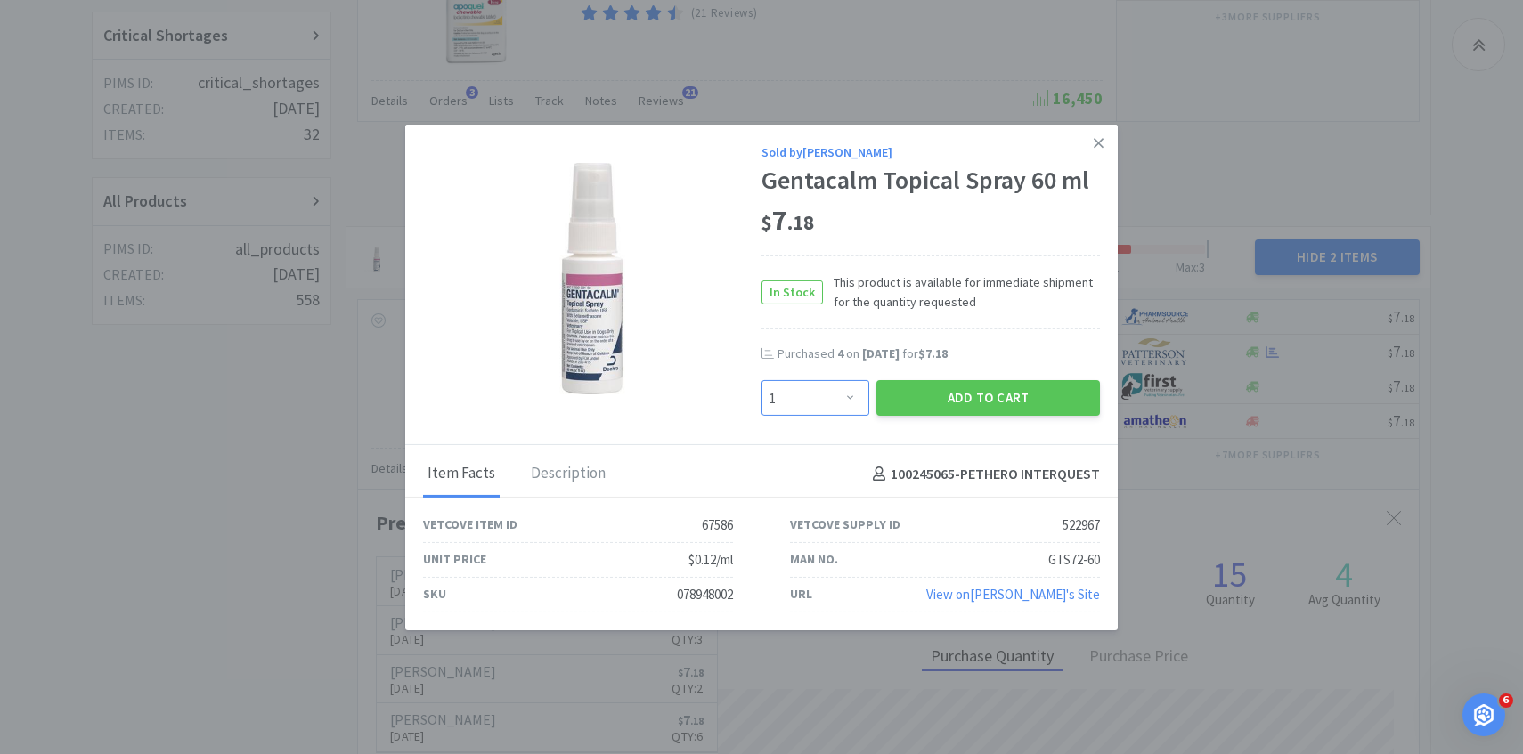
click at [842, 394] on select "Enter Quantity 1 2 3 4 5 6 7 8 9 10 11 12 13 14 15 16 17 18 19 20 Enter Quantity" at bounding box center [815, 398] width 108 height 36
select select "4"
click at [761, 380] on select "Enter Quantity 1 2 3 4 5 6 7 8 9 10 11 12 13 14 15 16 17 18 19 20 Enter Quantity" at bounding box center [815, 398] width 108 height 36
click at [959, 404] on button "Add to Cart" at bounding box center [988, 398] width 224 height 36
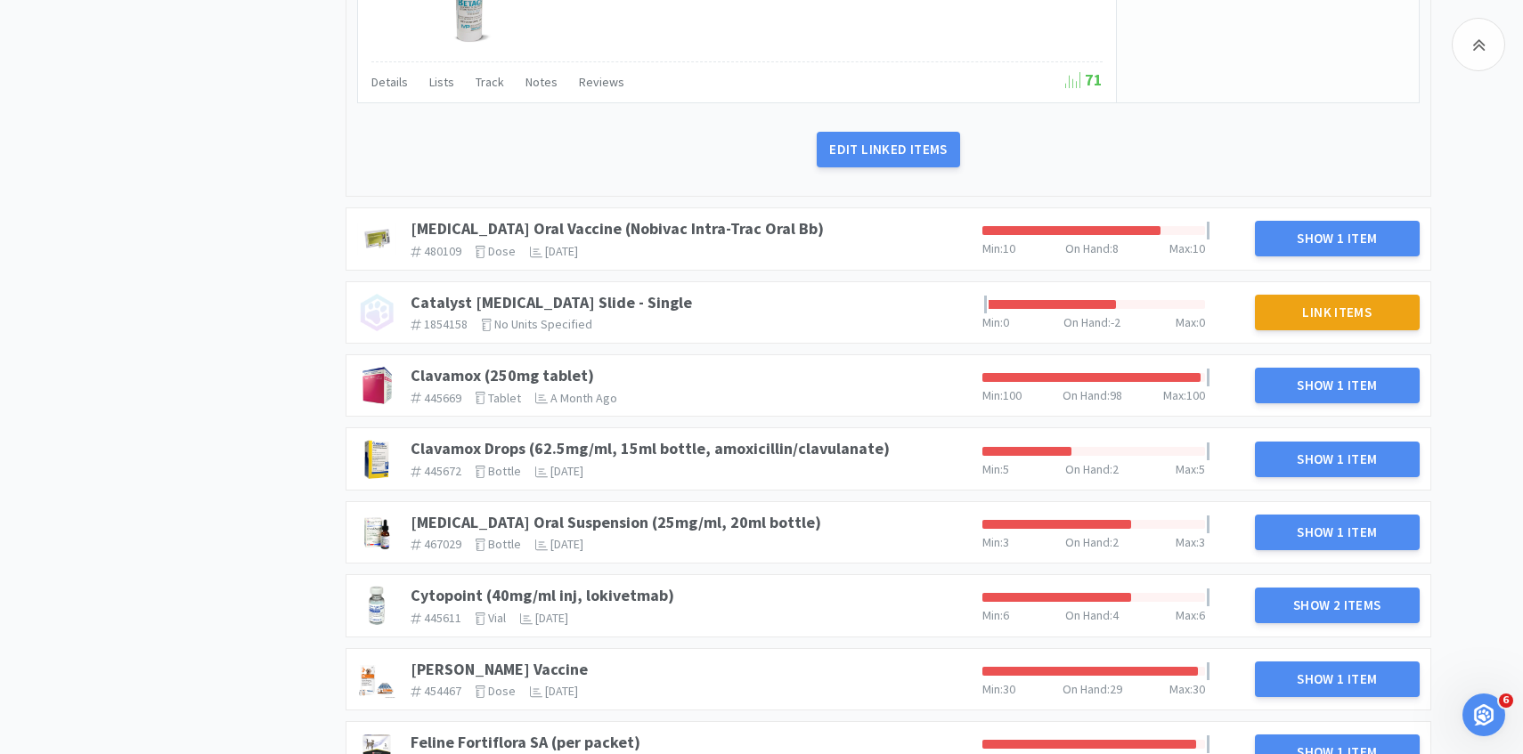
scroll to position [1622, 0]
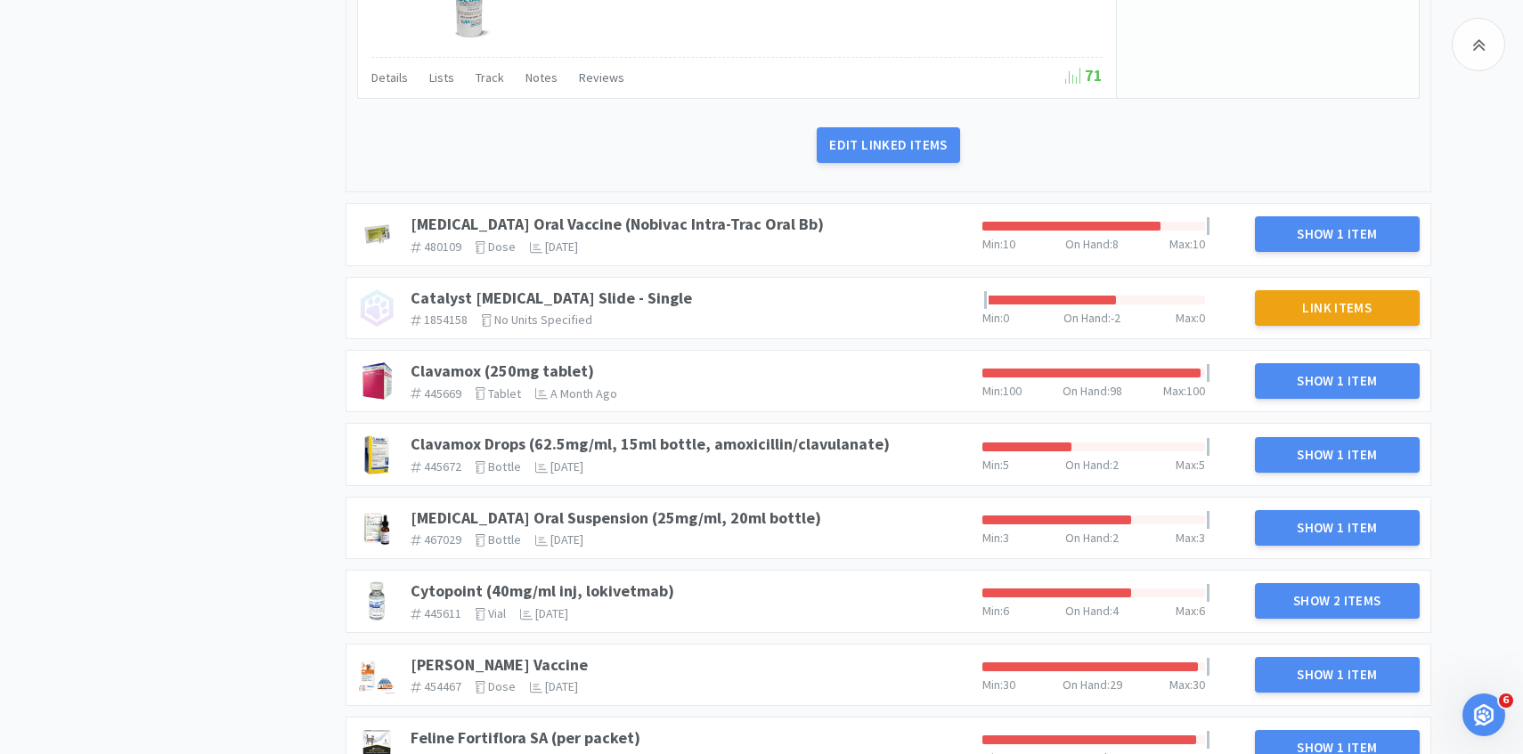
click at [744, 207] on div "[MEDICAL_DATA] Oral Vaccine (Nobivac Intra-Trac Oral Bb) 480109 The identifier …" at bounding box center [689, 233] width 572 height 53
click at [742, 215] on link "[MEDICAL_DATA] Oral Vaccine (Nobivac Intra-Trac Oral Bb)" at bounding box center [617, 224] width 413 height 20
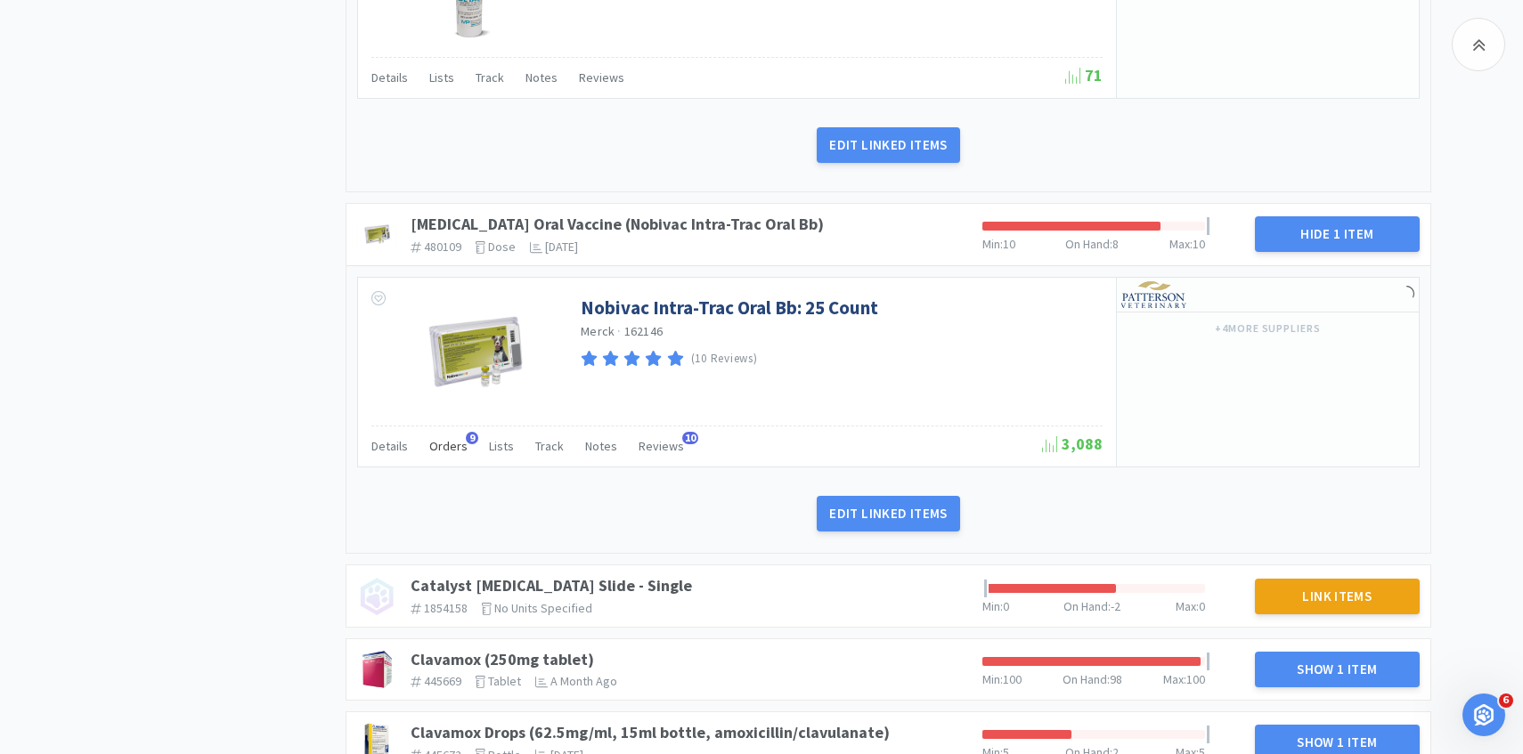
click at [432, 439] on span "Orders" at bounding box center [448, 446] width 38 height 16
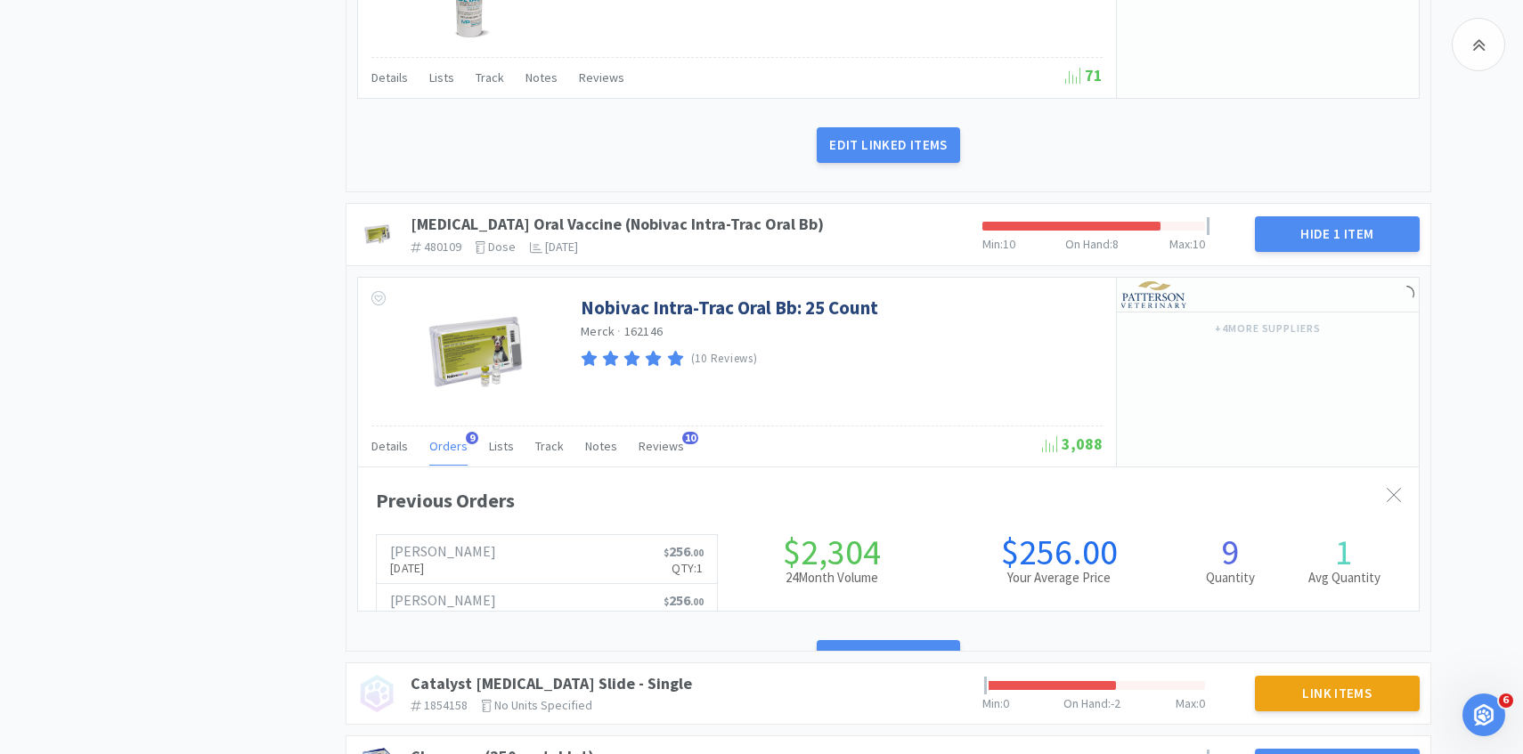
scroll to position [488, 1061]
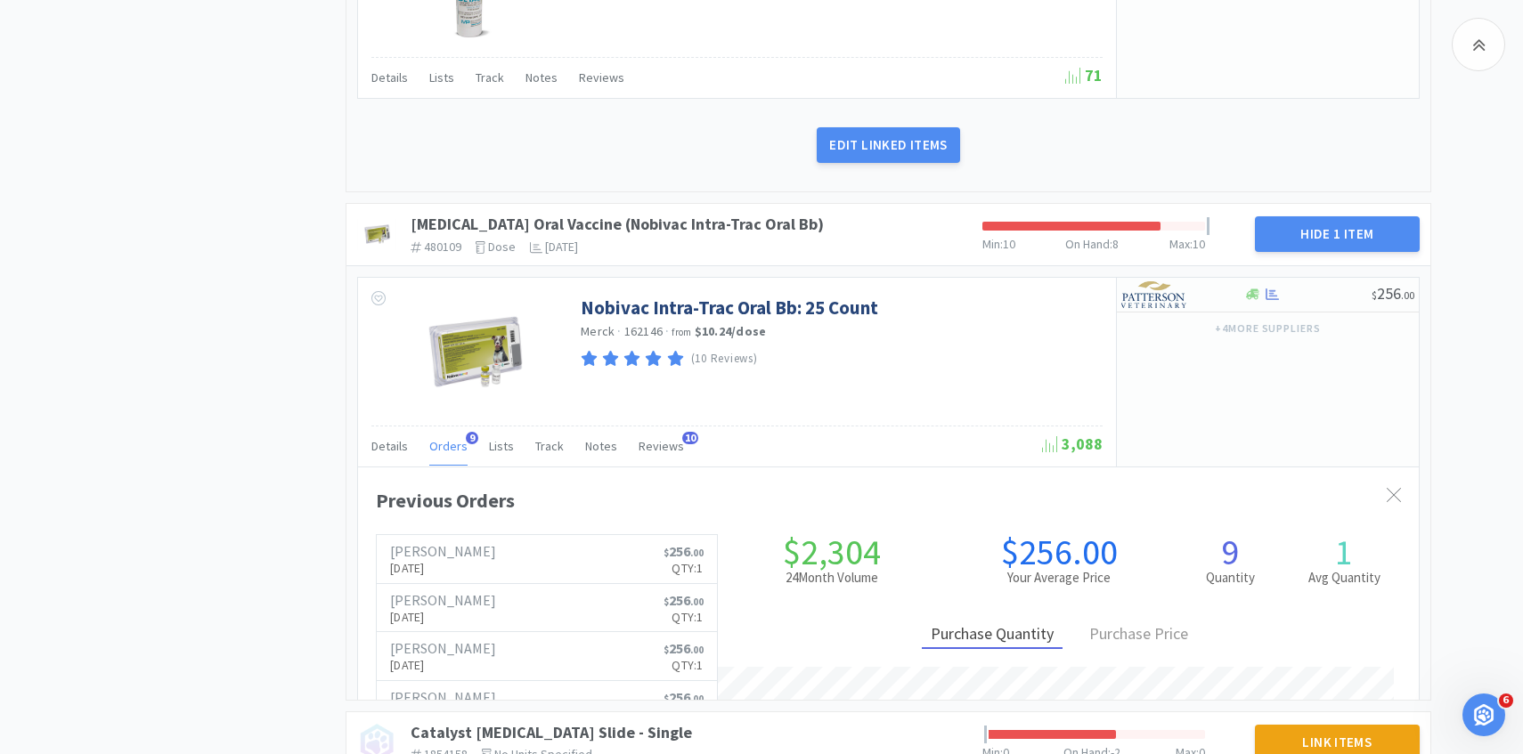
click at [432, 439] on span "Orders" at bounding box center [448, 446] width 38 height 16
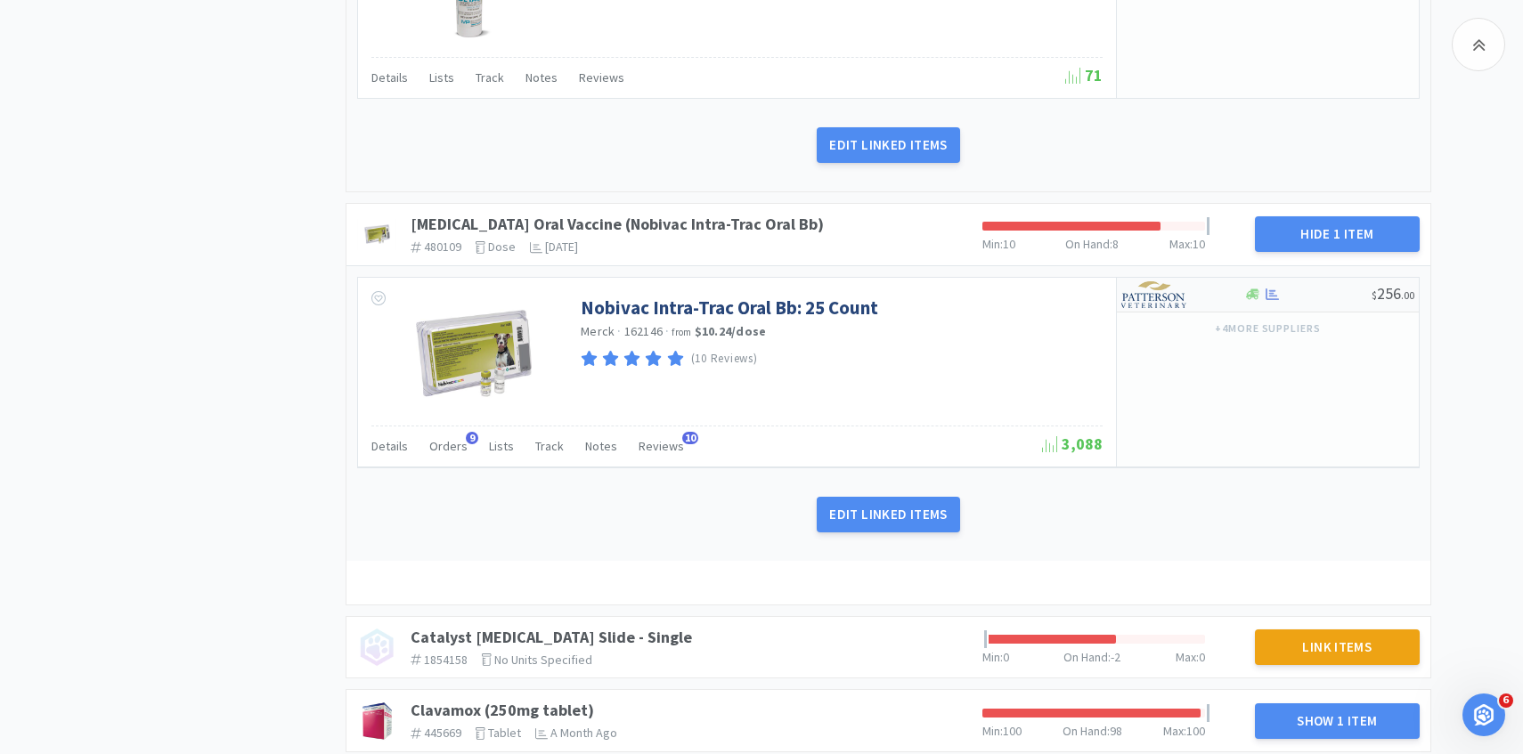
click at [1184, 295] on img at bounding box center [1154, 294] width 67 height 27
select select "1"
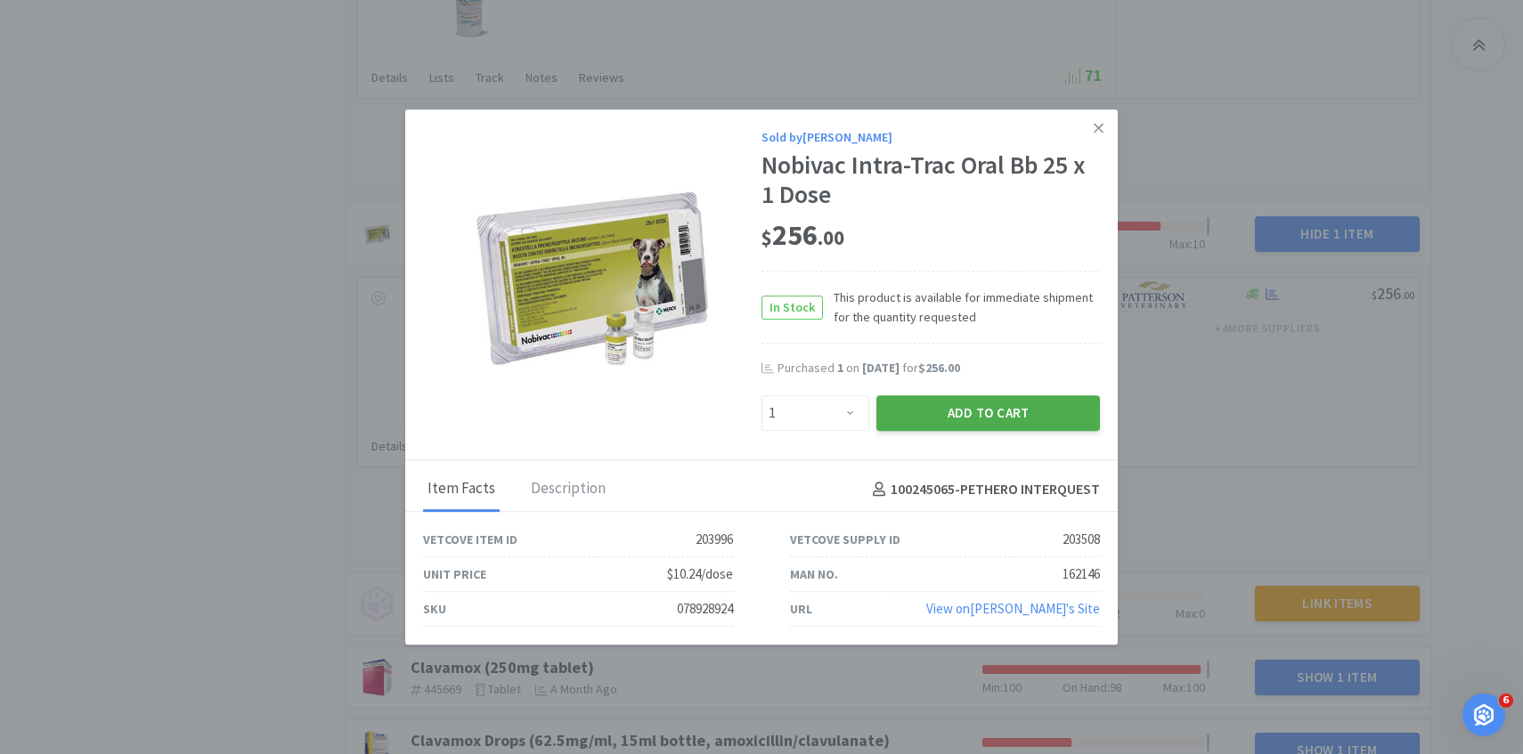
click at [964, 403] on button "Add to Cart" at bounding box center [988, 413] width 224 height 36
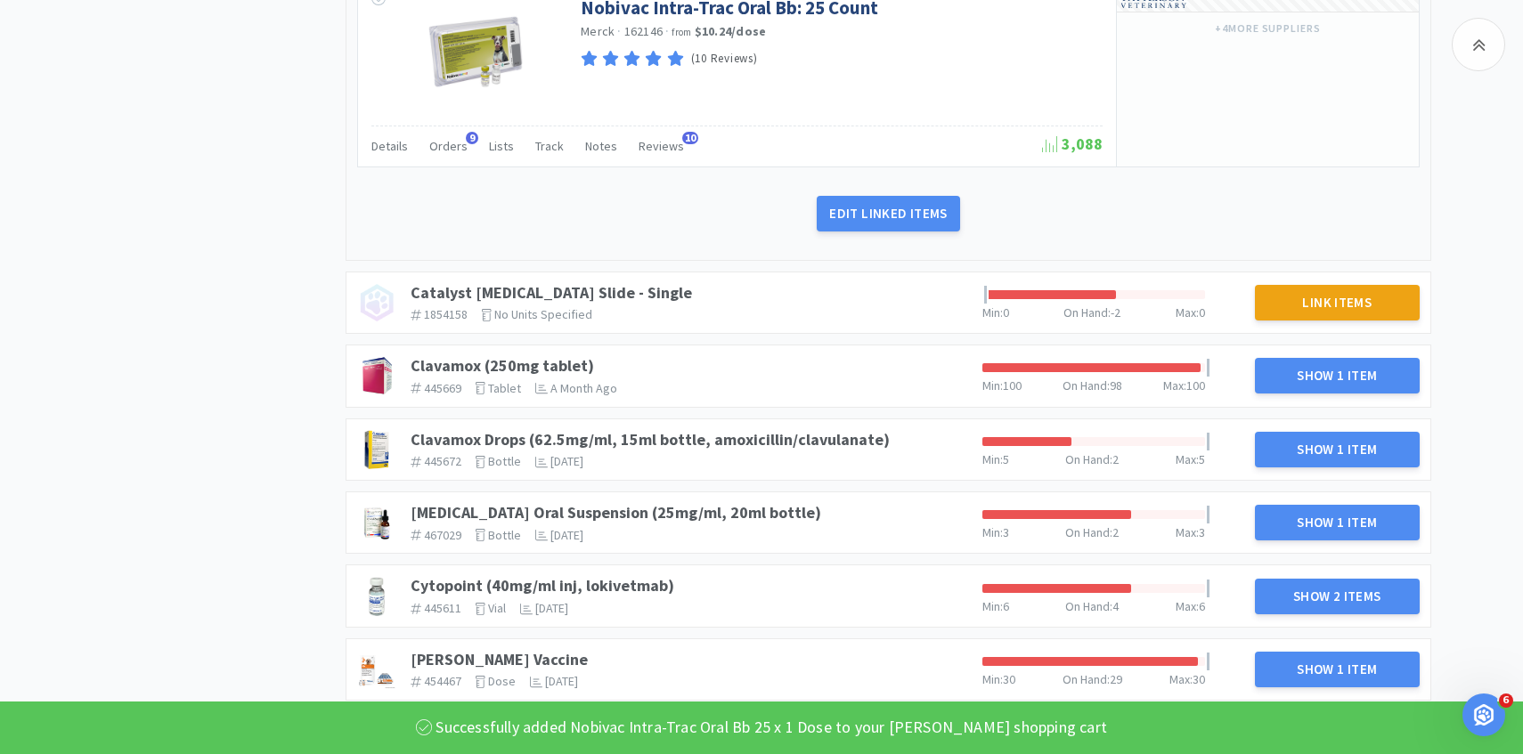
scroll to position [1964, 0]
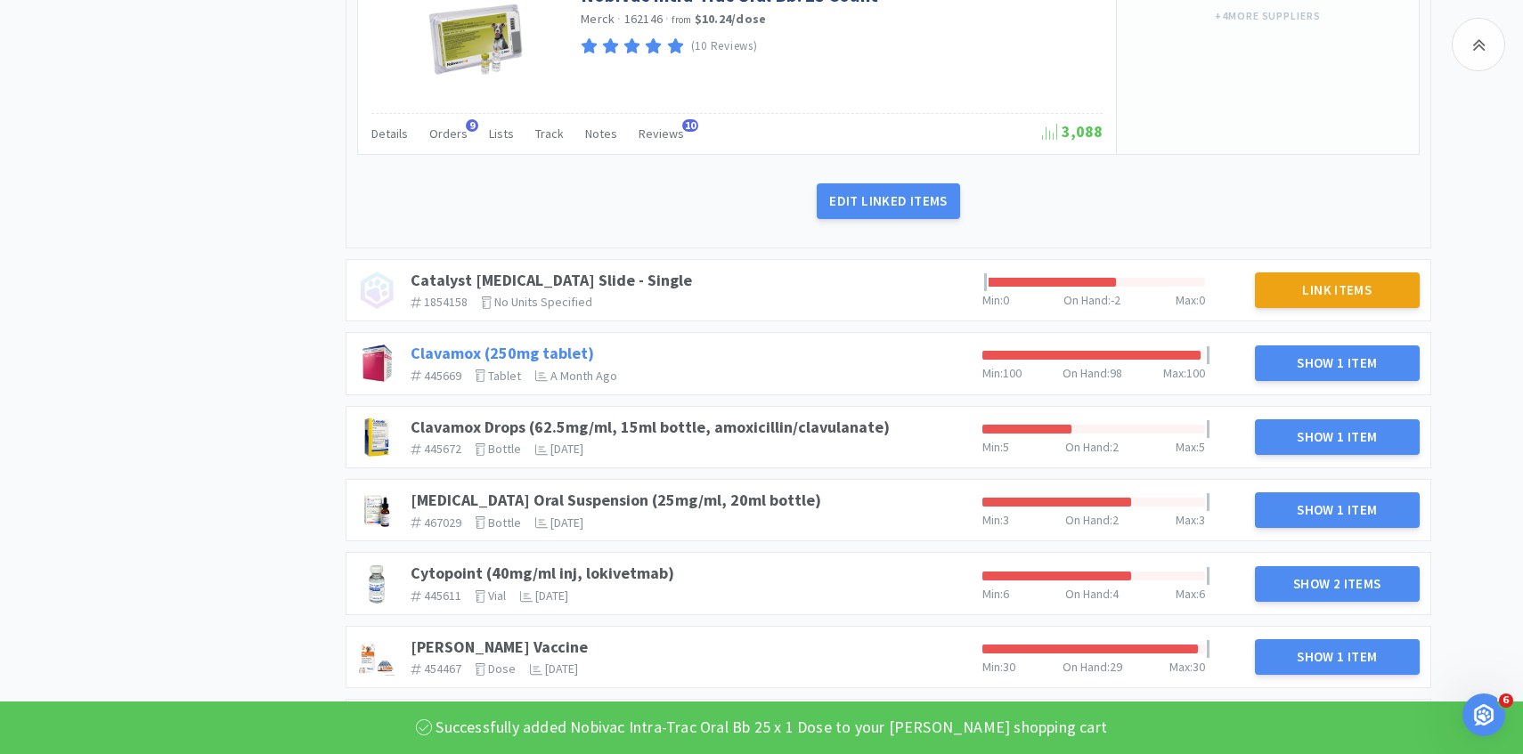
click at [579, 349] on link "Clavamox (250mg tablet)" at bounding box center [502, 353] width 183 height 20
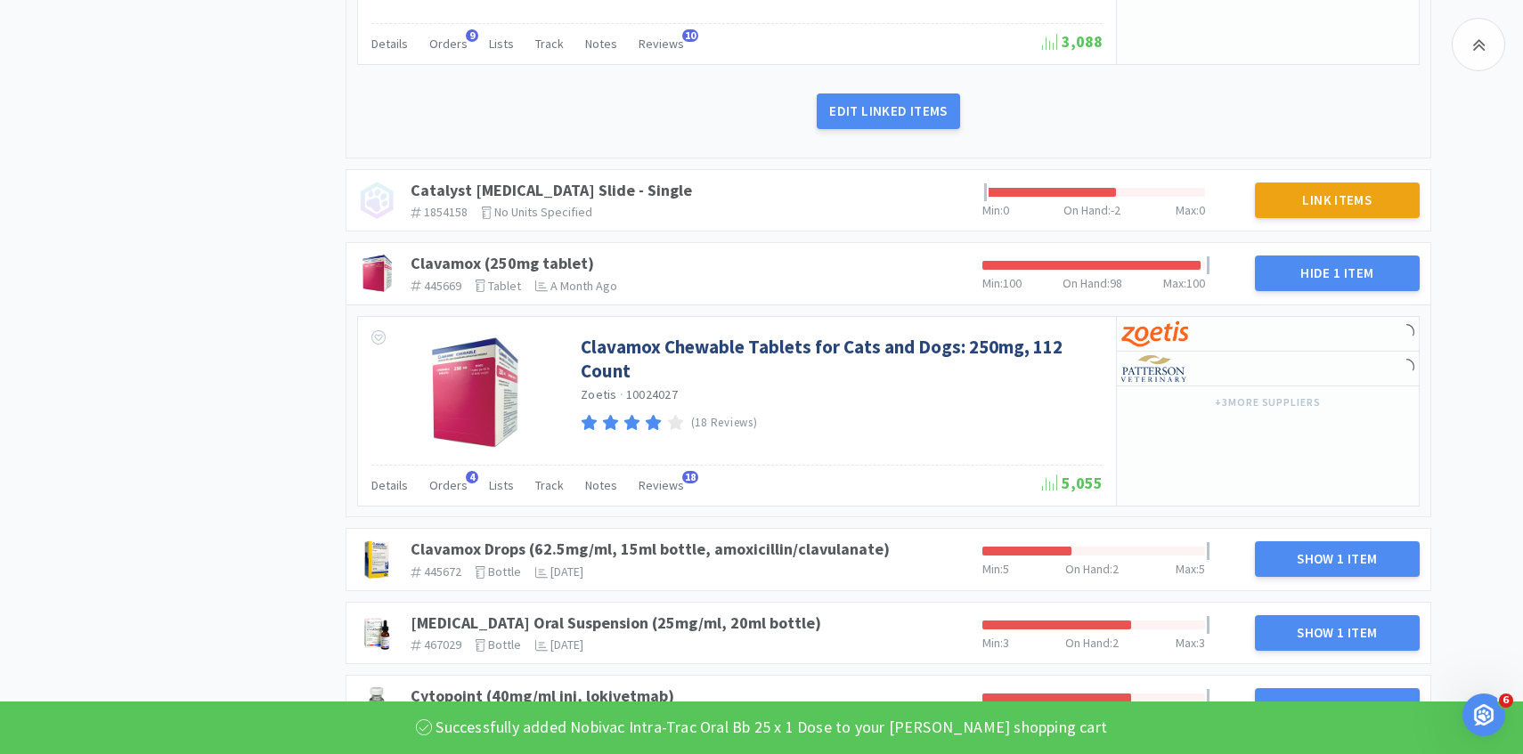
scroll to position [2075, 0]
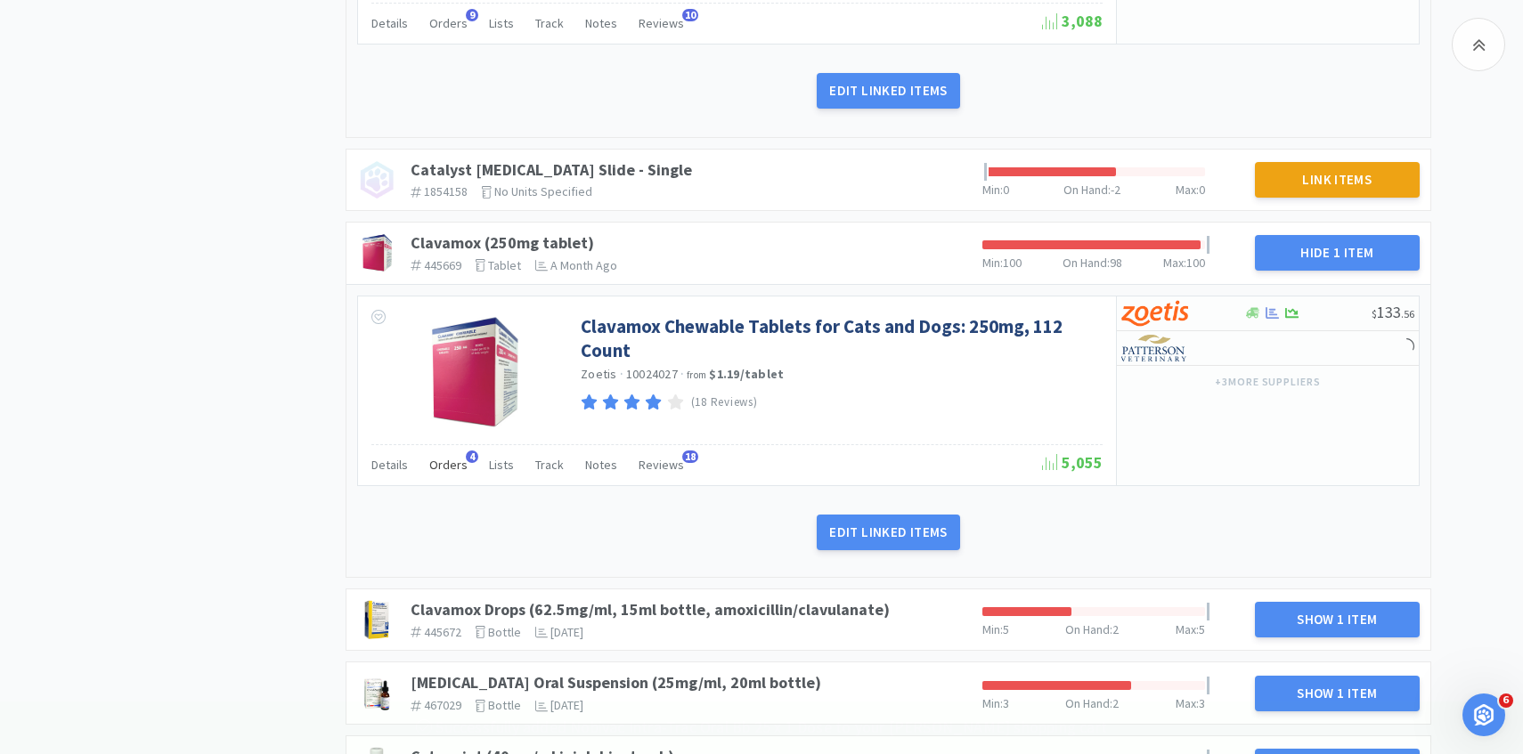
click at [453, 476] on div "Orders 4" at bounding box center [448, 468] width 38 height 34
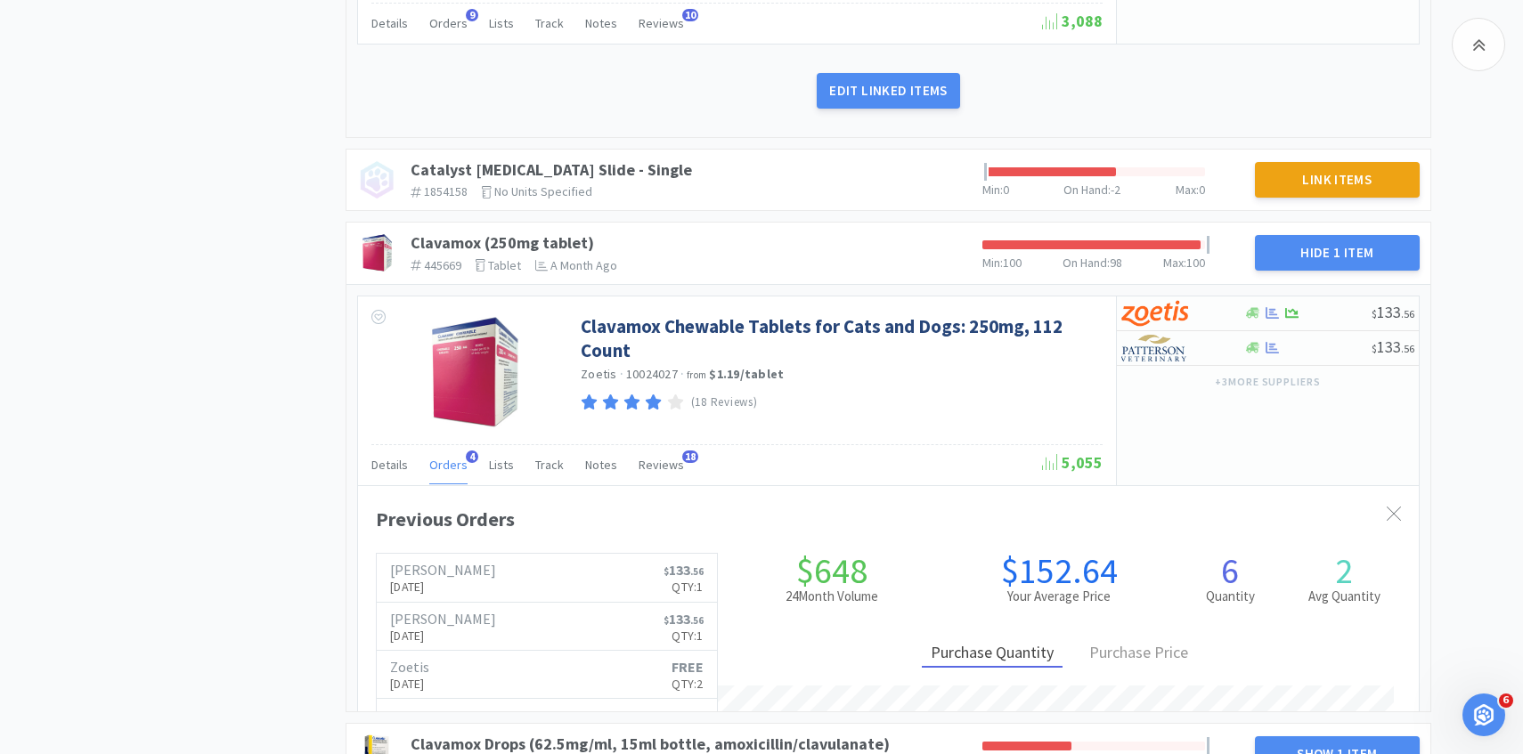
scroll to position [488, 1061]
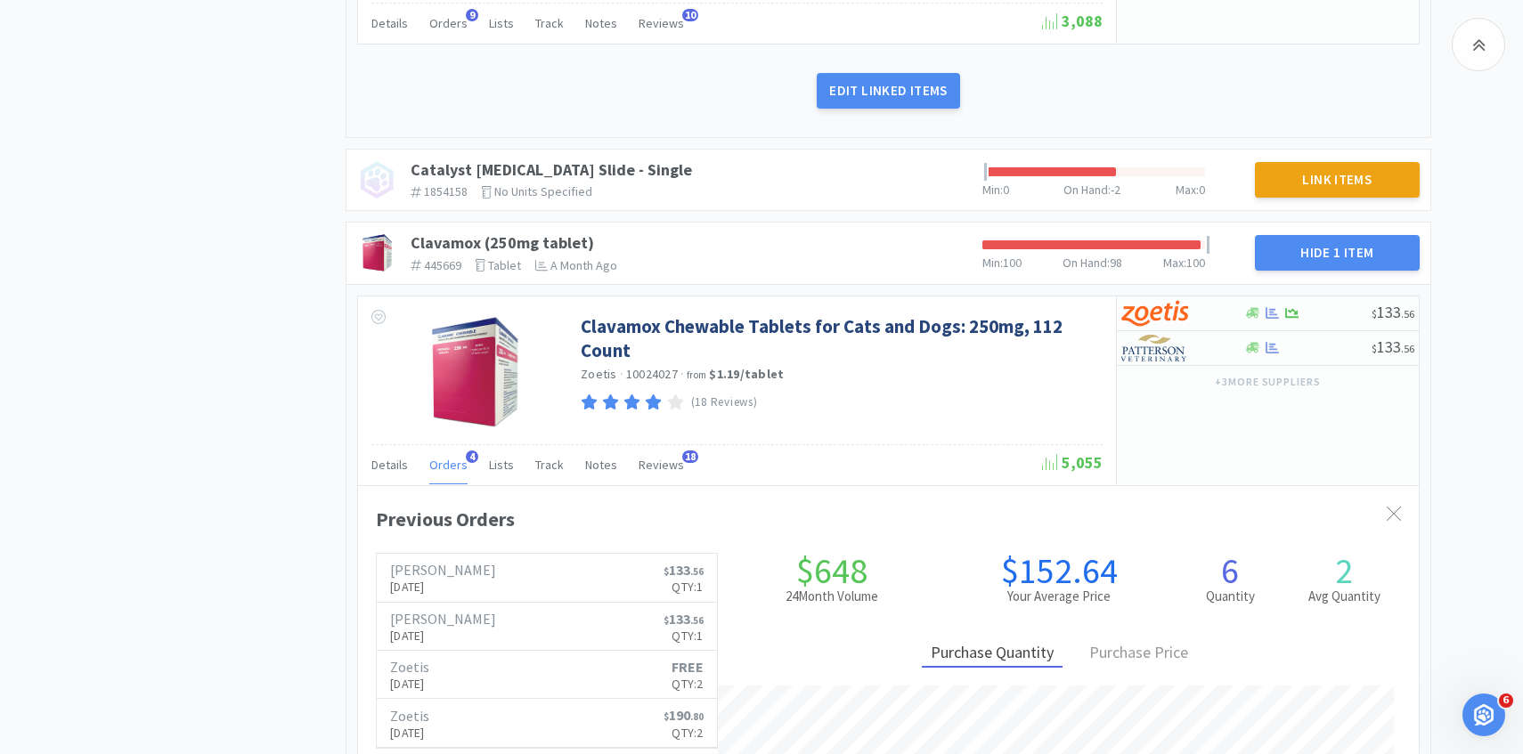
click at [1139, 366] on div "+ 3 more supplier s" at bounding box center [1268, 381] width 302 height 30
click at [1145, 358] on img at bounding box center [1154, 348] width 67 height 27
select select "1"
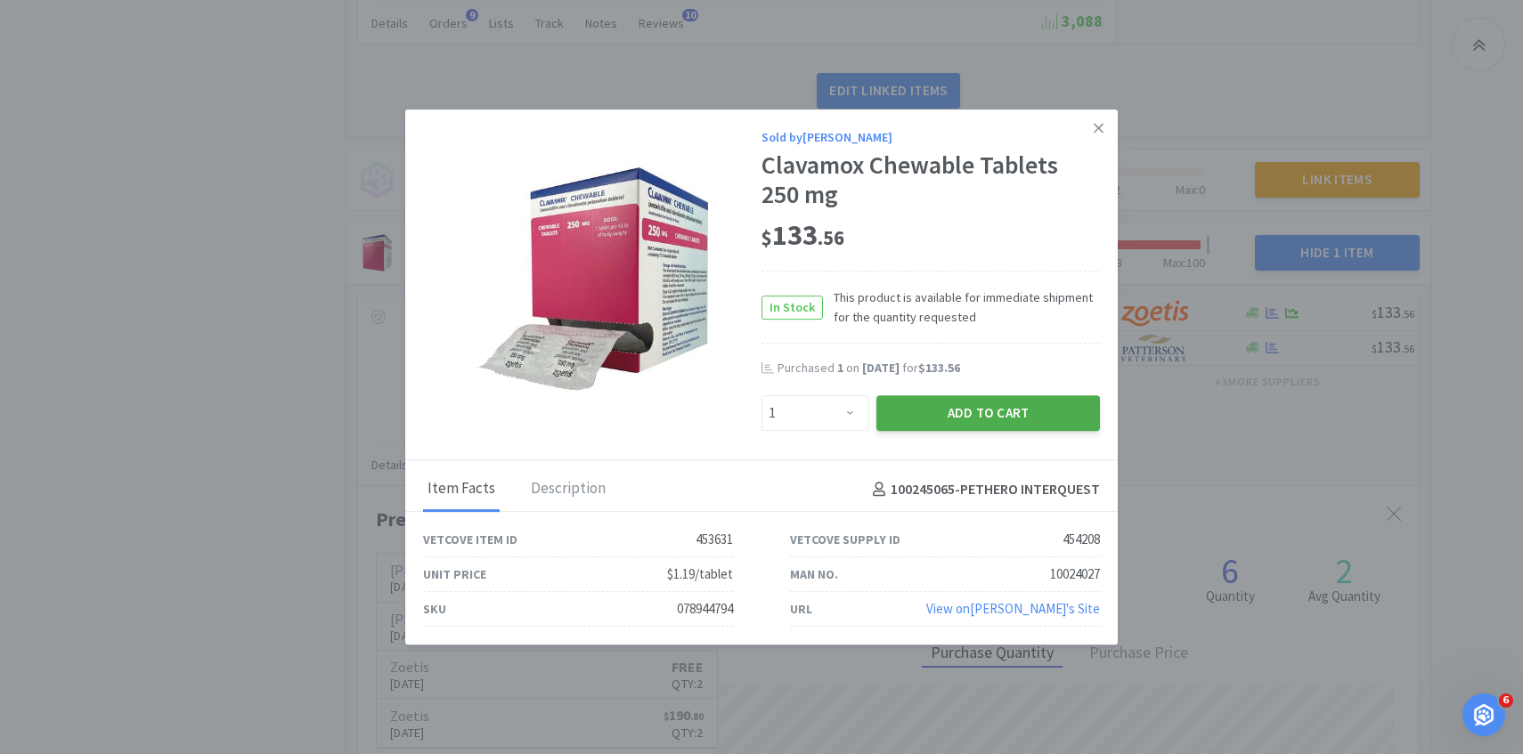
click at [966, 428] on button "Add to Cart" at bounding box center [988, 413] width 224 height 36
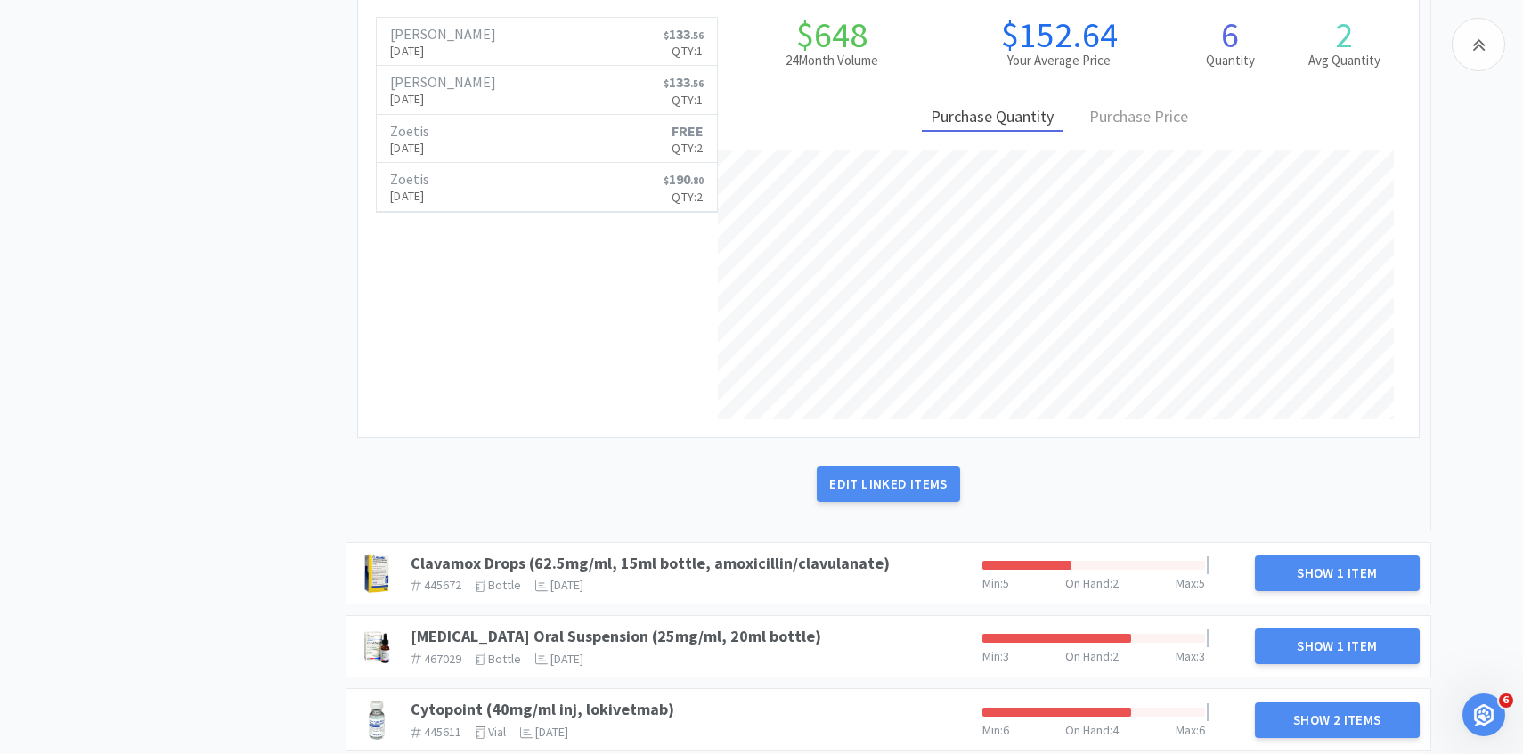
scroll to position [2653, 0]
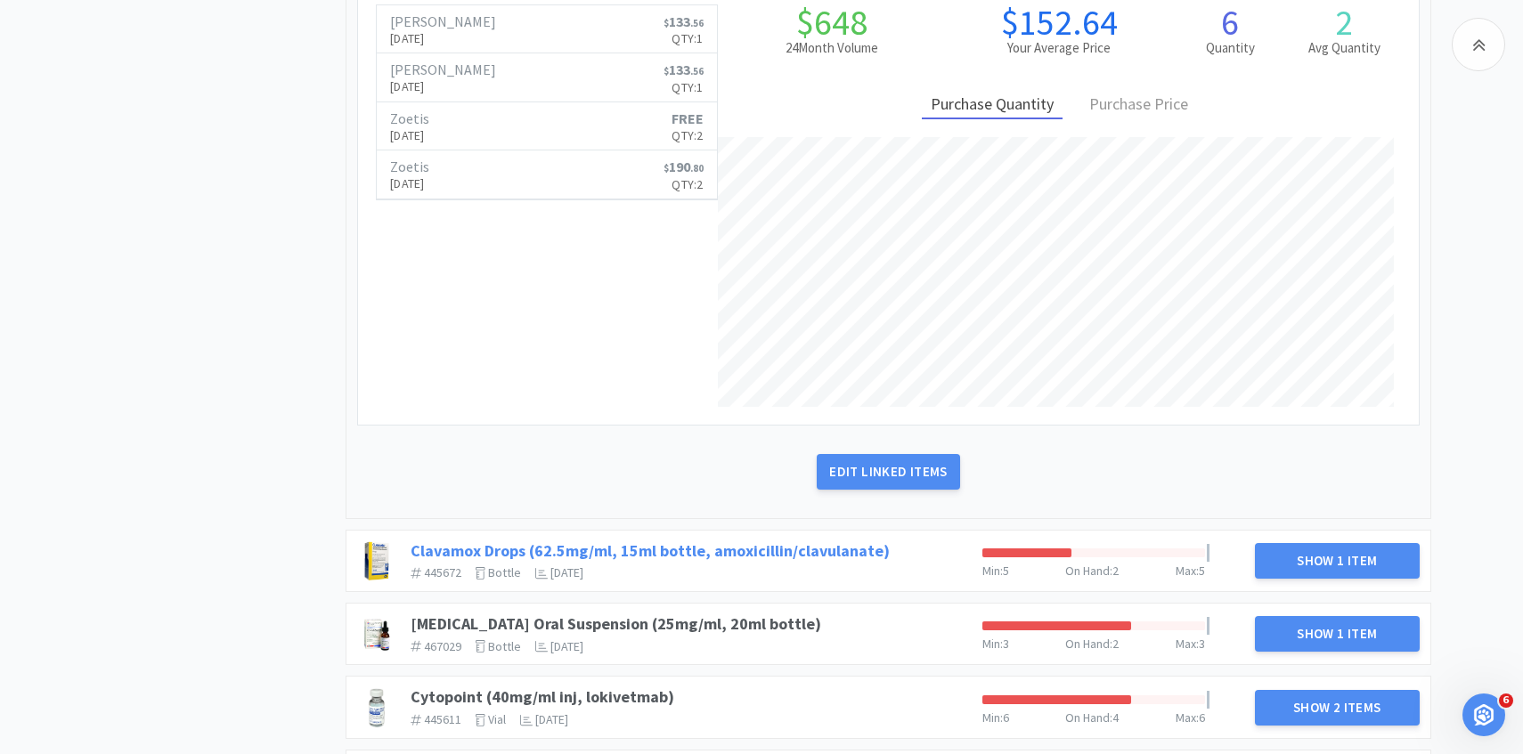
click at [736, 544] on link "Clavamox Drops (62.5mg/ml, 15ml bottle, amoxicillin/clavulanate)" at bounding box center [650, 551] width 479 height 20
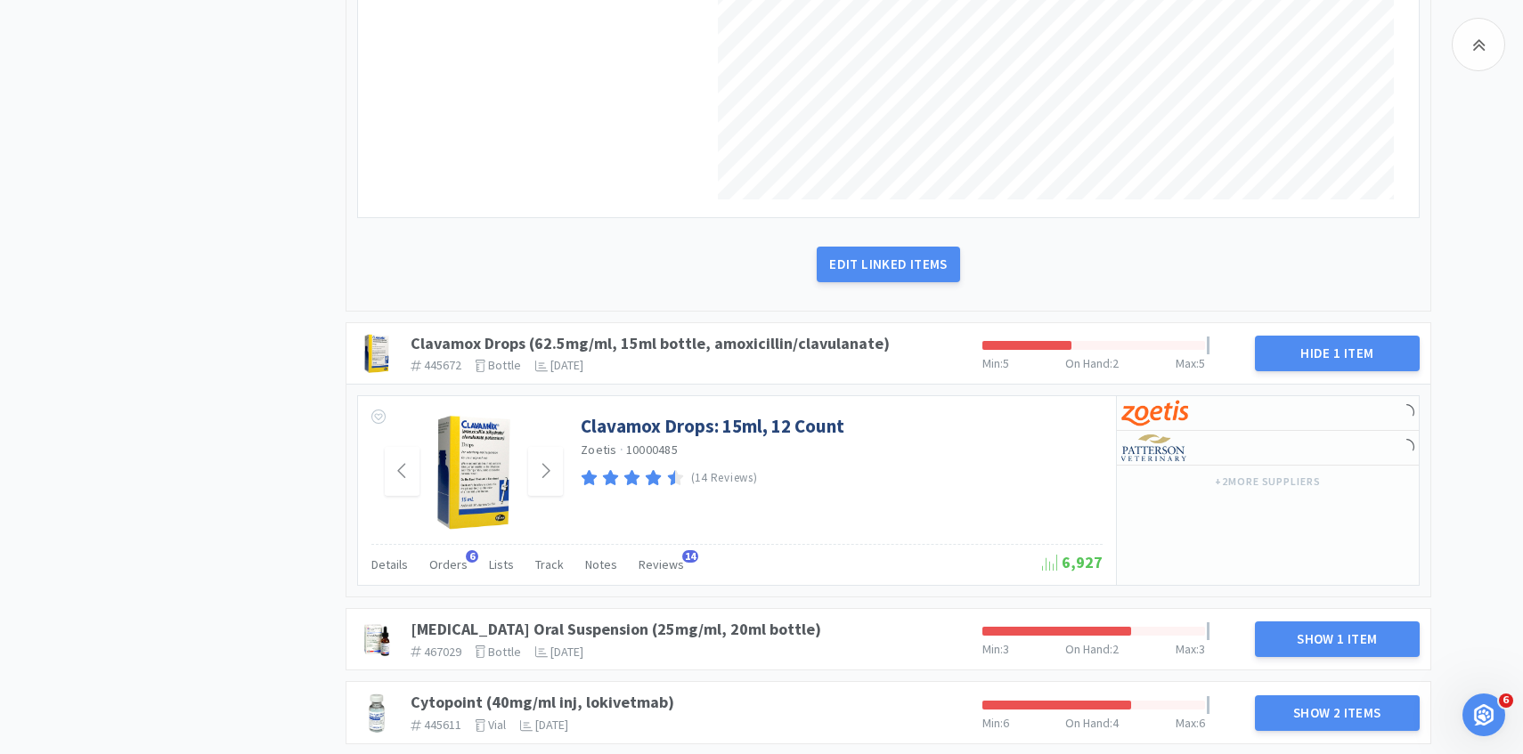
scroll to position [2876, 0]
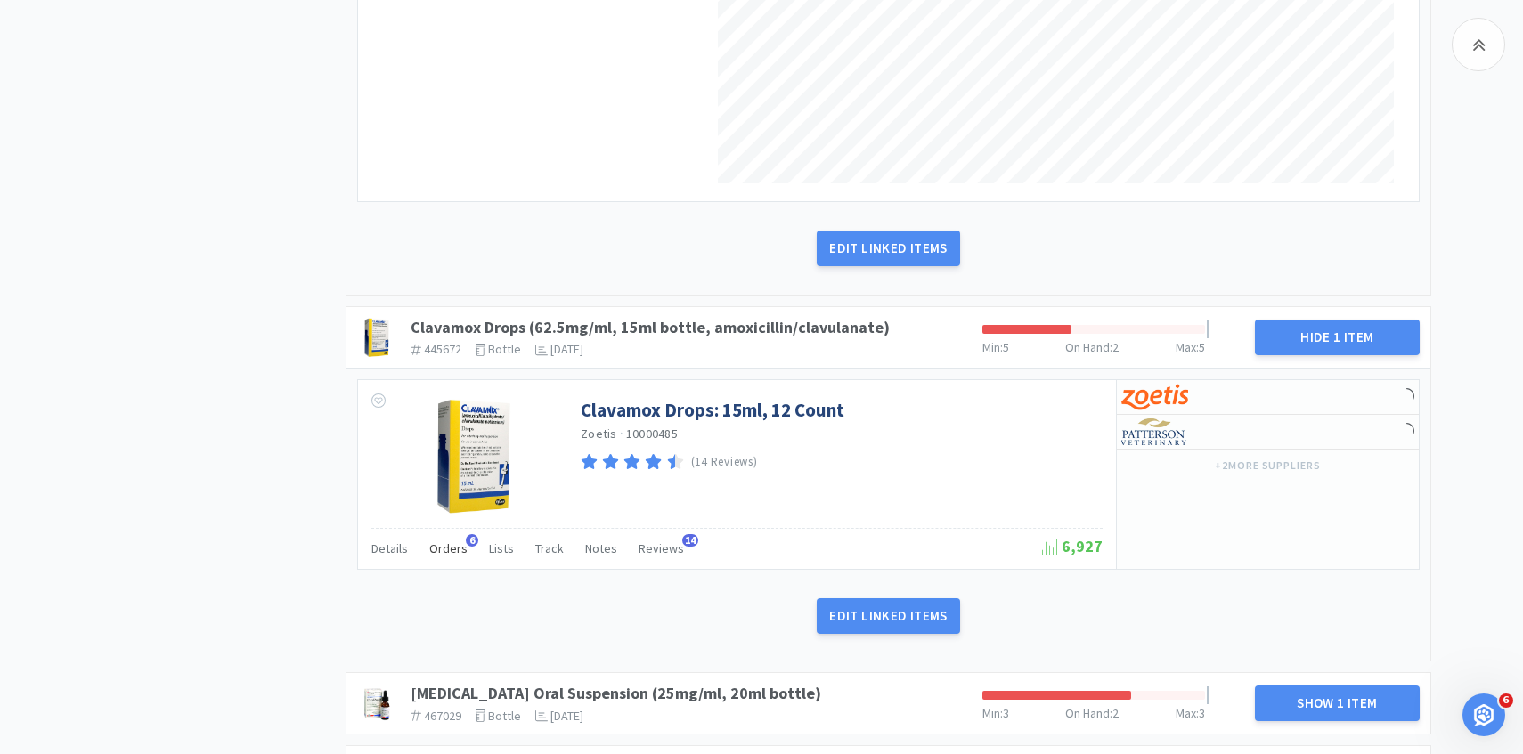
click at [446, 543] on span "Orders" at bounding box center [448, 549] width 38 height 16
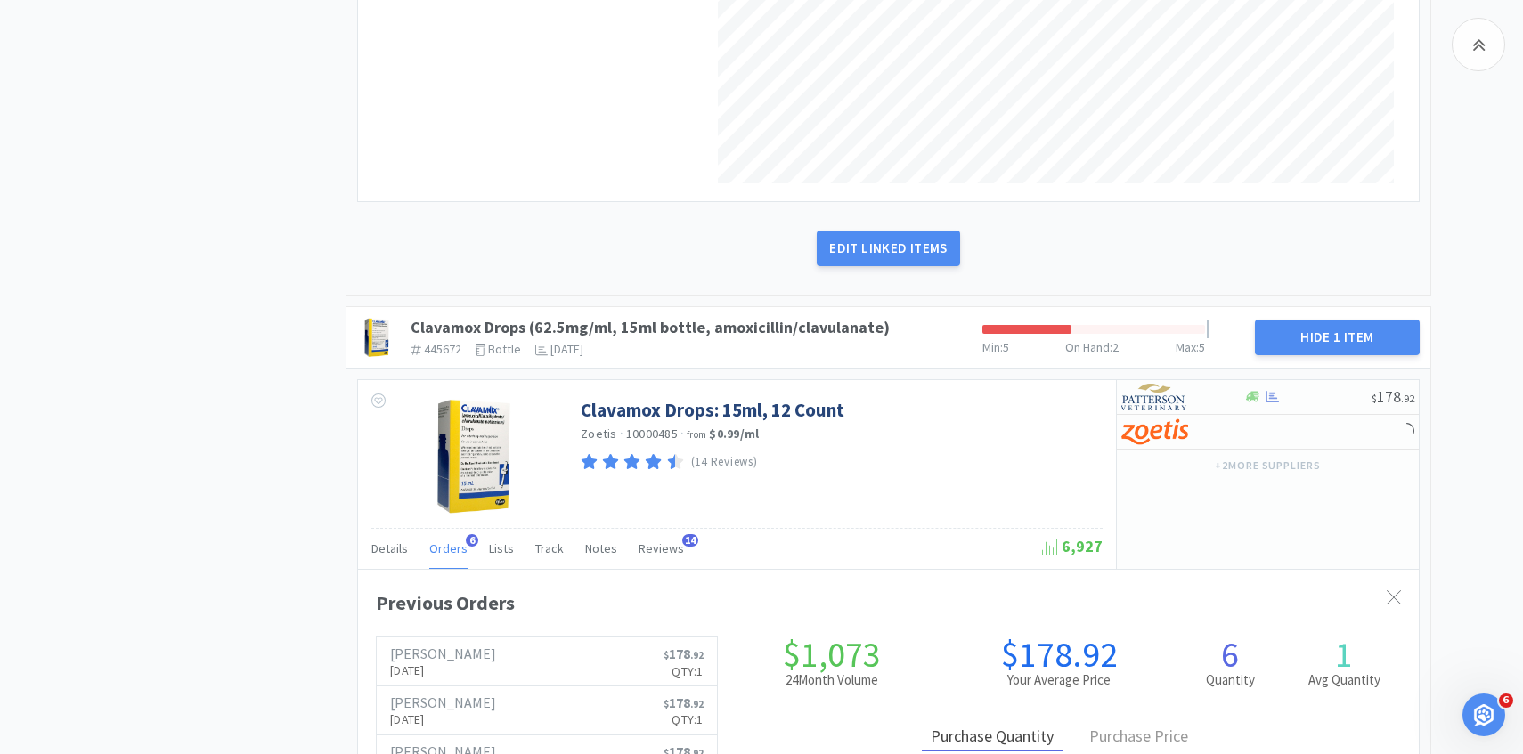
scroll to position [488, 1061]
click at [446, 543] on span "Orders" at bounding box center [448, 549] width 38 height 16
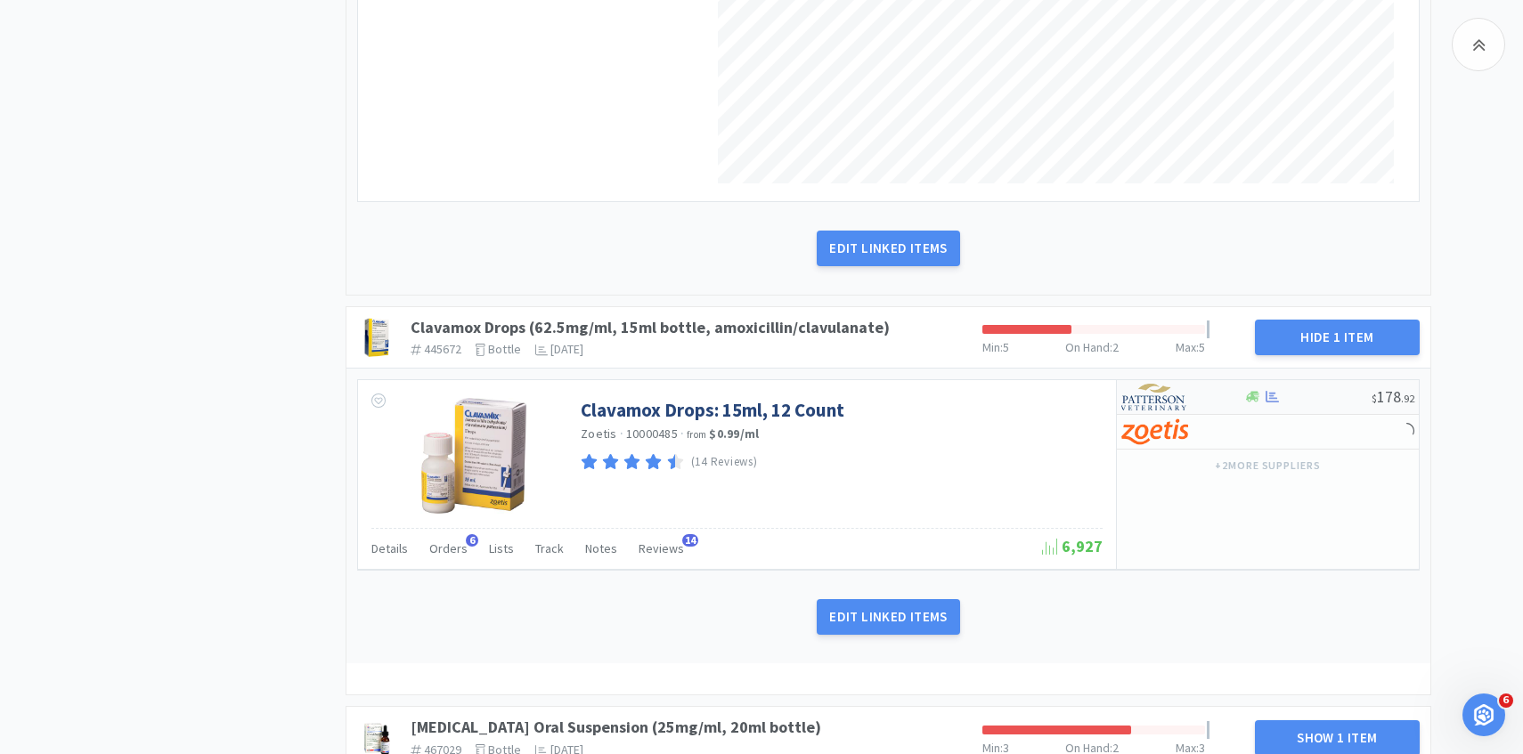
click at [1185, 400] on img at bounding box center [1154, 397] width 67 height 27
select select "1"
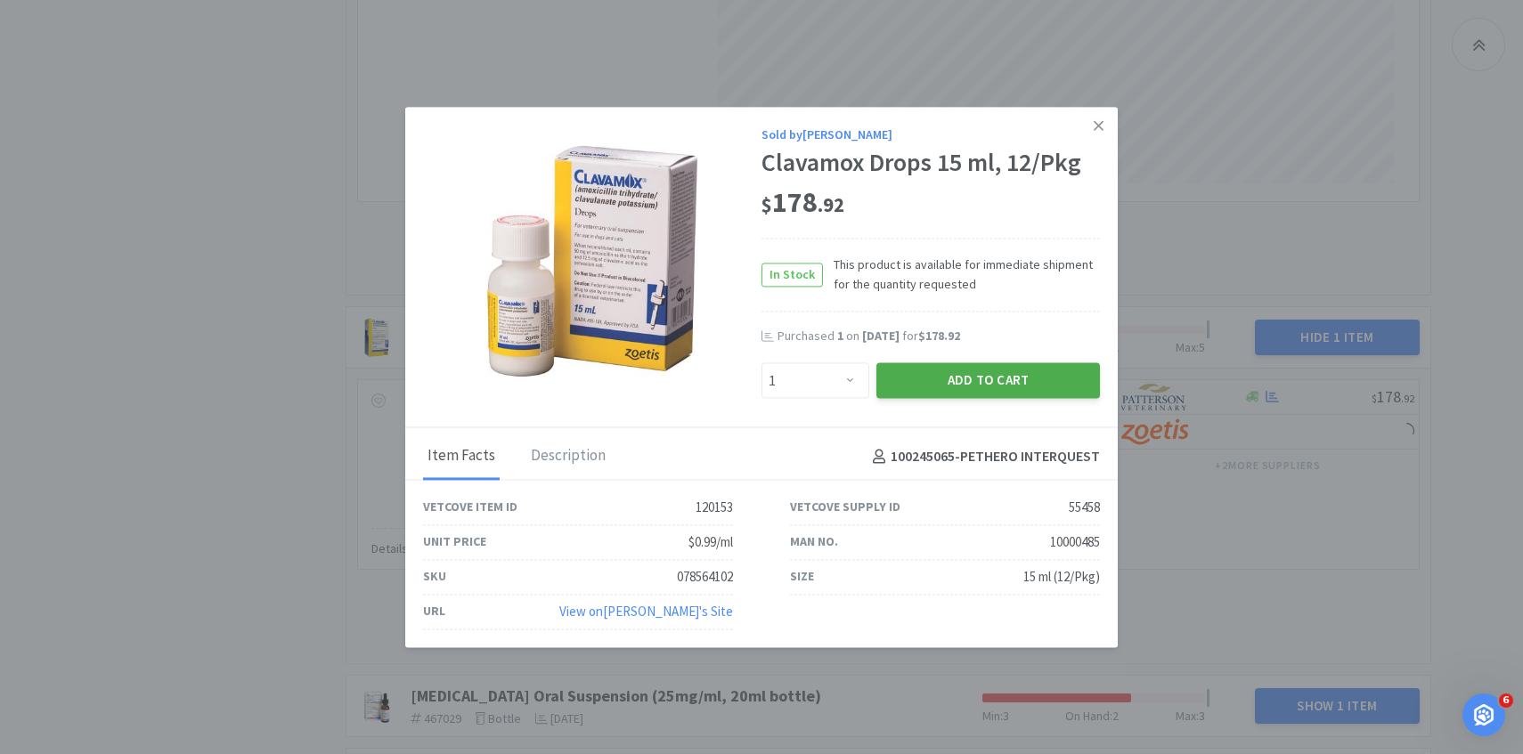
click at [918, 386] on button "Add to Cart" at bounding box center [988, 381] width 224 height 36
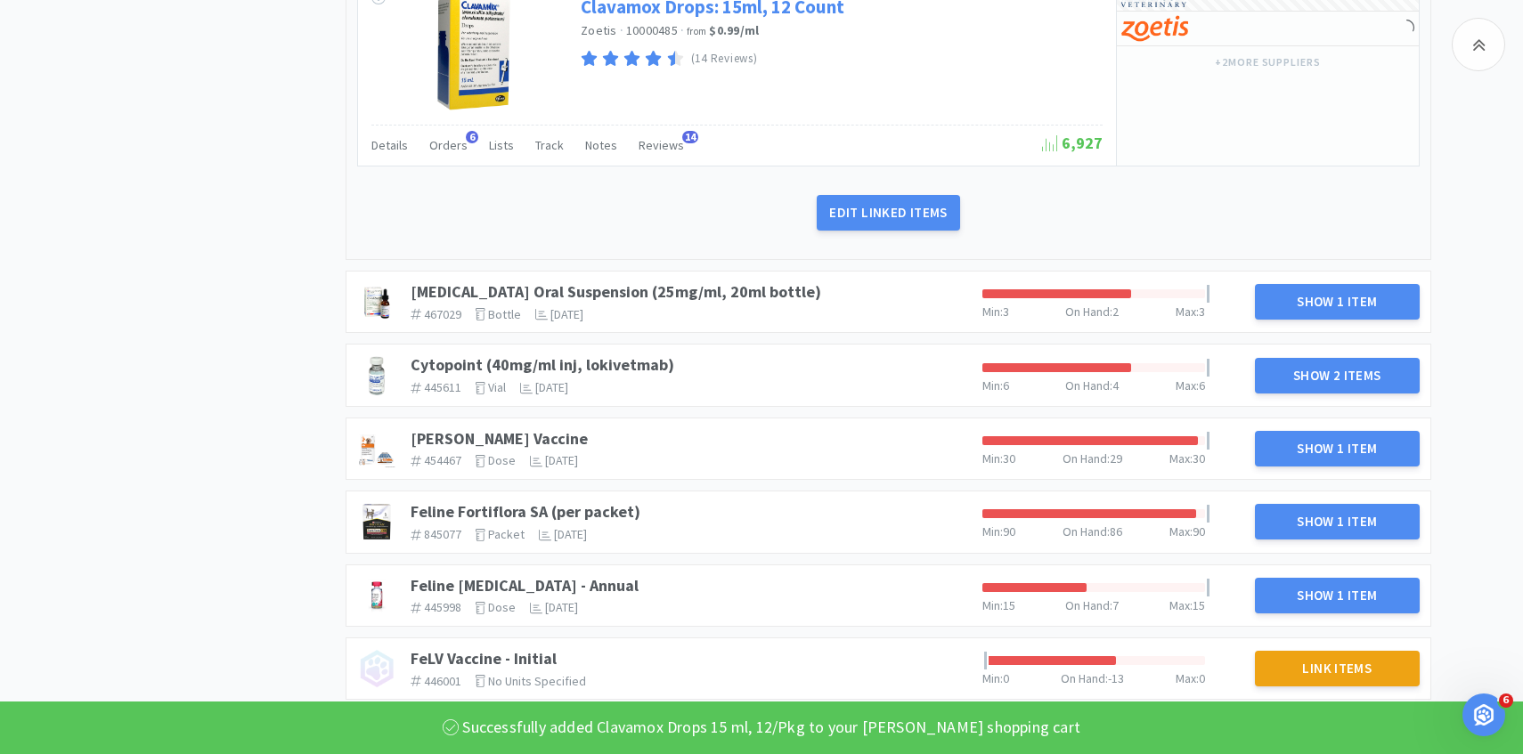
scroll to position [3311, 0]
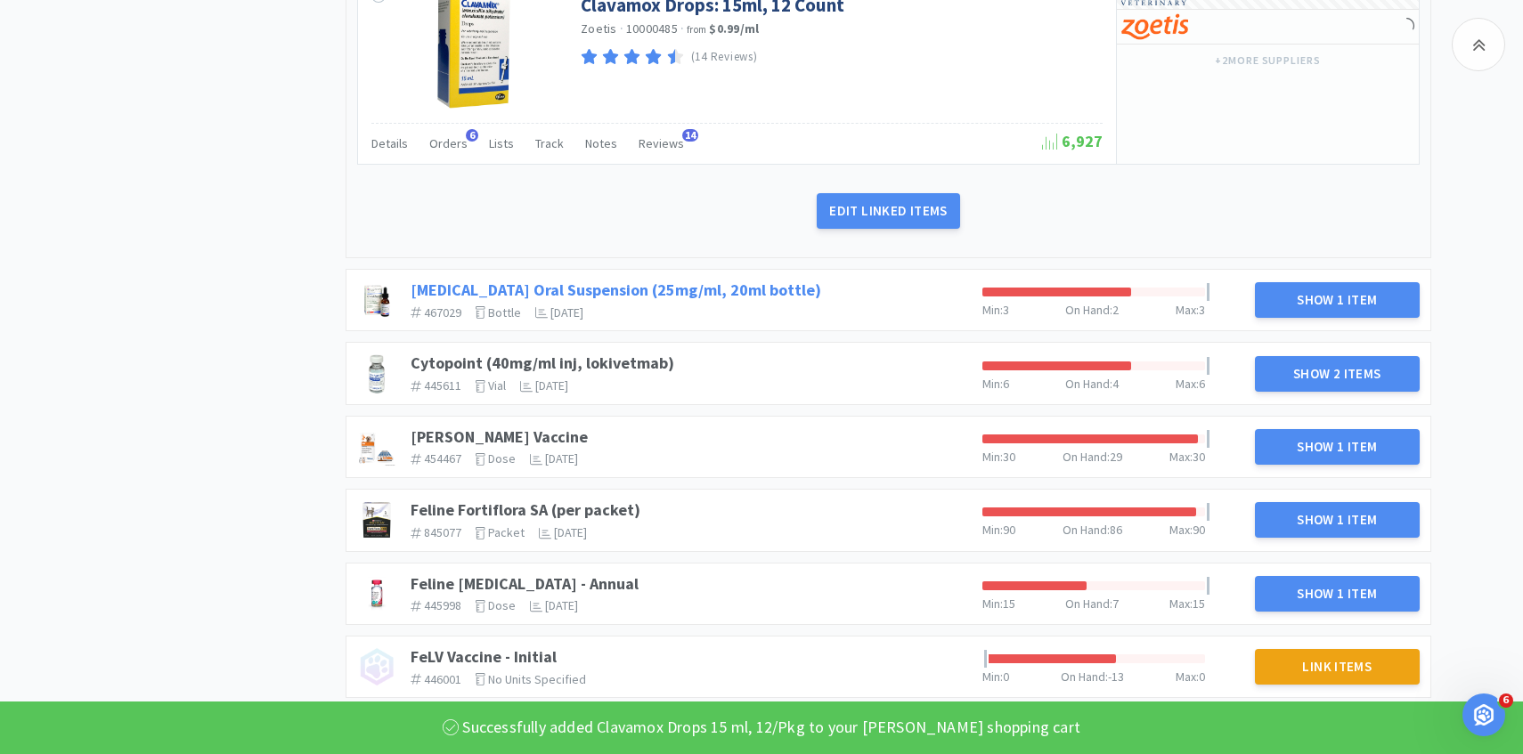
click at [731, 293] on link "[MEDICAL_DATA] Oral Suspension (25mg/ml, 20ml bottle)" at bounding box center [616, 290] width 411 height 20
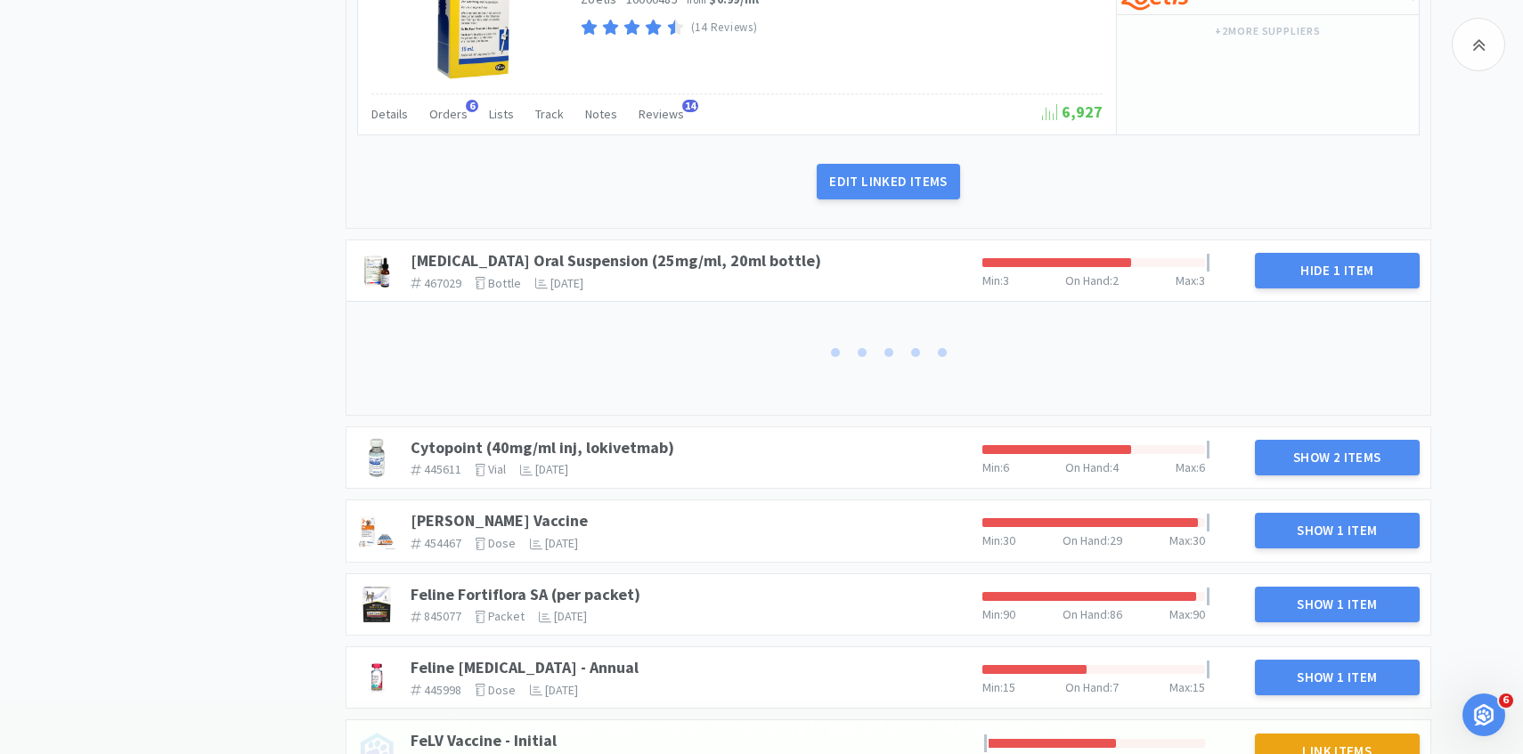
scroll to position [3372, 0]
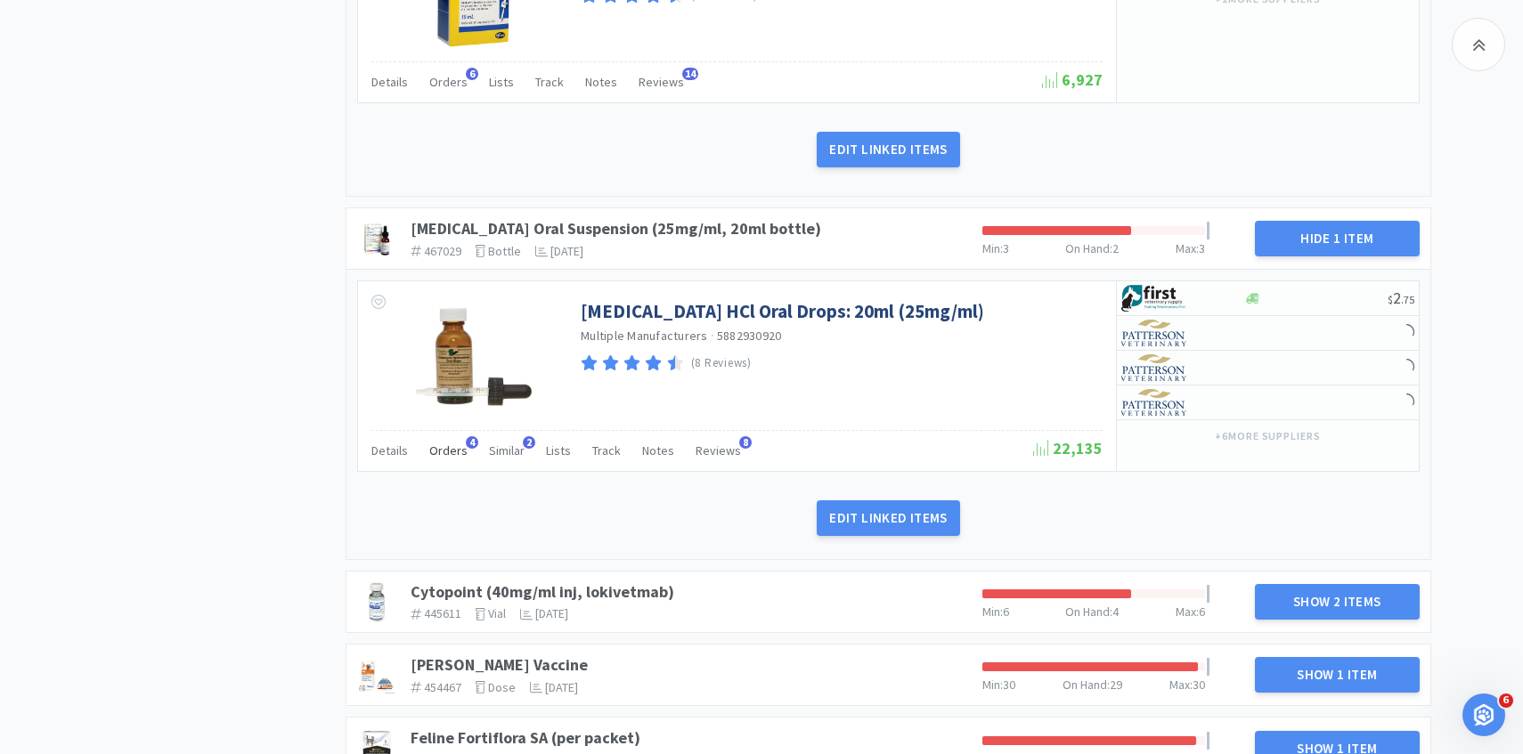
click at [453, 448] on span "Orders" at bounding box center [448, 451] width 38 height 16
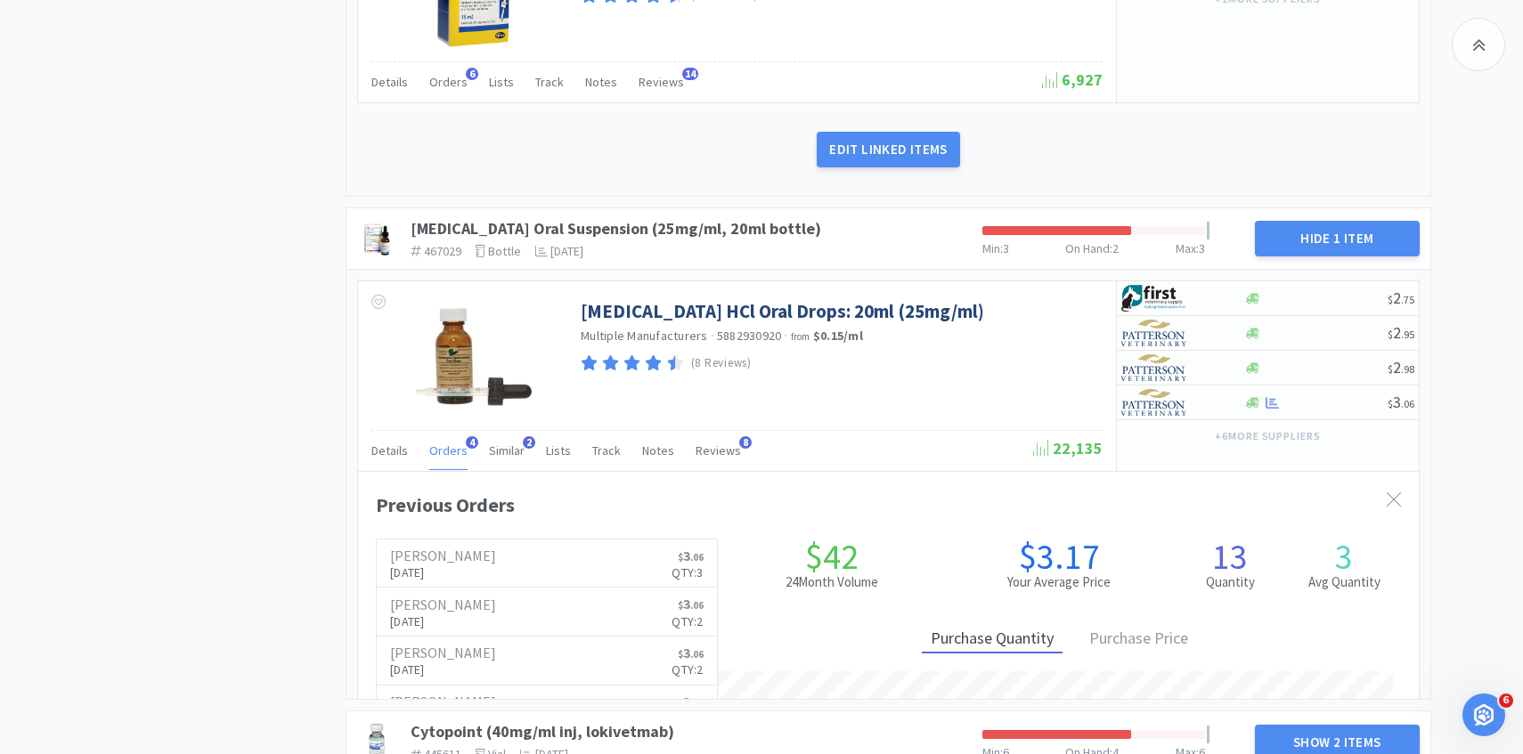
scroll to position [0, 0]
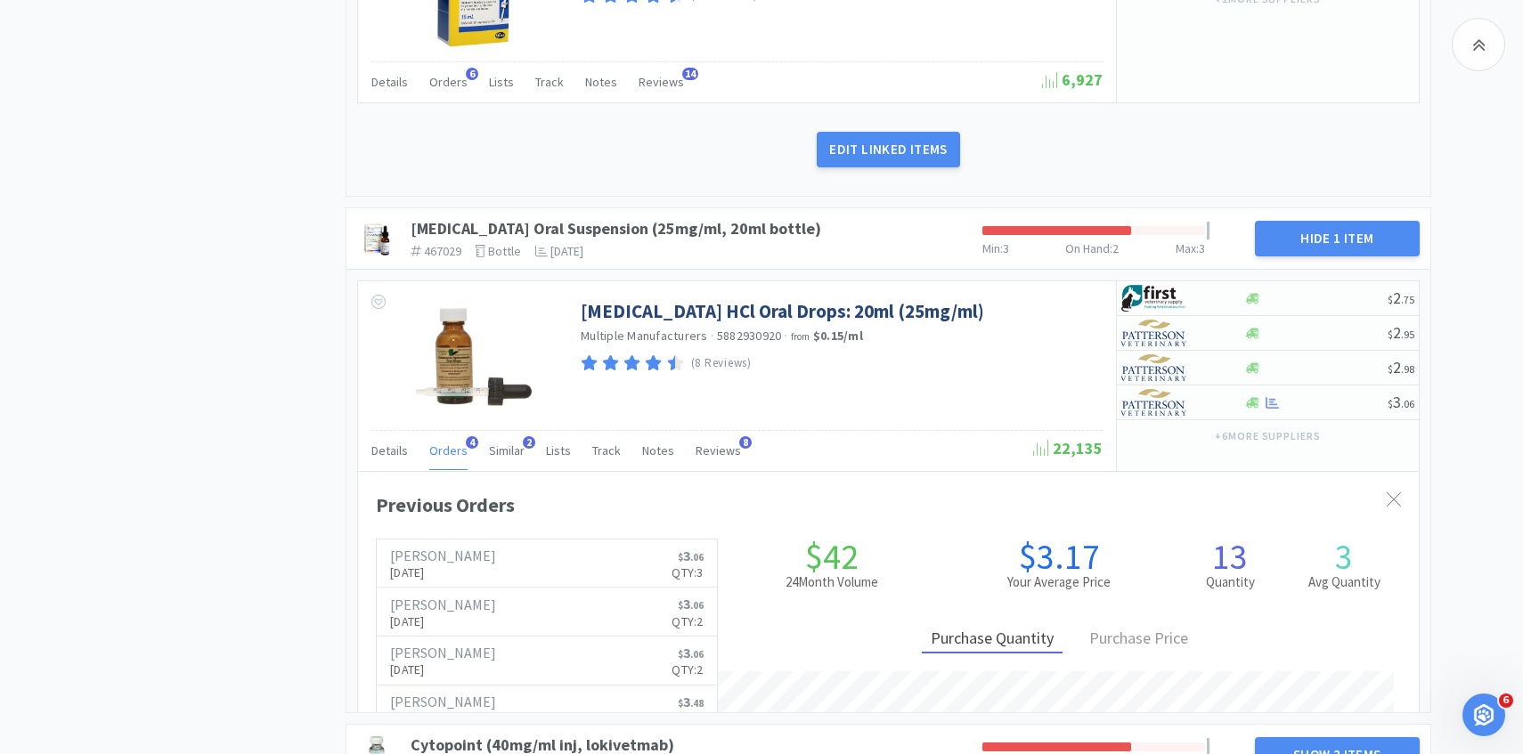
click at [453, 448] on span "Orders" at bounding box center [448, 451] width 38 height 16
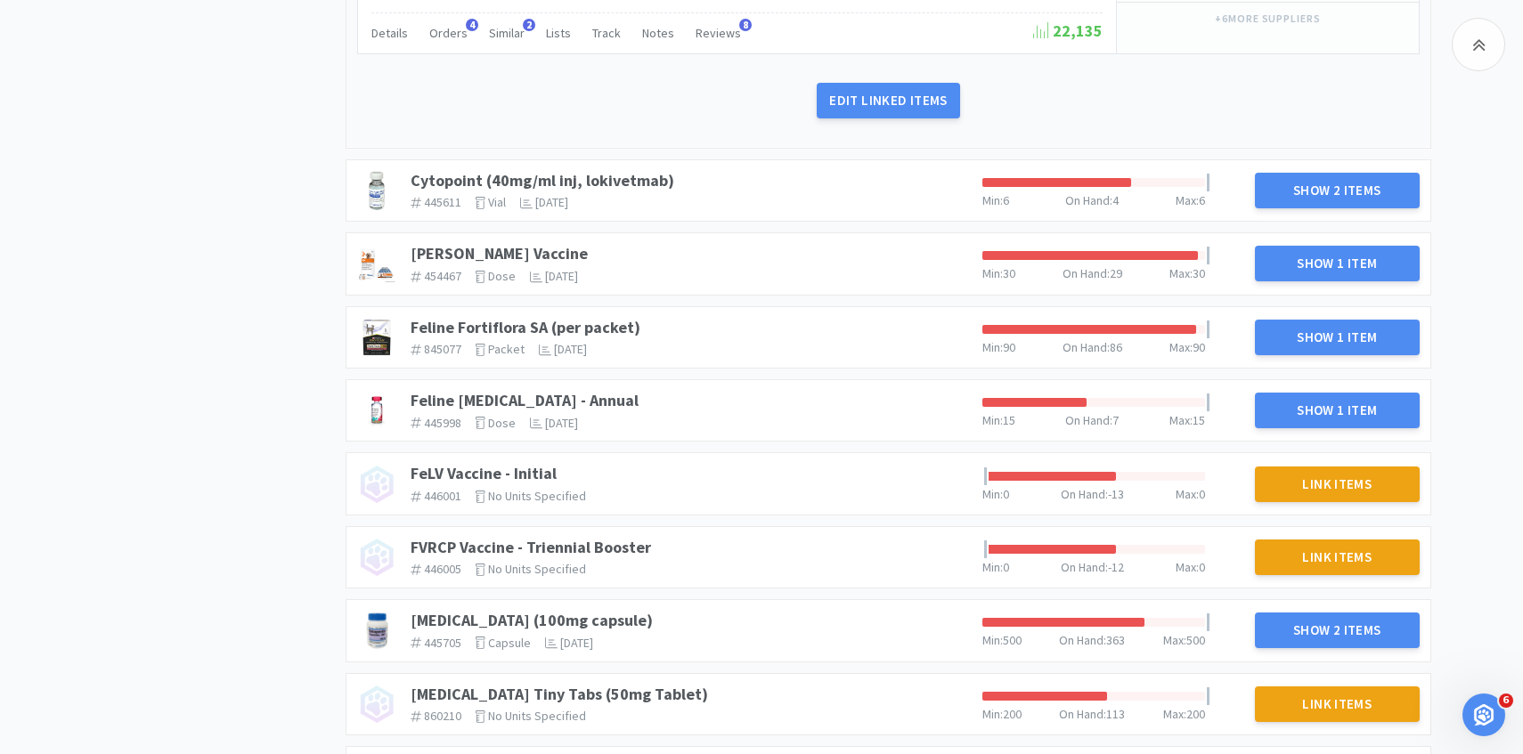
scroll to position [3688, 0]
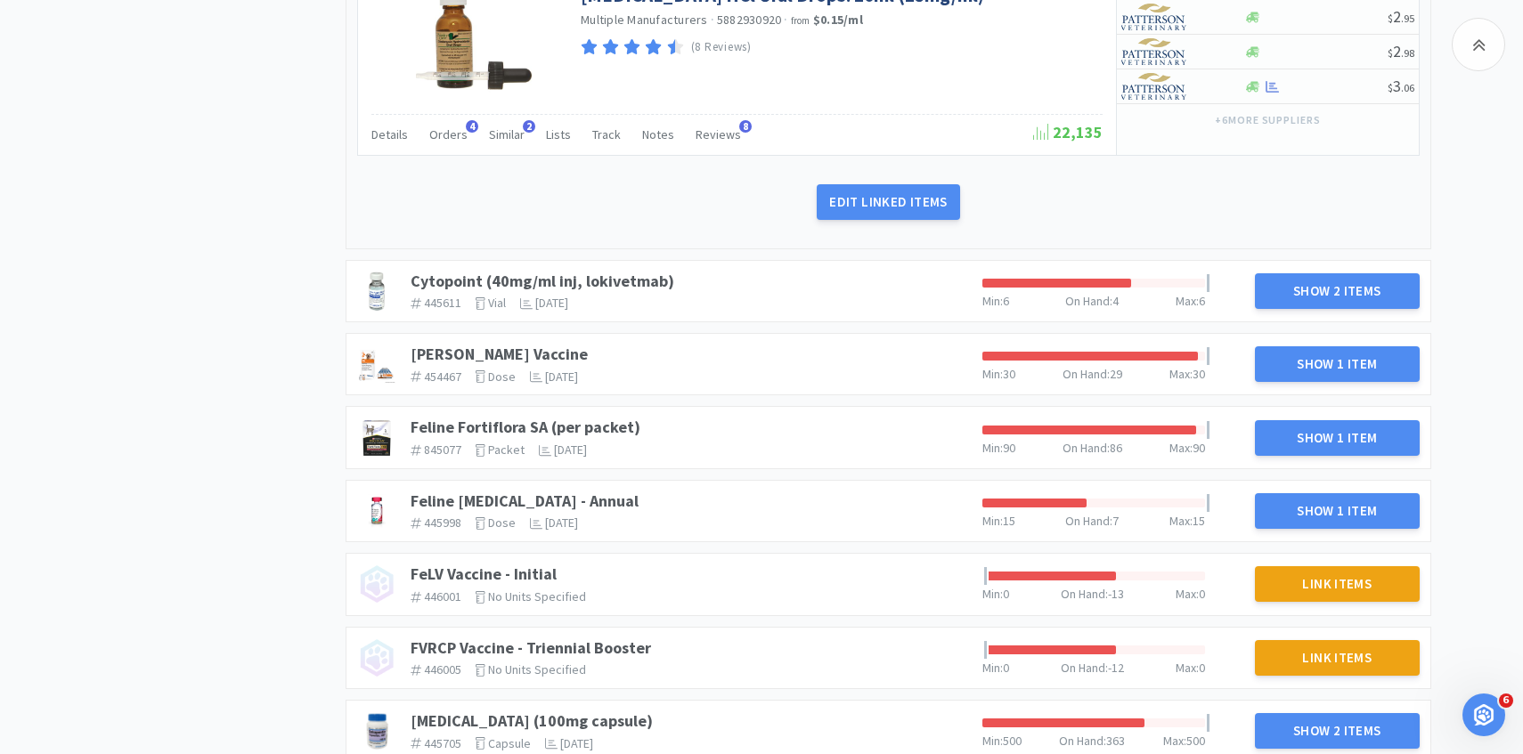
click at [623, 266] on div "Cytopoint (40mg/ml inj, lokivetmab) 445611 The identifier of the item in your P…" at bounding box center [689, 290] width 572 height 53
click at [623, 276] on link "Cytopoint (40mg/ml inj, lokivetmab)" at bounding box center [543, 281] width 264 height 20
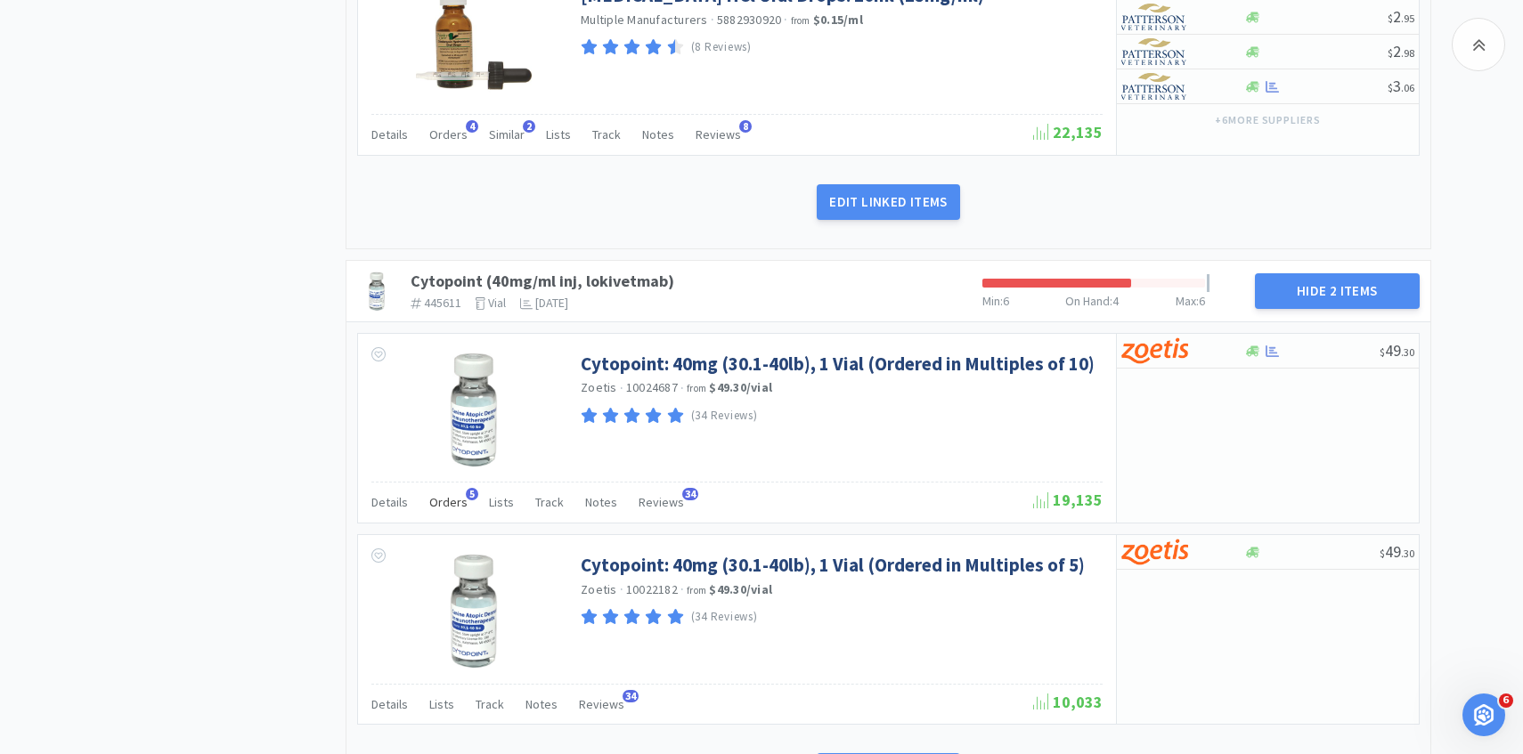
click at [432, 504] on span "Orders" at bounding box center [448, 502] width 38 height 16
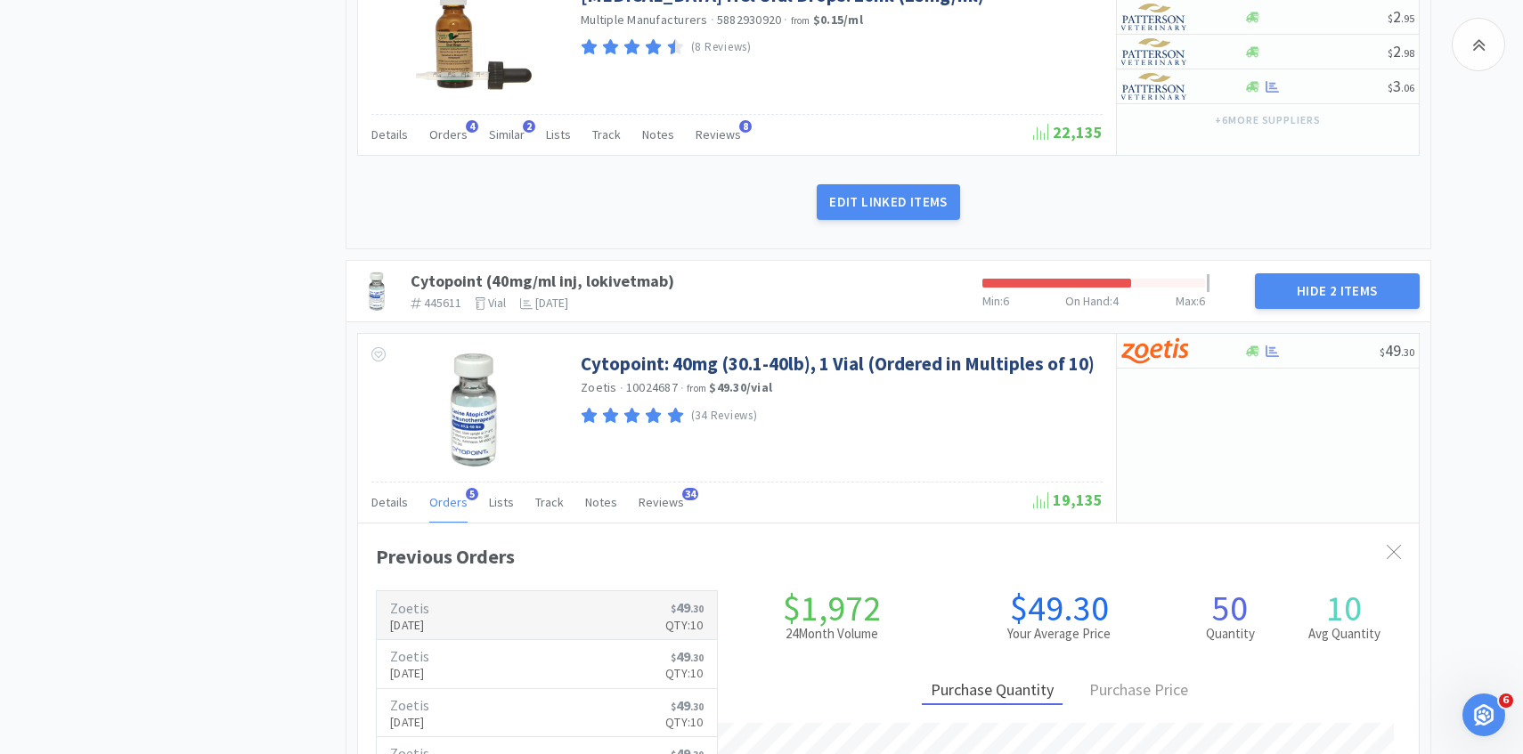
click at [429, 606] on h6 "Zoetis" at bounding box center [409, 608] width 39 height 14
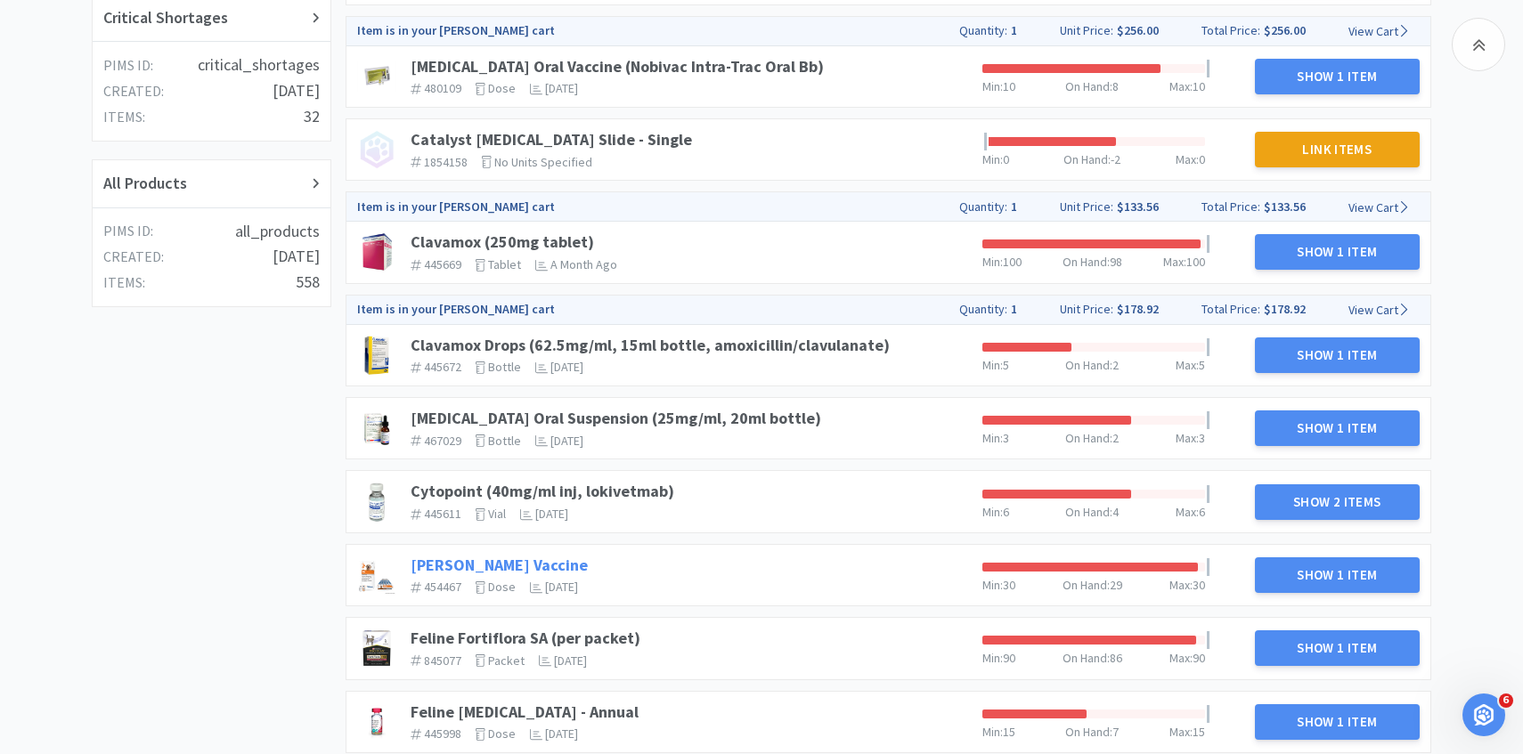
click at [468, 557] on link "[PERSON_NAME] Vaccine" at bounding box center [499, 565] width 177 height 20
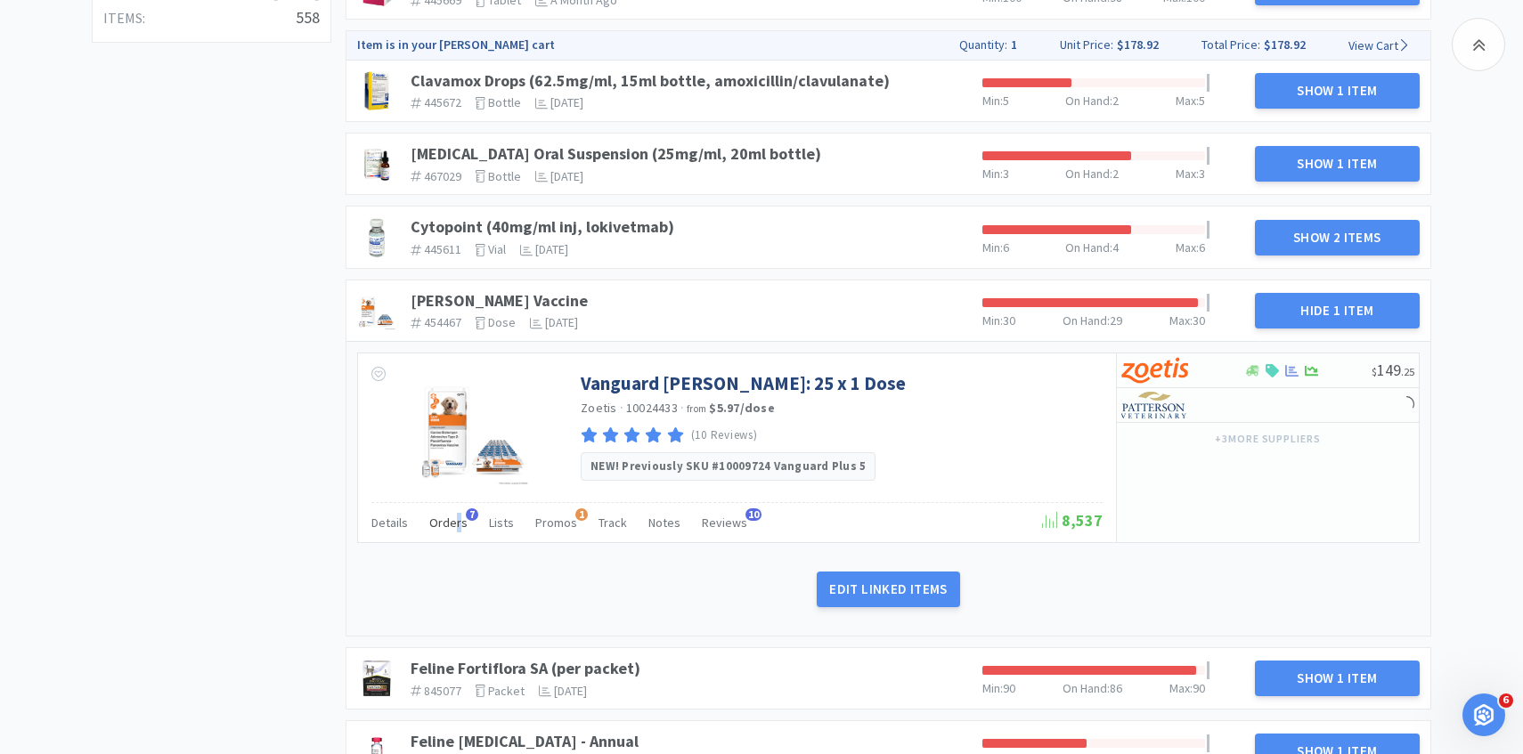
click at [455, 527] on span "Orders" at bounding box center [448, 523] width 38 height 16
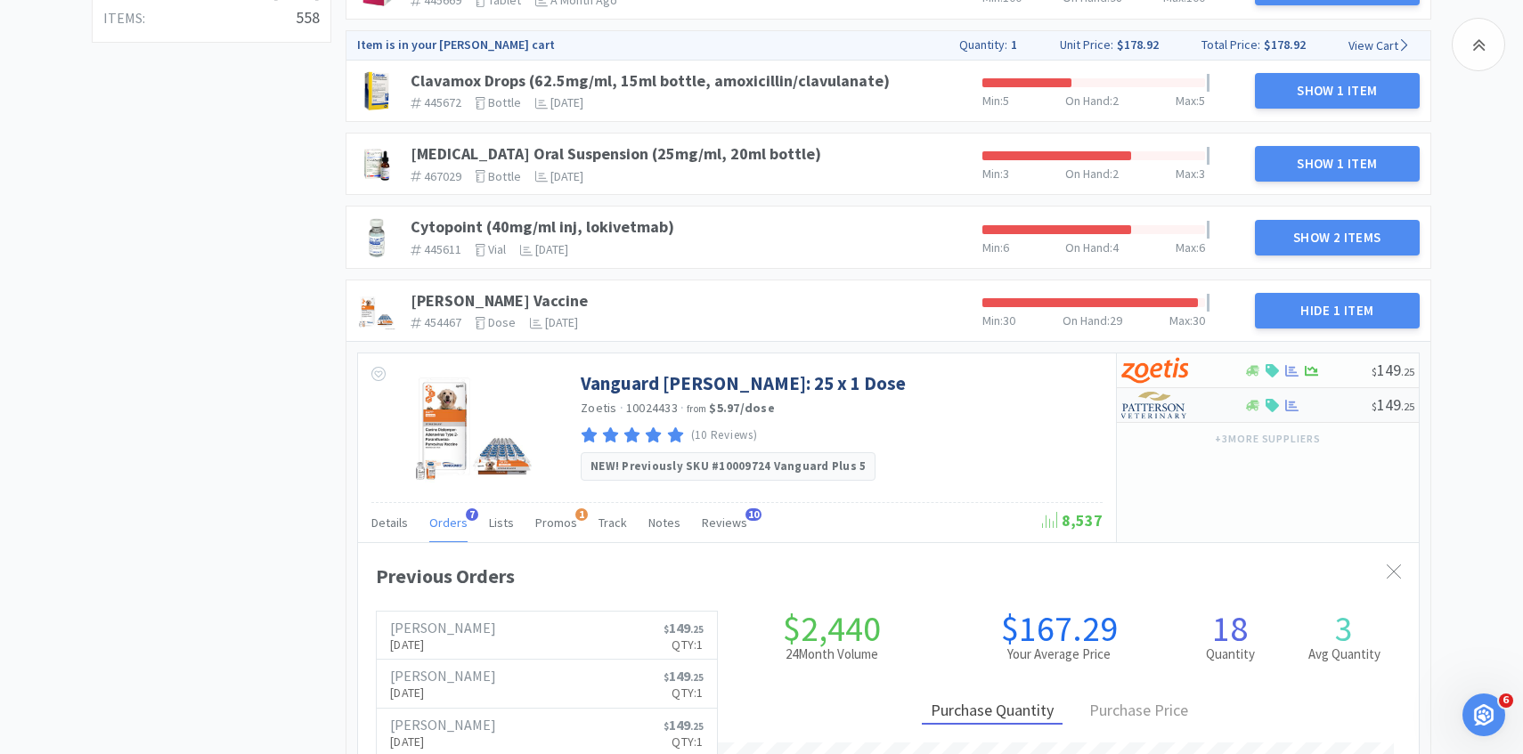
click at [1211, 410] on div at bounding box center [1170, 405] width 98 height 30
select select "1"
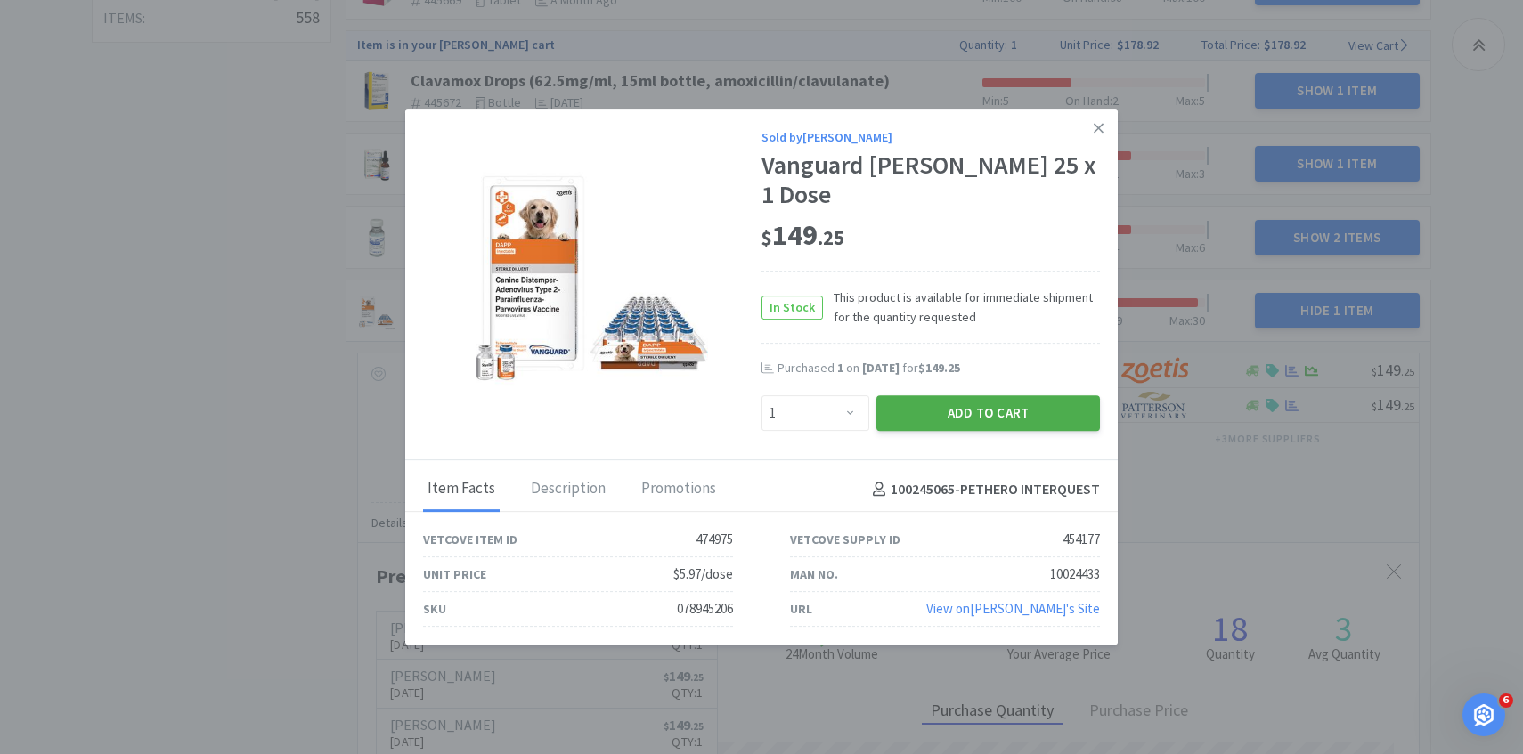
click at [988, 405] on button "Add to Cart" at bounding box center [988, 413] width 224 height 36
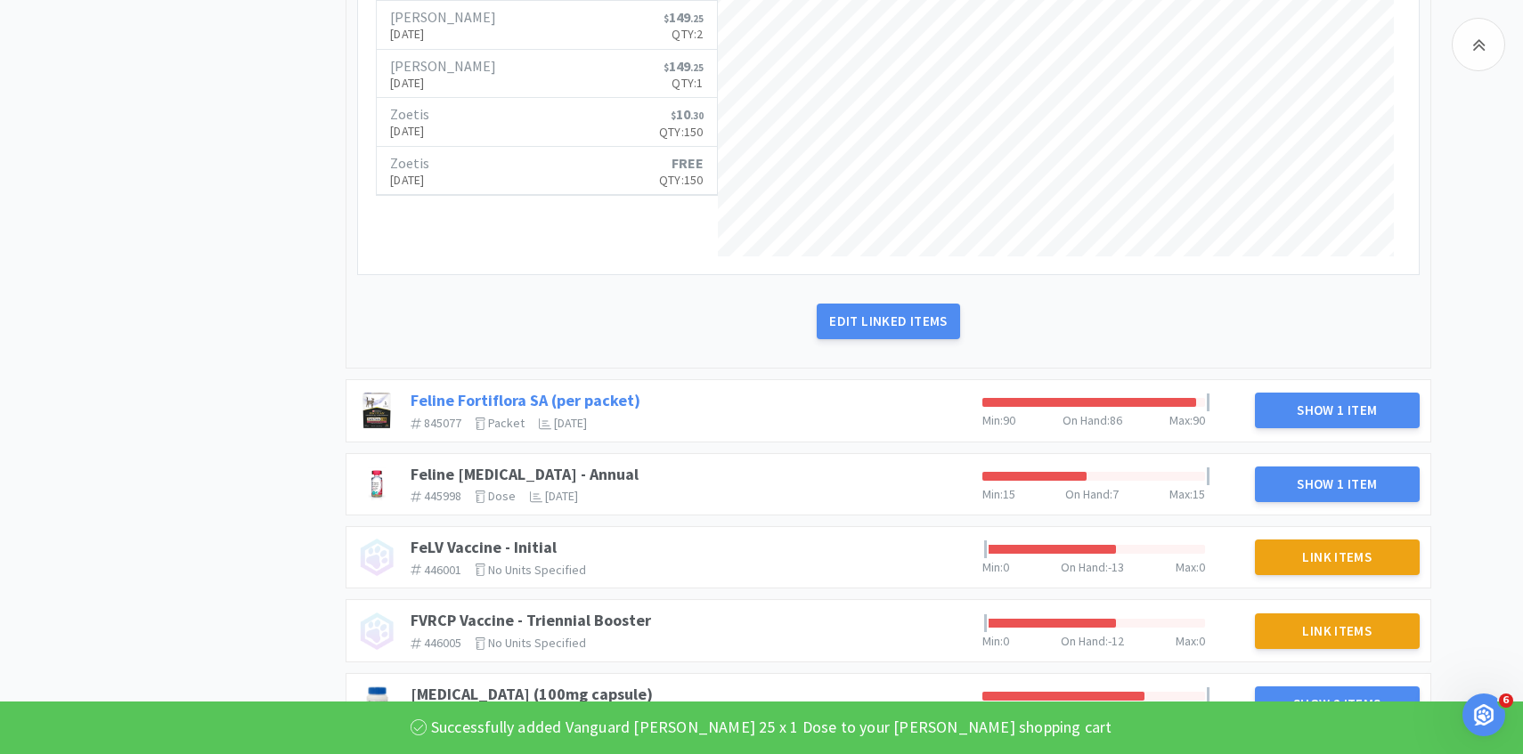
click at [556, 394] on link "Feline Fortiflora SA (per packet)" at bounding box center [526, 400] width 230 height 20
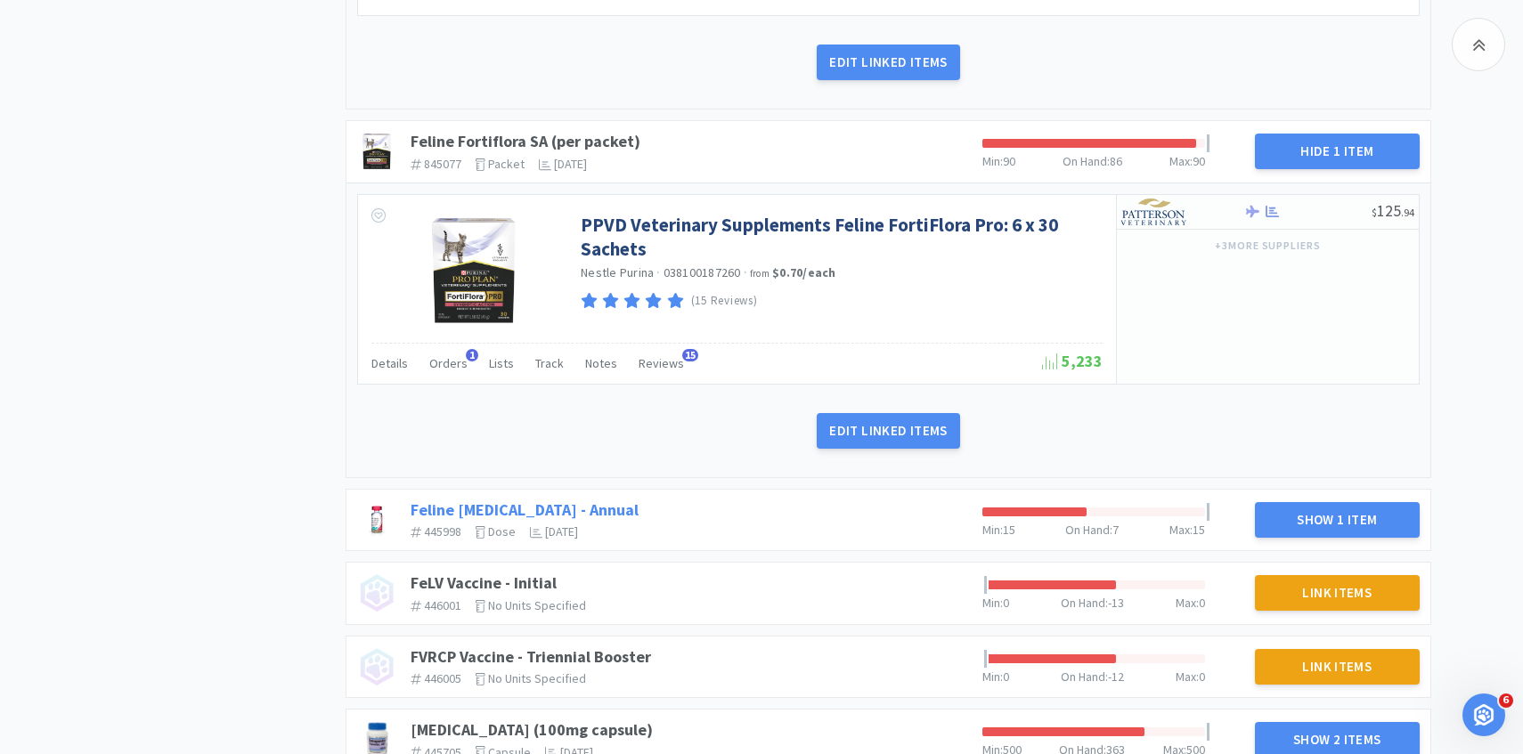
click at [492, 507] on link "Feline [MEDICAL_DATA] - Annual" at bounding box center [525, 510] width 228 height 20
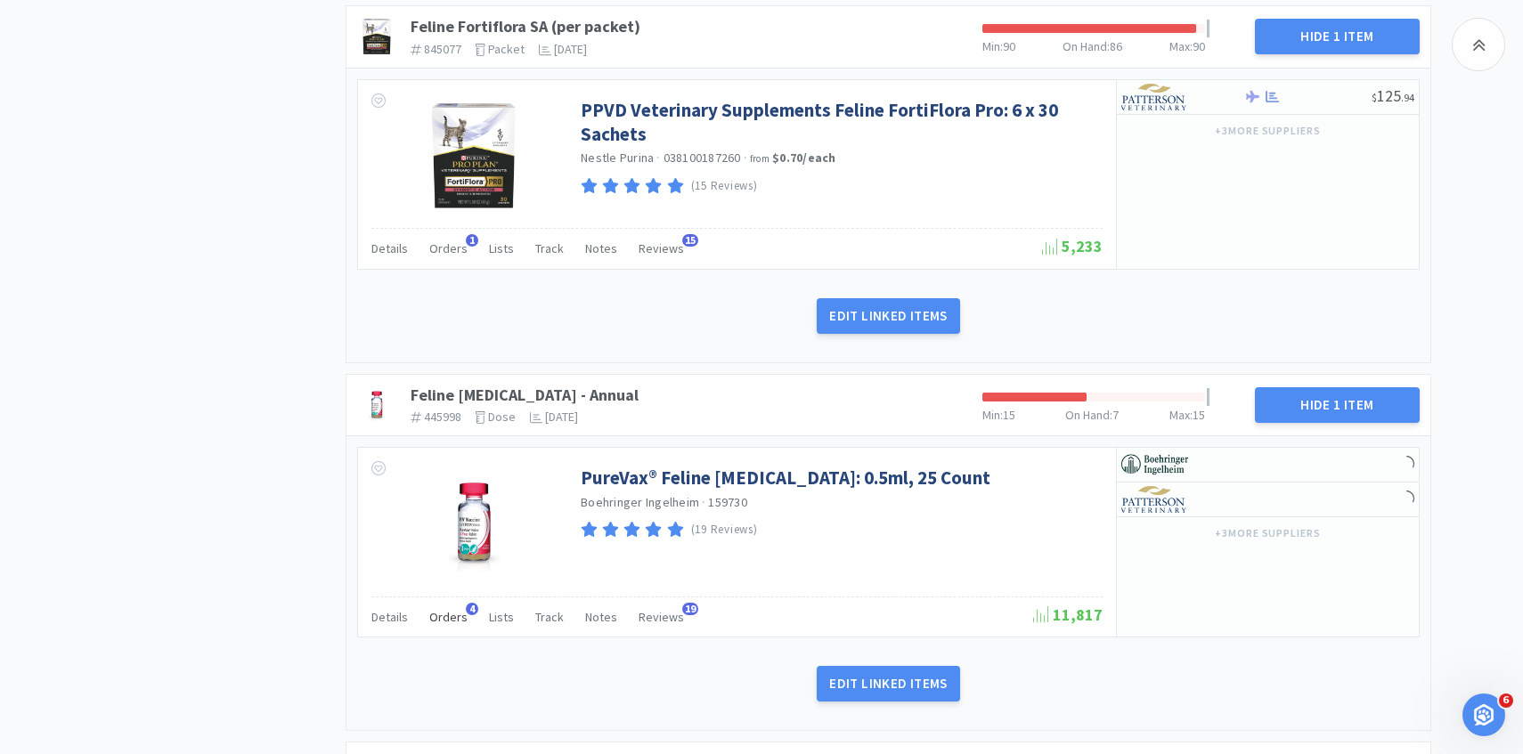
click at [448, 618] on span "Orders" at bounding box center [448, 617] width 38 height 16
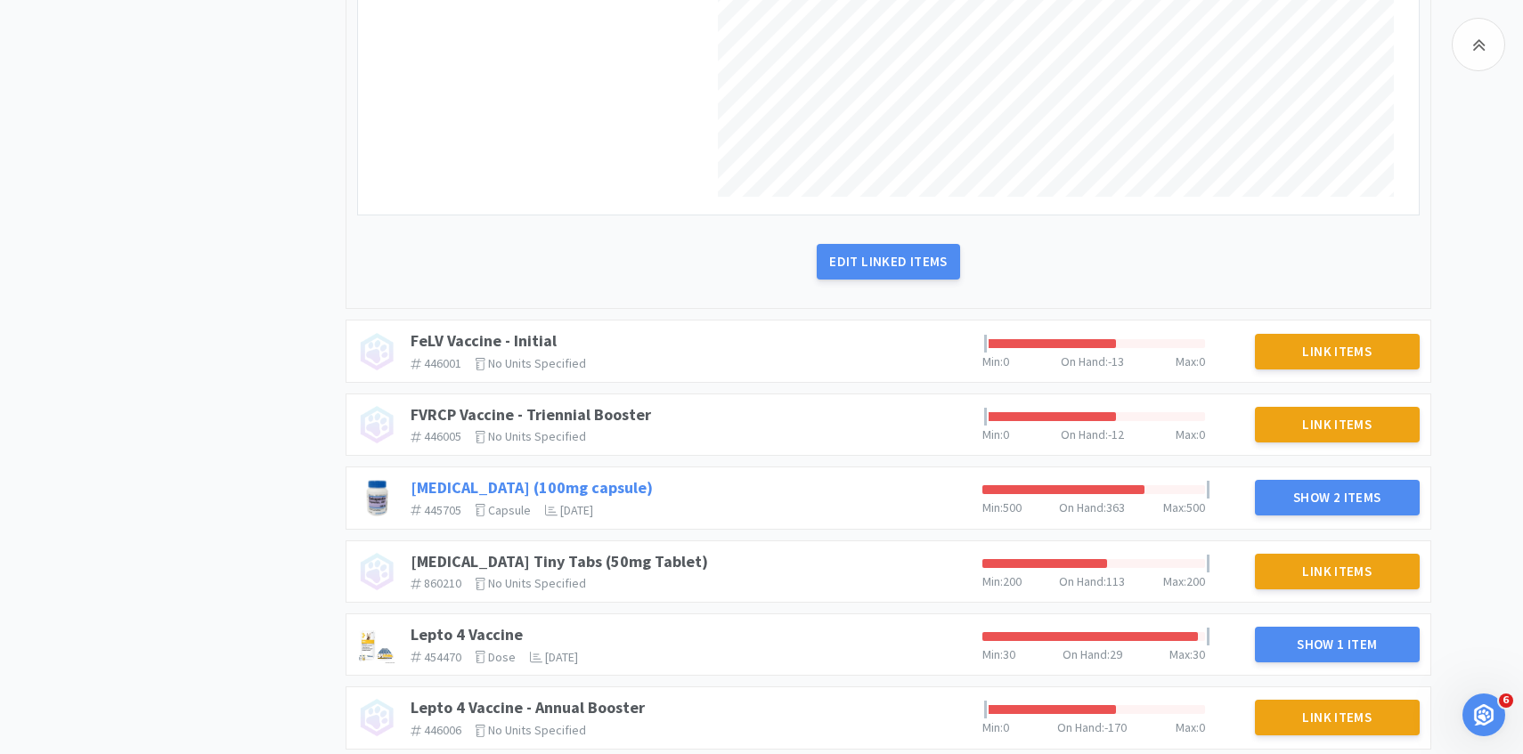
click at [456, 484] on link "[MEDICAL_DATA] (100mg capsule)" at bounding box center [532, 487] width 242 height 20
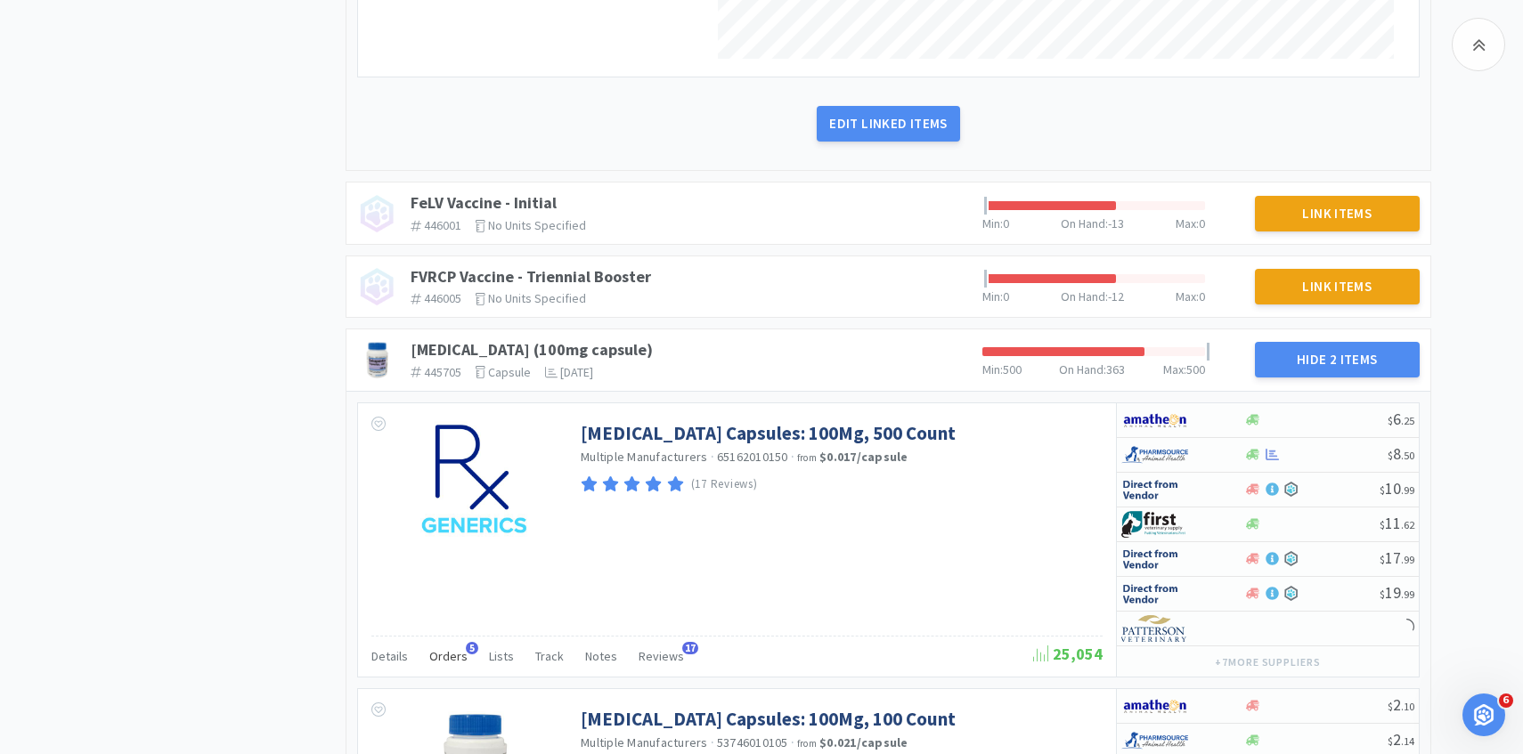
click at [449, 657] on span "Orders" at bounding box center [448, 656] width 38 height 16
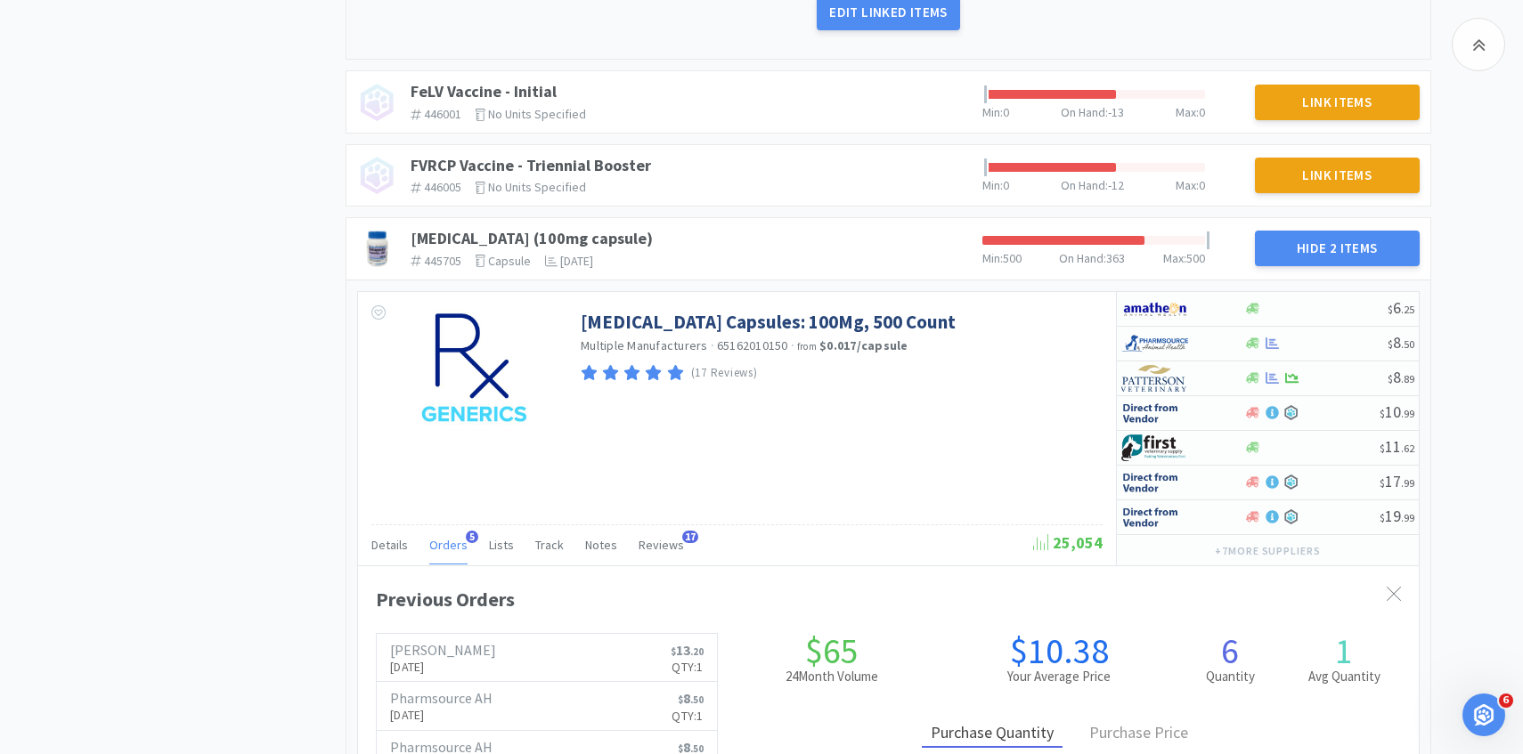
click at [453, 549] on span "Orders" at bounding box center [448, 545] width 38 height 16
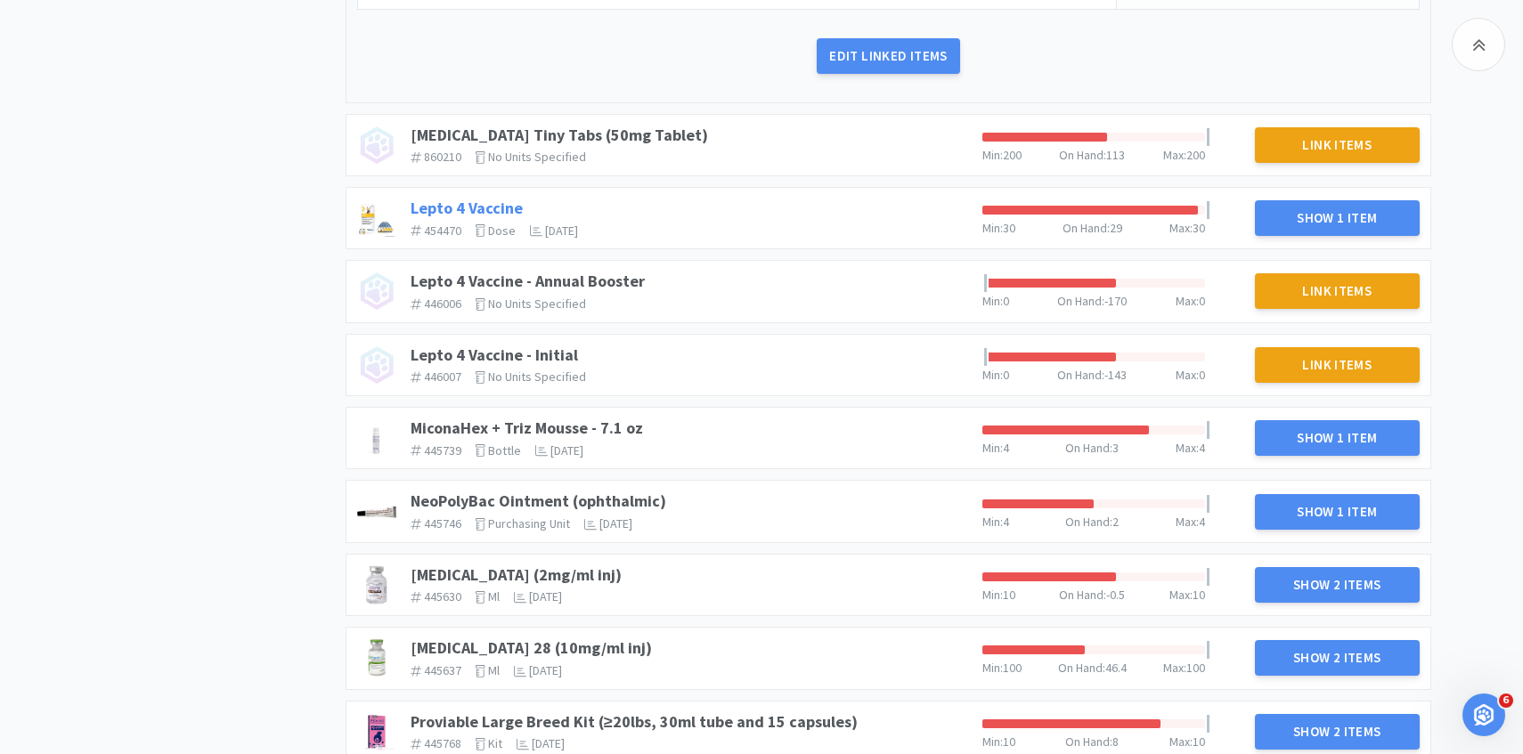
click at [500, 208] on link "Lepto 4 Vaccine" at bounding box center [467, 208] width 112 height 20
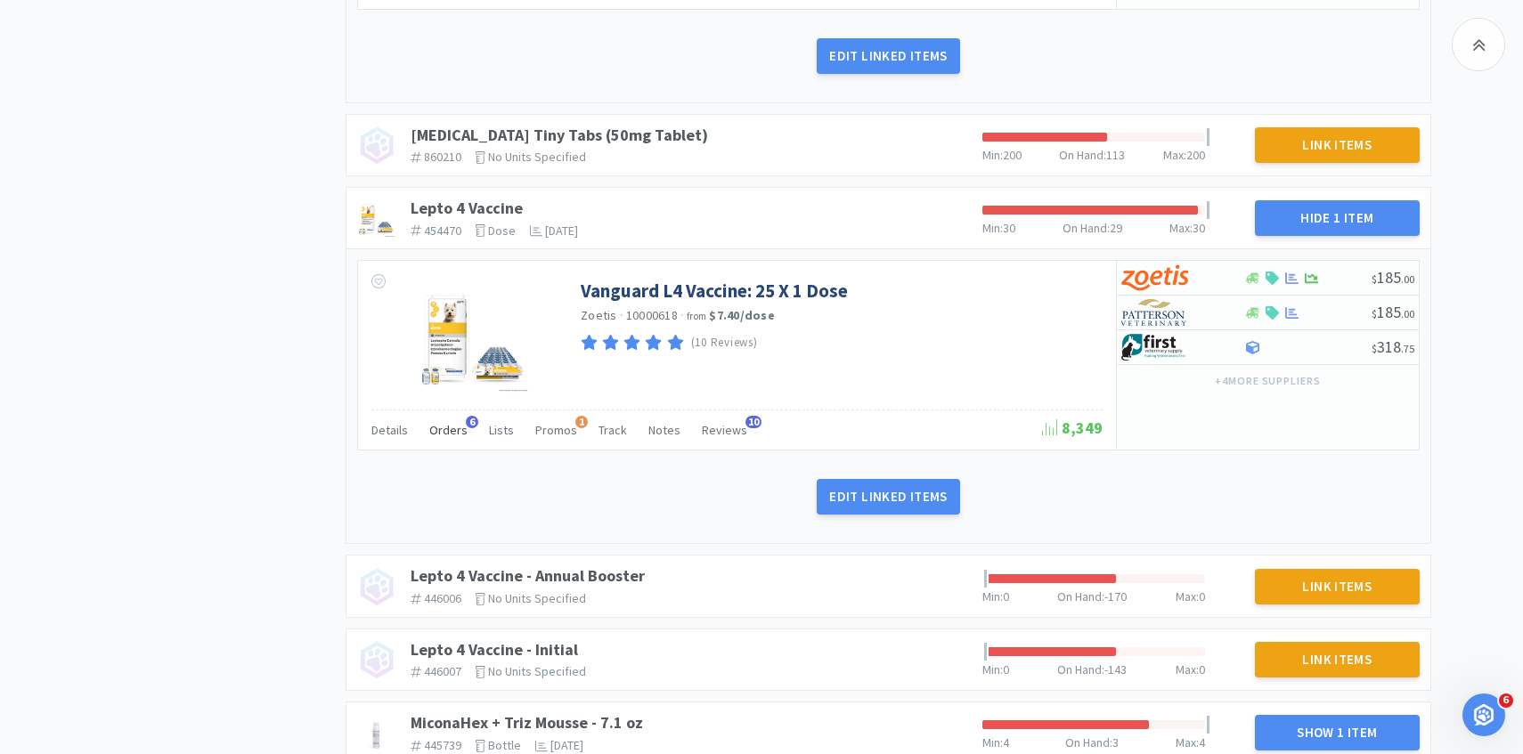
click at [445, 432] on span "Orders" at bounding box center [448, 430] width 38 height 16
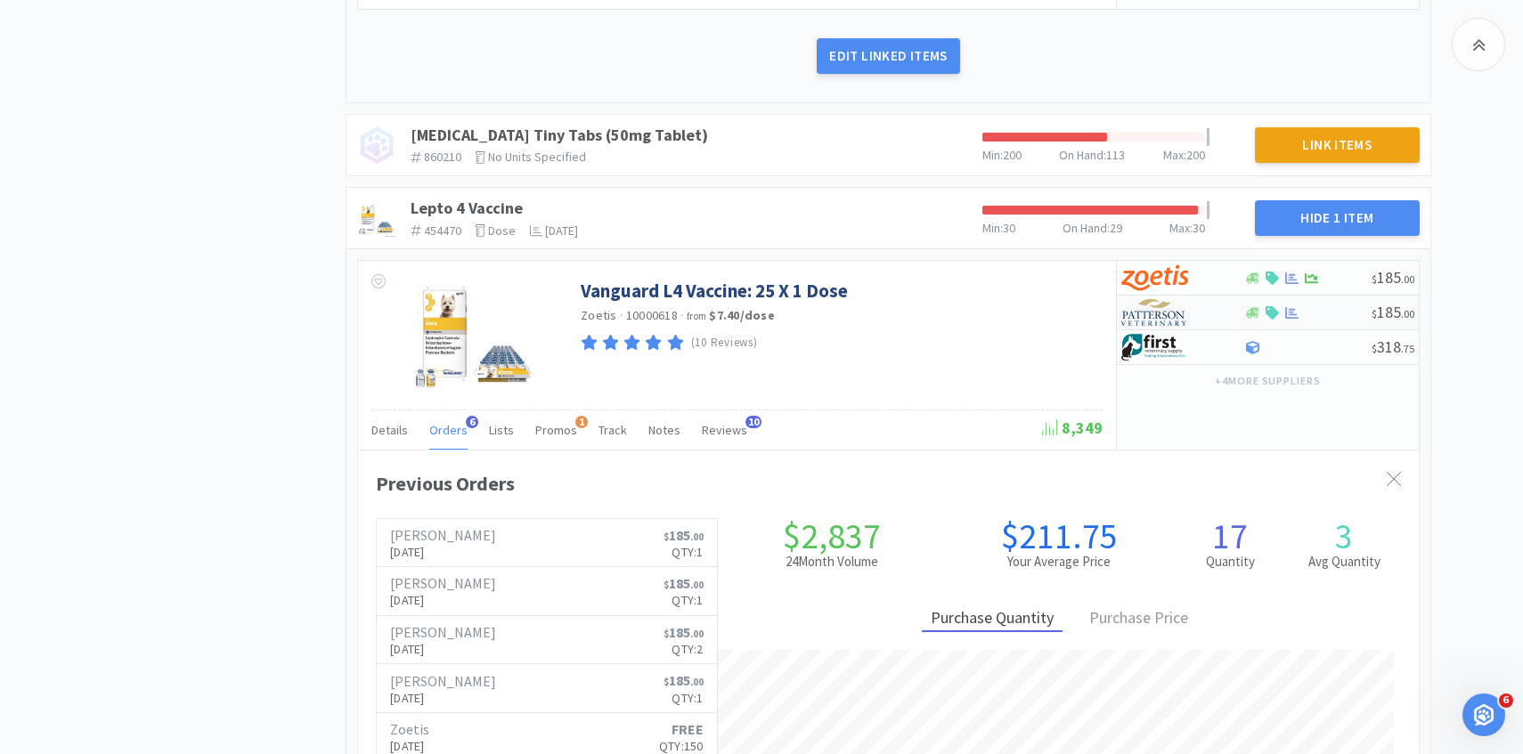
click at [1172, 311] on img at bounding box center [1154, 312] width 67 height 27
select select "1"
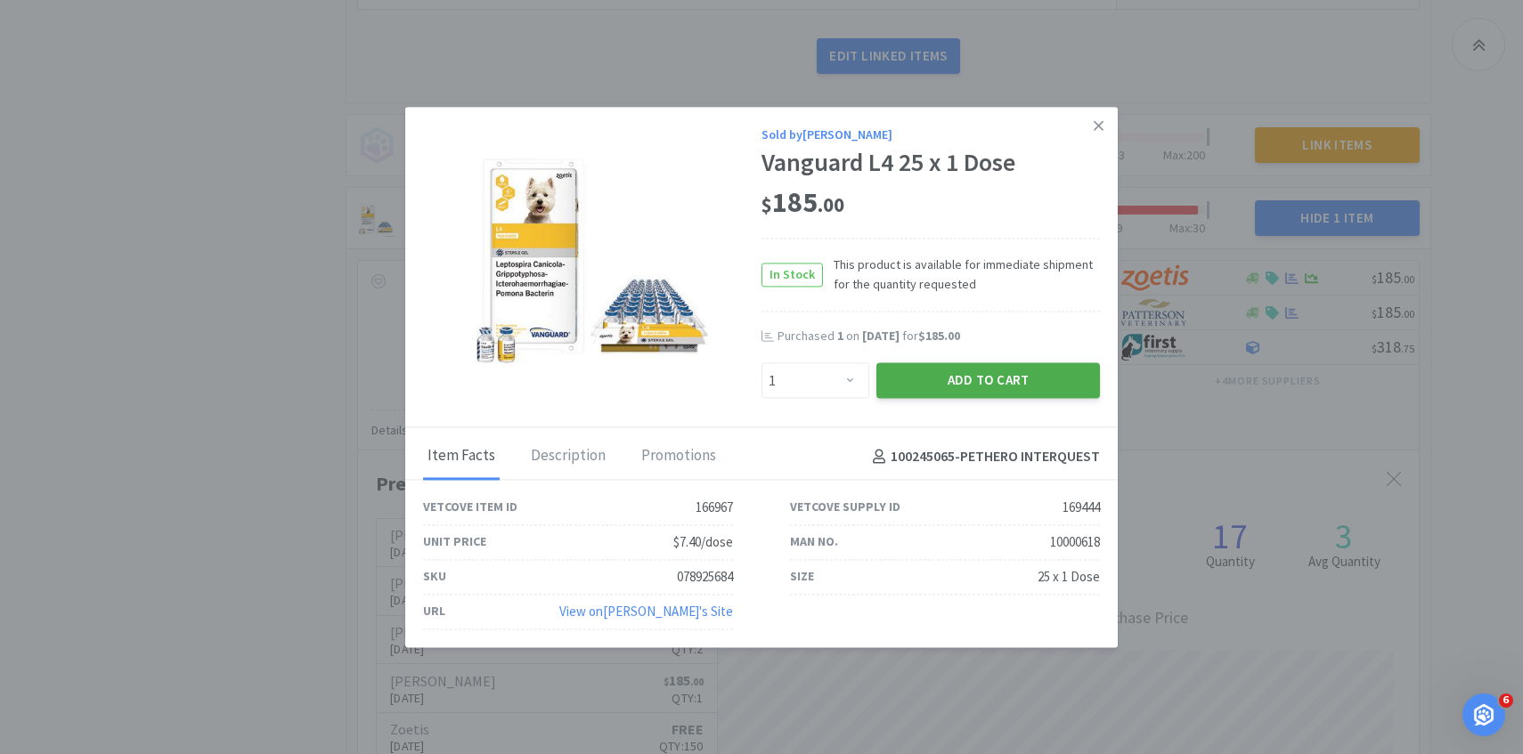
click at [914, 370] on button "Add to Cart" at bounding box center [988, 381] width 224 height 36
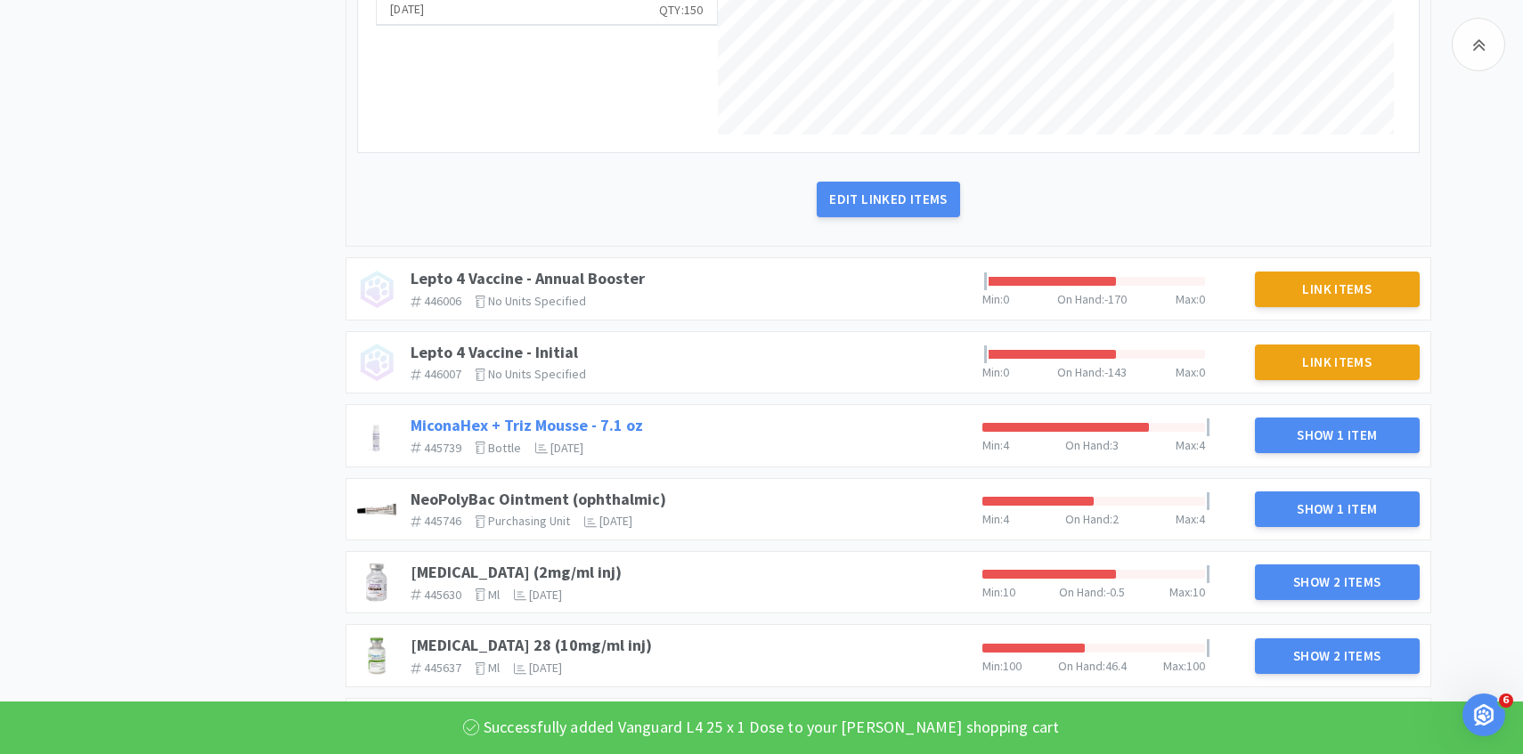
click at [608, 422] on link "MiconaHex + Triz Mousse - 7.1 oz" at bounding box center [527, 425] width 232 height 20
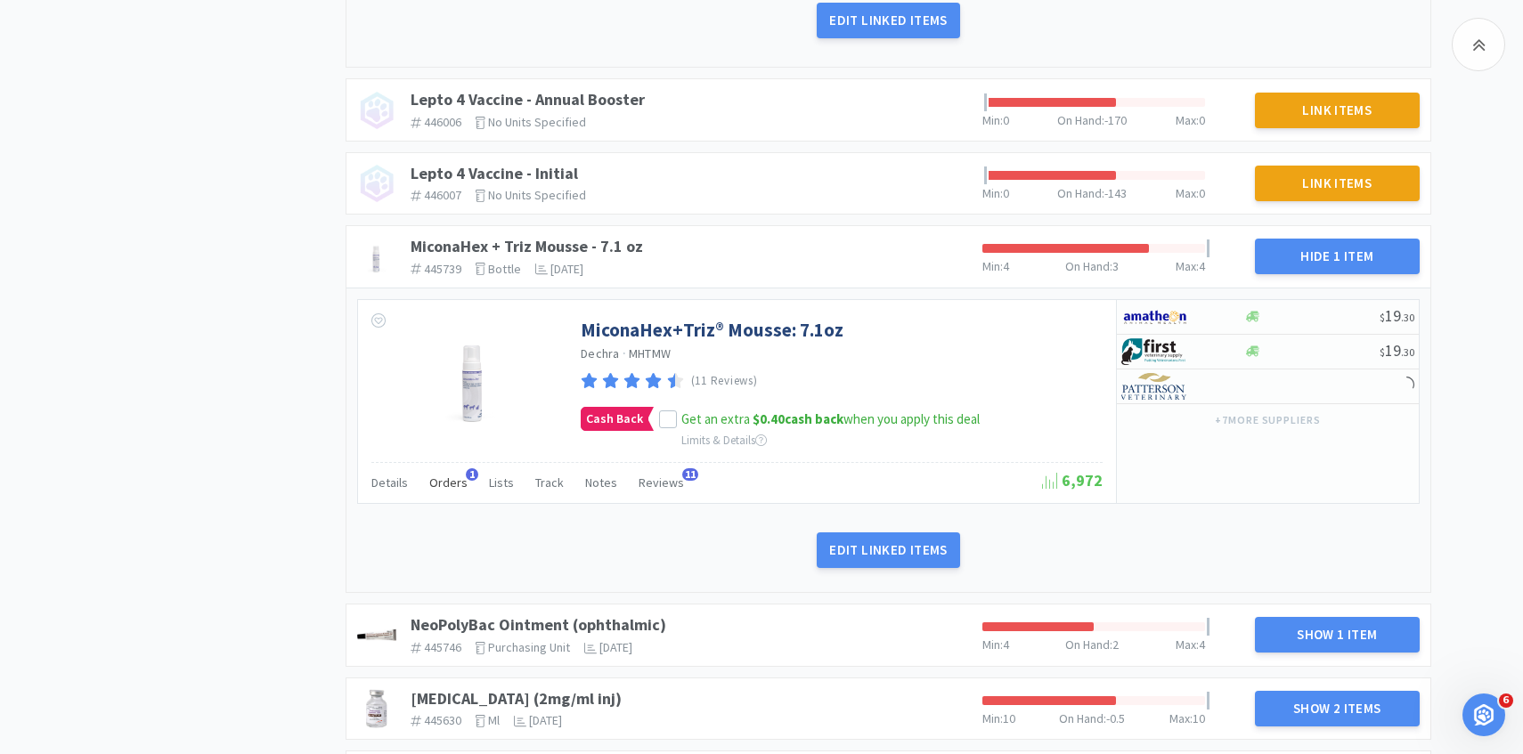
click at [446, 494] on div "Orders 1" at bounding box center [448, 485] width 38 height 34
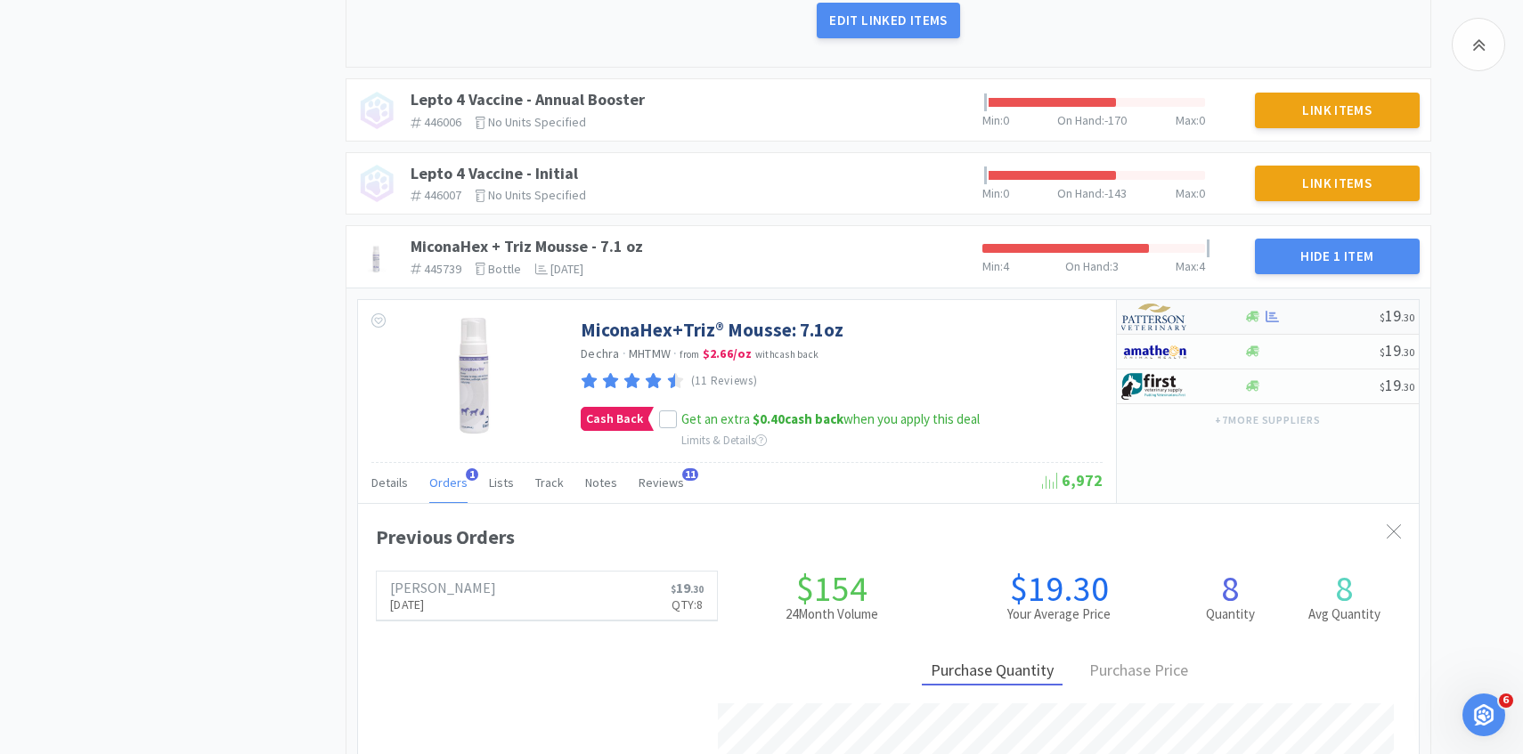
click at [1160, 306] on img at bounding box center [1154, 317] width 67 height 27
select select "1"
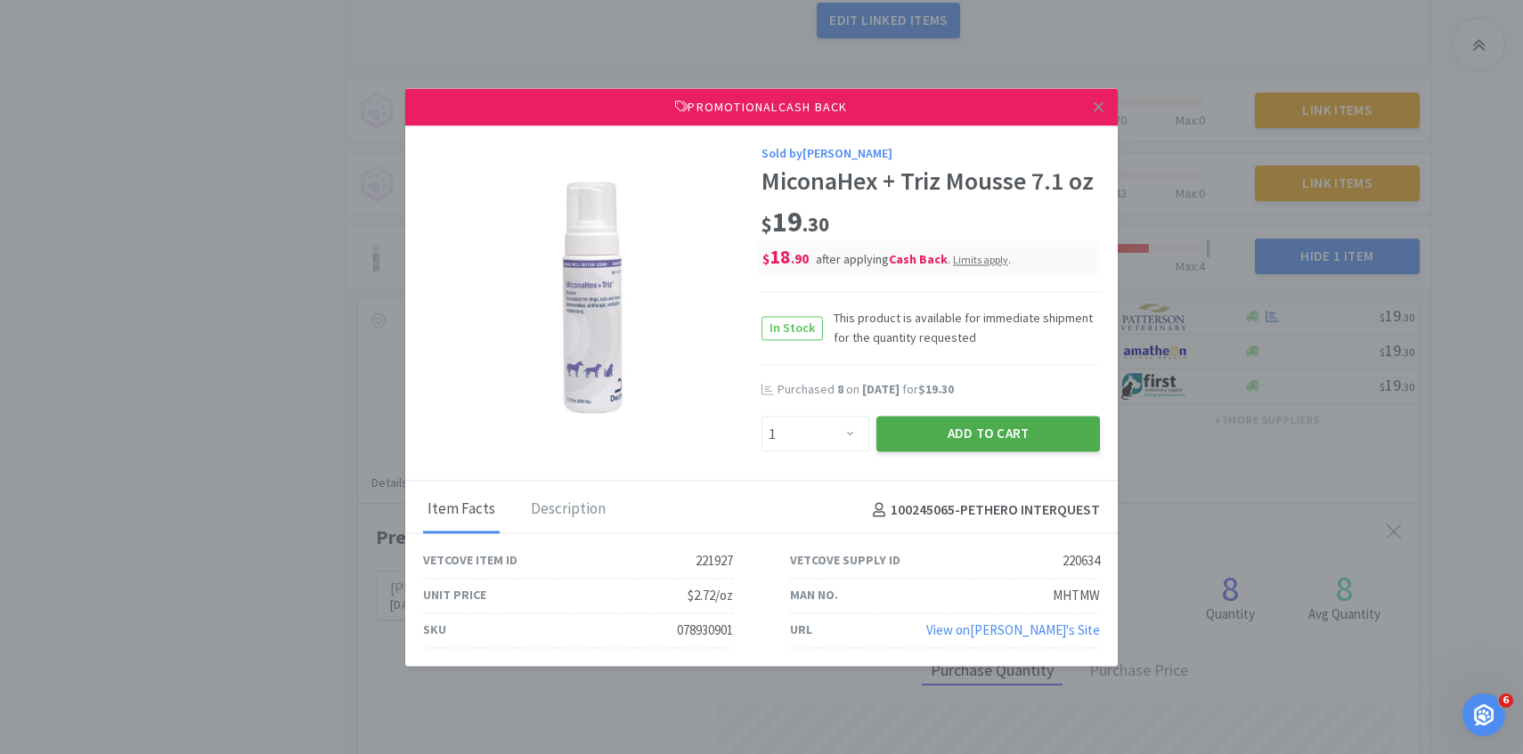
click at [952, 419] on button "Add to Cart" at bounding box center [988, 435] width 224 height 36
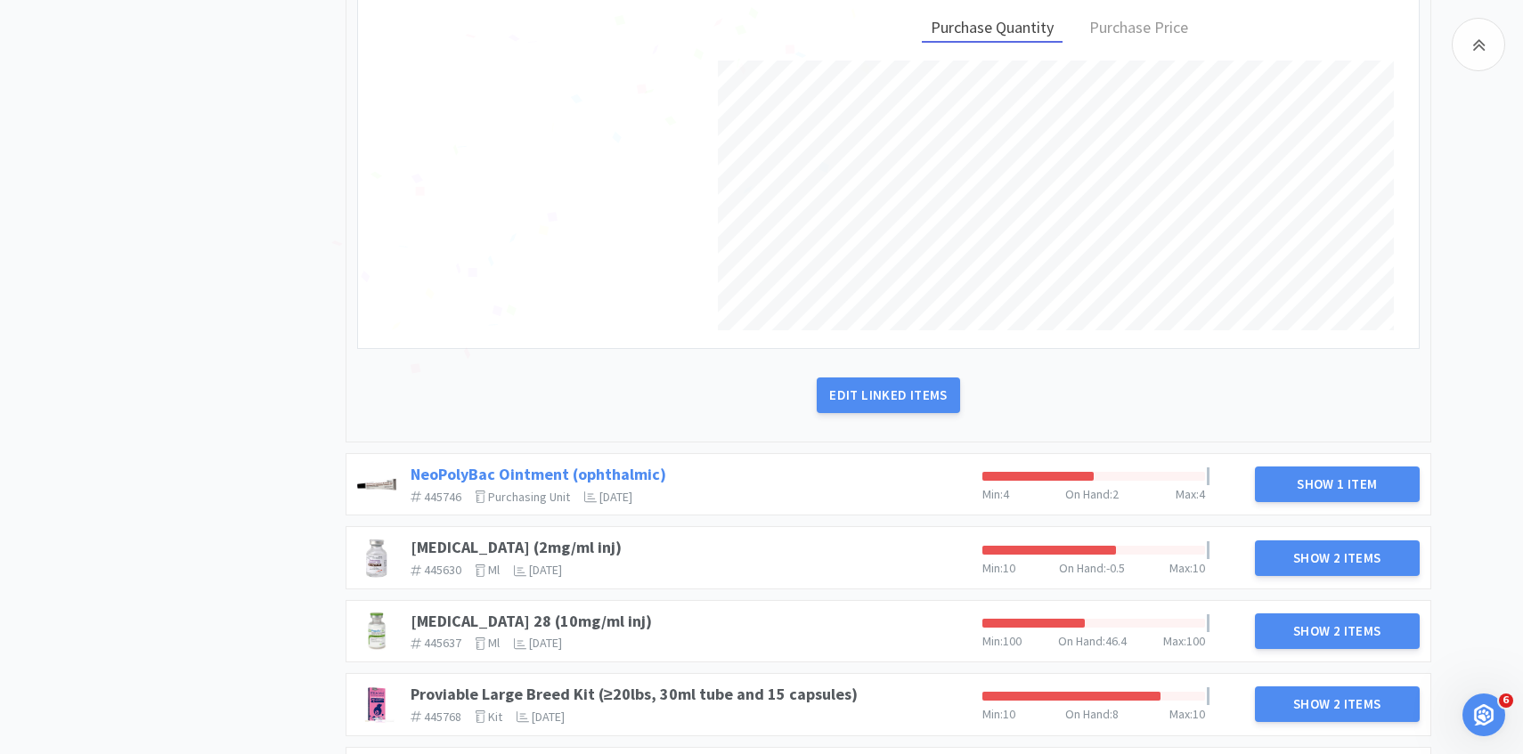
click at [635, 476] on link "NeoPolyBac Ointment (ophthalmic)" at bounding box center [539, 474] width 256 height 20
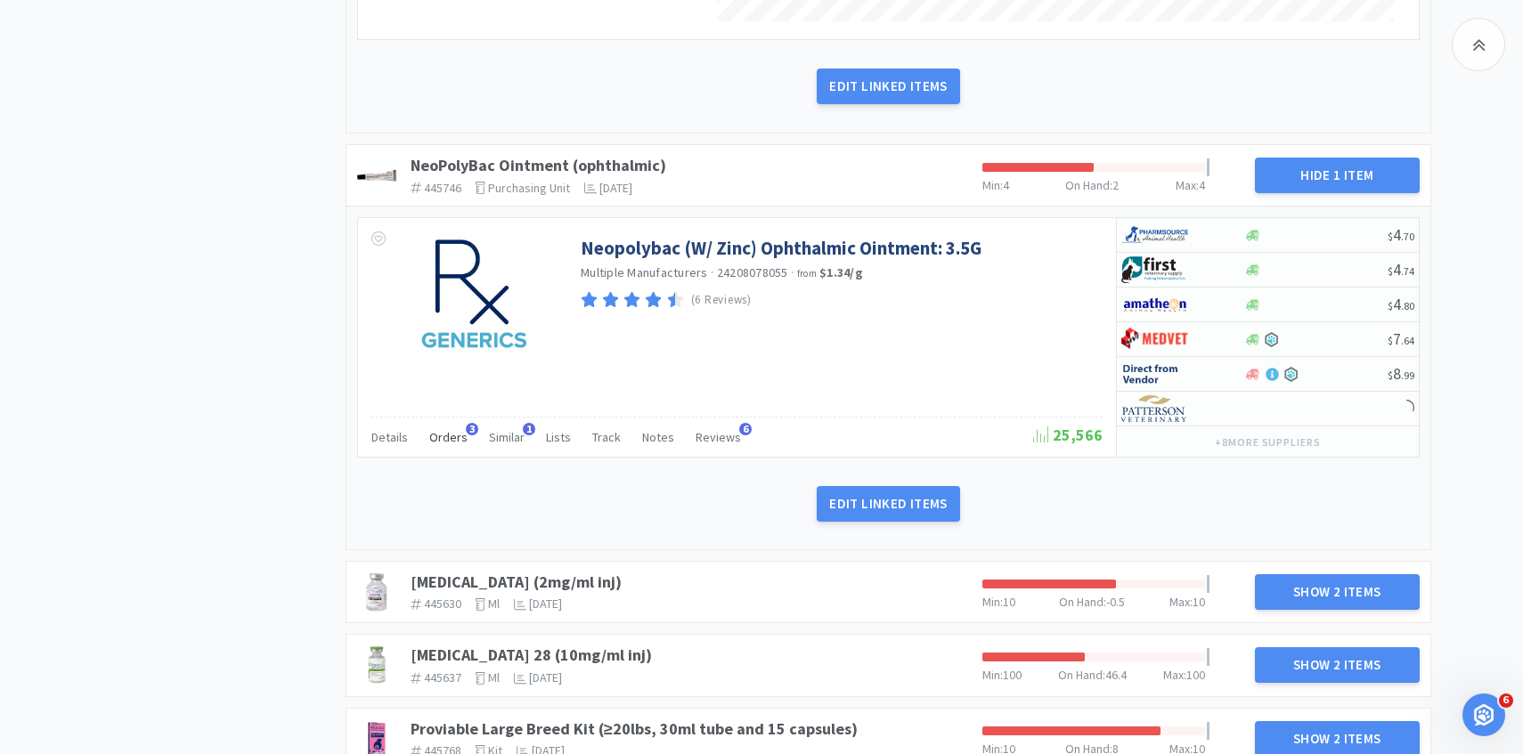
click at [459, 444] on span "Orders" at bounding box center [448, 437] width 38 height 16
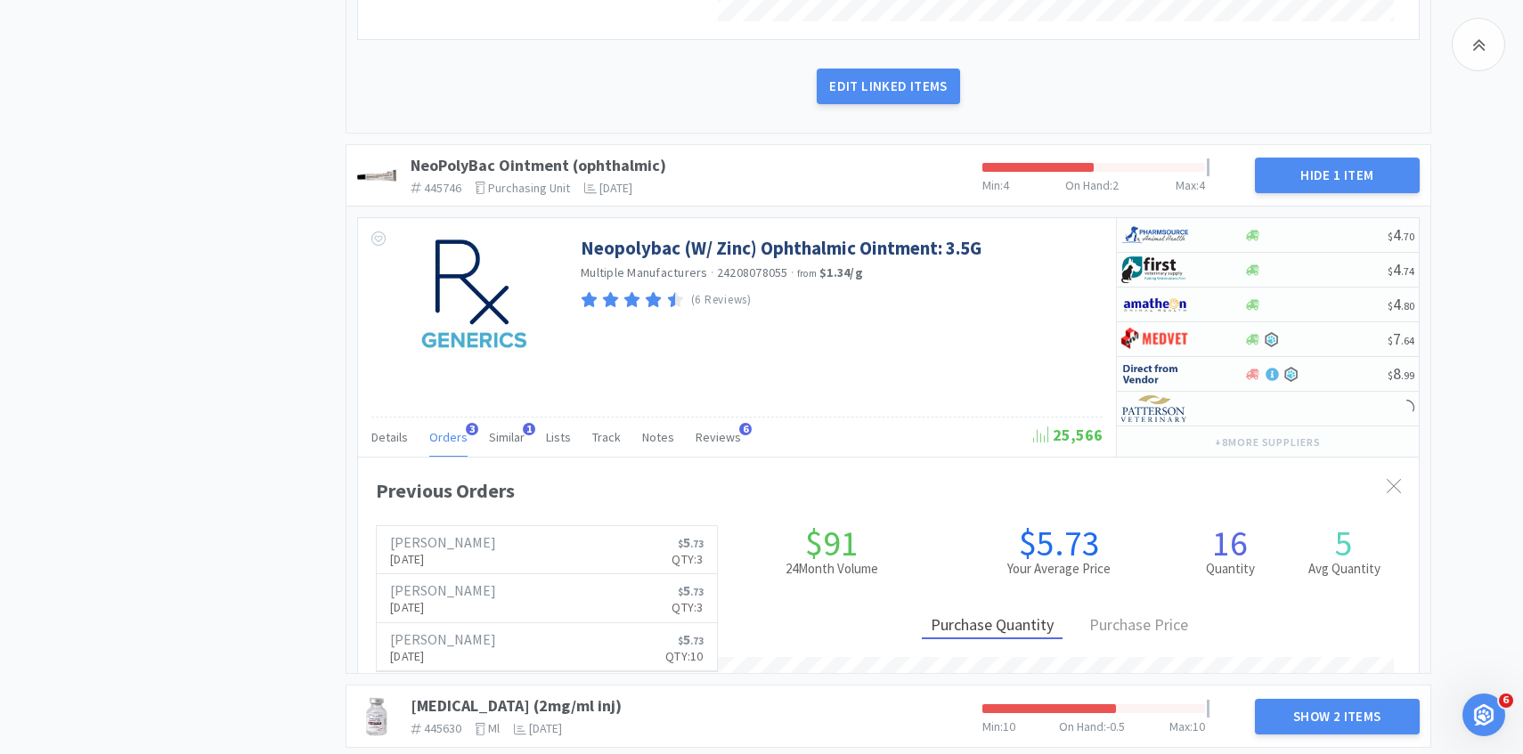
click at [459, 444] on span "Orders" at bounding box center [448, 437] width 38 height 16
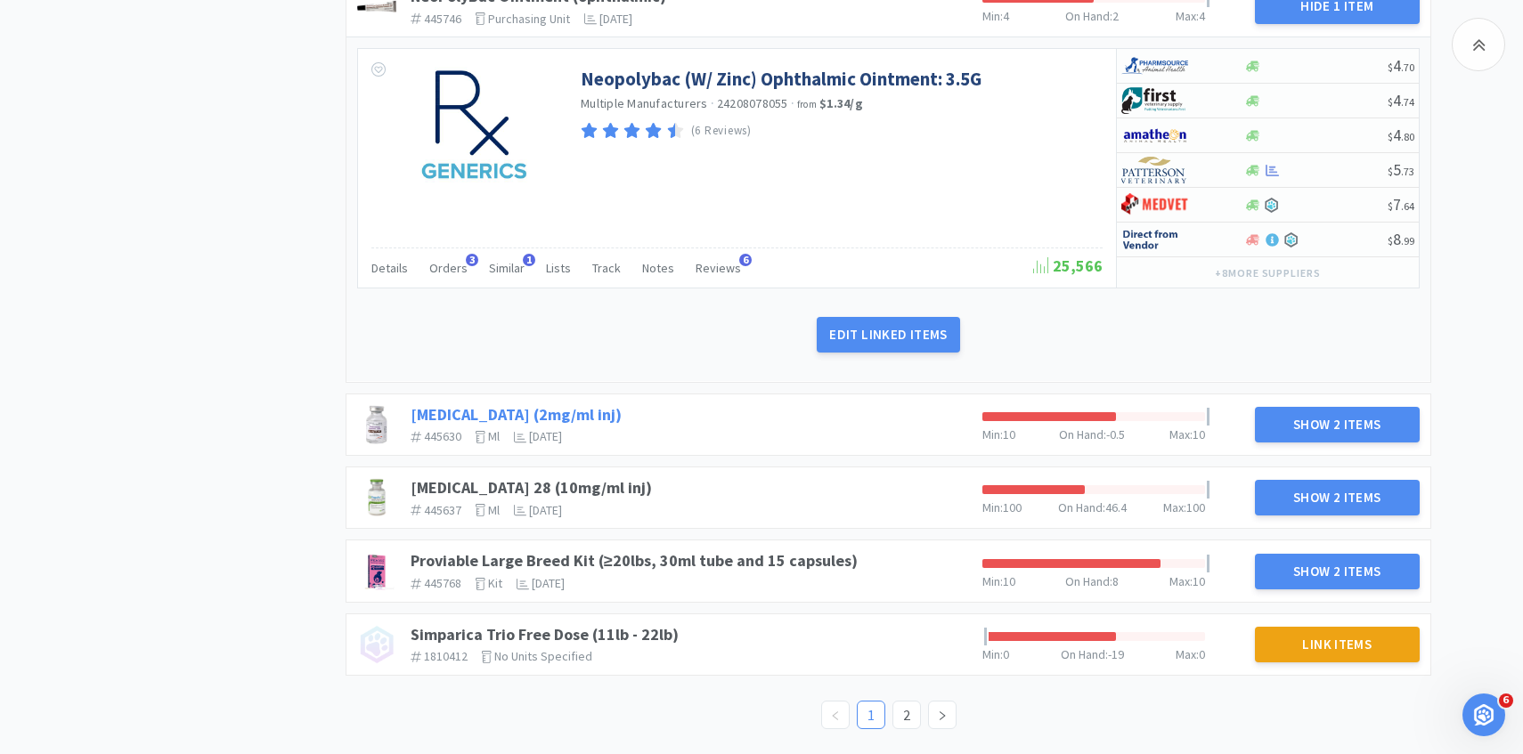
click at [552, 411] on link "[MEDICAL_DATA] (2mg/ml inj)" at bounding box center [516, 414] width 211 height 20
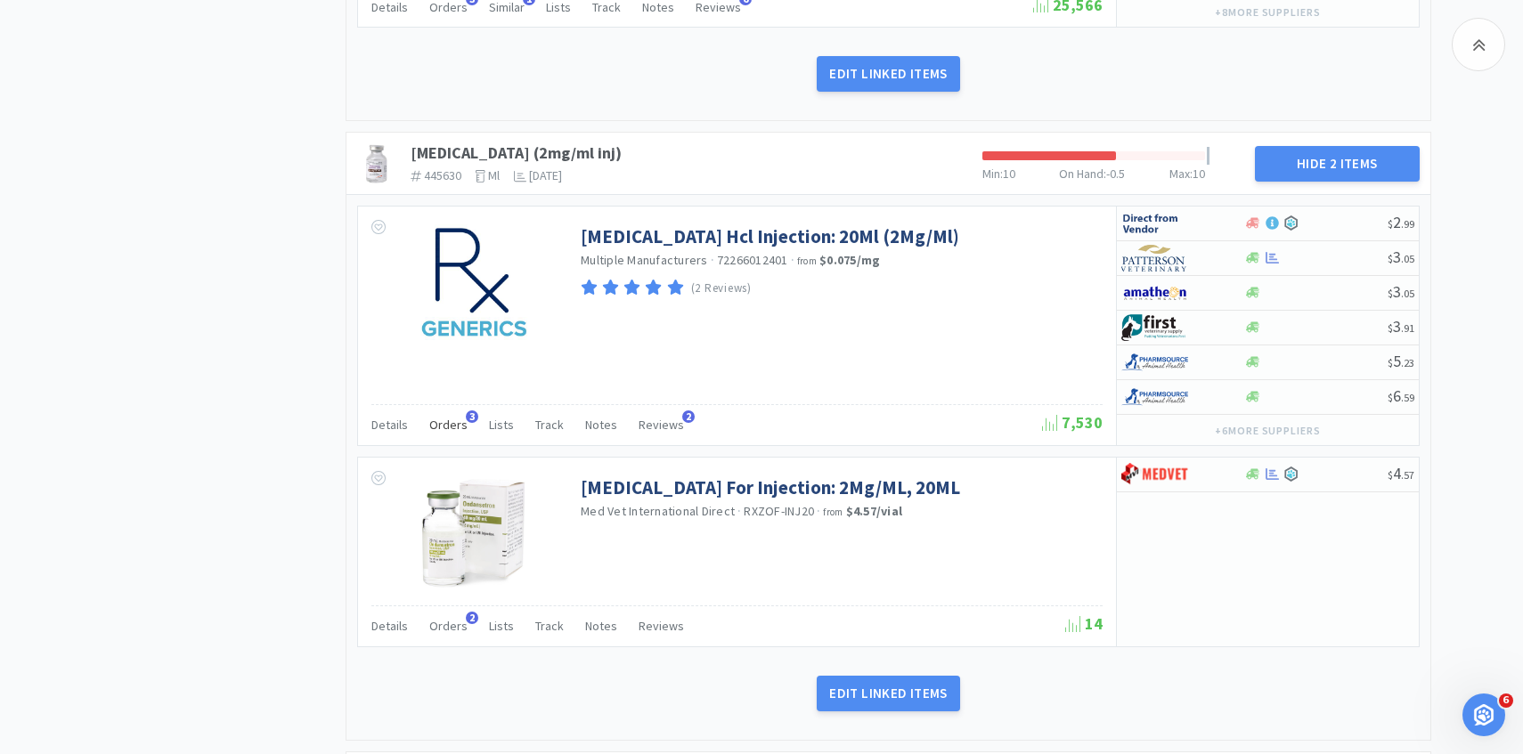
click at [447, 418] on span "Orders" at bounding box center [448, 425] width 38 height 16
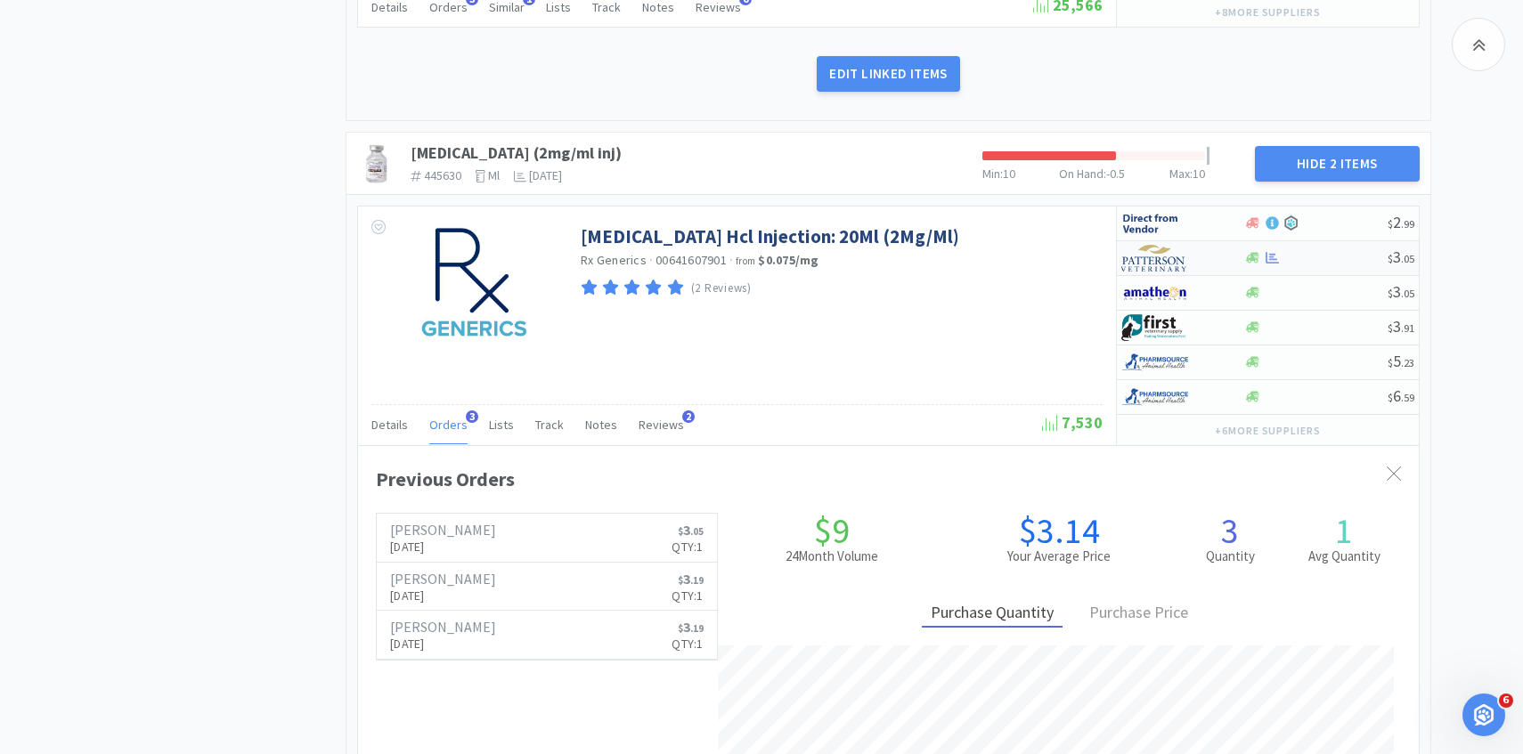
click at [1175, 265] on img at bounding box center [1154, 258] width 67 height 27
select select "1"
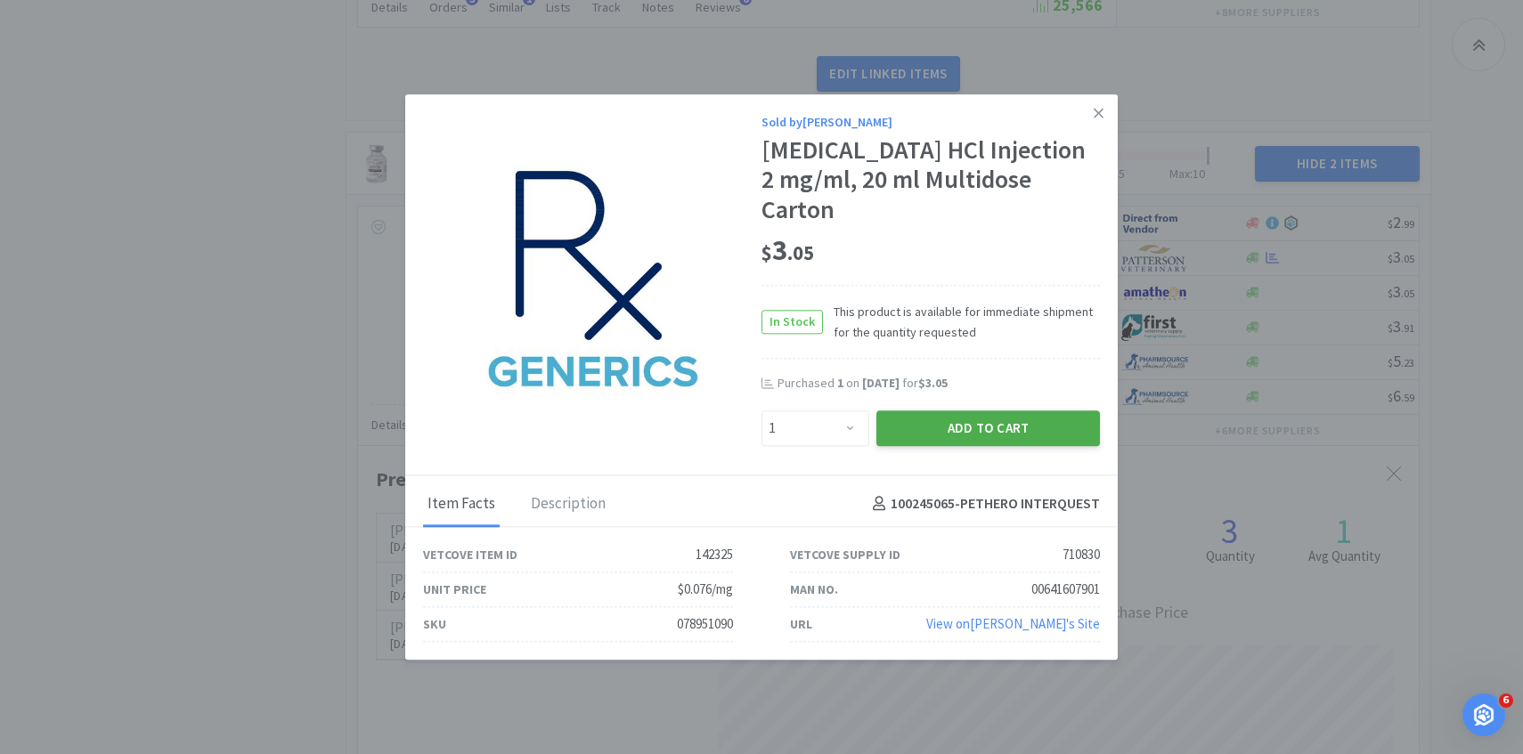
click at [1004, 419] on button "Add to Cart" at bounding box center [988, 429] width 224 height 36
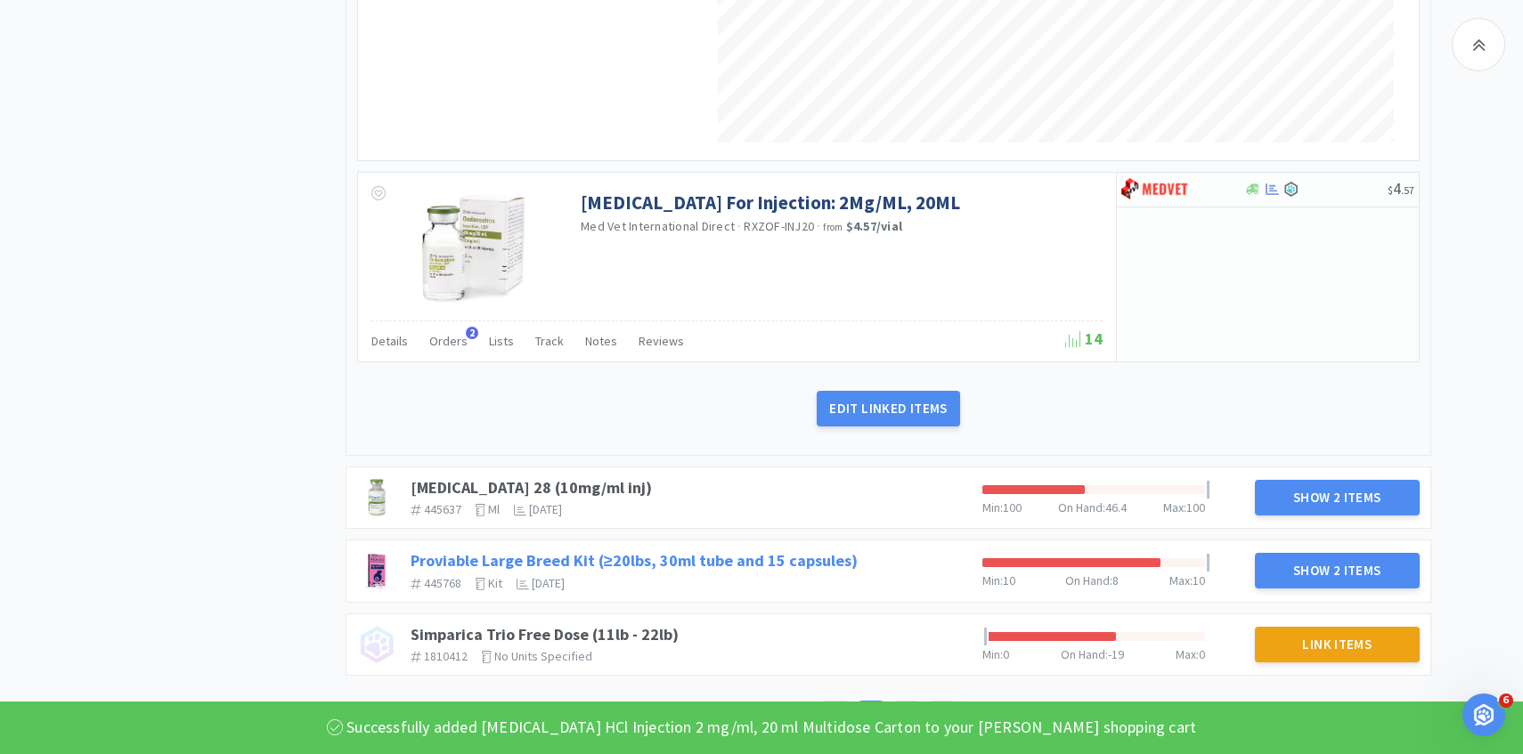
click at [681, 557] on link "Proviable Large Breed Kit (≥20lbs, 30ml tube and 15 capsules)" at bounding box center [634, 560] width 447 height 20
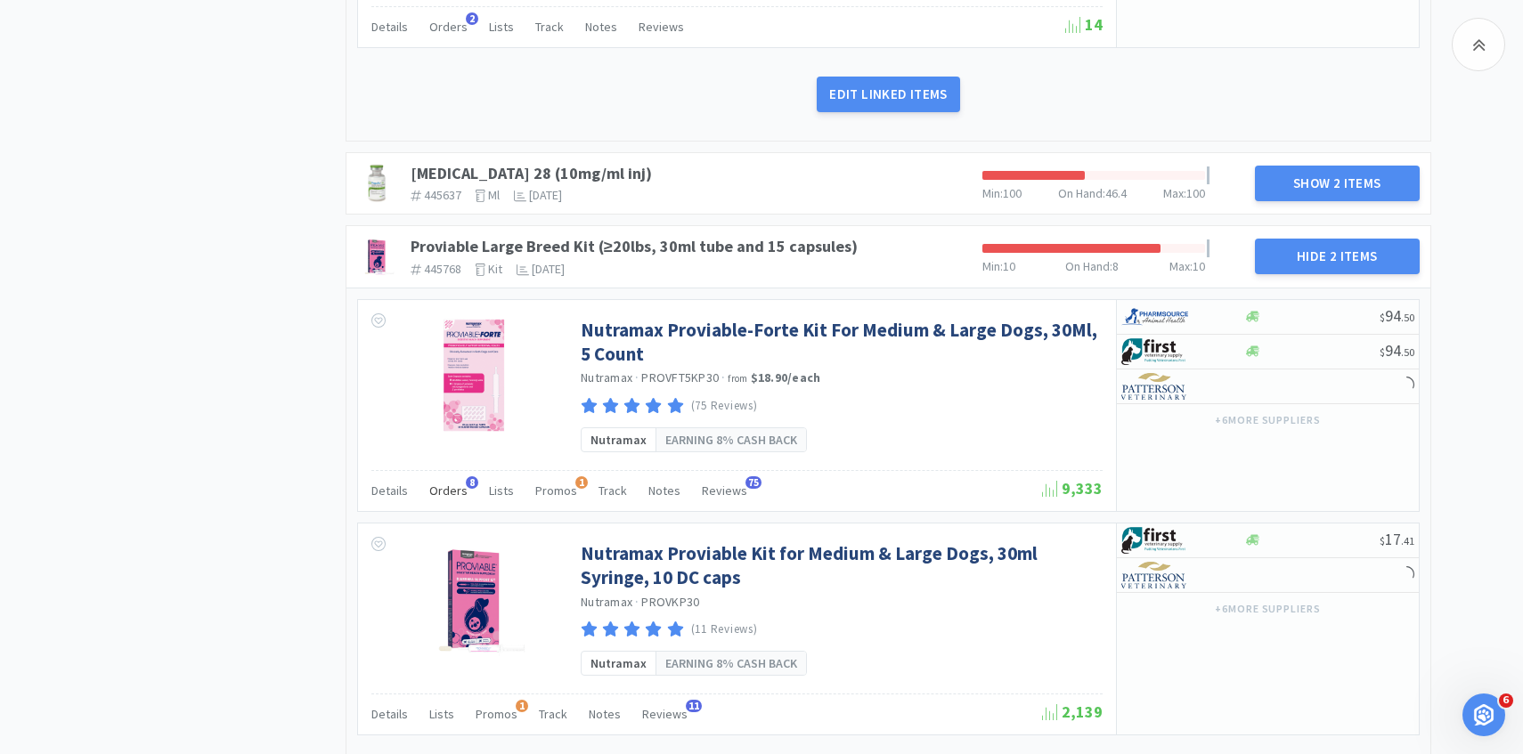
click at [451, 480] on div "Orders 8" at bounding box center [448, 493] width 38 height 34
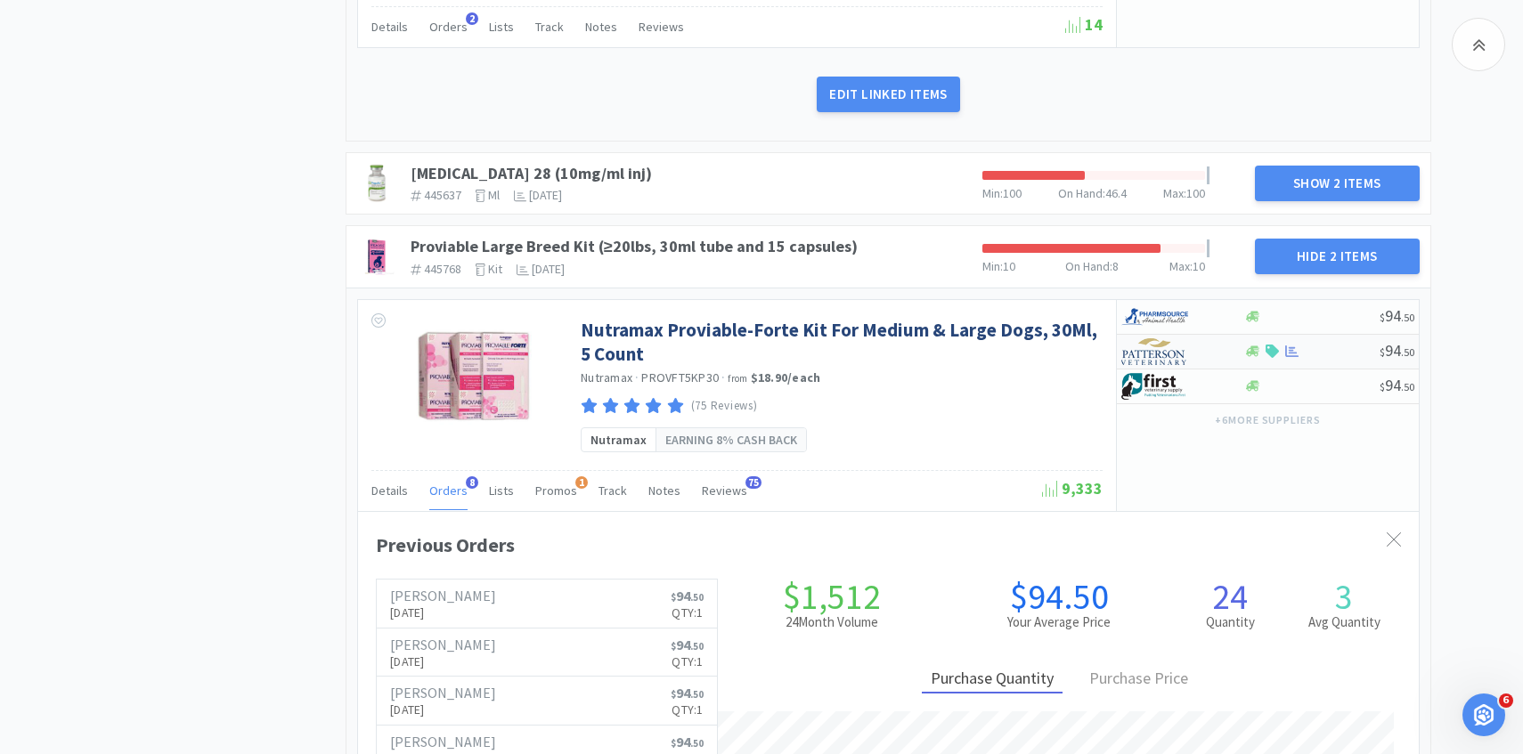
click at [1138, 354] on img at bounding box center [1154, 351] width 67 height 27
select select "1"
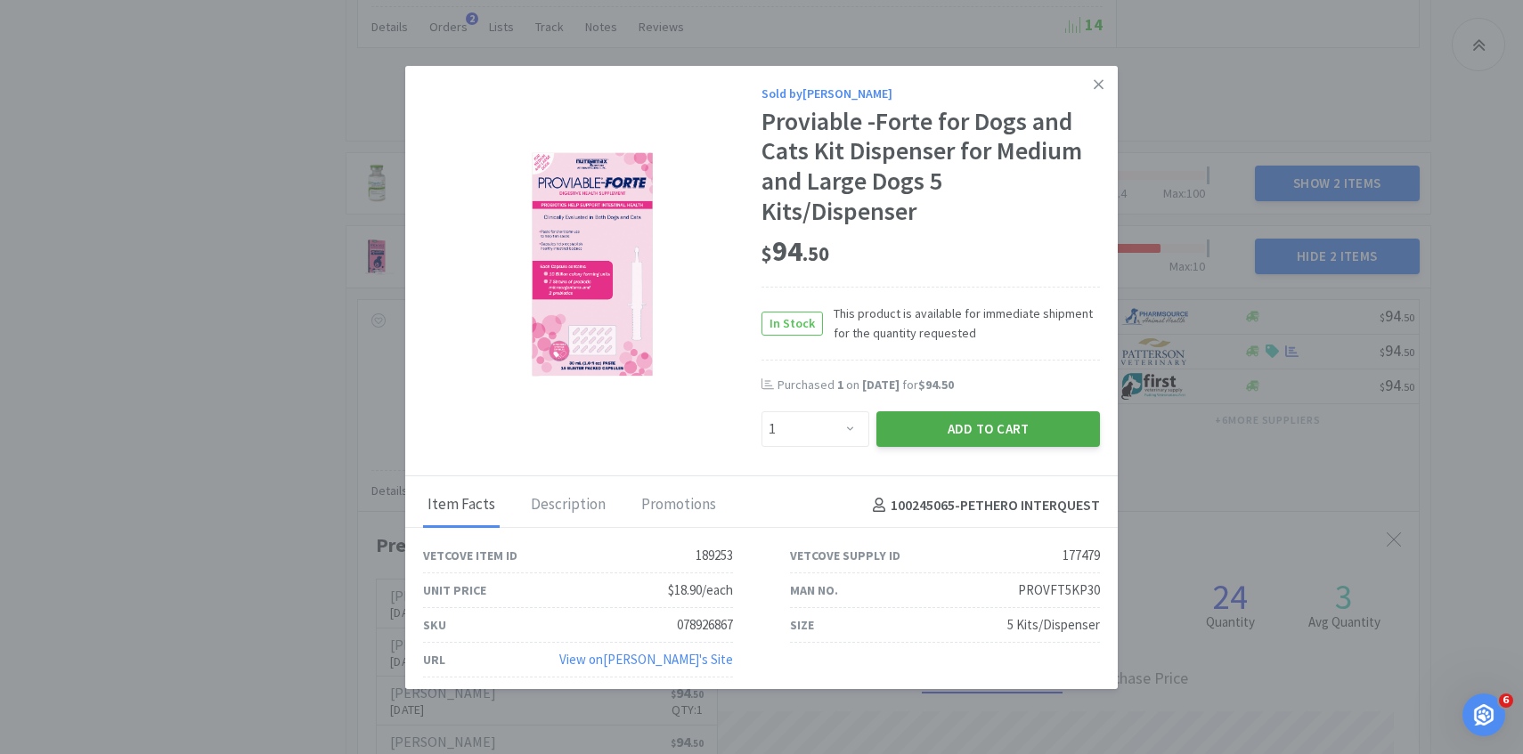
click at [953, 430] on button "Add to Cart" at bounding box center [988, 429] width 224 height 36
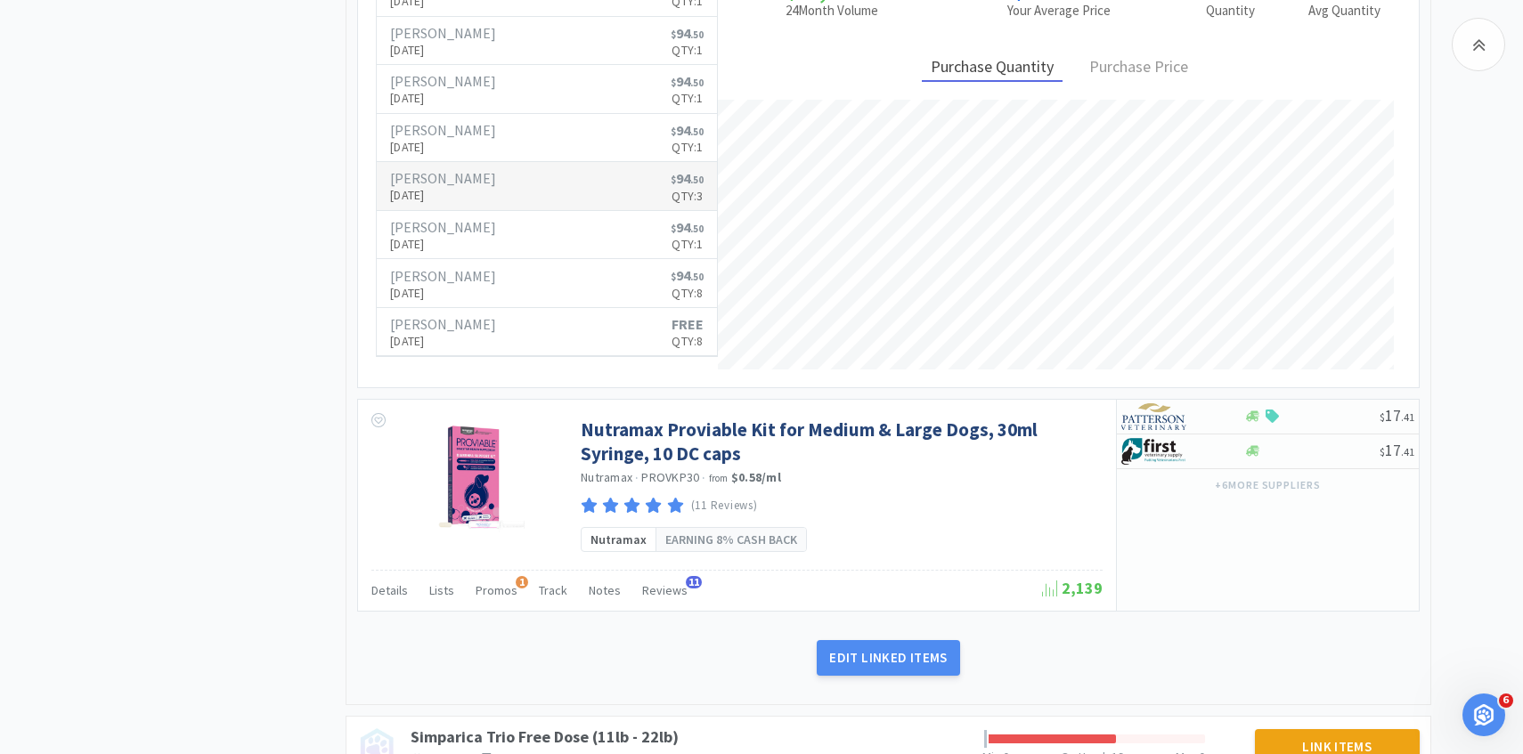
scroll to position [8152, 0]
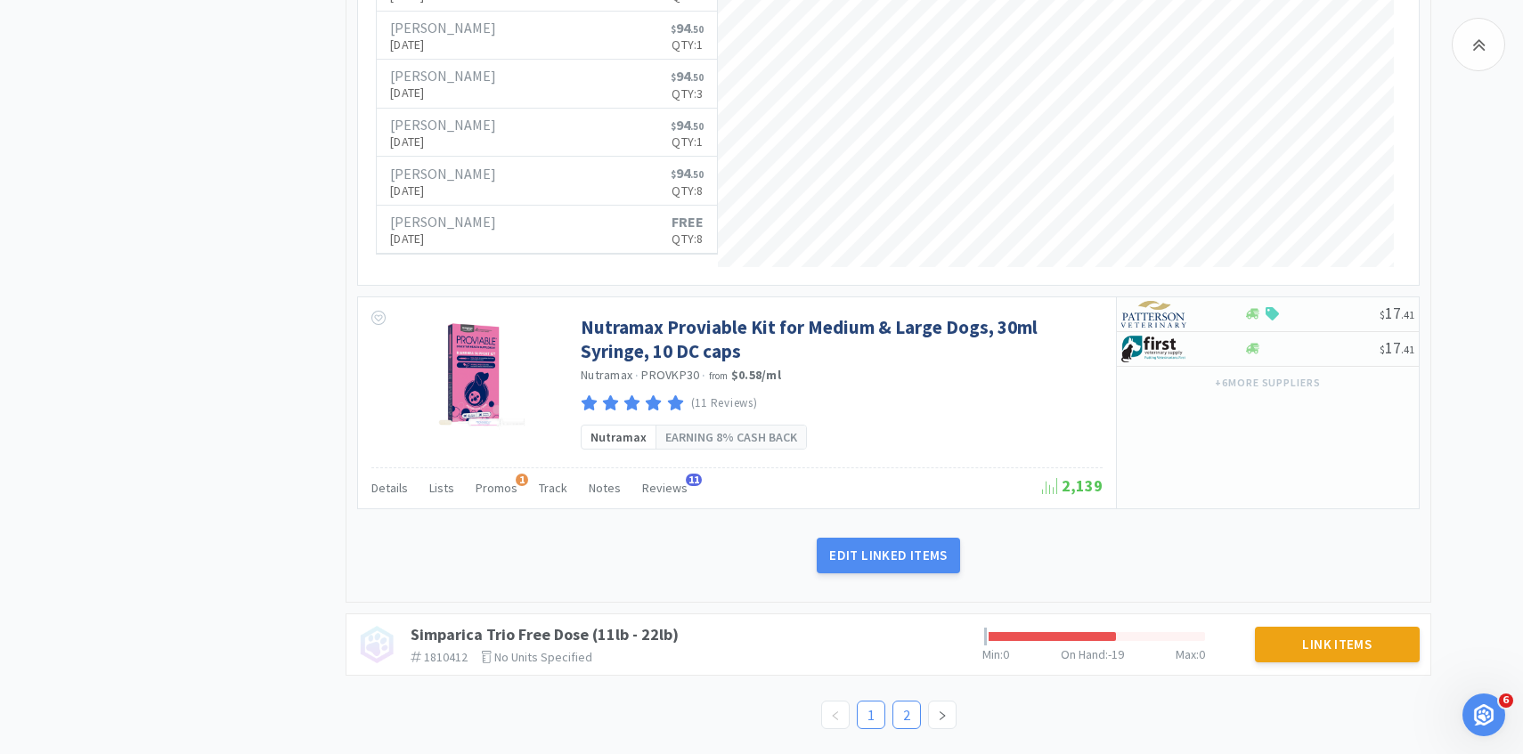
click at [907, 712] on link "2" at bounding box center [906, 715] width 27 height 27
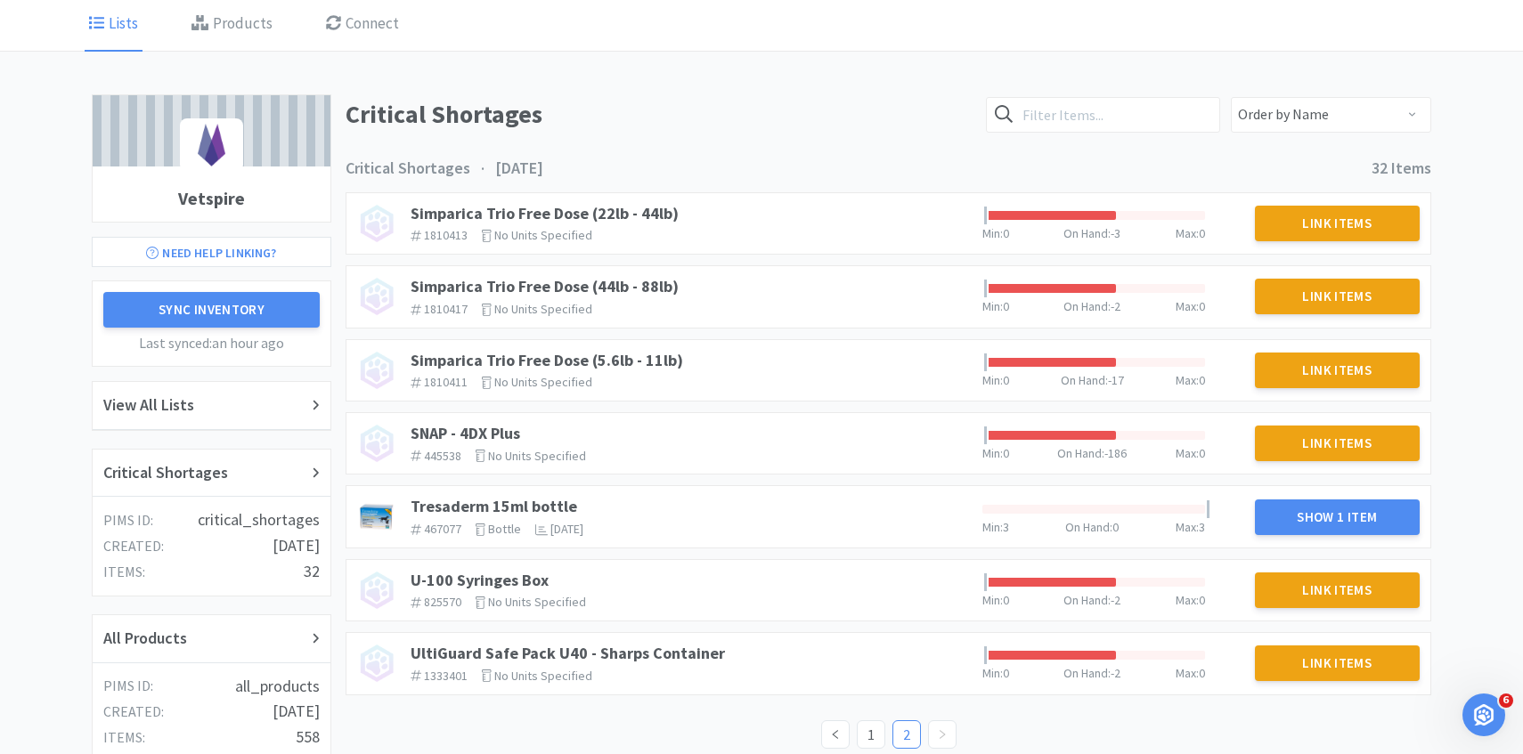
scroll to position [126, 0]
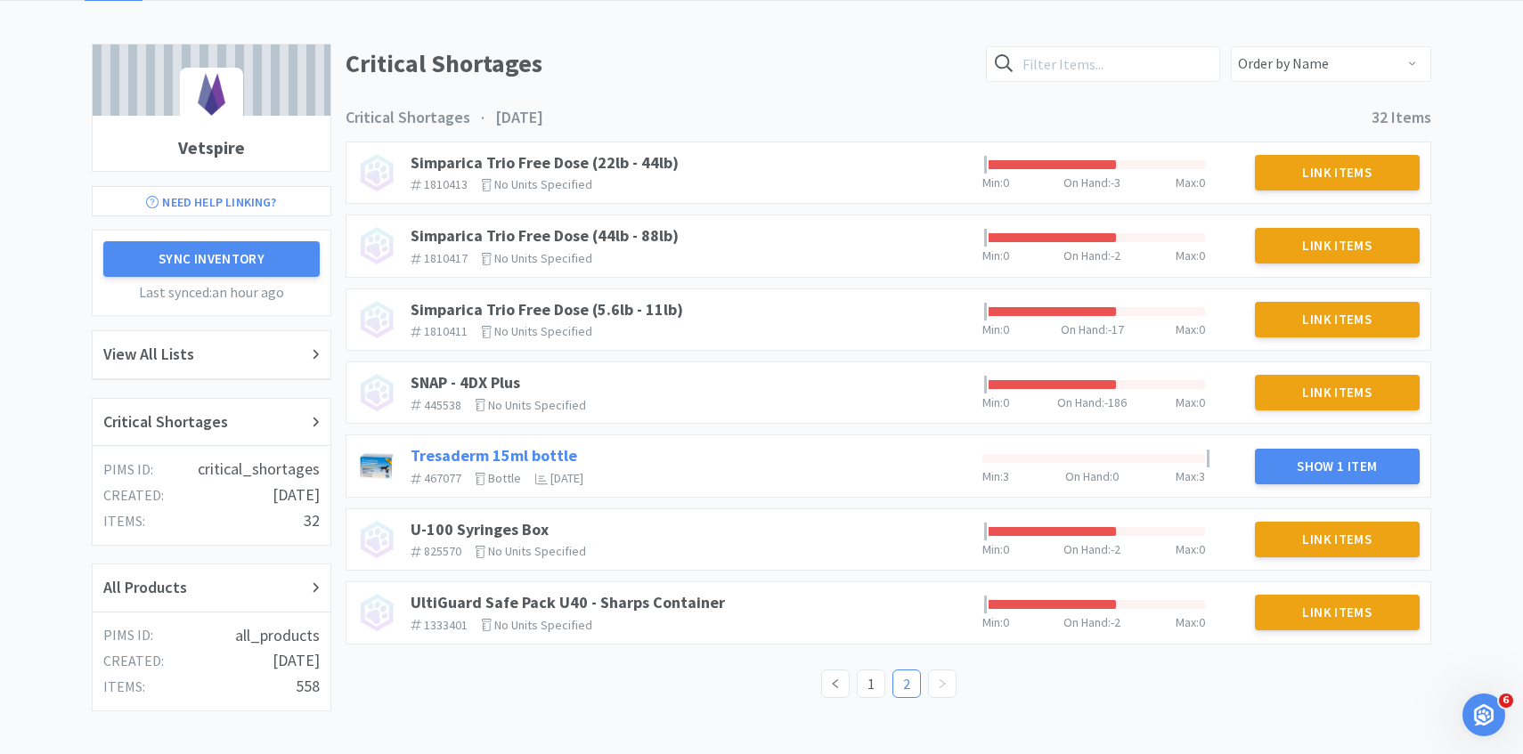
click at [533, 451] on link "Tresaderm 15ml bottle" at bounding box center [494, 455] width 167 height 20
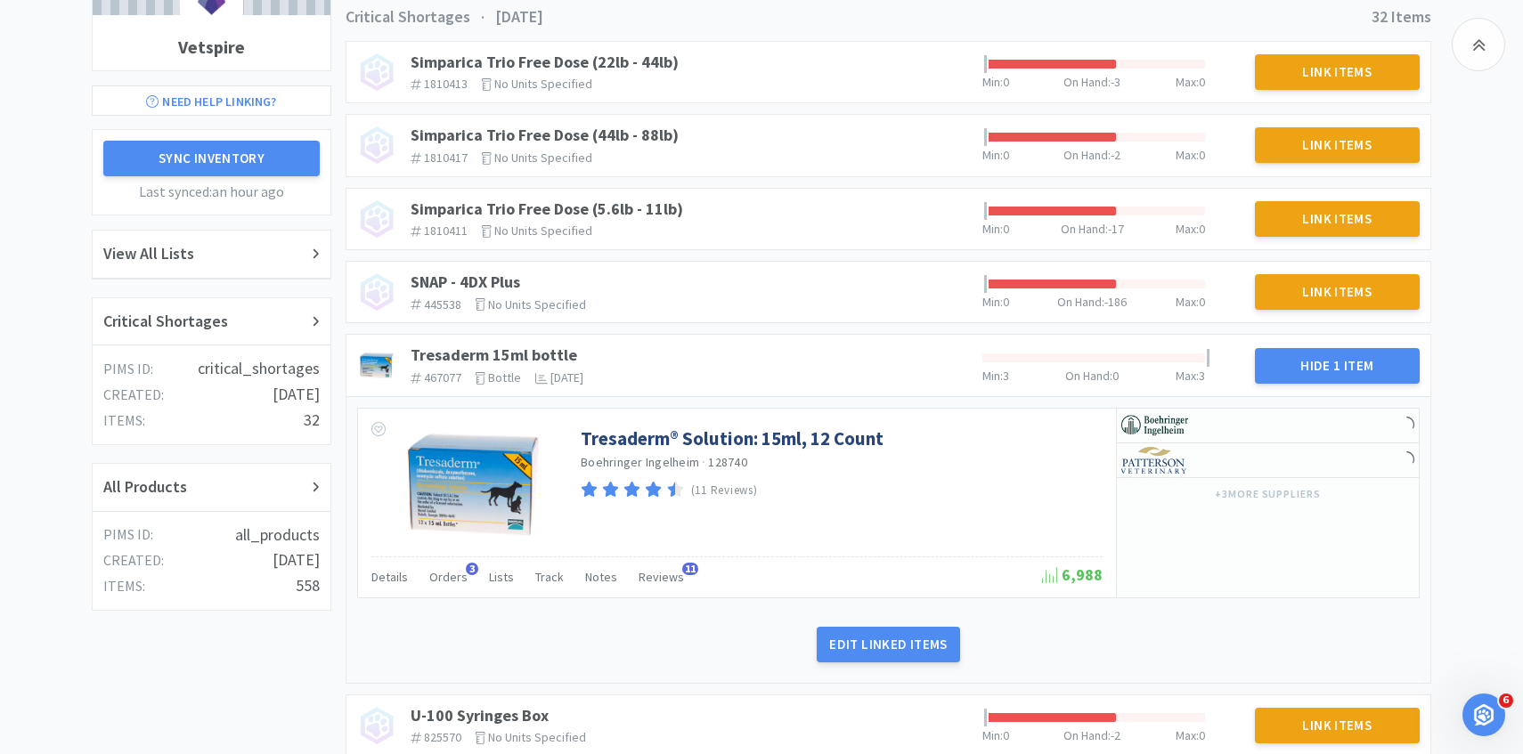
scroll to position [235, 0]
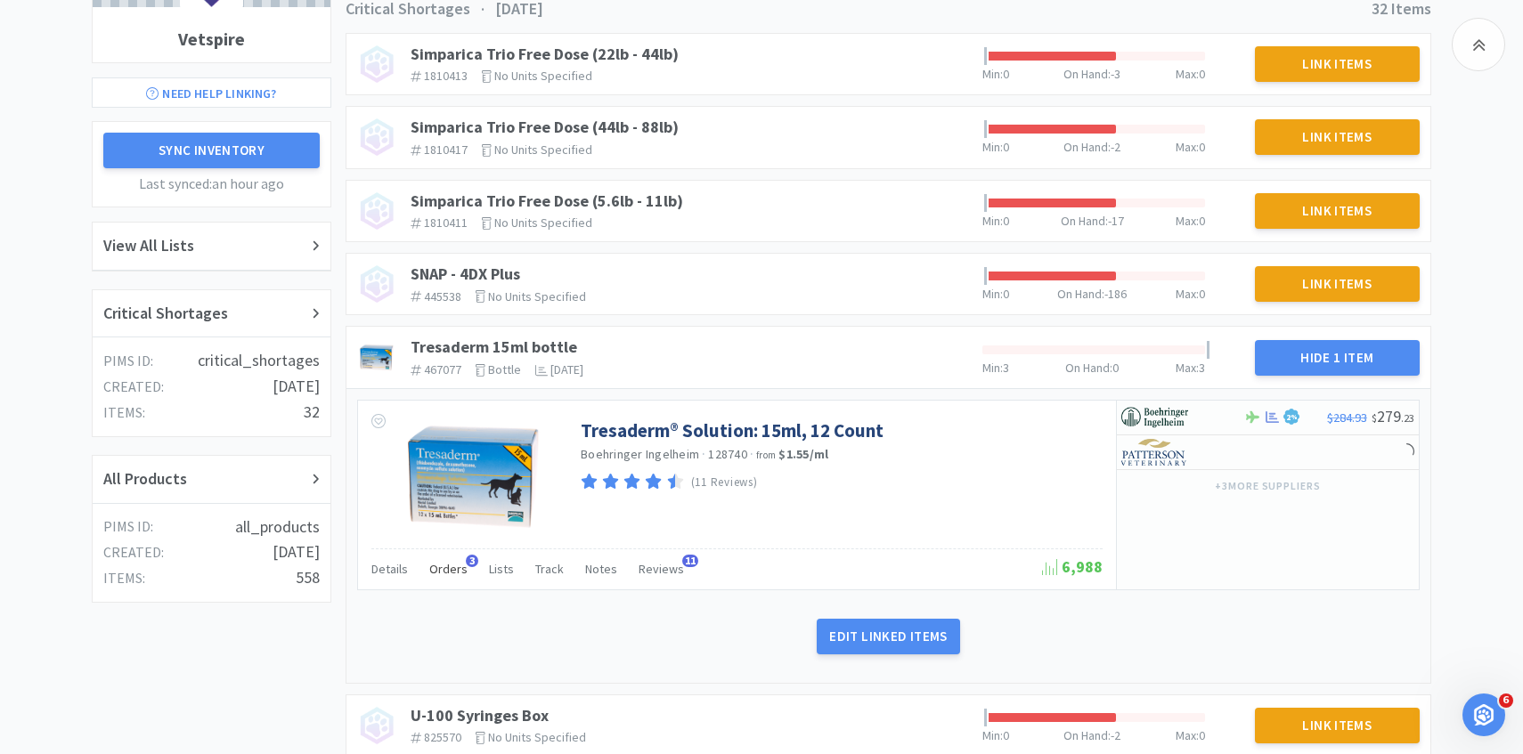
click at [445, 563] on span "Orders" at bounding box center [448, 569] width 38 height 16
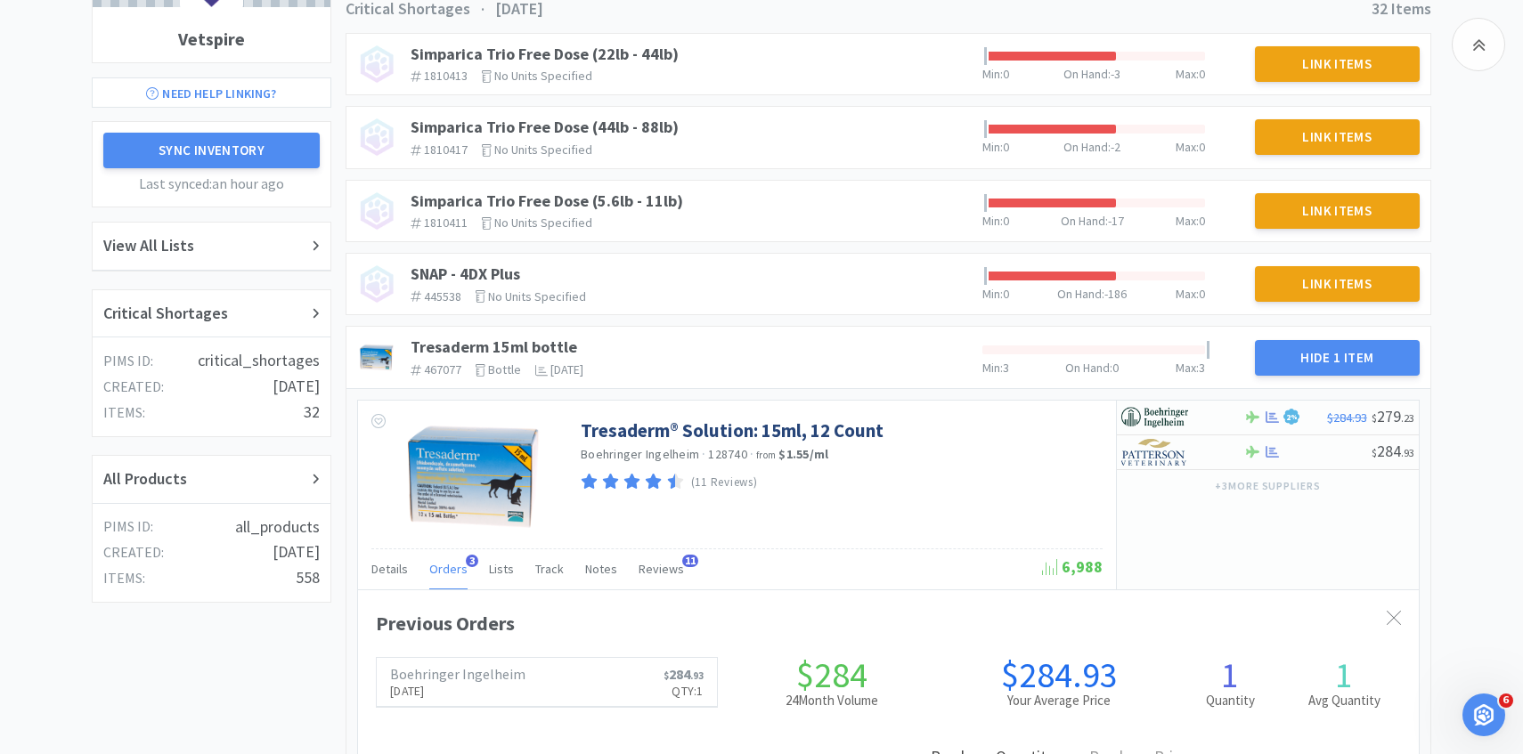
scroll to position [488, 1061]
click at [445, 563] on span "Orders" at bounding box center [448, 569] width 38 height 16
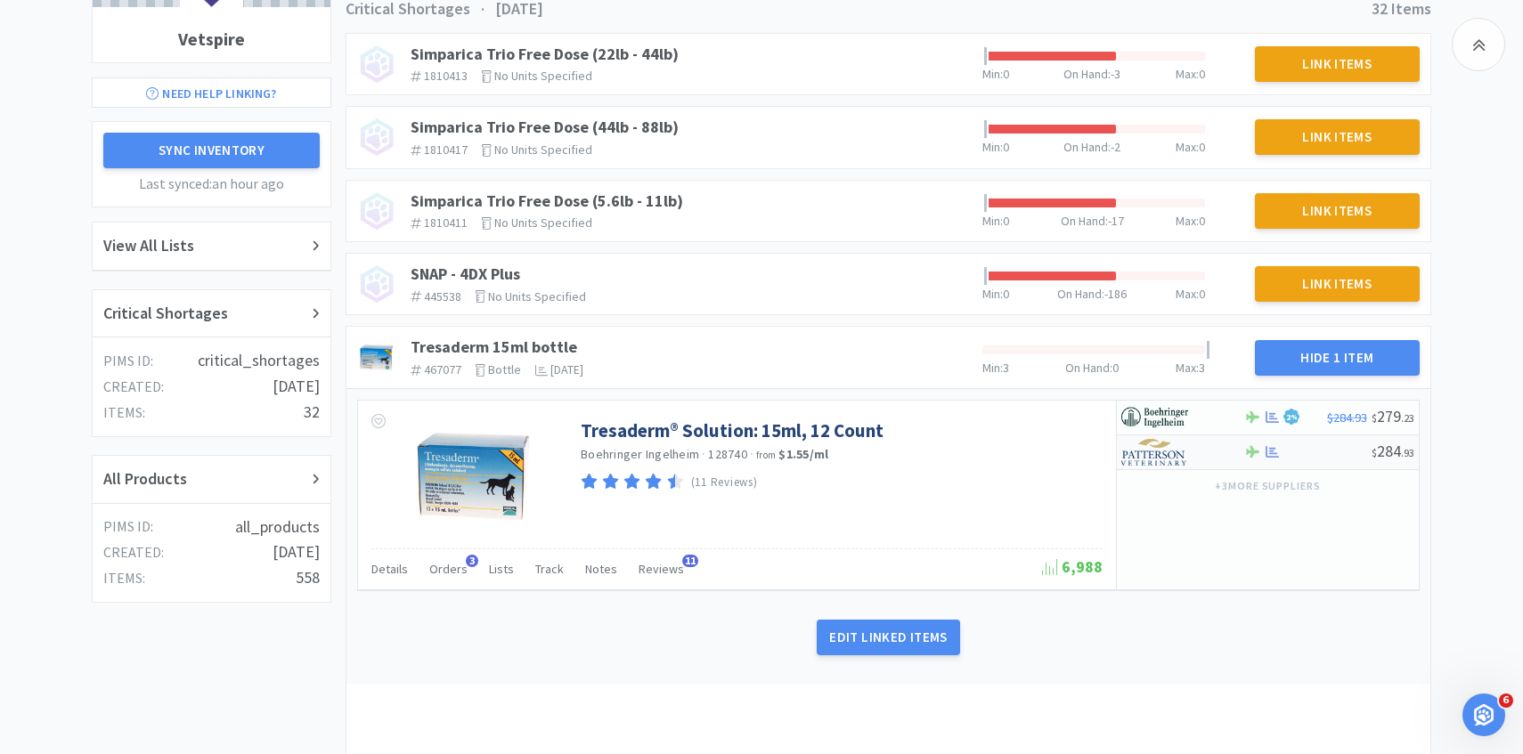
click at [1150, 452] on img at bounding box center [1154, 452] width 67 height 27
select select "1"
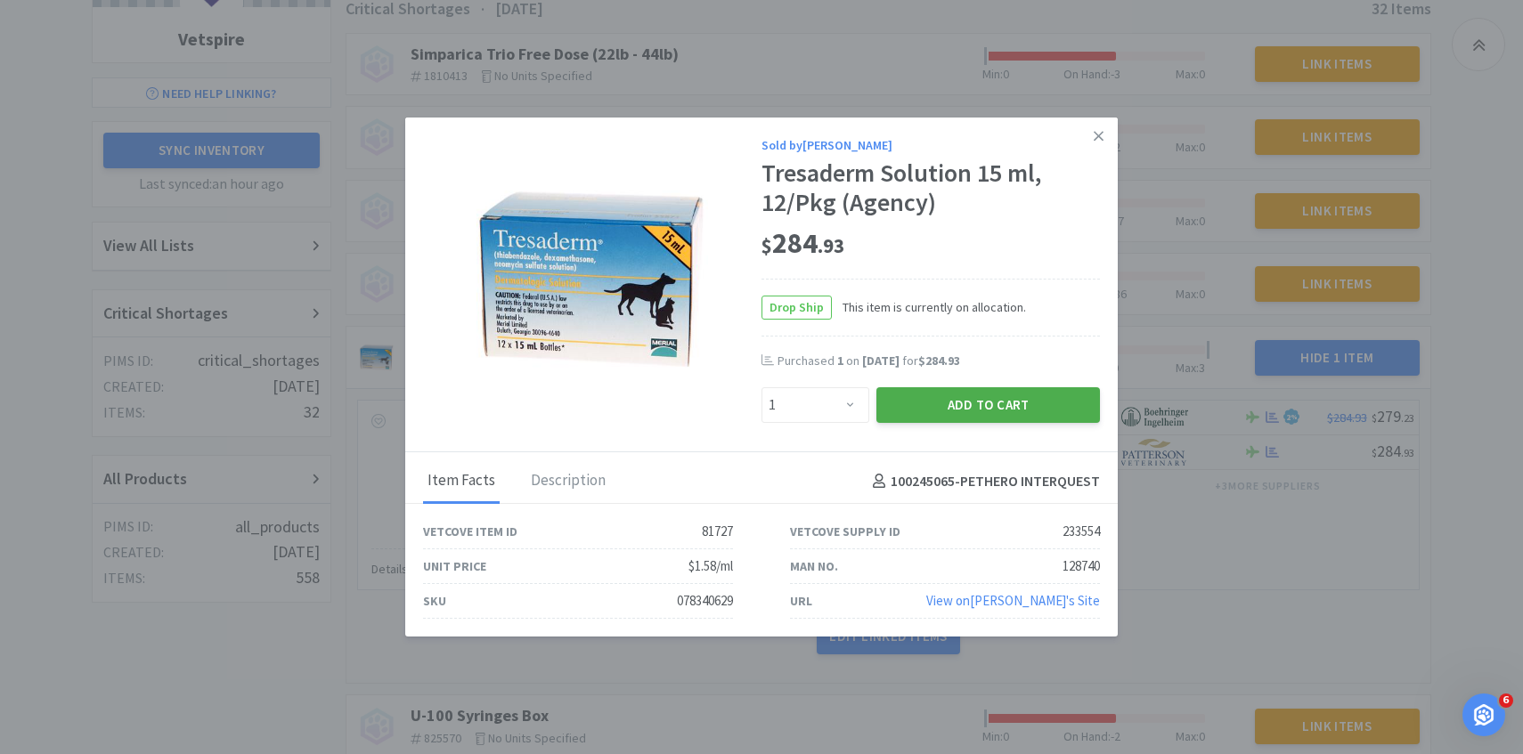
click at [1012, 402] on button "Add to Cart" at bounding box center [988, 405] width 224 height 36
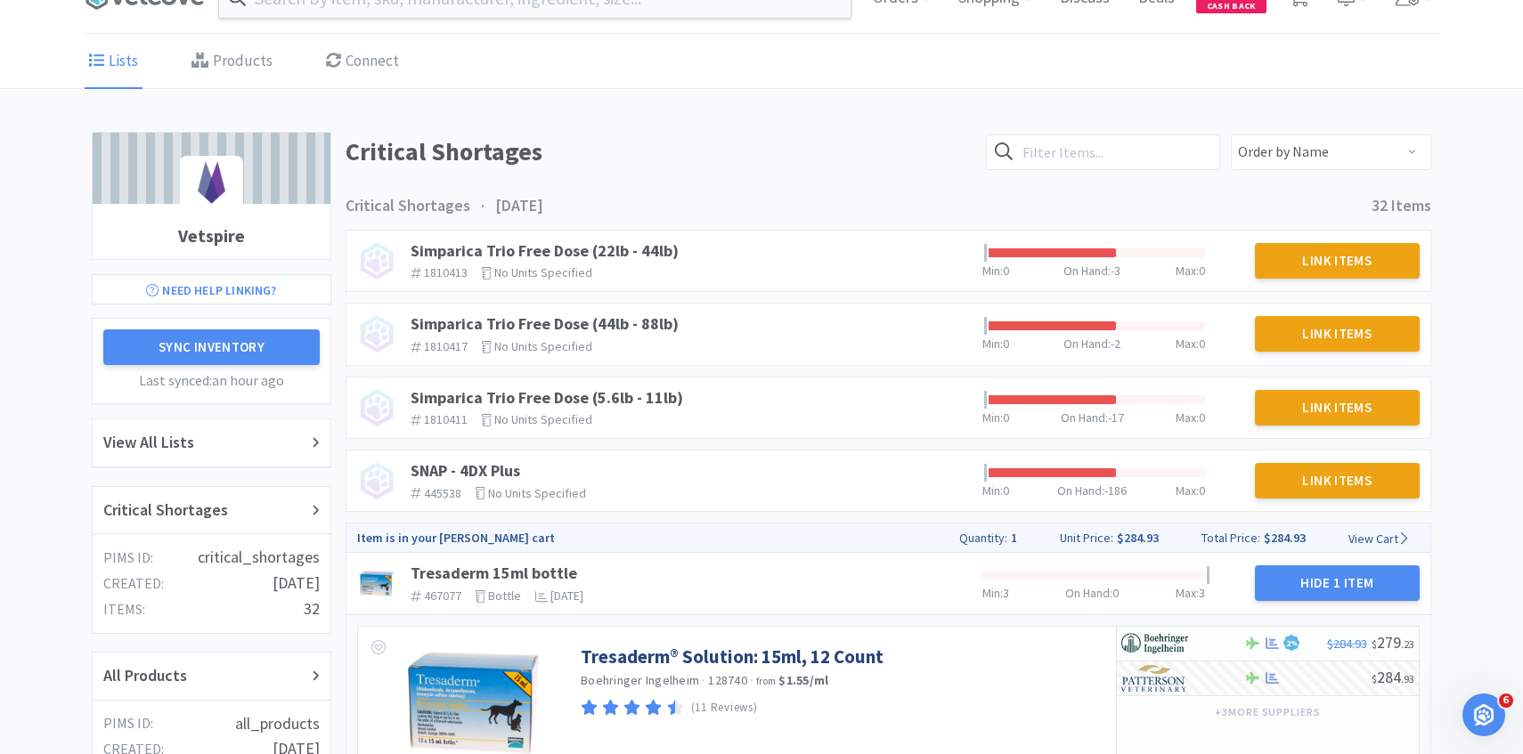
scroll to position [0, 0]
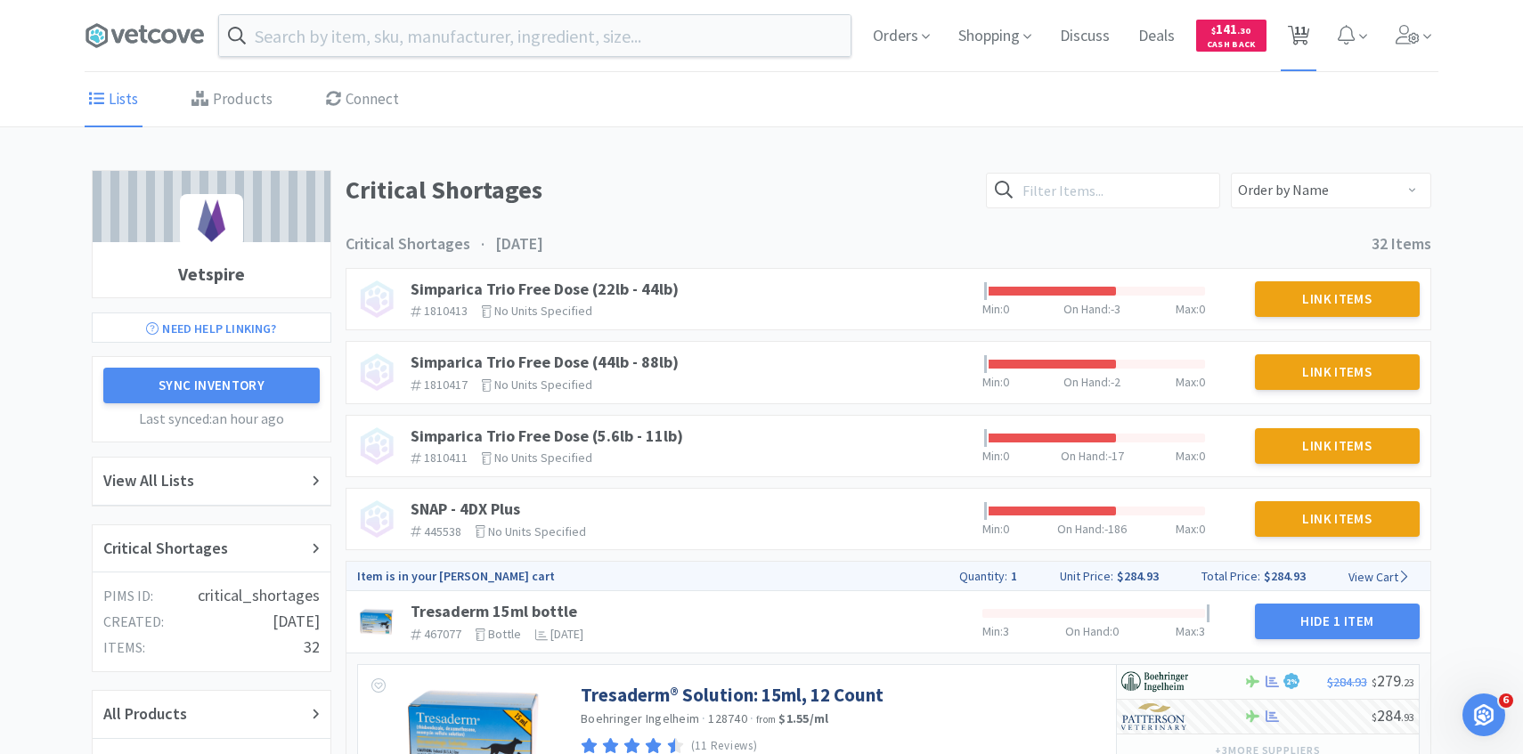
click at [1313, 30] on span "11" at bounding box center [1299, 35] width 37 height 71
select select "1"
select select "4"
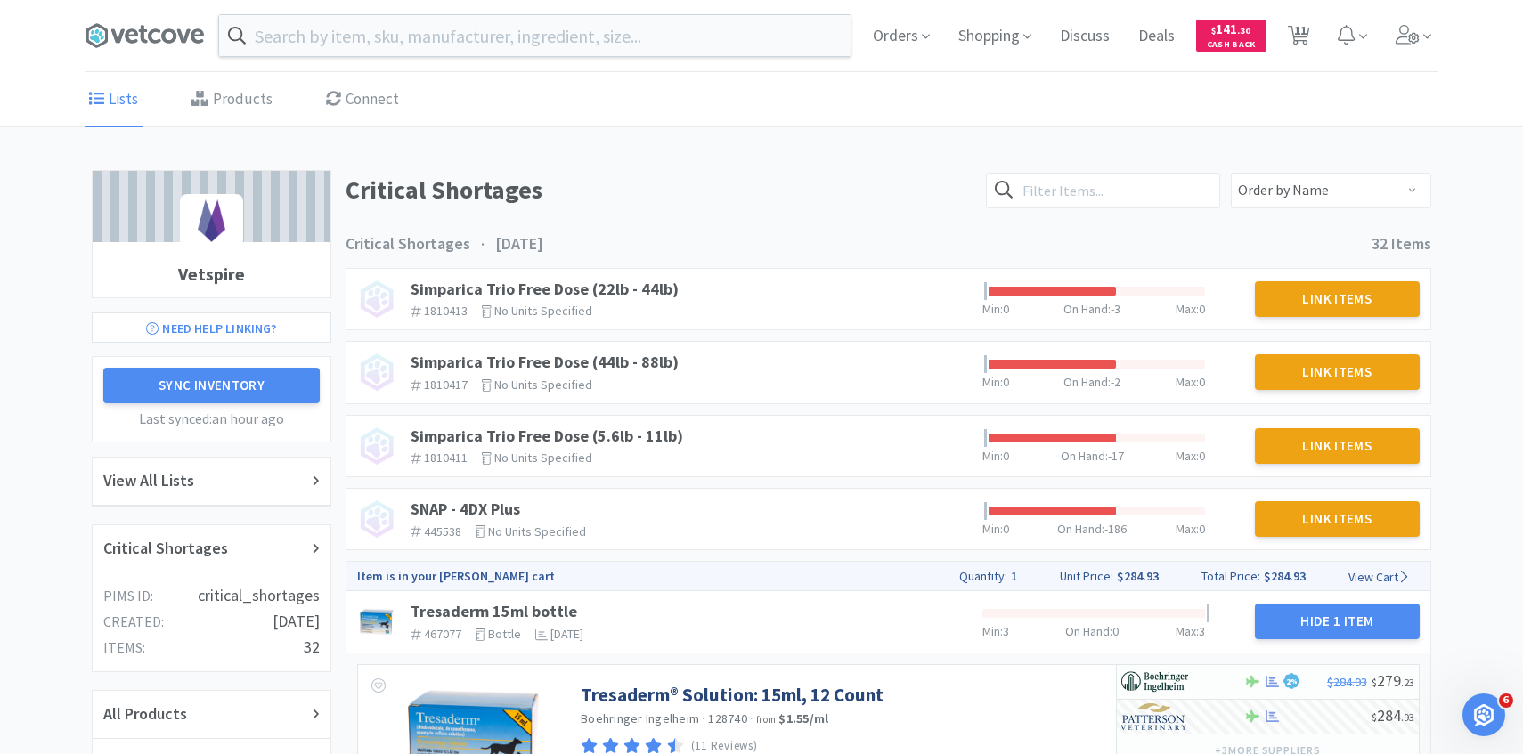
select select "1"
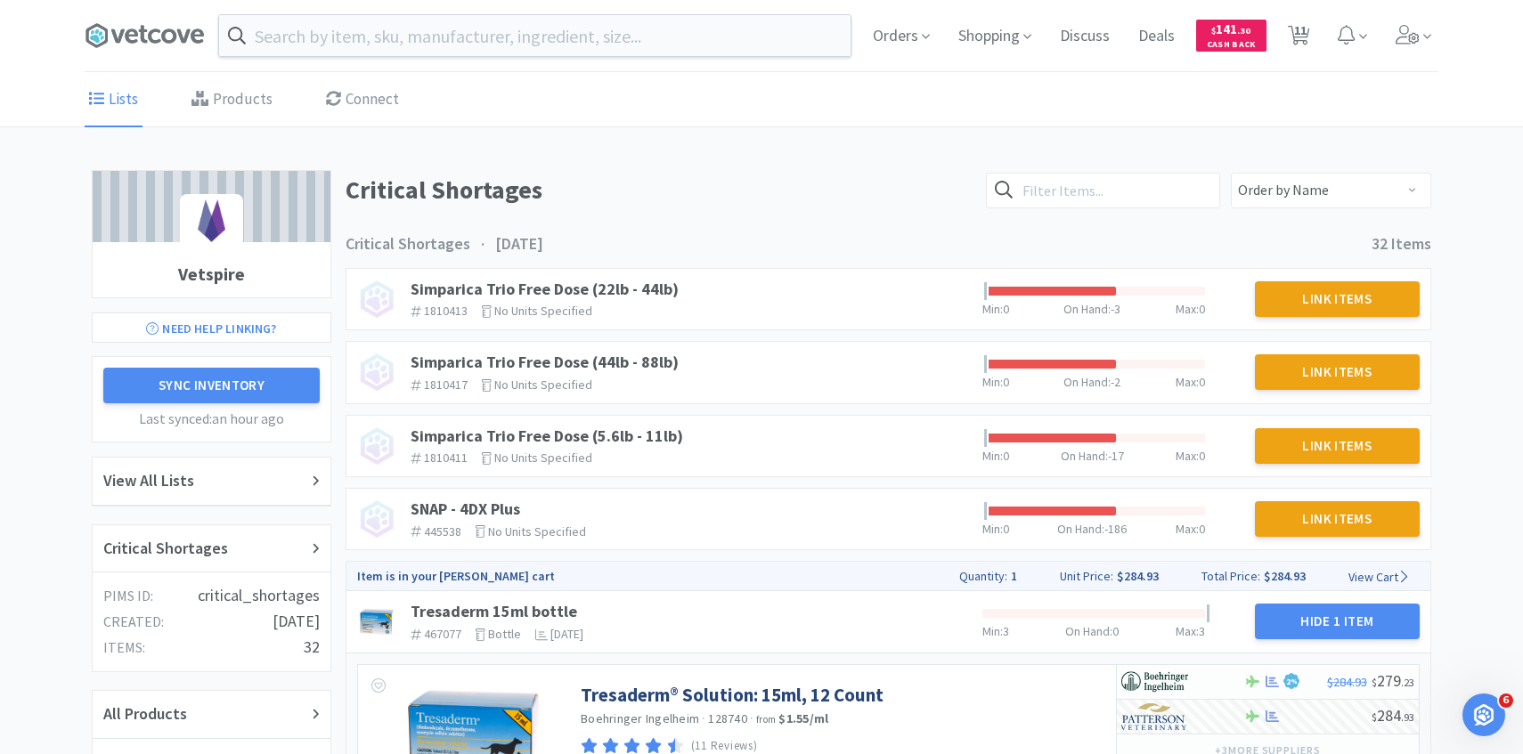
select select "1"
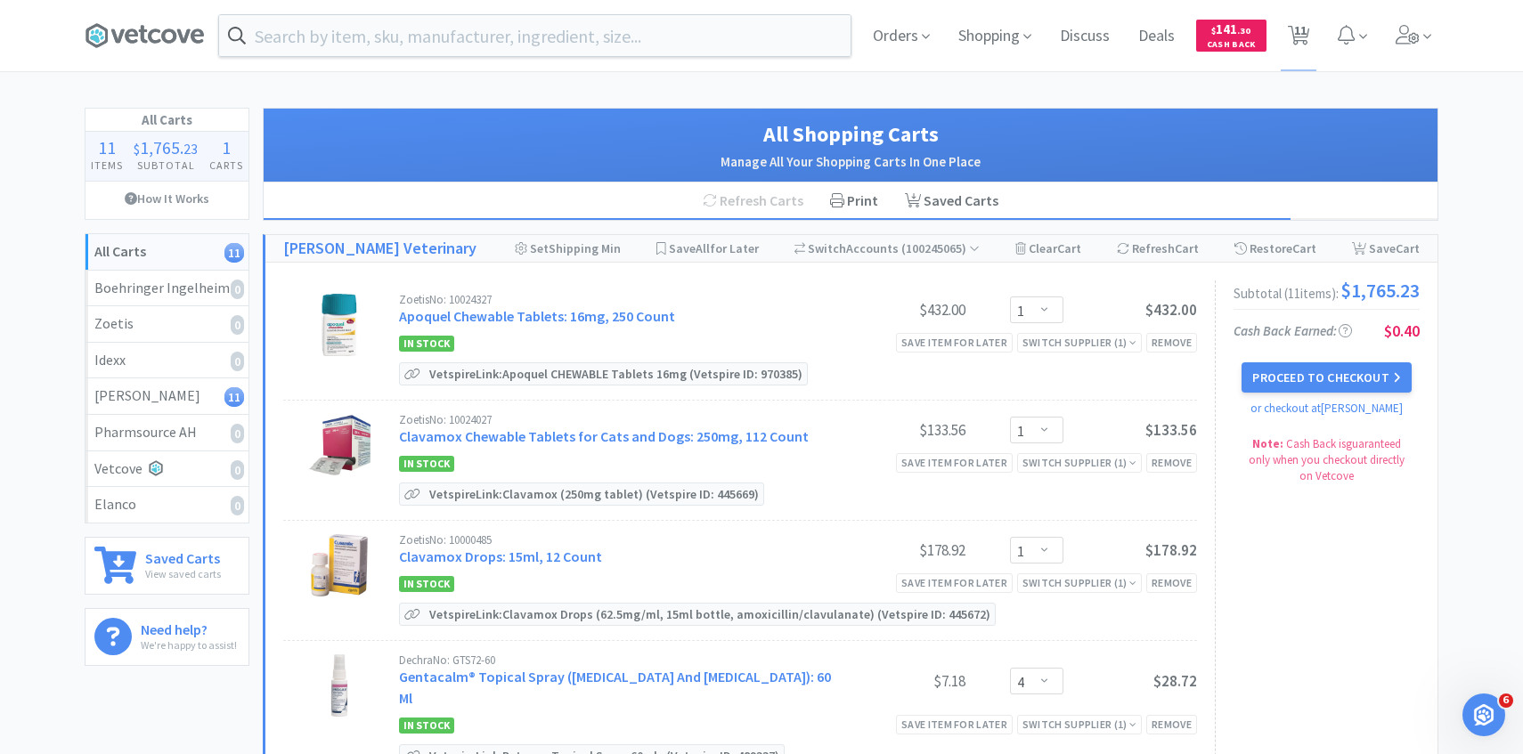
click at [1242, 385] on div "Proceed to Checkout or checkout at [PERSON_NAME]" at bounding box center [1326, 390] width 186 height 56
click at [1269, 376] on button "Proceed to Checkout" at bounding box center [1325, 377] width 169 height 30
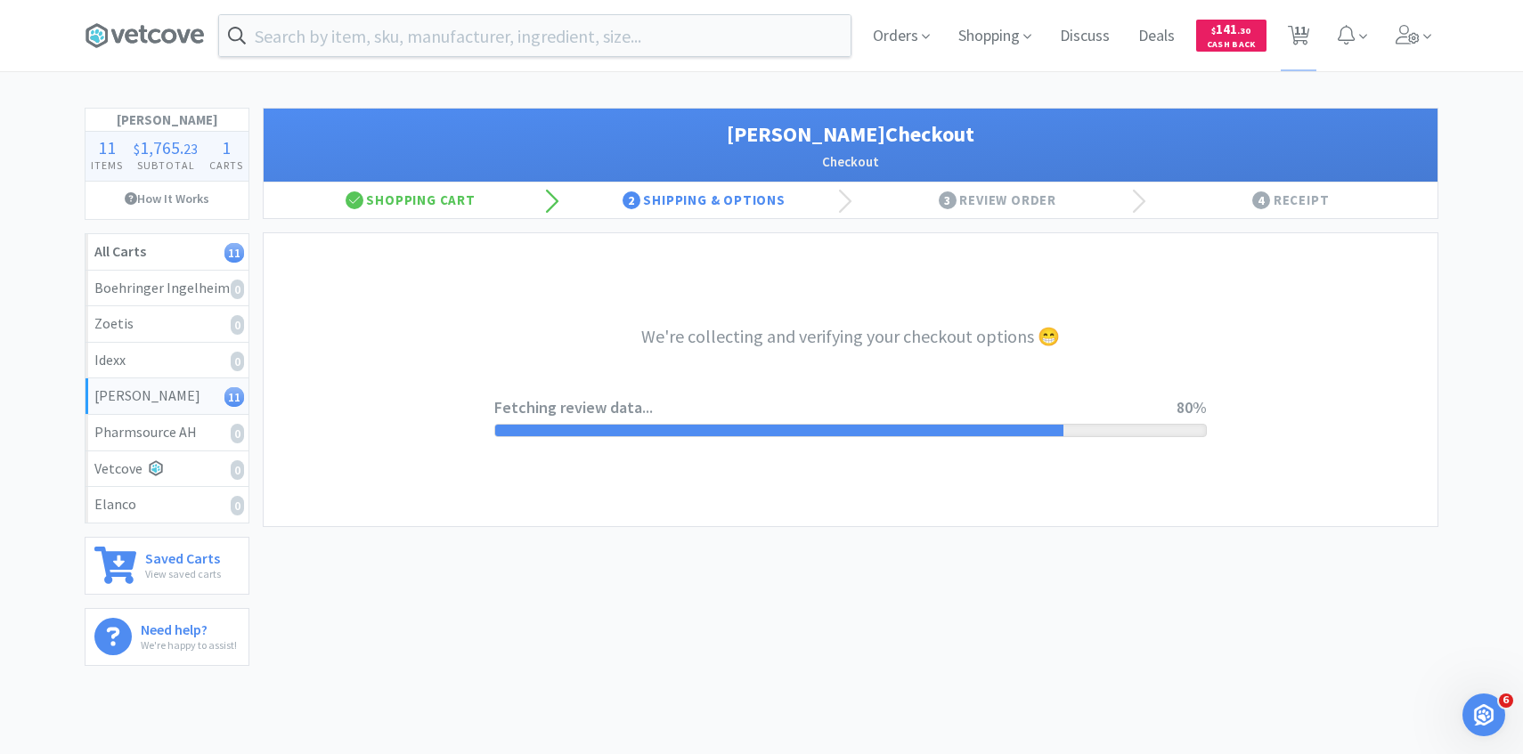
select select "1"
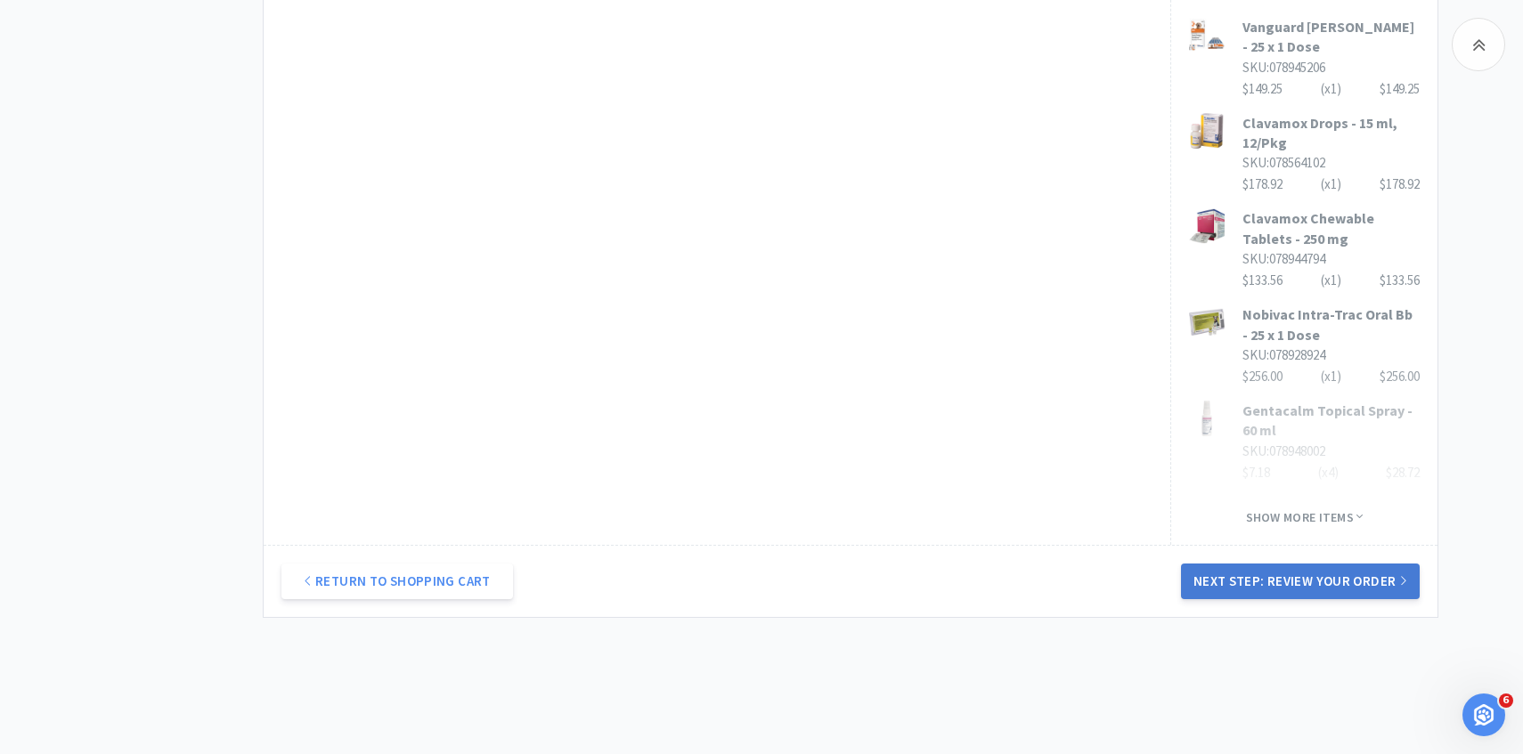
click at [1208, 564] on button "Next Step: Review Your Order" at bounding box center [1300, 582] width 239 height 36
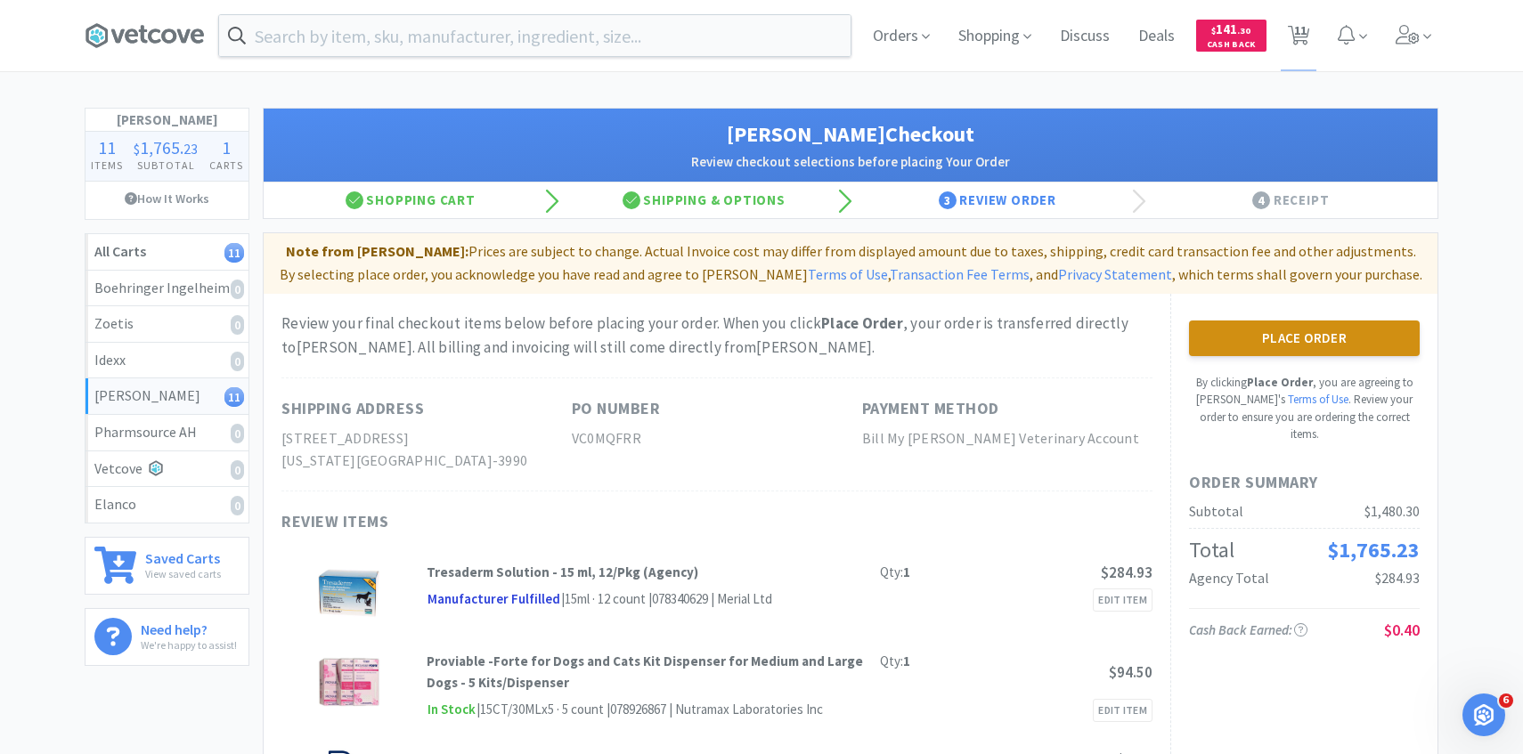
click at [1271, 341] on button "Place Order" at bounding box center [1304, 339] width 231 height 36
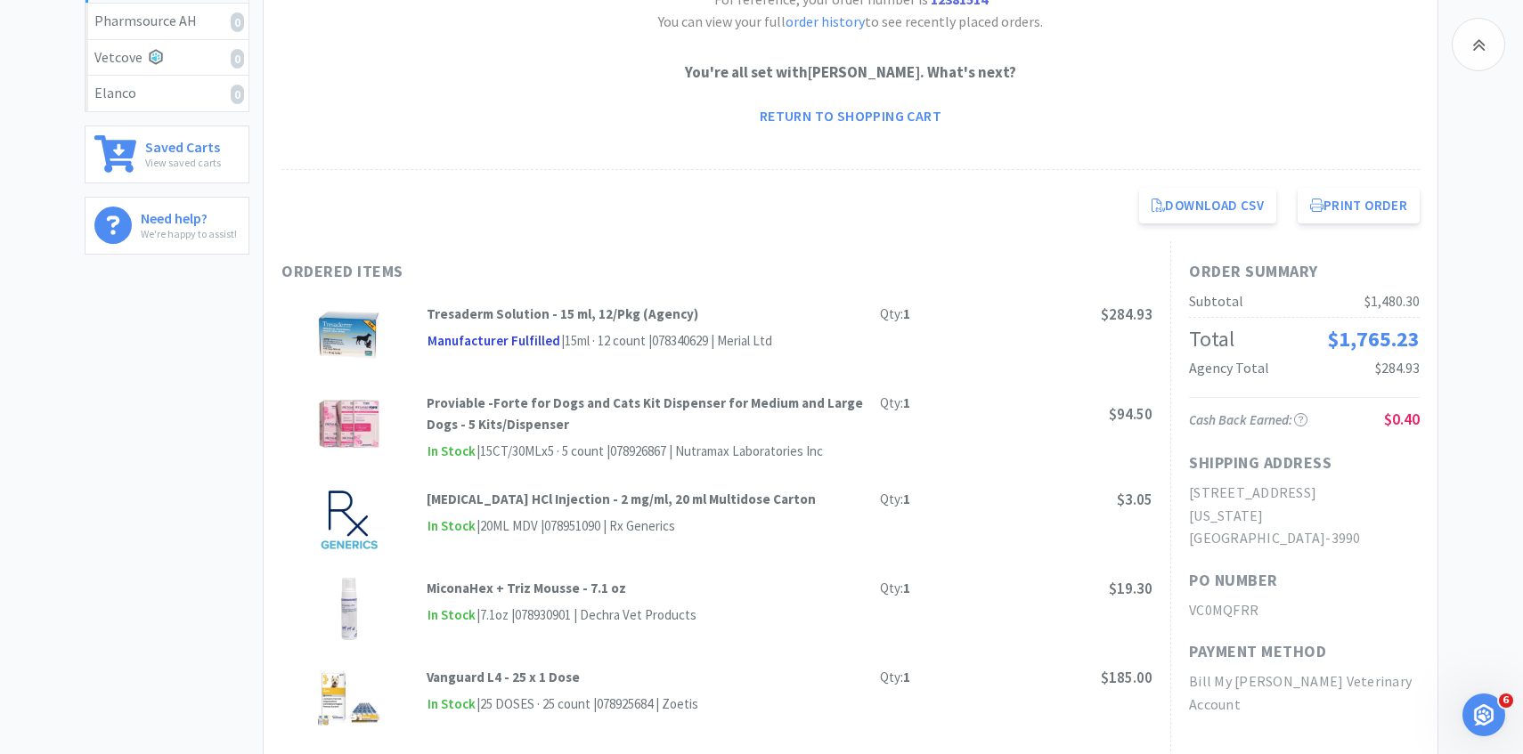
scroll to position [169, 0]
